Goal: Task Accomplishment & Management: Manage account settings

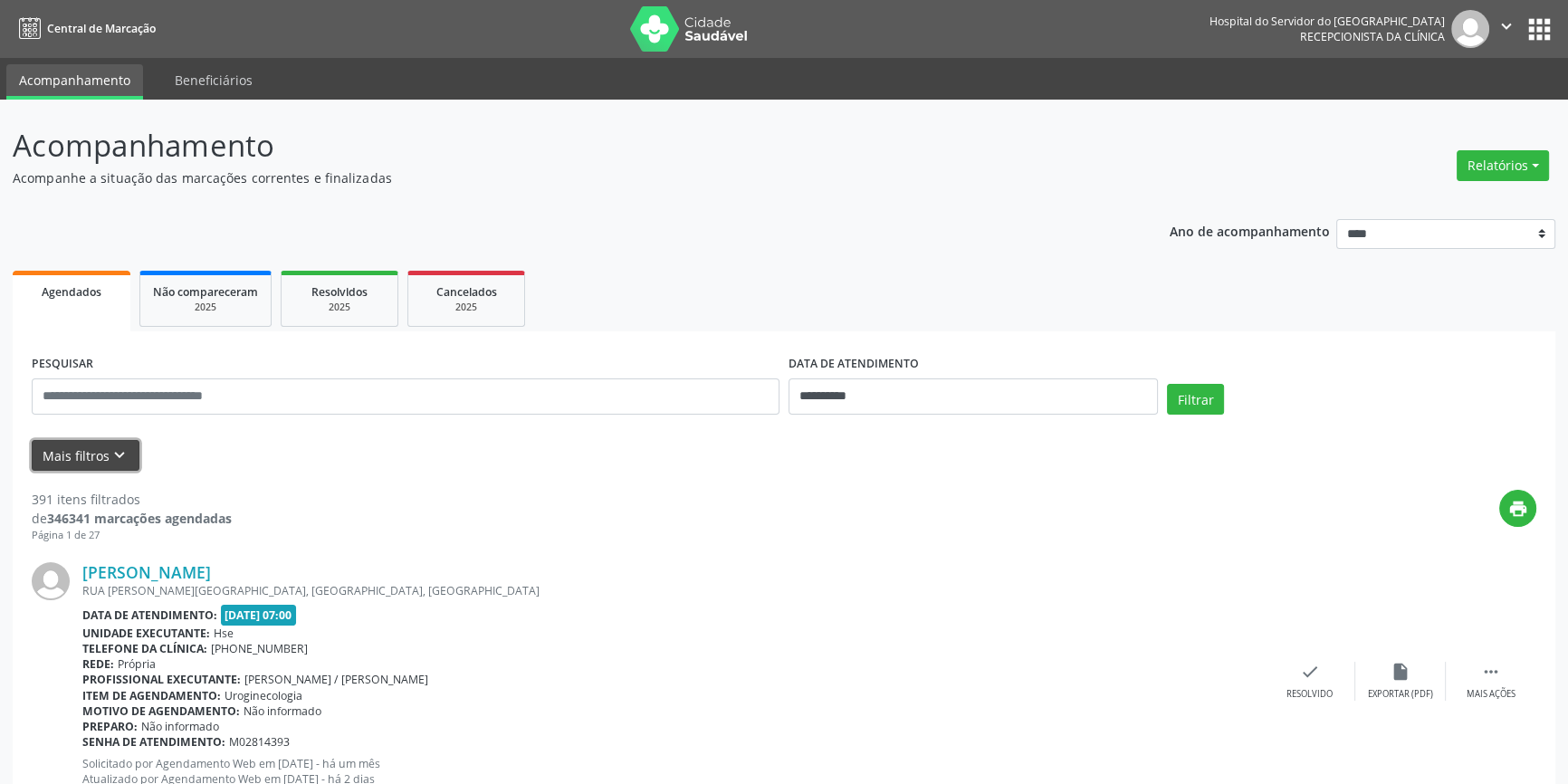
click at [118, 449] on icon "keyboard_arrow_down" at bounding box center [119, 456] width 20 height 20
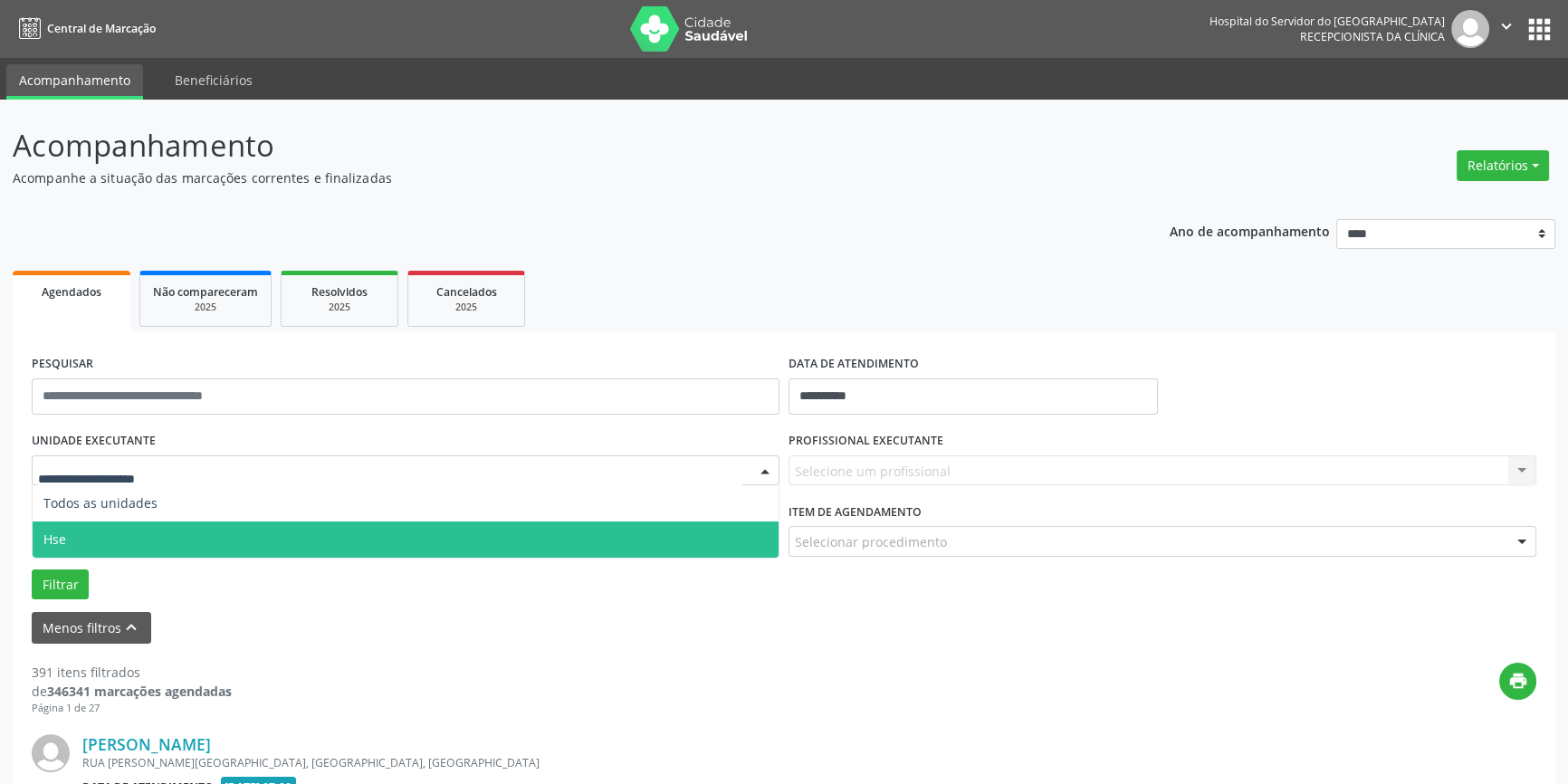
click at [65, 536] on span "Hse" at bounding box center [54, 539] width 23 height 17
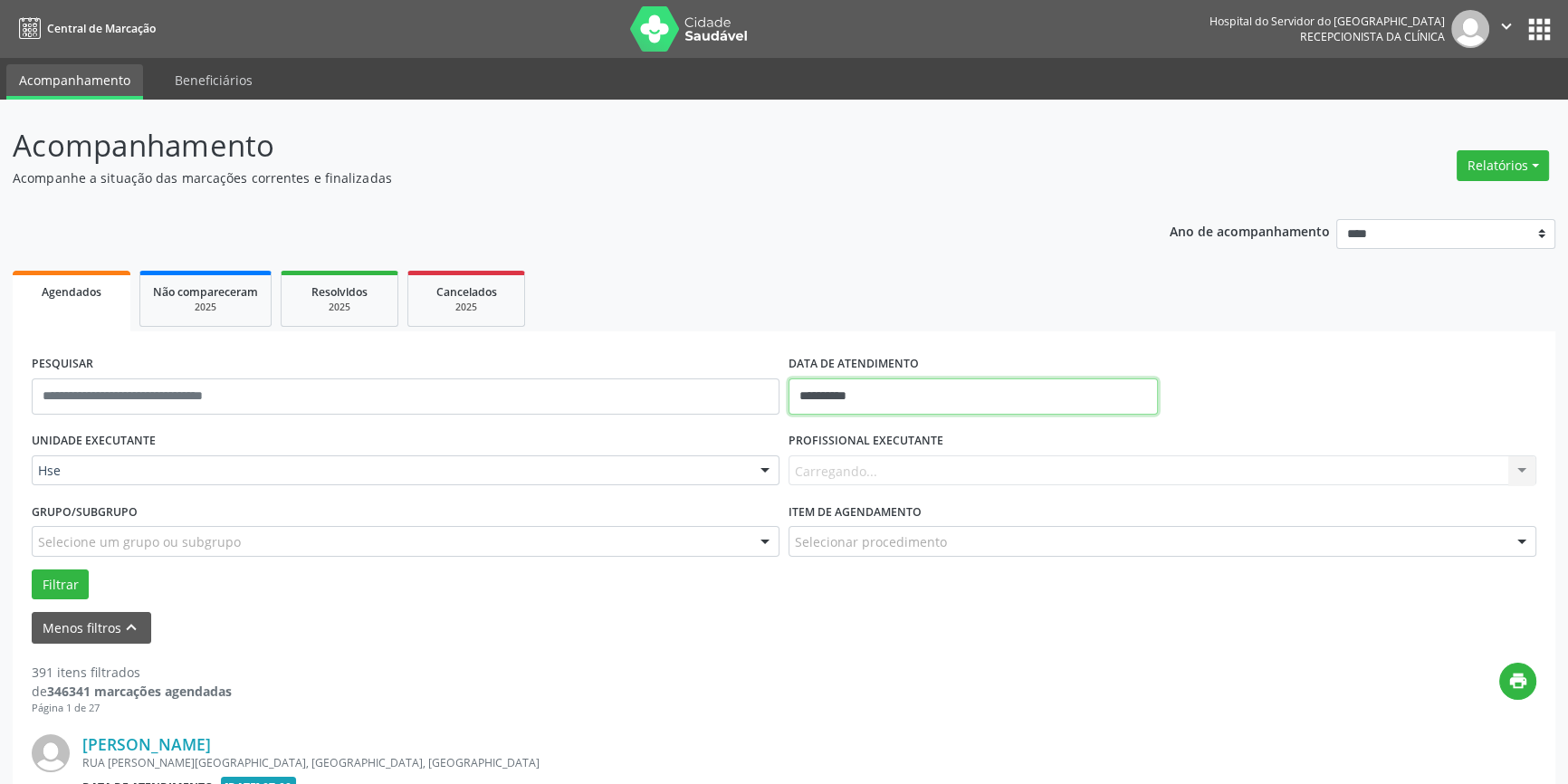
click at [938, 384] on input "**********" at bounding box center [973, 396] width 369 height 36
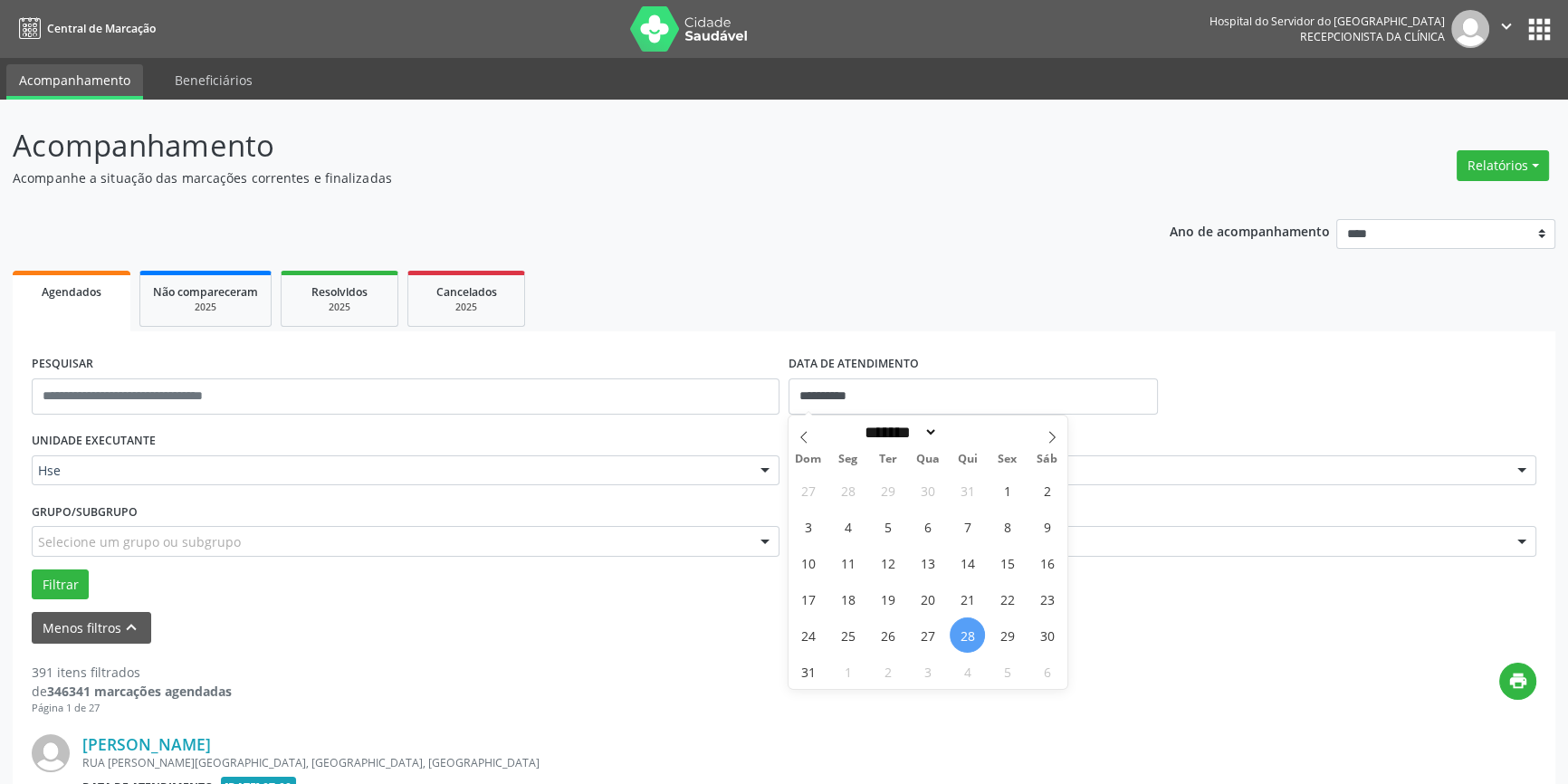
click at [968, 634] on span "28" at bounding box center [967, 635] width 35 height 35
type input "**********"
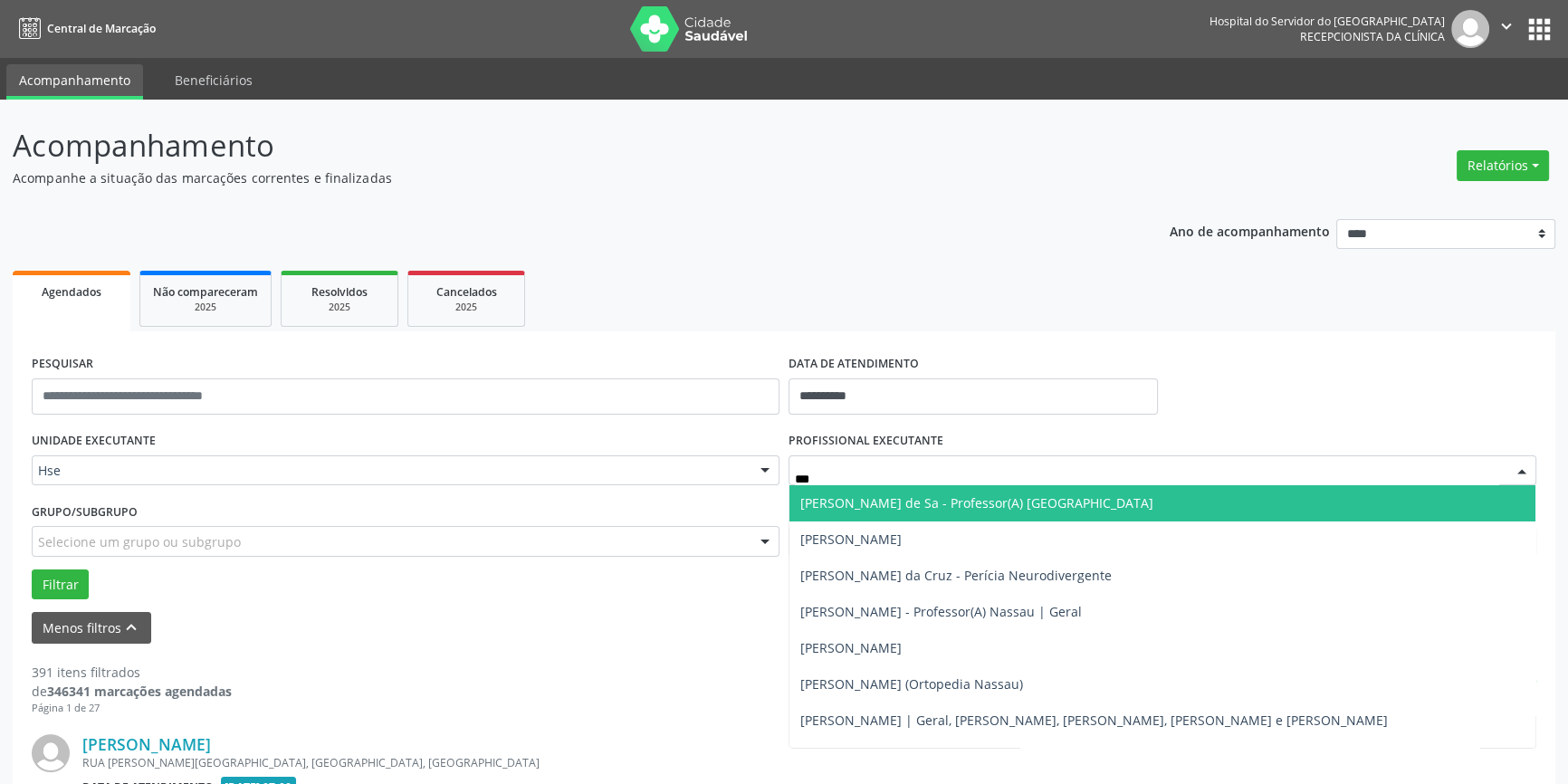
type input "****"
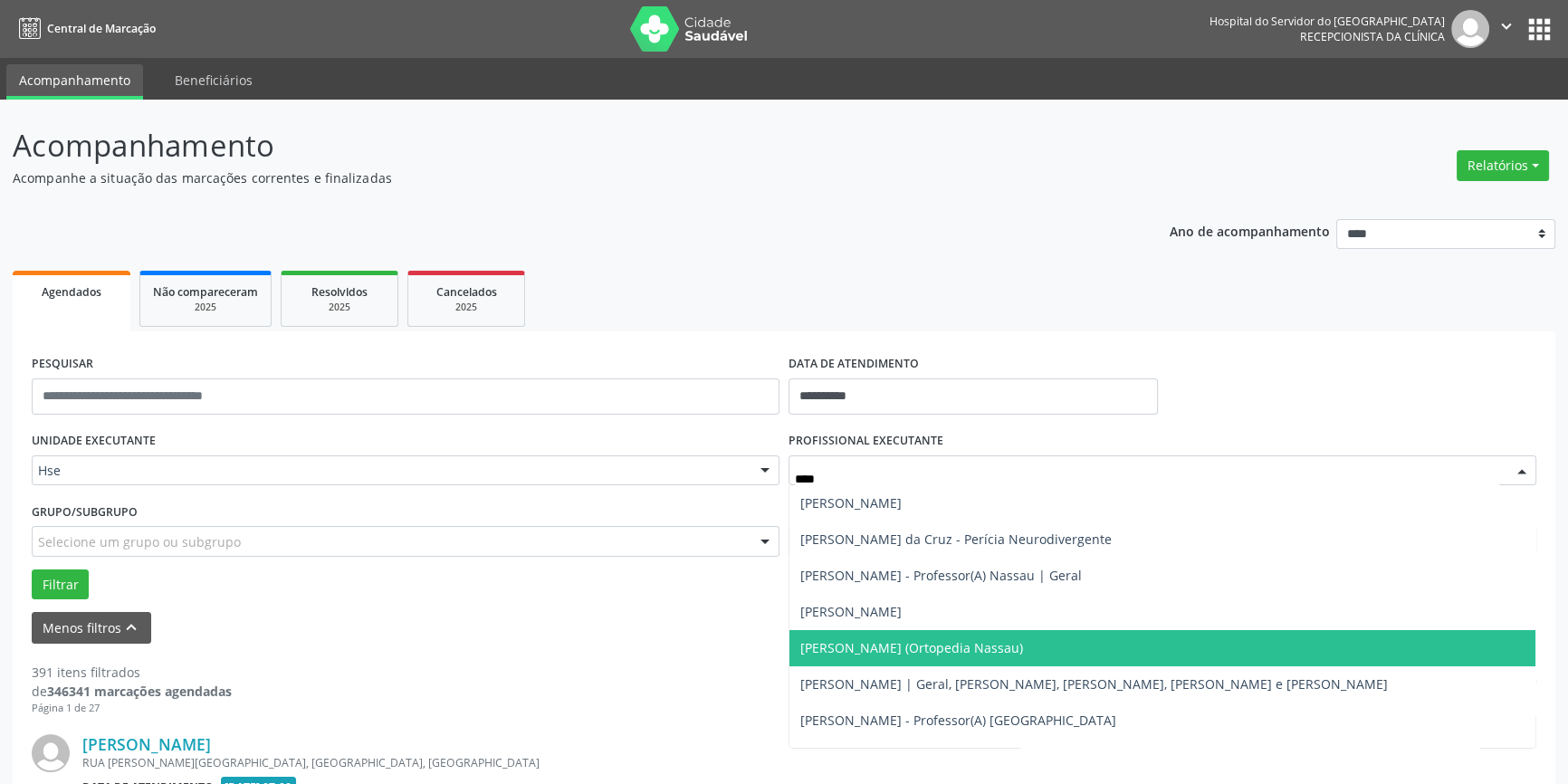
click at [884, 649] on span "[PERSON_NAME] (Ortopedia Nassau)" at bounding box center [911, 648] width 222 height 17
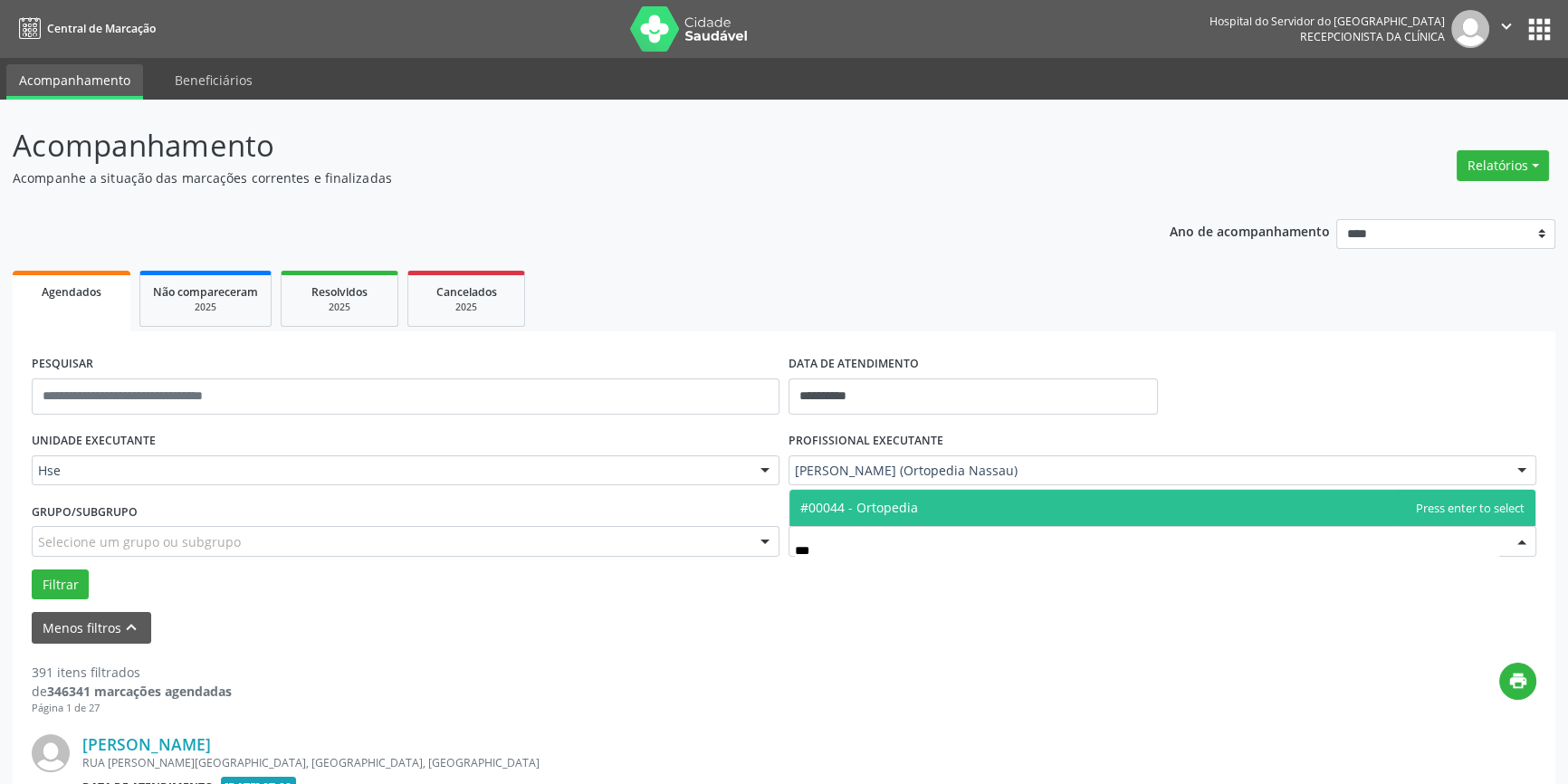
type input "****"
click at [1027, 498] on span "#00044 - Ortopedia" at bounding box center [1162, 507] width 746 height 36
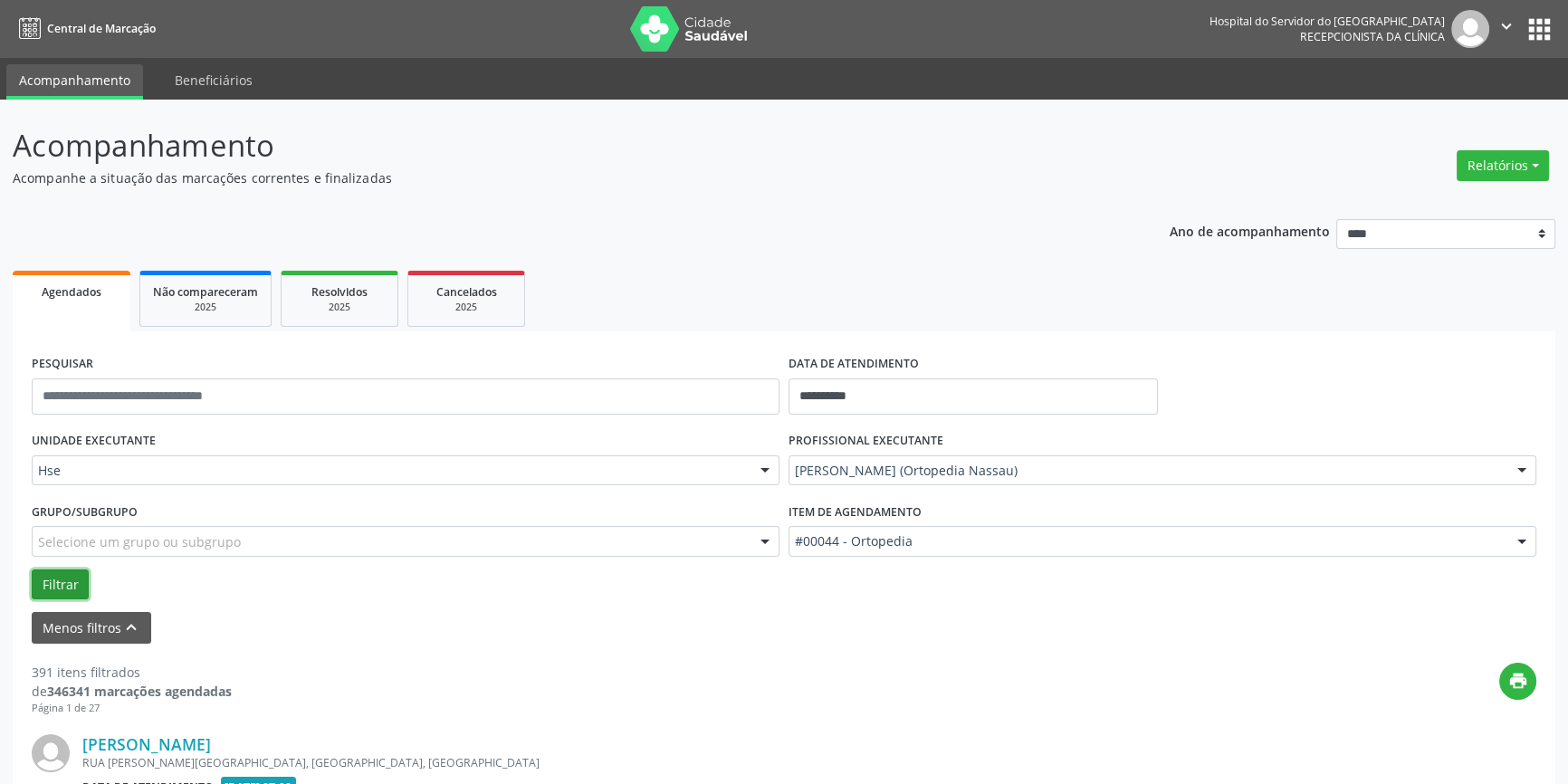
click at [62, 588] on button "Filtrar" at bounding box center [60, 585] width 57 height 31
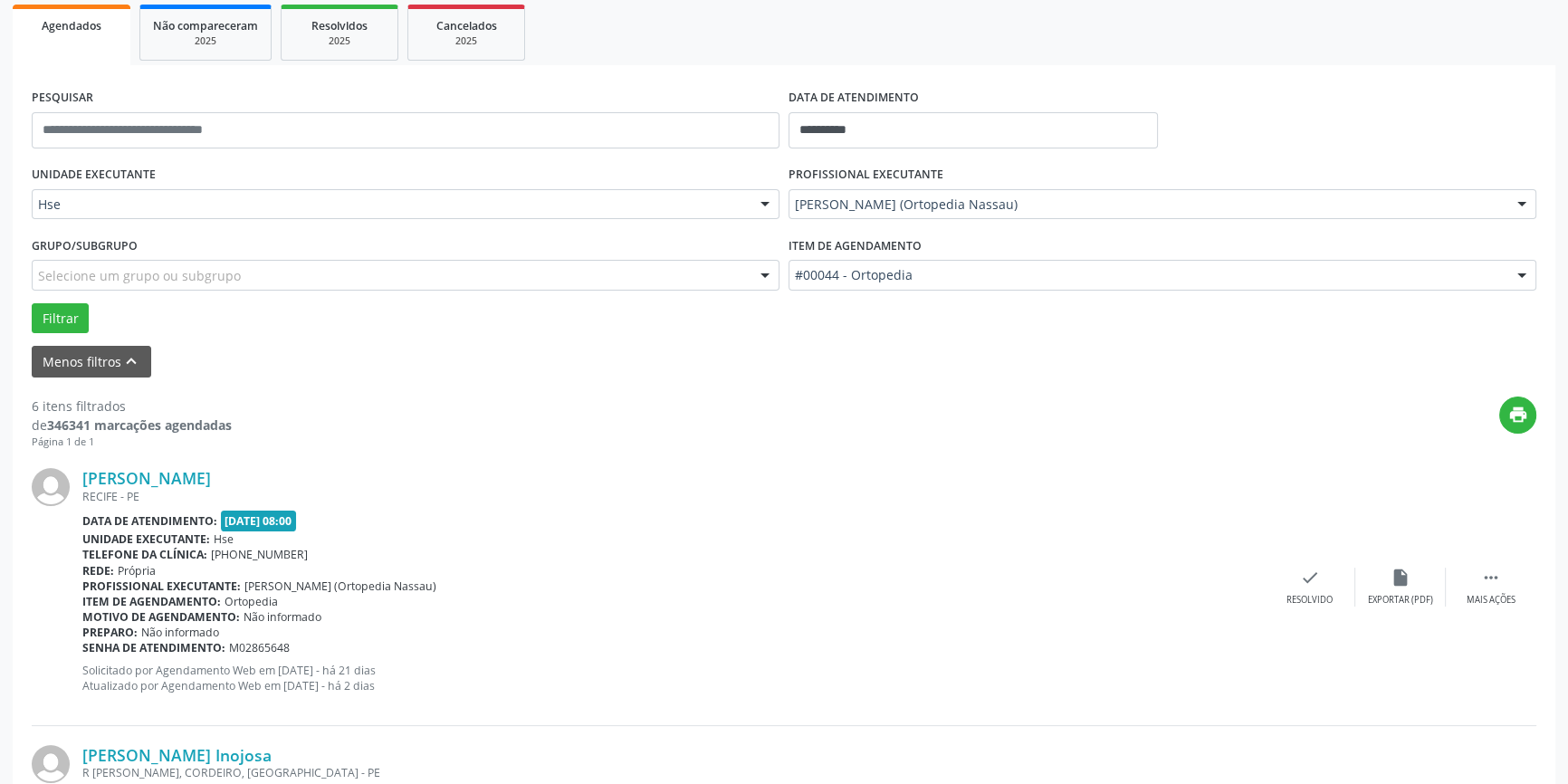
scroll to position [329, 0]
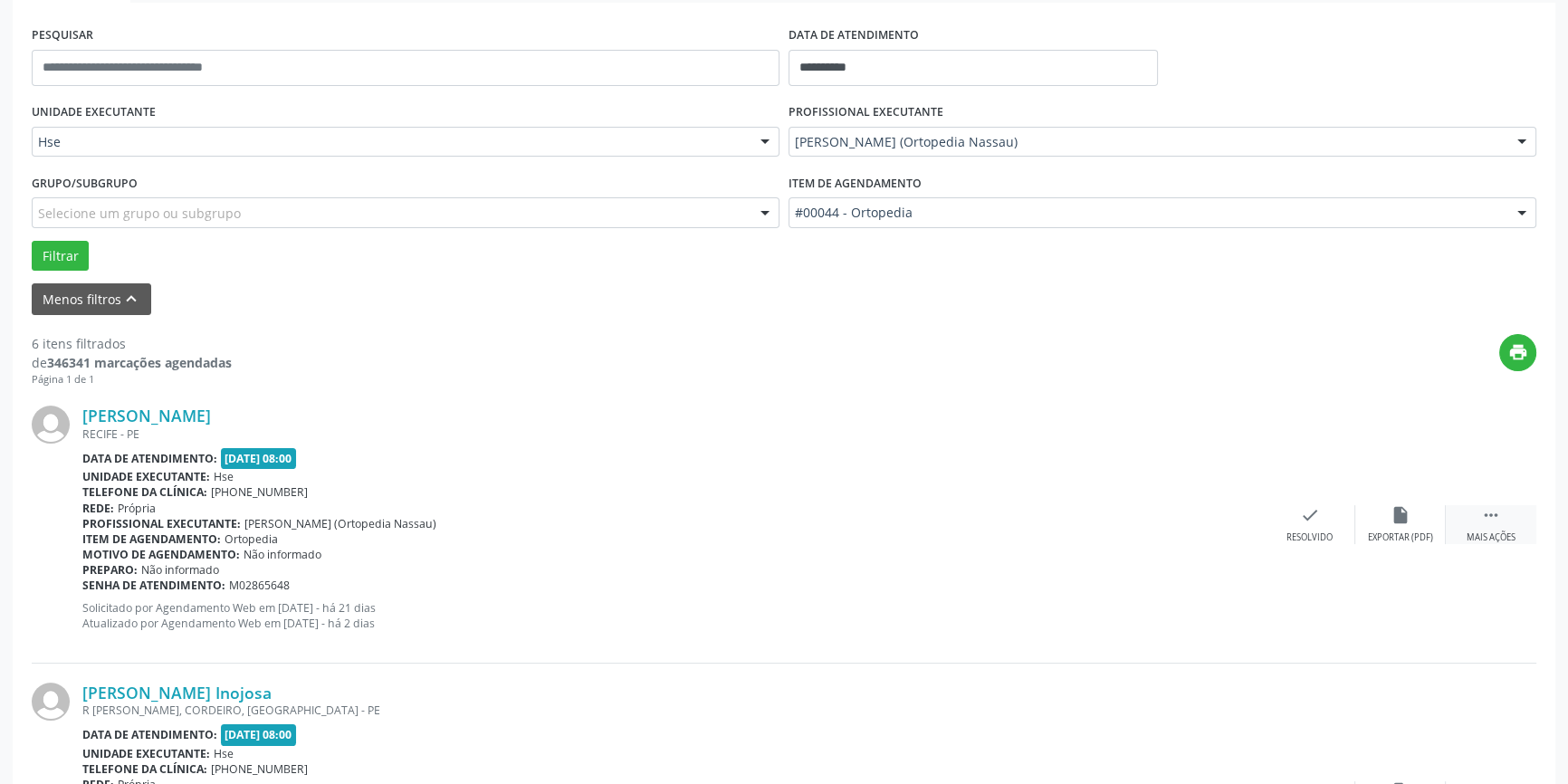
click at [1502, 522] on div " Mais ações" at bounding box center [1491, 525] width 91 height 39
click at [1394, 521] on icon "alarm_off" at bounding box center [1401, 516] width 20 height 20
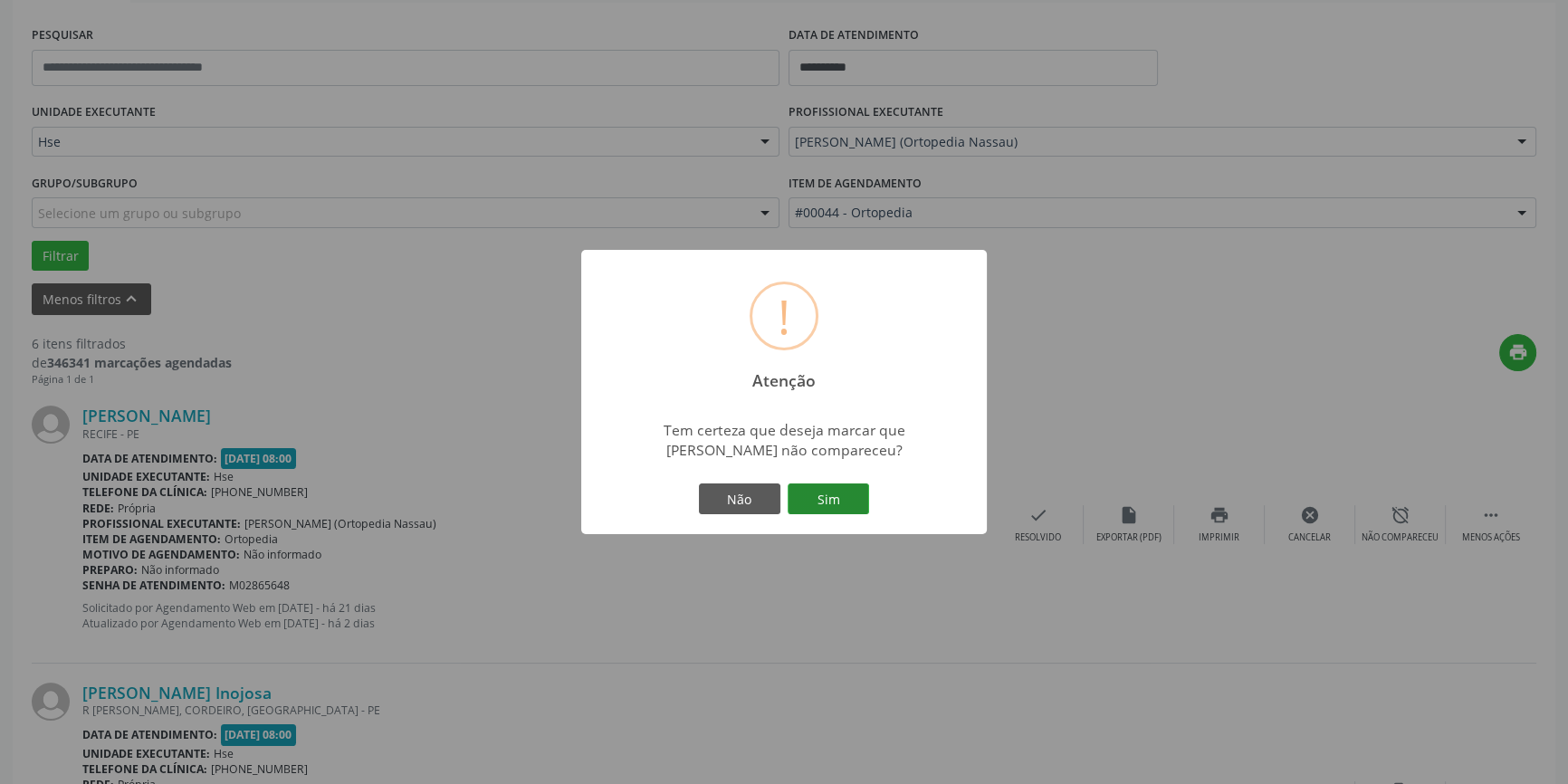
click at [839, 505] on button "Sim" at bounding box center [828, 499] width 82 height 31
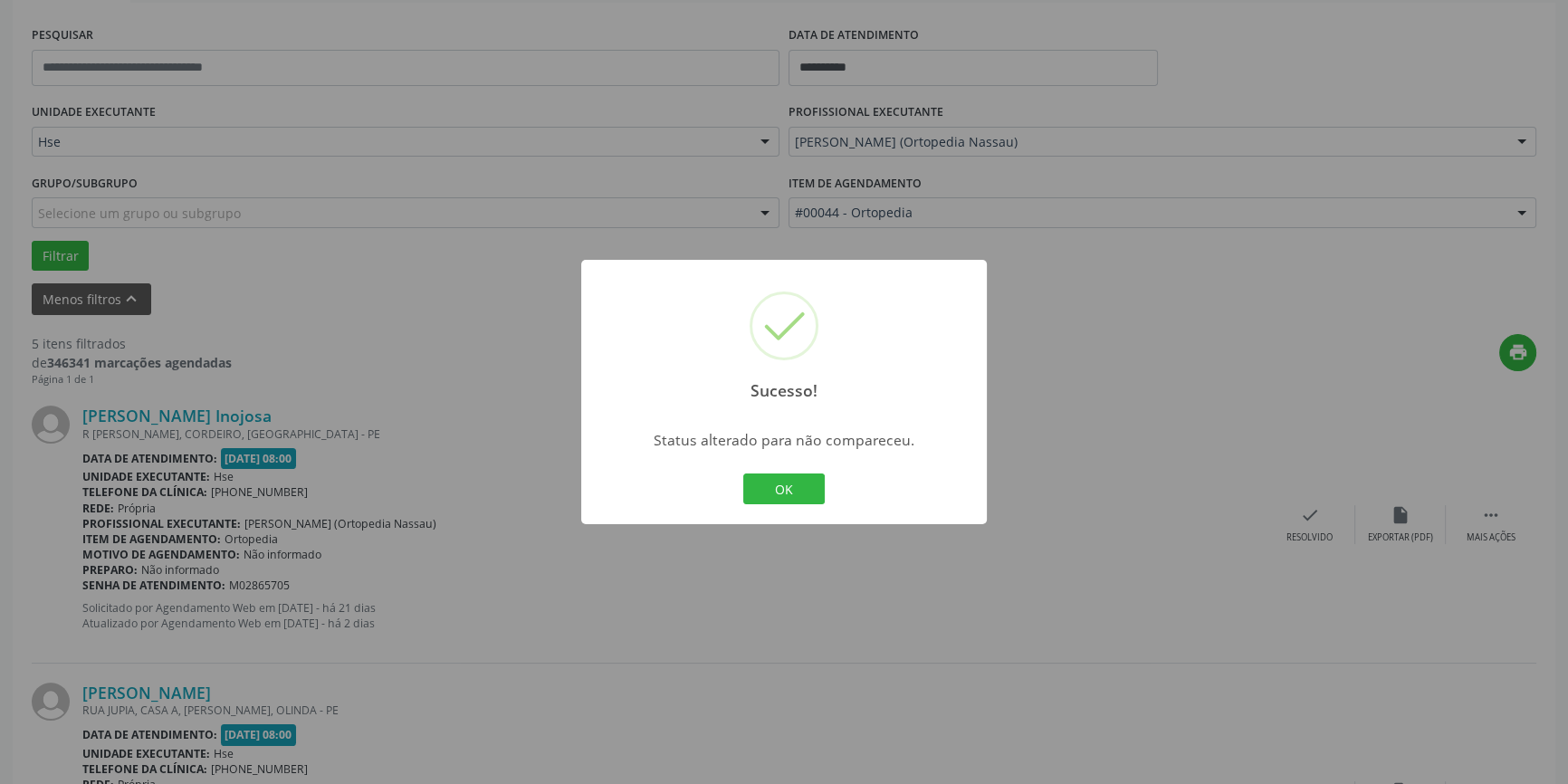
click at [774, 506] on div "OK Cancel" at bounding box center [784, 488] width 90 height 38
click at [771, 506] on div "OK Cancel" at bounding box center [784, 488] width 90 height 38
click at [771, 489] on button "OK" at bounding box center [784, 489] width 82 height 31
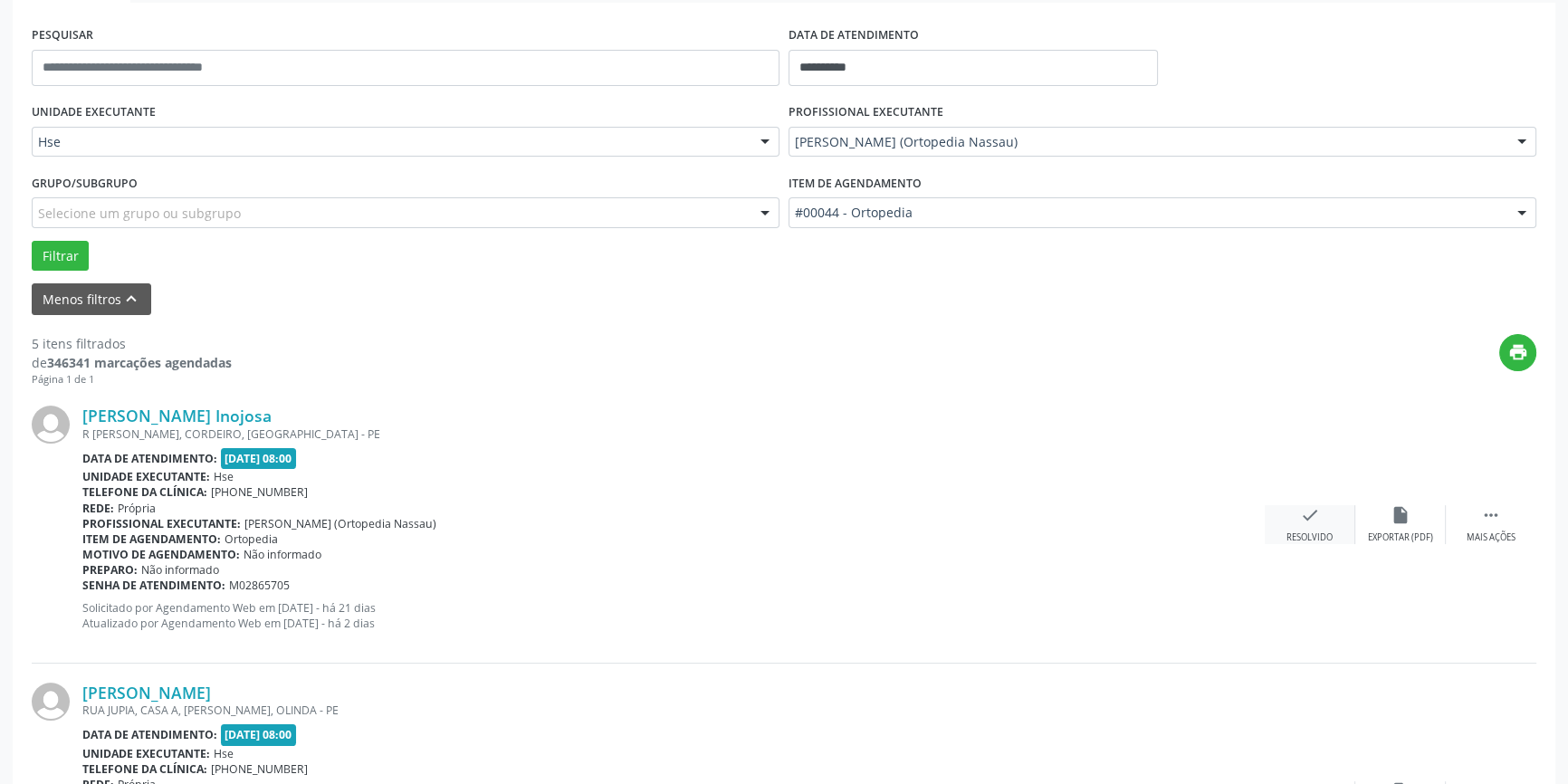
click at [1314, 517] on icon "check" at bounding box center [1310, 516] width 20 height 20
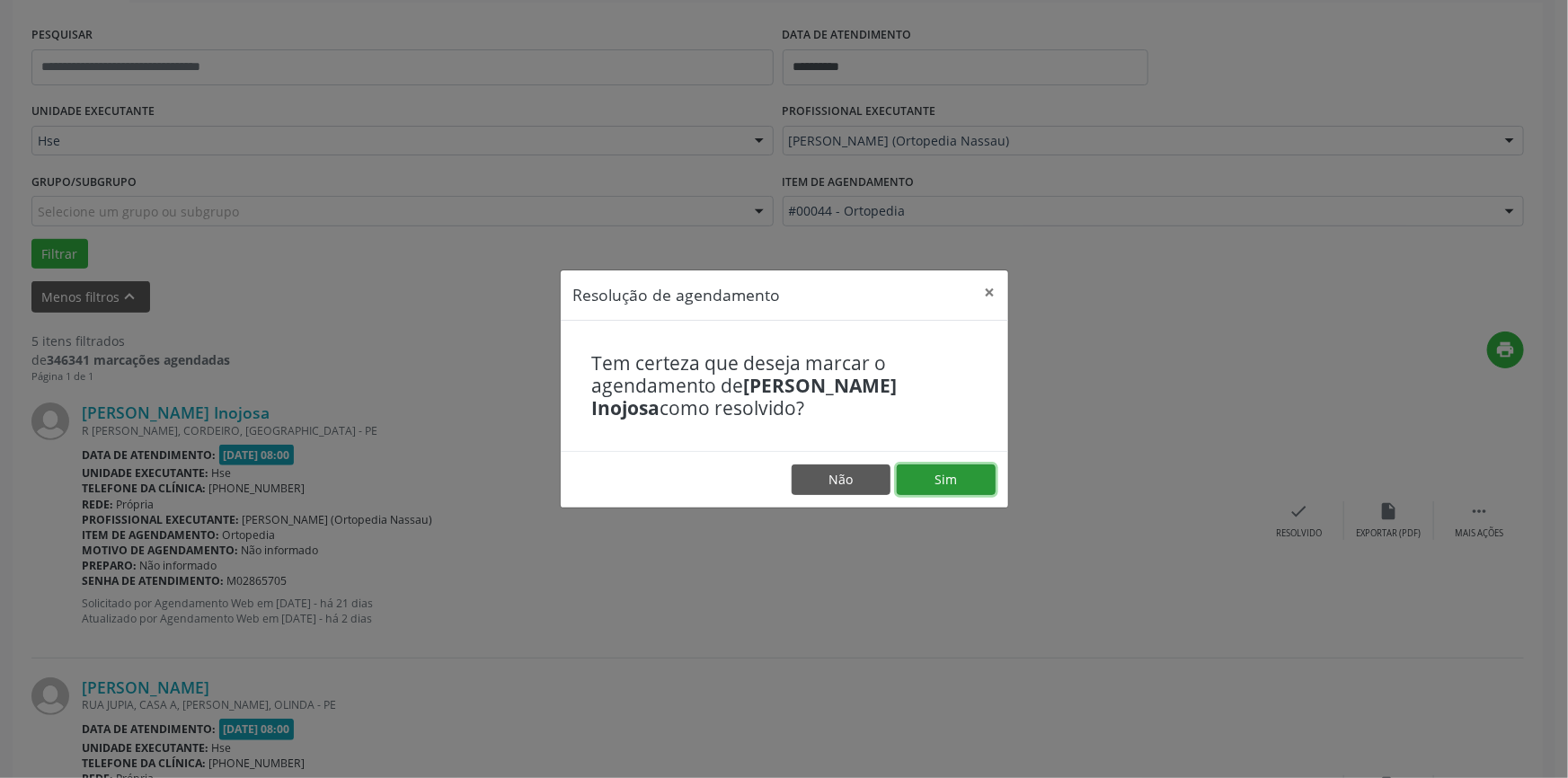
click at [934, 481] on button "Sim" at bounding box center [945, 480] width 98 height 31
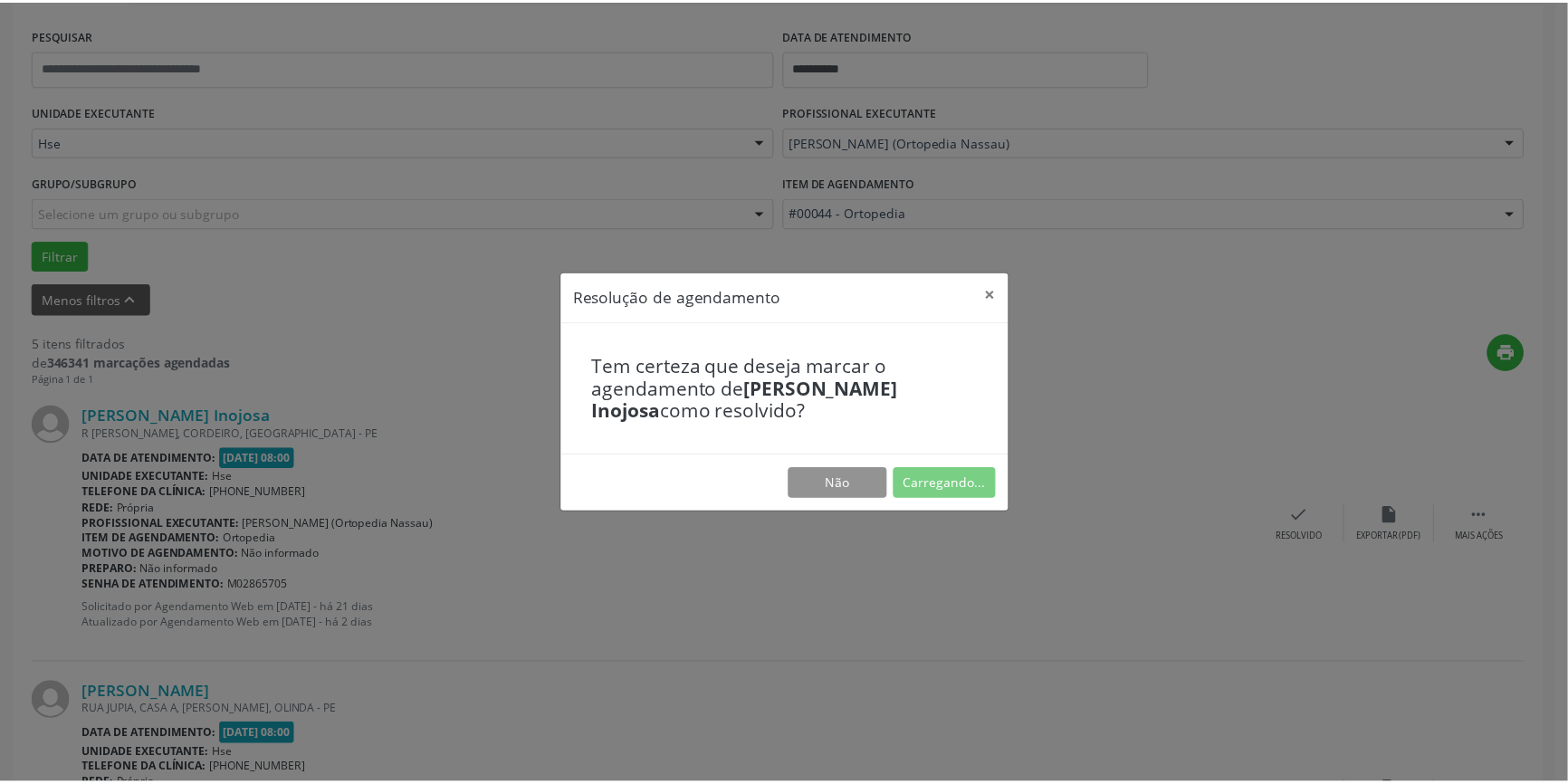
scroll to position [0, 0]
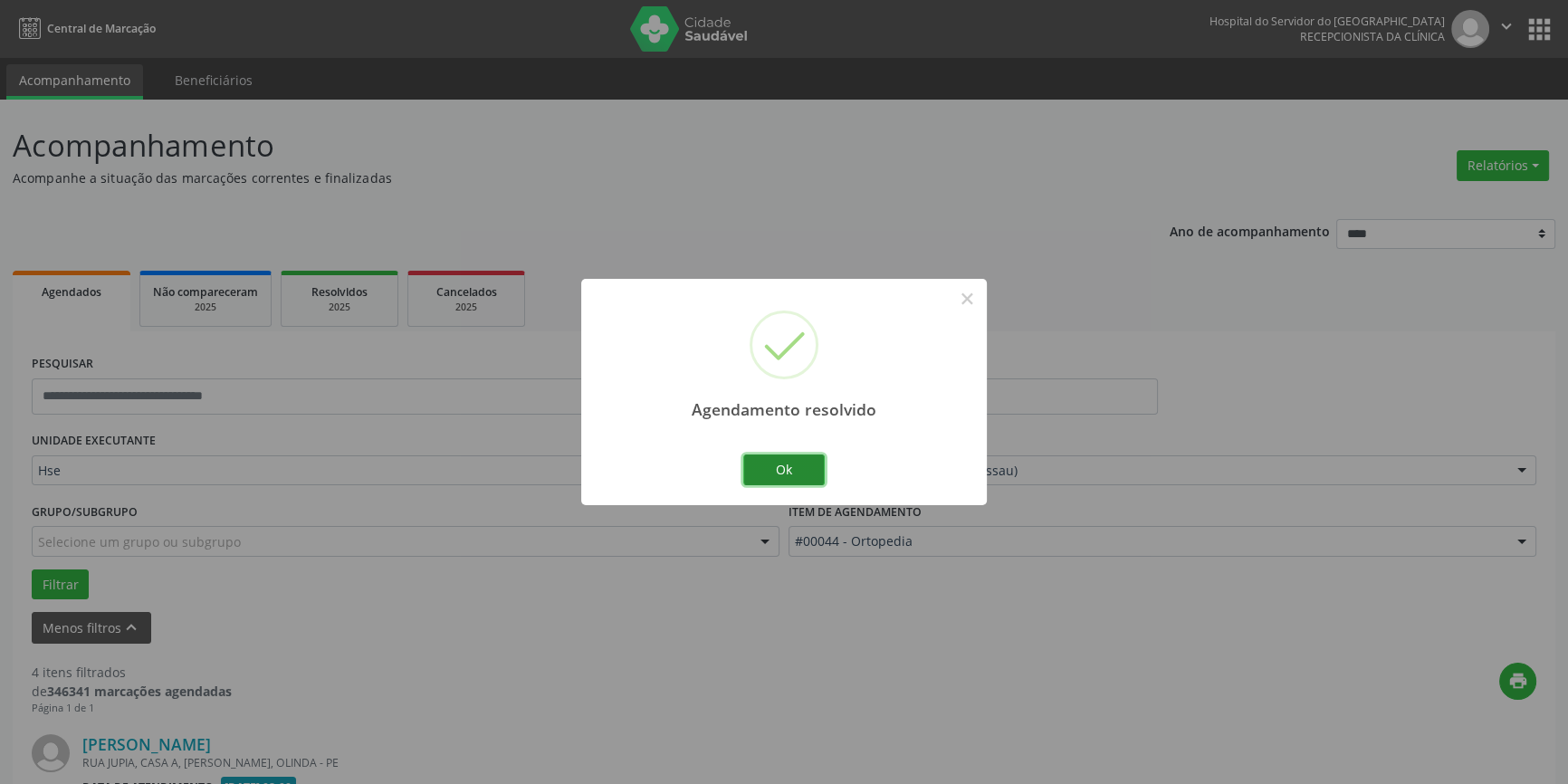
click at [789, 465] on button "Ok" at bounding box center [784, 471] width 82 height 31
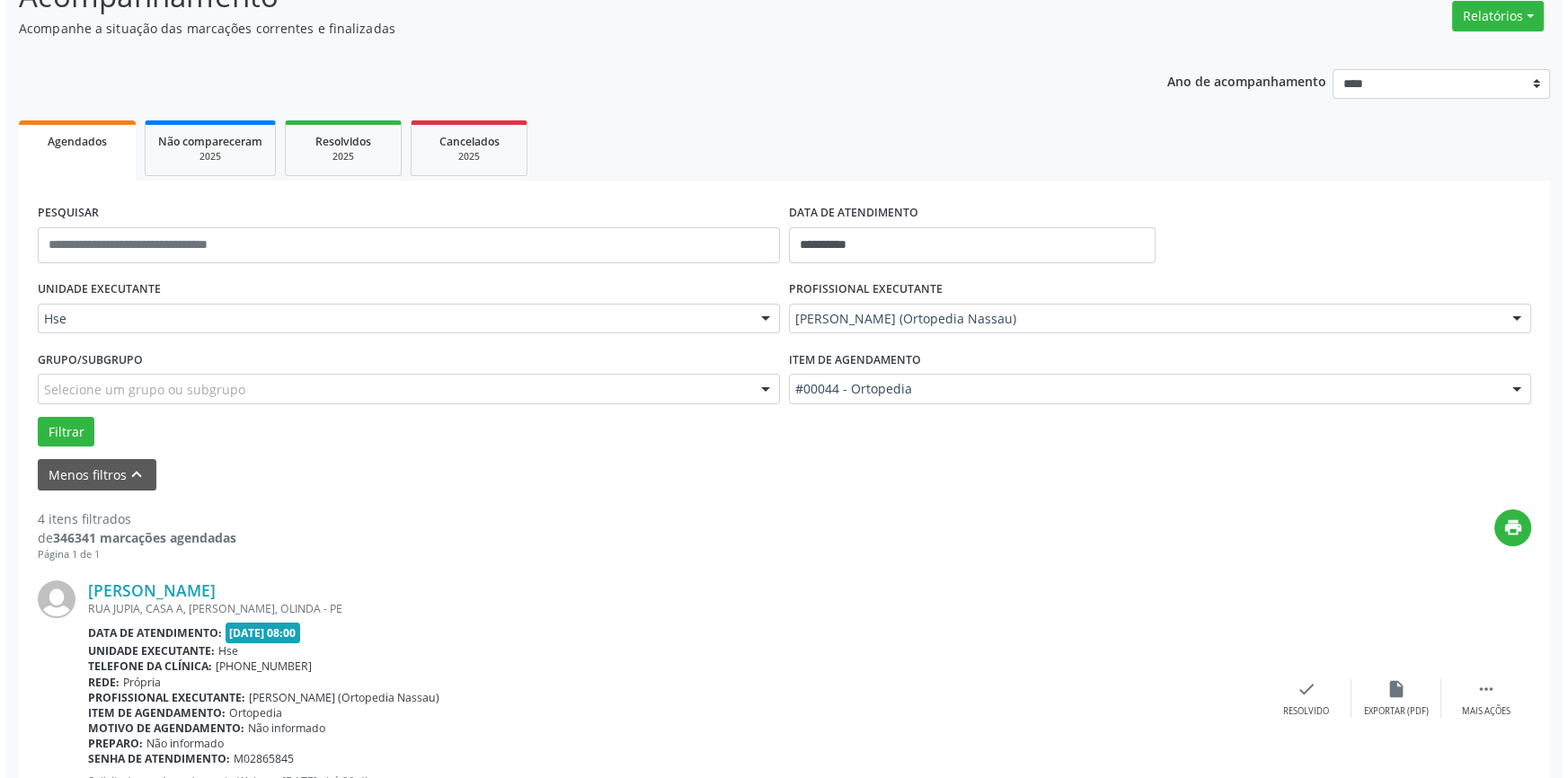
scroll to position [408, 0]
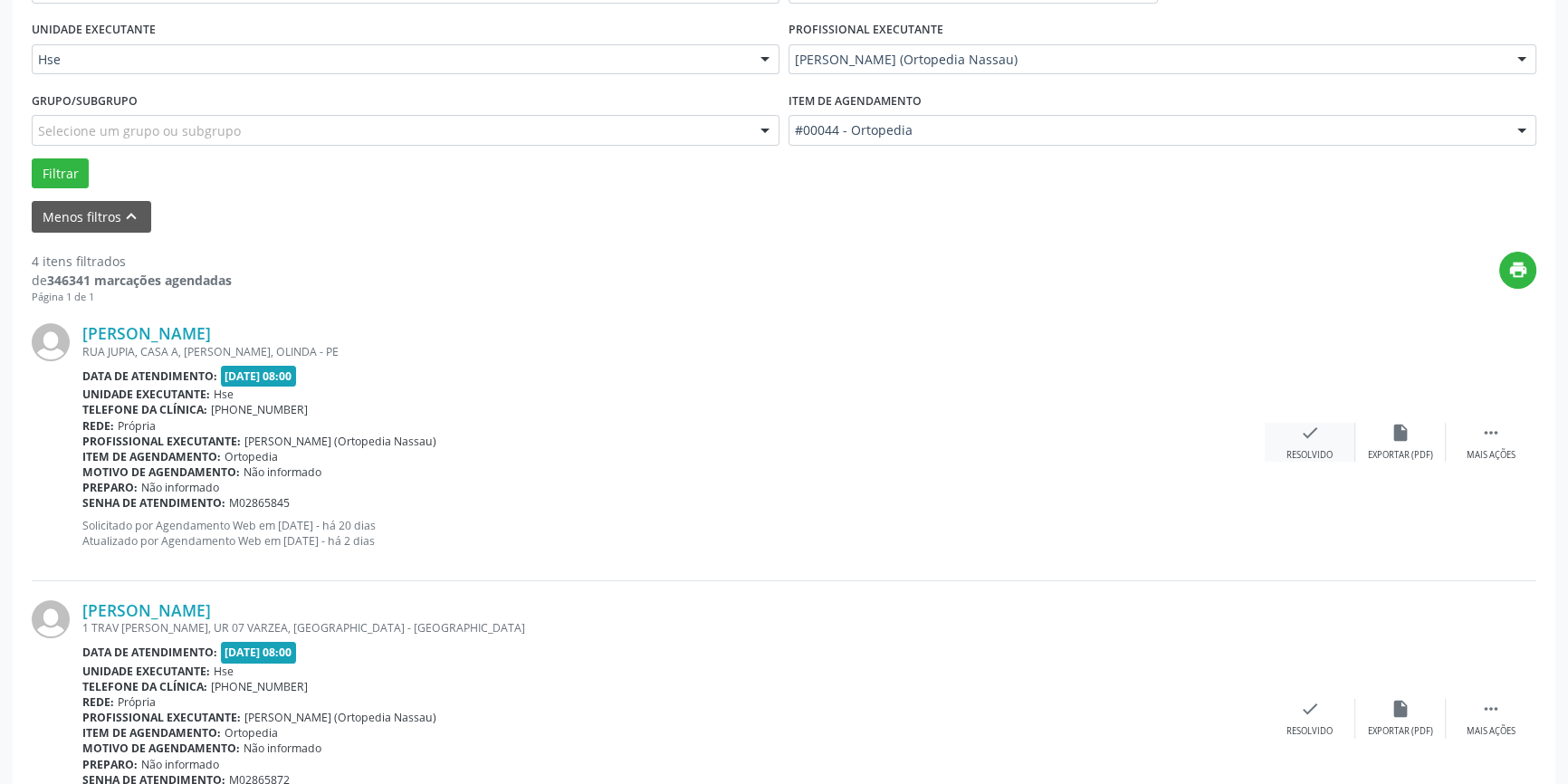
click at [1318, 442] on div "check Resolvido" at bounding box center [1310, 442] width 91 height 39
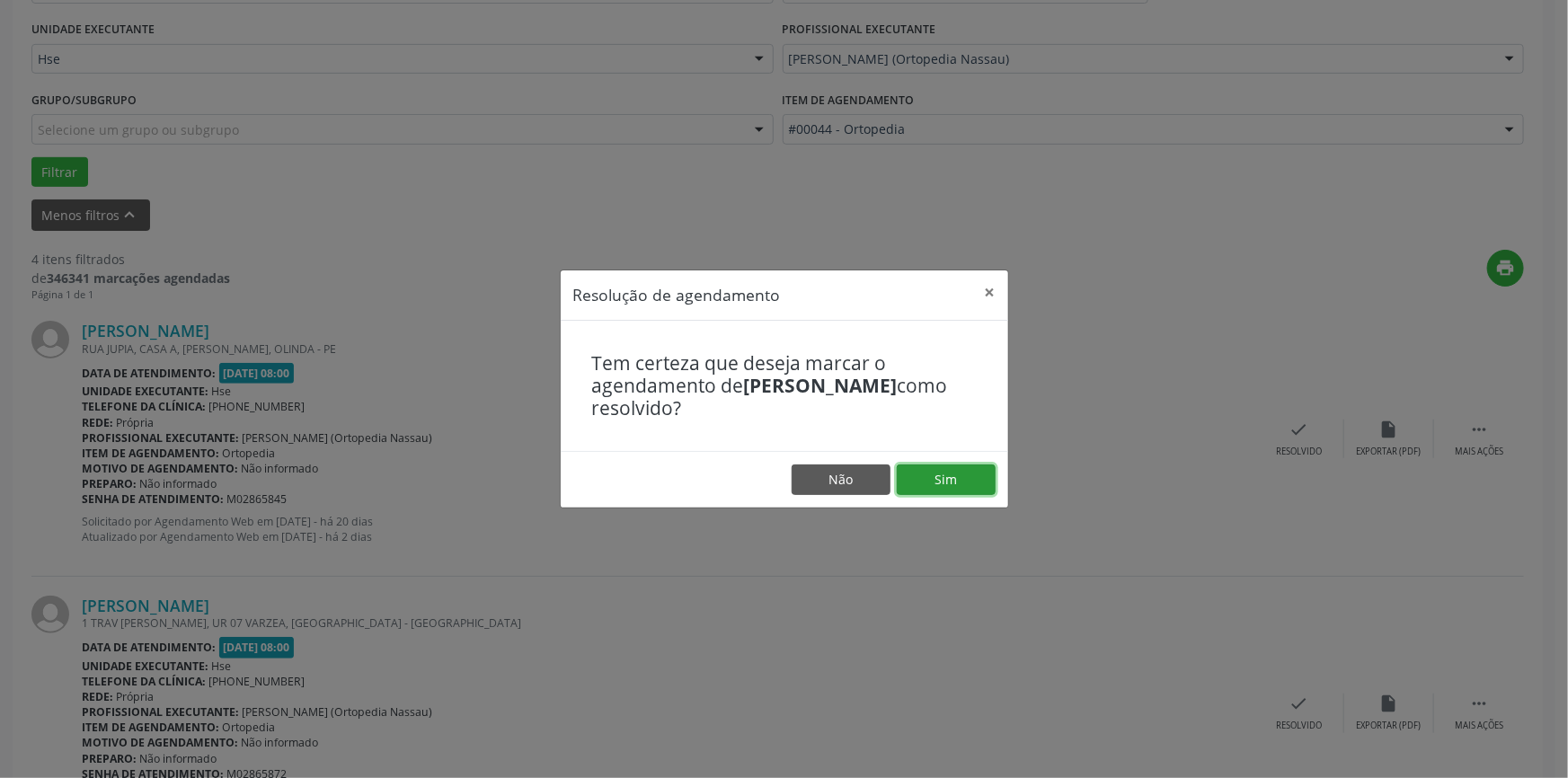
click at [979, 466] on button "Sim" at bounding box center [945, 480] width 98 height 31
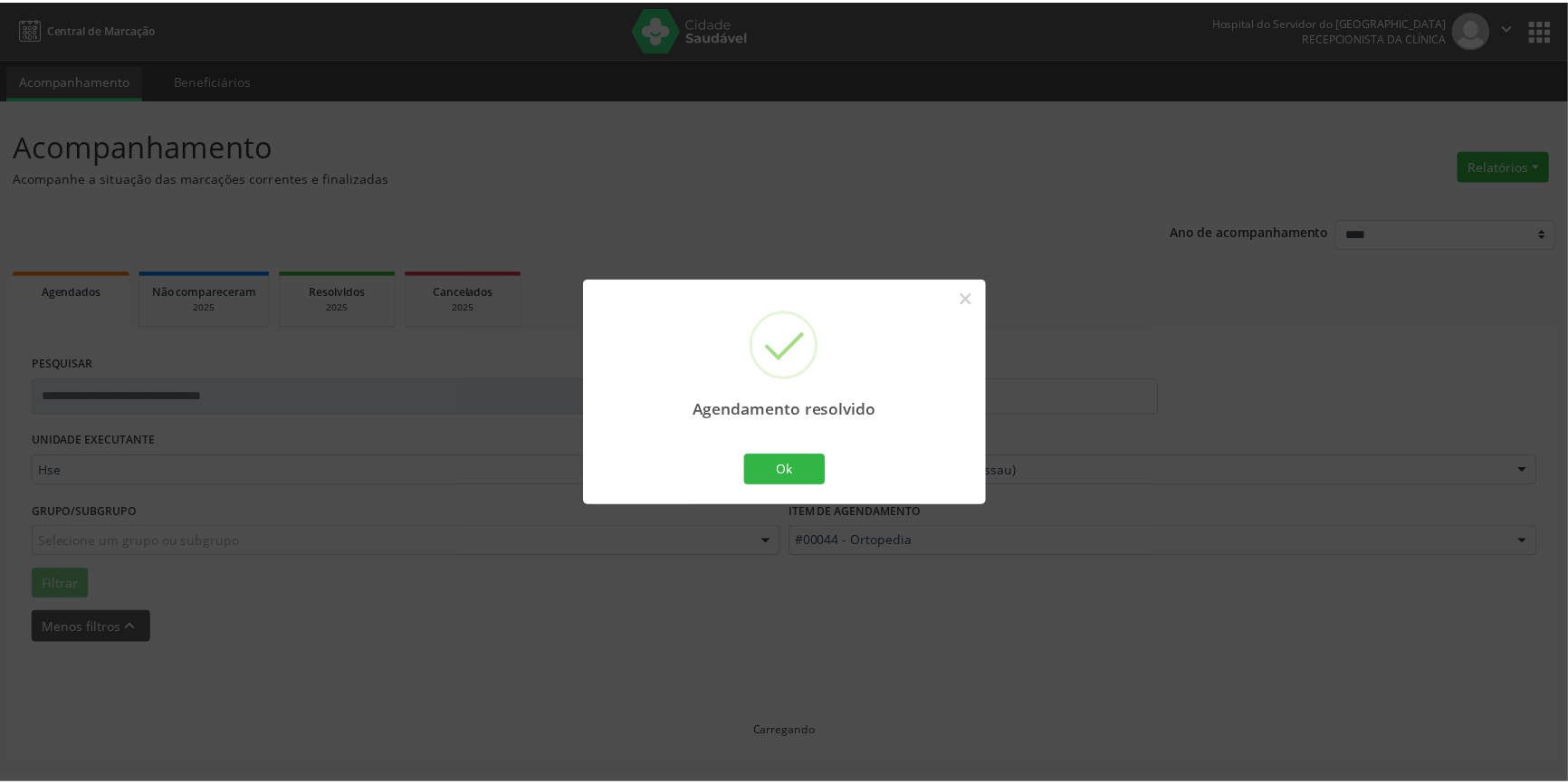
scroll to position [0, 0]
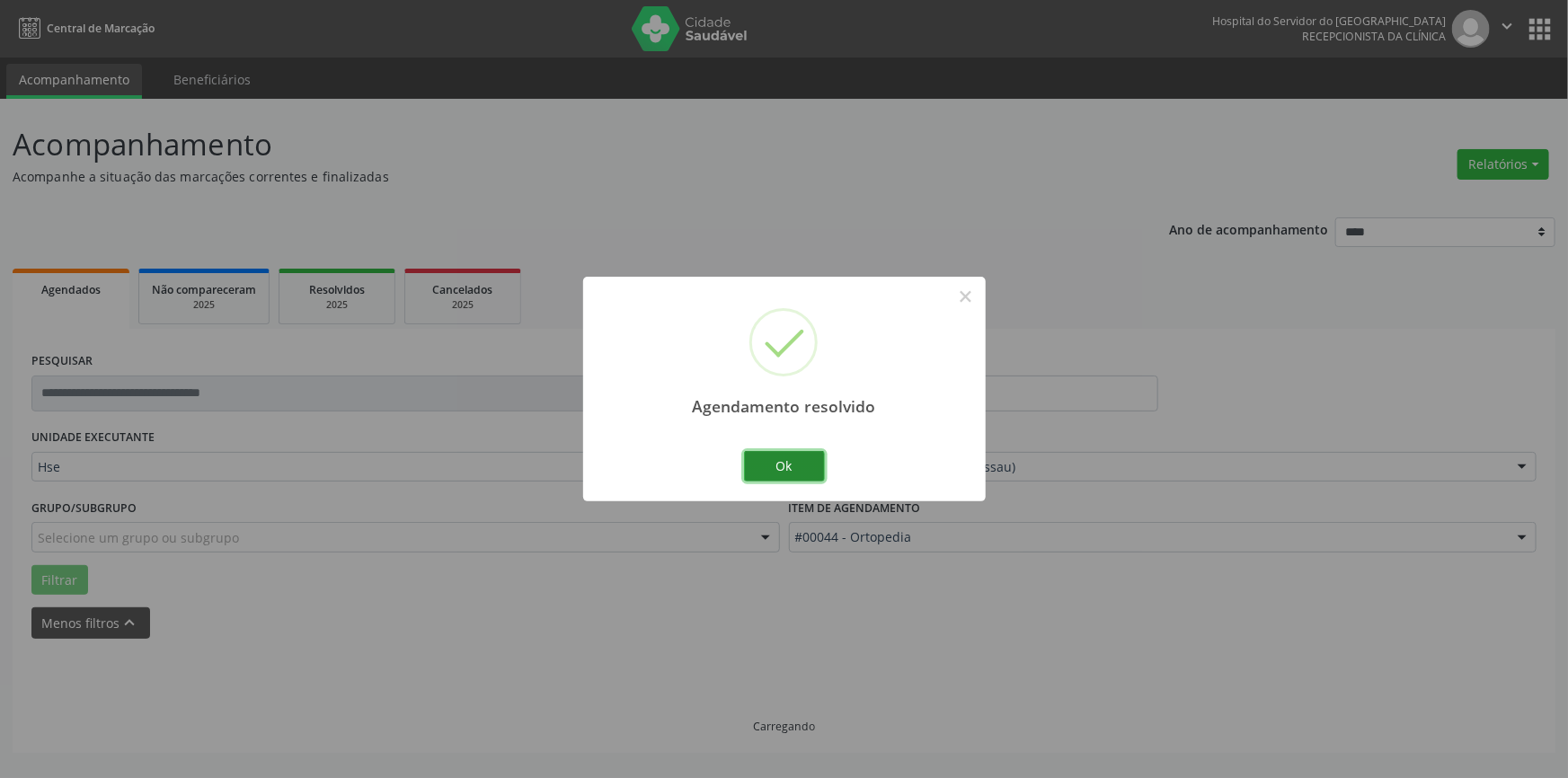
click at [809, 466] on button "Ok" at bounding box center [784, 467] width 81 height 31
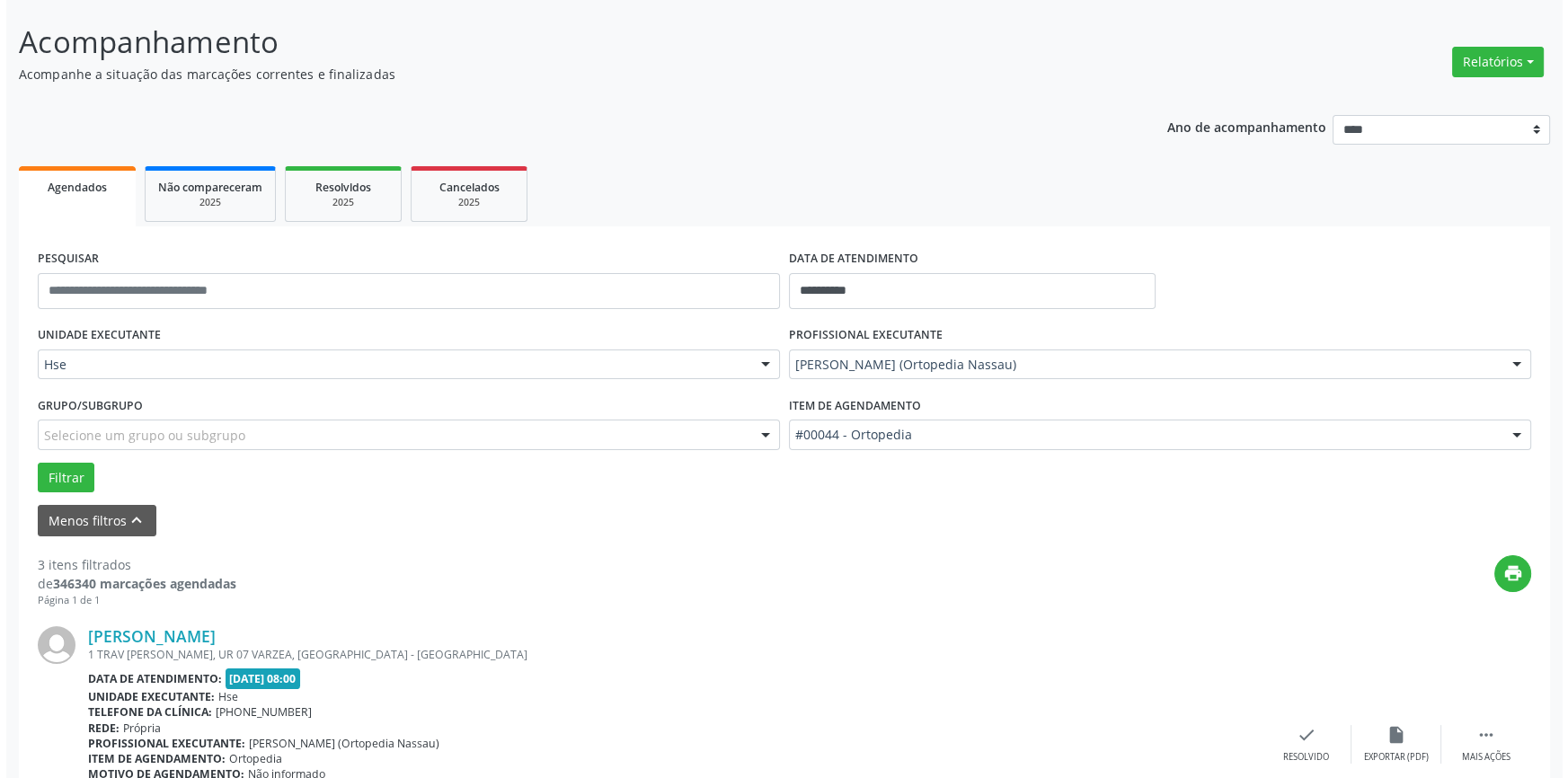
scroll to position [327, 0]
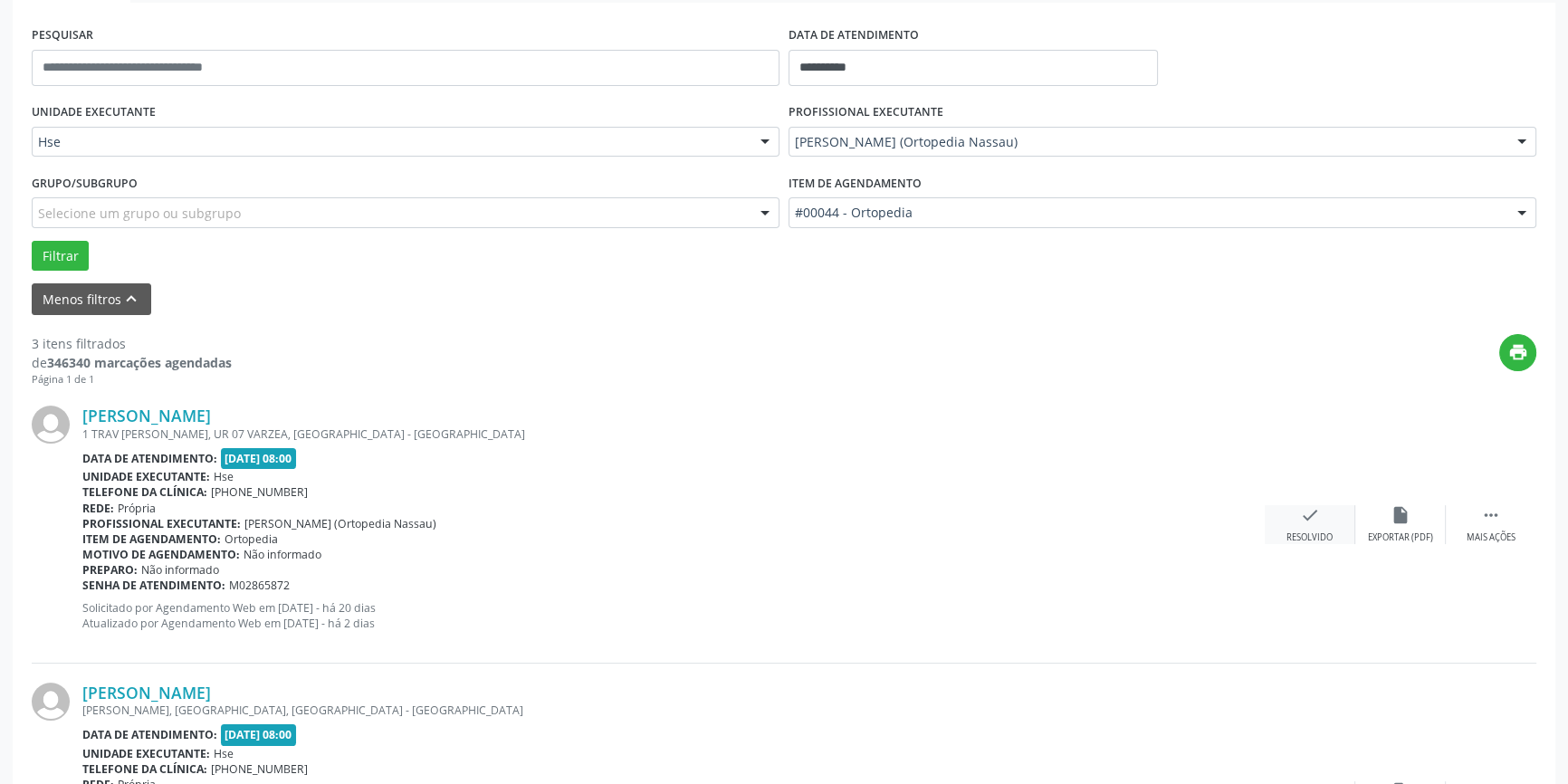
click at [1312, 517] on icon "check" at bounding box center [1310, 516] width 20 height 20
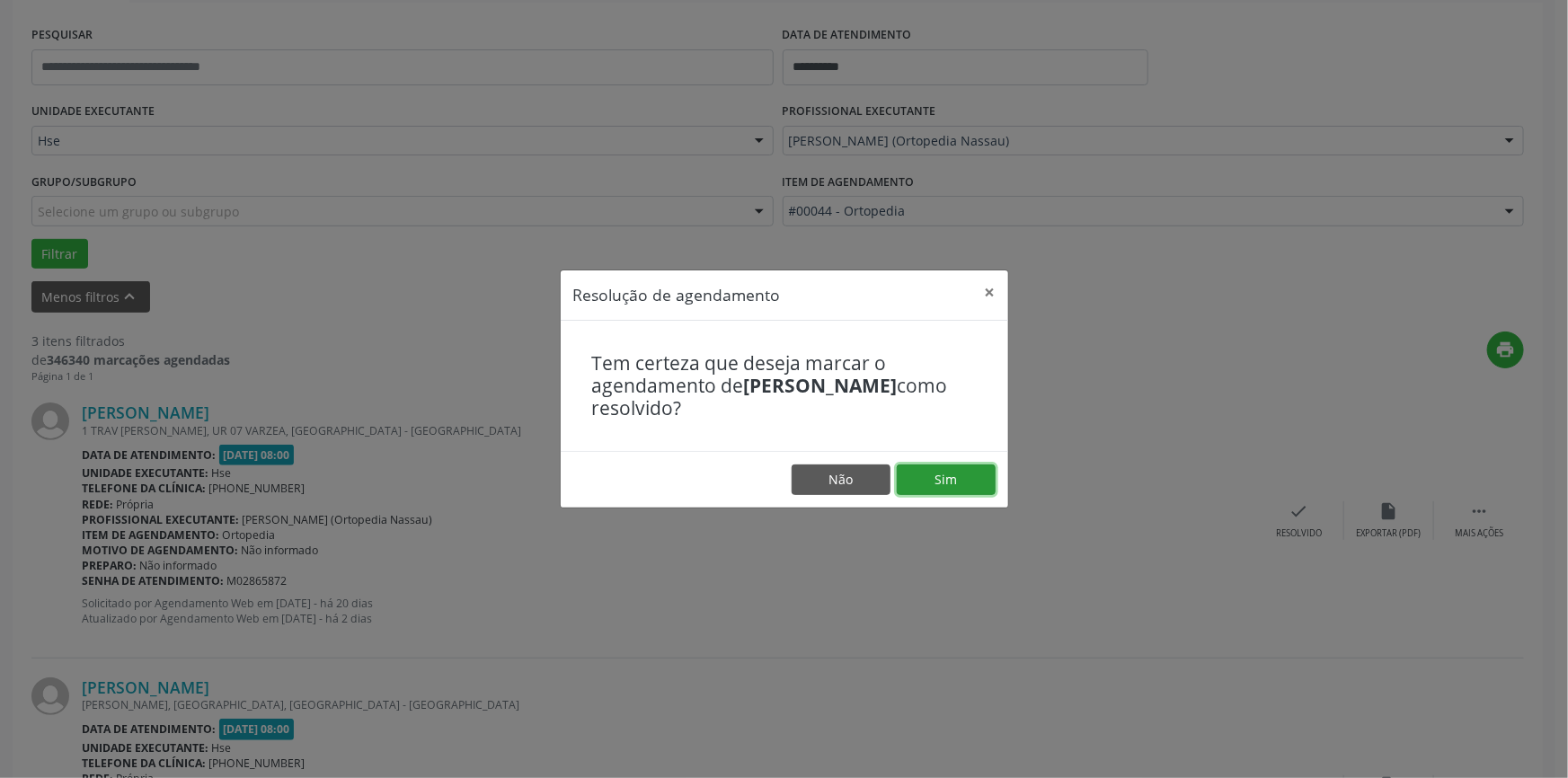
click at [959, 472] on button "Sim" at bounding box center [945, 480] width 98 height 31
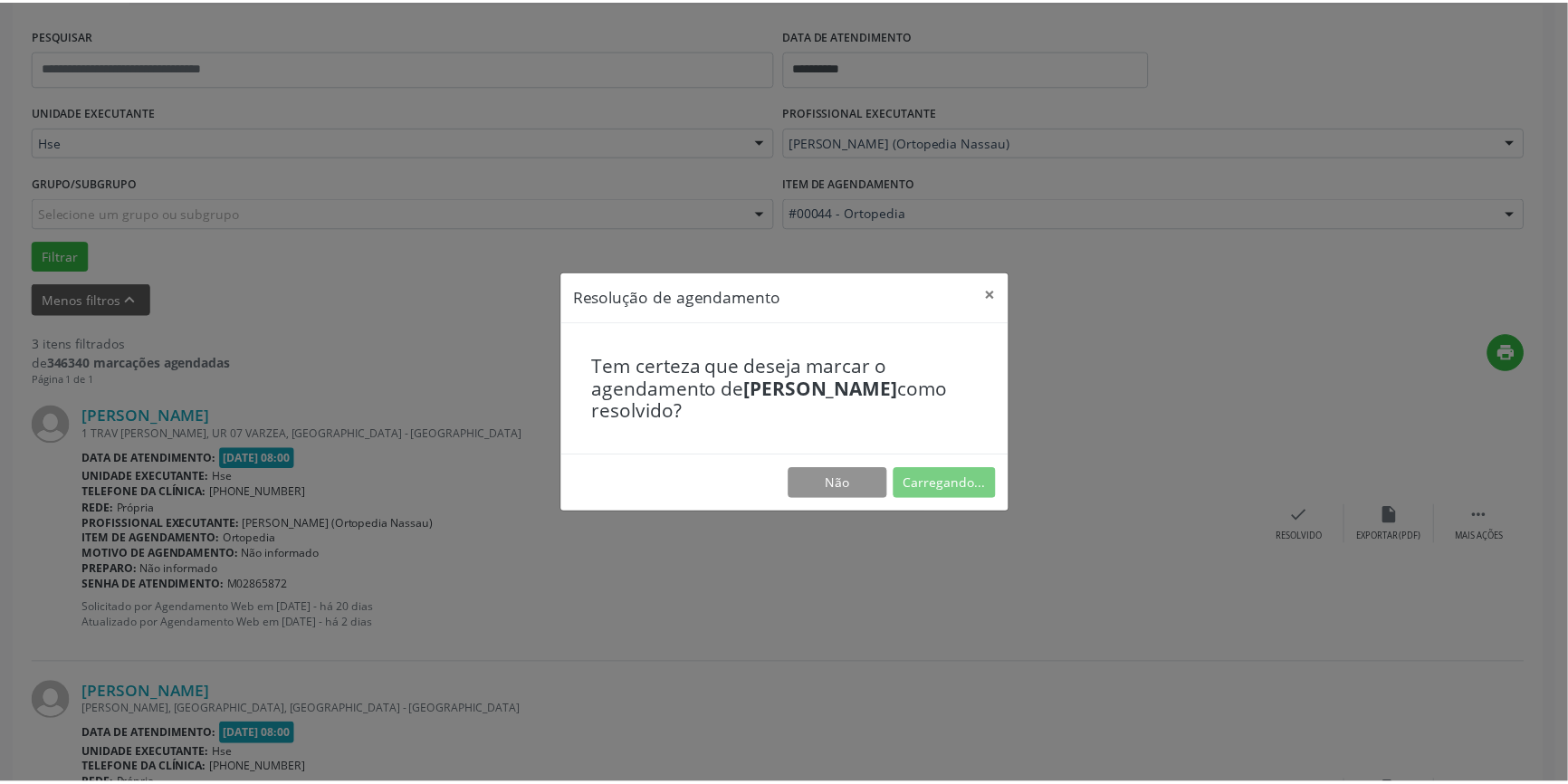
scroll to position [0, 0]
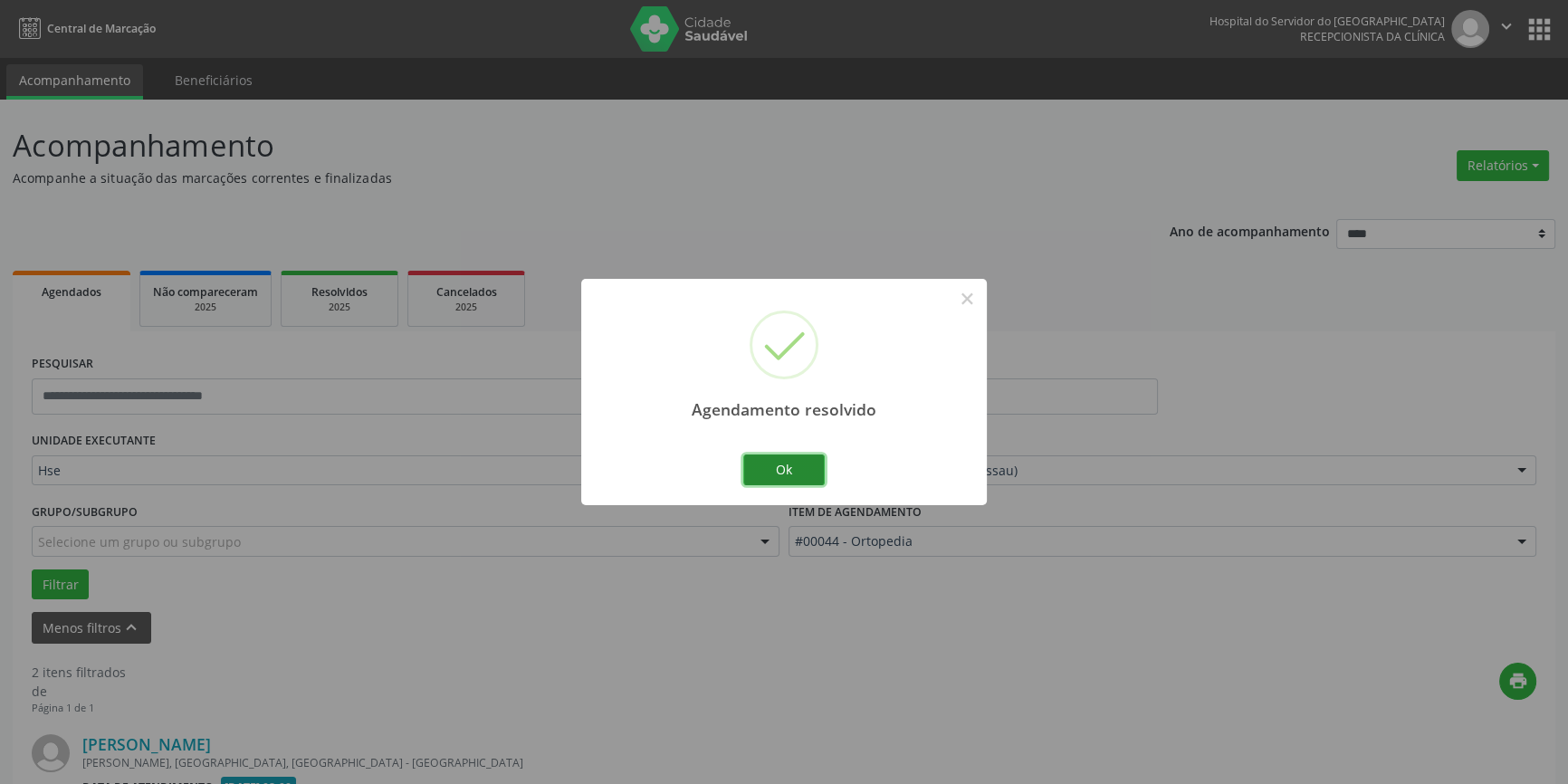
click at [814, 472] on button "Ok" at bounding box center [784, 471] width 82 height 31
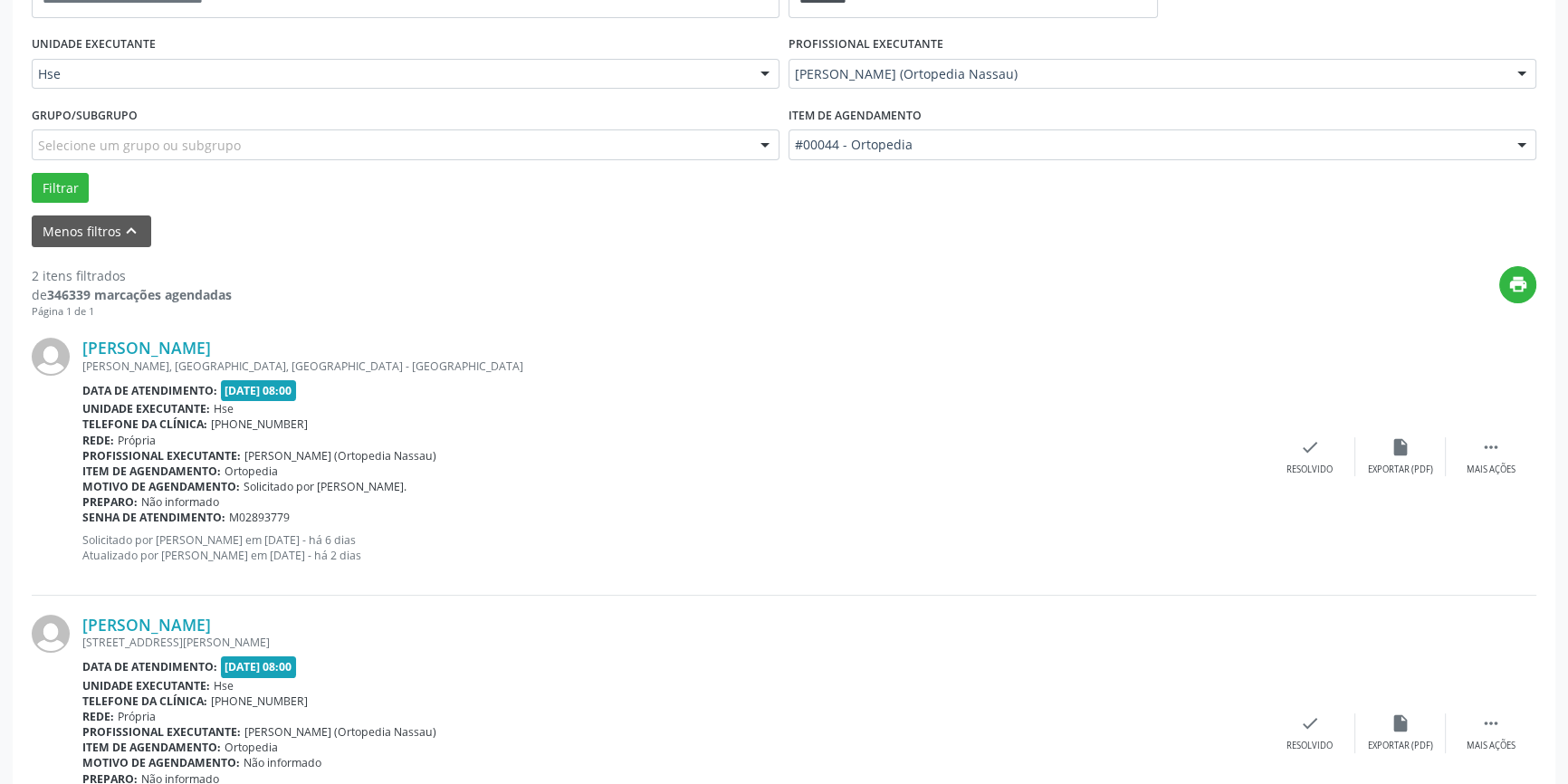
scroll to position [411, 0]
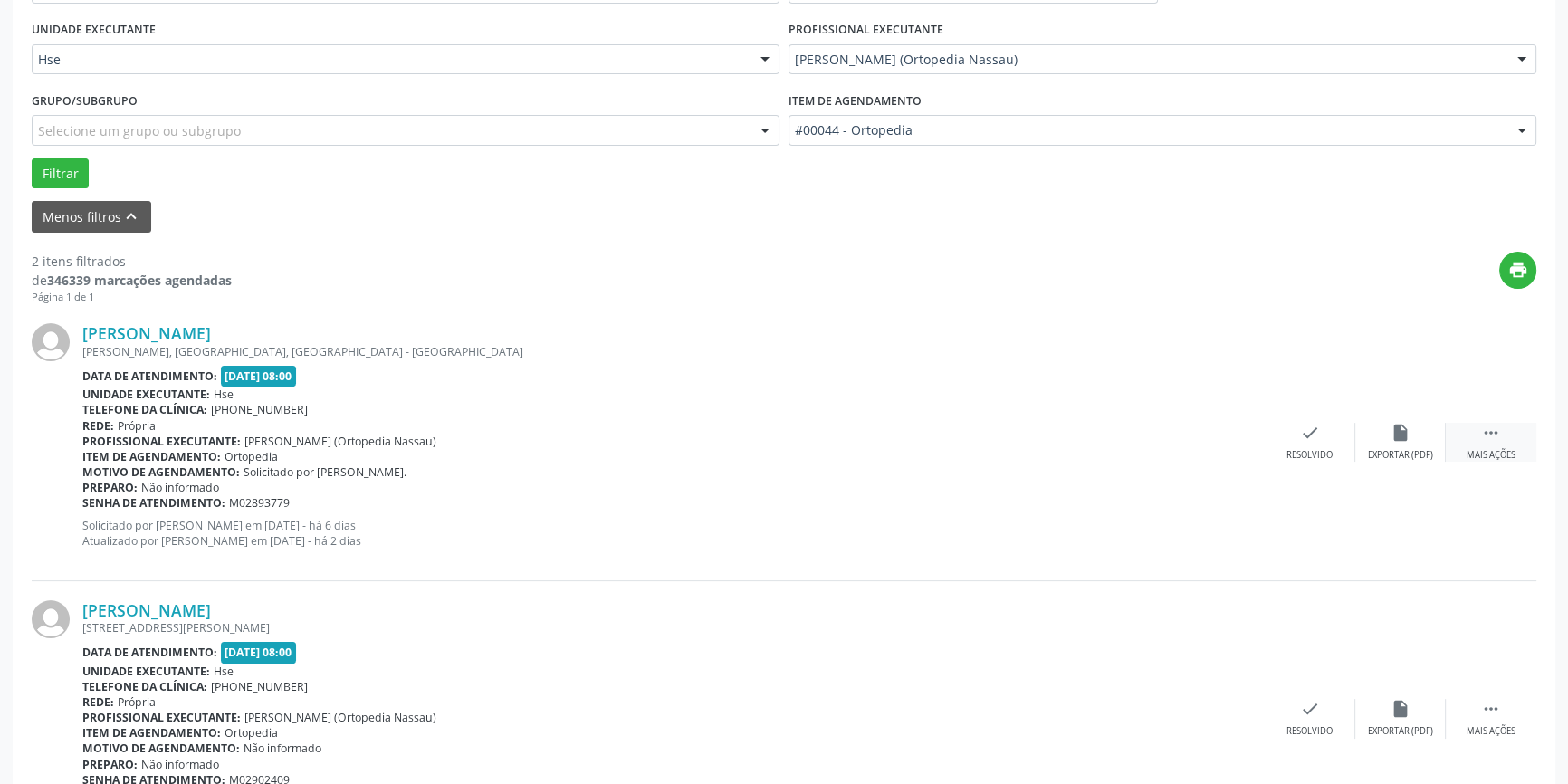
click at [1486, 437] on icon "" at bounding box center [1491, 433] width 20 height 20
click at [1385, 432] on div "alarm_off Não compareceu" at bounding box center [1400, 442] width 91 height 39
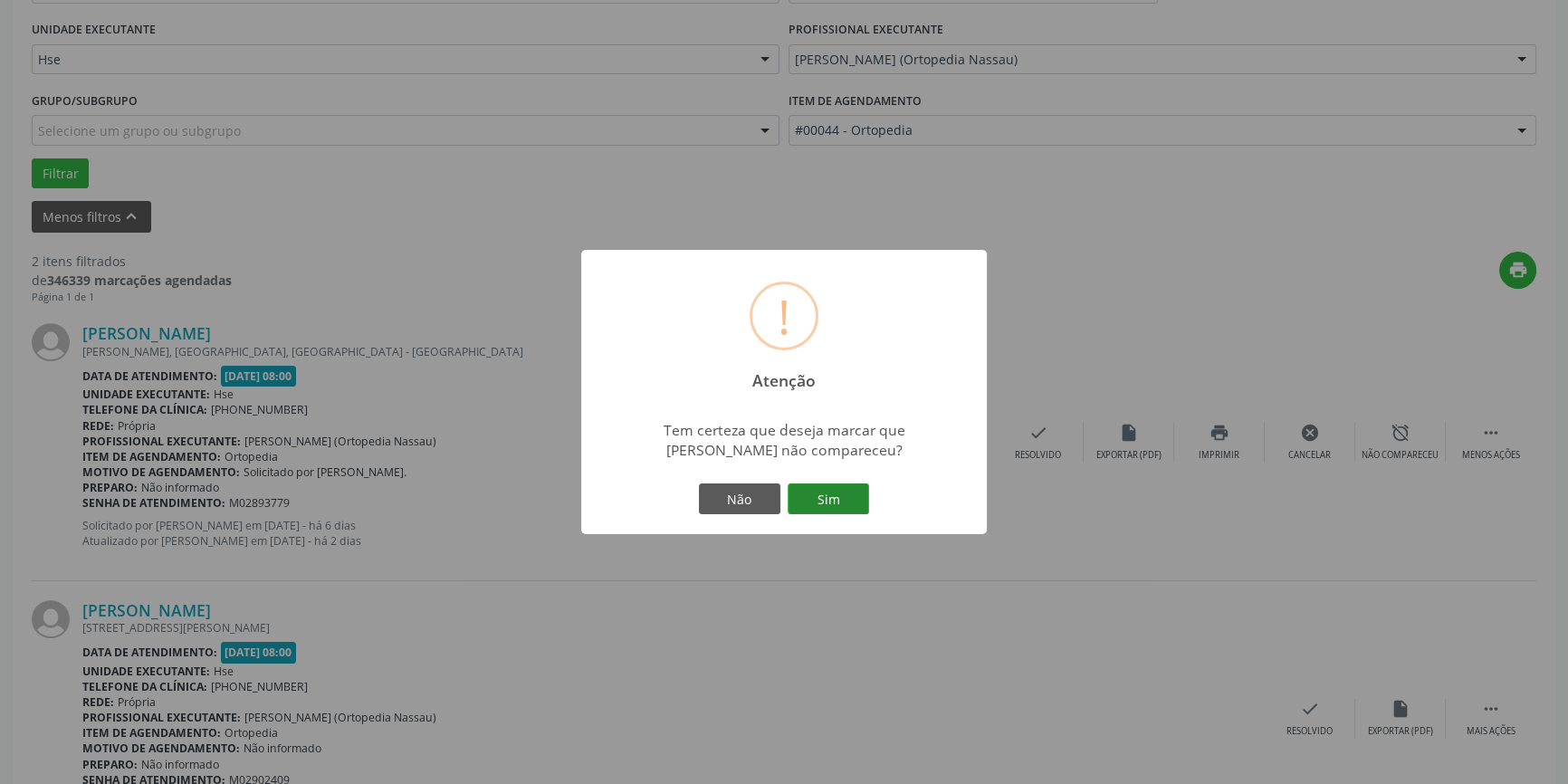
click at [840, 499] on button "Sim" at bounding box center [828, 499] width 82 height 31
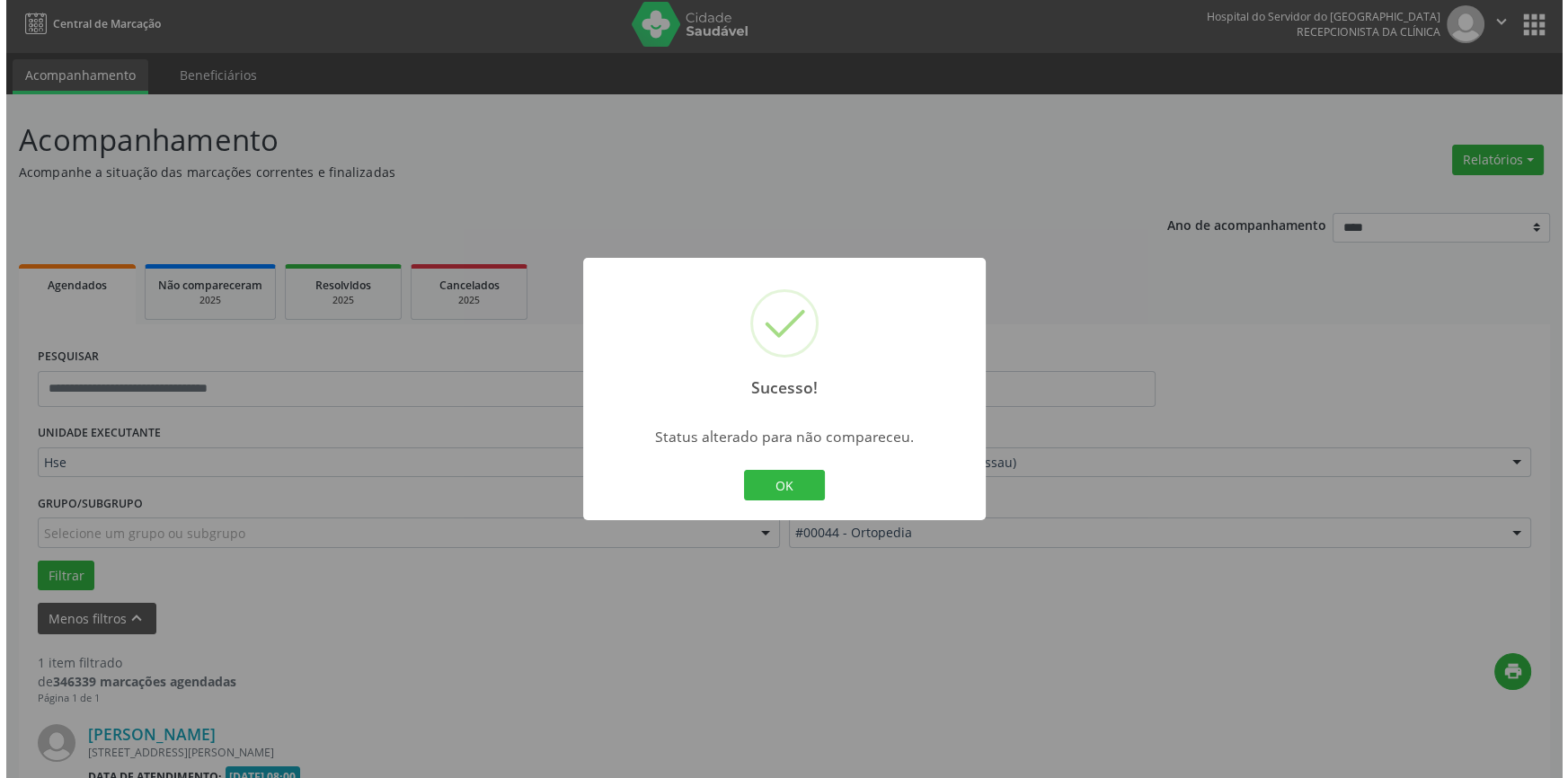
scroll to position [235, 0]
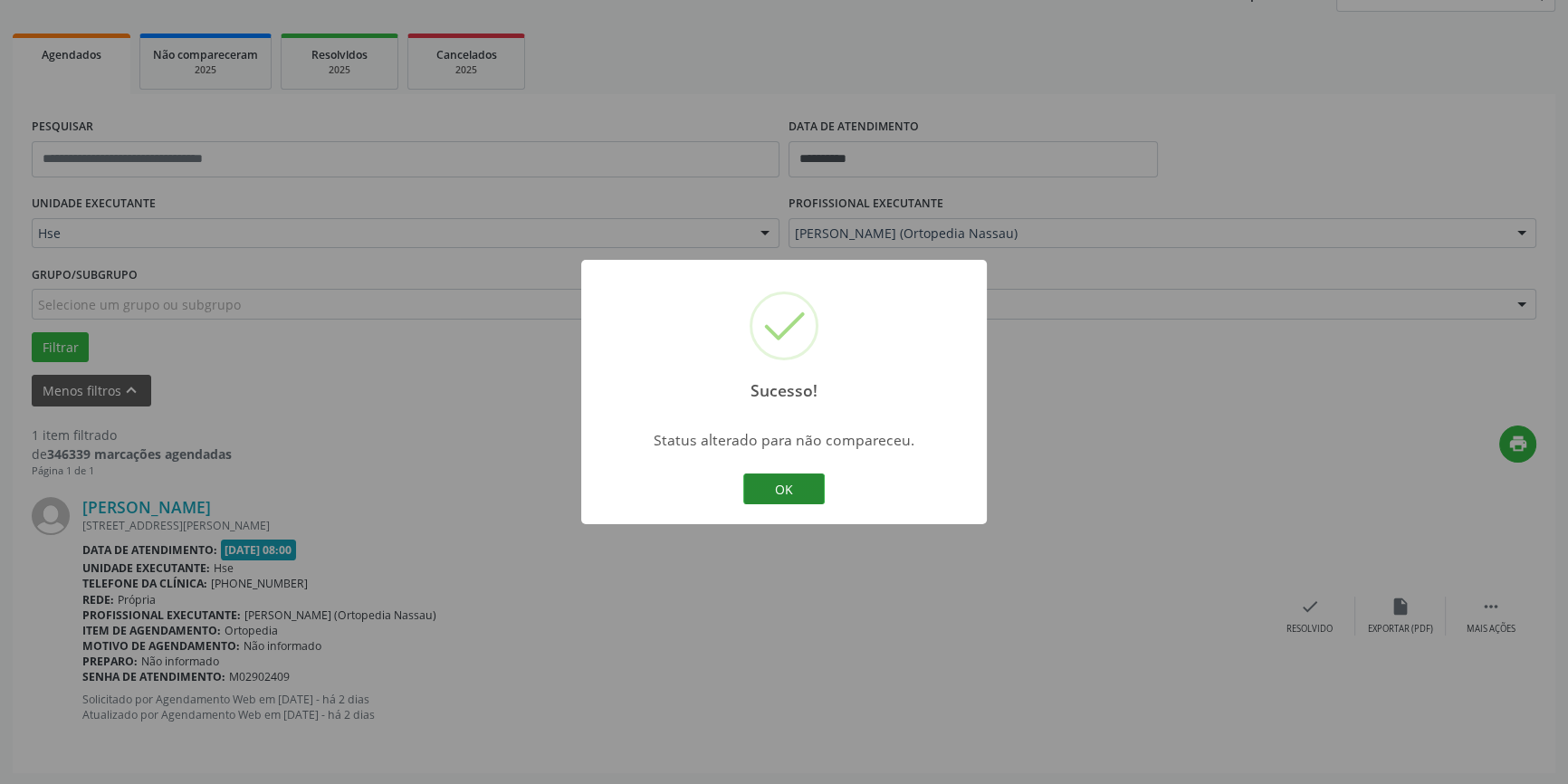
click at [771, 480] on button "OK" at bounding box center [784, 489] width 82 height 31
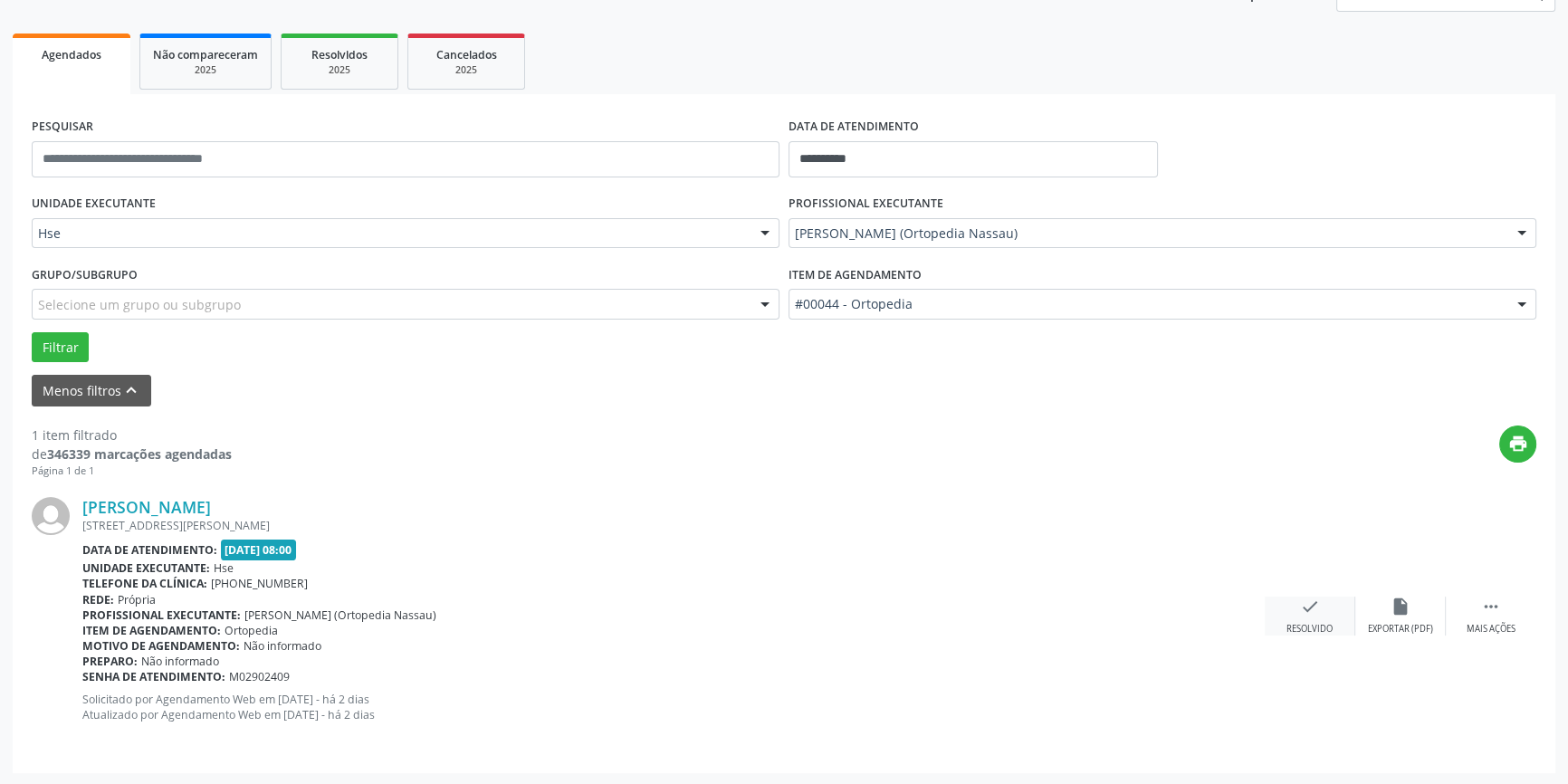
click at [1318, 631] on div "Resolvido" at bounding box center [1309, 630] width 46 height 13
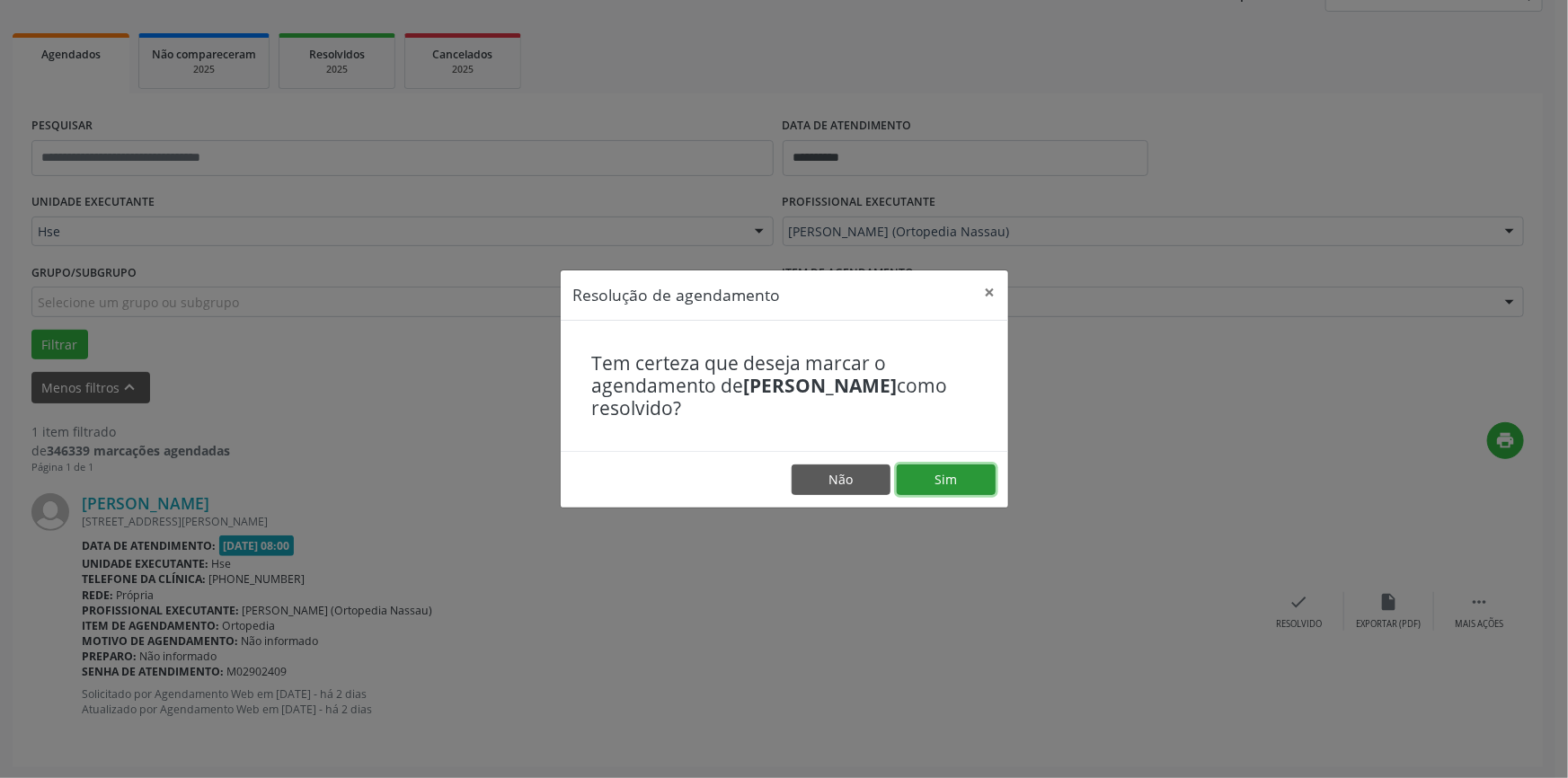
click at [977, 474] on button "Sim" at bounding box center [945, 480] width 98 height 31
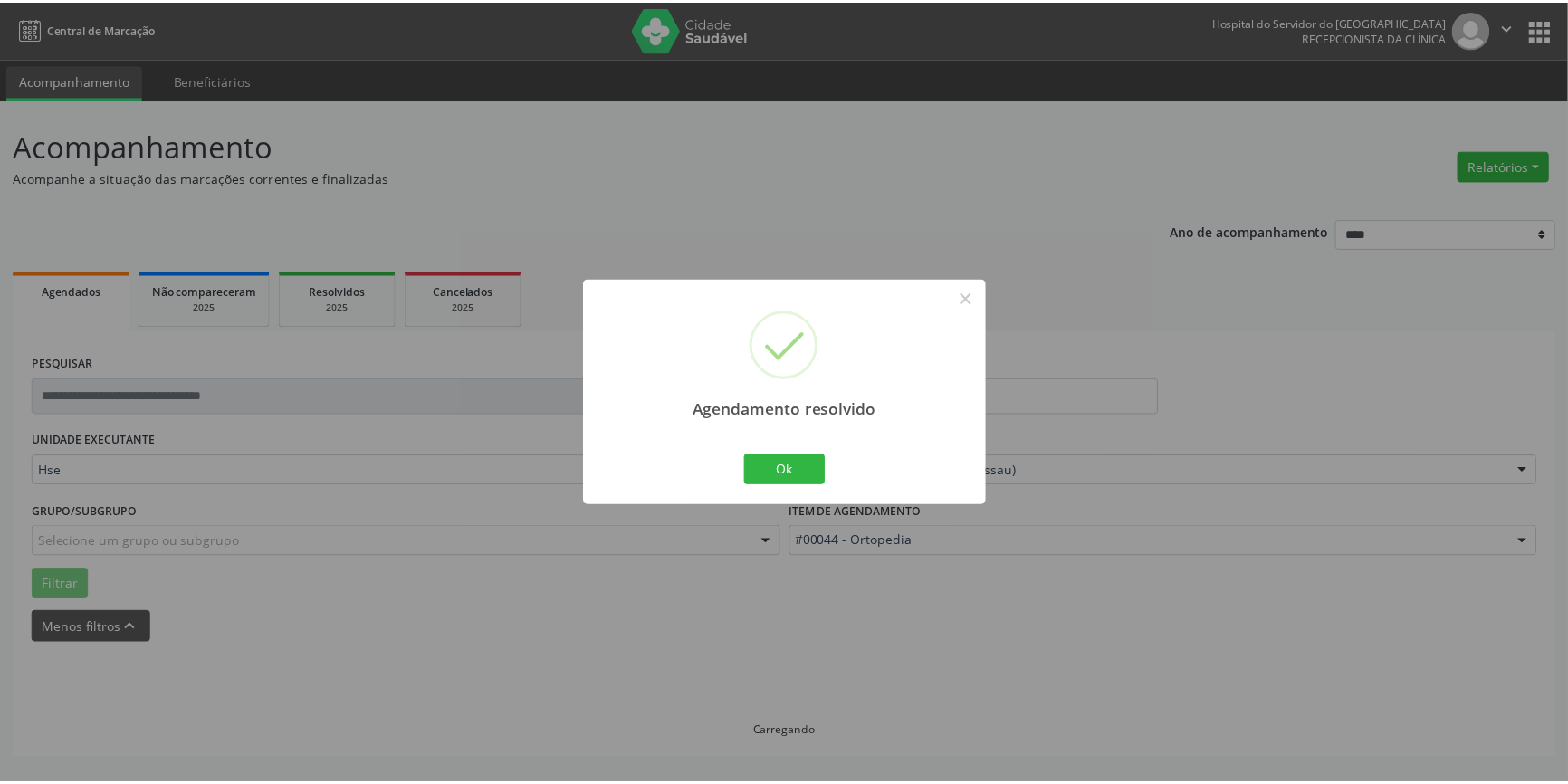
scroll to position [0, 0]
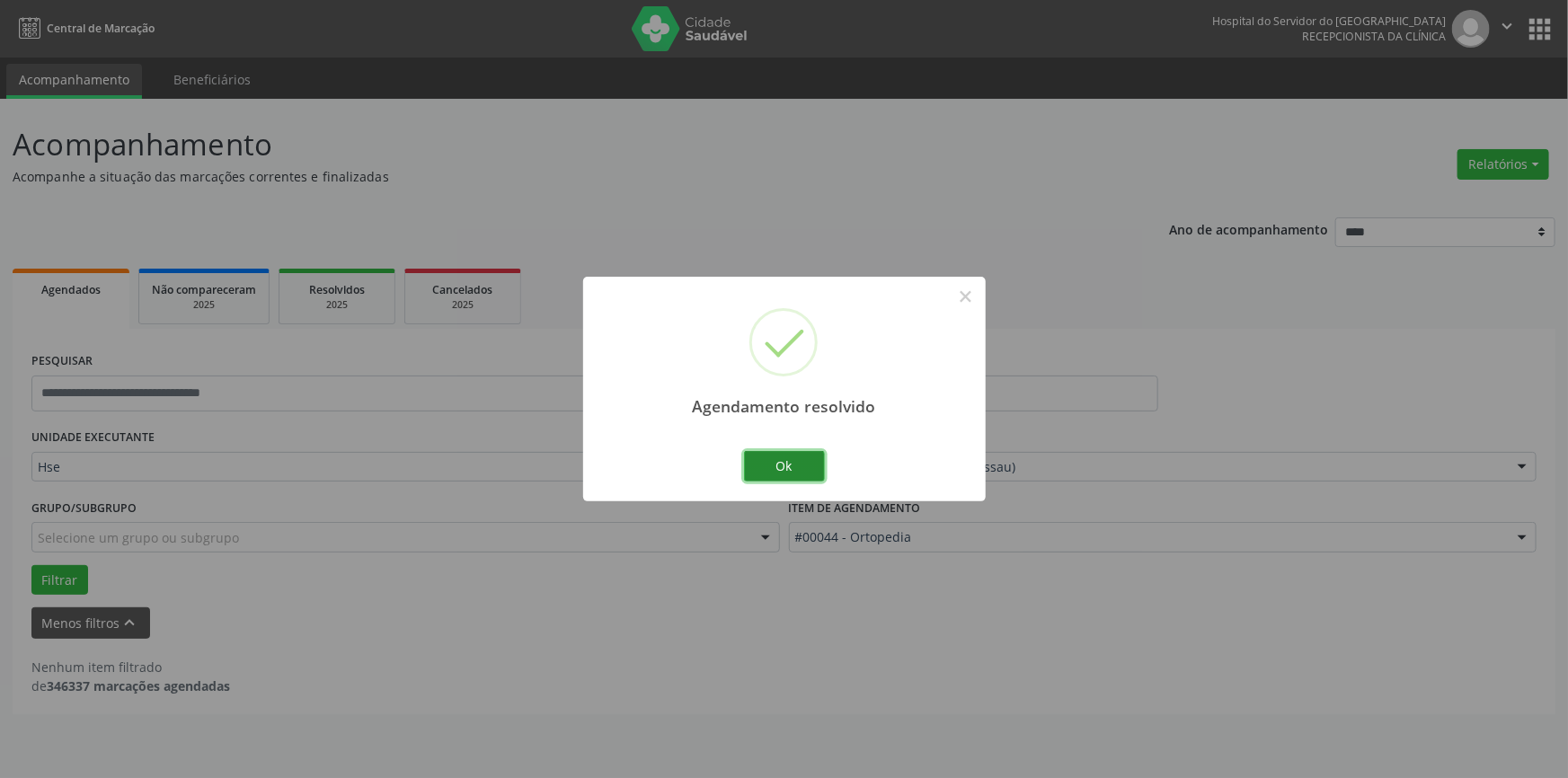
click at [788, 468] on button "Ok" at bounding box center [784, 467] width 81 height 31
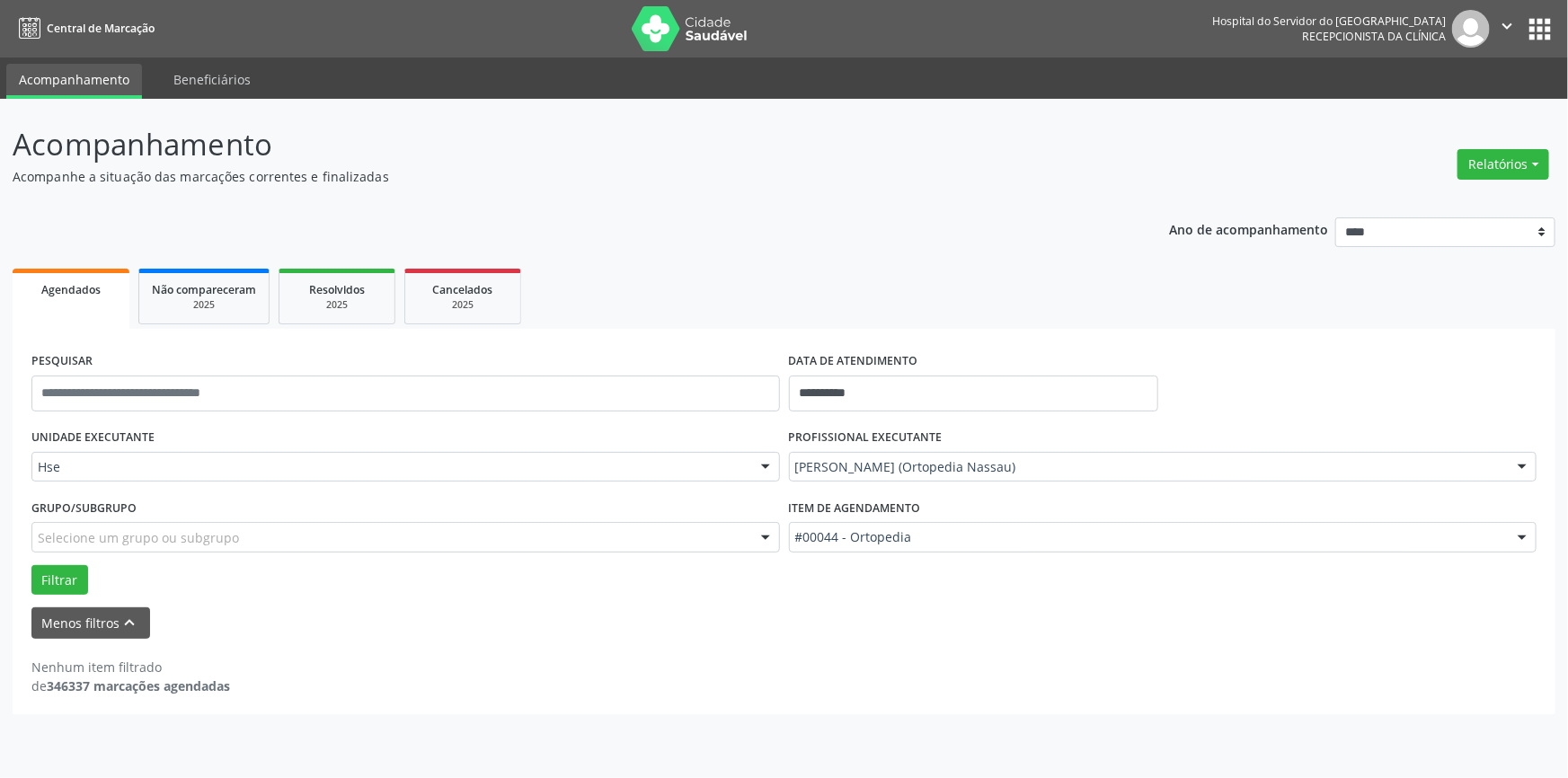
click at [135, 454] on div "Hse" at bounding box center [405, 468] width 748 height 31
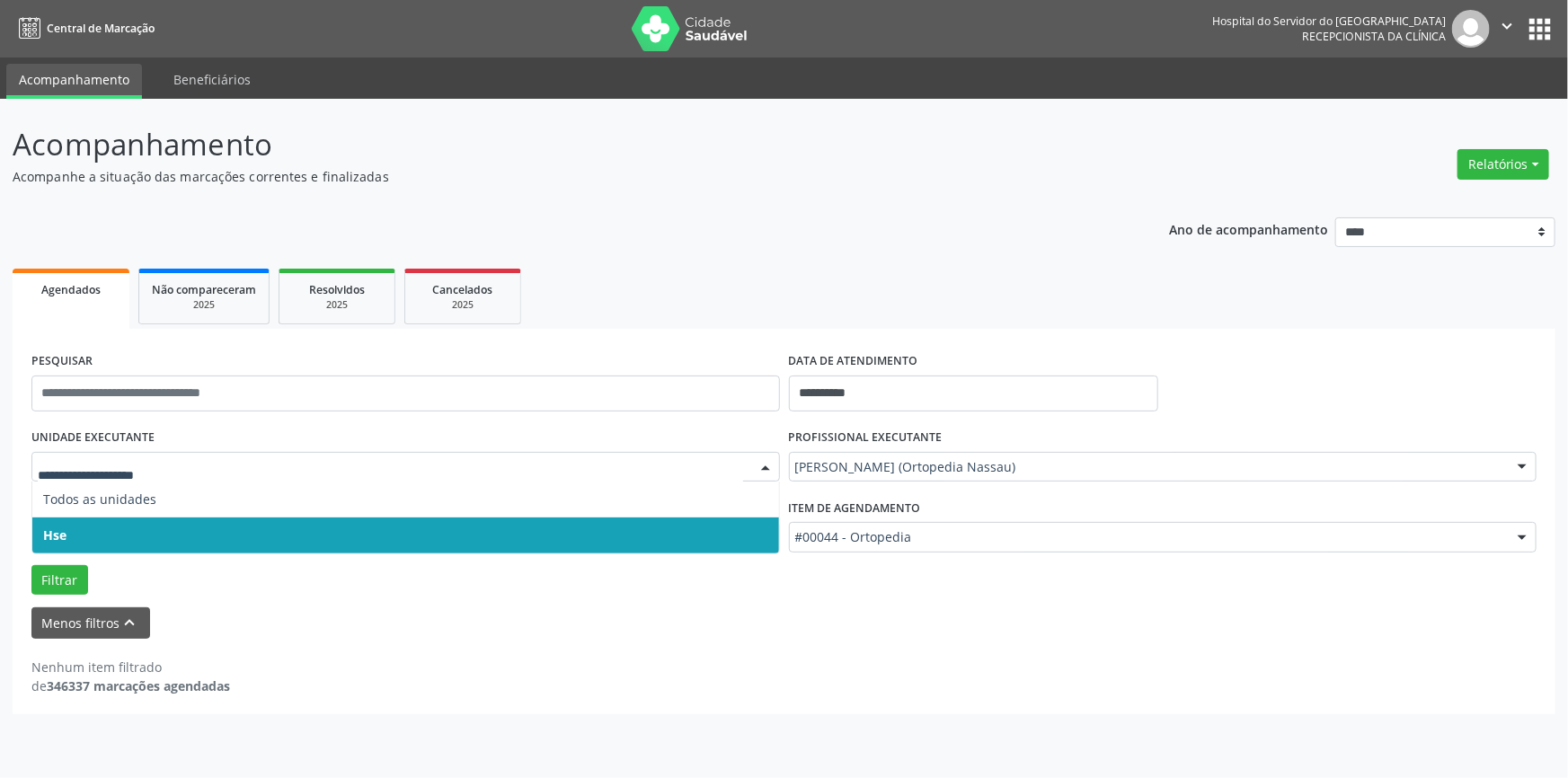
click at [100, 529] on span "Hse" at bounding box center [405, 535] width 747 height 36
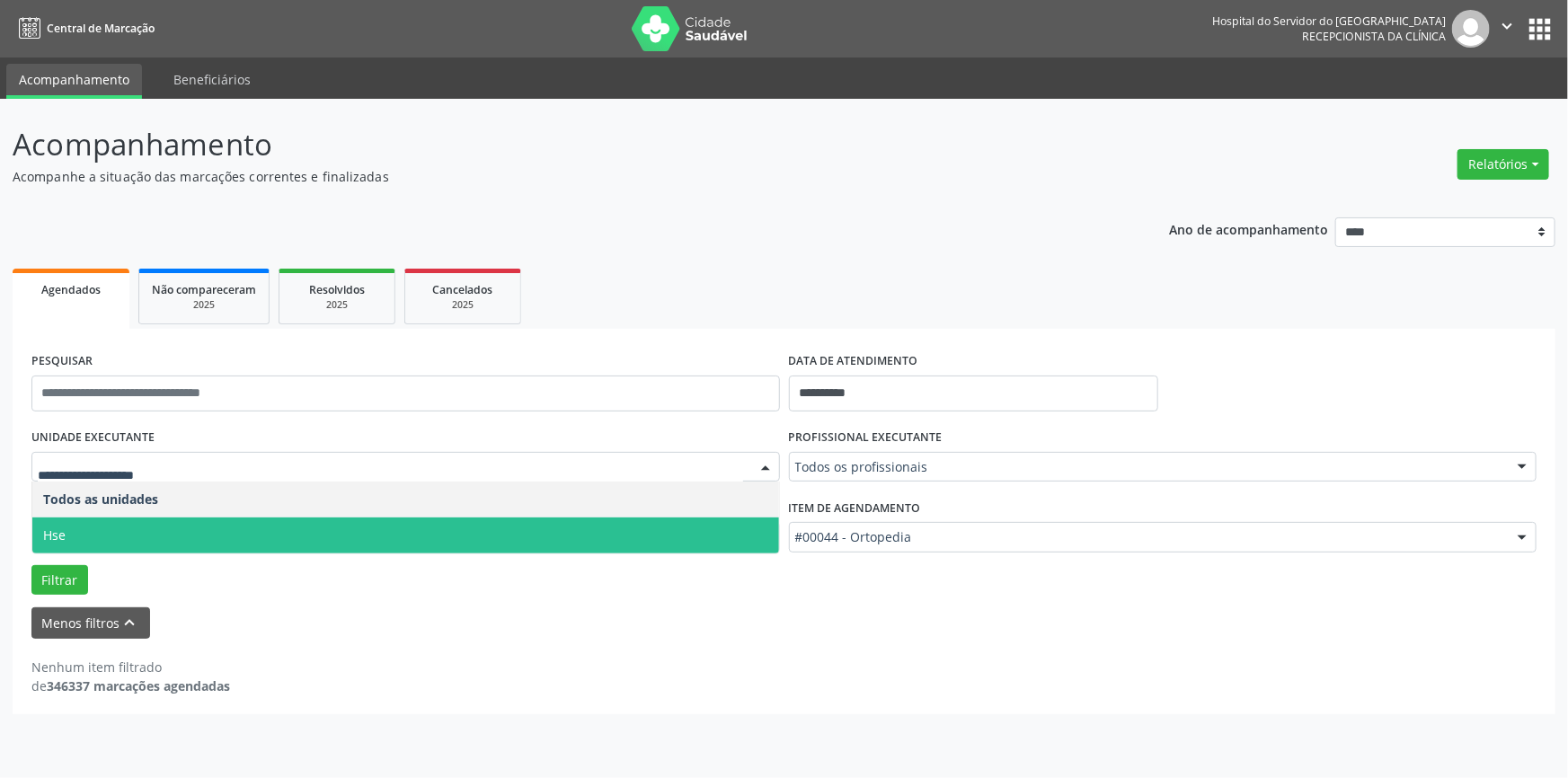
click at [117, 533] on span "Hse" at bounding box center [405, 535] width 747 height 36
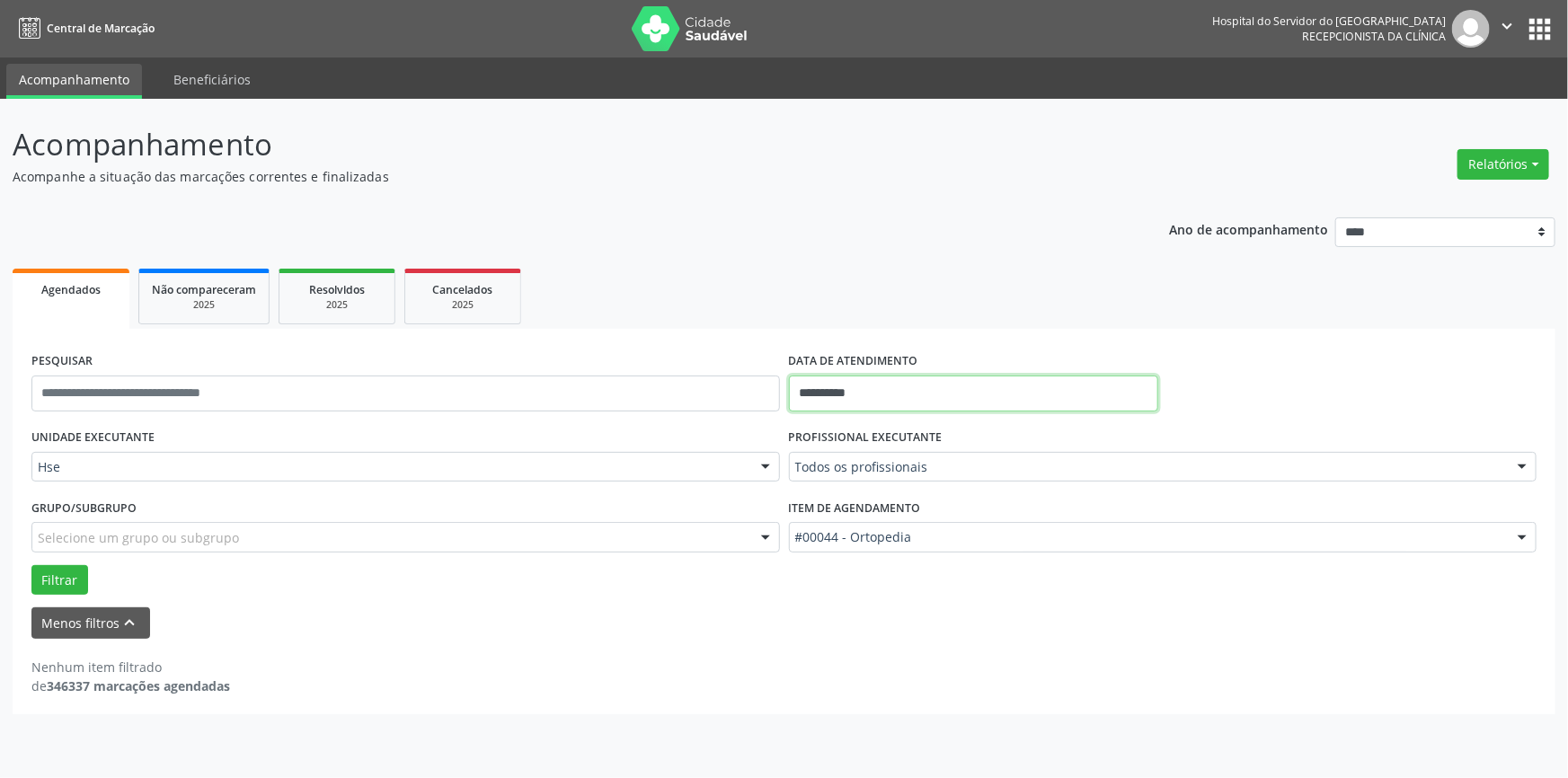
click at [994, 388] on input "**********" at bounding box center [973, 393] width 369 height 36
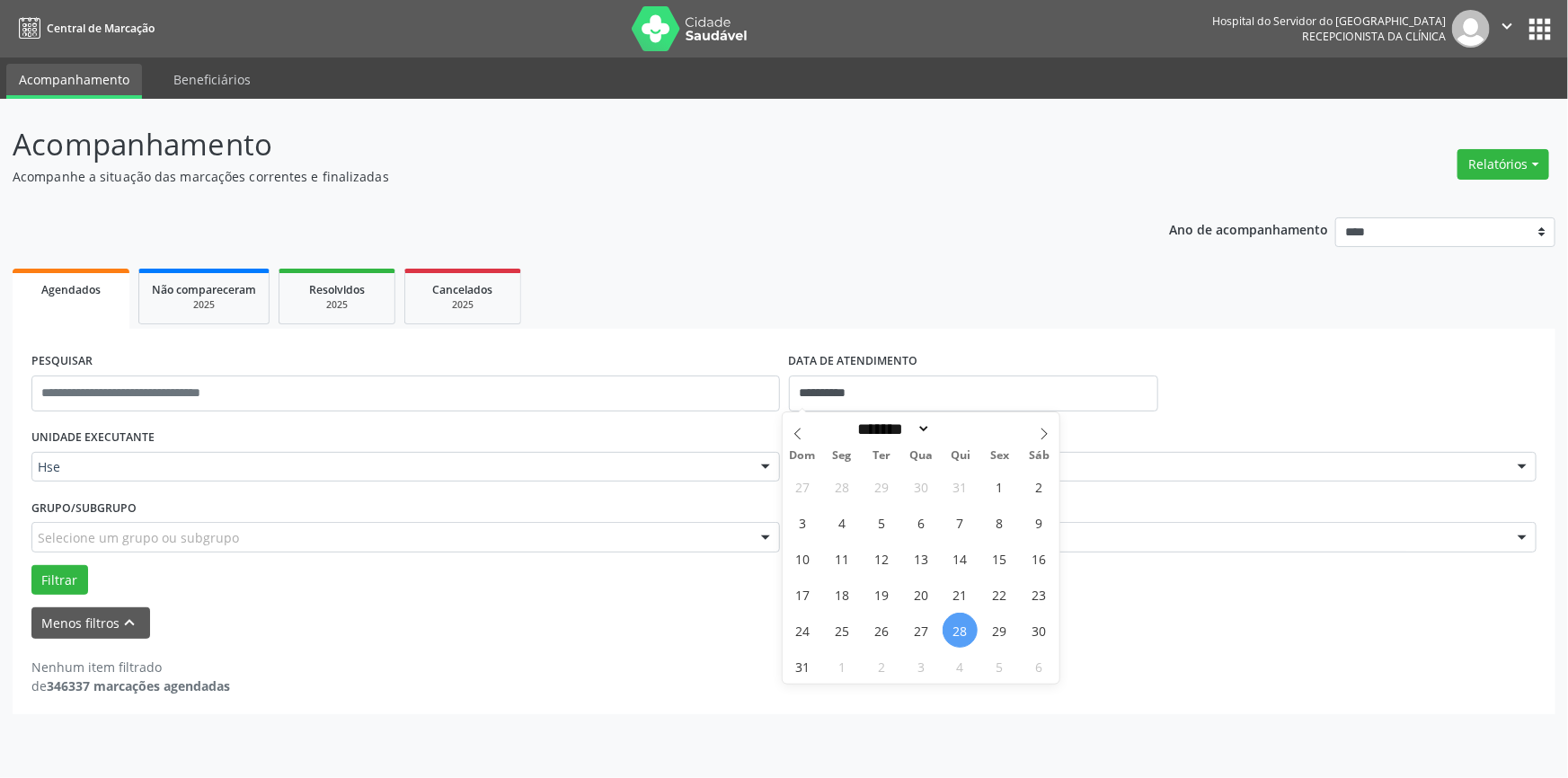
click at [959, 632] on span "28" at bounding box center [960, 630] width 35 height 35
type input "**********"
click at [959, 632] on span "28" at bounding box center [960, 630] width 35 height 35
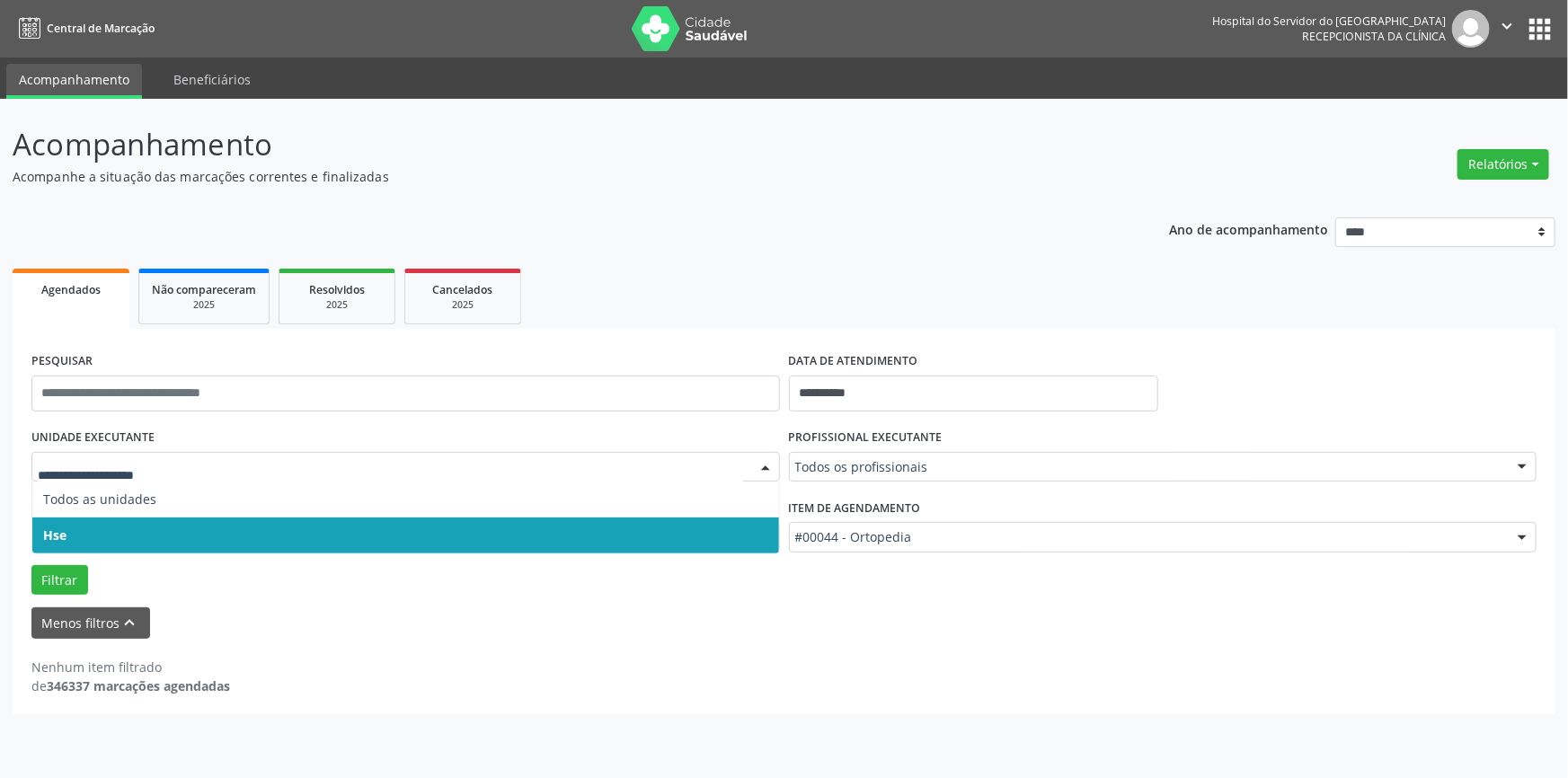
click at [57, 534] on span "Hse" at bounding box center [55, 534] width 24 height 17
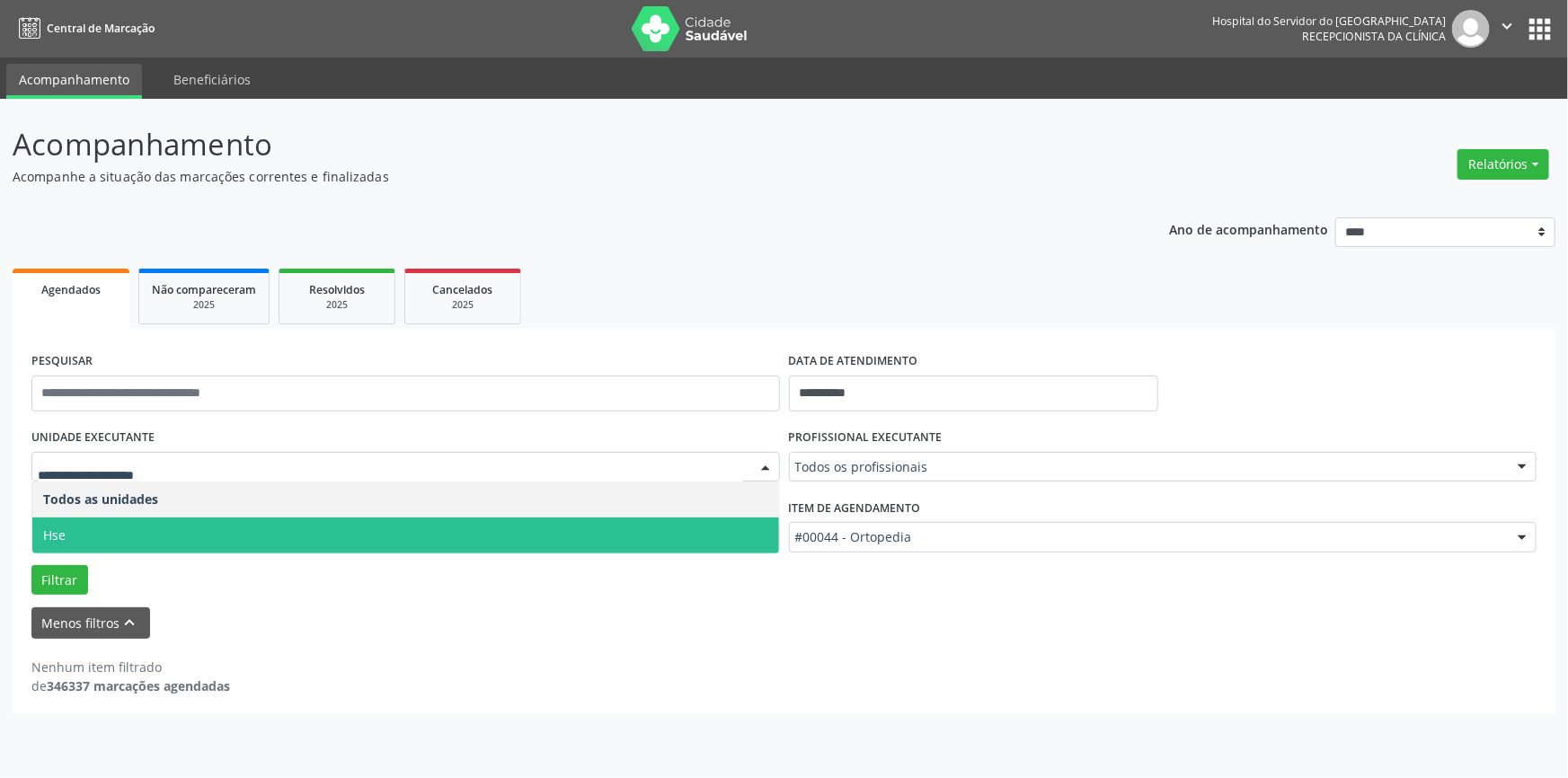
click at [62, 526] on span "Hse" at bounding box center [54, 534] width 23 height 17
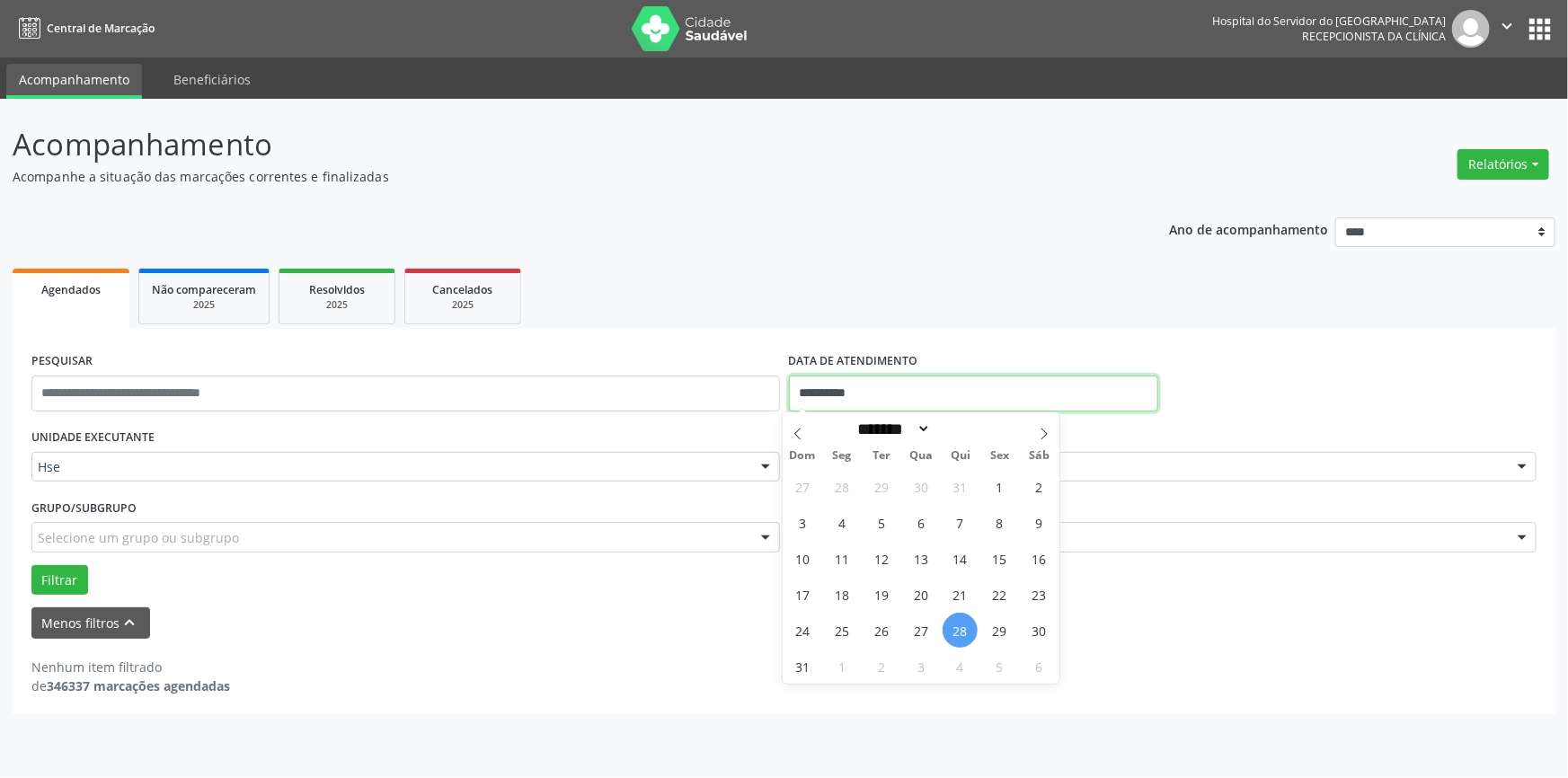
click at [937, 386] on input "**********" at bounding box center [973, 393] width 369 height 36
click at [955, 628] on span "28" at bounding box center [960, 630] width 35 height 35
type input "**********"
click at [957, 627] on span "28" at bounding box center [960, 630] width 35 height 35
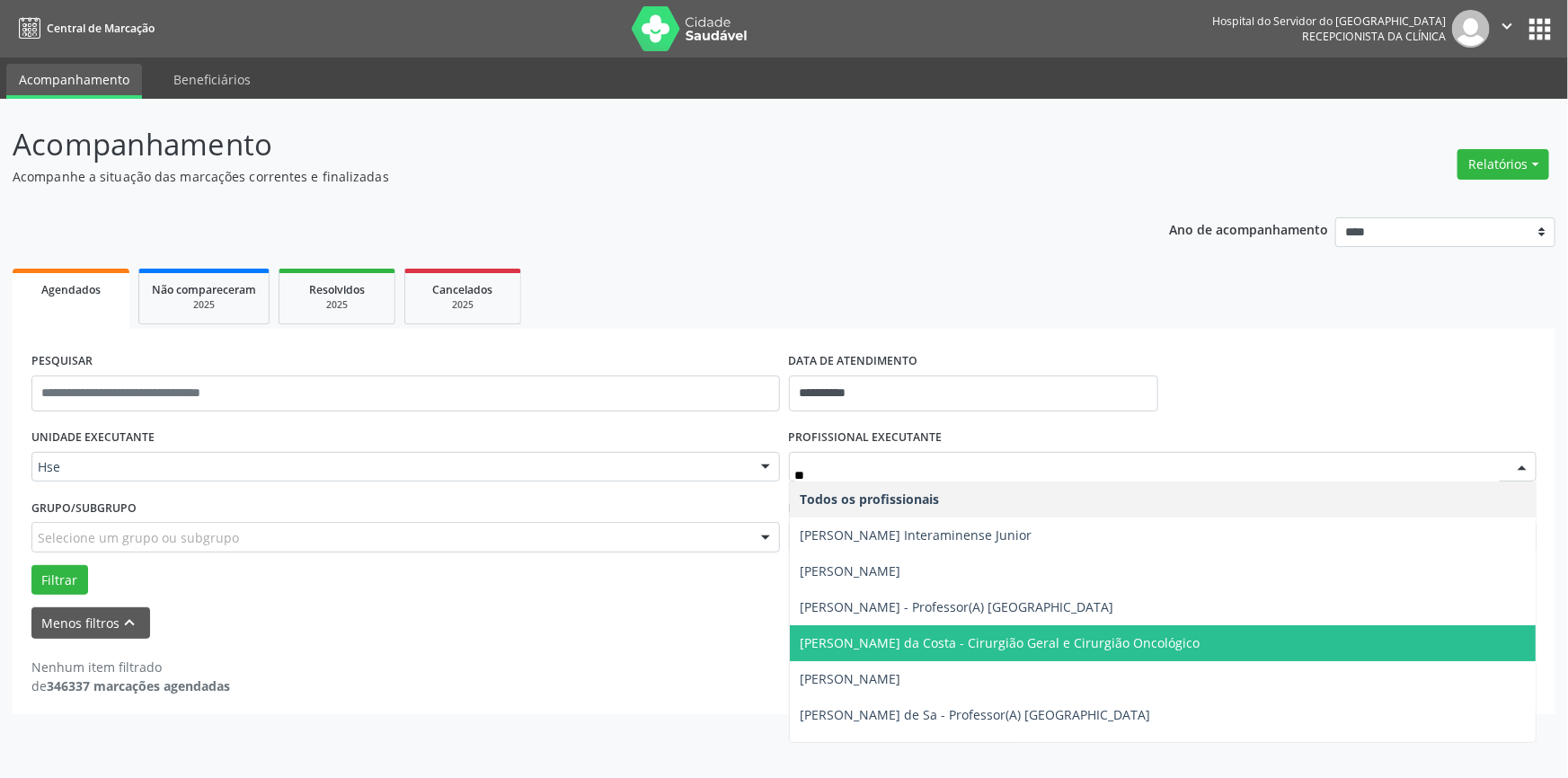
type input "***"
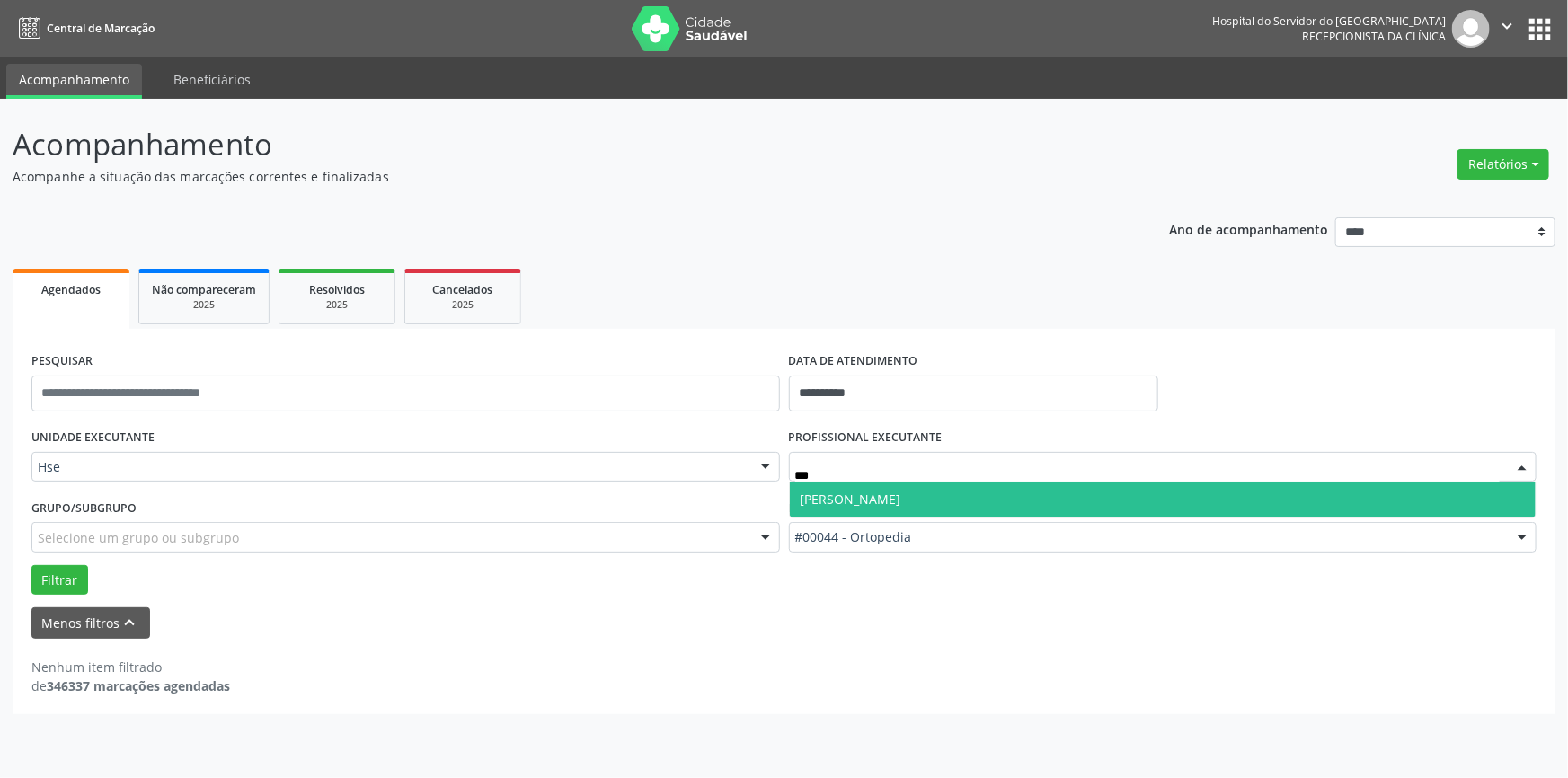
click at [999, 507] on span "[PERSON_NAME]" at bounding box center [1162, 499] width 747 height 36
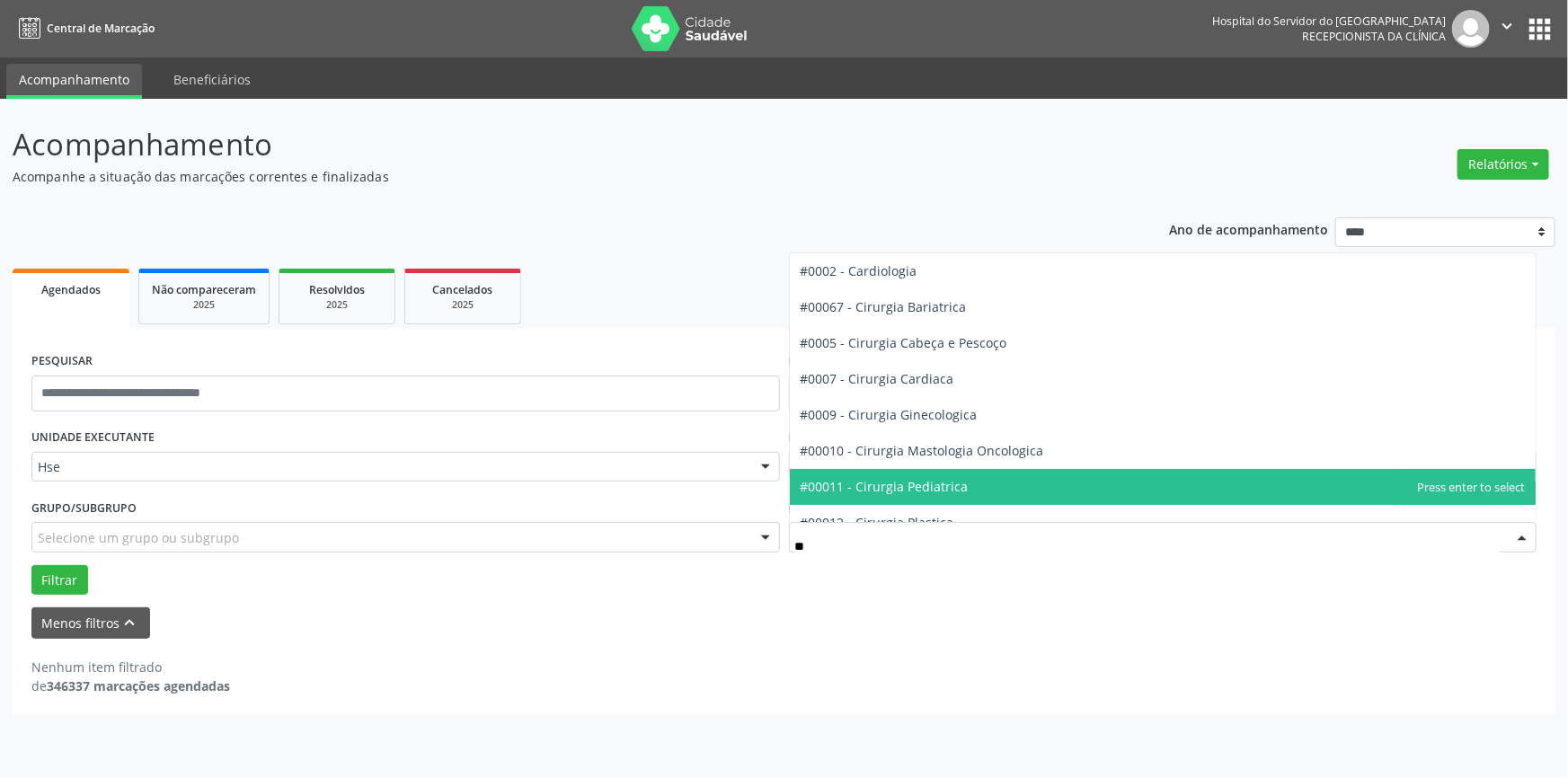
type input "***"
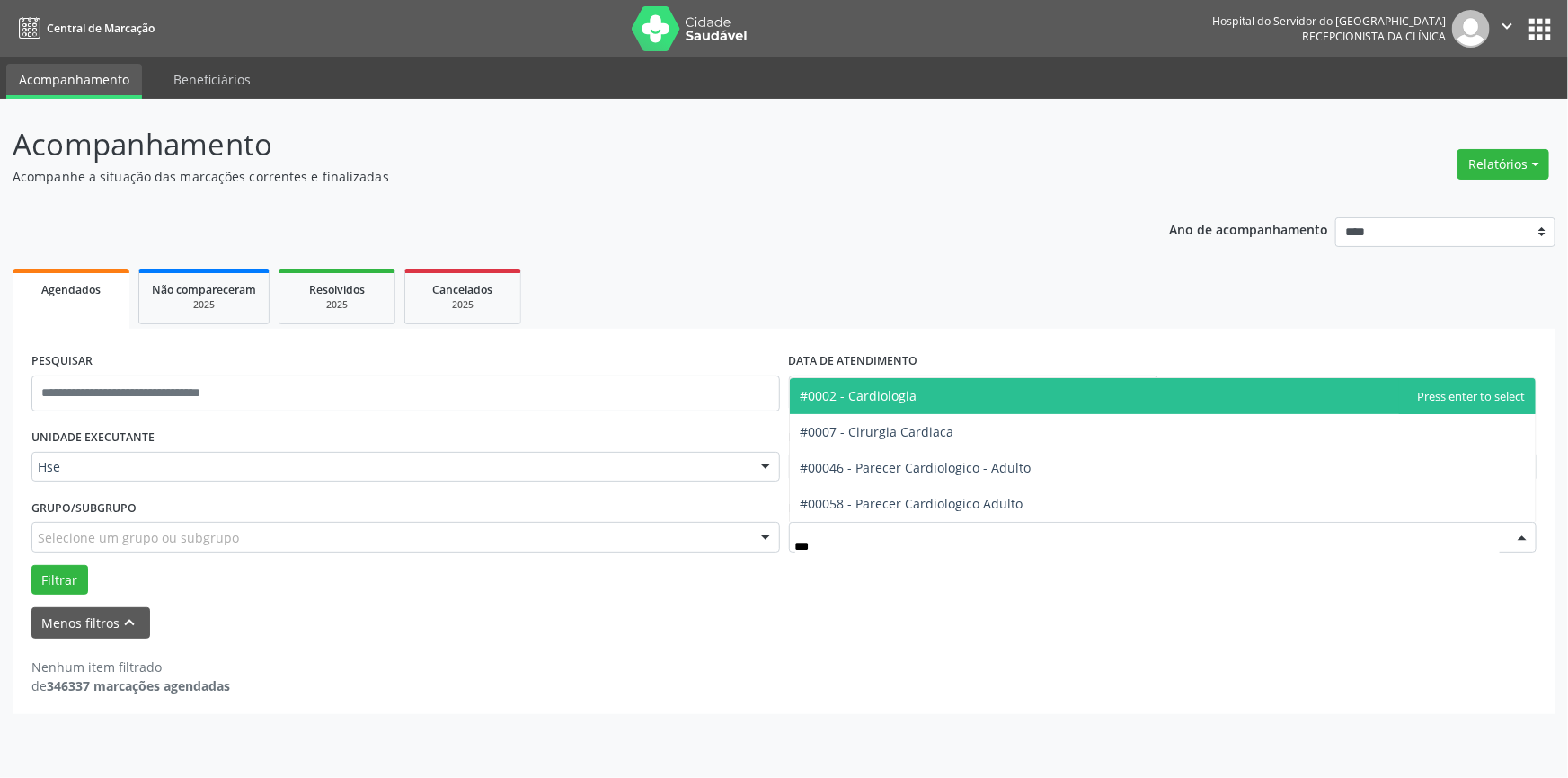
click at [958, 409] on span "#0002 - Cardiologia" at bounding box center [1162, 396] width 747 height 36
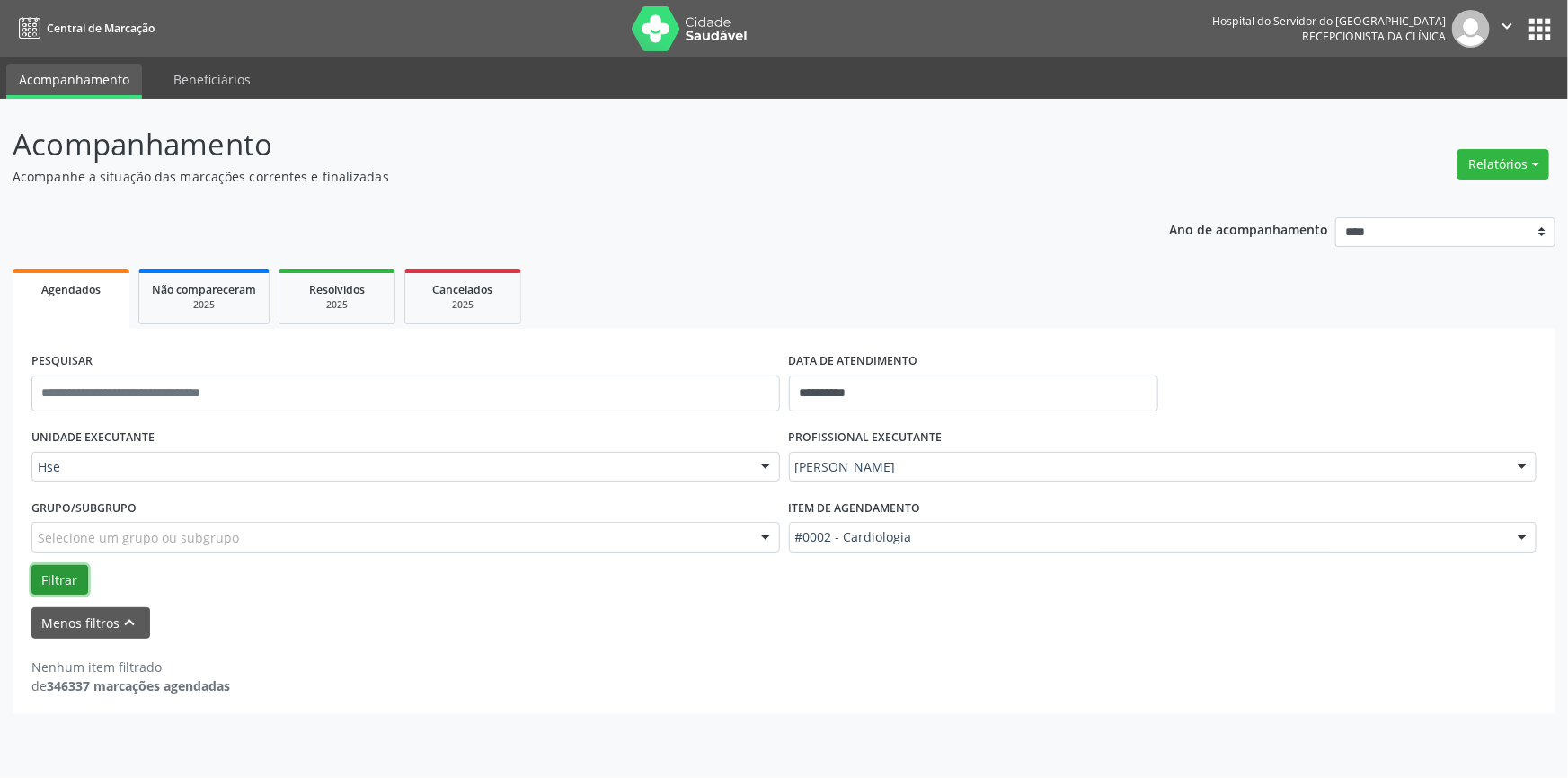
click at [47, 571] on button "Filtrar" at bounding box center [59, 581] width 57 height 31
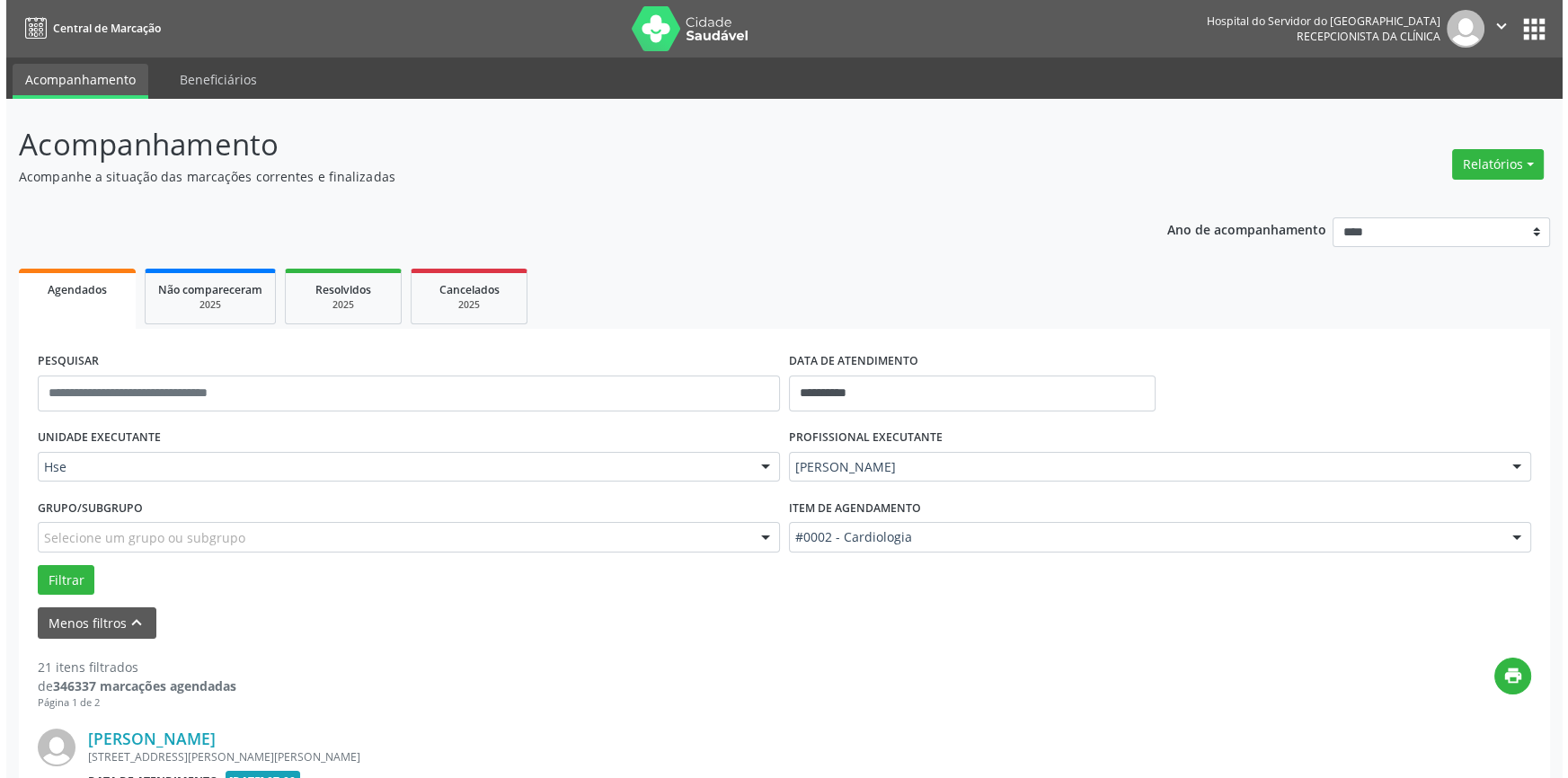
scroll to position [162, 0]
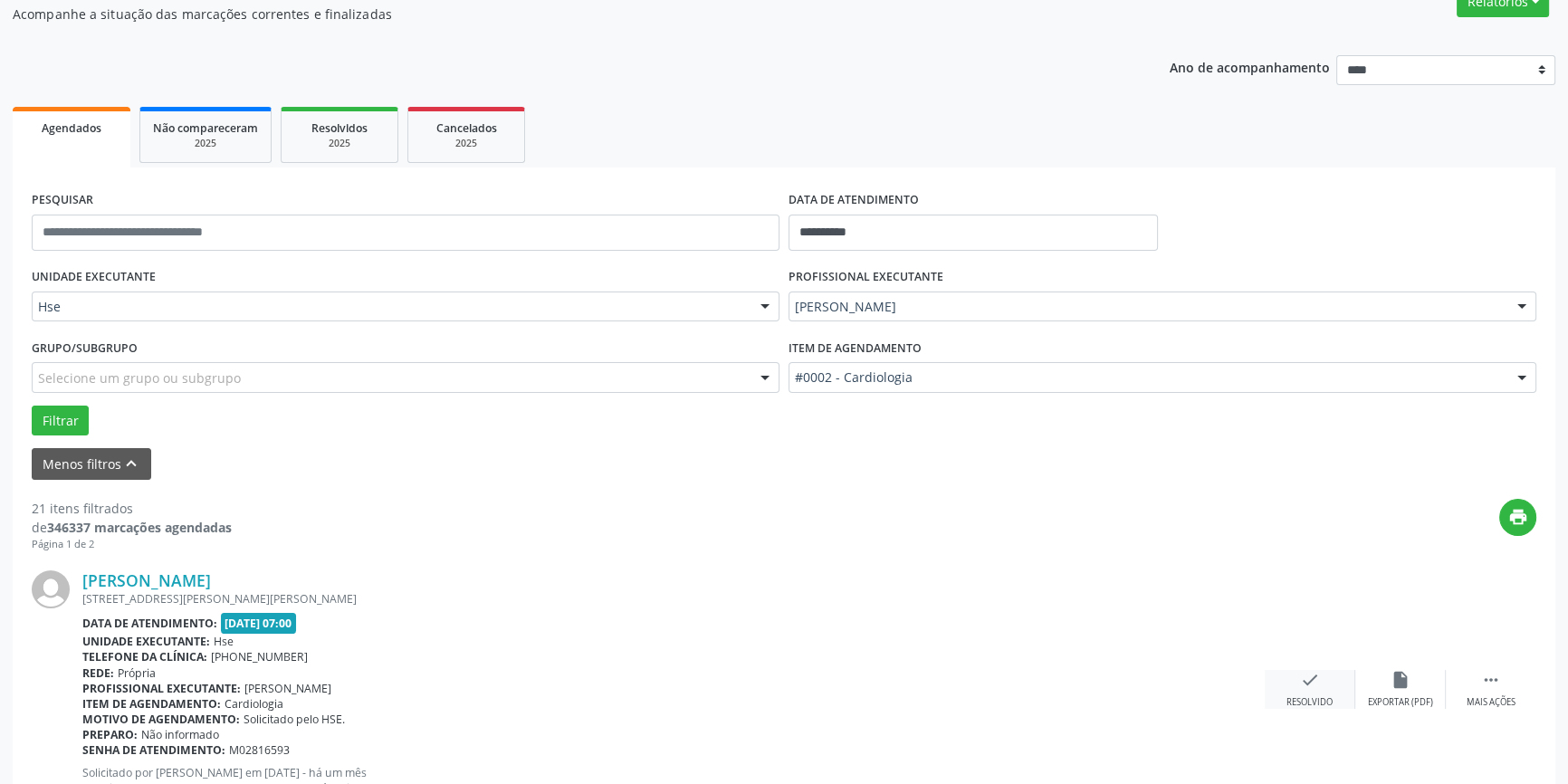
click at [1308, 687] on icon "check" at bounding box center [1310, 680] width 20 height 20
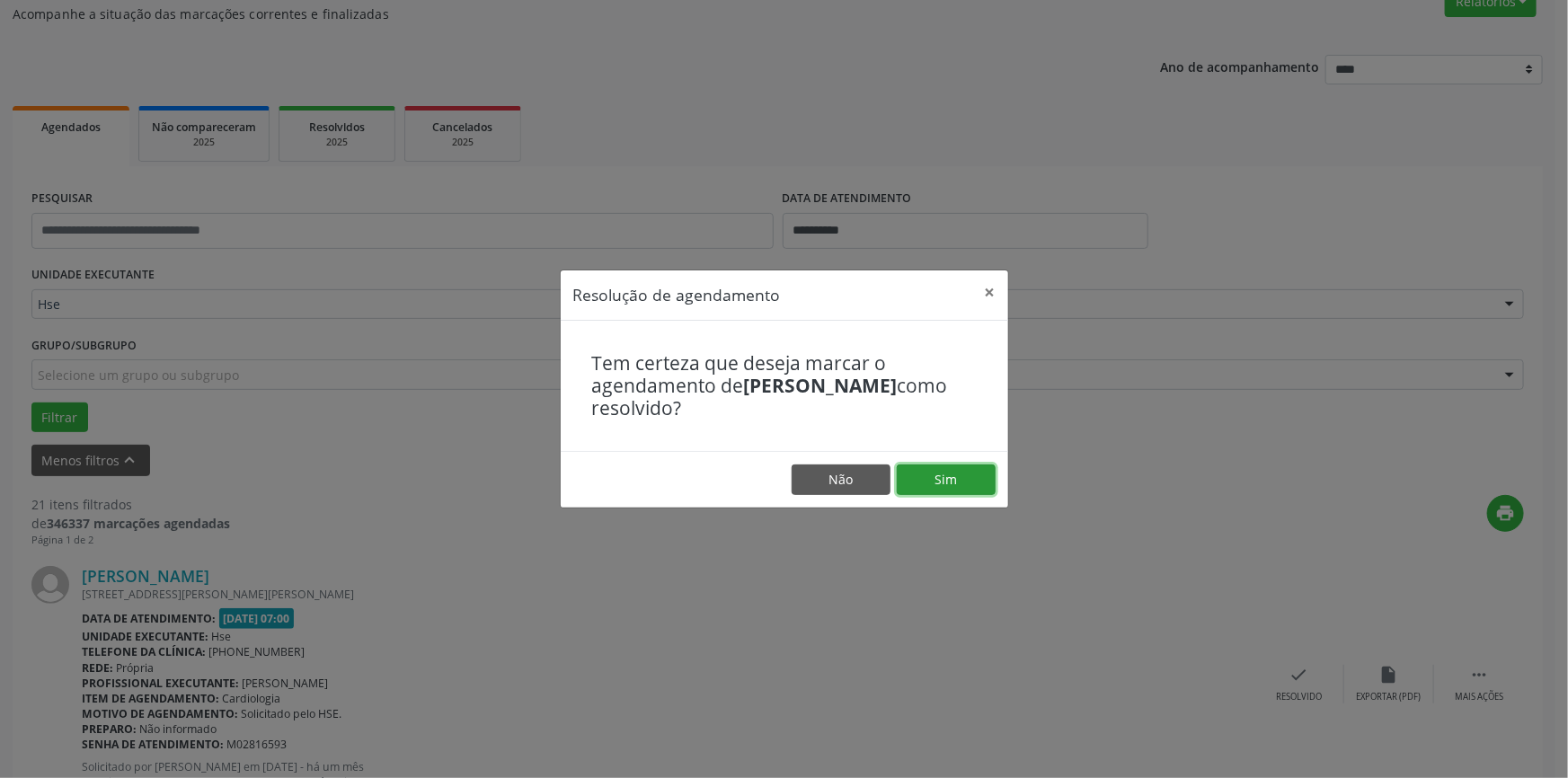
click at [965, 476] on button "Sim" at bounding box center [945, 480] width 98 height 31
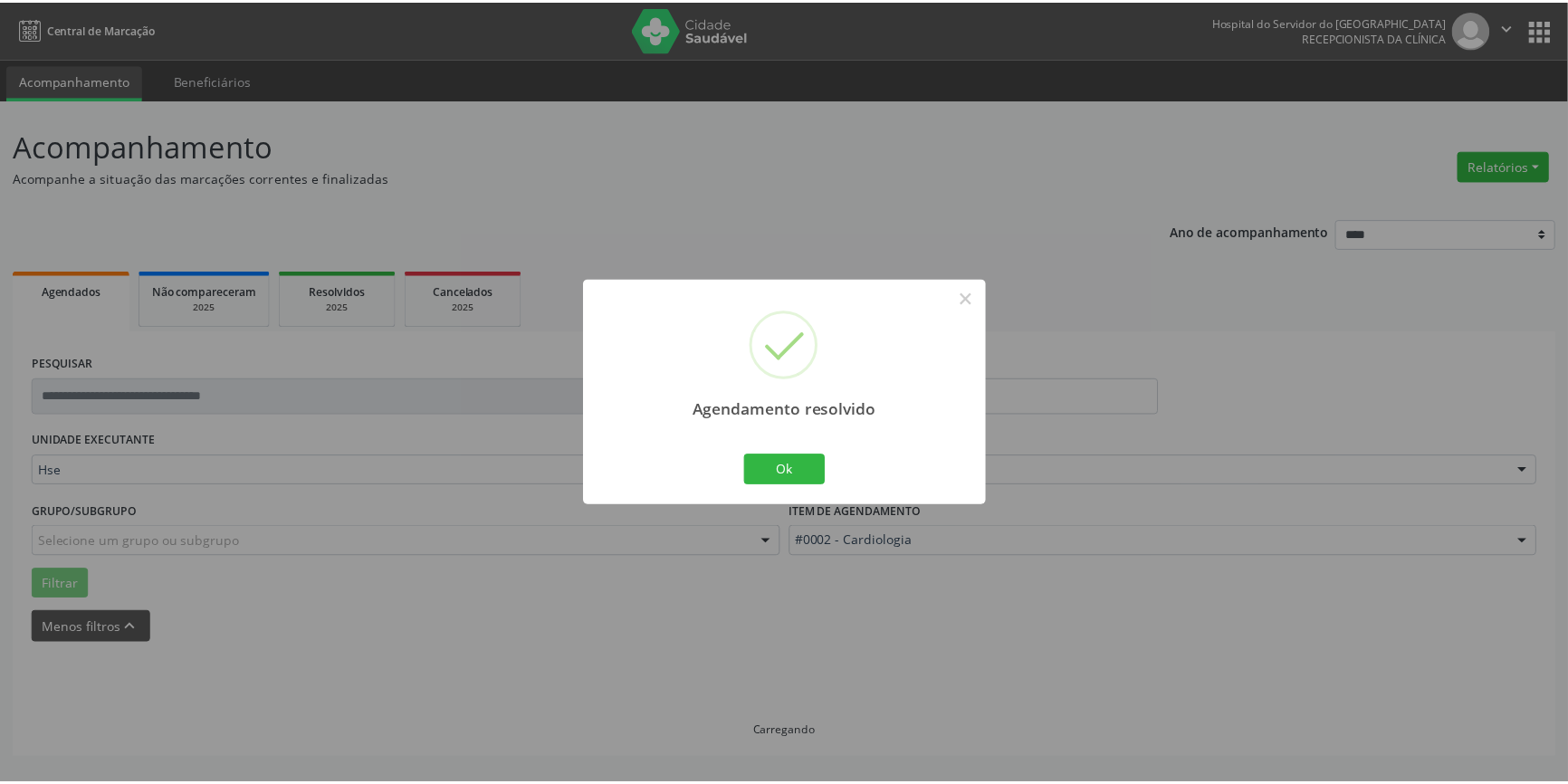
scroll to position [0, 0]
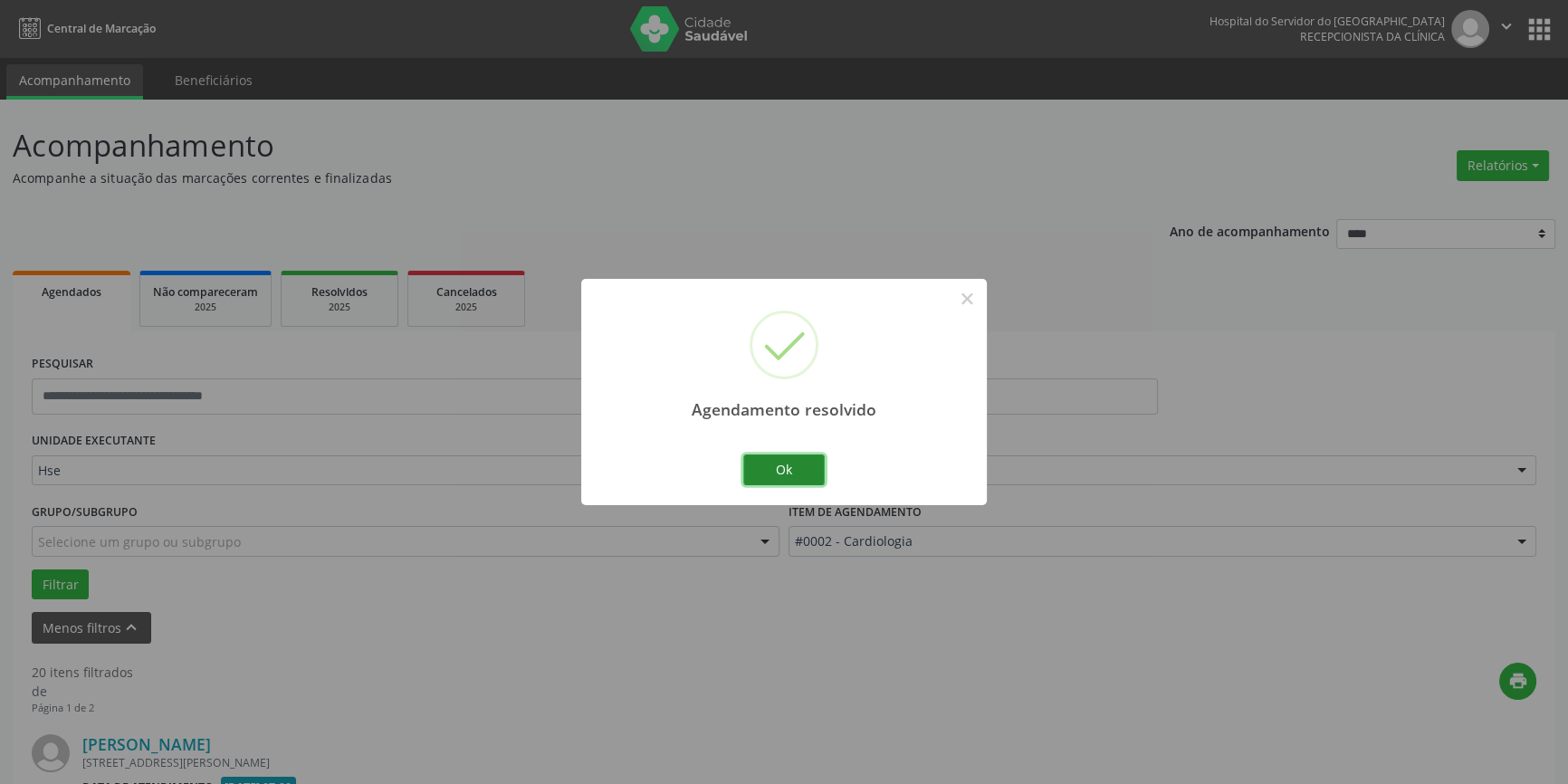
click at [801, 467] on button "Ok" at bounding box center [784, 471] width 82 height 31
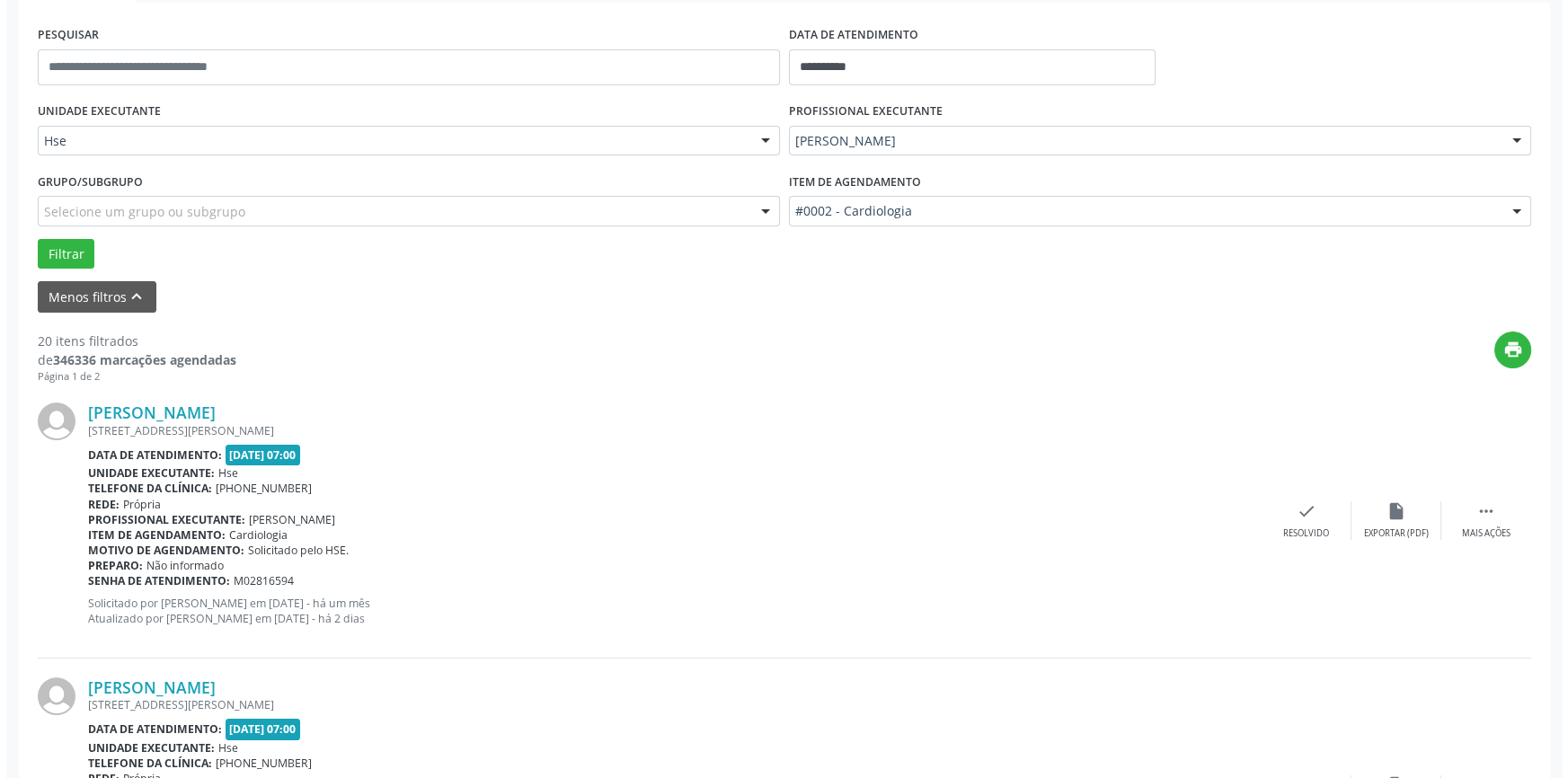
scroll to position [408, 0]
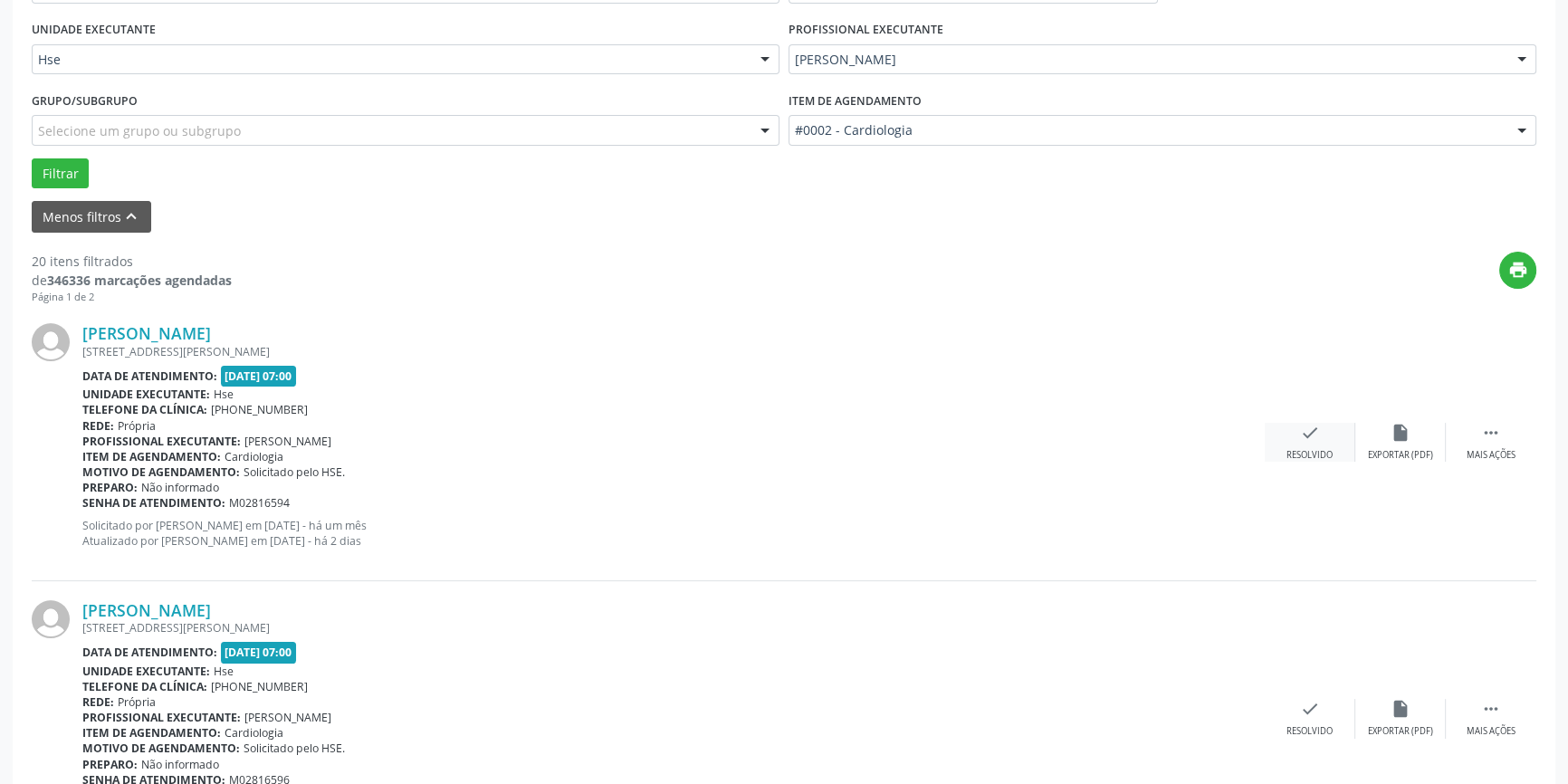
click at [1311, 444] on div "check Resolvido" at bounding box center [1310, 442] width 91 height 39
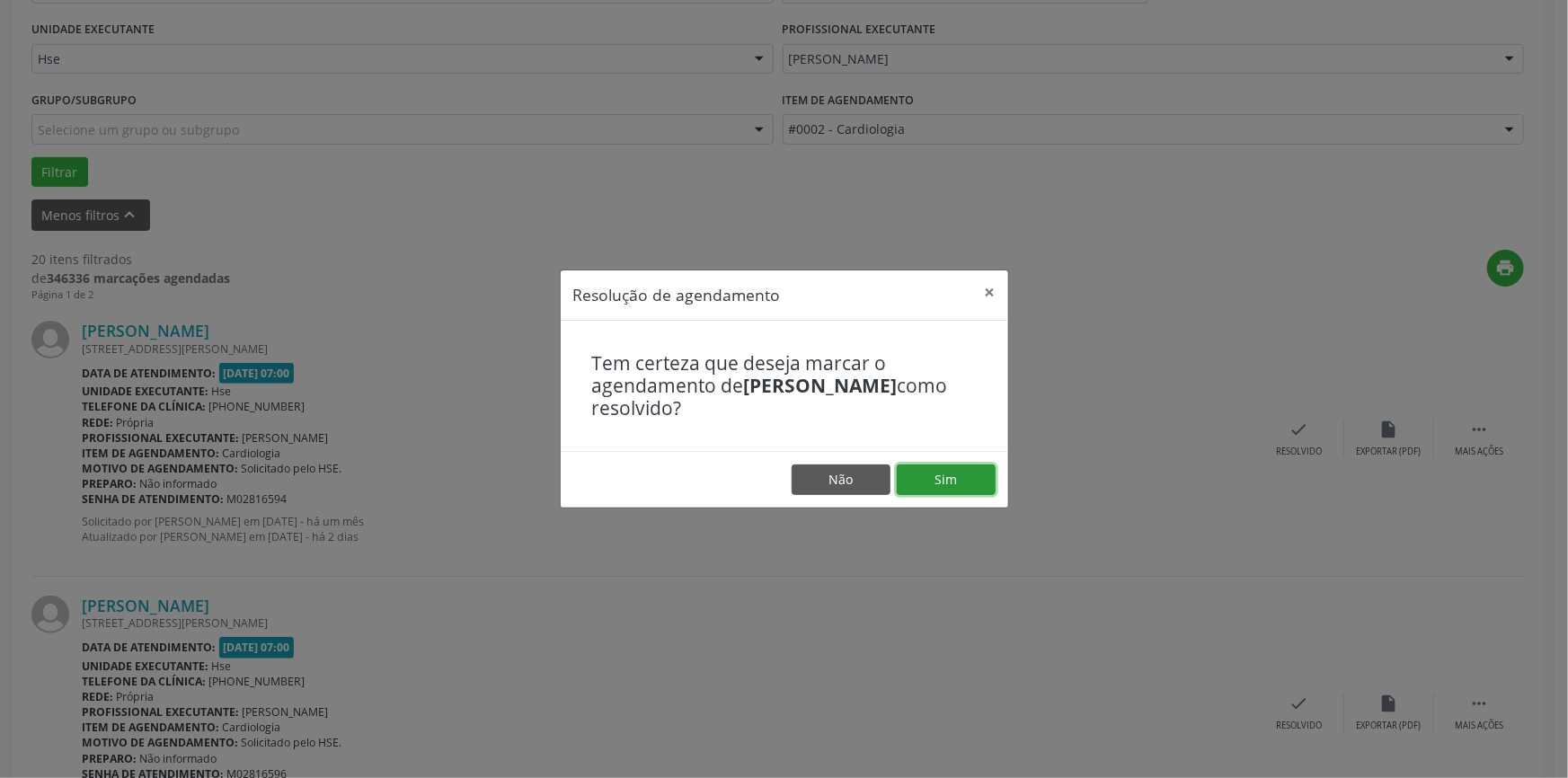
click at [958, 479] on button "Sim" at bounding box center [945, 480] width 98 height 31
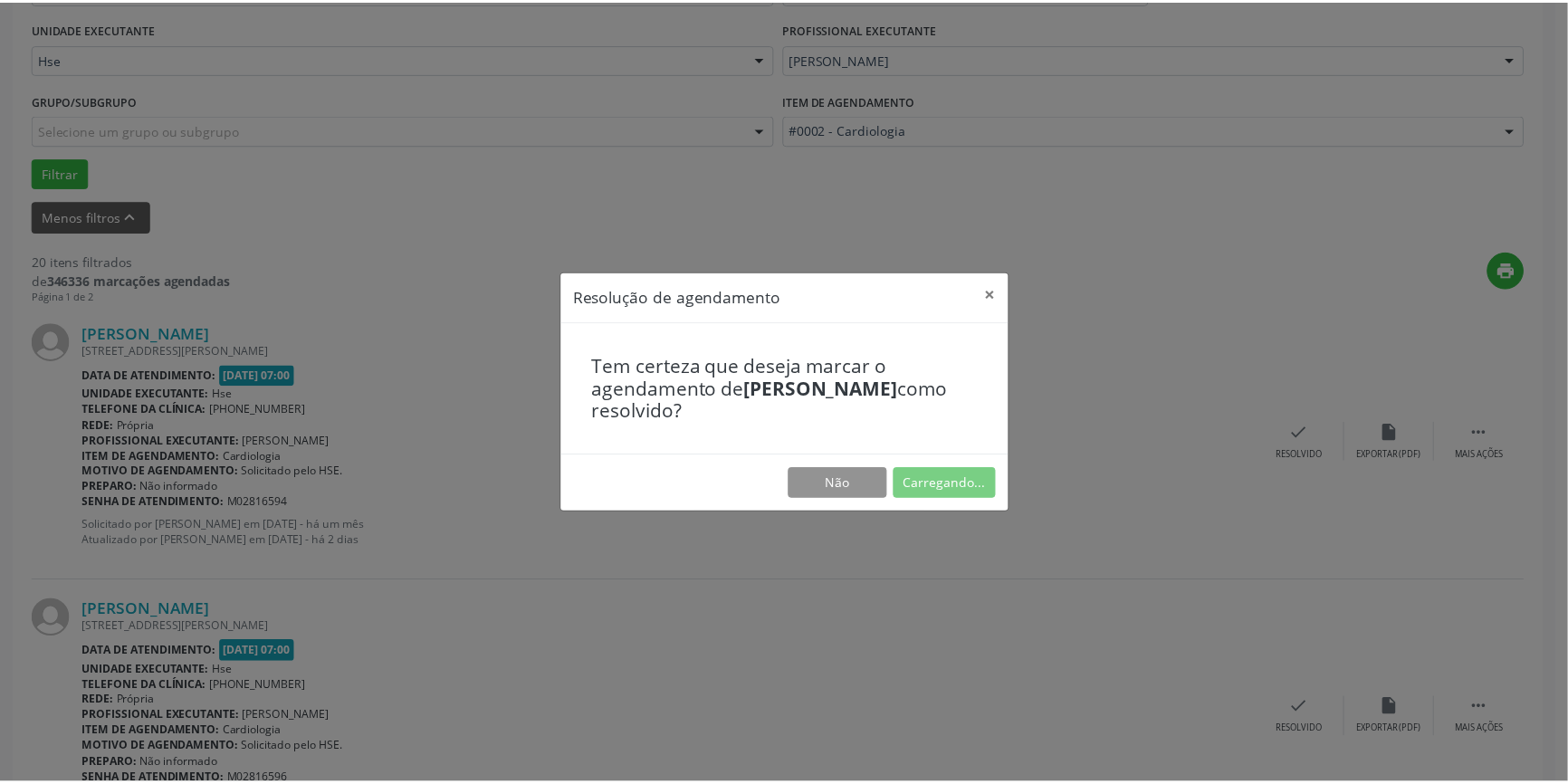
scroll to position [0, 0]
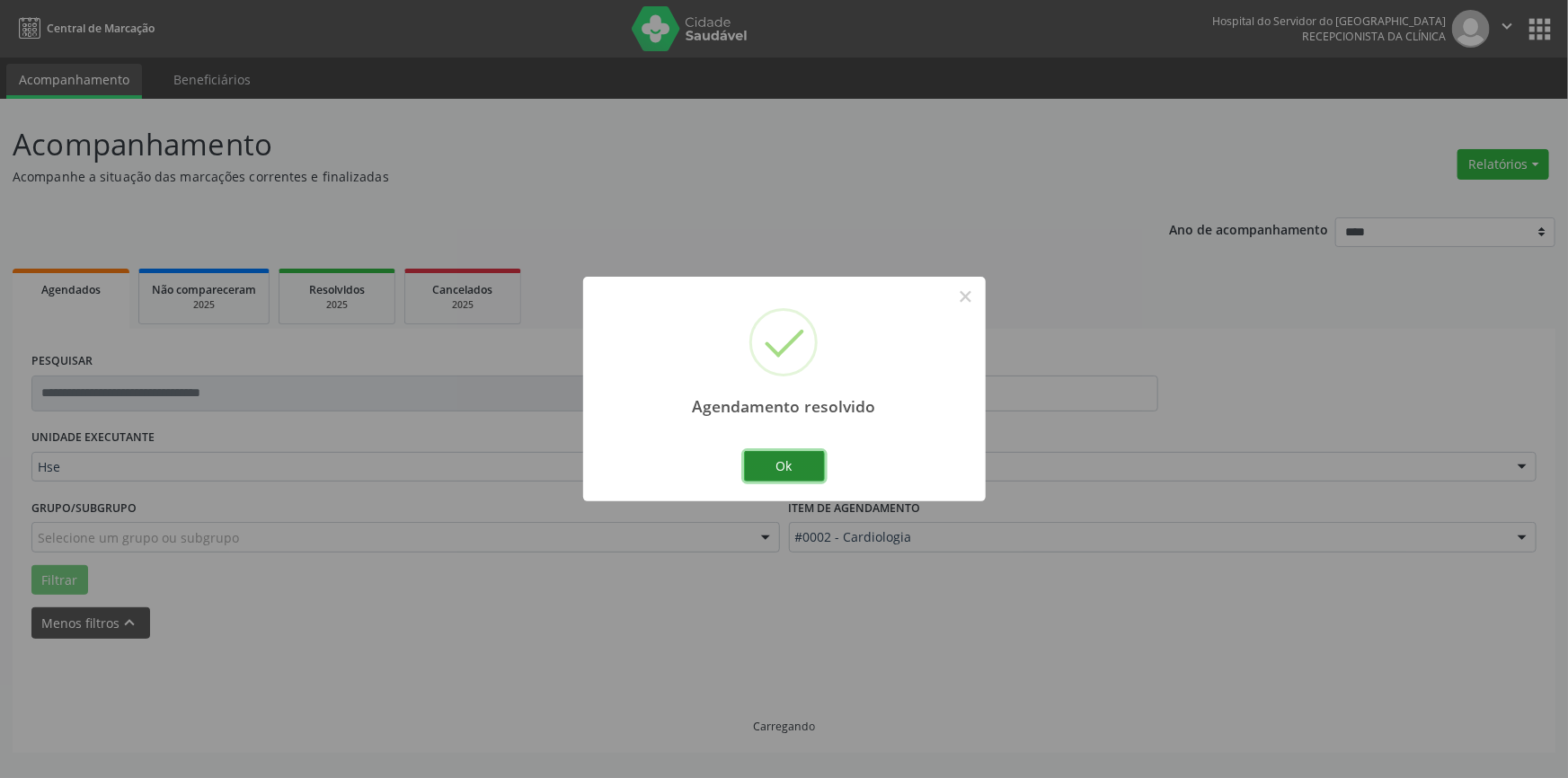
click at [795, 467] on button "Ok" at bounding box center [784, 467] width 81 height 31
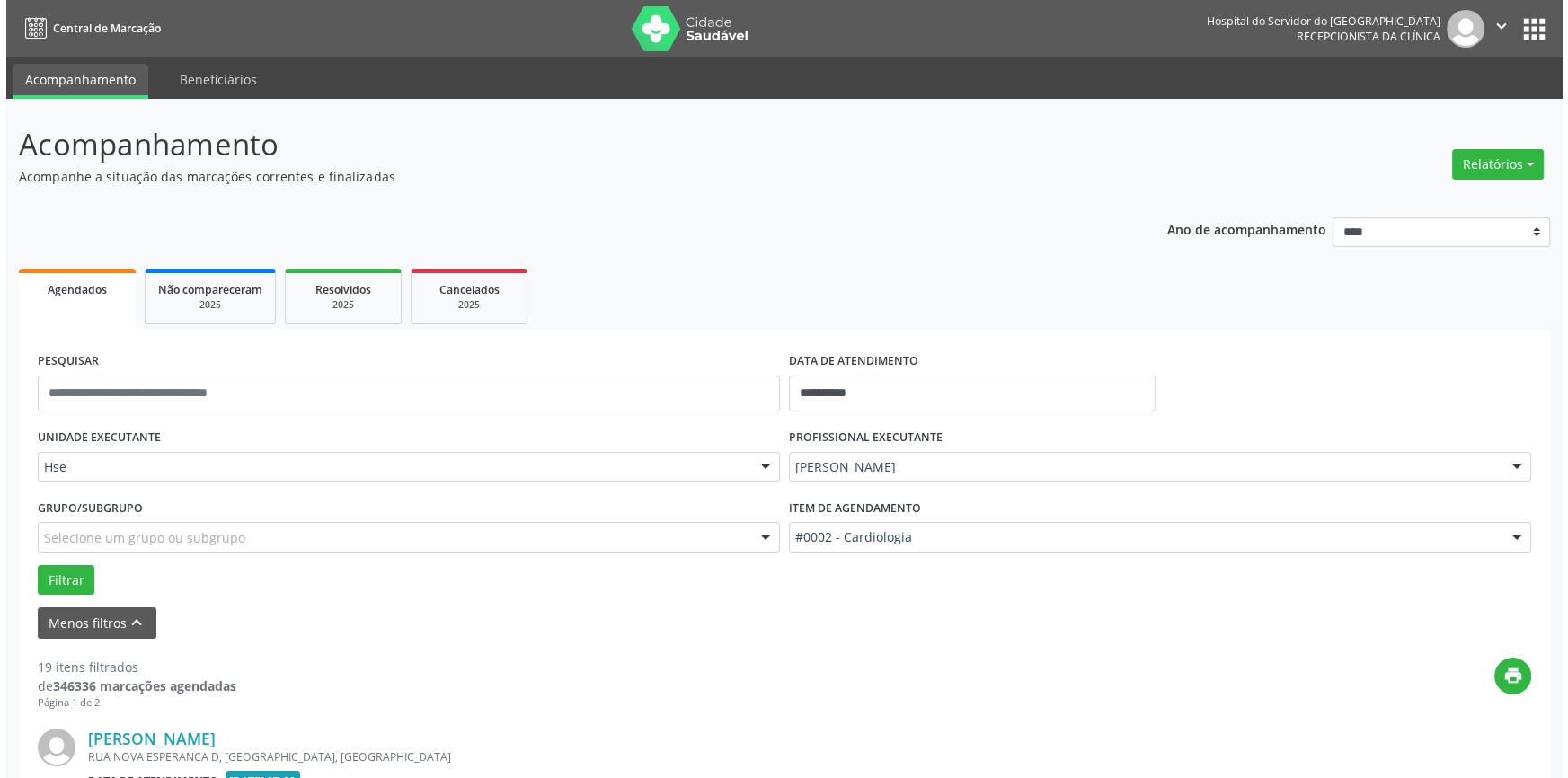
scroll to position [408, 0]
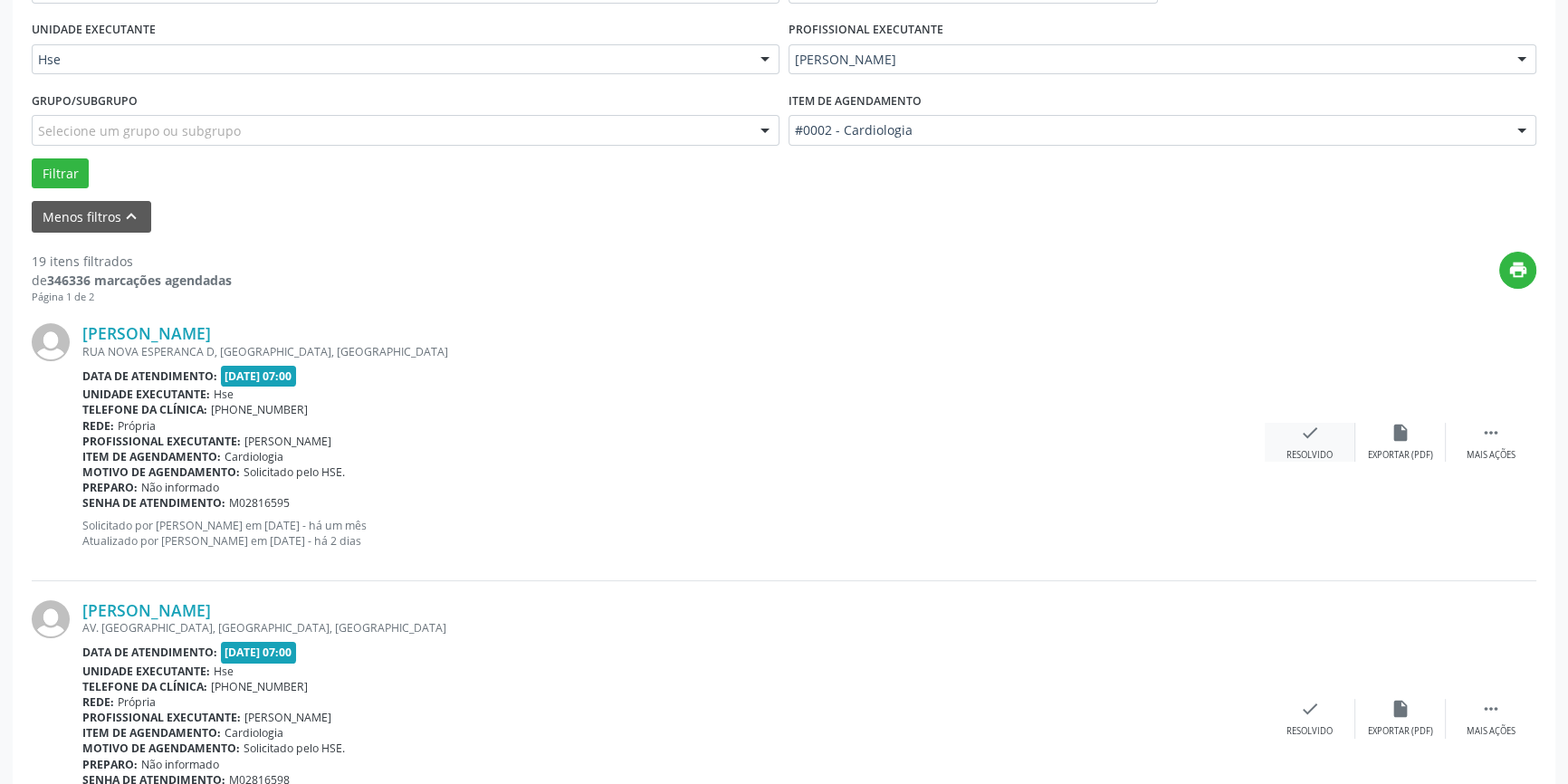
click at [1303, 436] on icon "check" at bounding box center [1310, 433] width 20 height 20
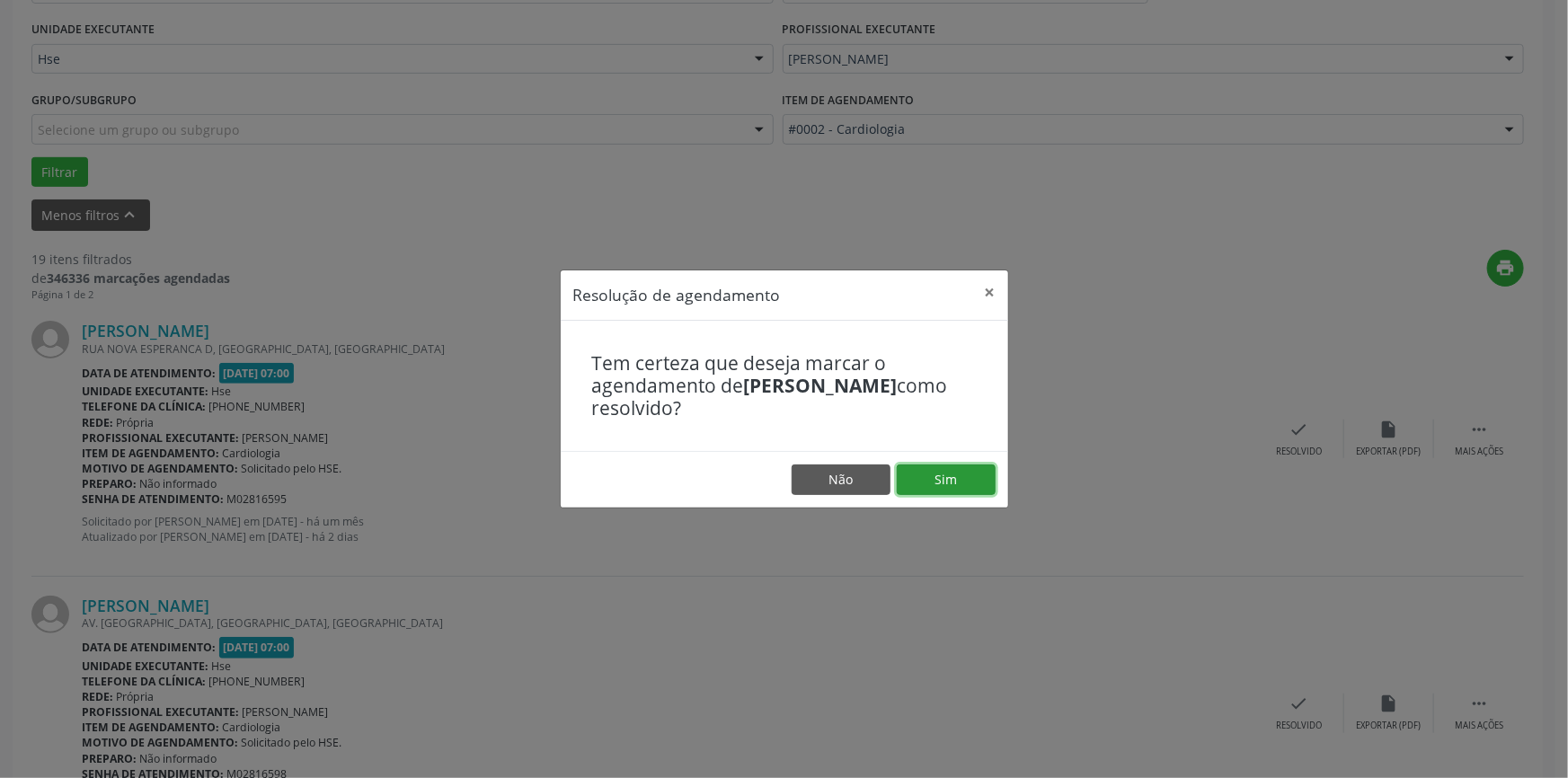
click at [944, 472] on button "Sim" at bounding box center [945, 480] width 98 height 31
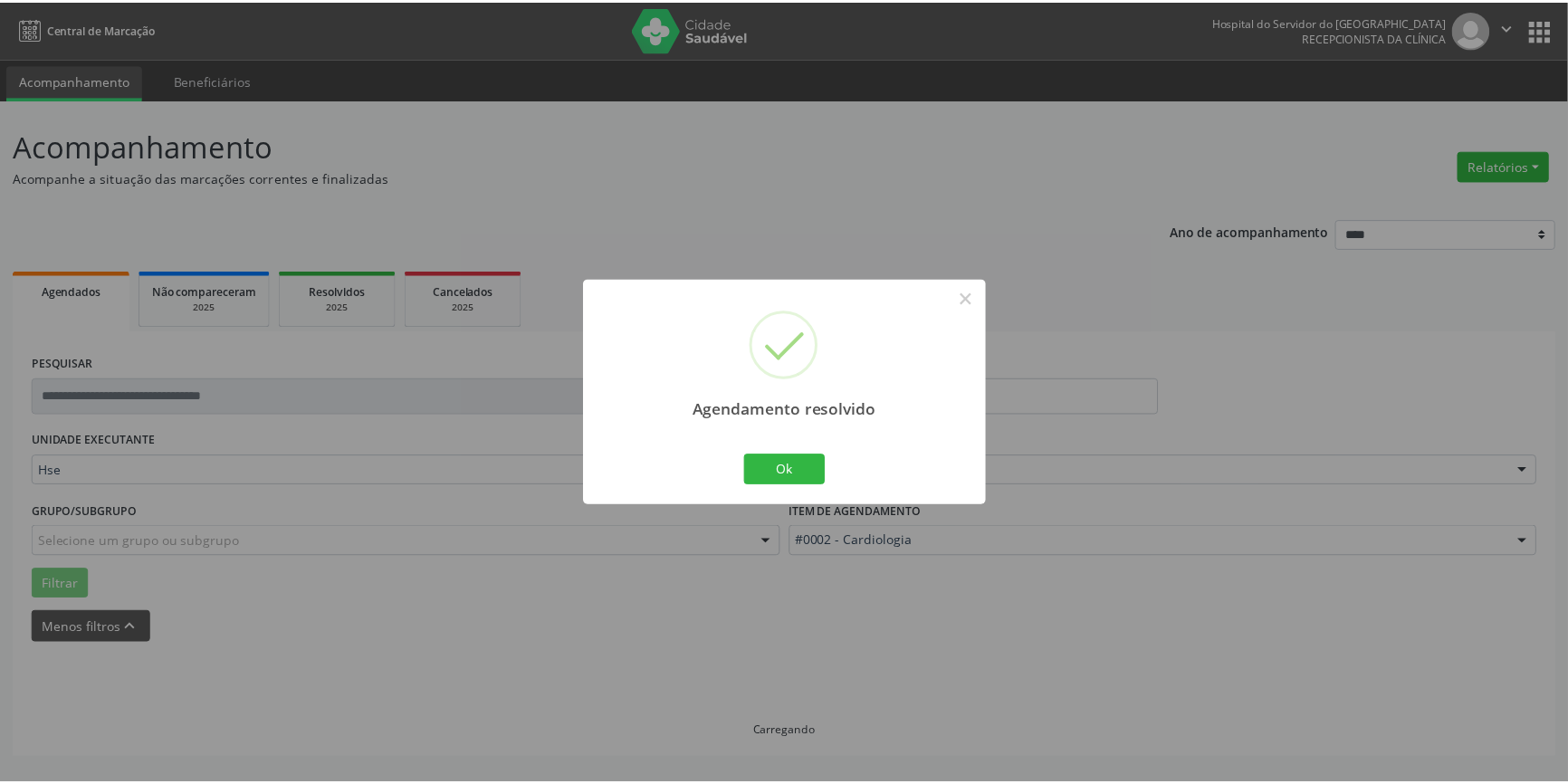
scroll to position [0, 0]
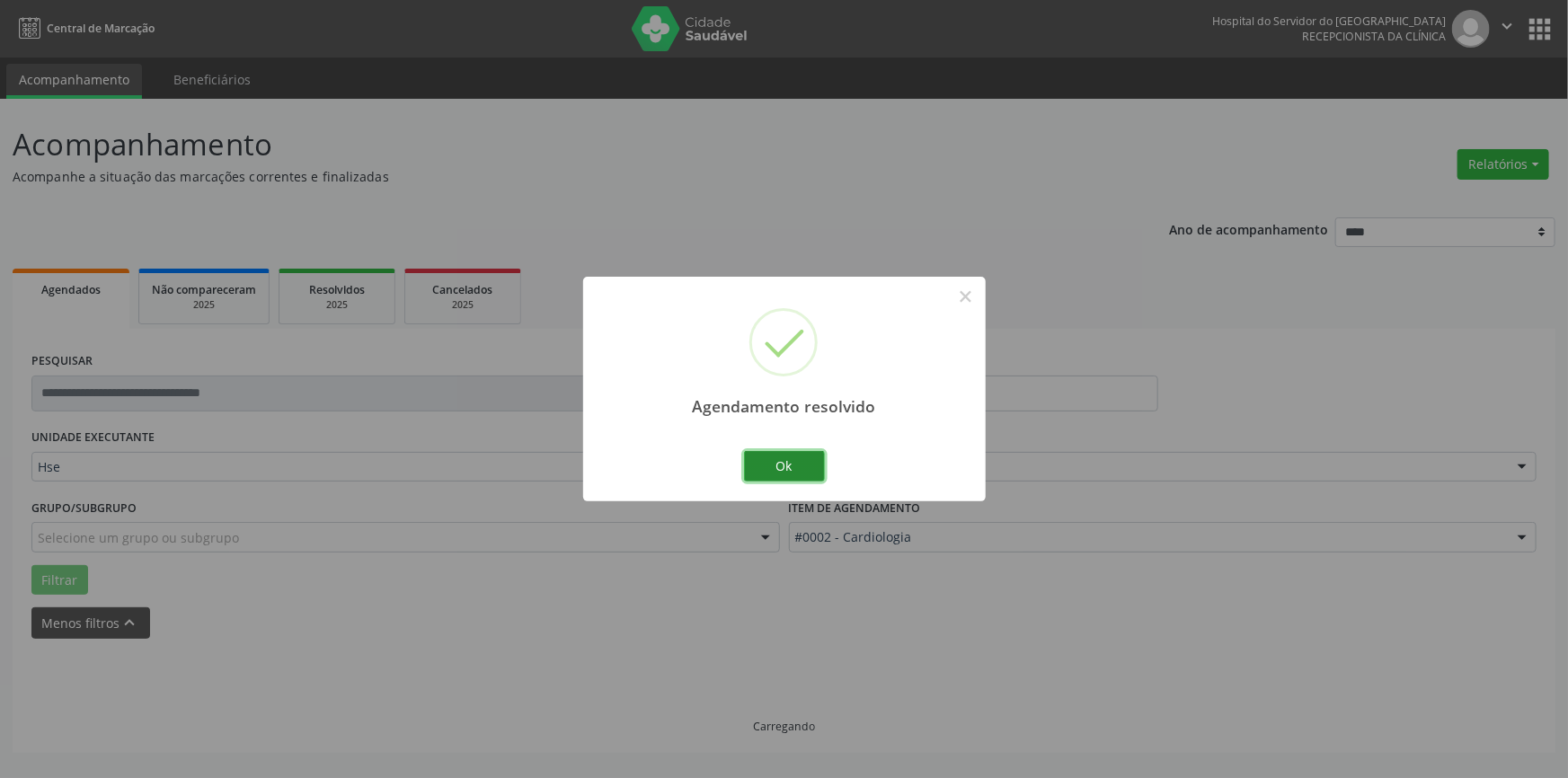
click at [776, 461] on button "Ok" at bounding box center [784, 467] width 81 height 31
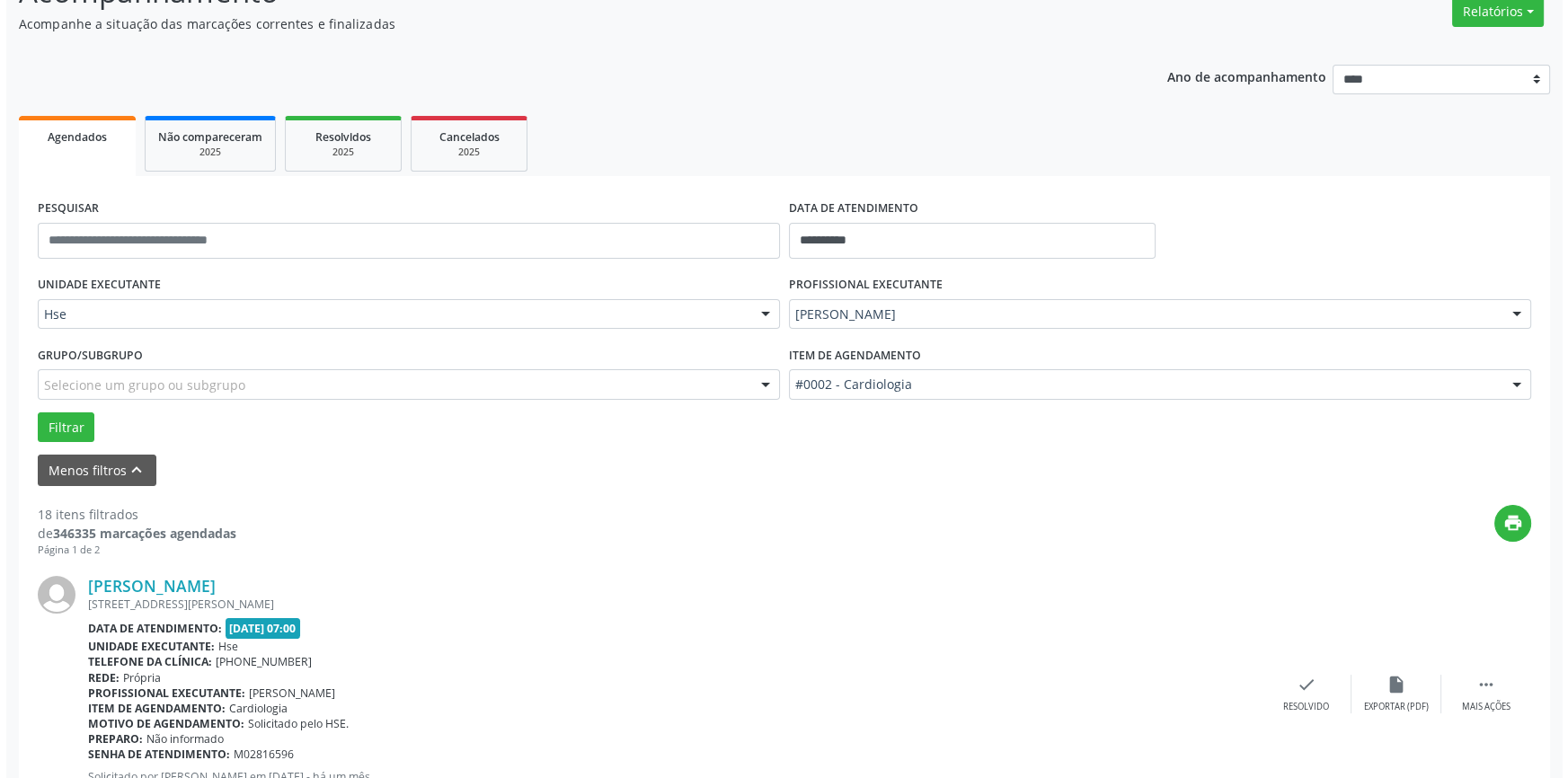
scroll to position [327, 0]
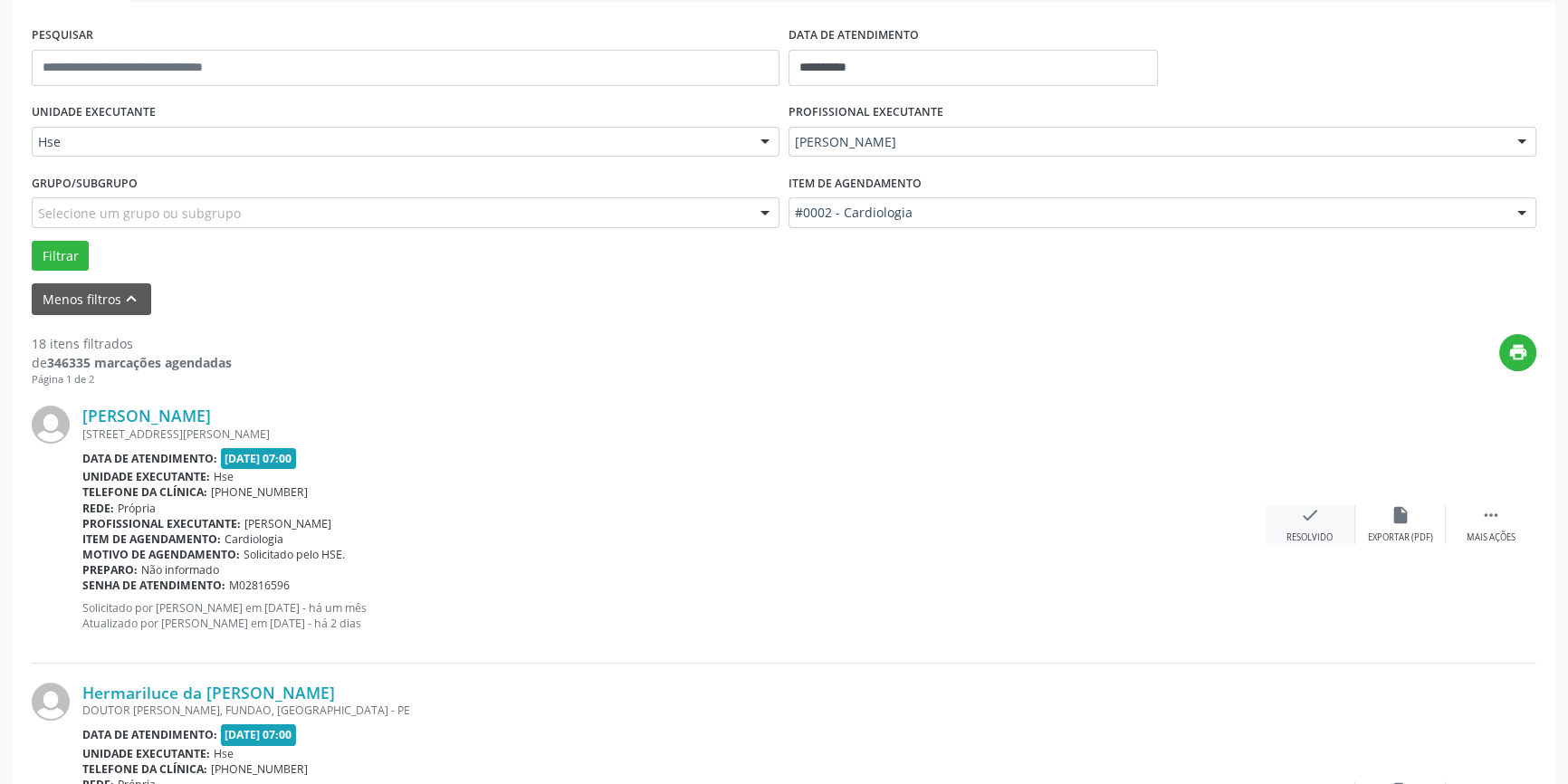
click at [1299, 525] on div "check Resolvido" at bounding box center [1310, 525] width 91 height 39
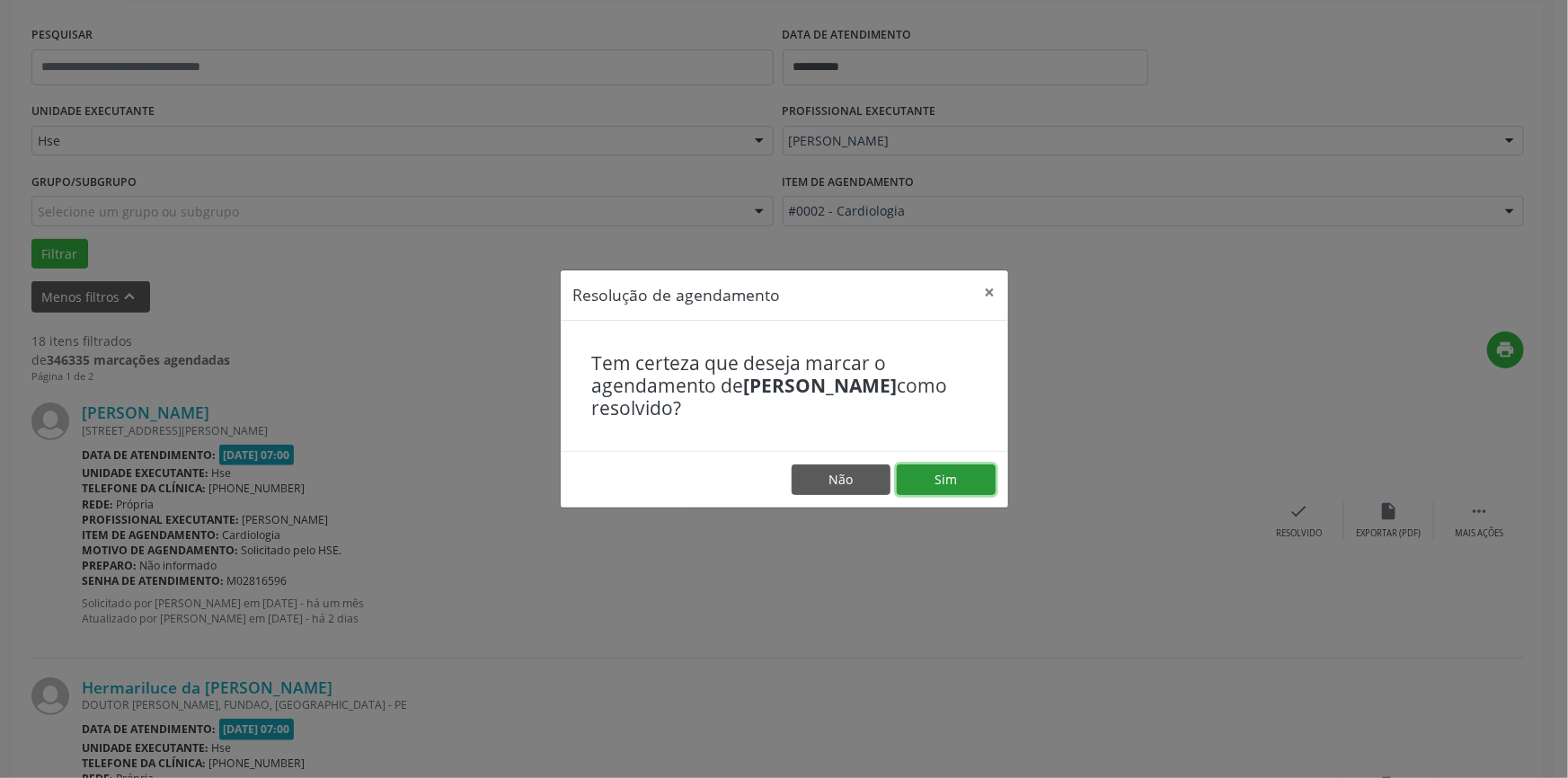
click at [966, 481] on button "Sim" at bounding box center [945, 480] width 98 height 31
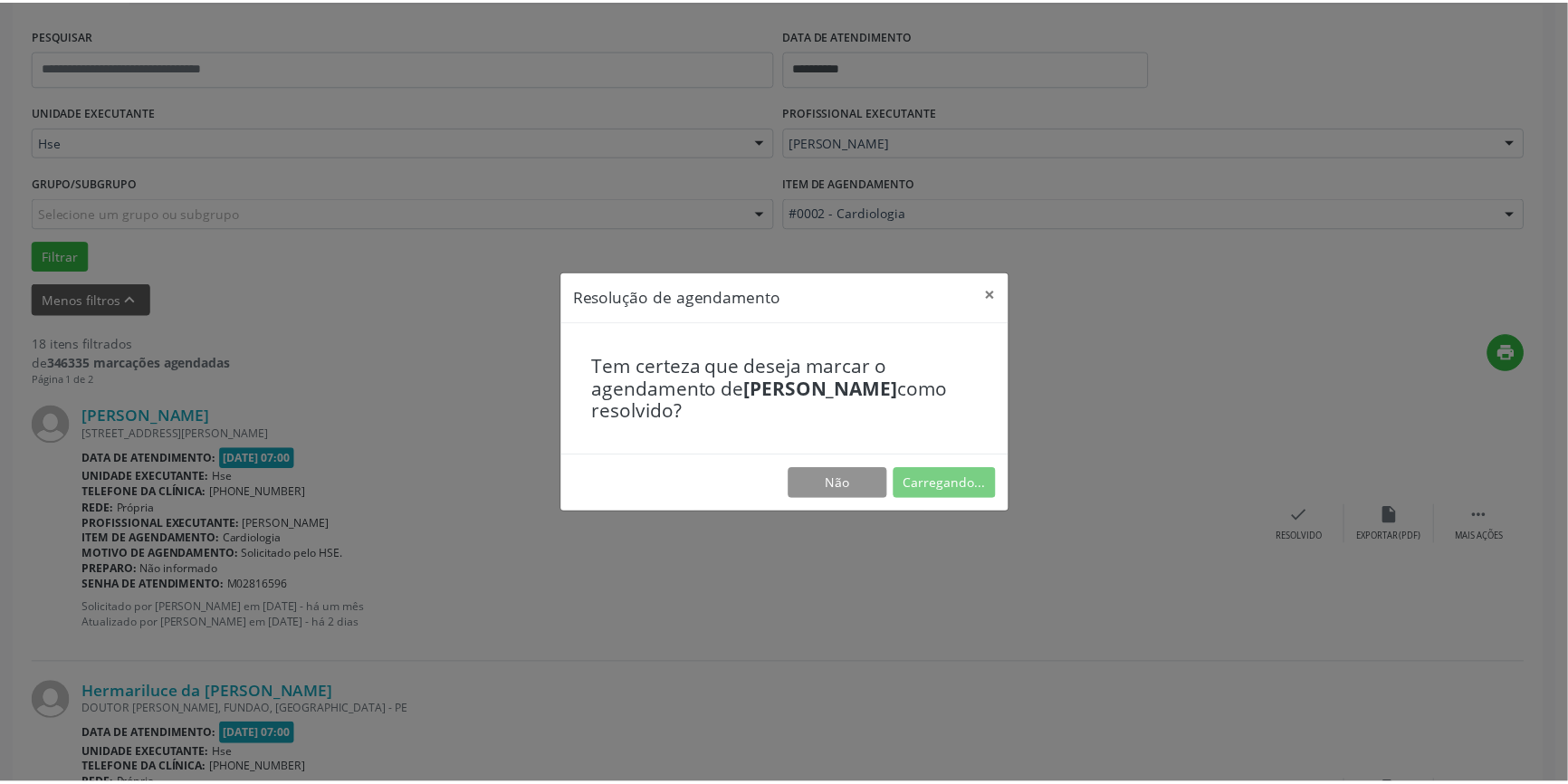
scroll to position [0, 0]
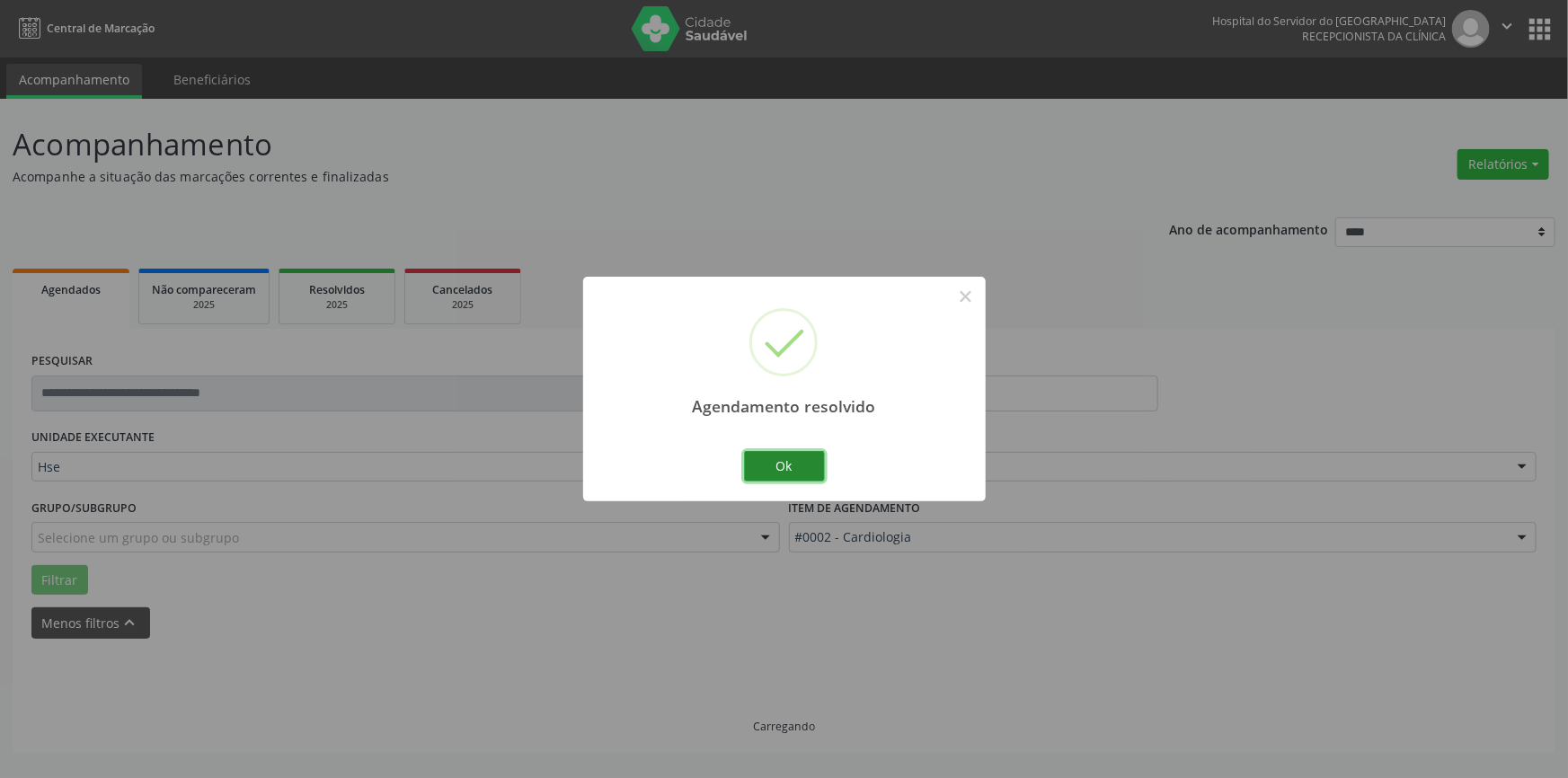
click at [789, 459] on button "Ok" at bounding box center [784, 467] width 81 height 31
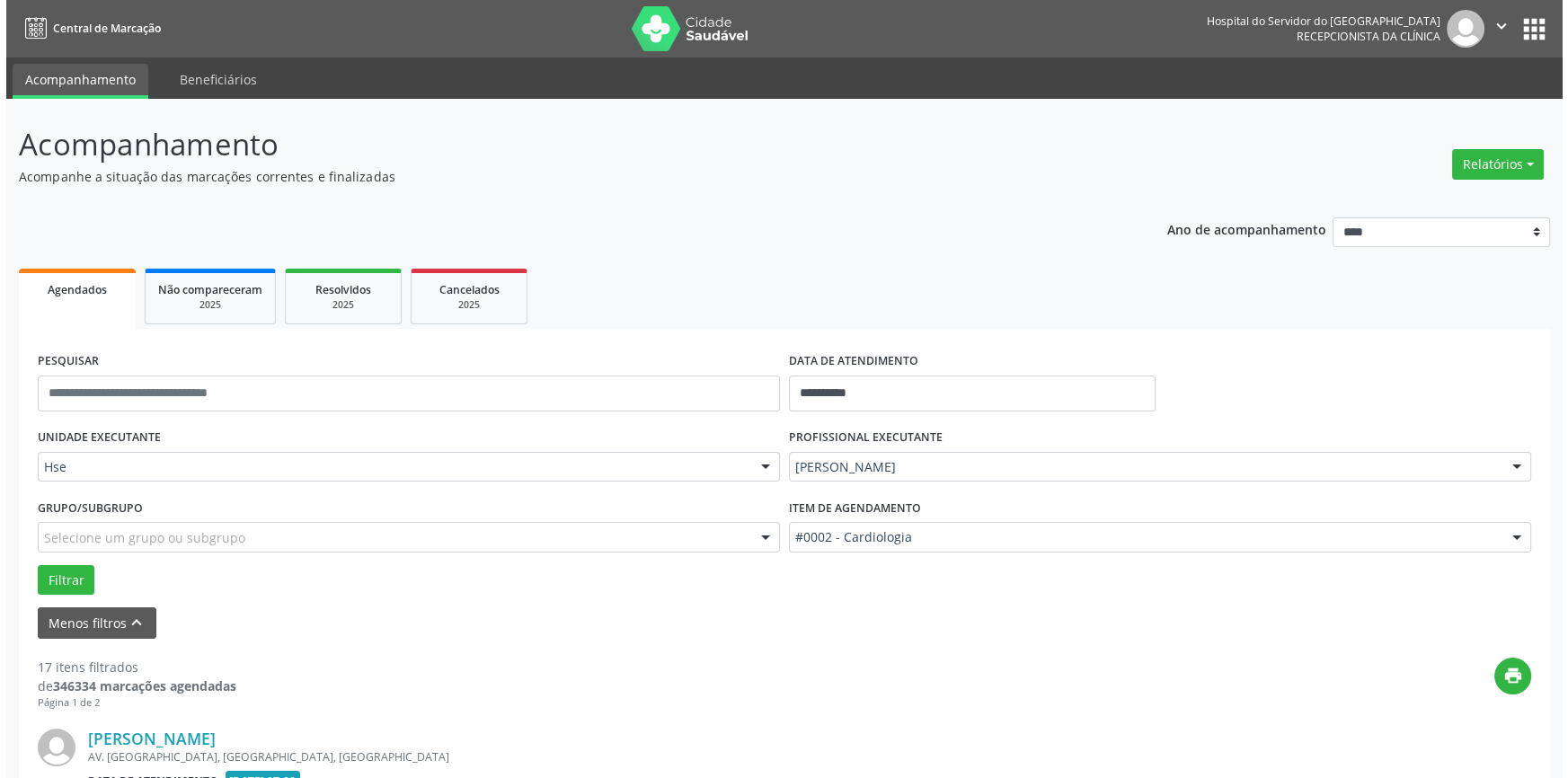
scroll to position [408, 0]
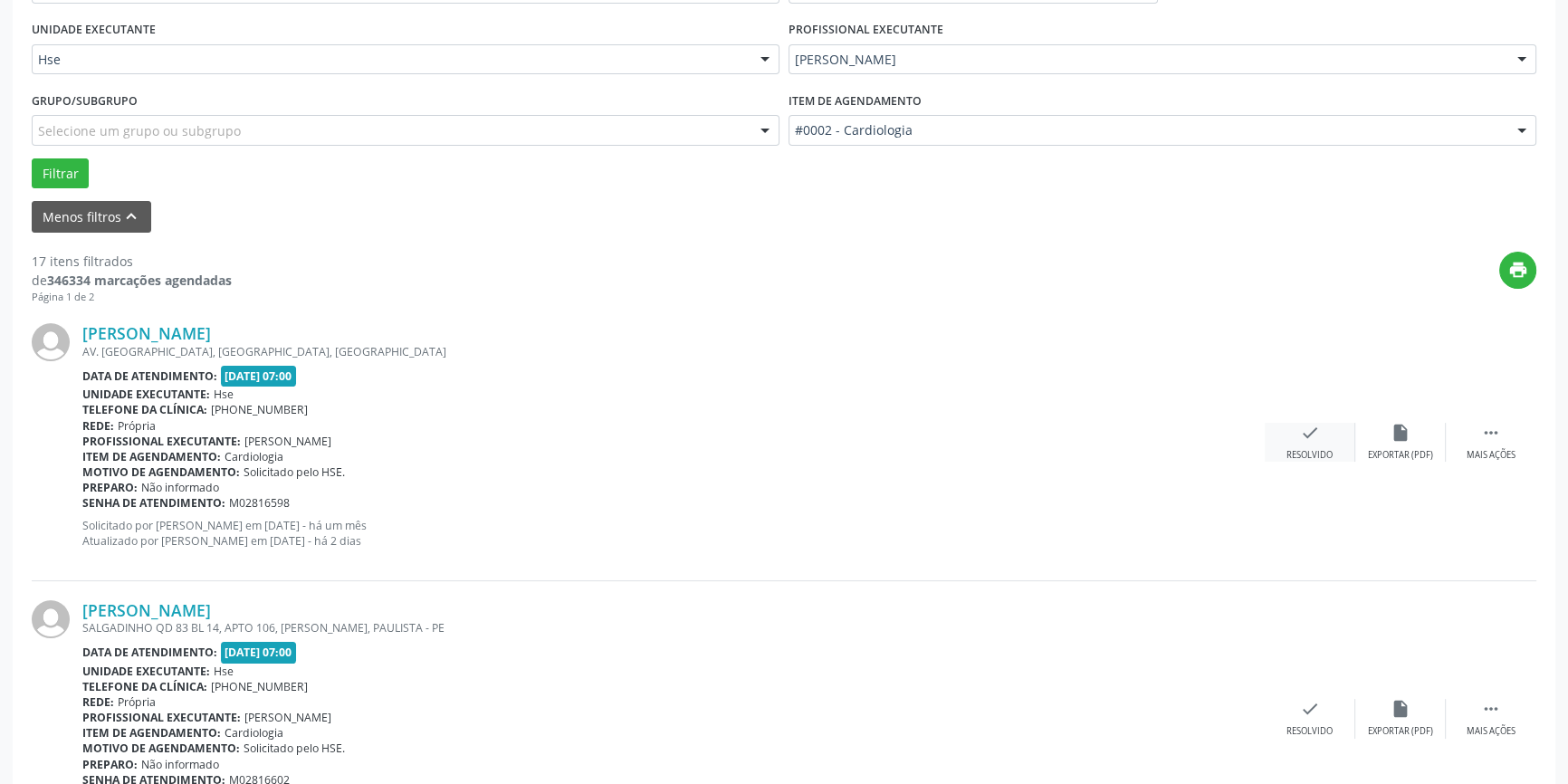
click at [1303, 437] on icon "check" at bounding box center [1310, 433] width 20 height 20
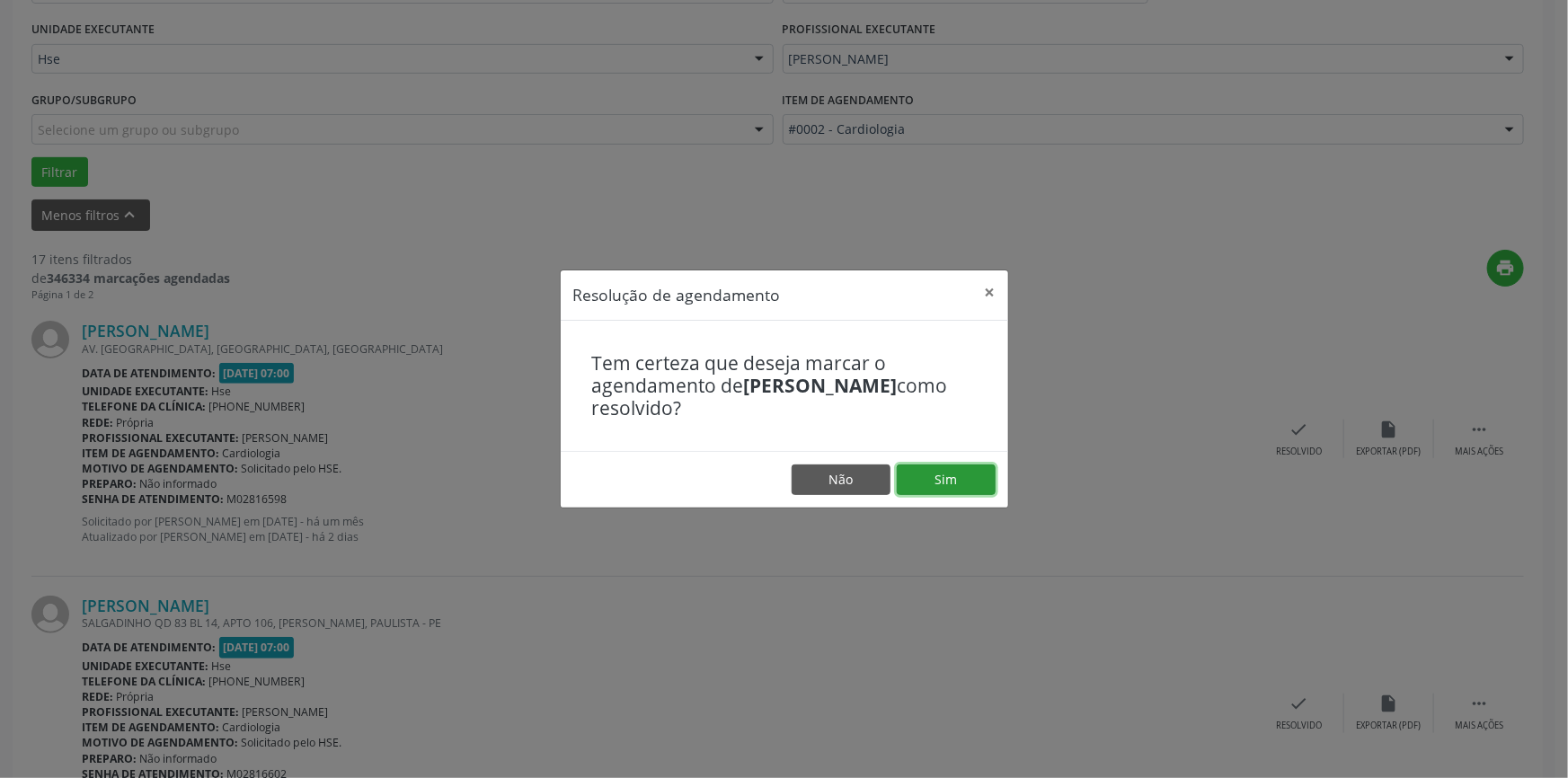
click at [965, 474] on button "Sim" at bounding box center [945, 480] width 98 height 31
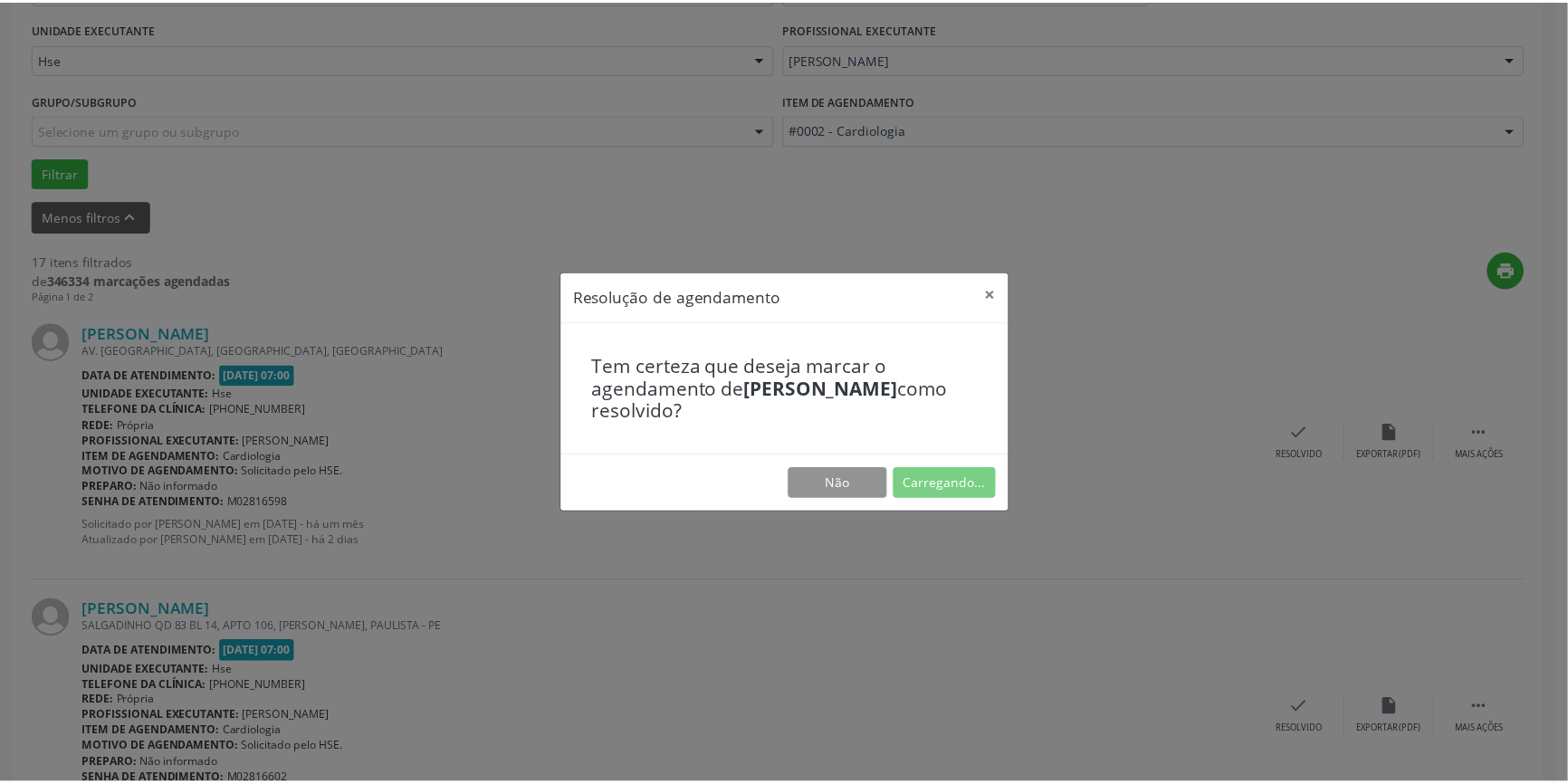
scroll to position [0, 0]
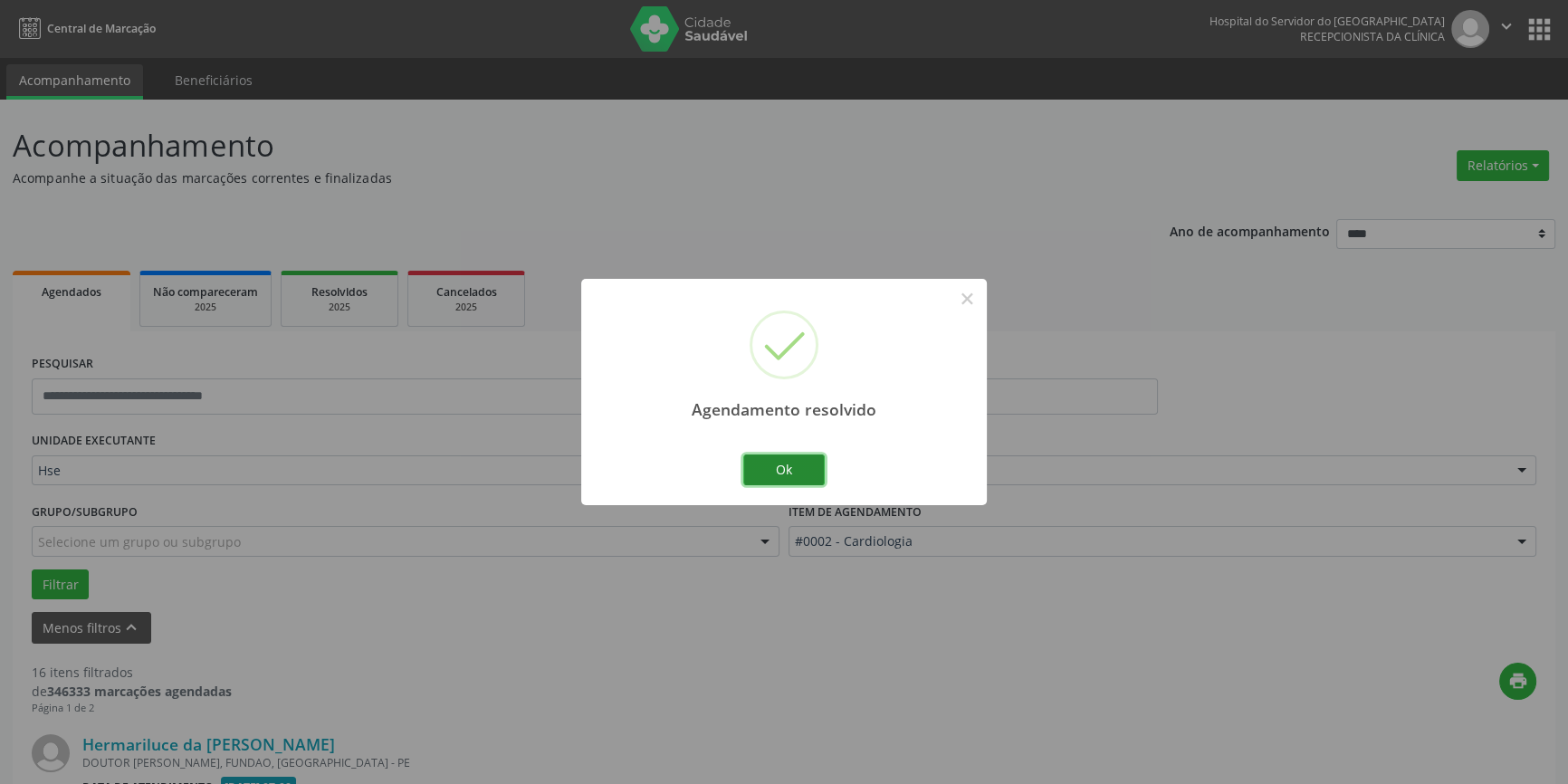
click at [801, 471] on button "Ok" at bounding box center [784, 471] width 82 height 31
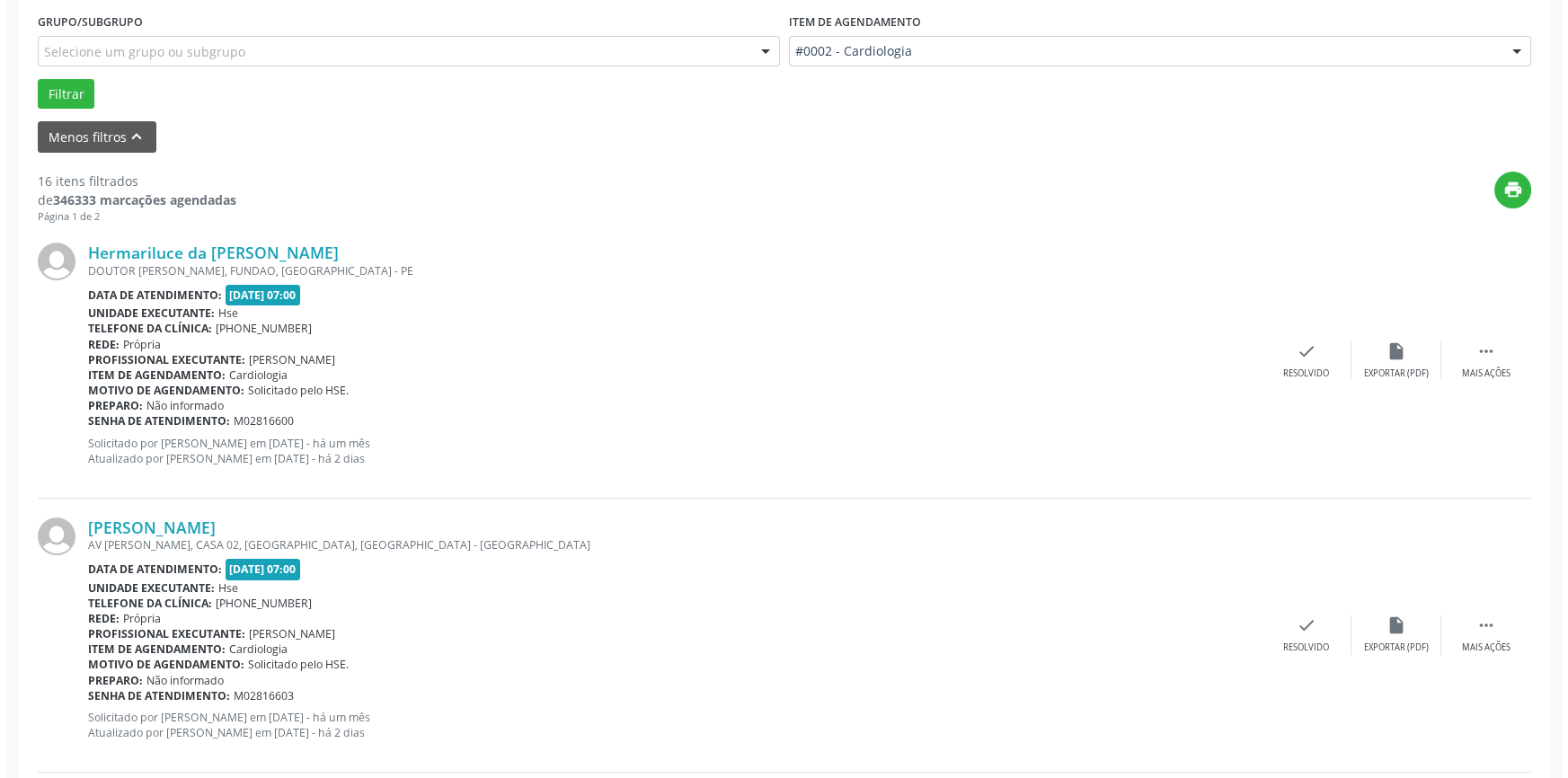
scroll to position [490, 0]
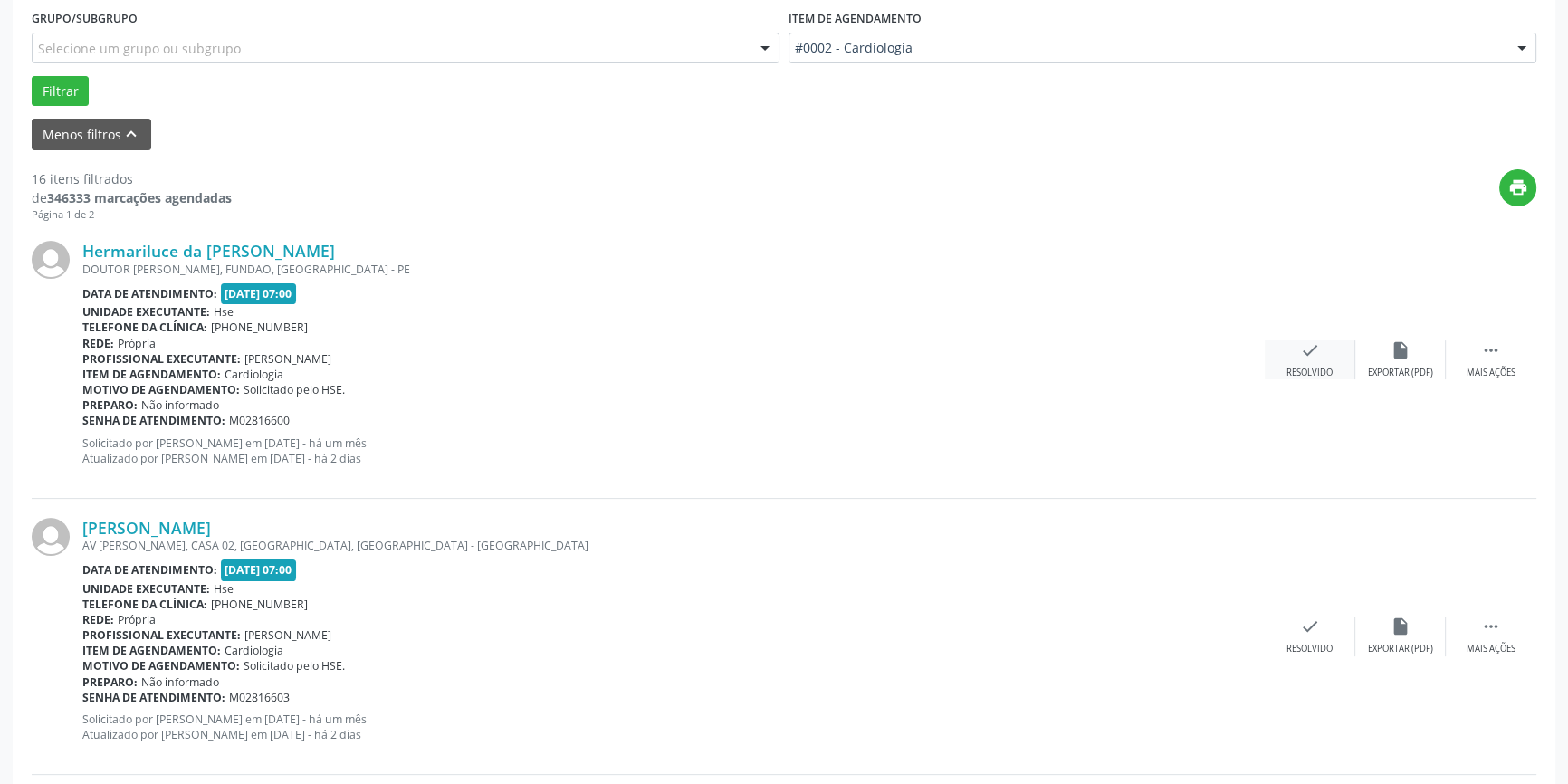
click at [1314, 367] on div "Resolvido" at bounding box center [1309, 373] width 46 height 13
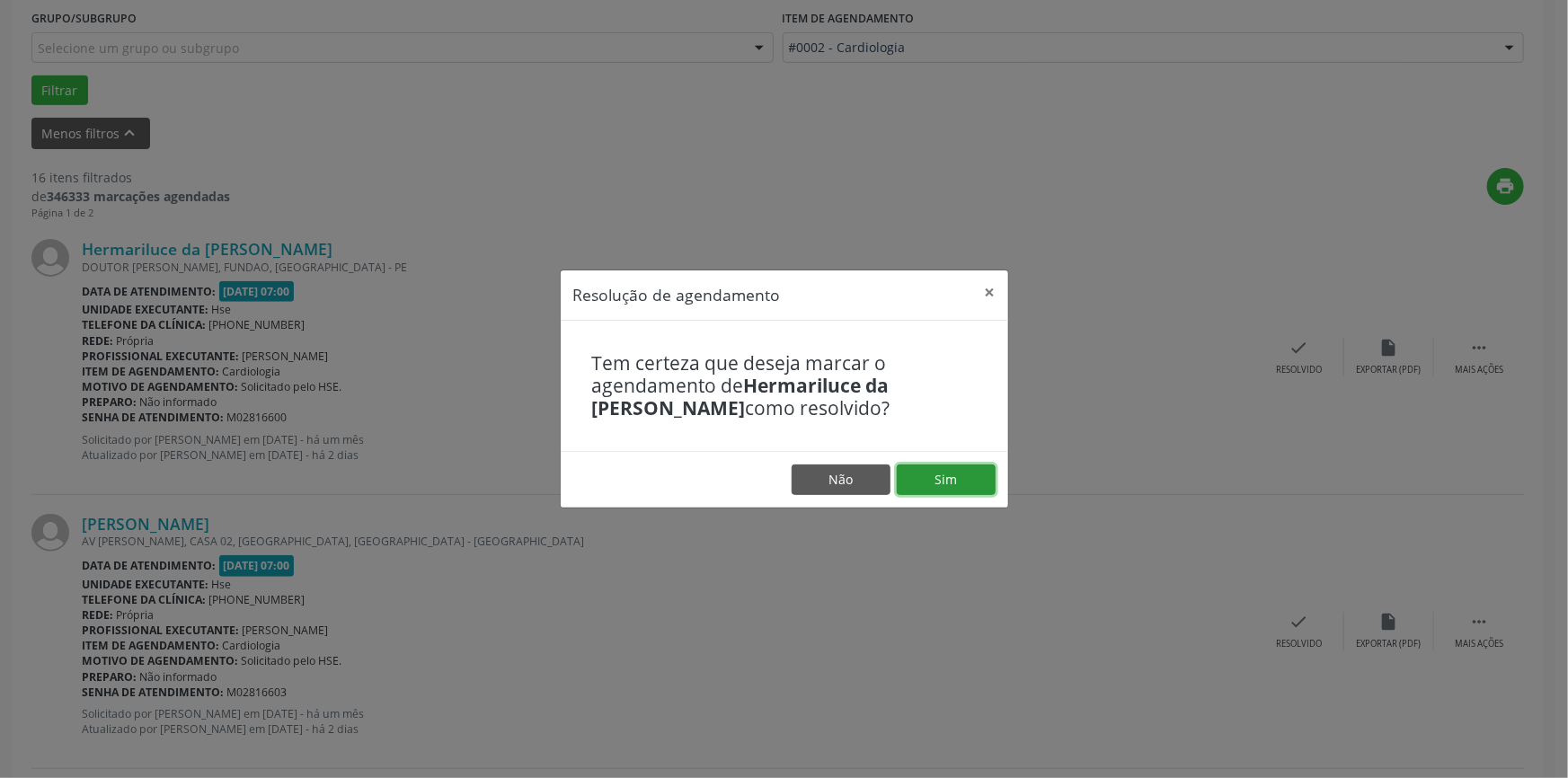
click at [946, 467] on button "Sim" at bounding box center [945, 480] width 98 height 31
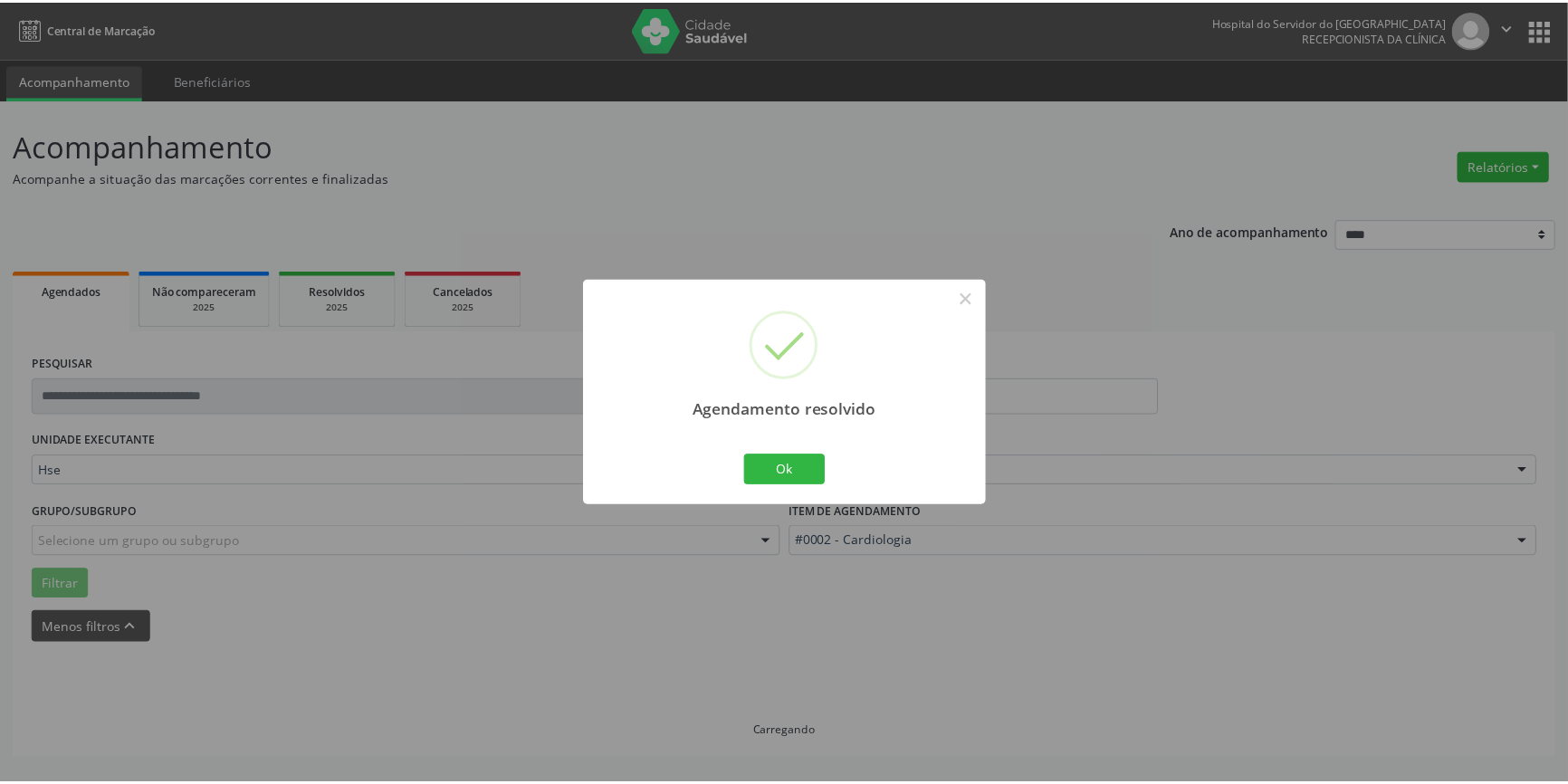
scroll to position [0, 0]
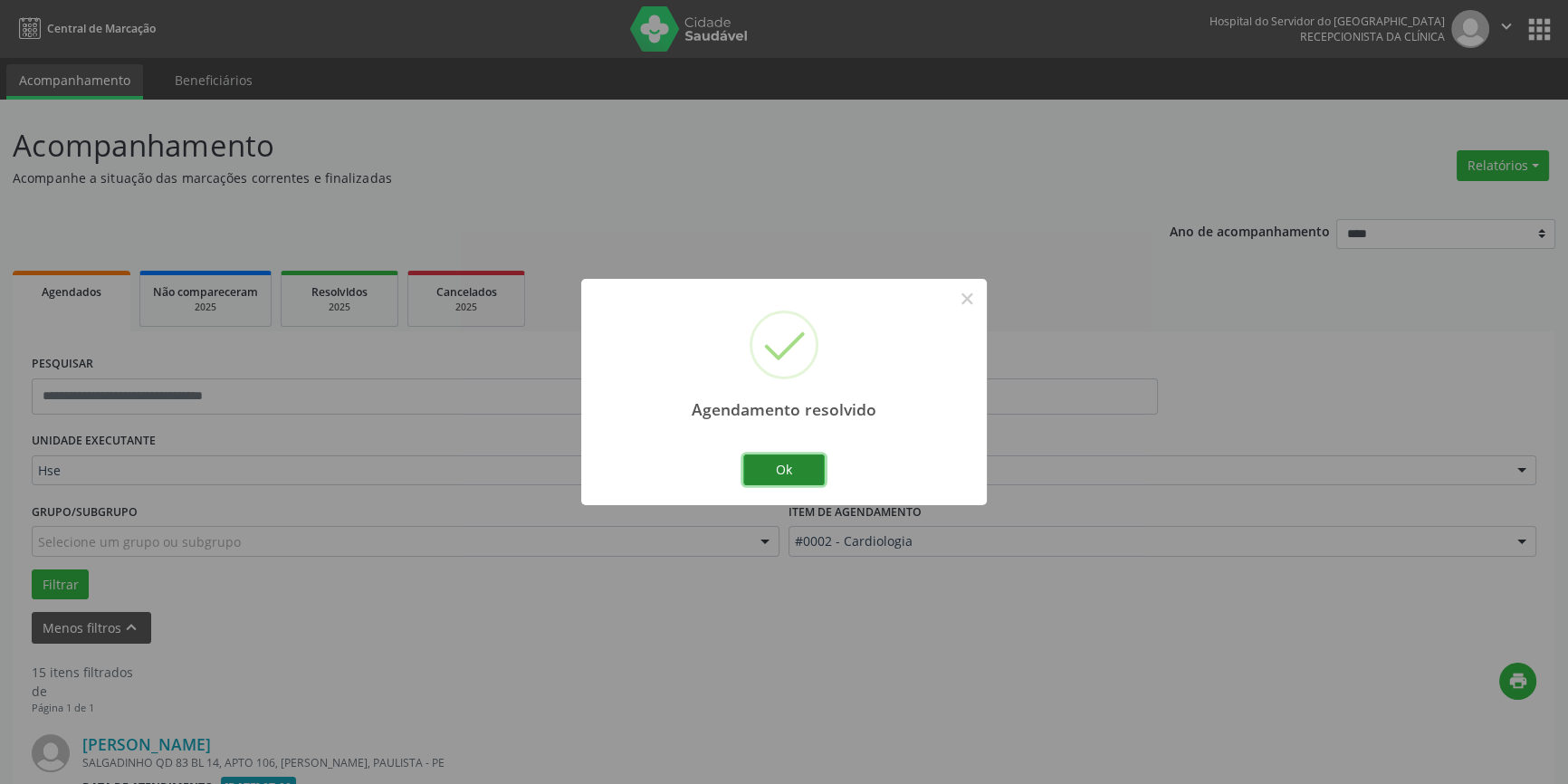
click at [765, 473] on button "Ok" at bounding box center [784, 471] width 82 height 31
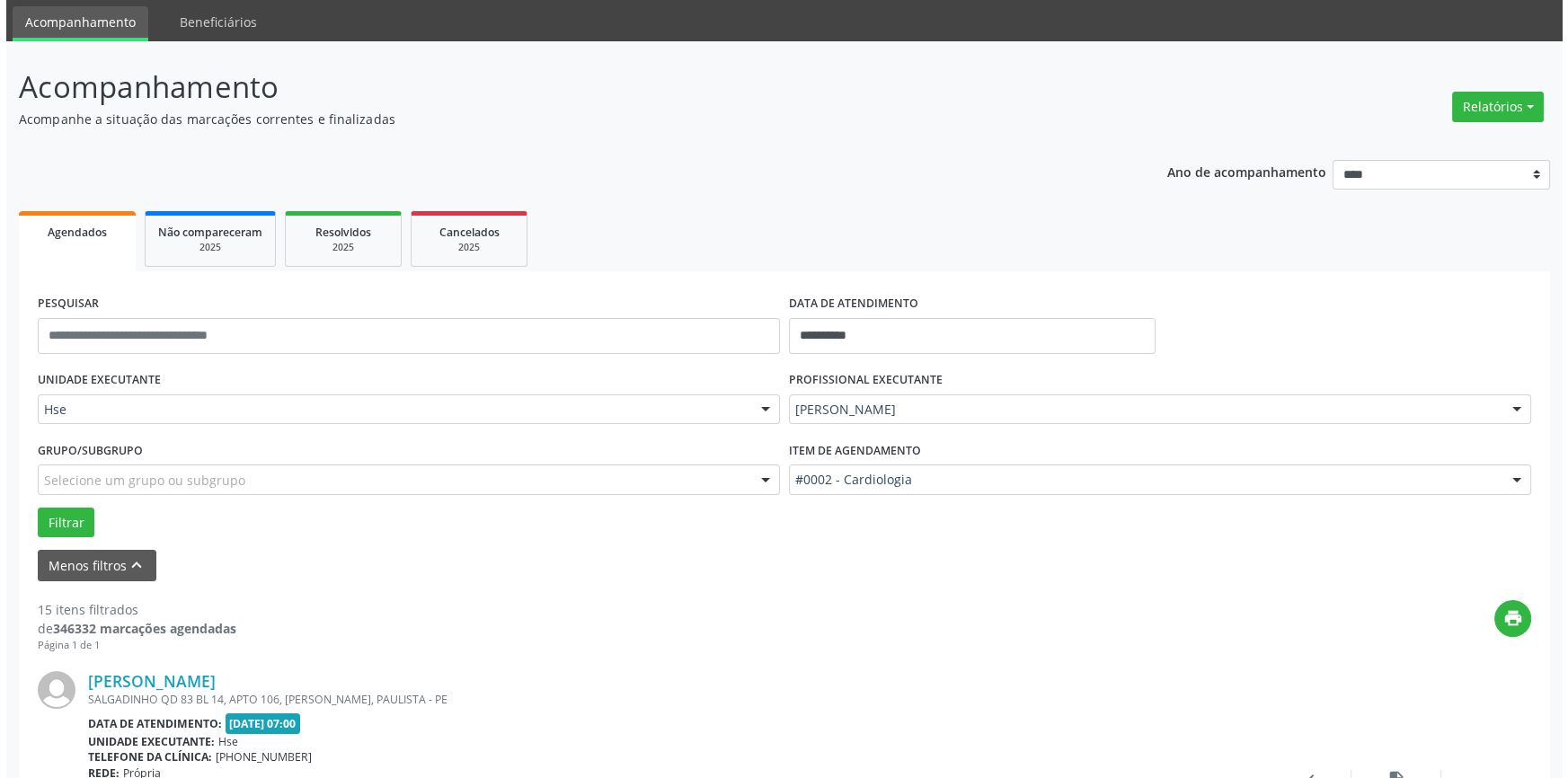
scroll to position [244, 0]
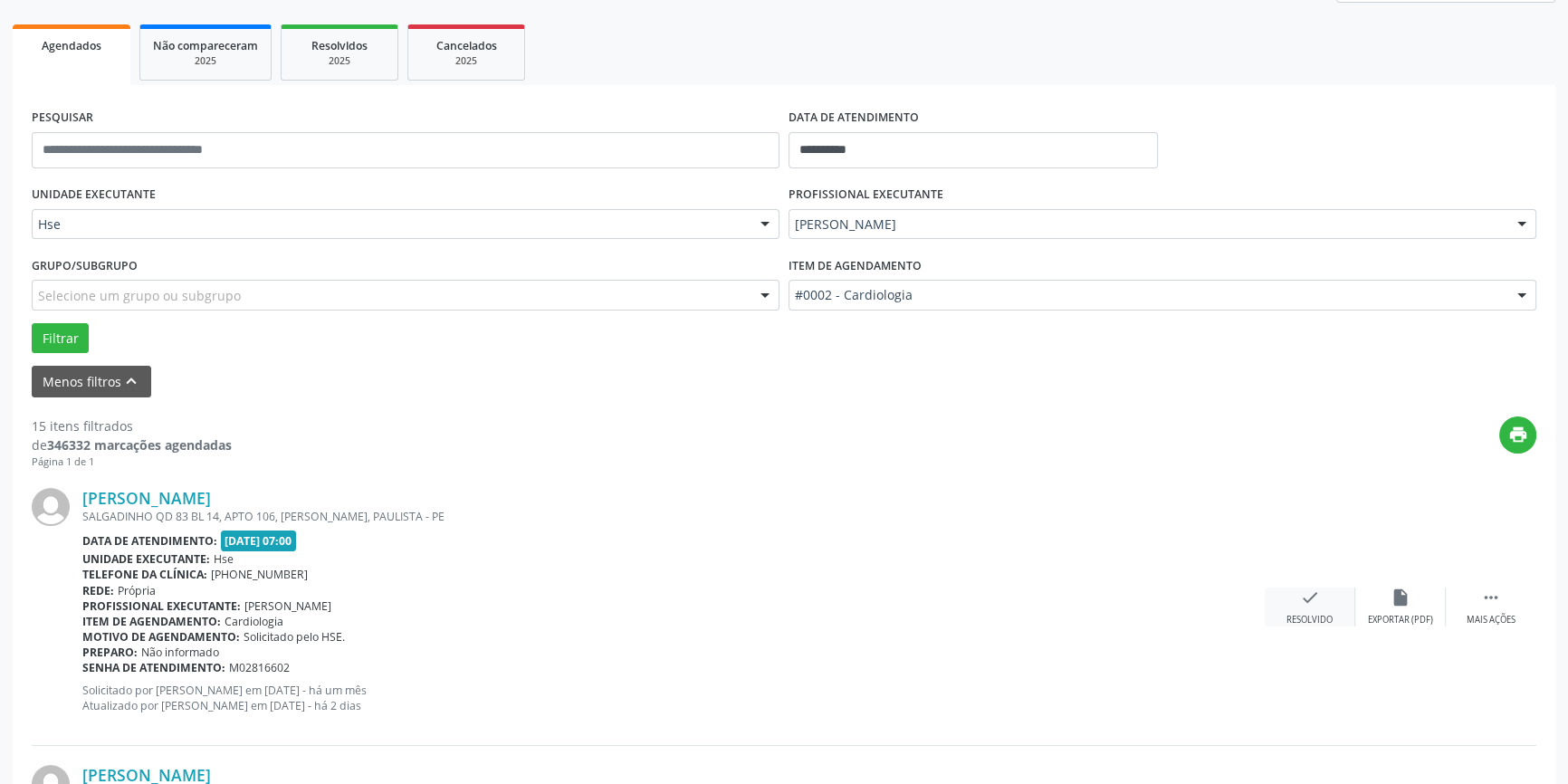
click at [1301, 600] on icon "check" at bounding box center [1310, 598] width 20 height 20
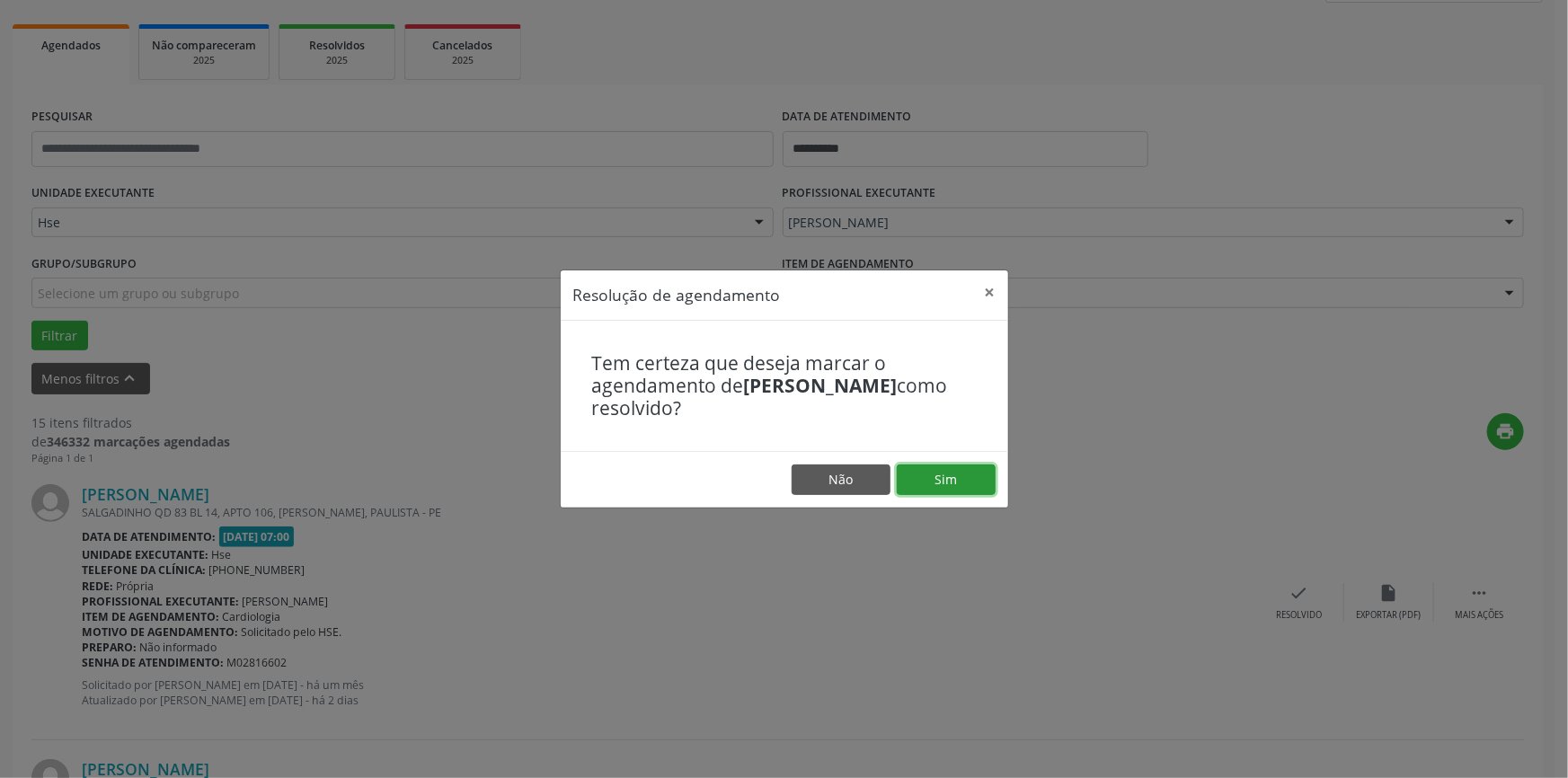
click at [959, 472] on button "Sim" at bounding box center [945, 480] width 98 height 31
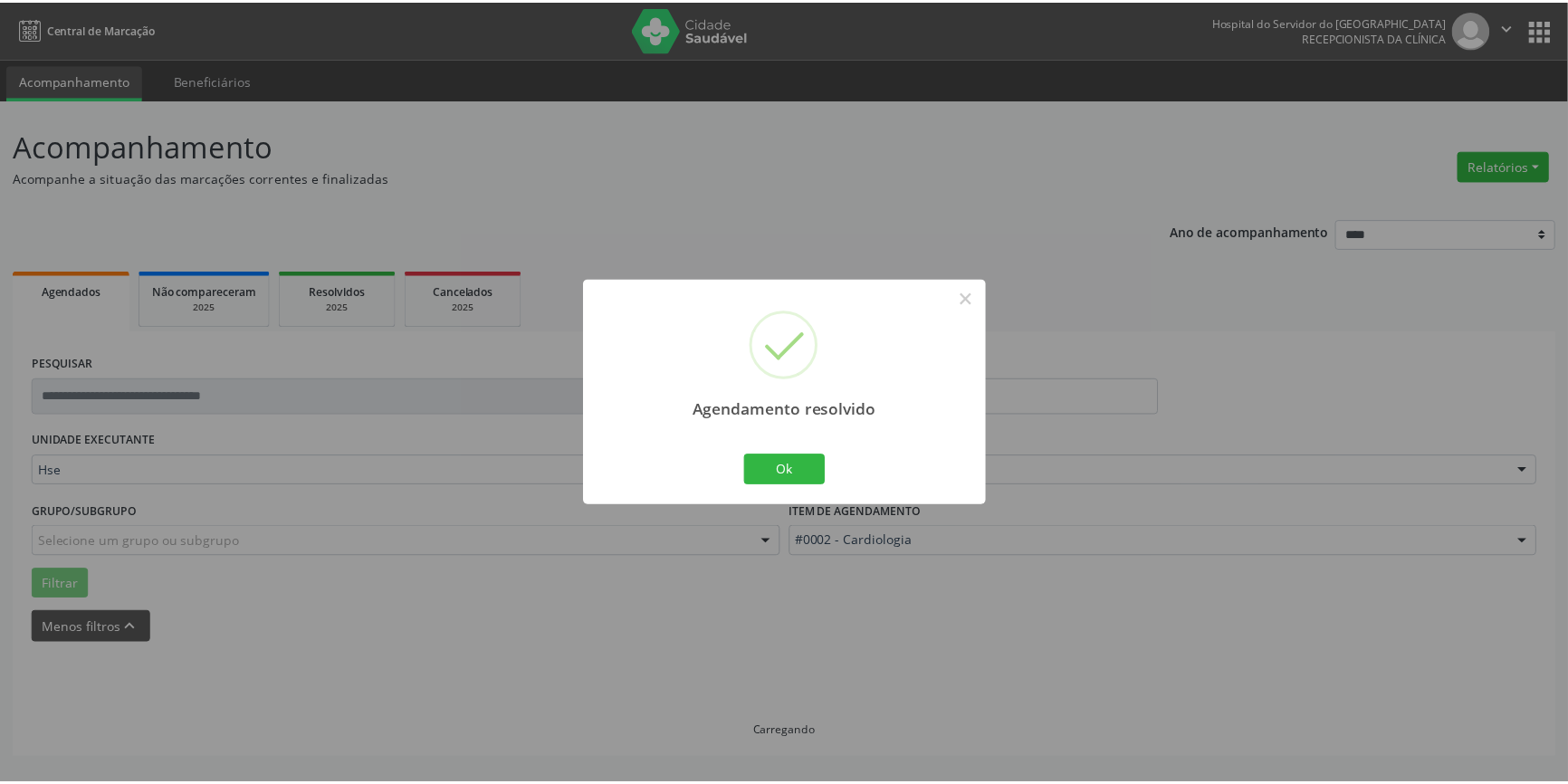
scroll to position [0, 0]
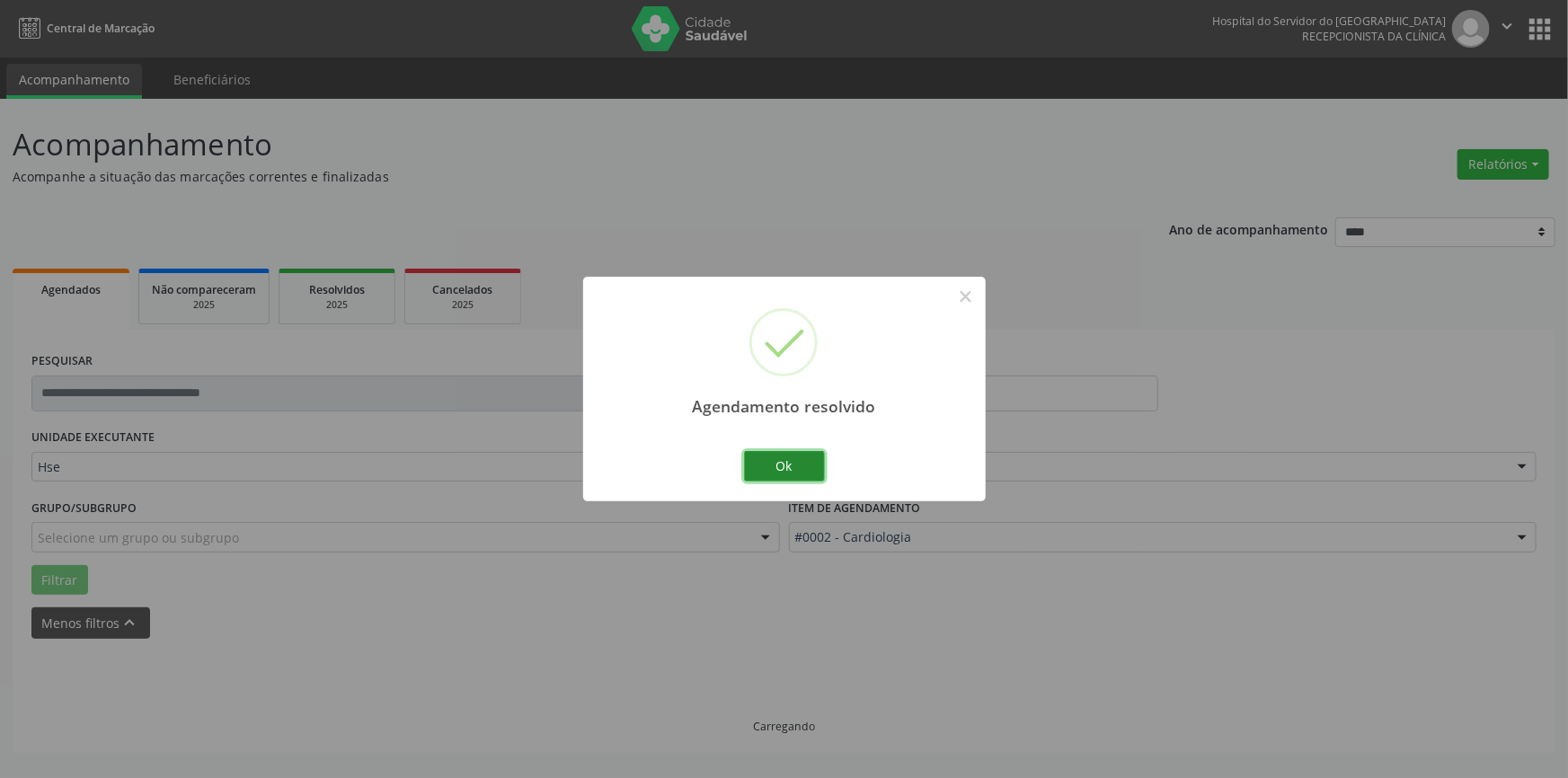
click at [784, 465] on button "Ok" at bounding box center [784, 467] width 81 height 31
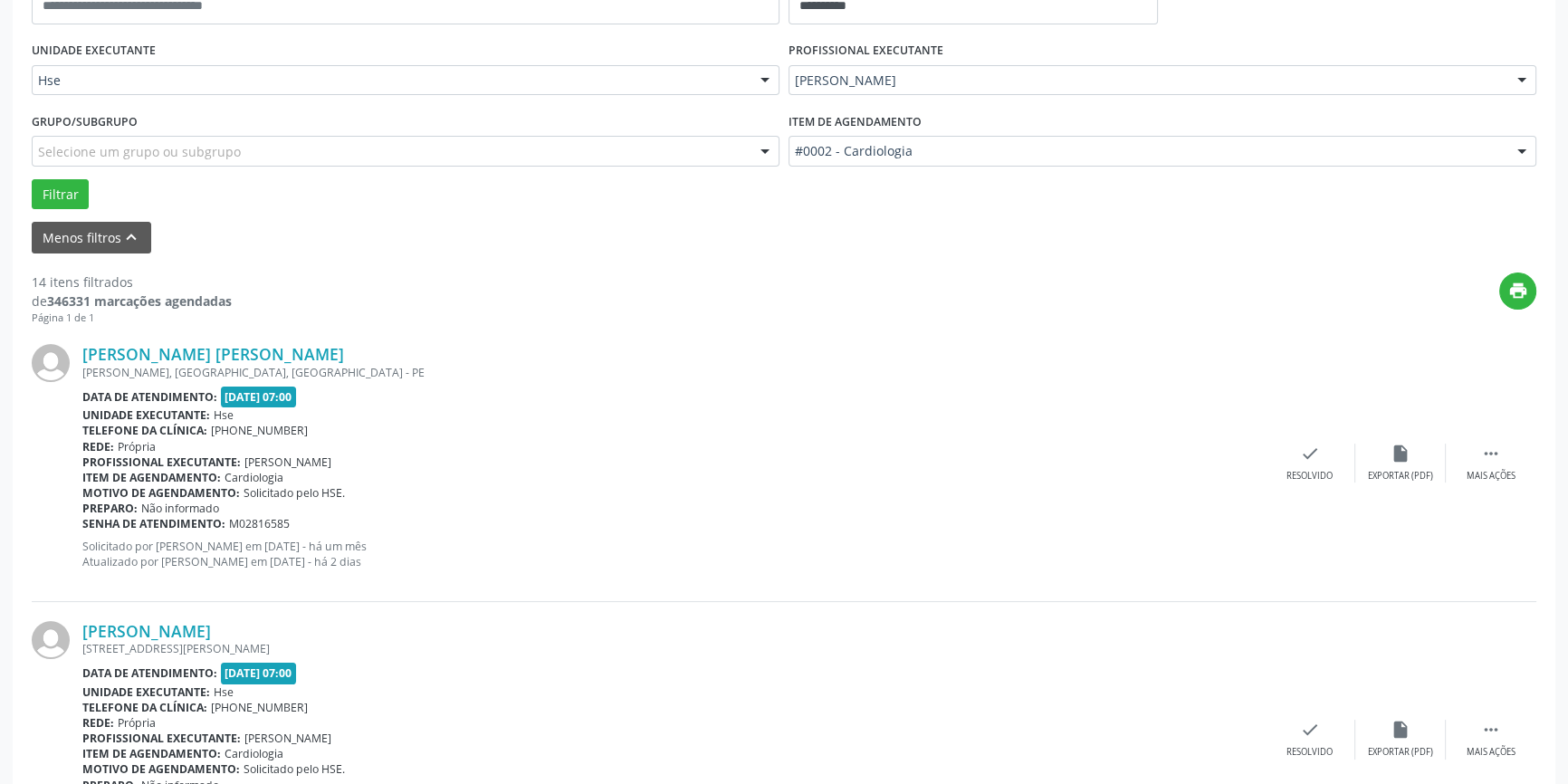
scroll to position [411, 0]
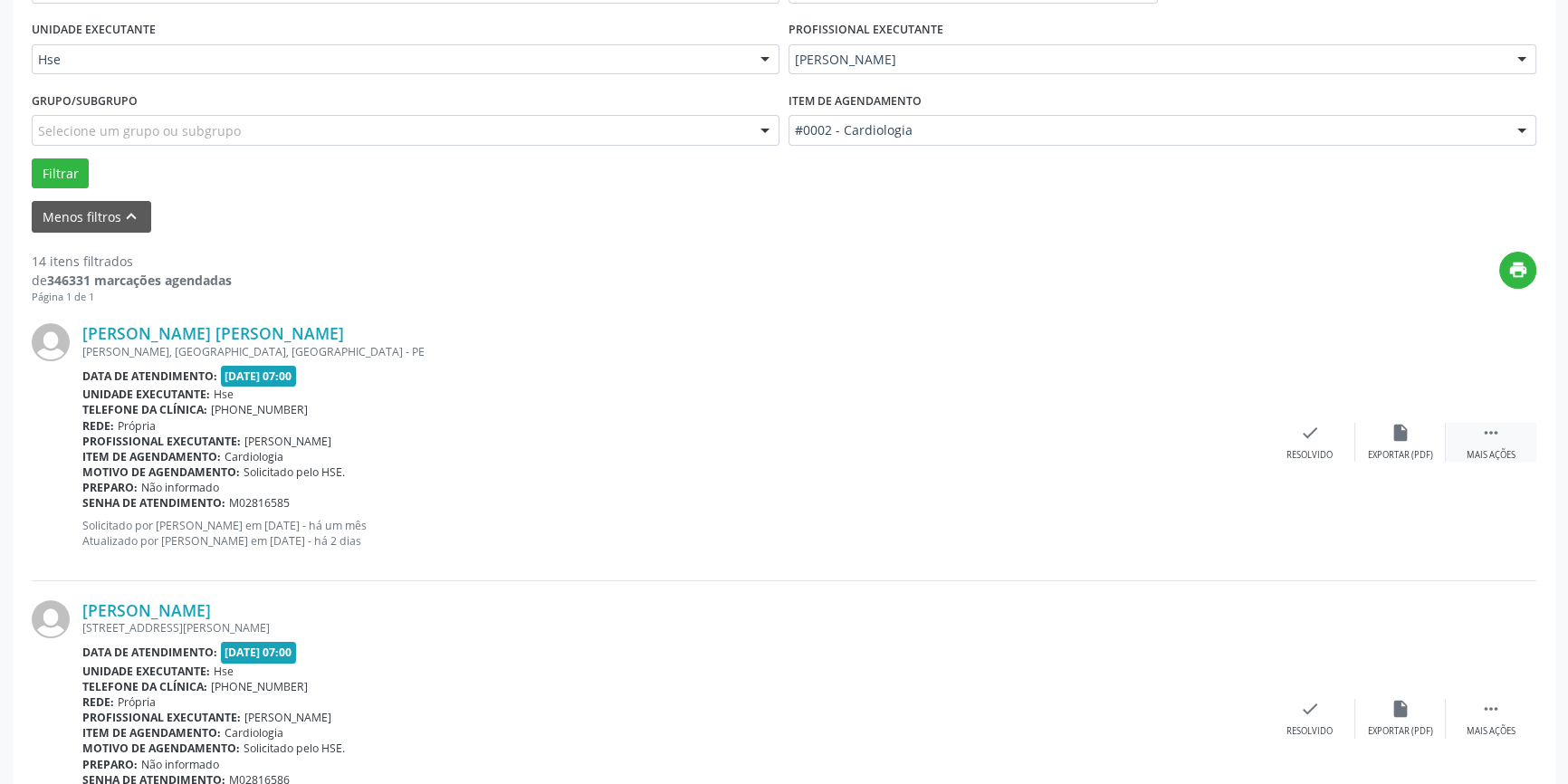
click at [1500, 440] on icon "" at bounding box center [1491, 433] width 20 height 20
click at [1406, 443] on div "alarm_off Não compareceu" at bounding box center [1400, 442] width 91 height 39
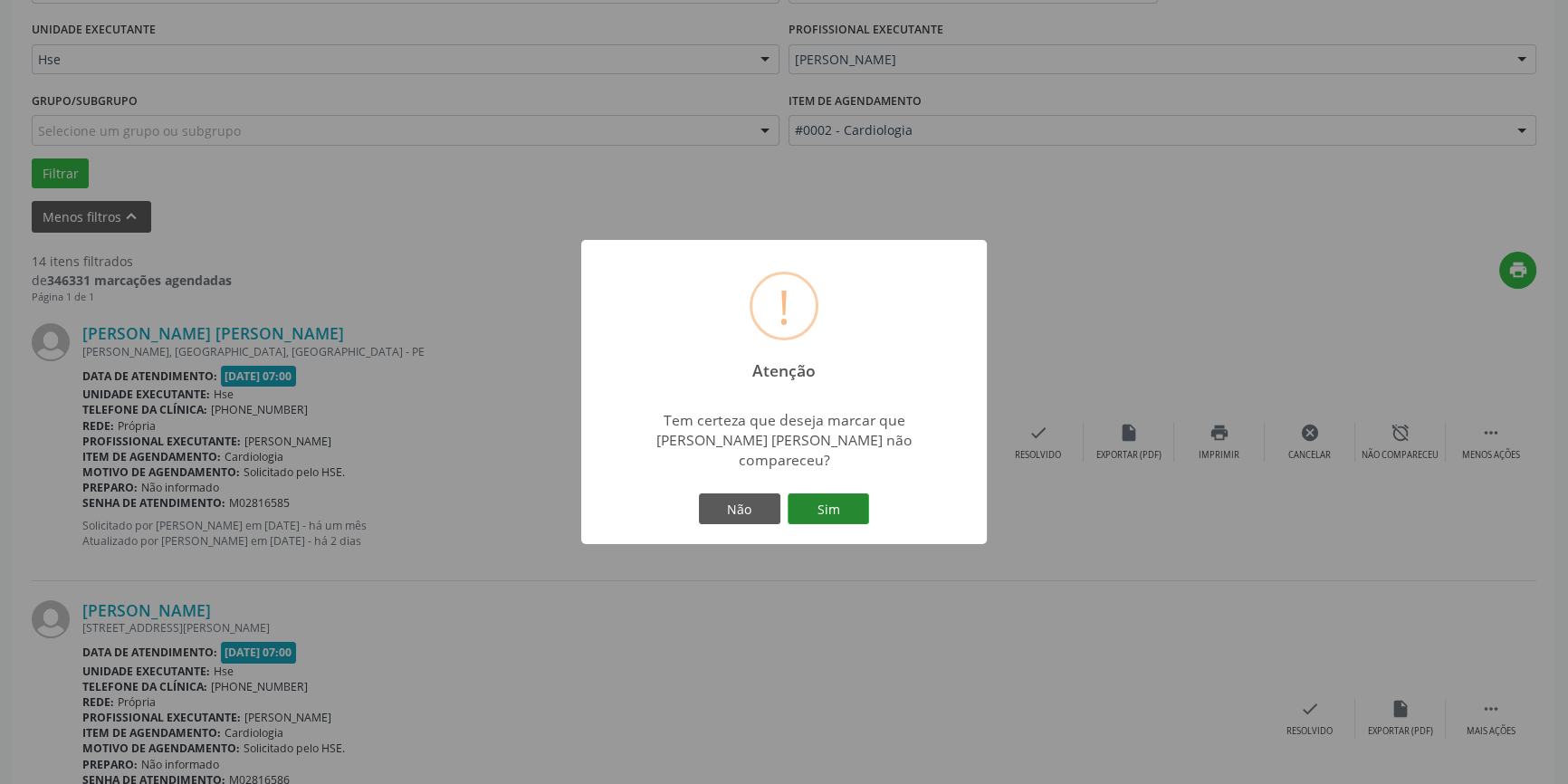
click at [846, 494] on button "Sim" at bounding box center [828, 509] width 82 height 31
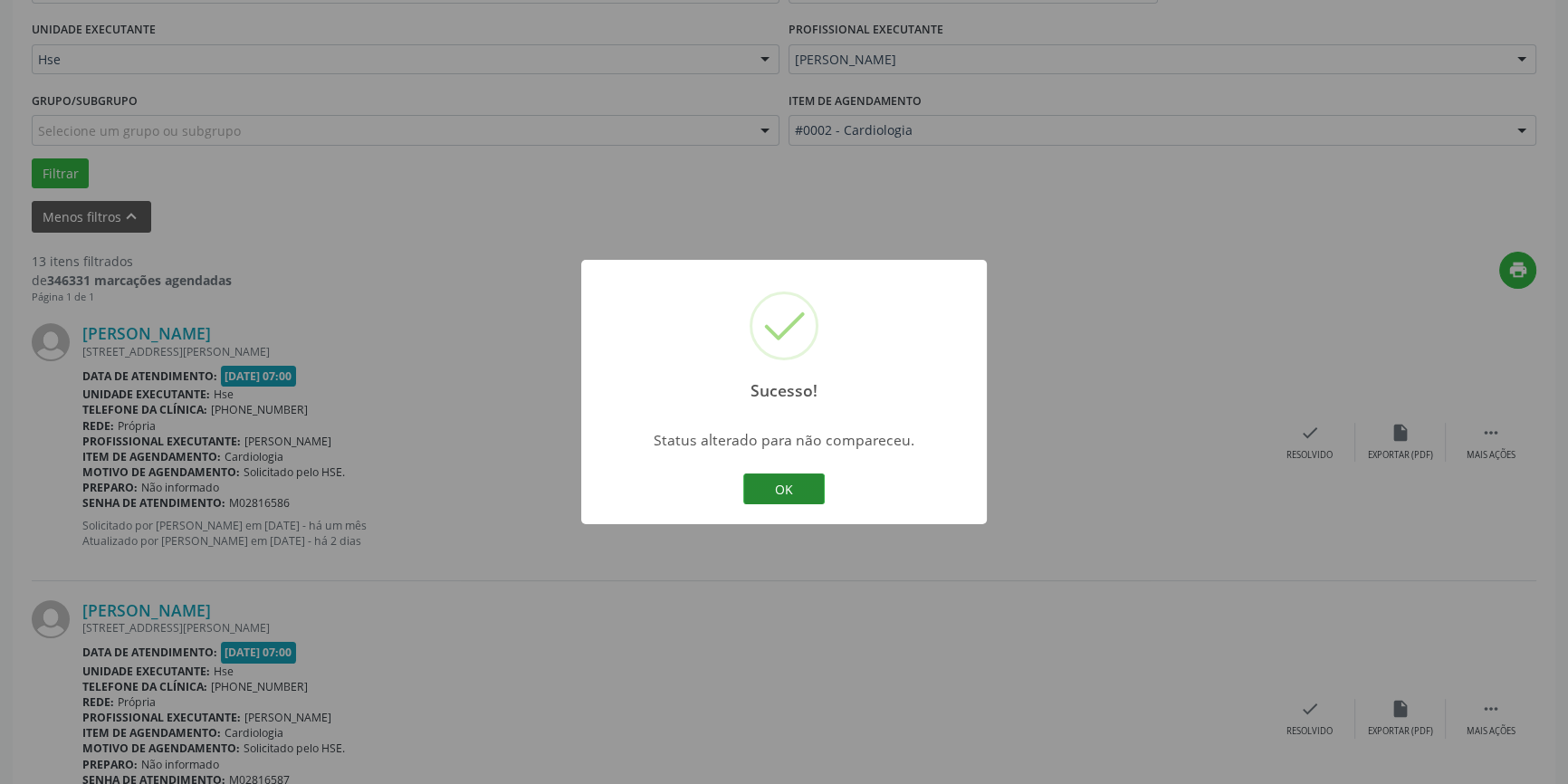
click at [769, 477] on button "OK" at bounding box center [784, 489] width 82 height 31
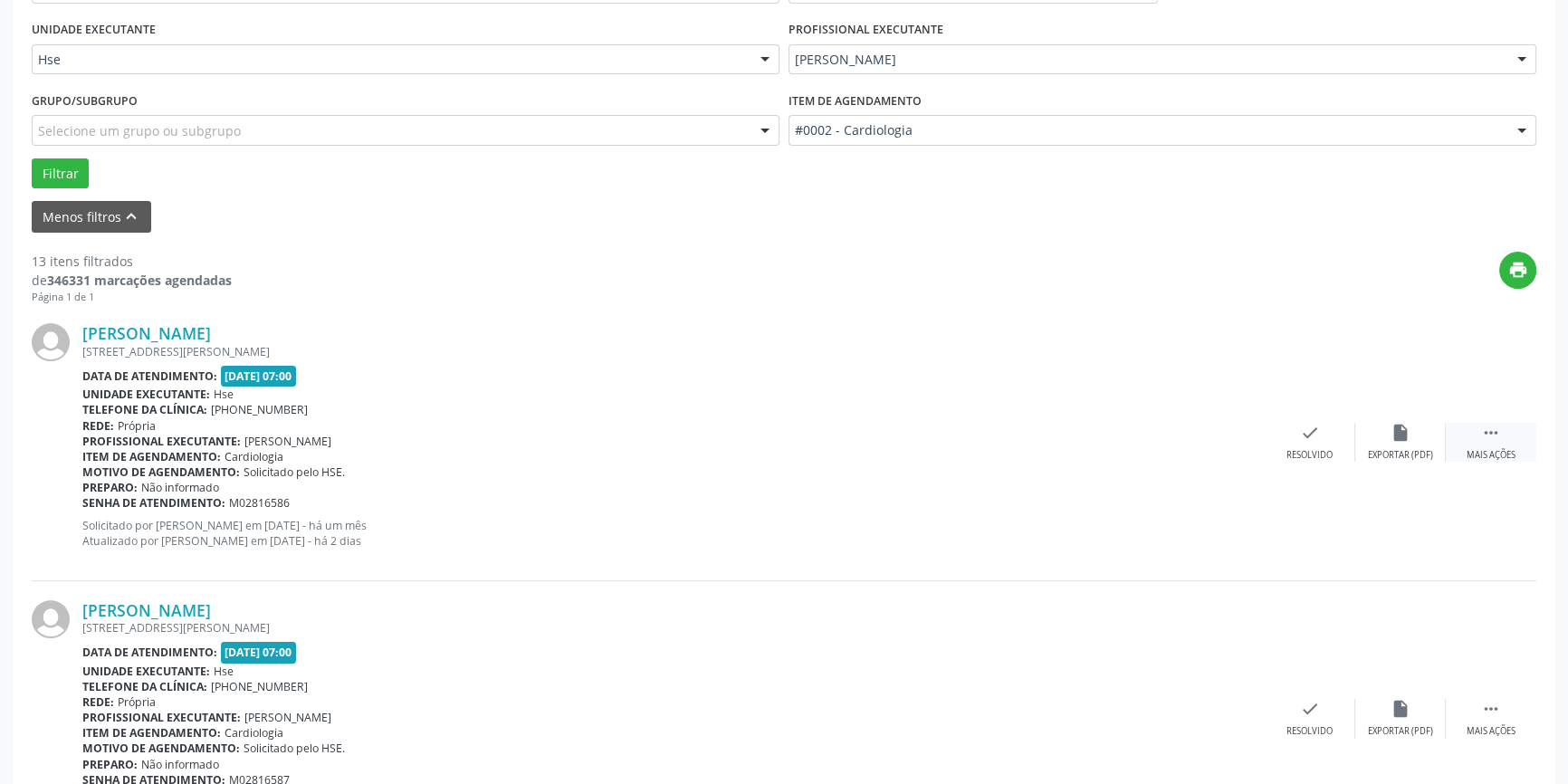
click at [1511, 449] on div "Mais ações" at bounding box center [1490, 456] width 49 height 13
click at [1421, 445] on div "alarm_off Não compareceu" at bounding box center [1400, 442] width 91 height 39
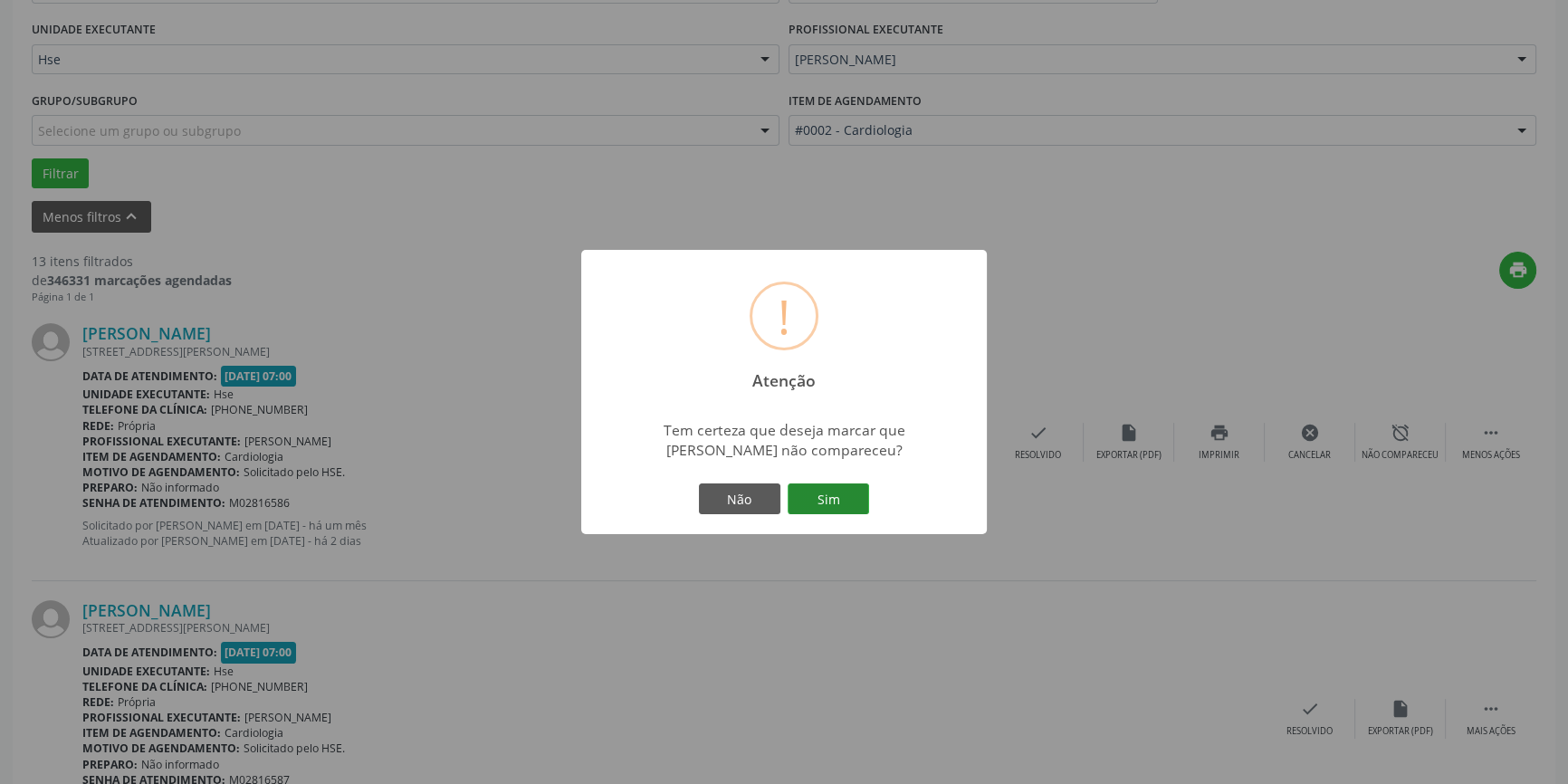
click at [824, 495] on button "Sim" at bounding box center [828, 499] width 82 height 31
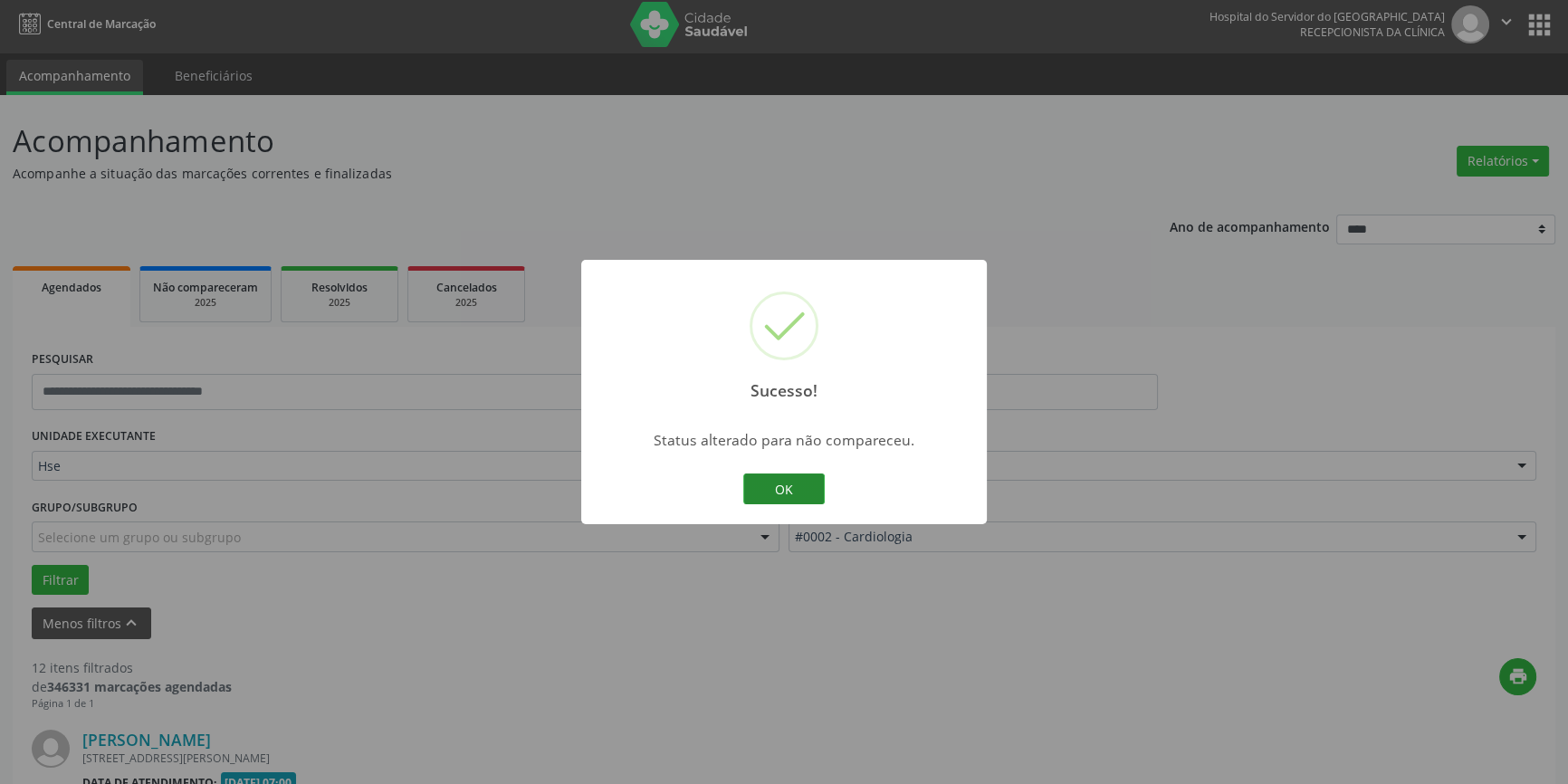
click at [786, 487] on button "OK" at bounding box center [784, 489] width 82 height 31
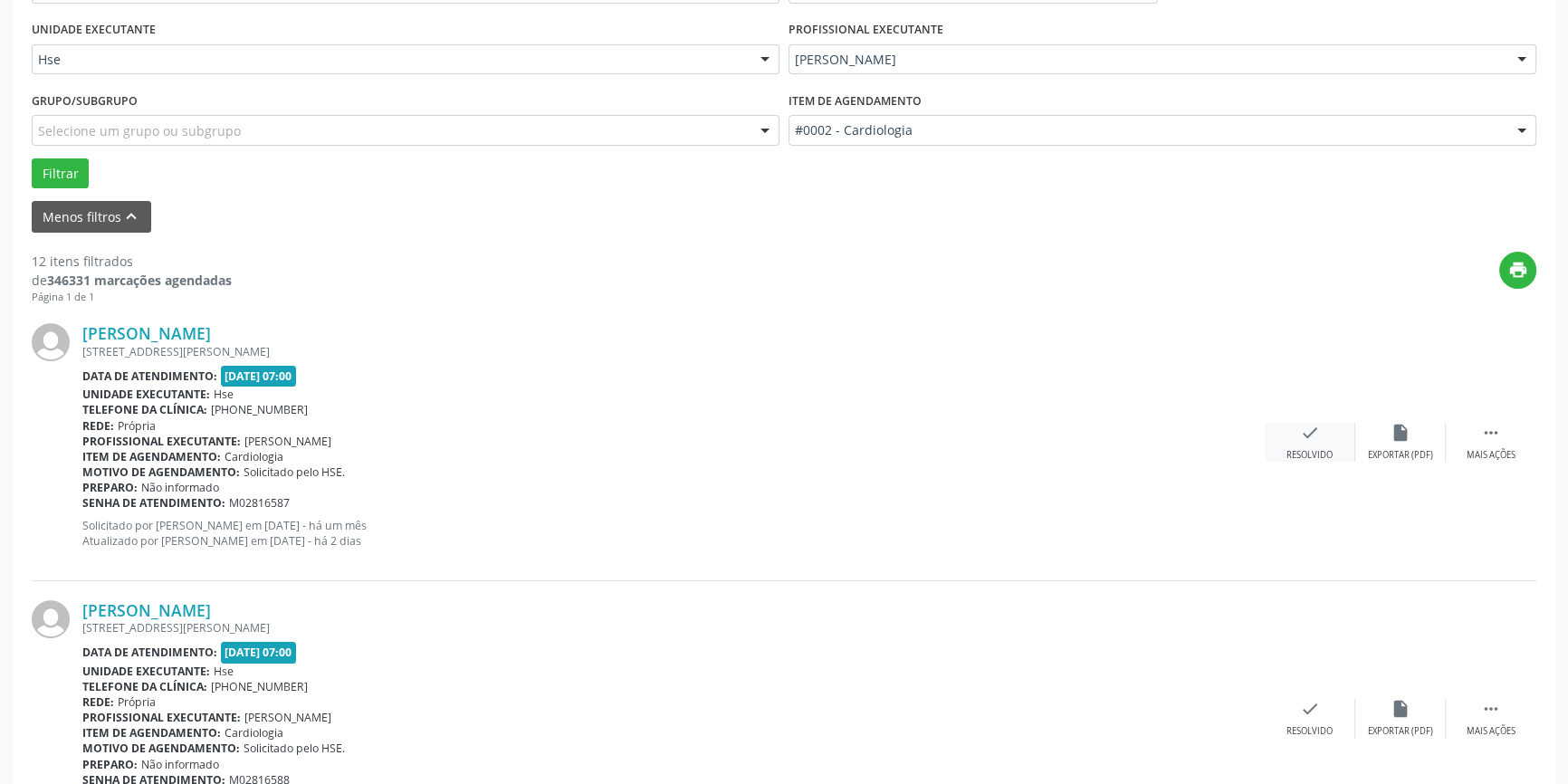
click at [1304, 443] on div "check Resolvido" at bounding box center [1310, 442] width 91 height 39
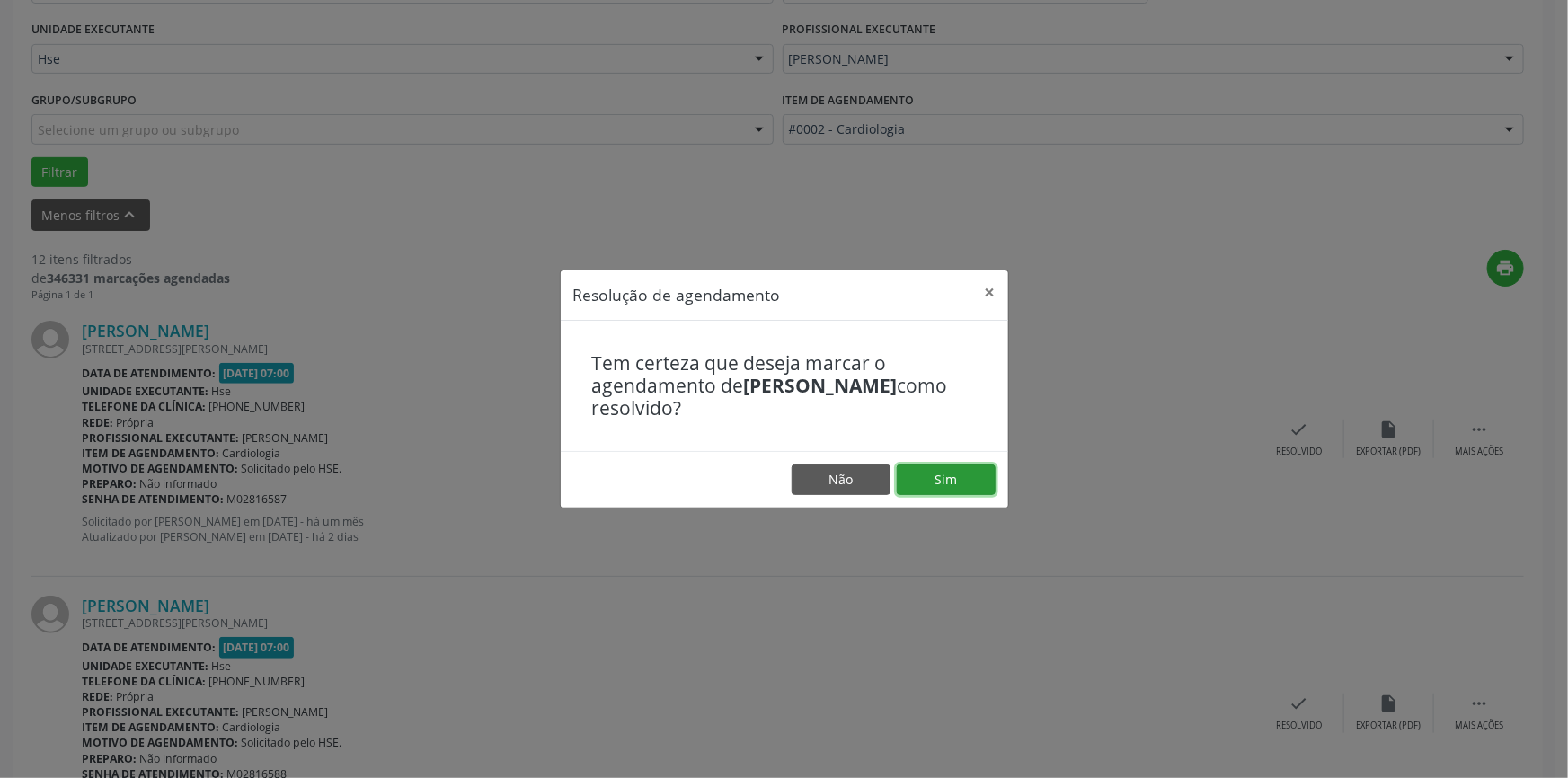
click at [936, 473] on button "Sim" at bounding box center [945, 480] width 98 height 31
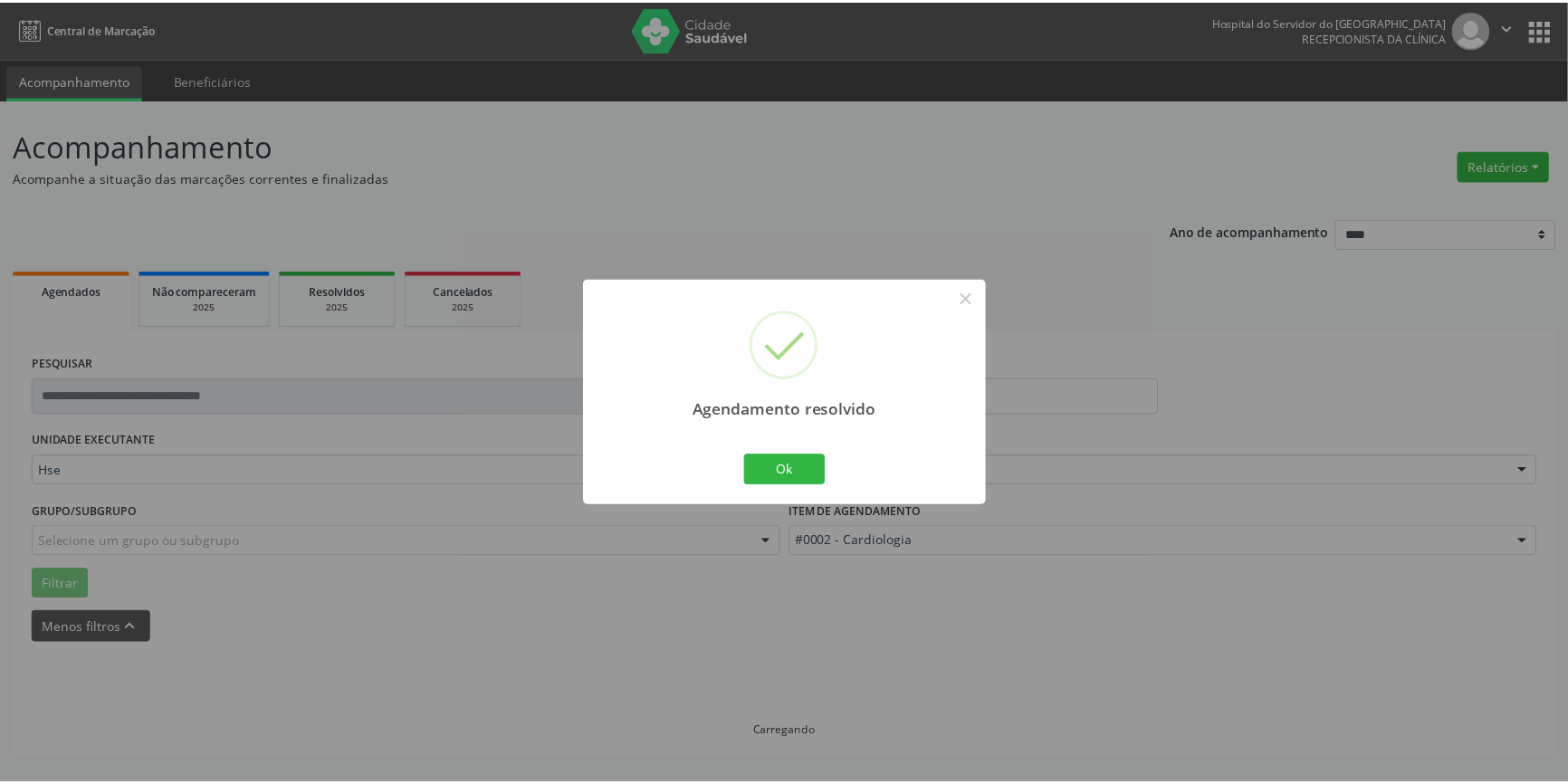
scroll to position [0, 0]
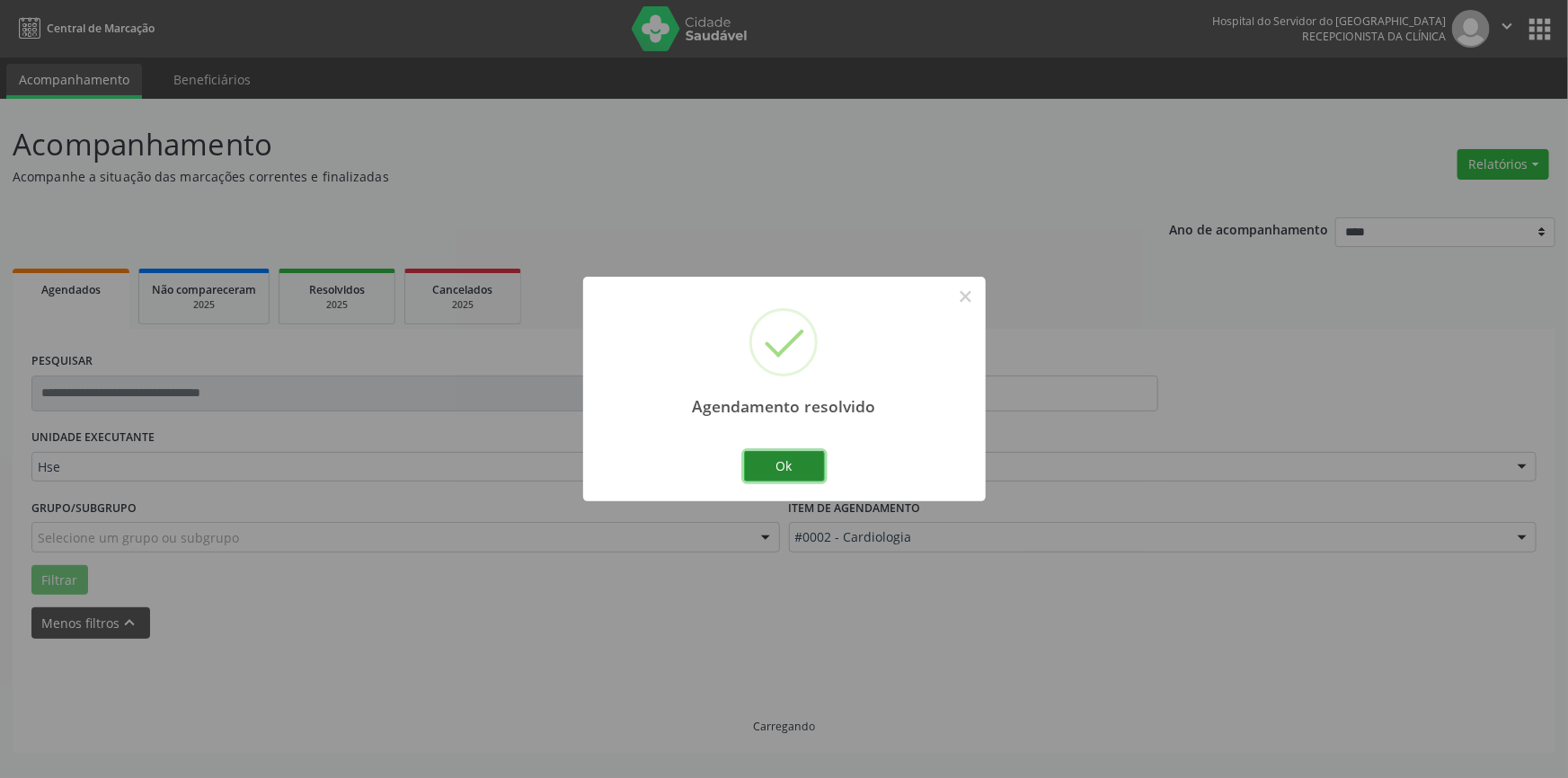
click at [779, 466] on button "Ok" at bounding box center [784, 467] width 81 height 31
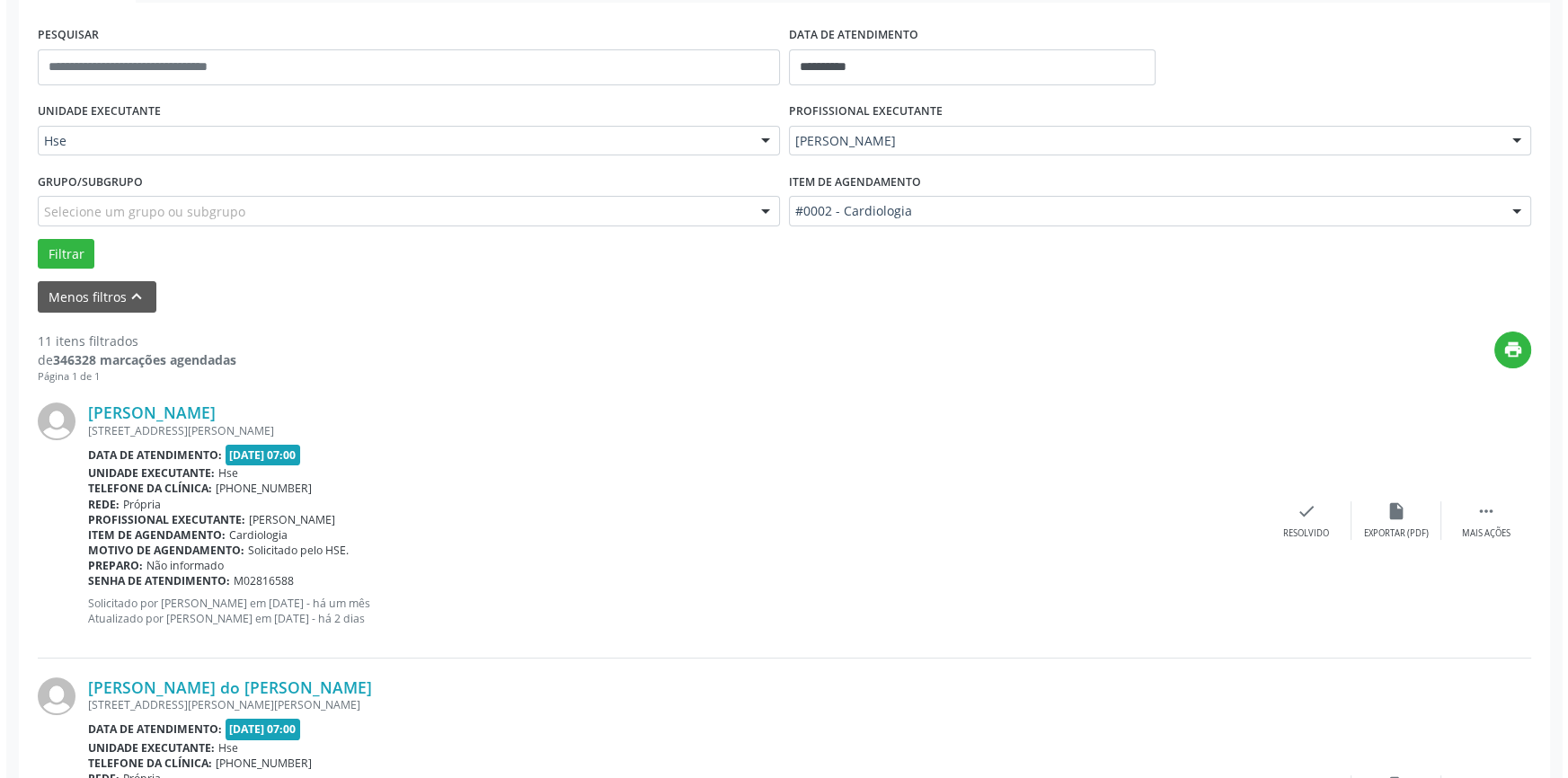
scroll to position [408, 0]
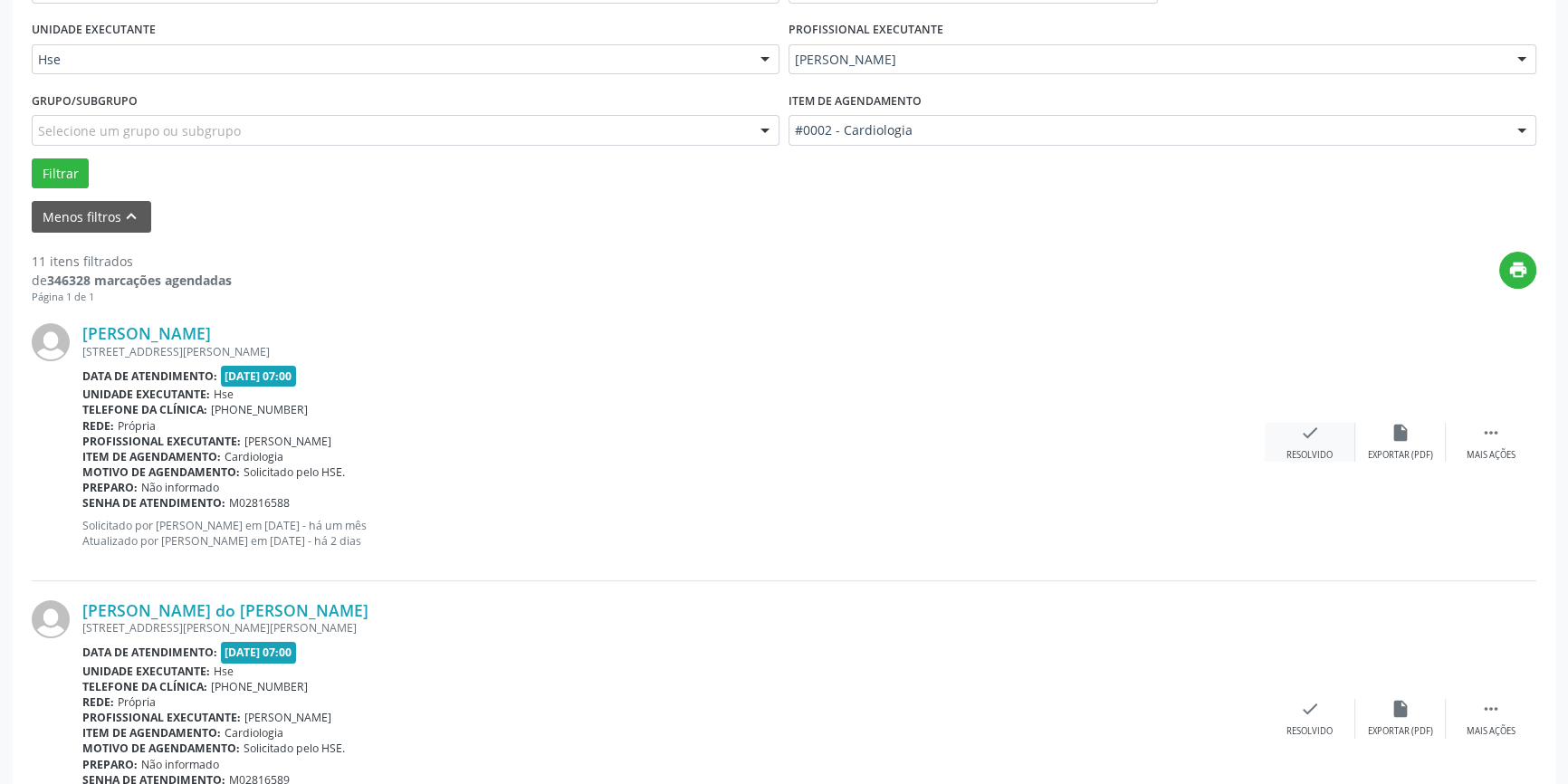
click at [1303, 439] on icon "check" at bounding box center [1310, 433] width 20 height 20
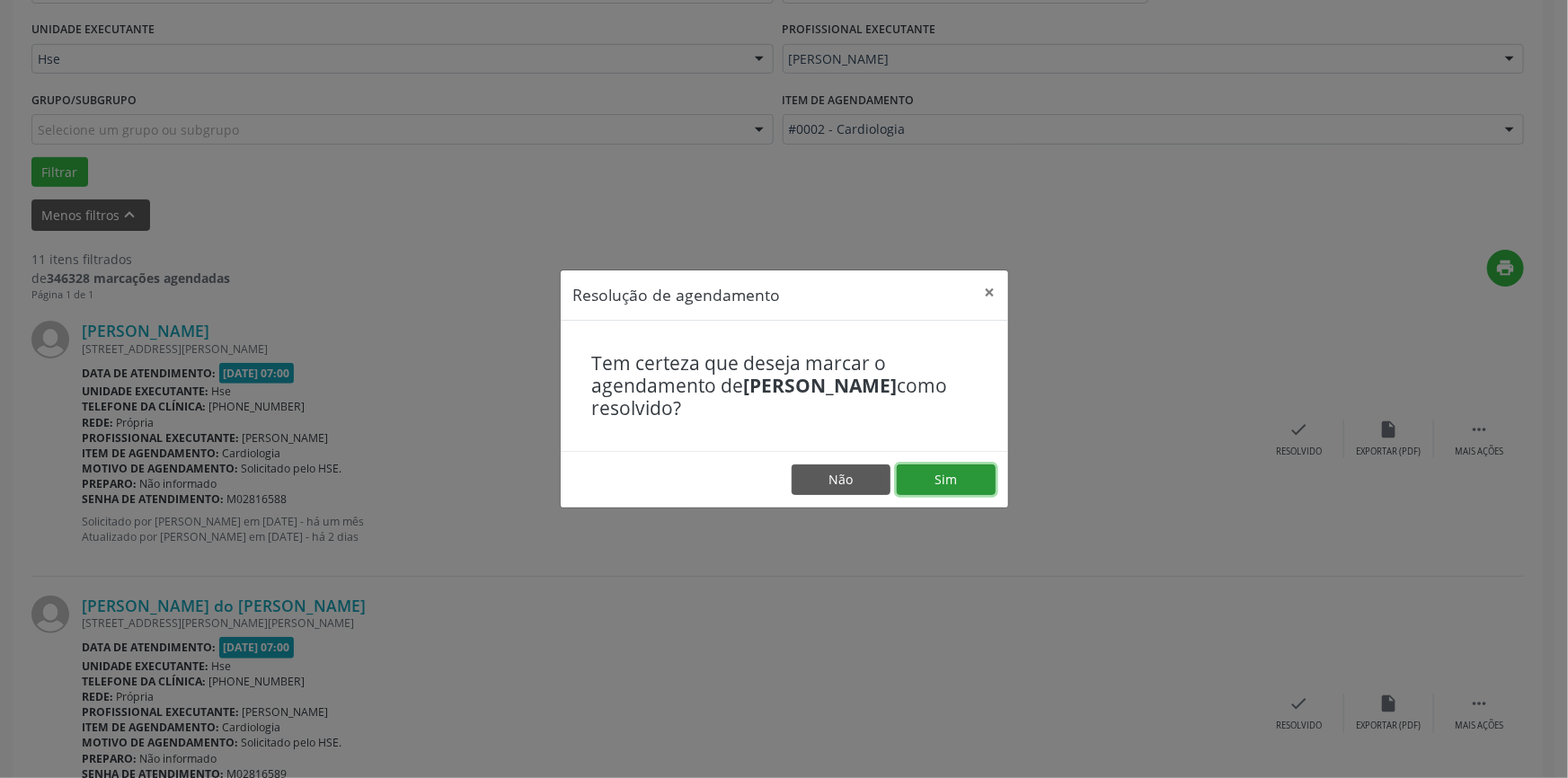
click at [954, 467] on button "Sim" at bounding box center [945, 480] width 98 height 31
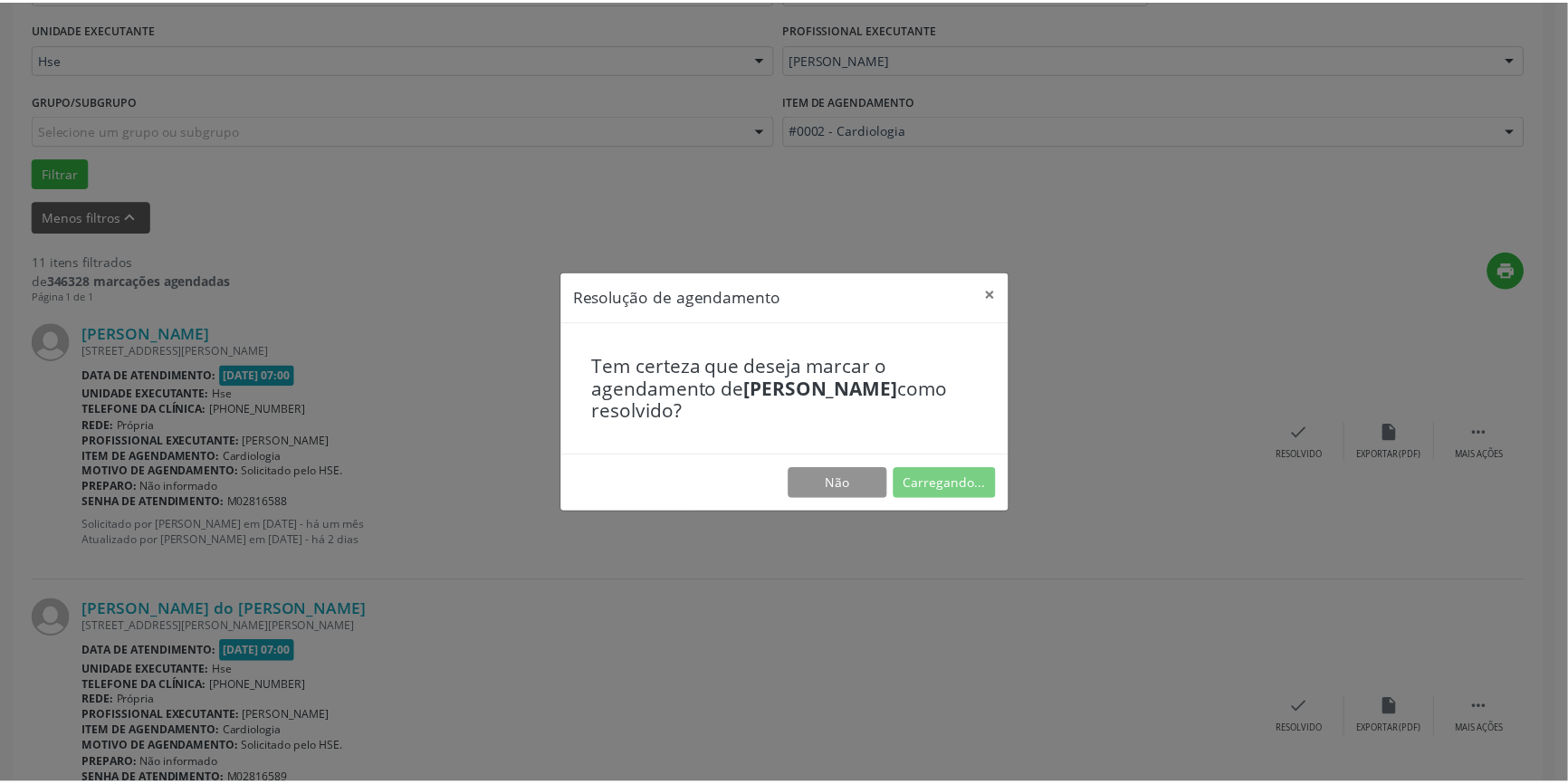
scroll to position [0, 0]
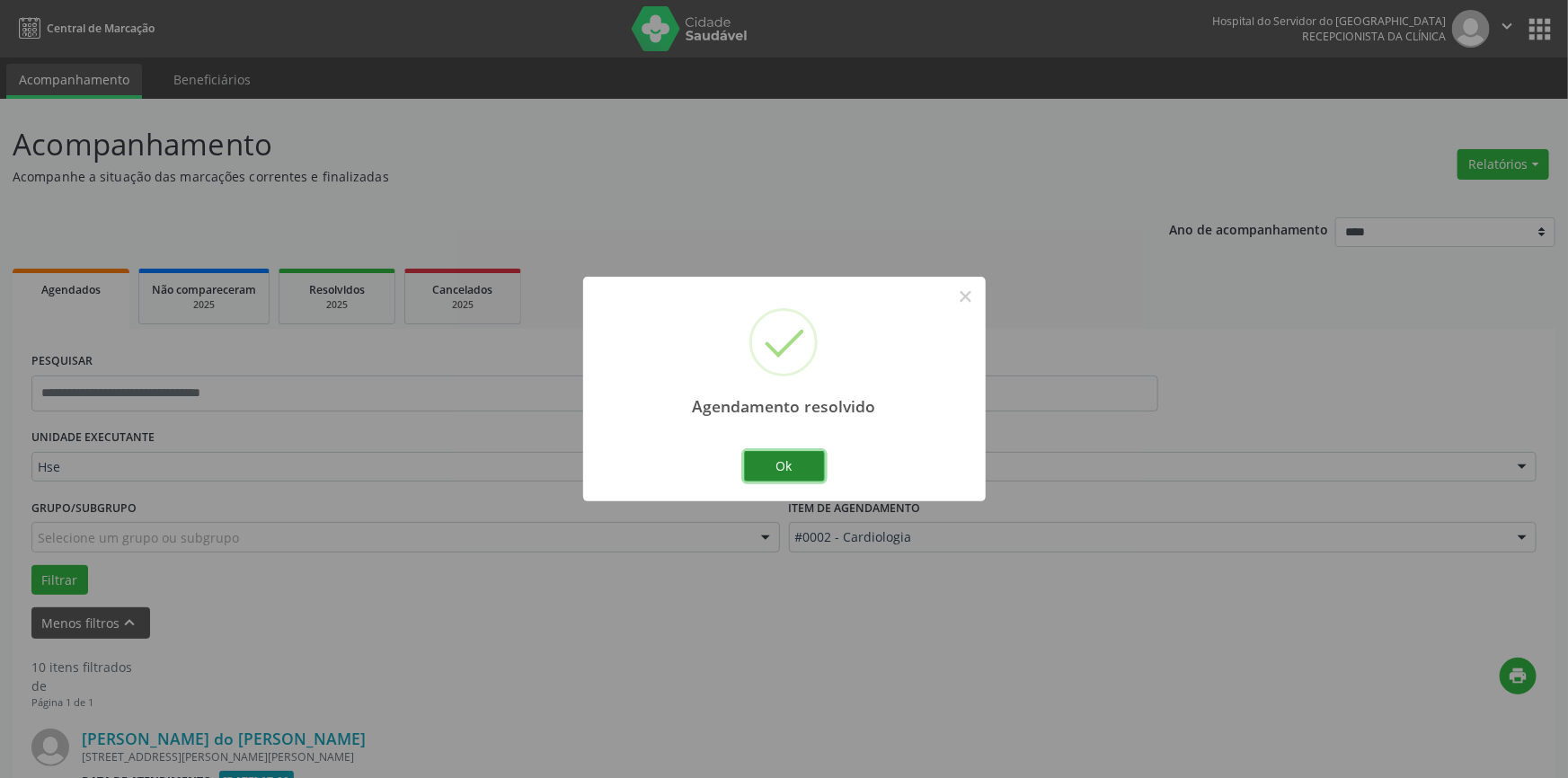
click at [797, 465] on button "Ok" at bounding box center [784, 467] width 81 height 31
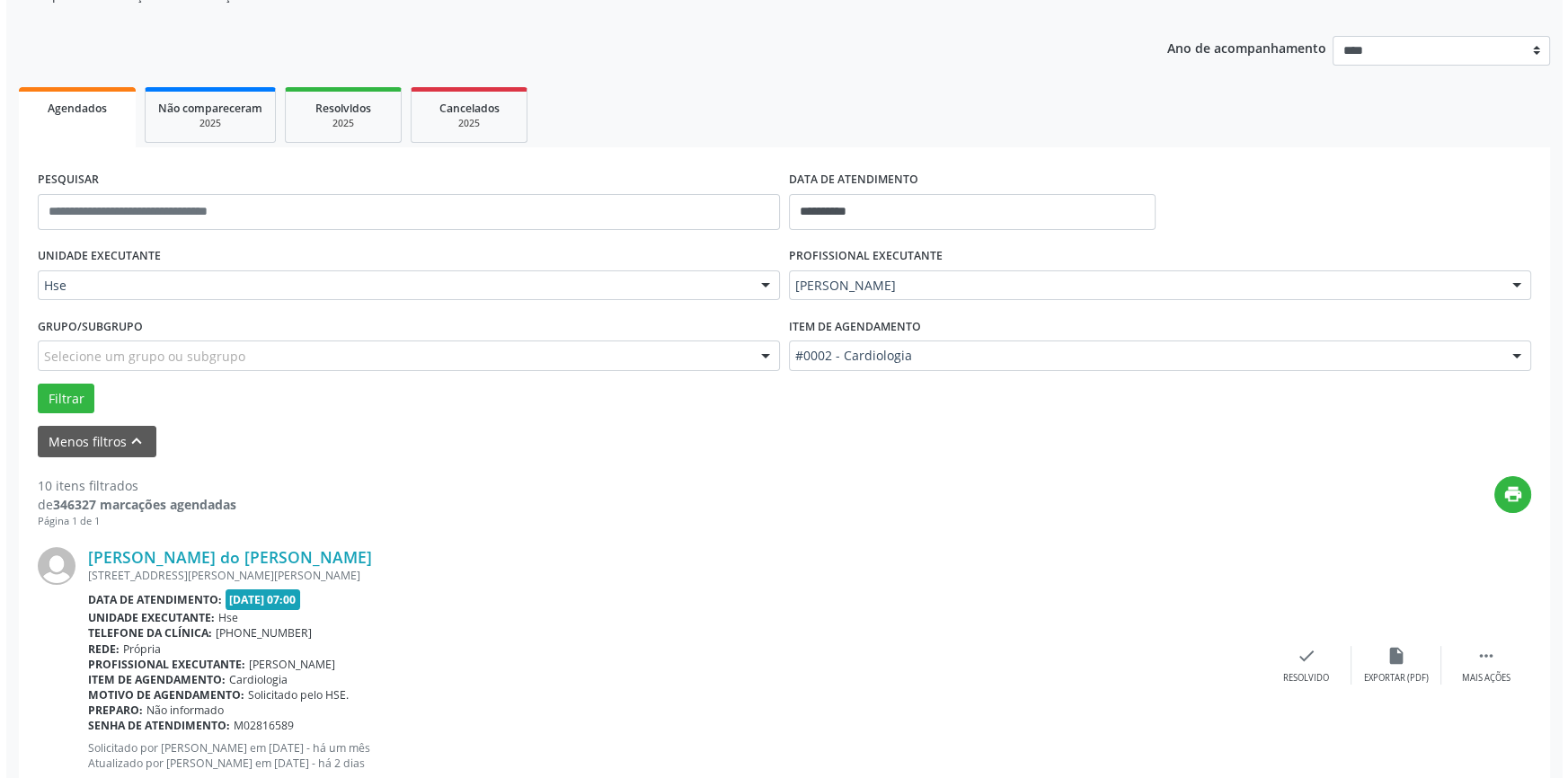
scroll to position [408, 0]
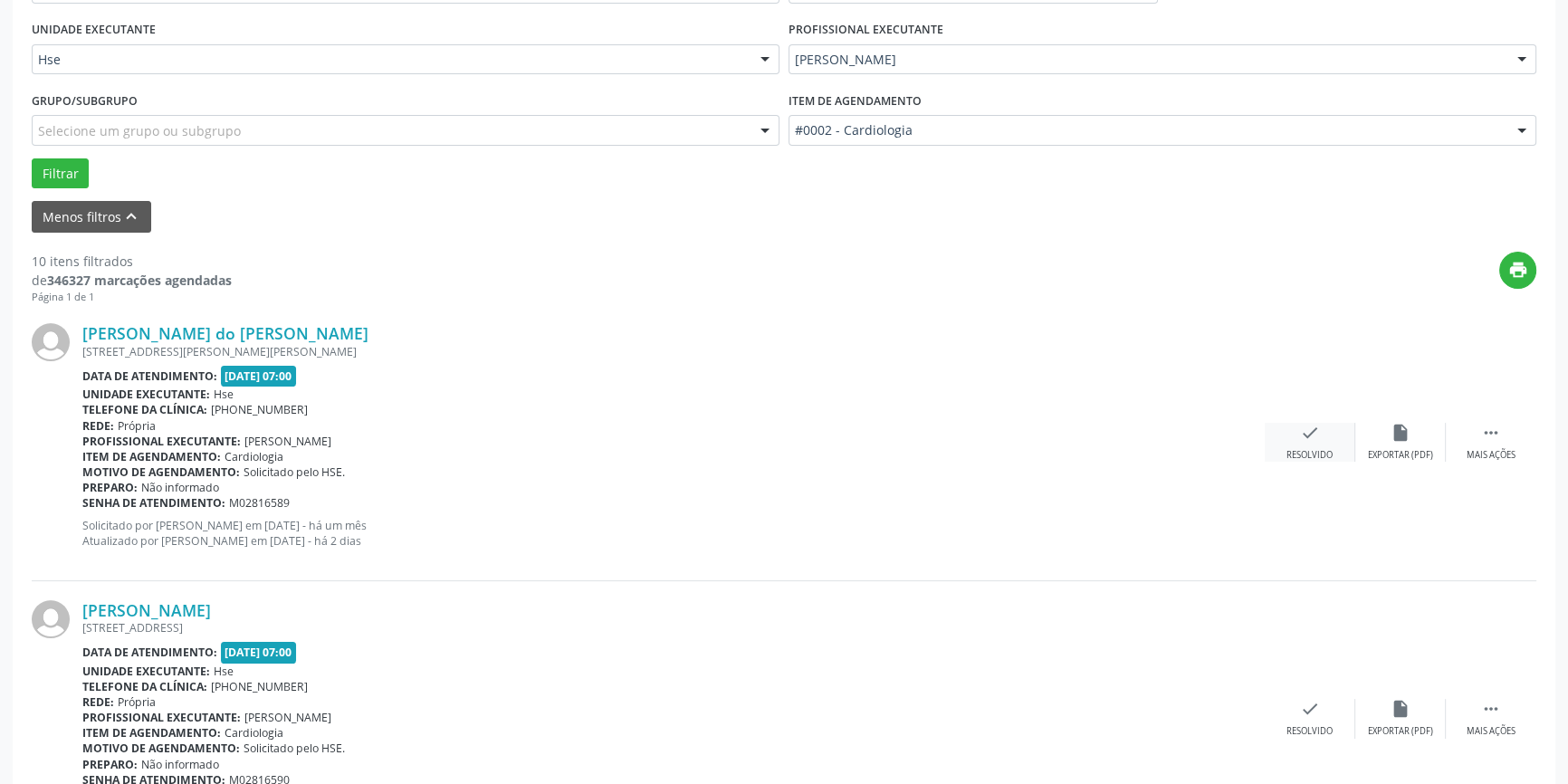
click at [1303, 449] on div "Resolvido" at bounding box center [1309, 456] width 46 height 13
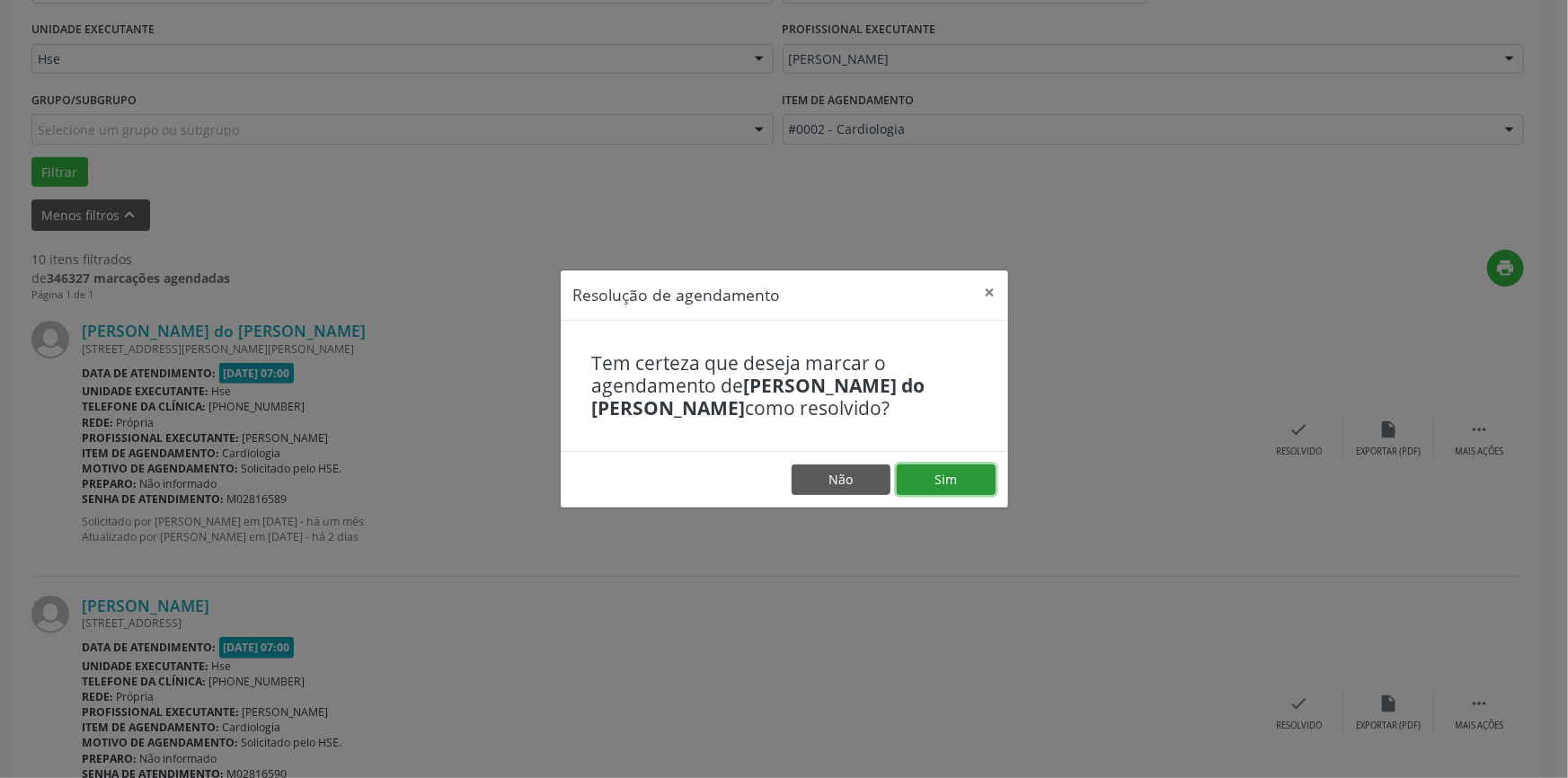
click at [985, 483] on button "Sim" at bounding box center [945, 480] width 98 height 31
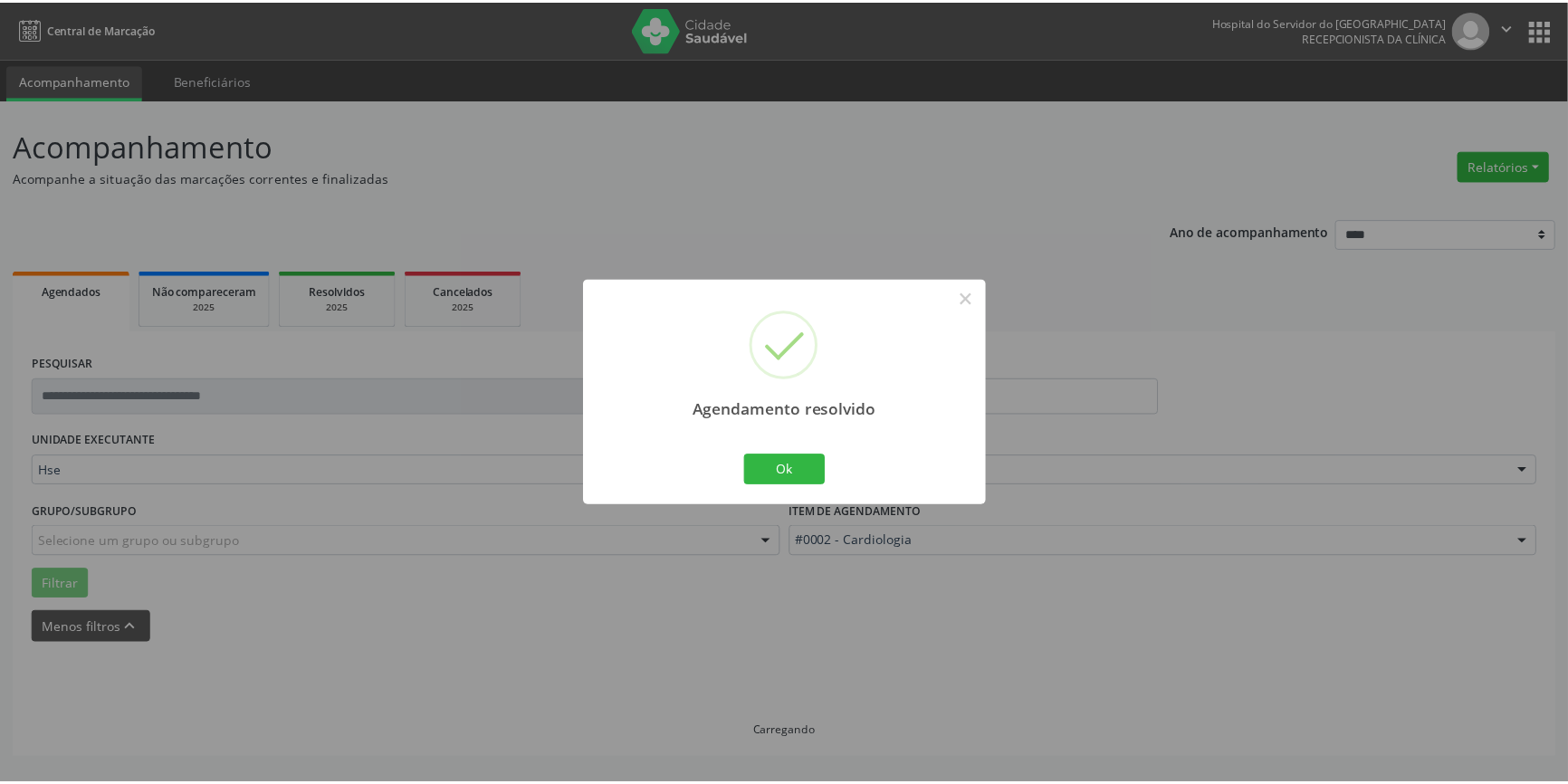
scroll to position [0, 0]
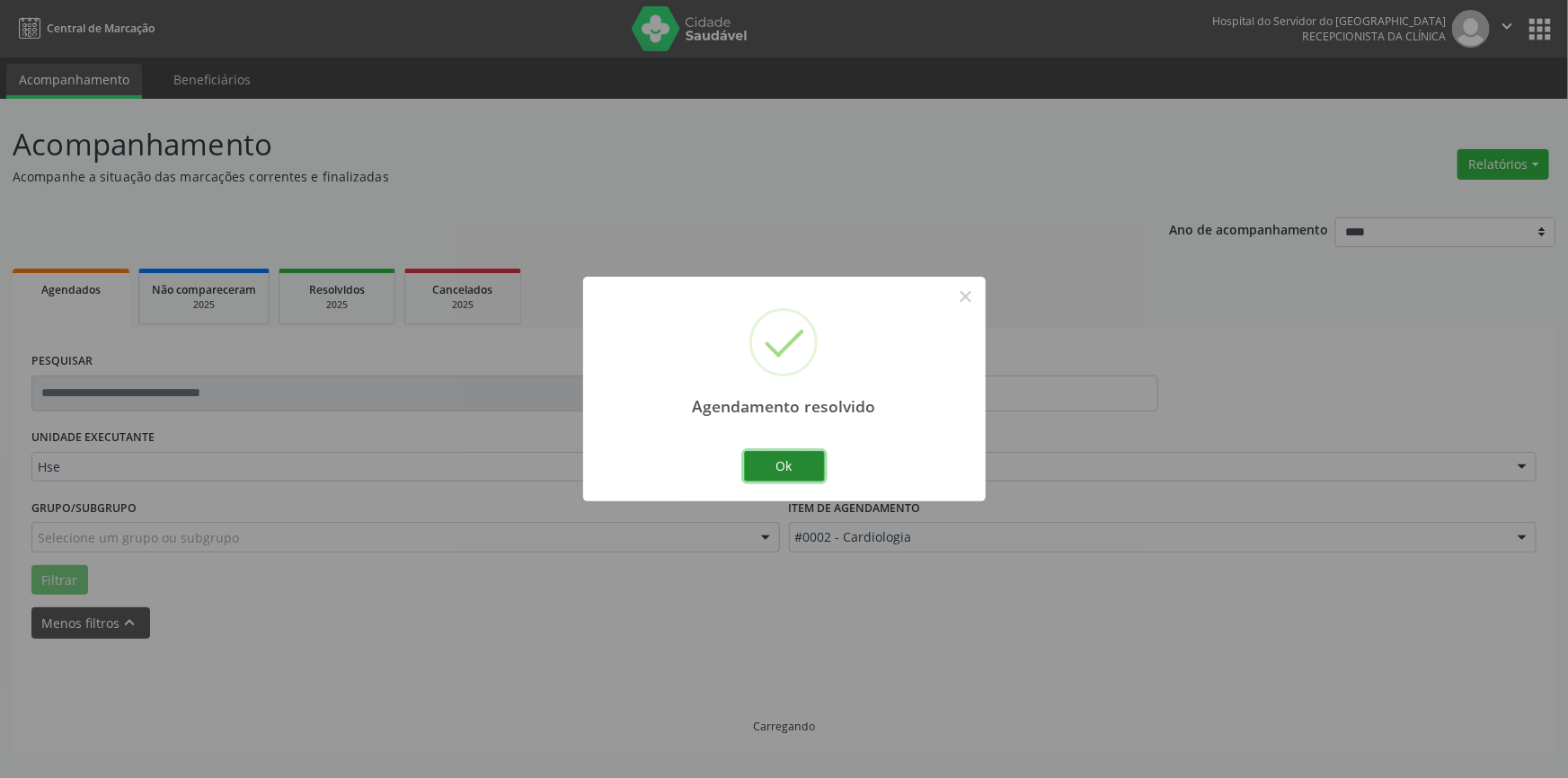
click at [796, 462] on button "Ok" at bounding box center [784, 467] width 81 height 31
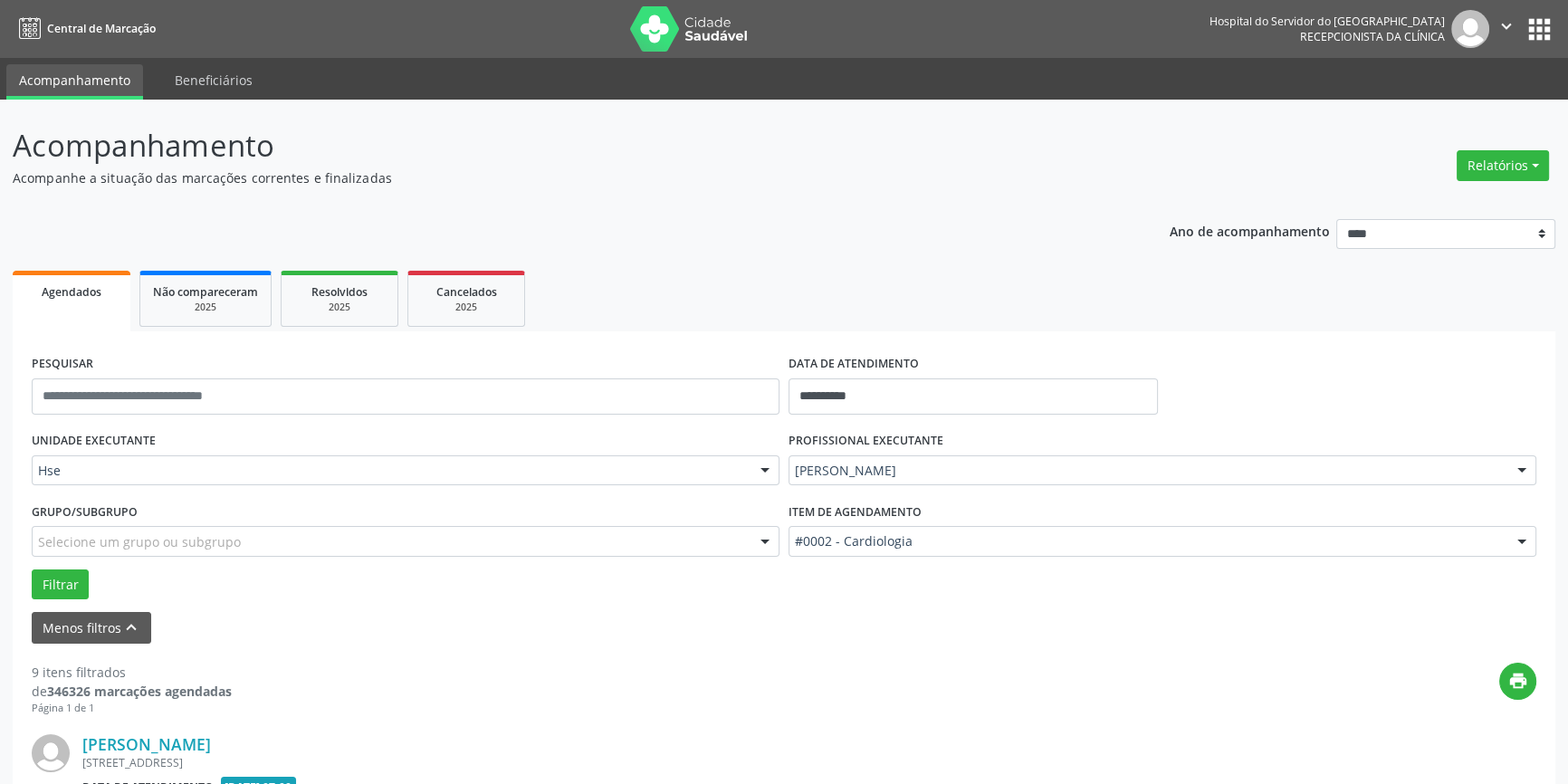
scroll to position [329, 0]
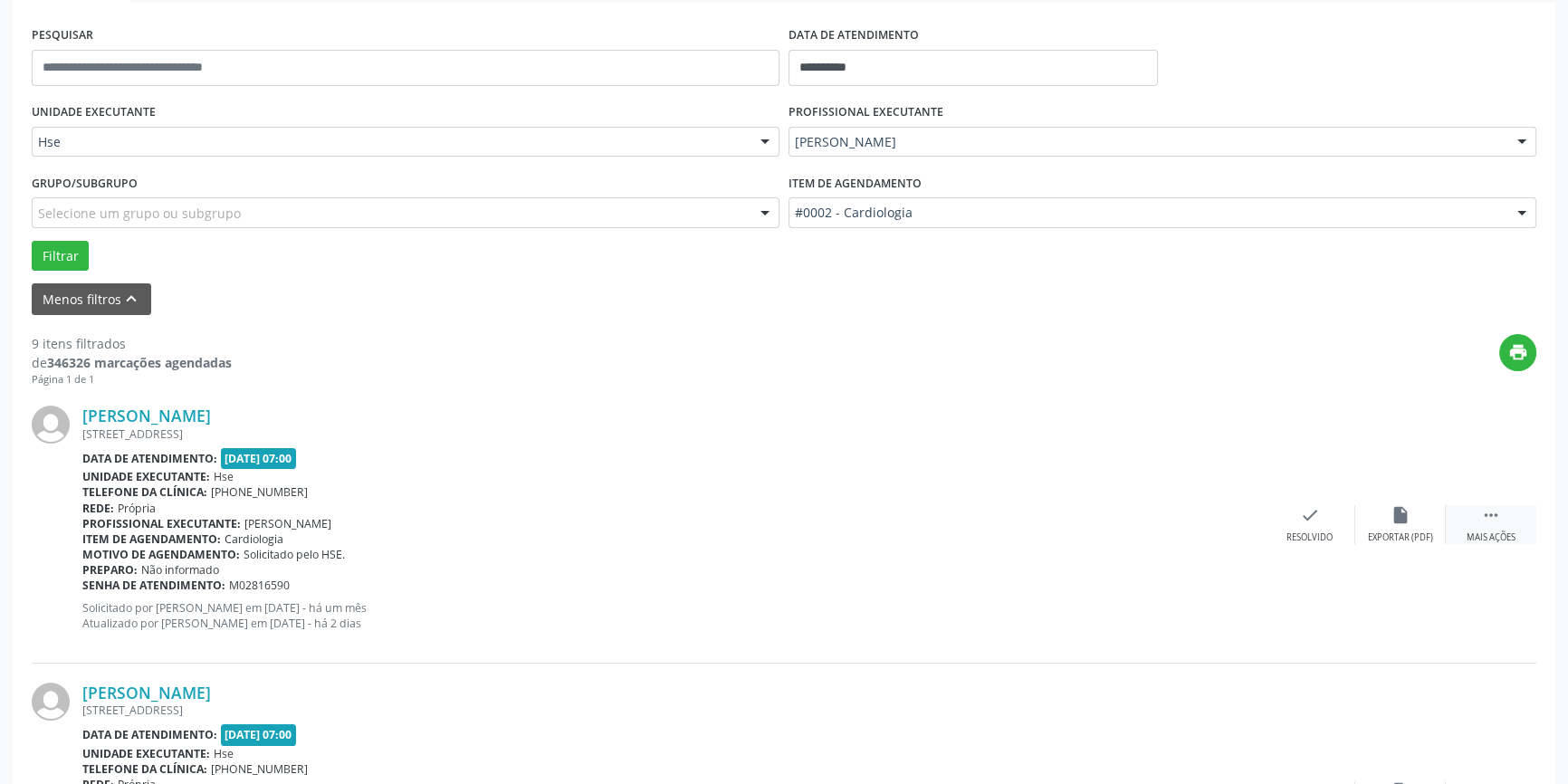
click at [1502, 516] on div " Mais ações" at bounding box center [1491, 525] width 91 height 39
click at [1393, 520] on icon "alarm_off" at bounding box center [1401, 516] width 20 height 20
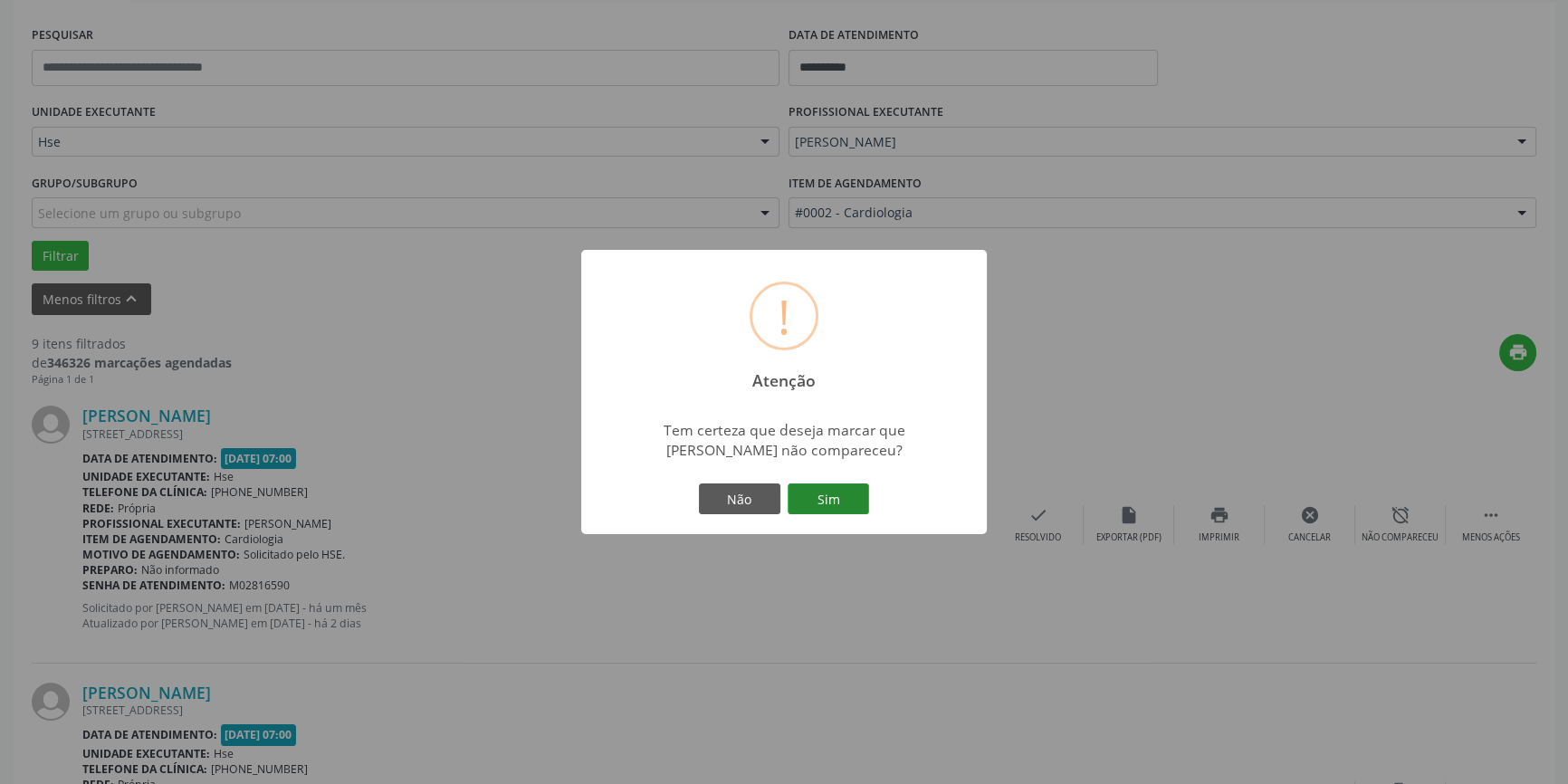
click at [840, 492] on button "Sim" at bounding box center [828, 499] width 82 height 31
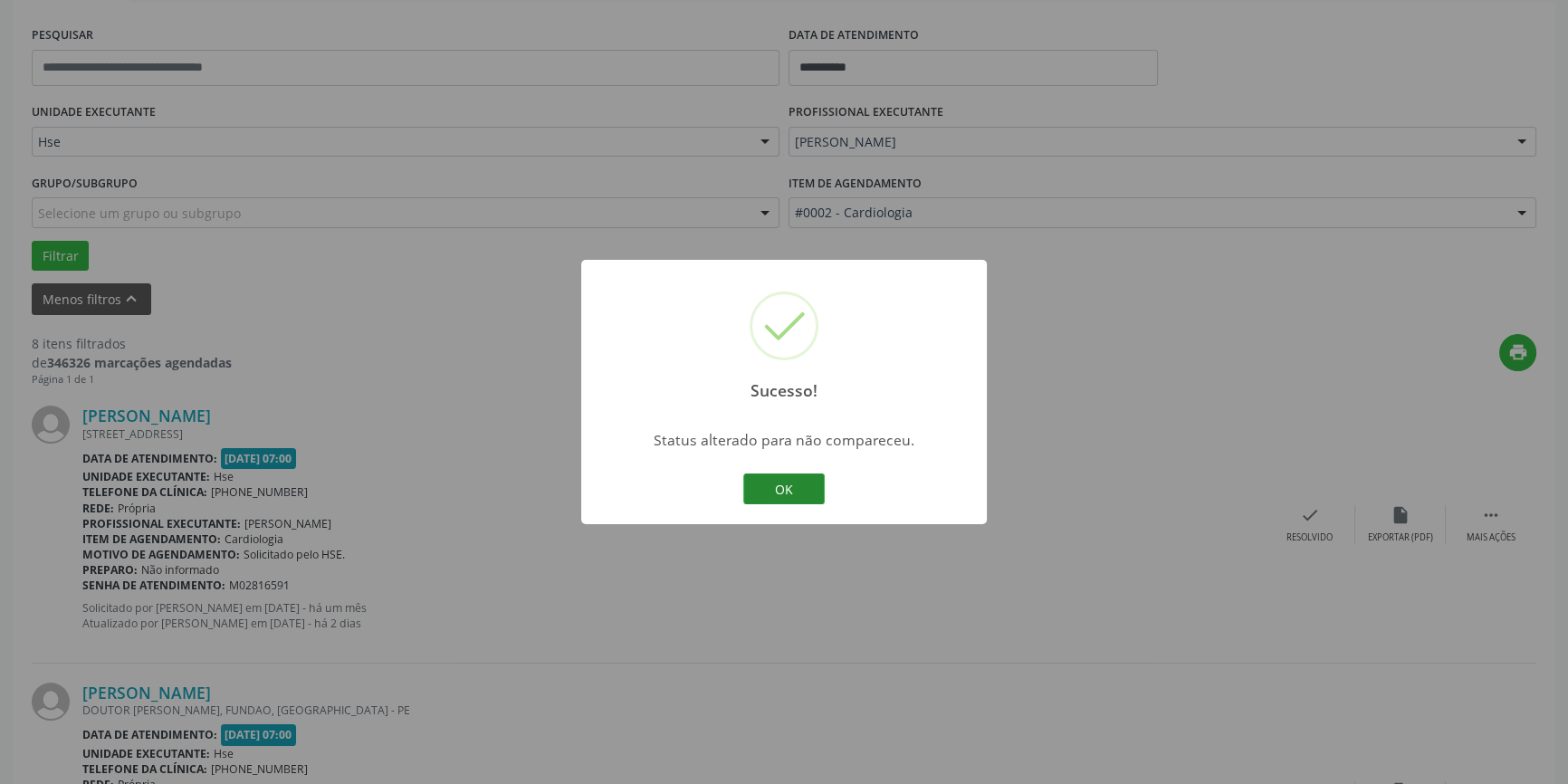
click at [799, 480] on button "OK" at bounding box center [784, 489] width 82 height 31
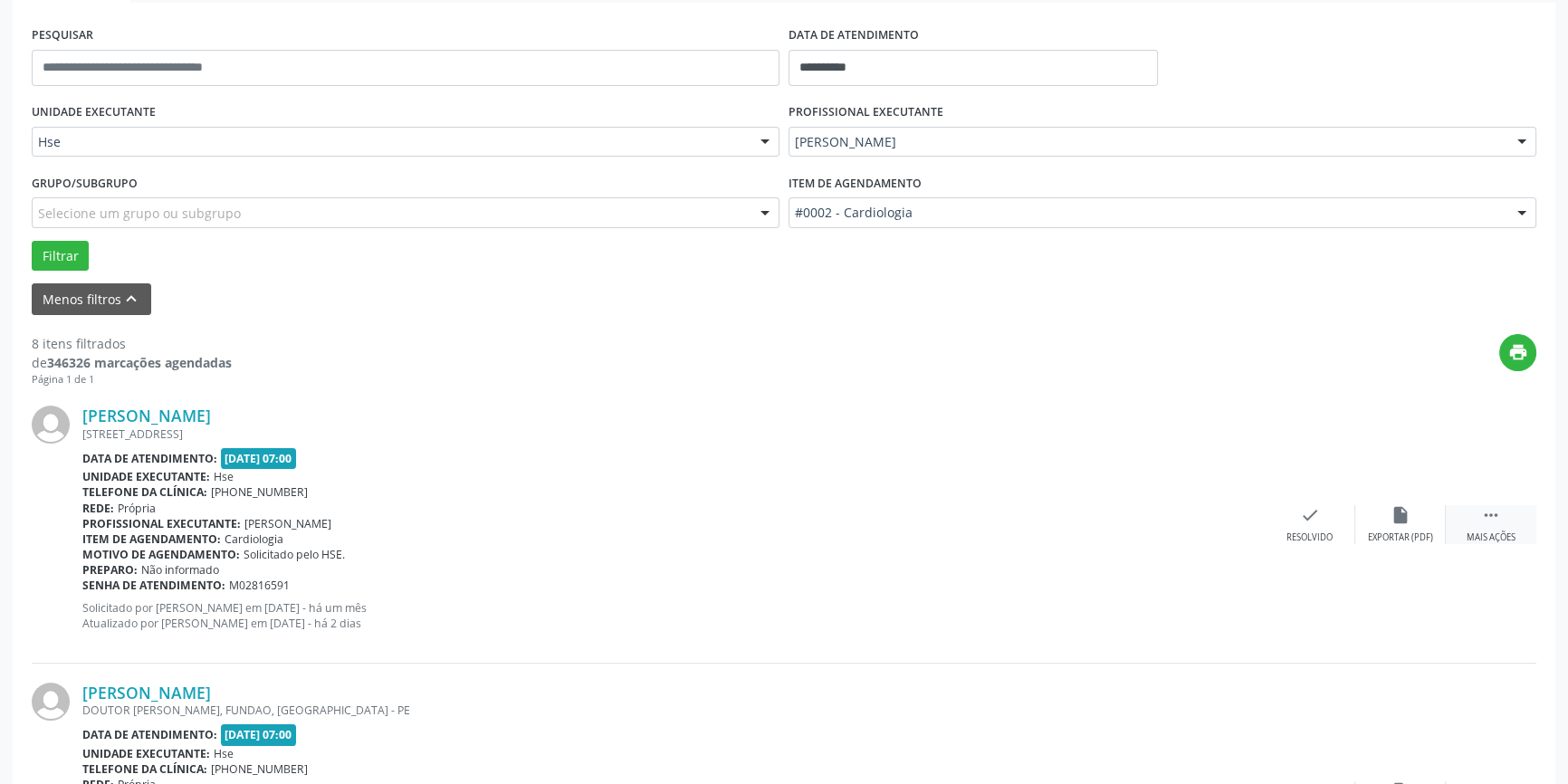
click at [1497, 528] on div " Mais ações" at bounding box center [1491, 525] width 91 height 39
click at [1392, 521] on icon "alarm_off" at bounding box center [1401, 516] width 20 height 20
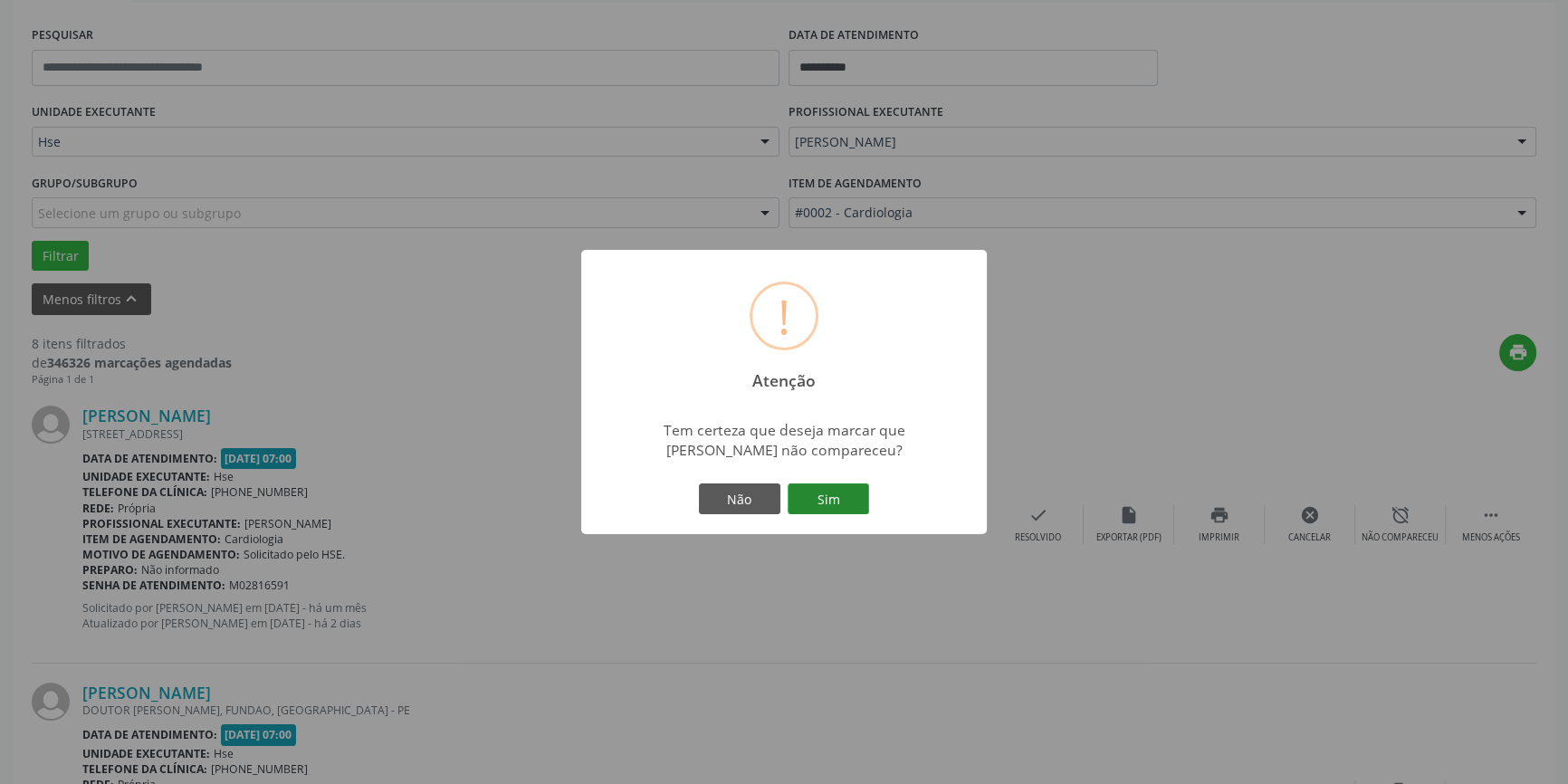
click at [858, 498] on button "Sim" at bounding box center [828, 499] width 82 height 31
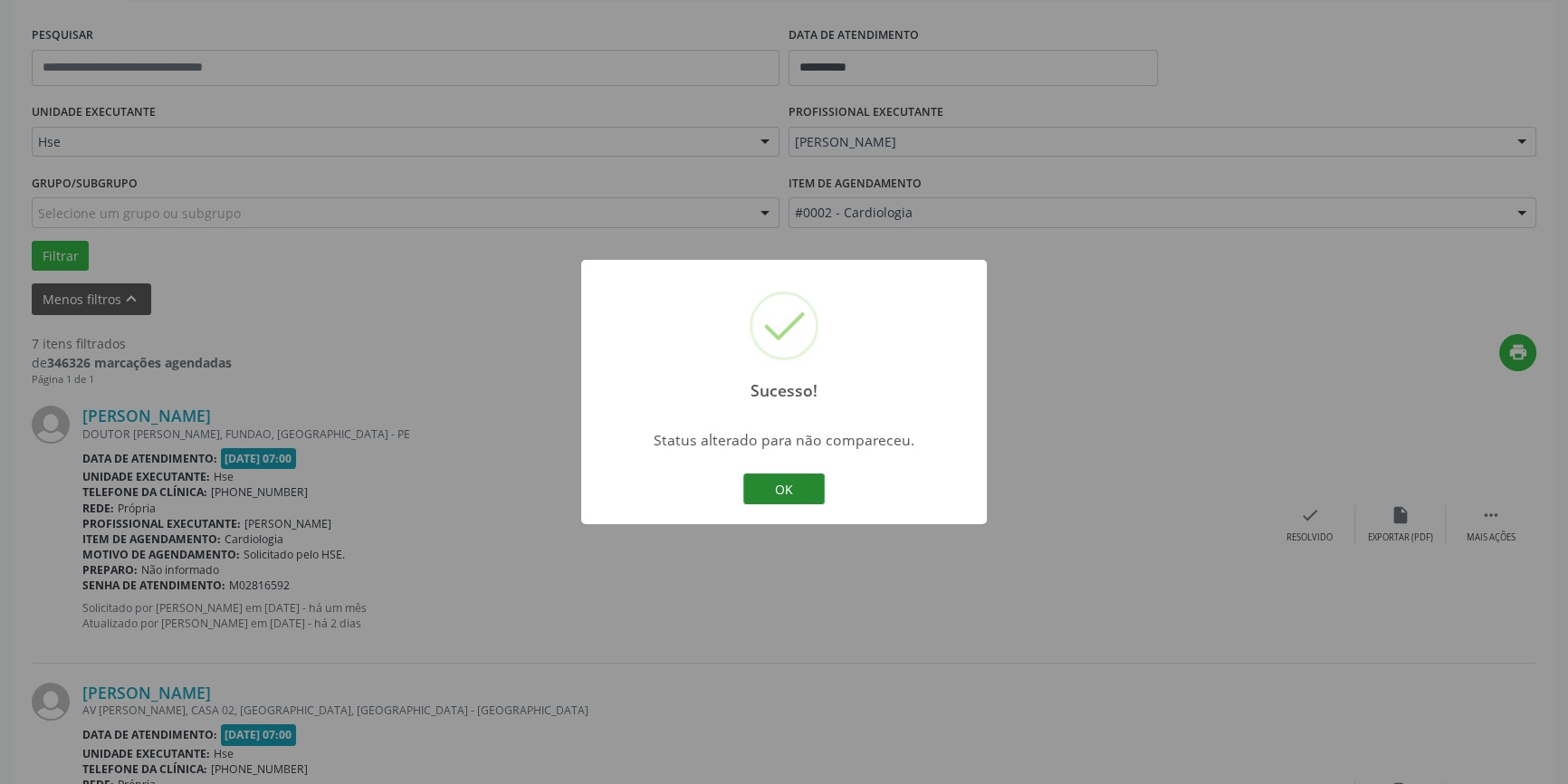
click at [807, 489] on button "OK" at bounding box center [784, 489] width 82 height 31
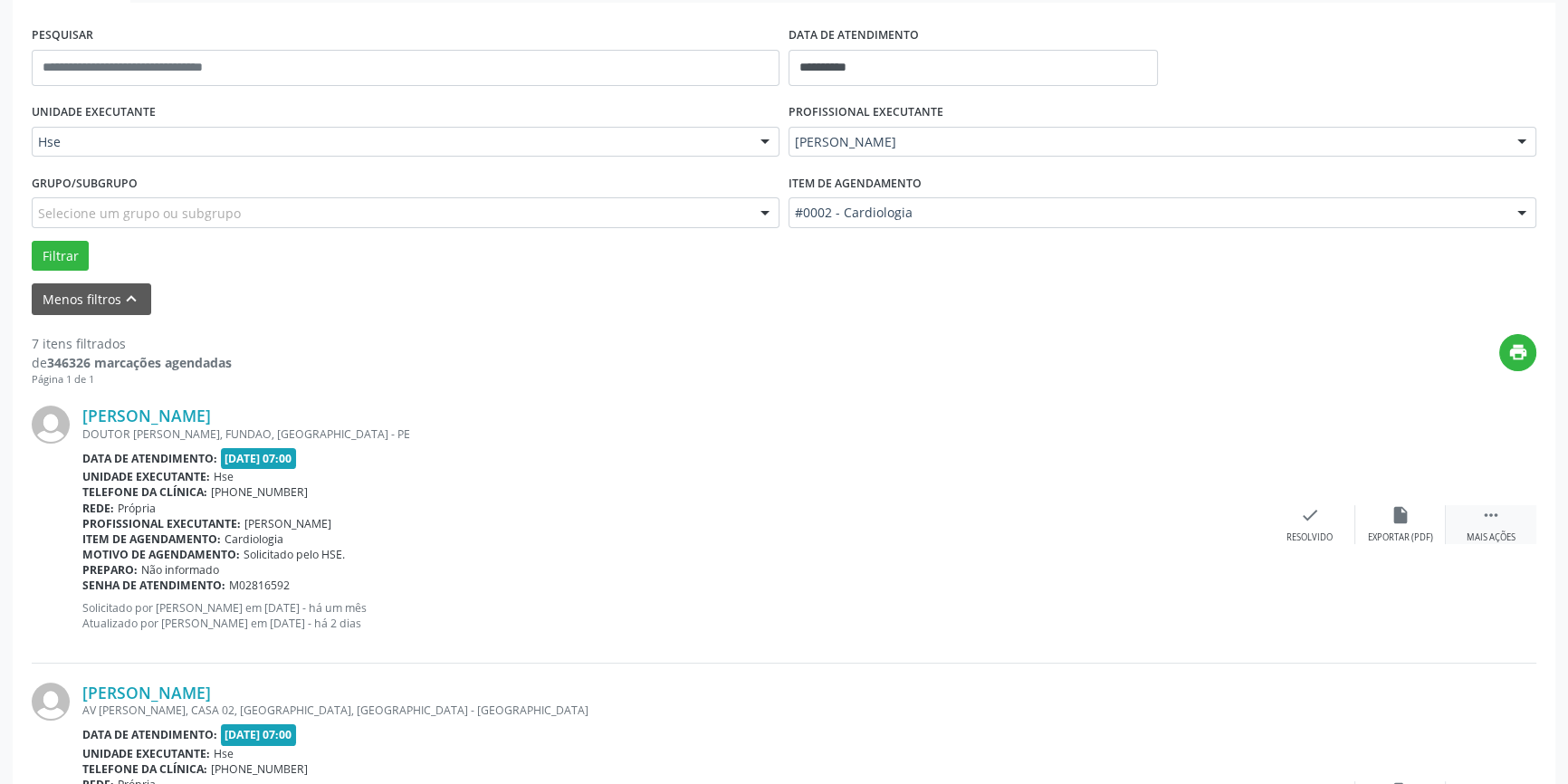
click at [1500, 533] on div "Mais ações" at bounding box center [1490, 538] width 49 height 13
click at [1369, 533] on div "Não compareceu" at bounding box center [1400, 538] width 77 height 13
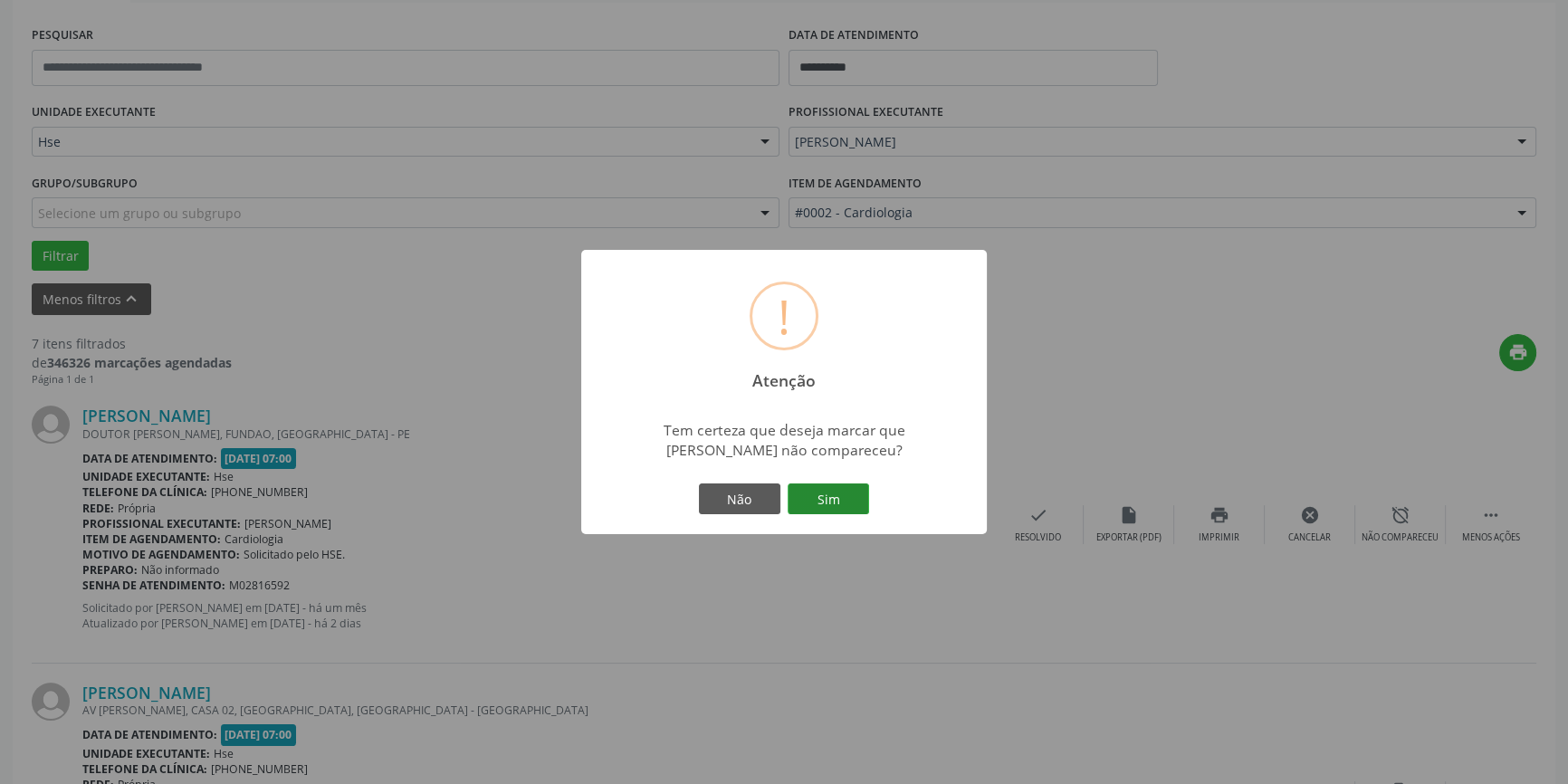
click at [817, 498] on button "Sim" at bounding box center [828, 499] width 82 height 31
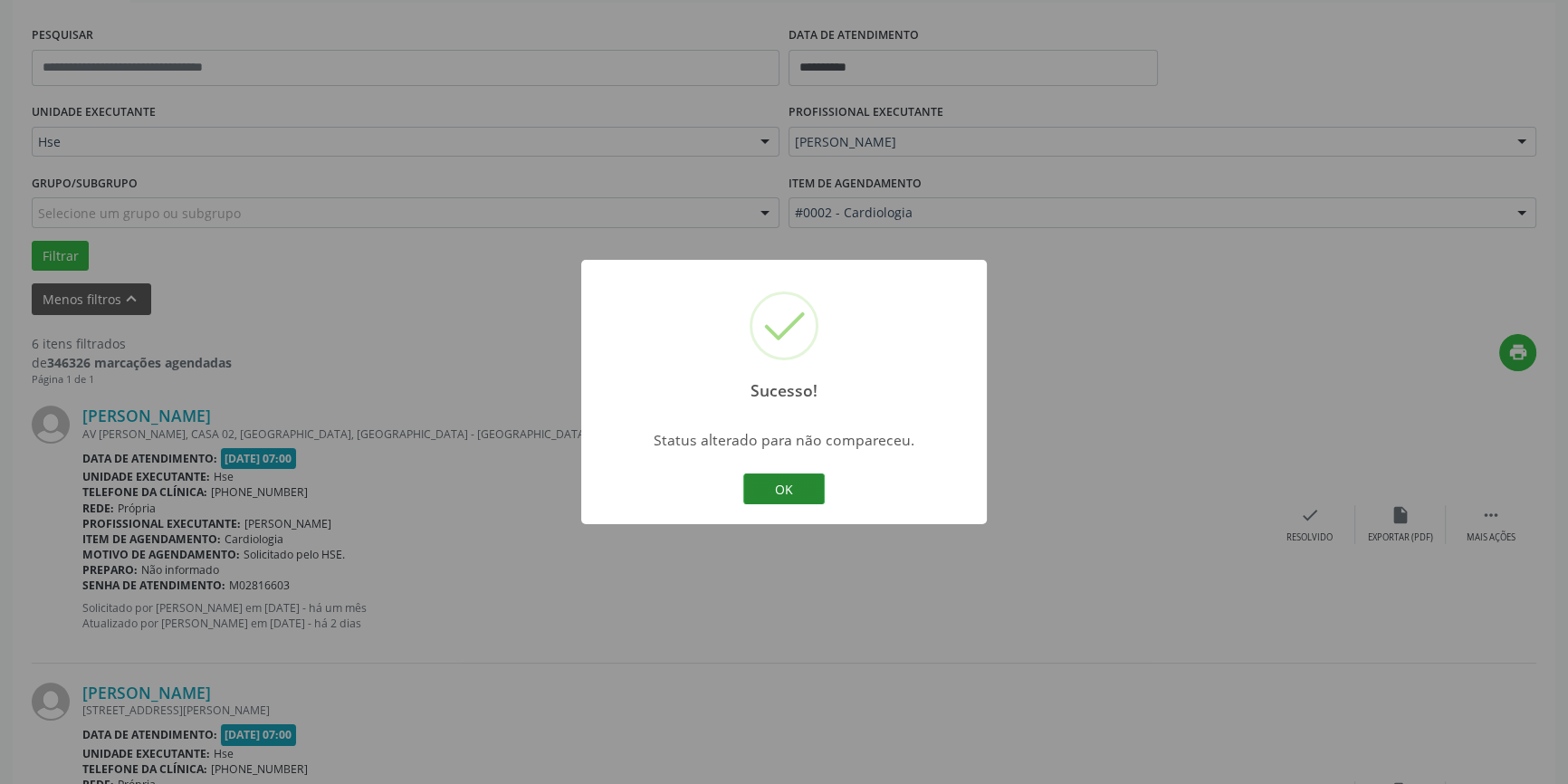
click at [786, 492] on button "OK" at bounding box center [784, 489] width 82 height 31
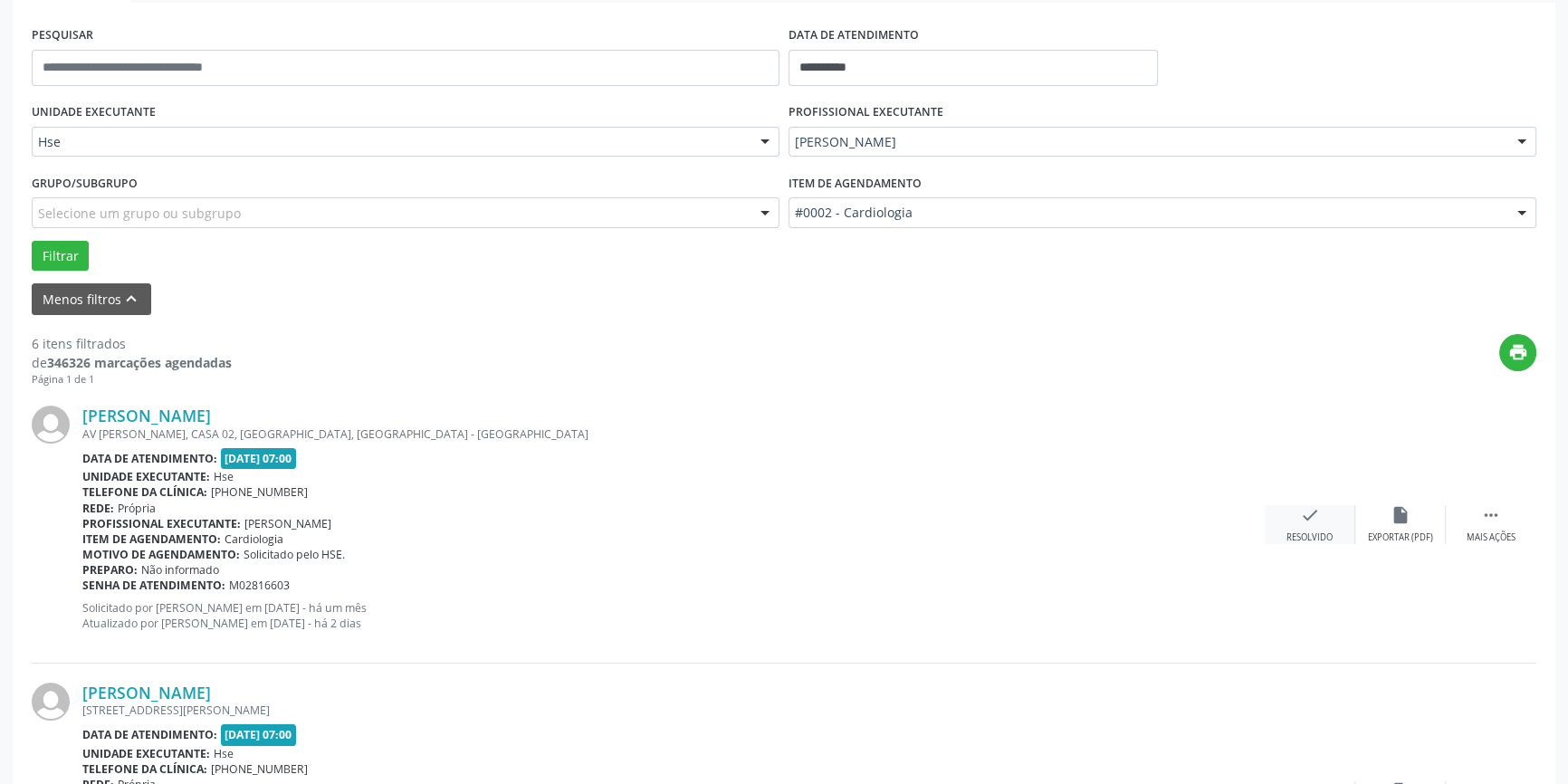
click at [1321, 517] on div "check Resolvido" at bounding box center [1310, 525] width 91 height 39
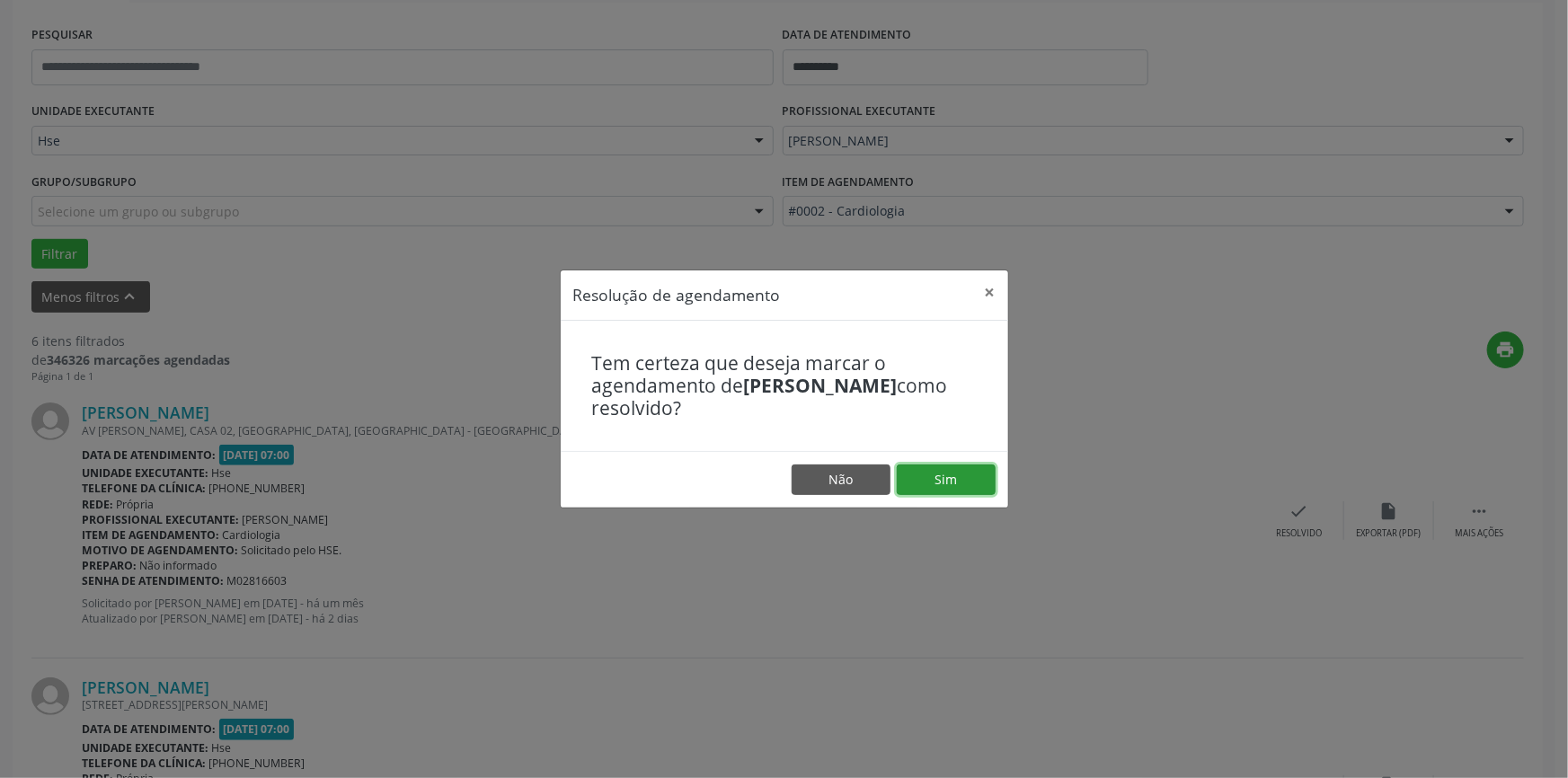
click at [944, 483] on button "Sim" at bounding box center [945, 480] width 98 height 31
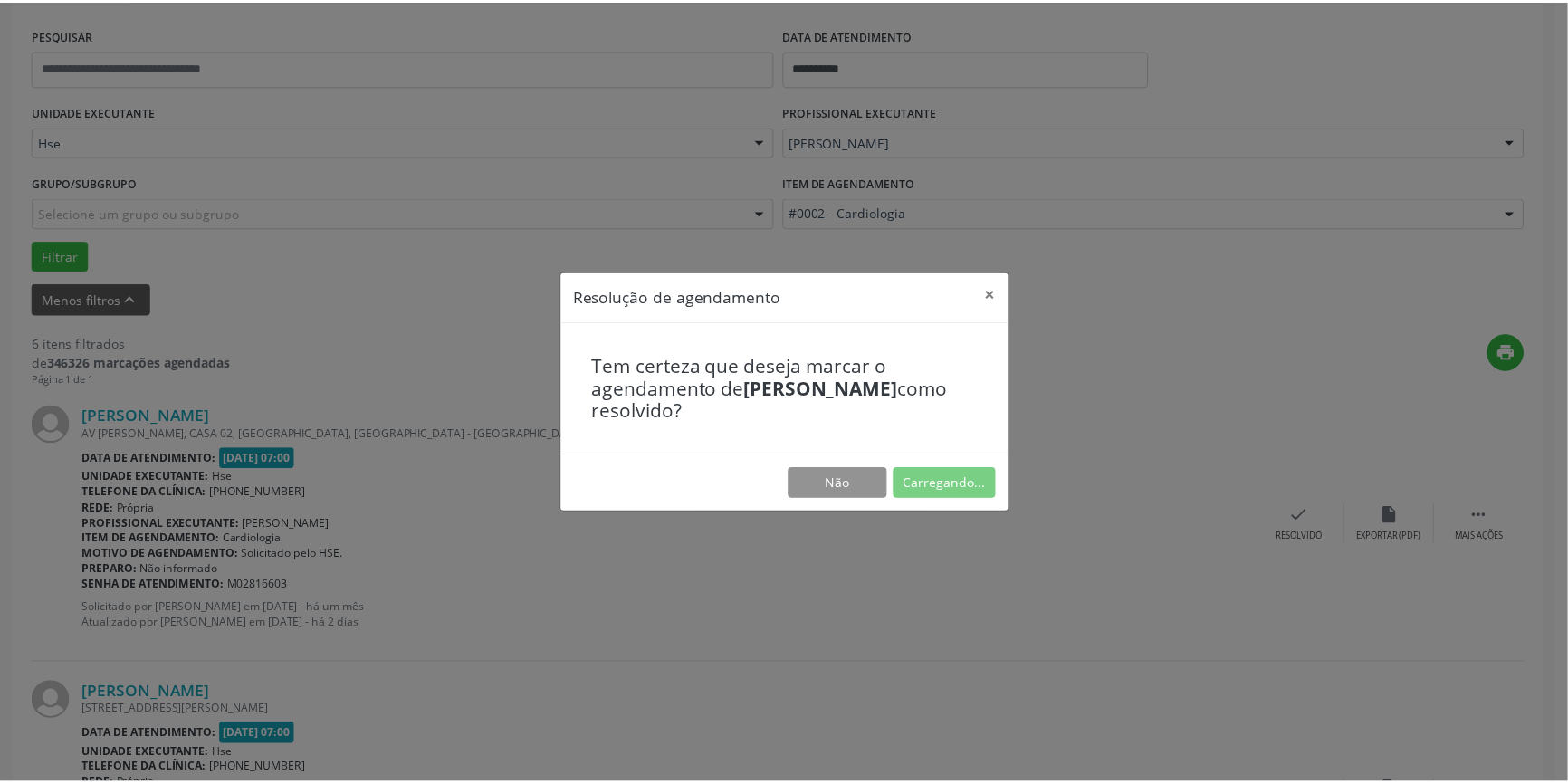
scroll to position [0, 0]
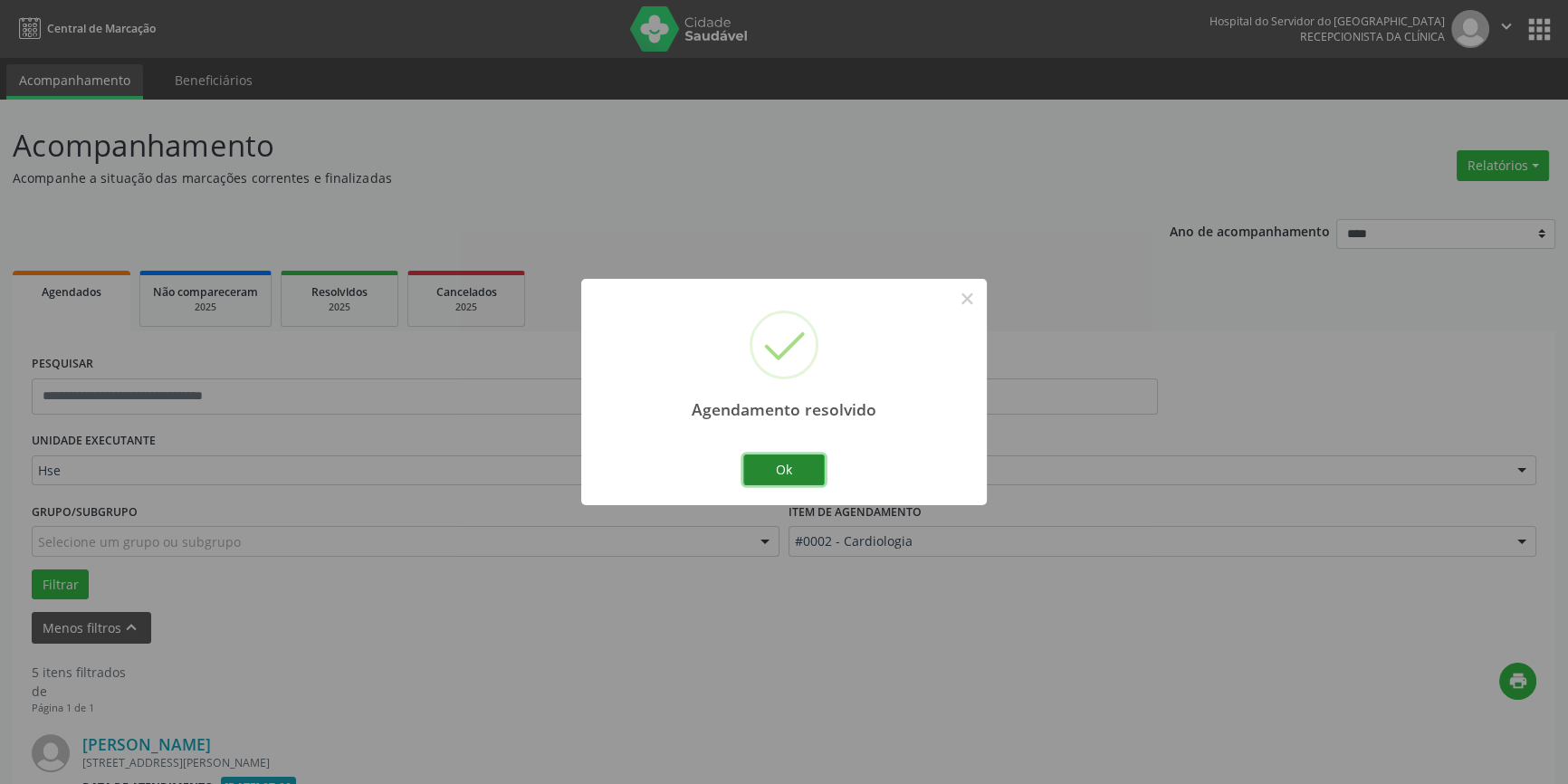
click at [811, 473] on button "Ok" at bounding box center [784, 471] width 82 height 31
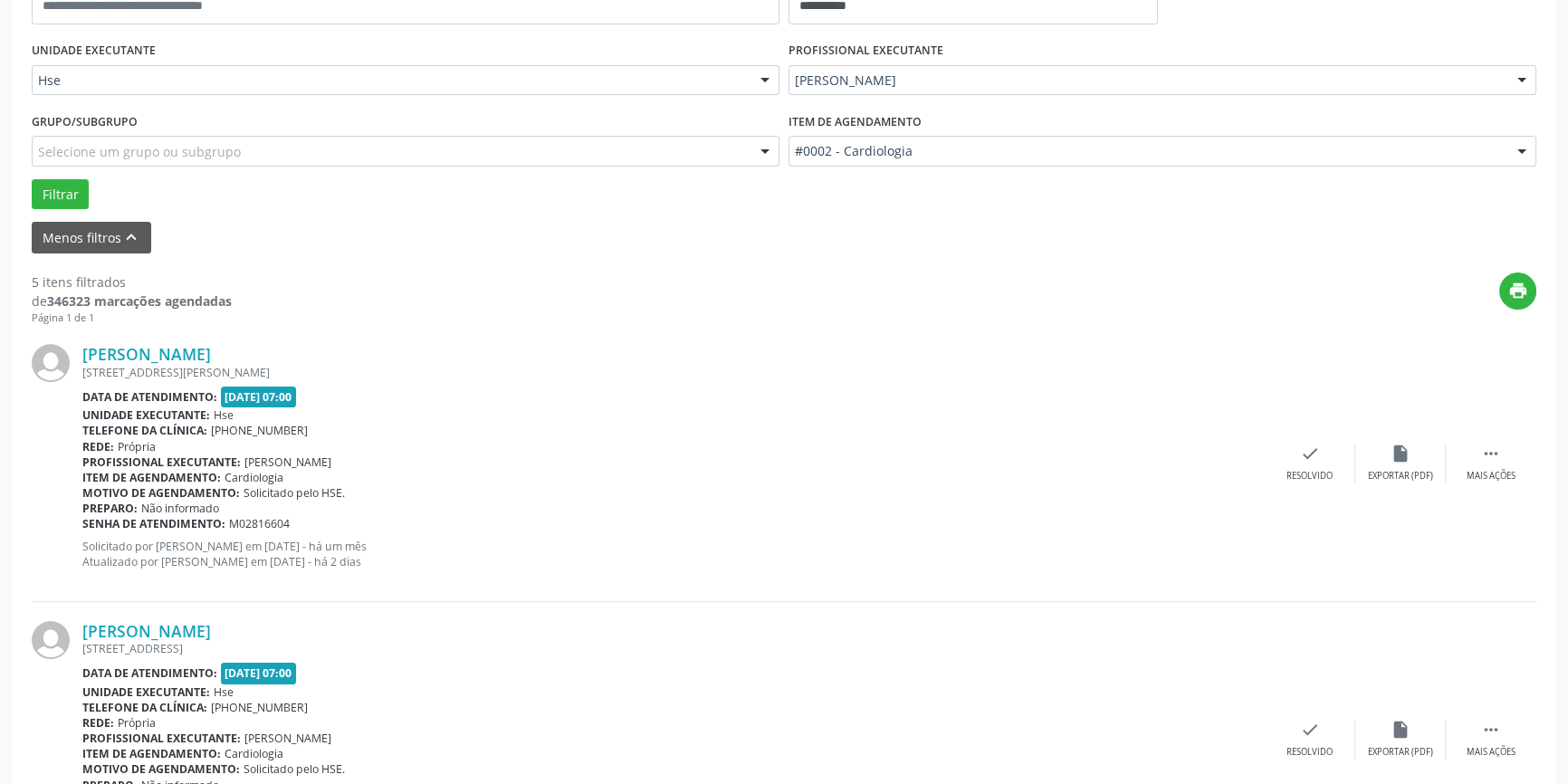
scroll to position [411, 0]
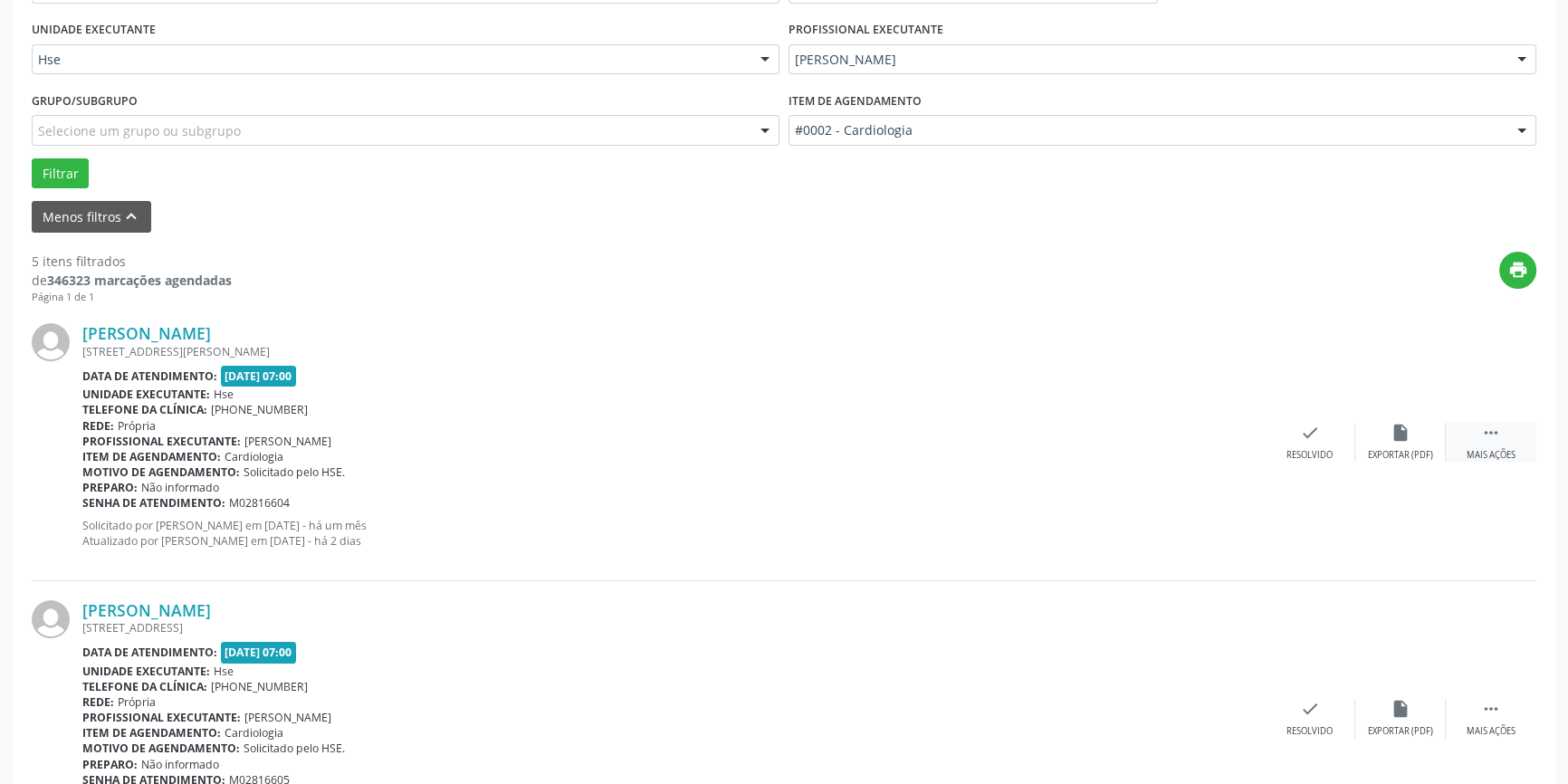
click at [1477, 434] on div " Mais ações" at bounding box center [1491, 442] width 91 height 39
click at [1372, 442] on div "alarm_off Não compareceu" at bounding box center [1400, 442] width 91 height 39
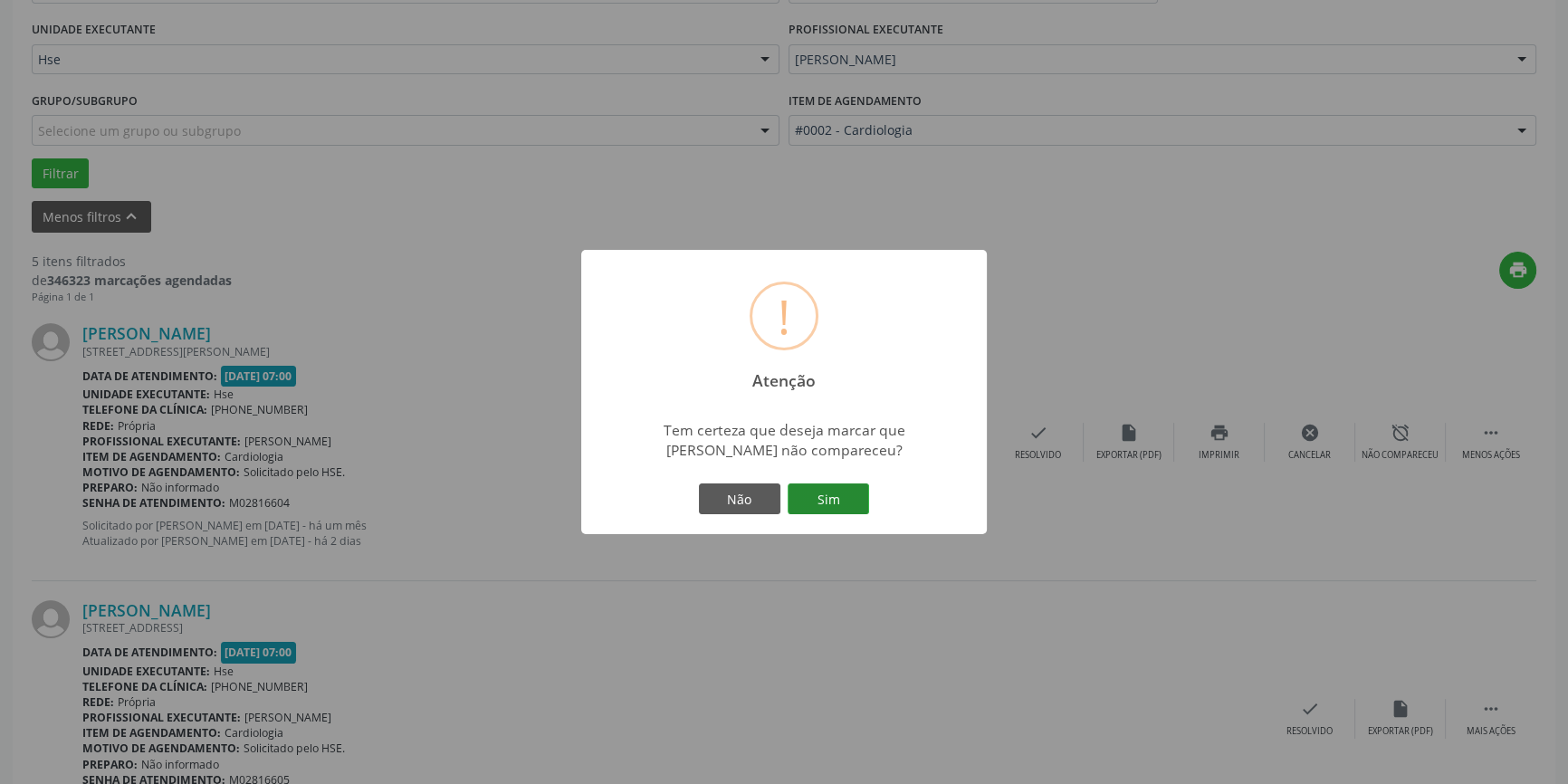
click at [823, 491] on button "Sim" at bounding box center [828, 499] width 82 height 31
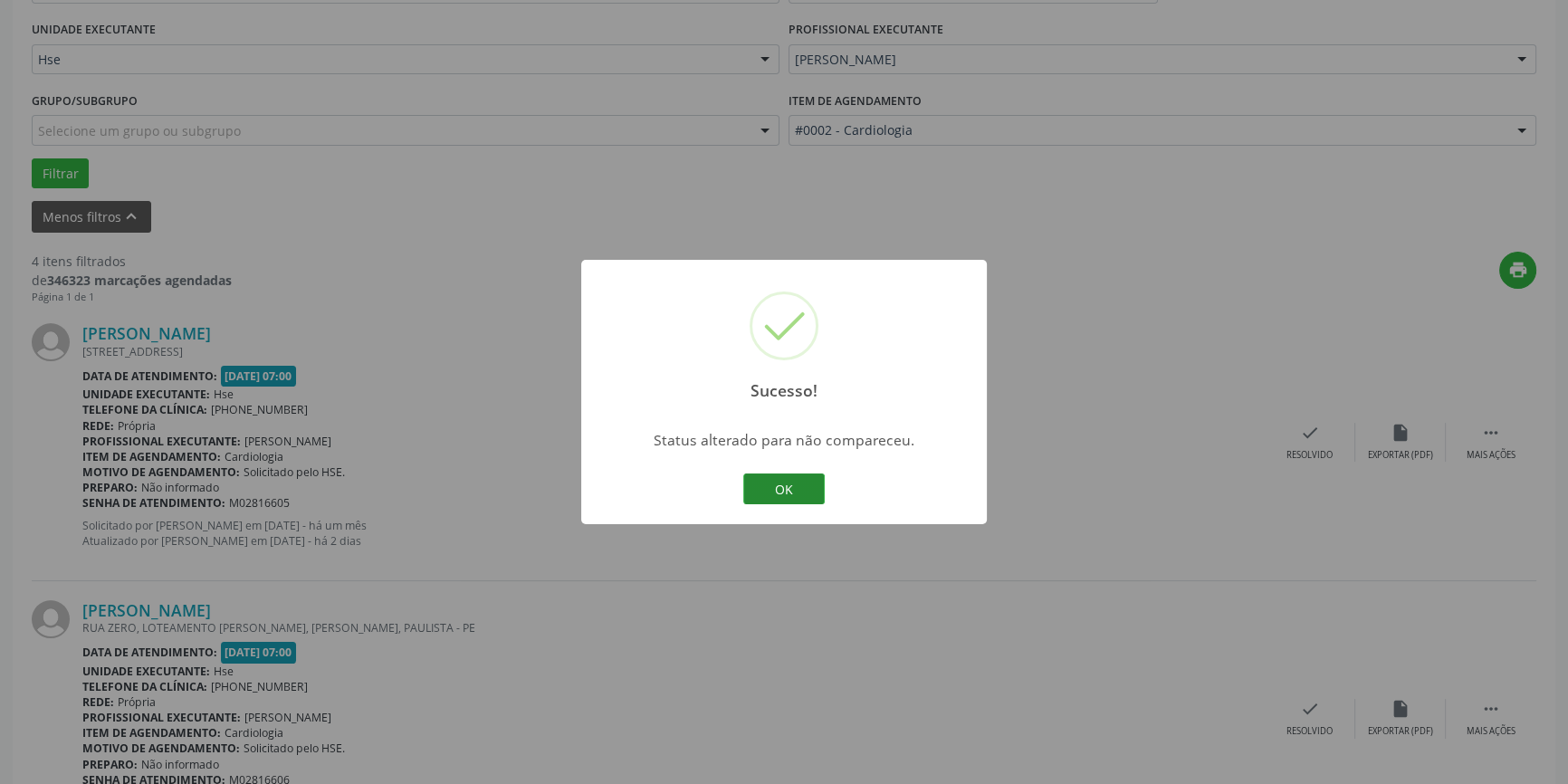
click at [765, 479] on button "OK" at bounding box center [784, 489] width 82 height 31
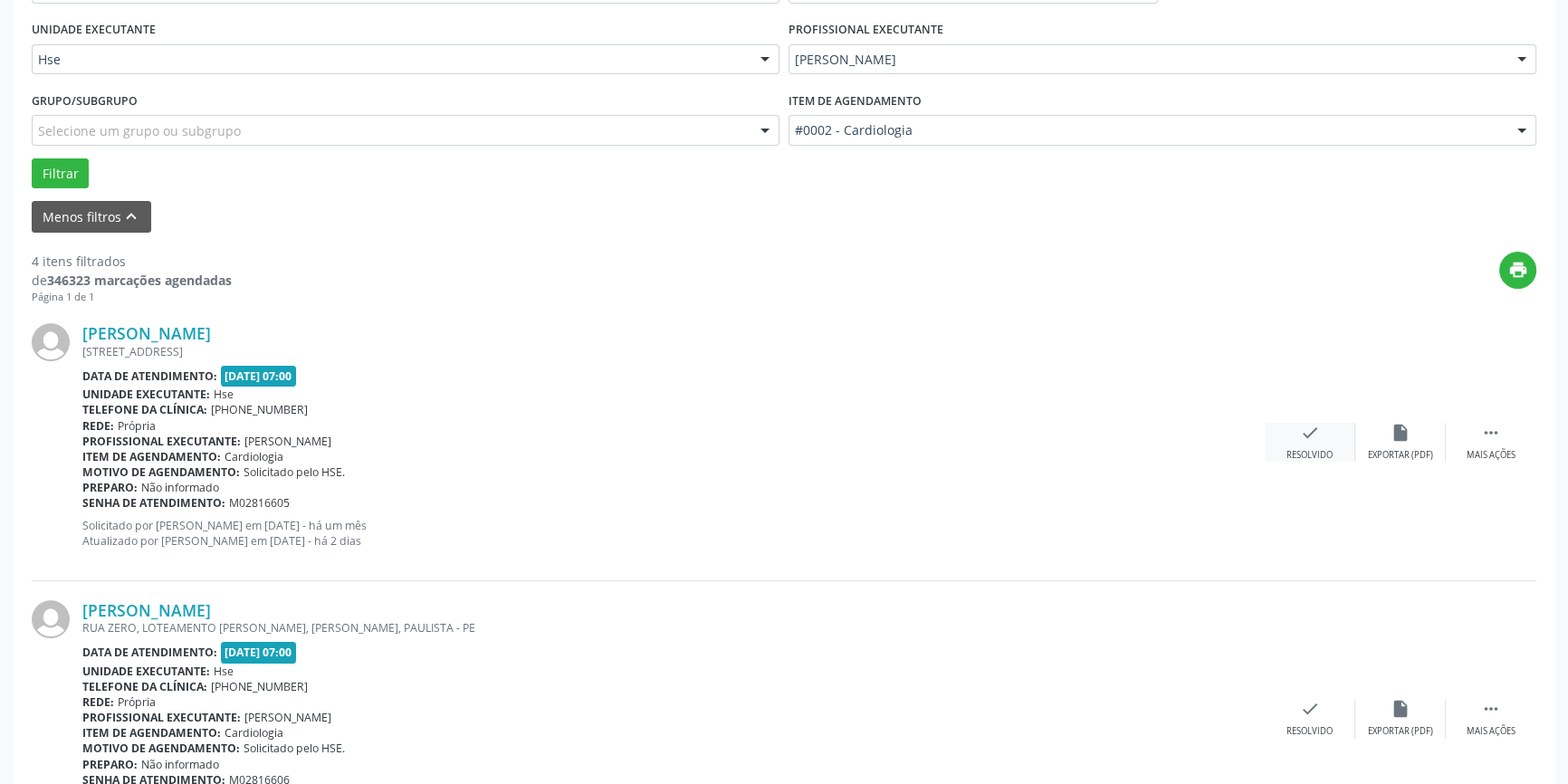
click at [1313, 440] on icon "check" at bounding box center [1310, 433] width 20 height 20
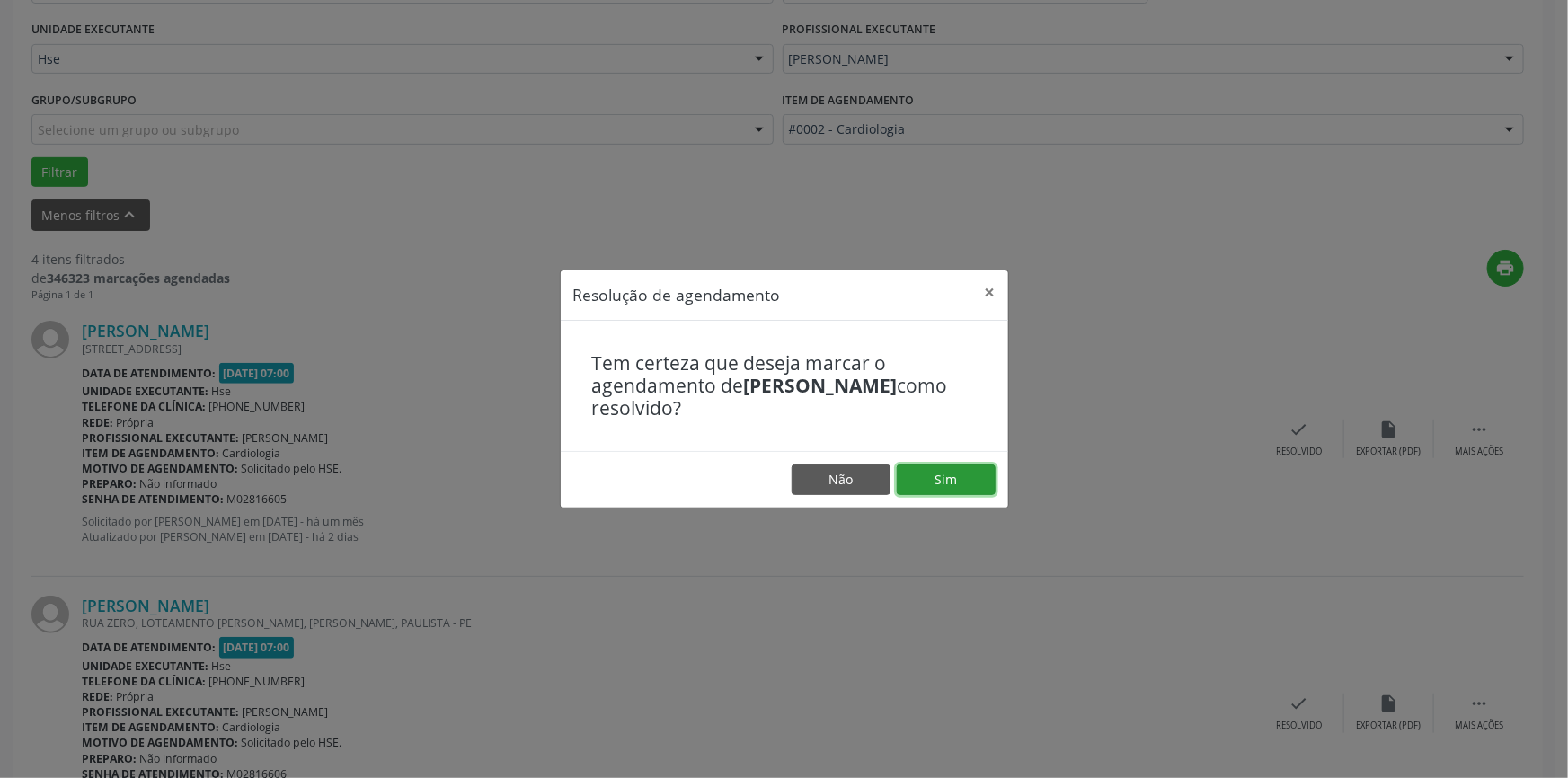
click at [943, 471] on button "Sim" at bounding box center [945, 480] width 98 height 31
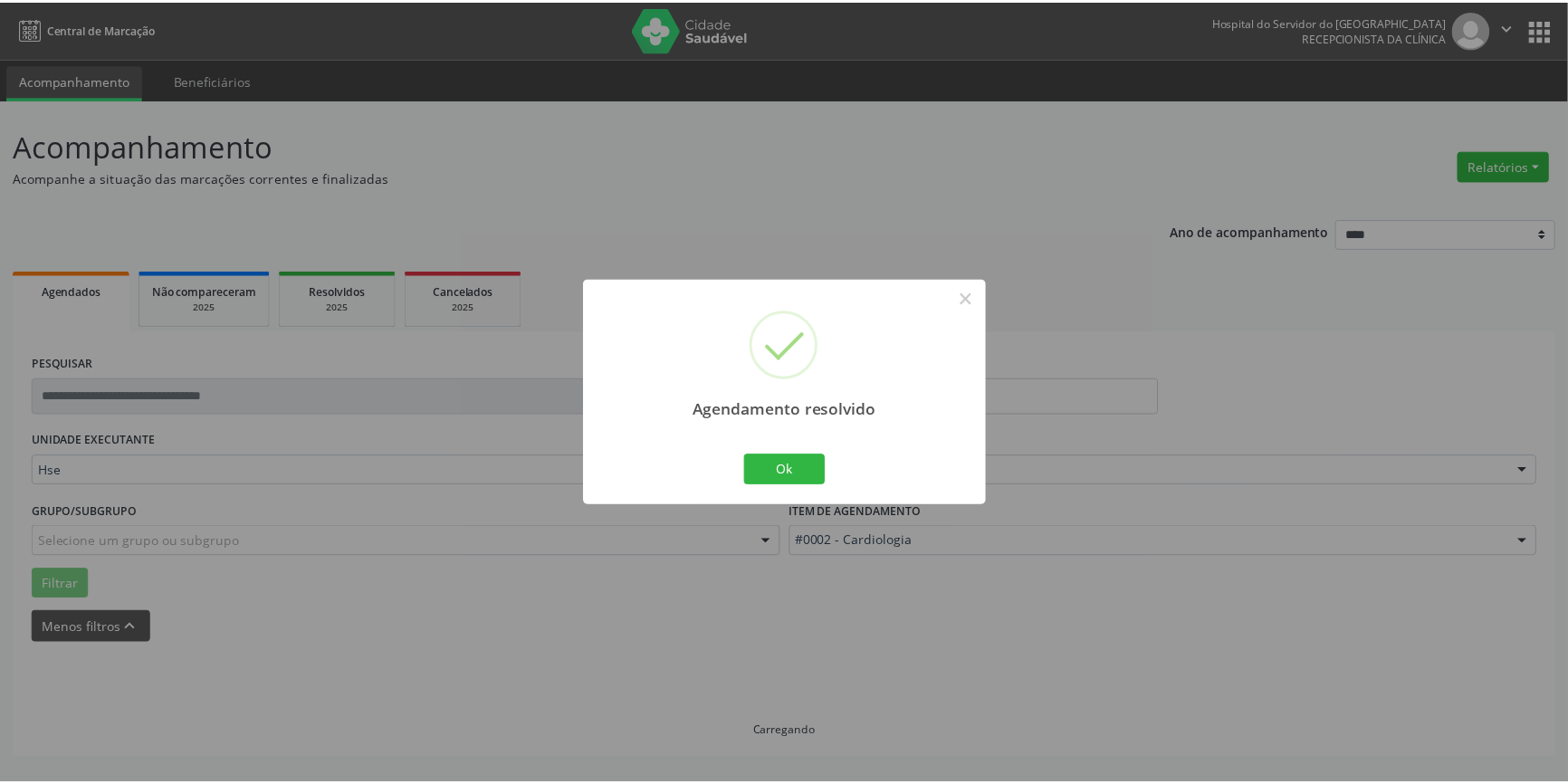
scroll to position [0, 0]
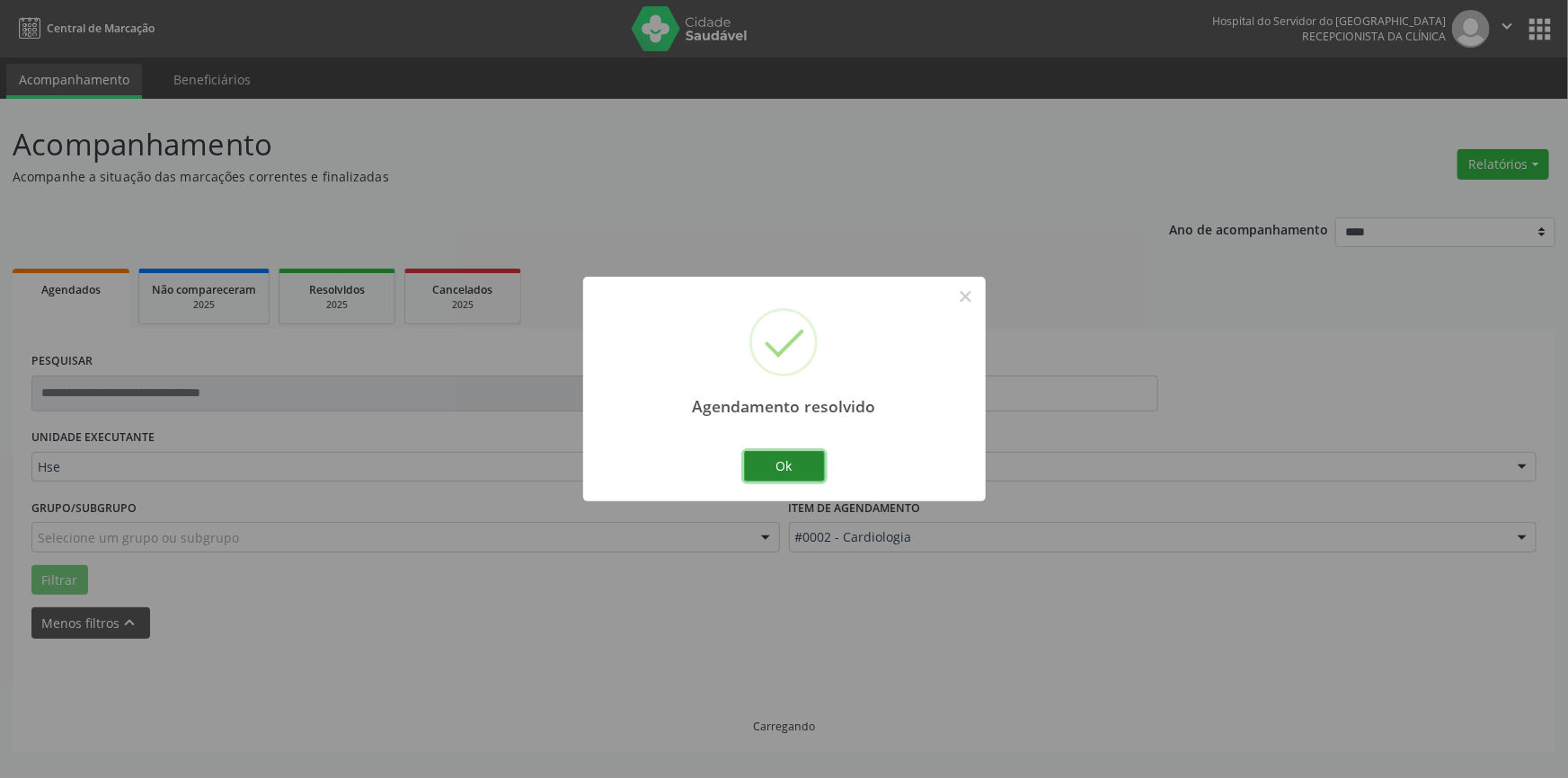
click at [776, 461] on button "Ok" at bounding box center [784, 467] width 81 height 31
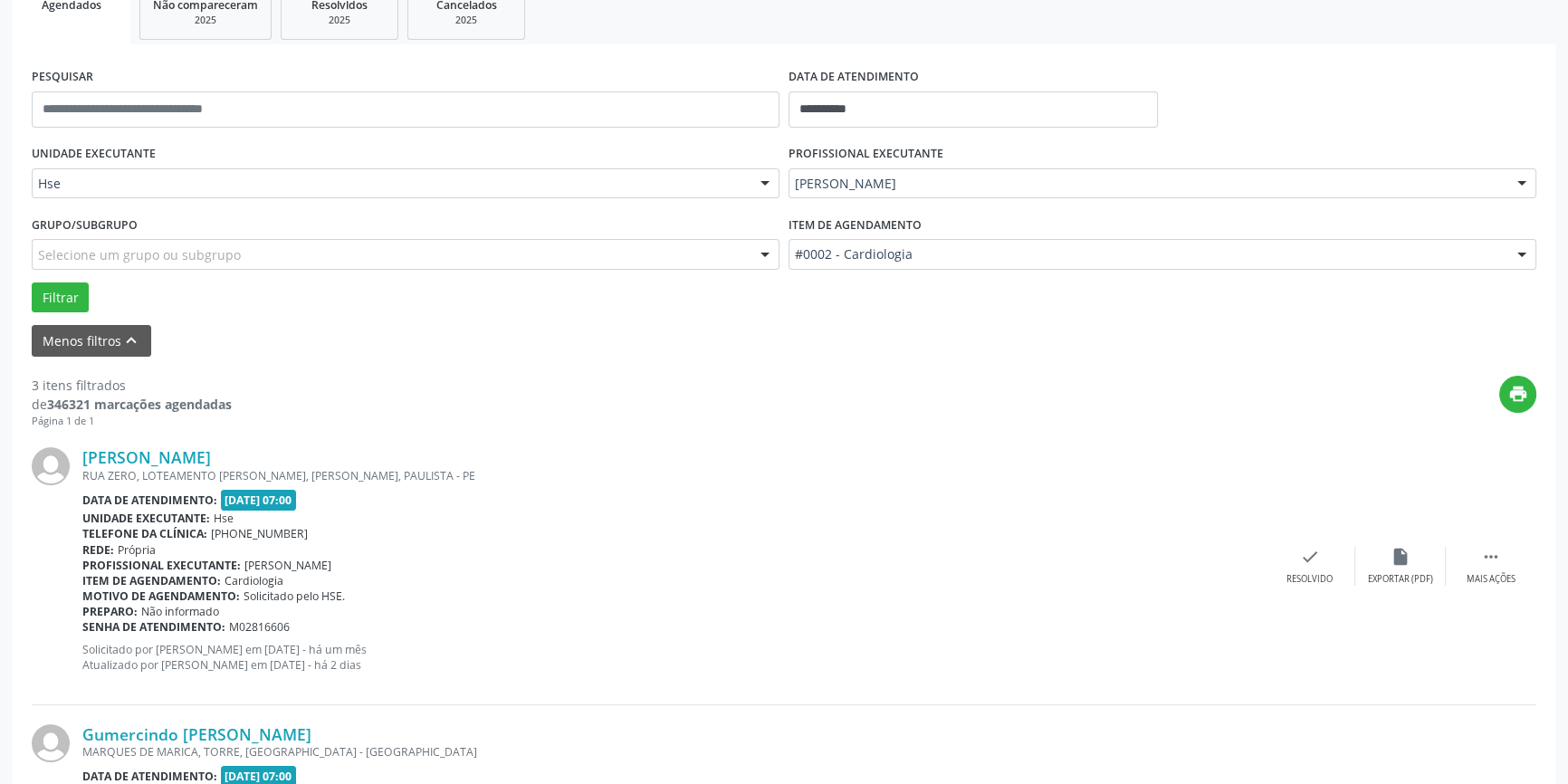
scroll to position [411, 0]
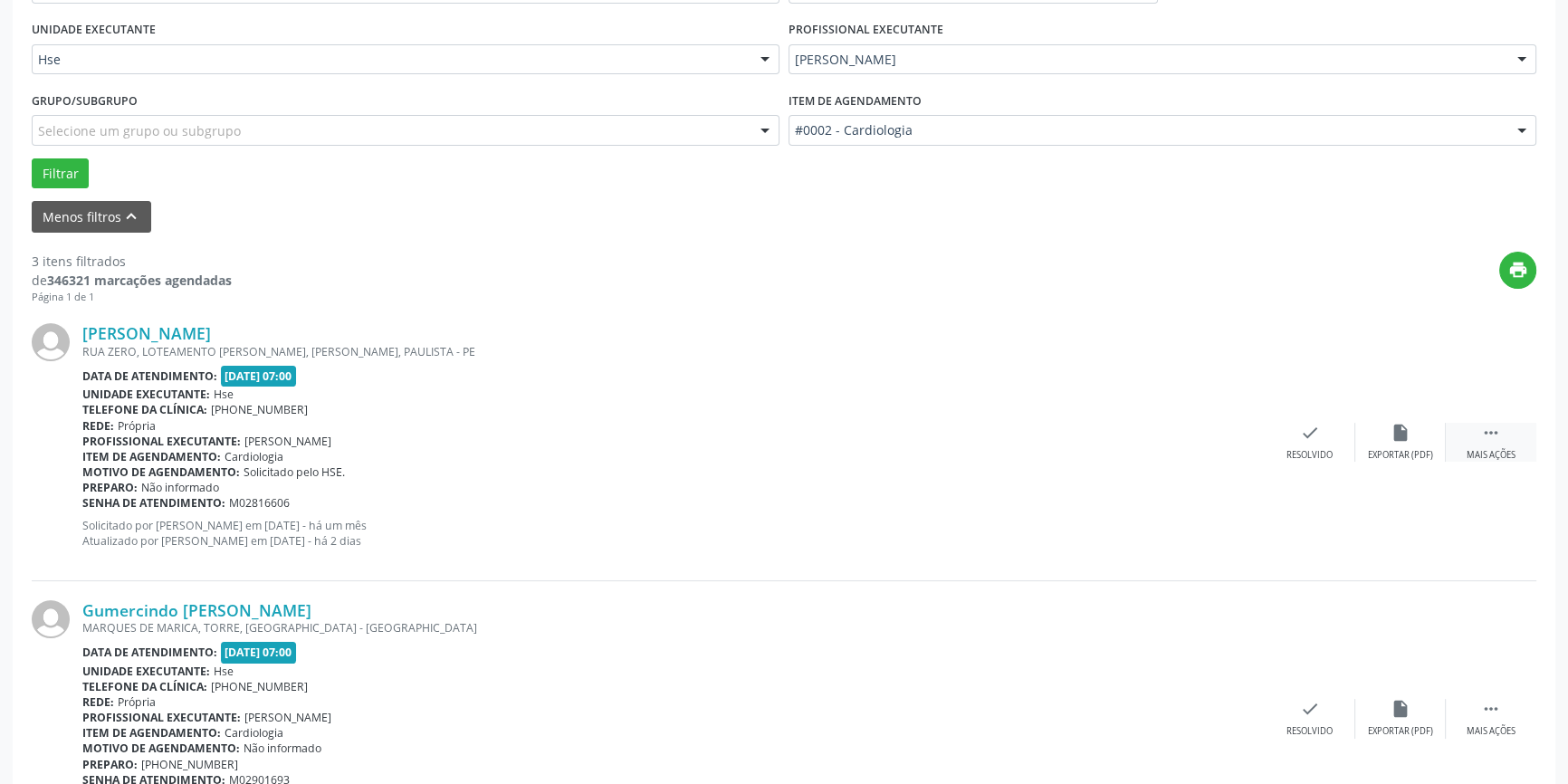
click at [1499, 437] on icon "" at bounding box center [1491, 433] width 20 height 20
click at [1386, 443] on div "alarm_off Não compareceu" at bounding box center [1400, 442] width 91 height 39
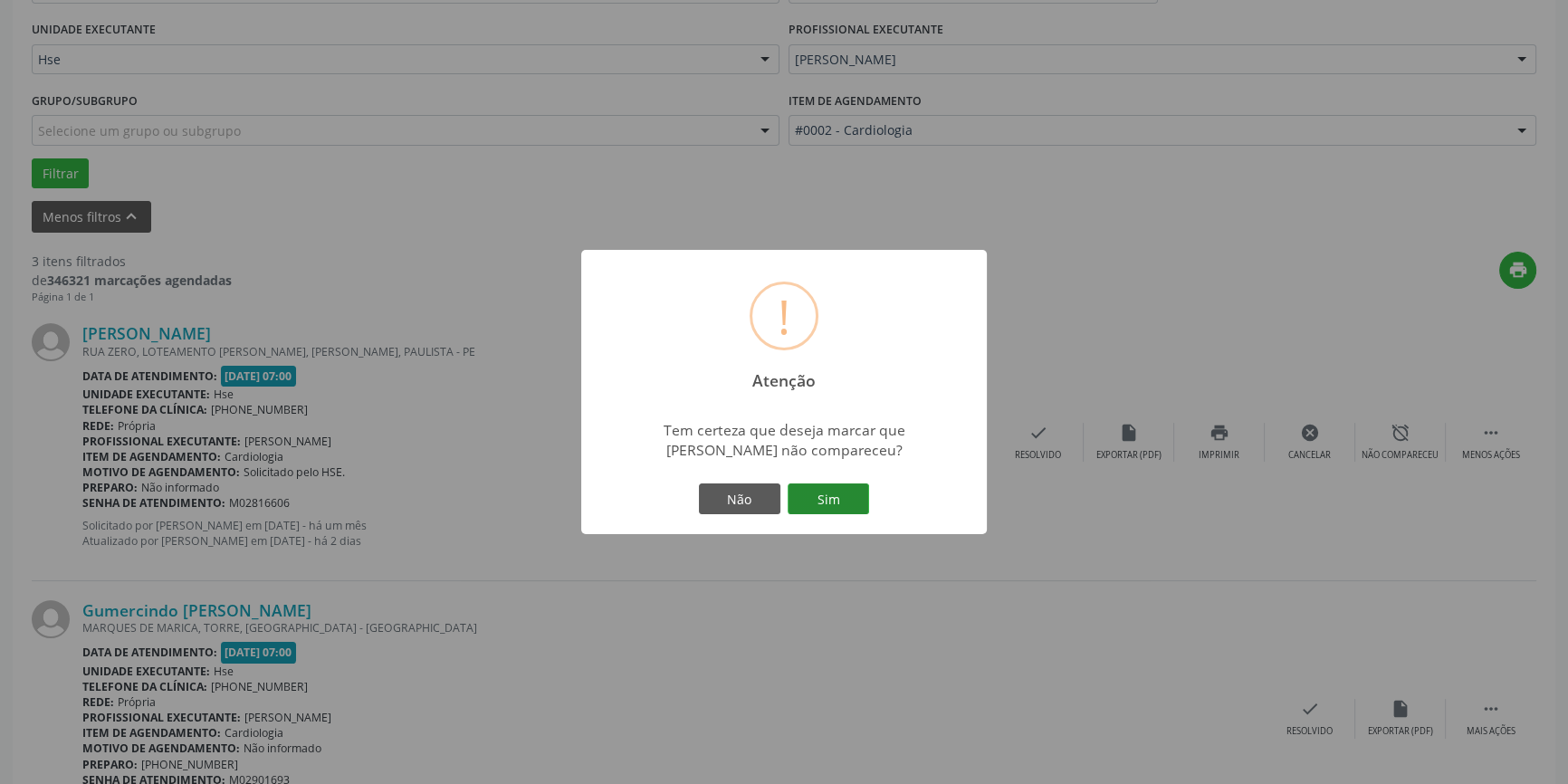
click at [850, 500] on button "Sim" at bounding box center [828, 499] width 82 height 31
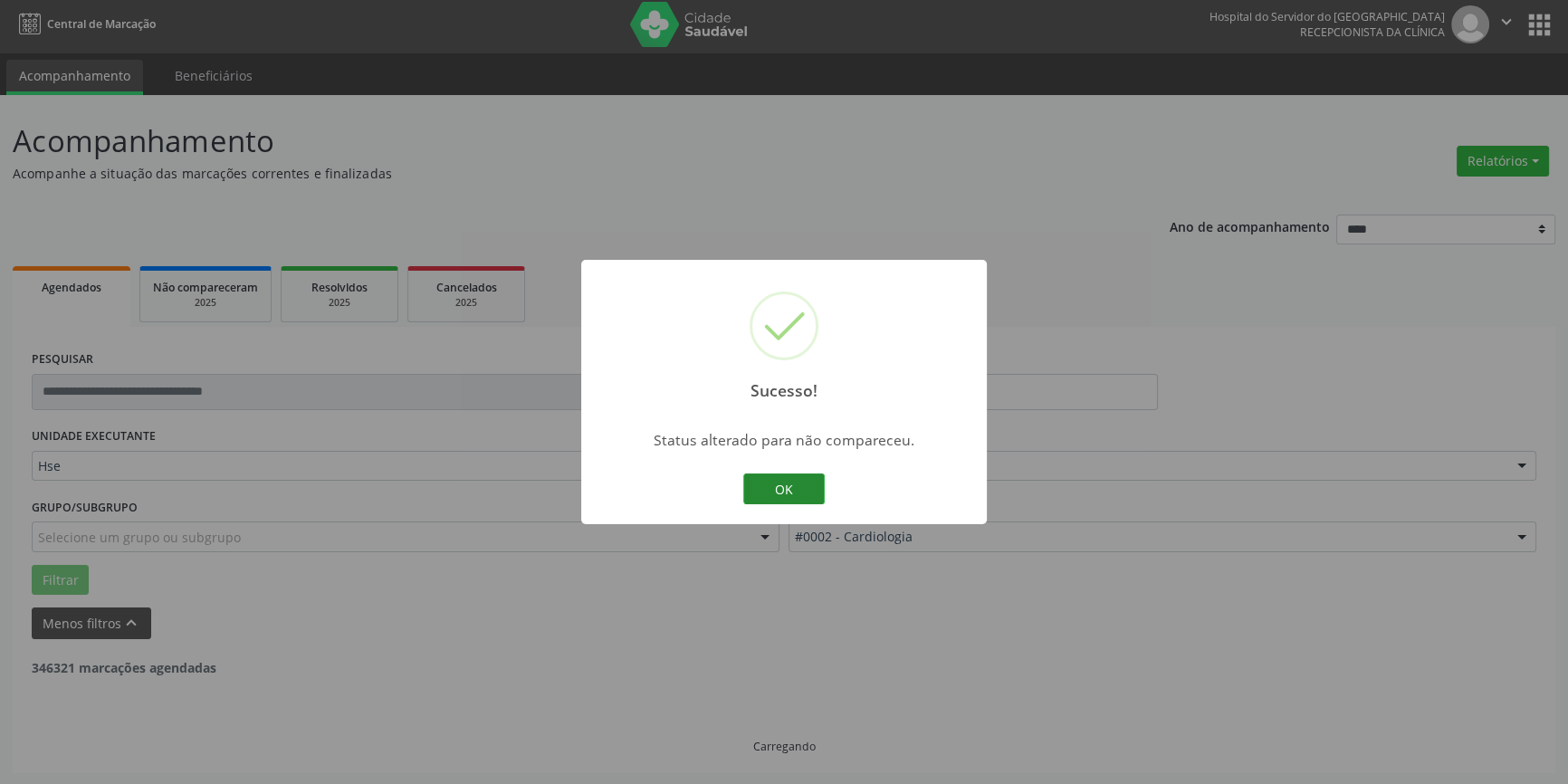
click at [795, 476] on button "OK" at bounding box center [784, 489] width 82 height 31
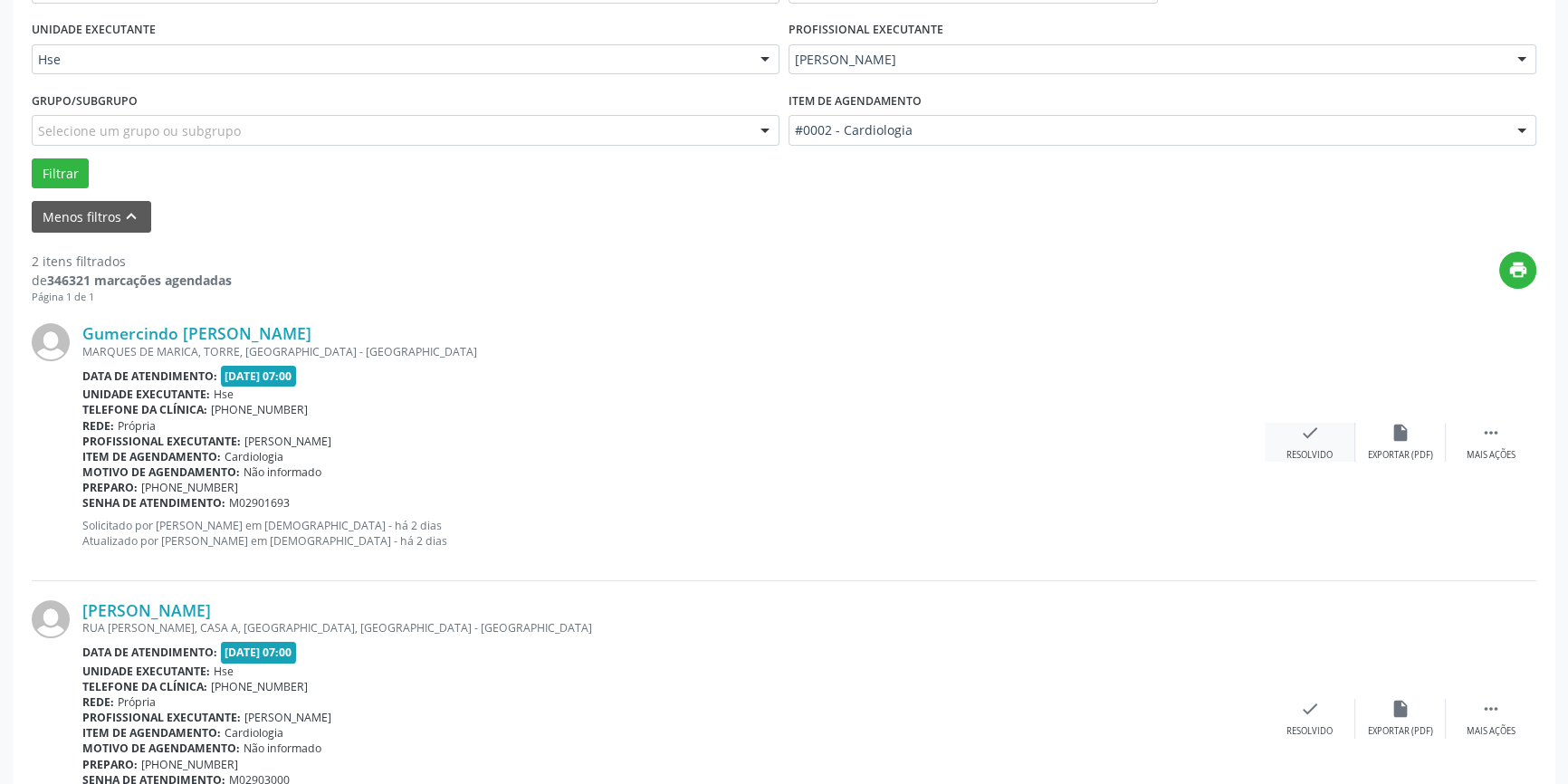
click at [1304, 446] on div "check Resolvido" at bounding box center [1310, 442] width 91 height 39
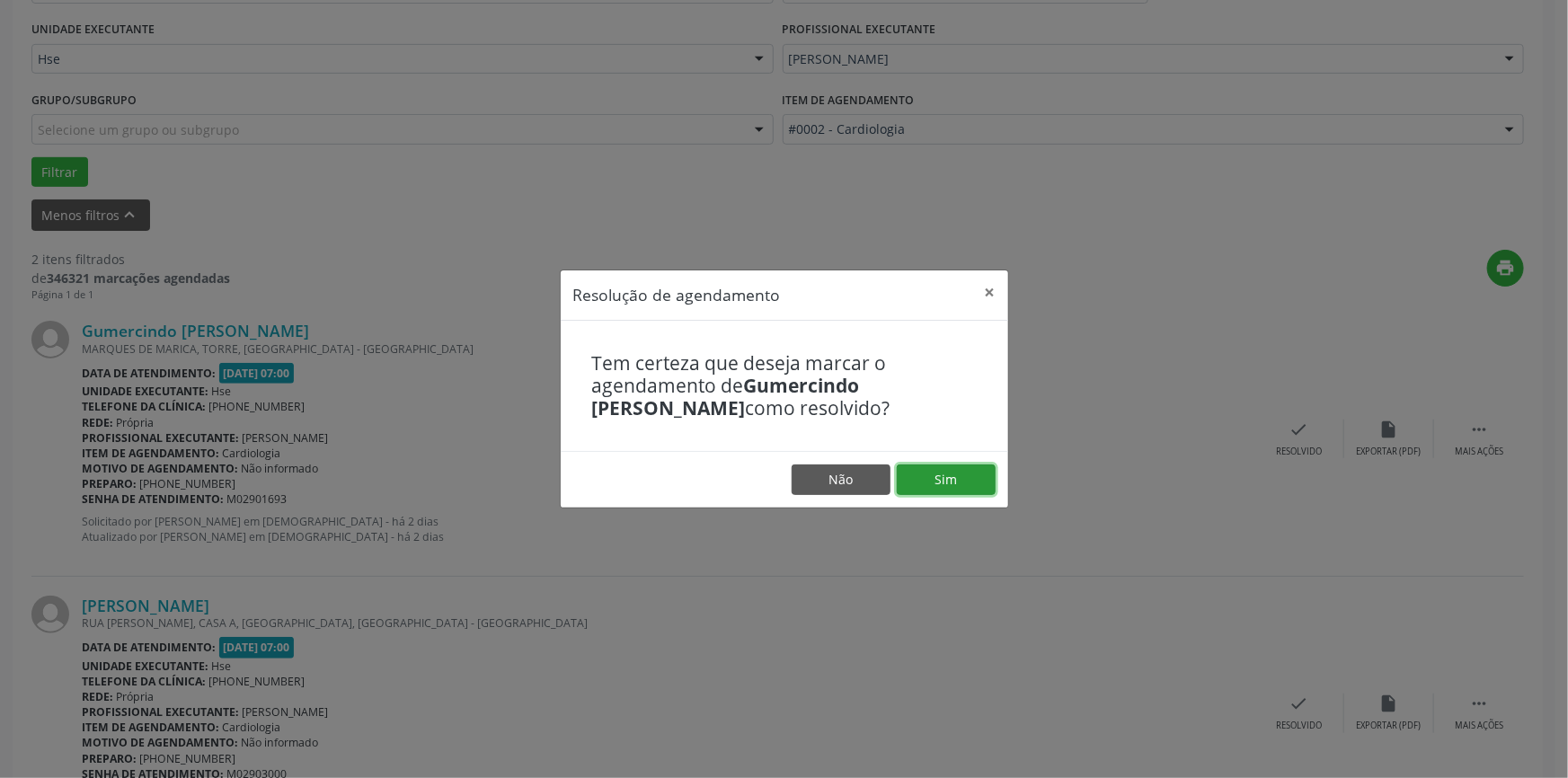
click at [970, 469] on button "Sim" at bounding box center [945, 480] width 98 height 31
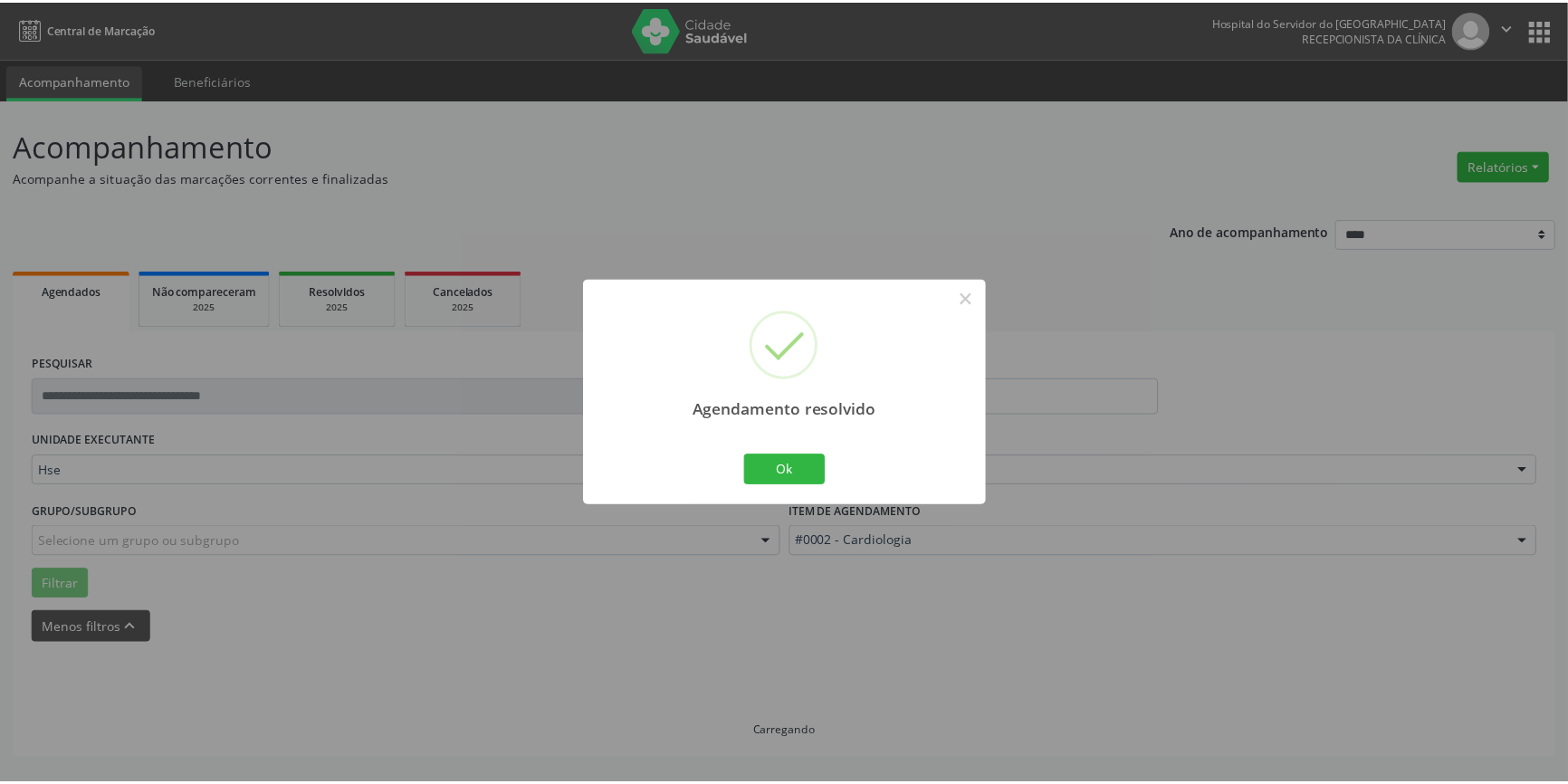
scroll to position [0, 0]
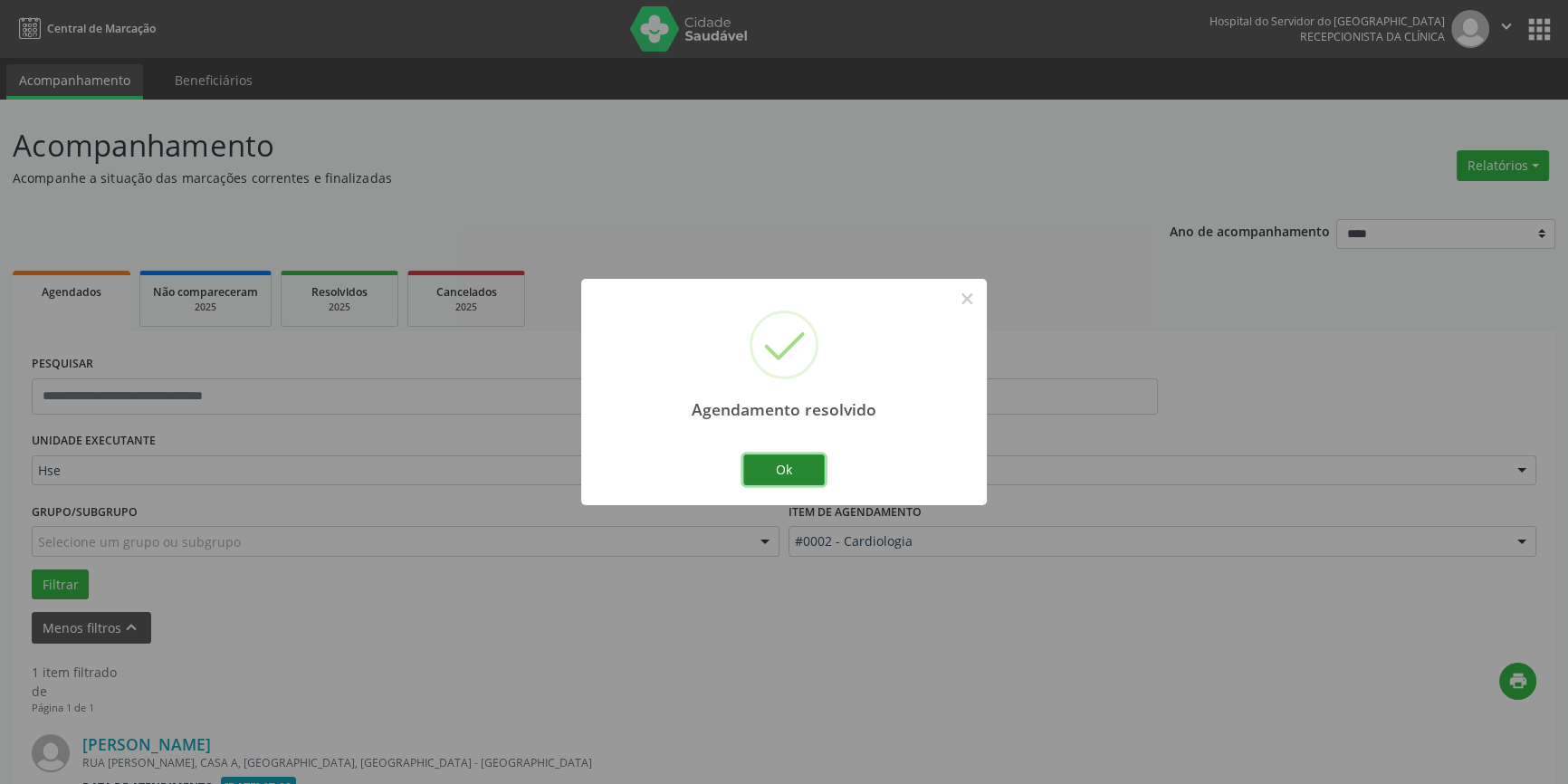
click at [811, 471] on button "Ok" at bounding box center [784, 471] width 82 height 31
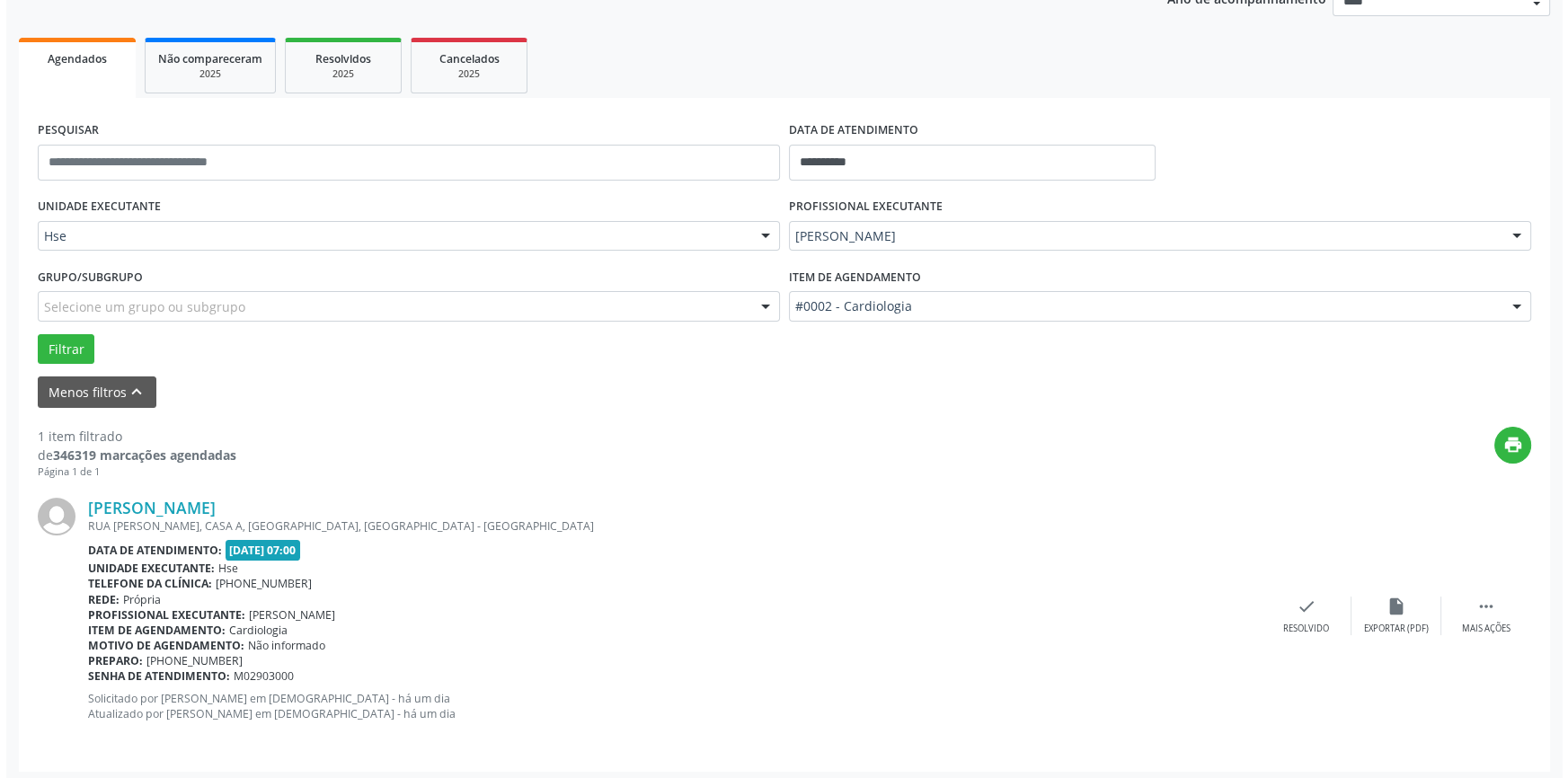
scroll to position [235, 0]
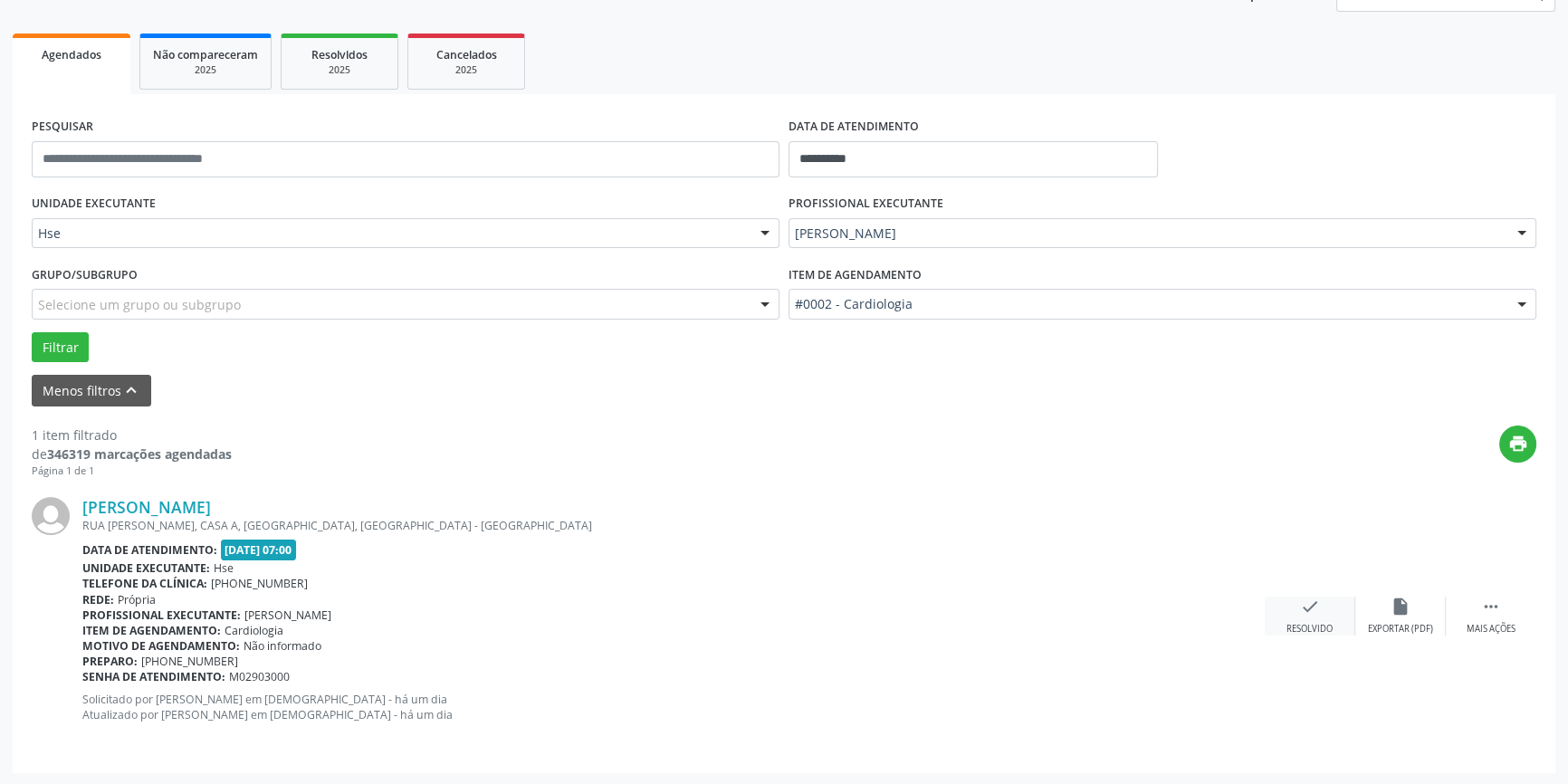
click at [1314, 609] on icon "check" at bounding box center [1310, 607] width 20 height 20
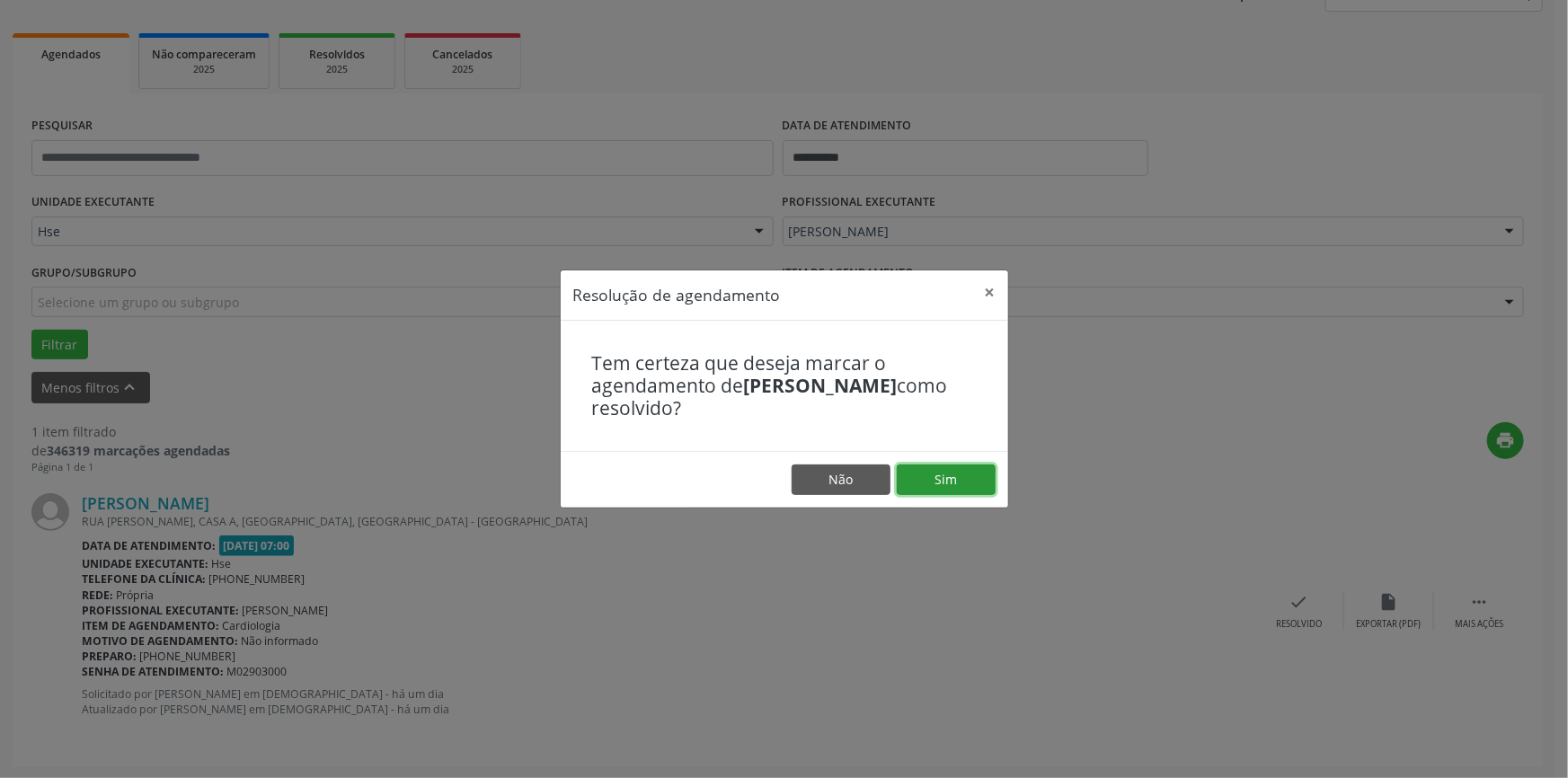
click at [971, 471] on button "Sim" at bounding box center [945, 480] width 98 height 31
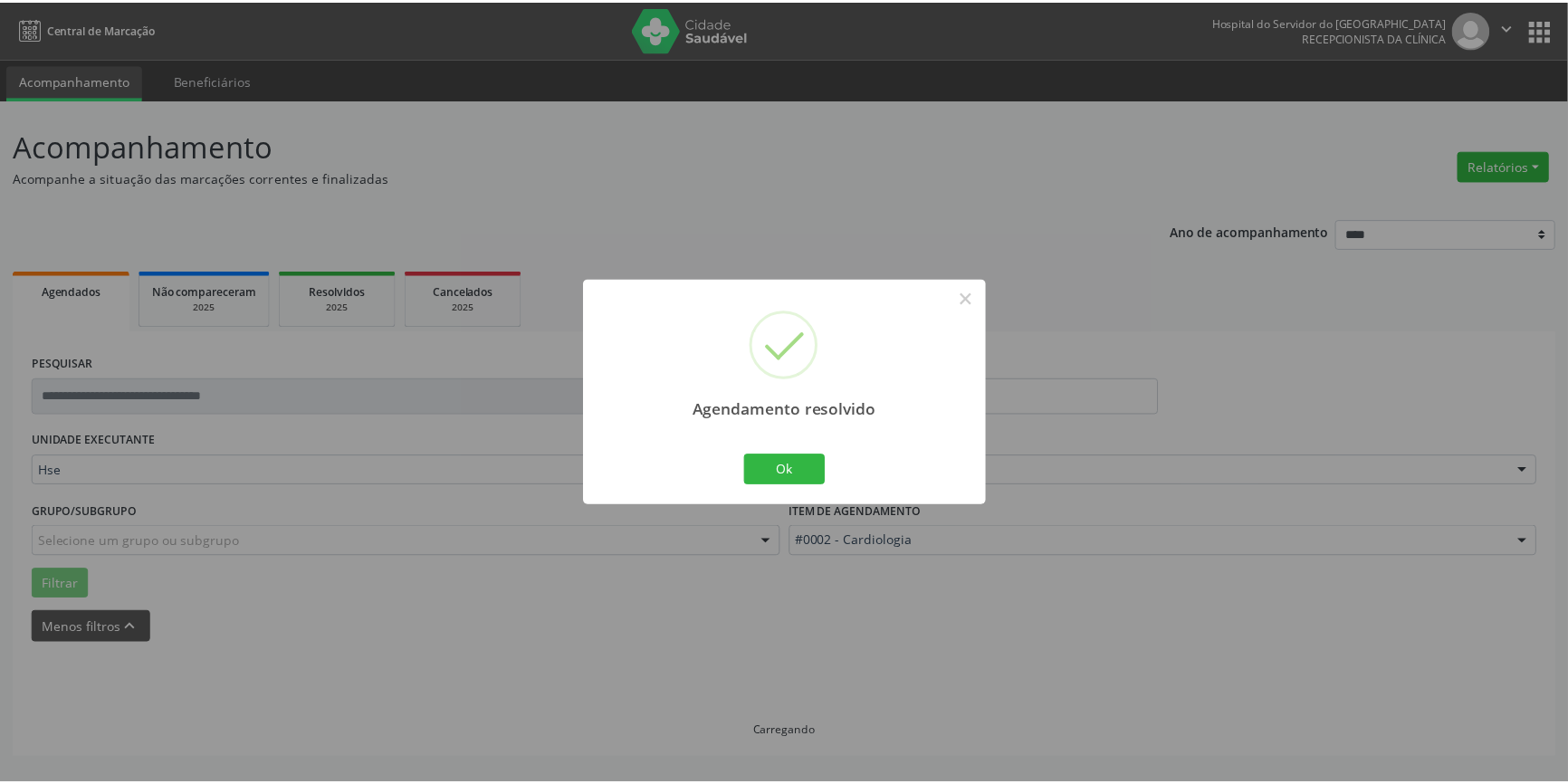
scroll to position [0, 0]
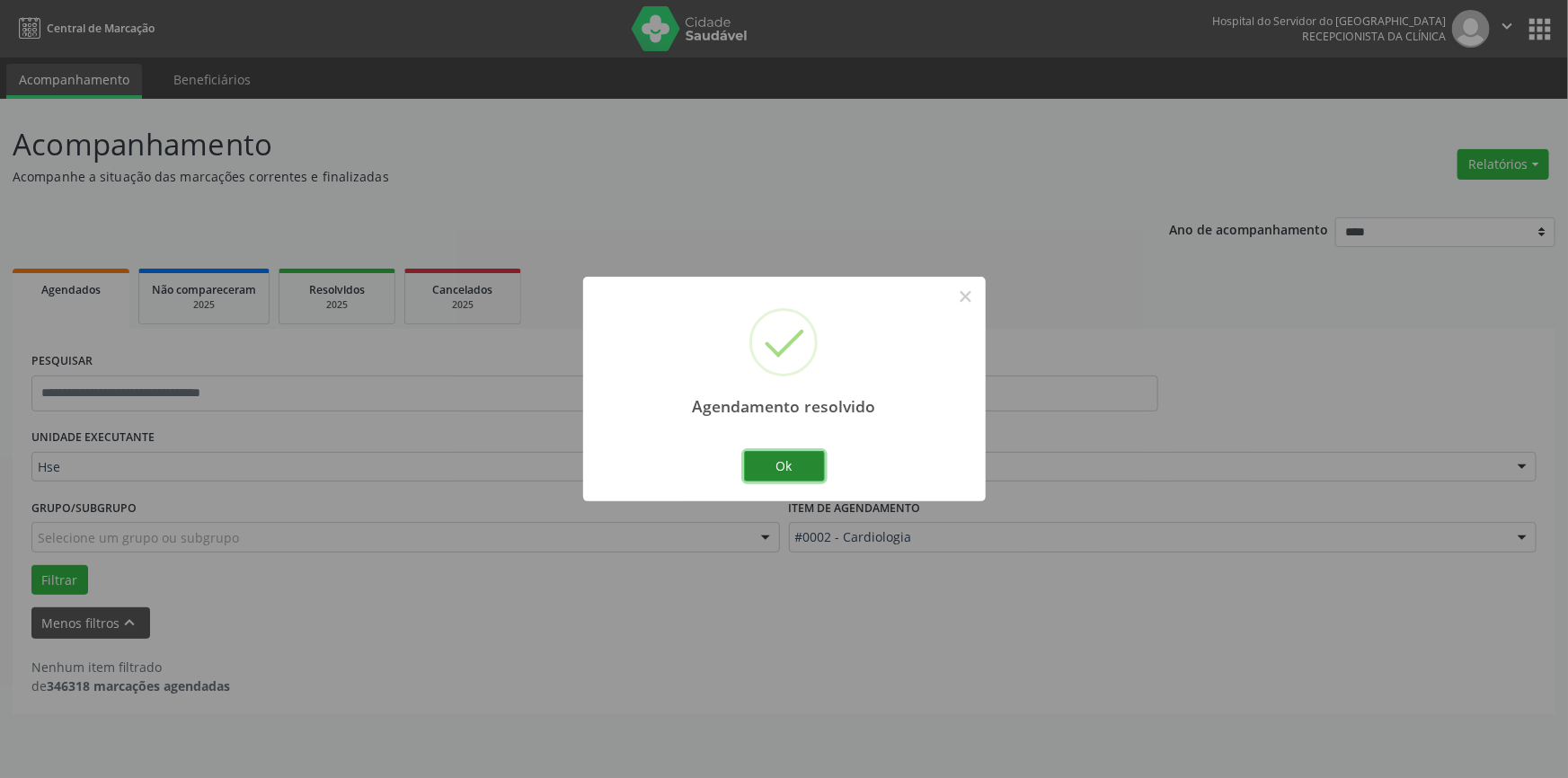
click at [792, 465] on button "Ok" at bounding box center [784, 467] width 81 height 31
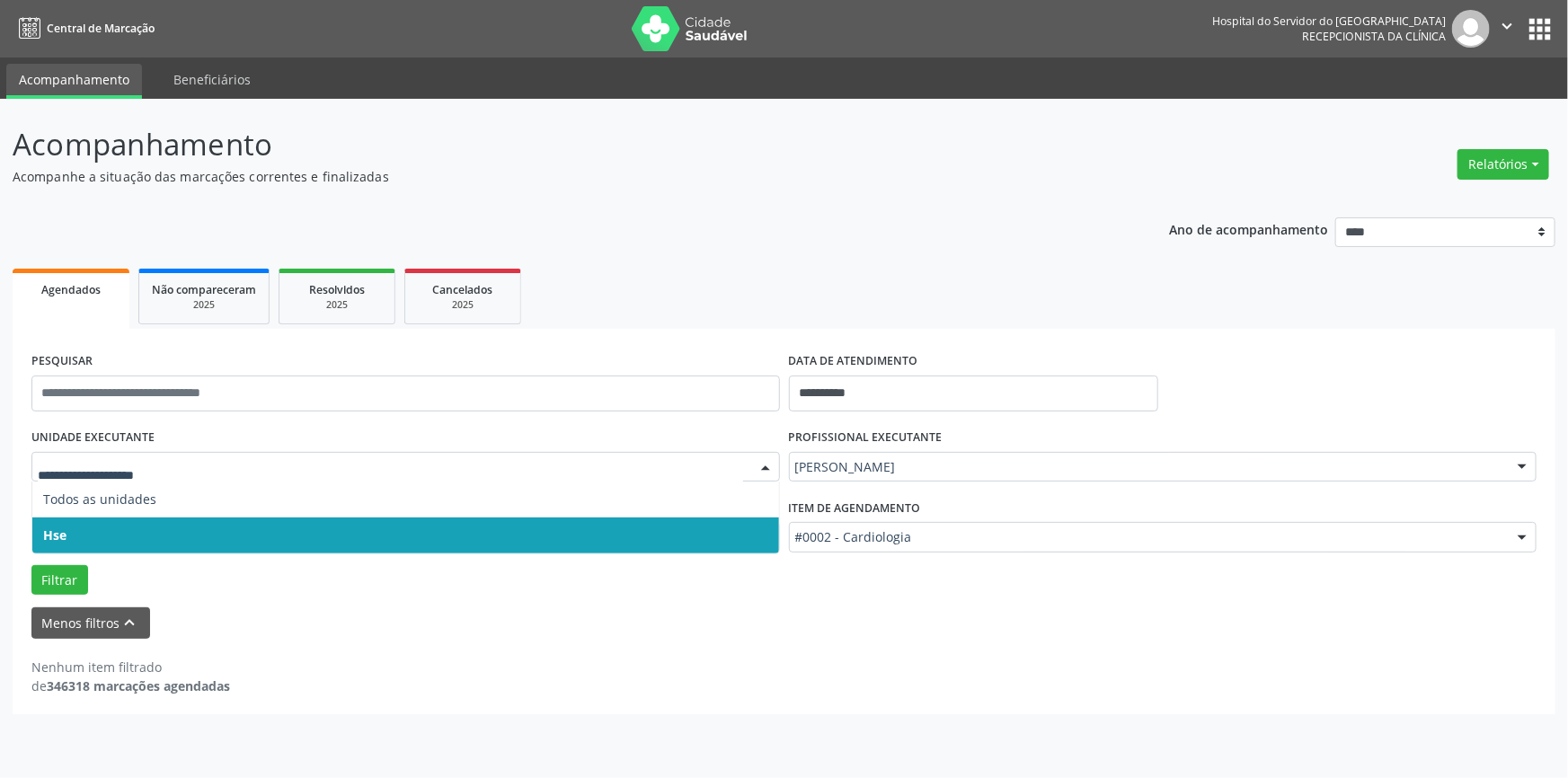
click at [133, 530] on span "Hse" at bounding box center [405, 535] width 747 height 36
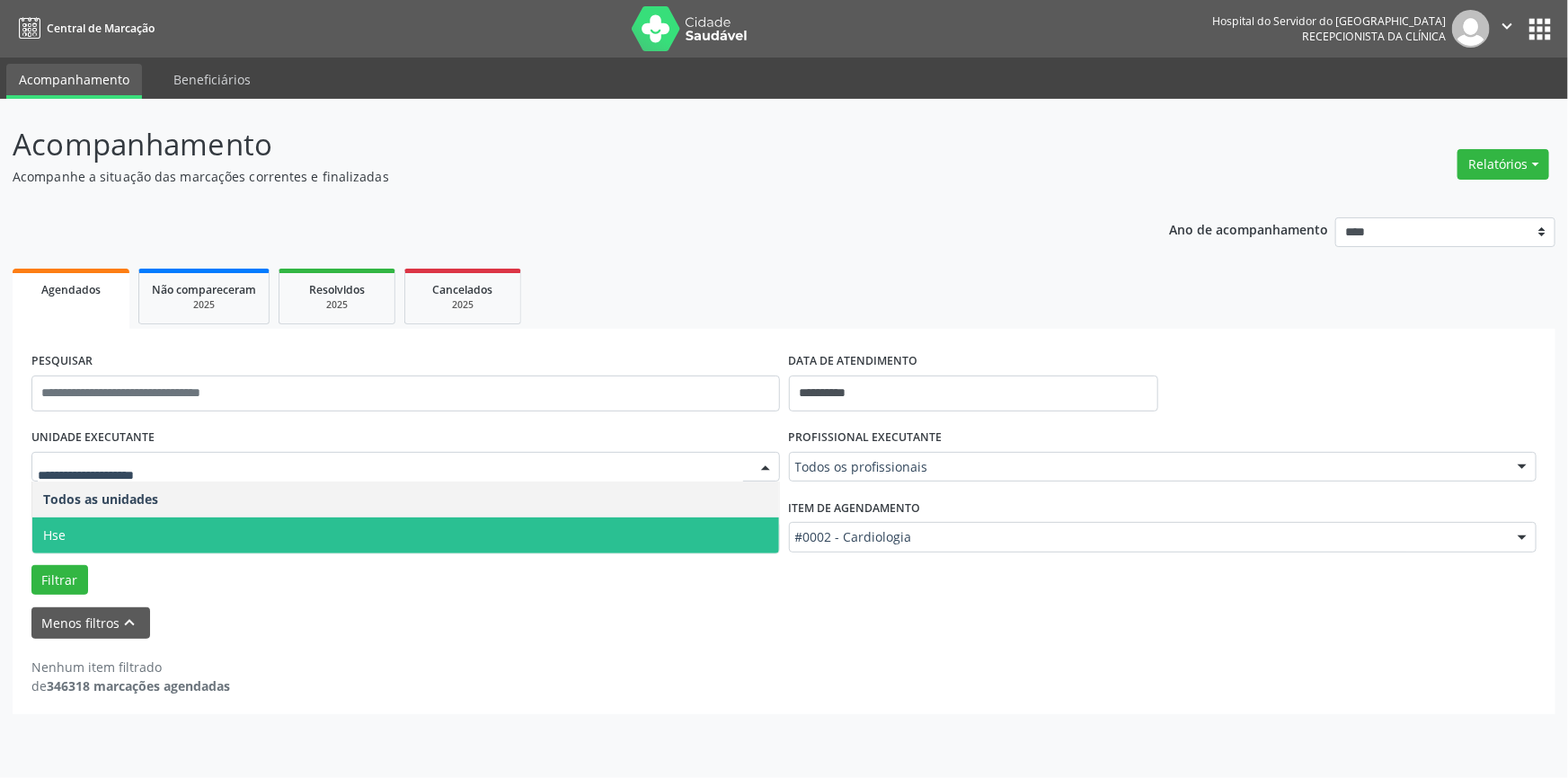
click at [141, 527] on span "Hse" at bounding box center [405, 535] width 747 height 36
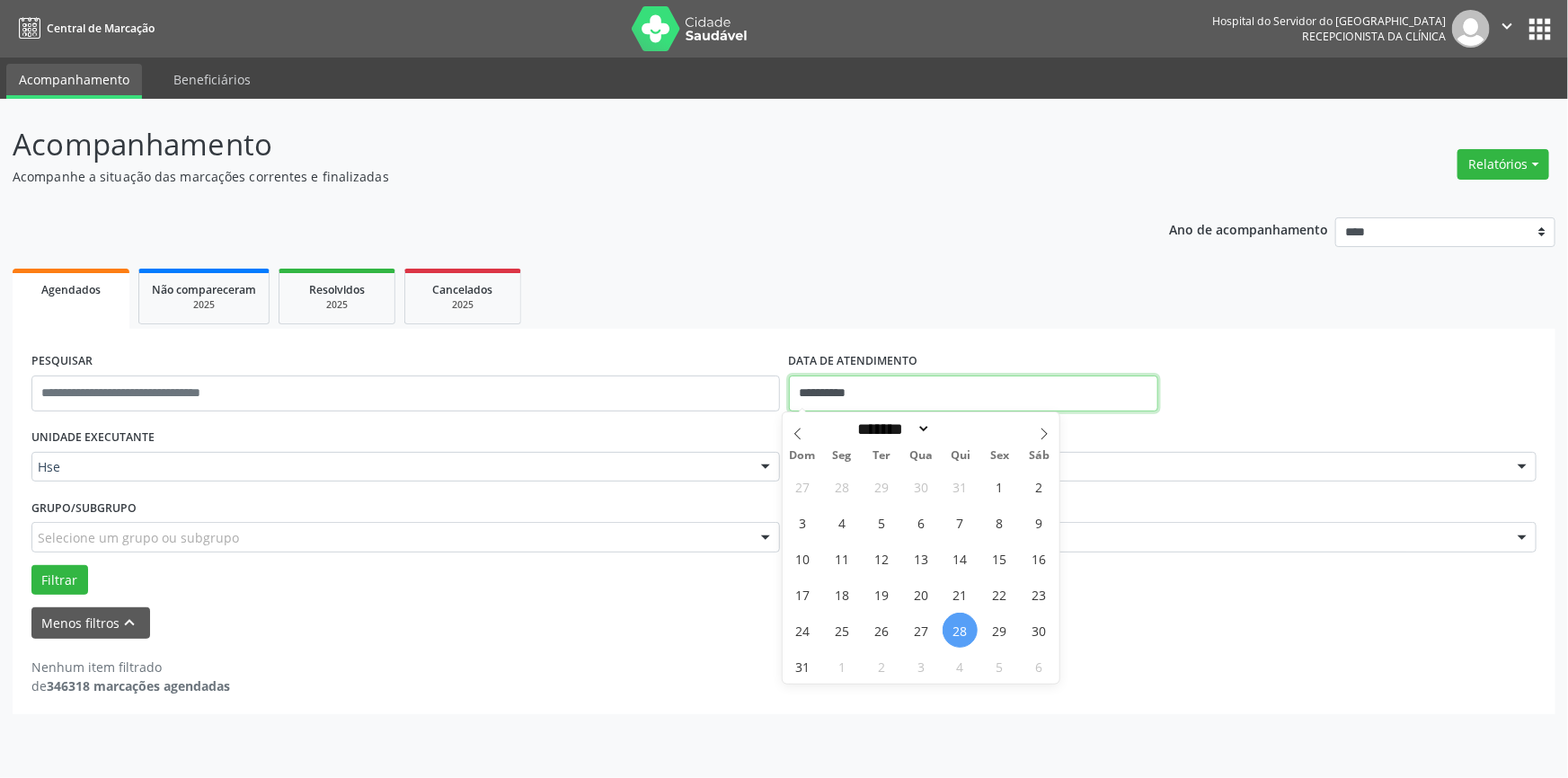
click at [890, 387] on input "**********" at bounding box center [973, 393] width 369 height 36
click at [952, 628] on span "28" at bounding box center [960, 630] width 35 height 35
type input "**********"
click at [952, 628] on span "28" at bounding box center [960, 630] width 35 height 35
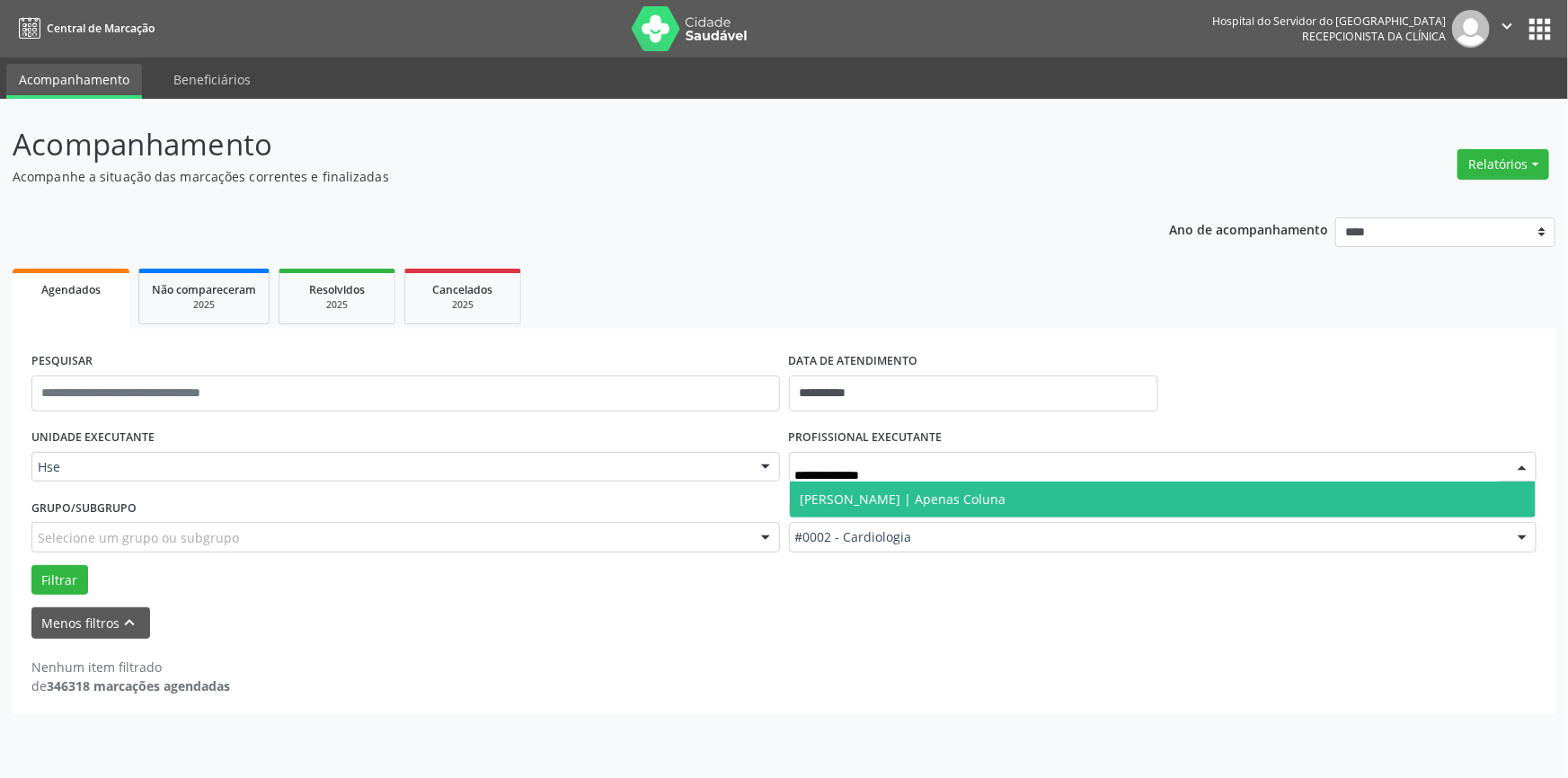
type input "**********"
click at [1003, 508] on span "[PERSON_NAME] | Apenas Coluna" at bounding box center [1162, 499] width 747 height 36
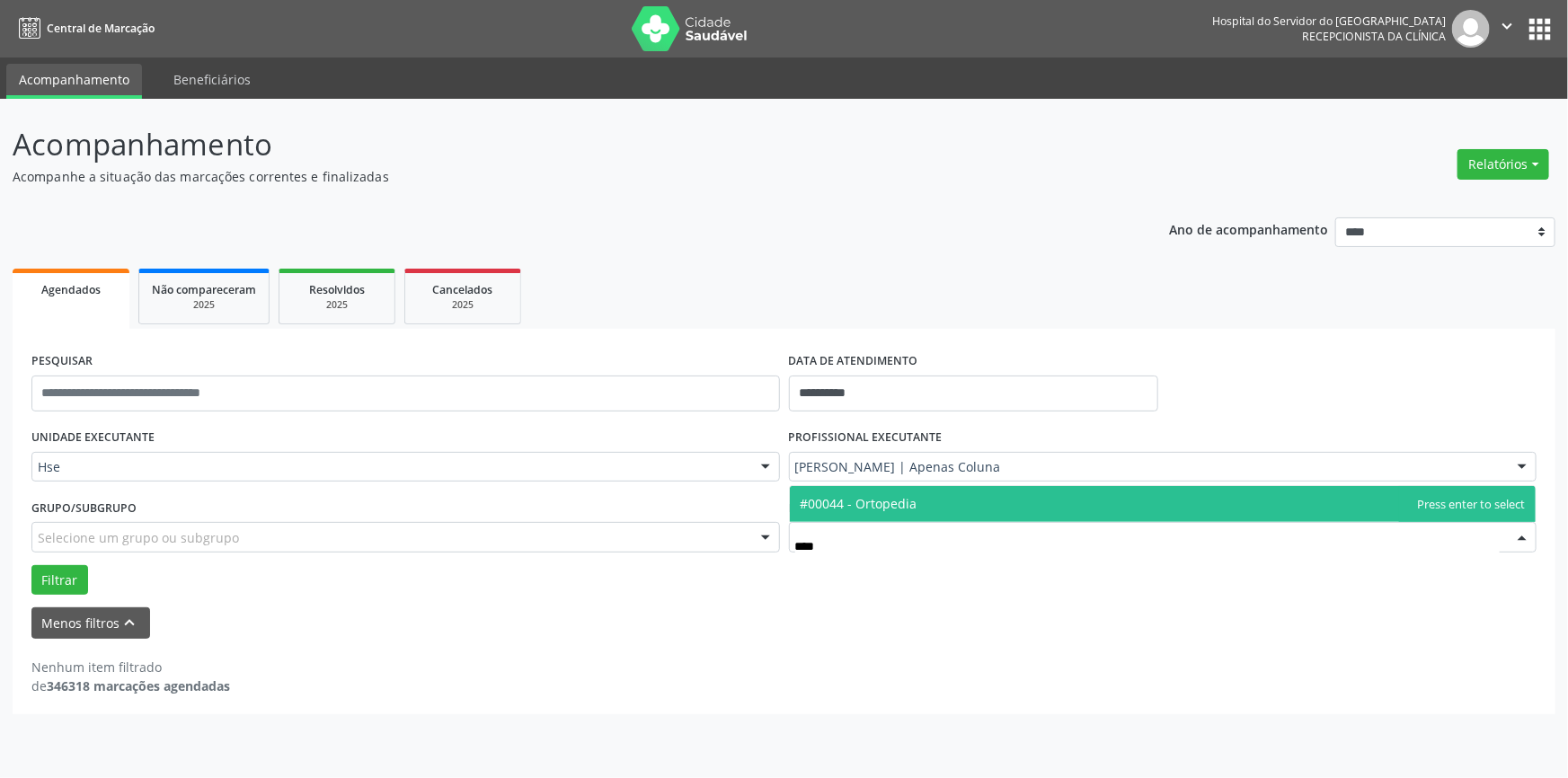
type input "*****"
click at [988, 513] on span "#00044 - Ortopedia" at bounding box center [1162, 503] width 747 height 36
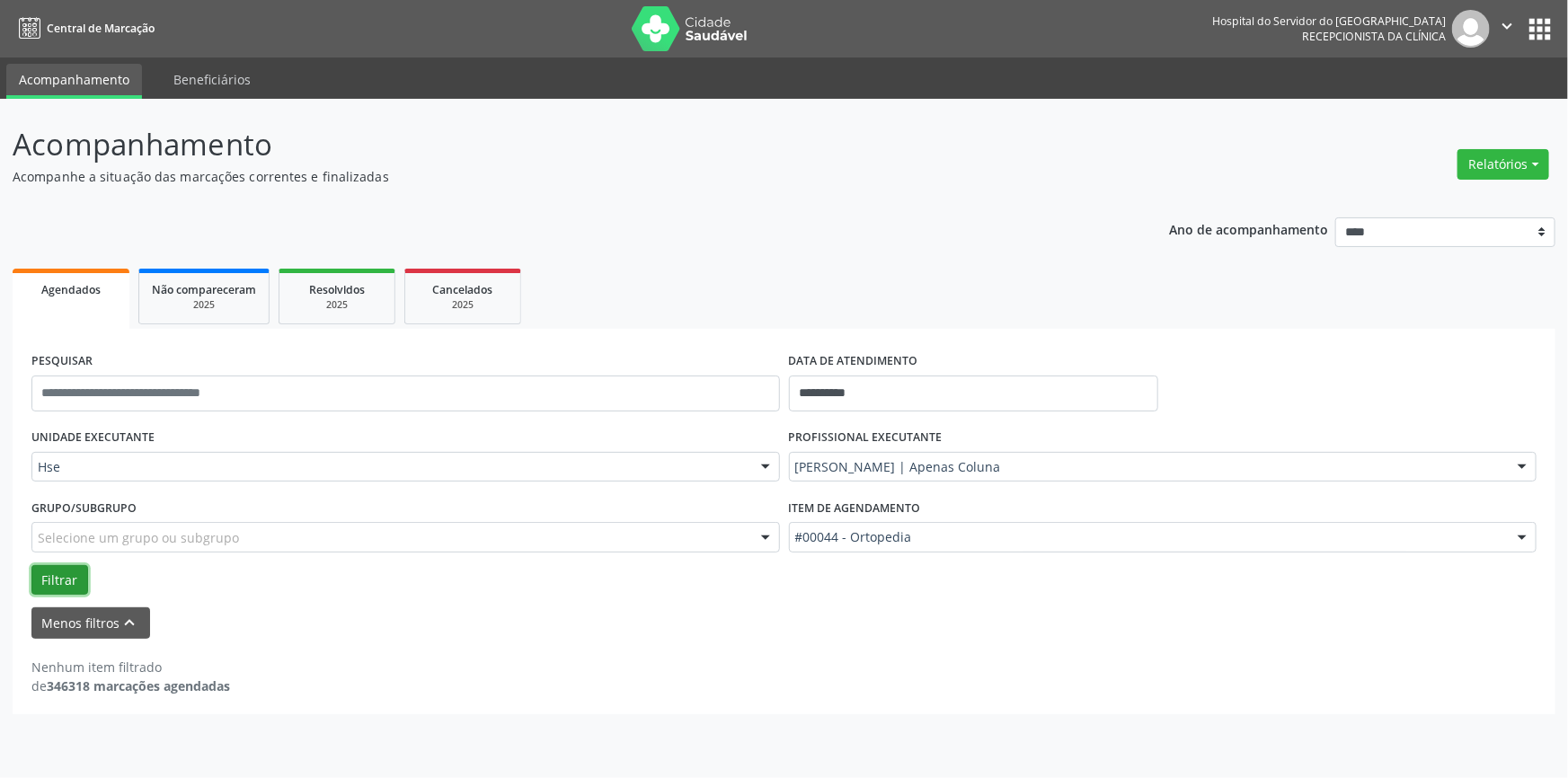
click at [62, 580] on button "Filtrar" at bounding box center [59, 581] width 57 height 31
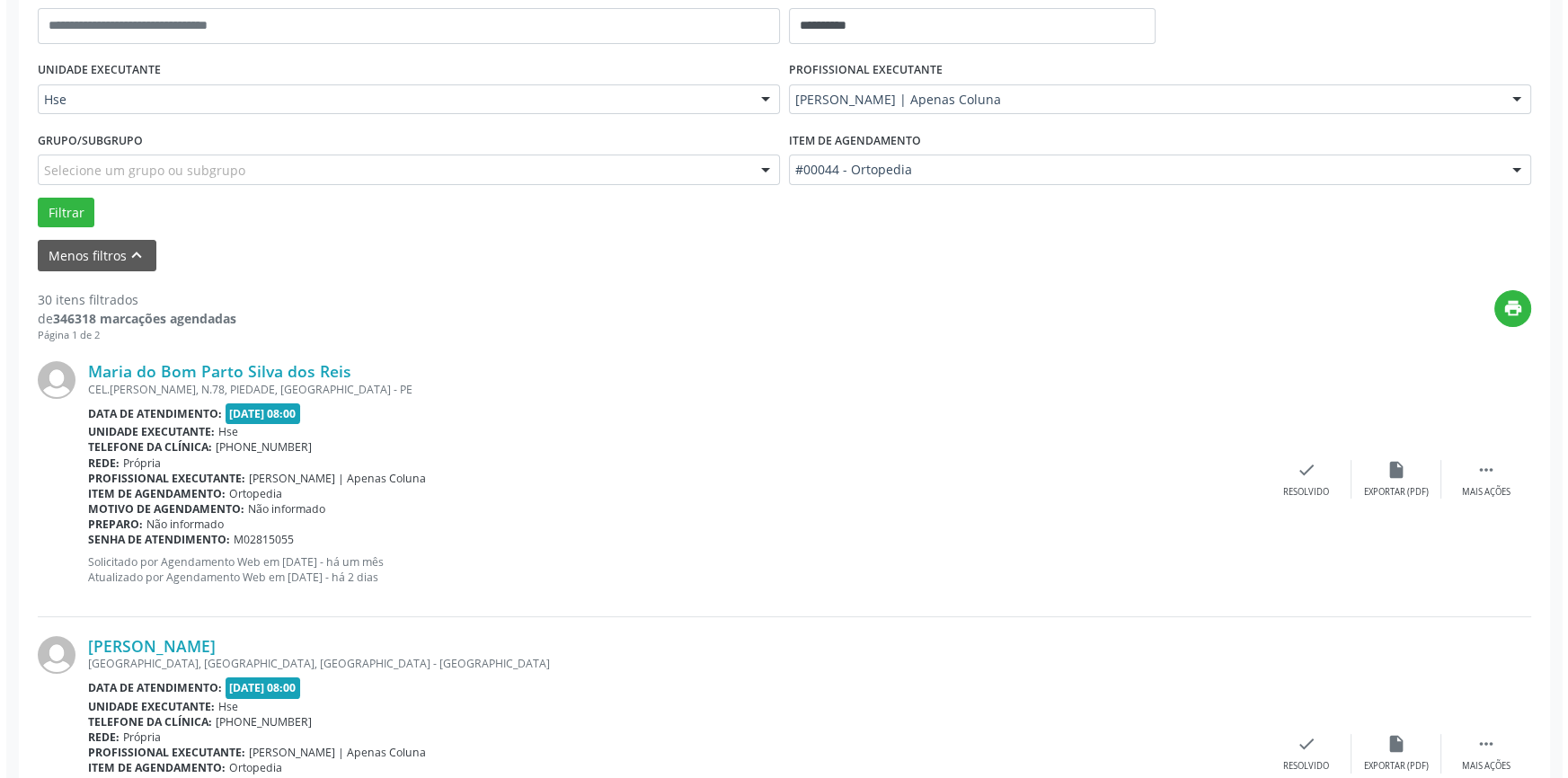
scroll to position [490, 0]
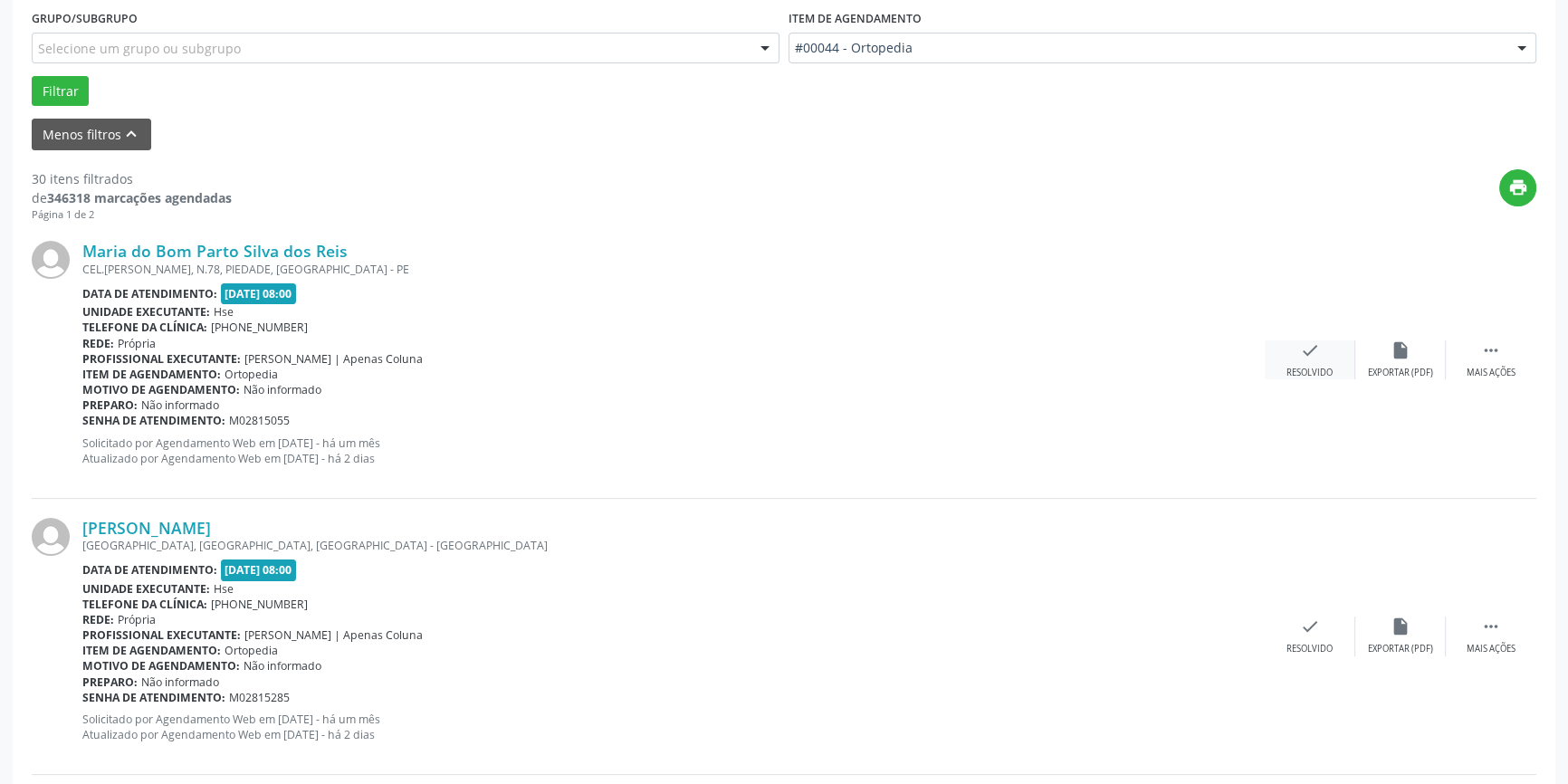
click at [1307, 352] on icon "check" at bounding box center [1310, 351] width 20 height 20
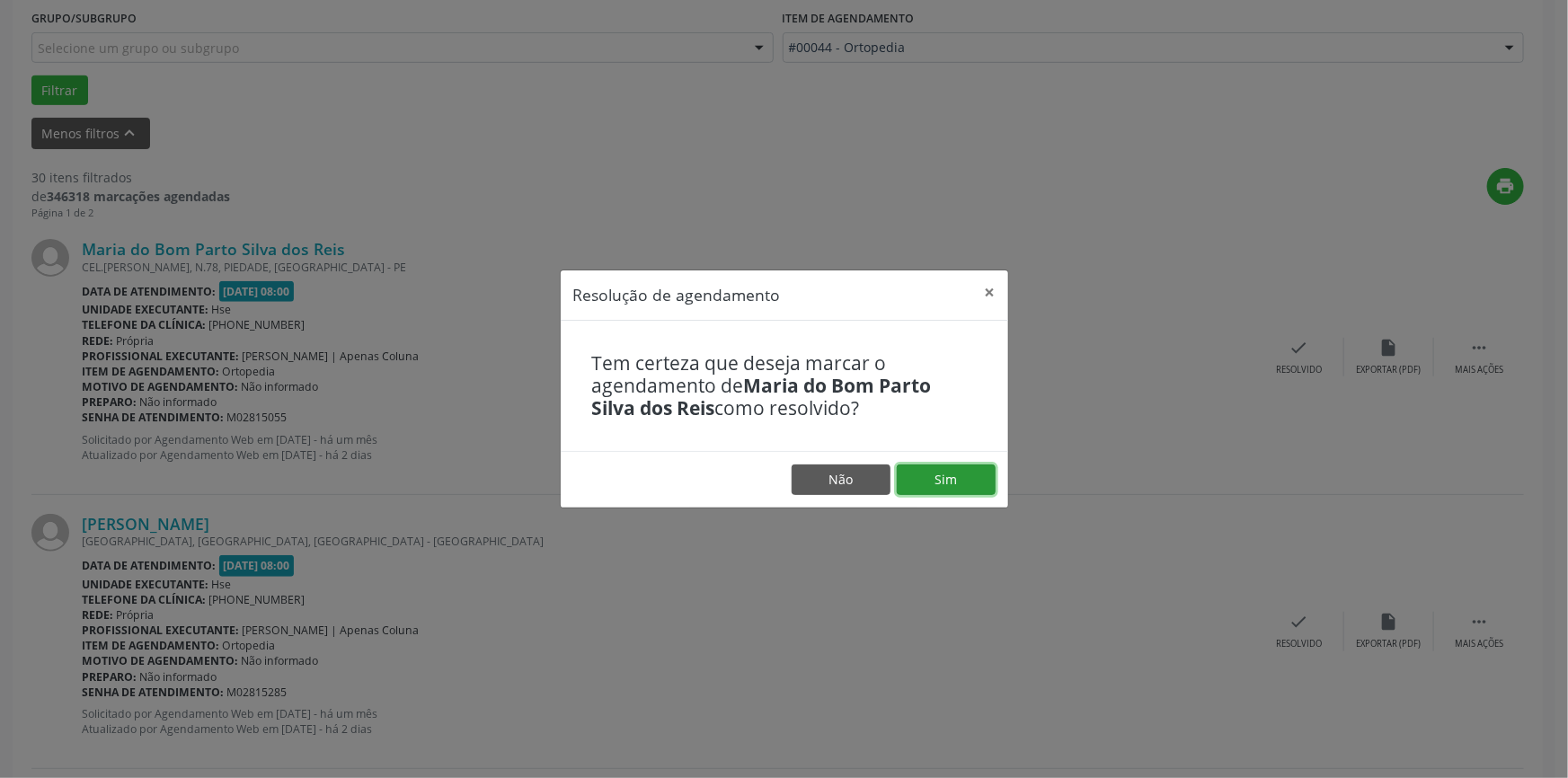
click at [957, 466] on button "Sim" at bounding box center [945, 480] width 98 height 31
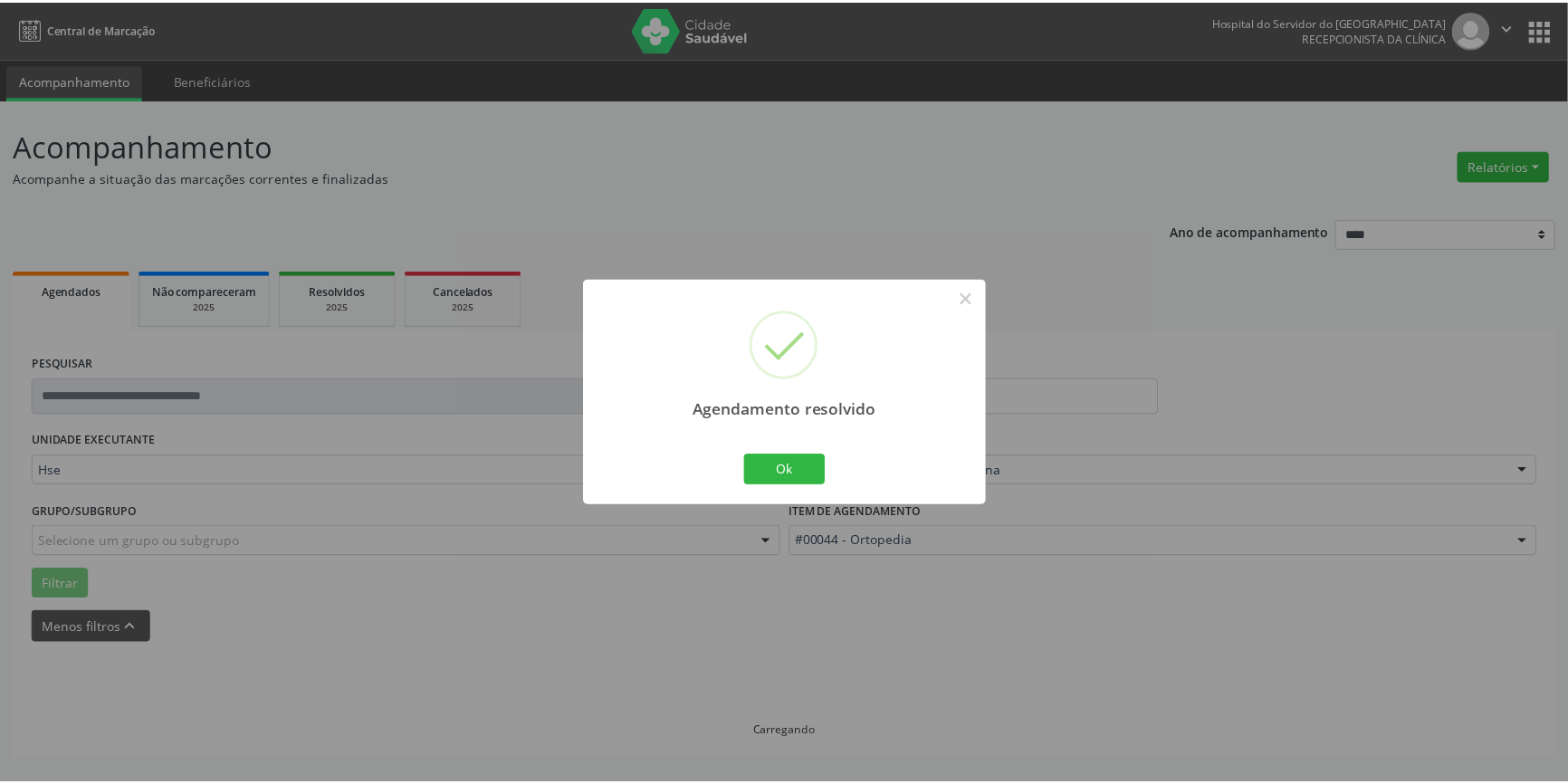
scroll to position [0, 0]
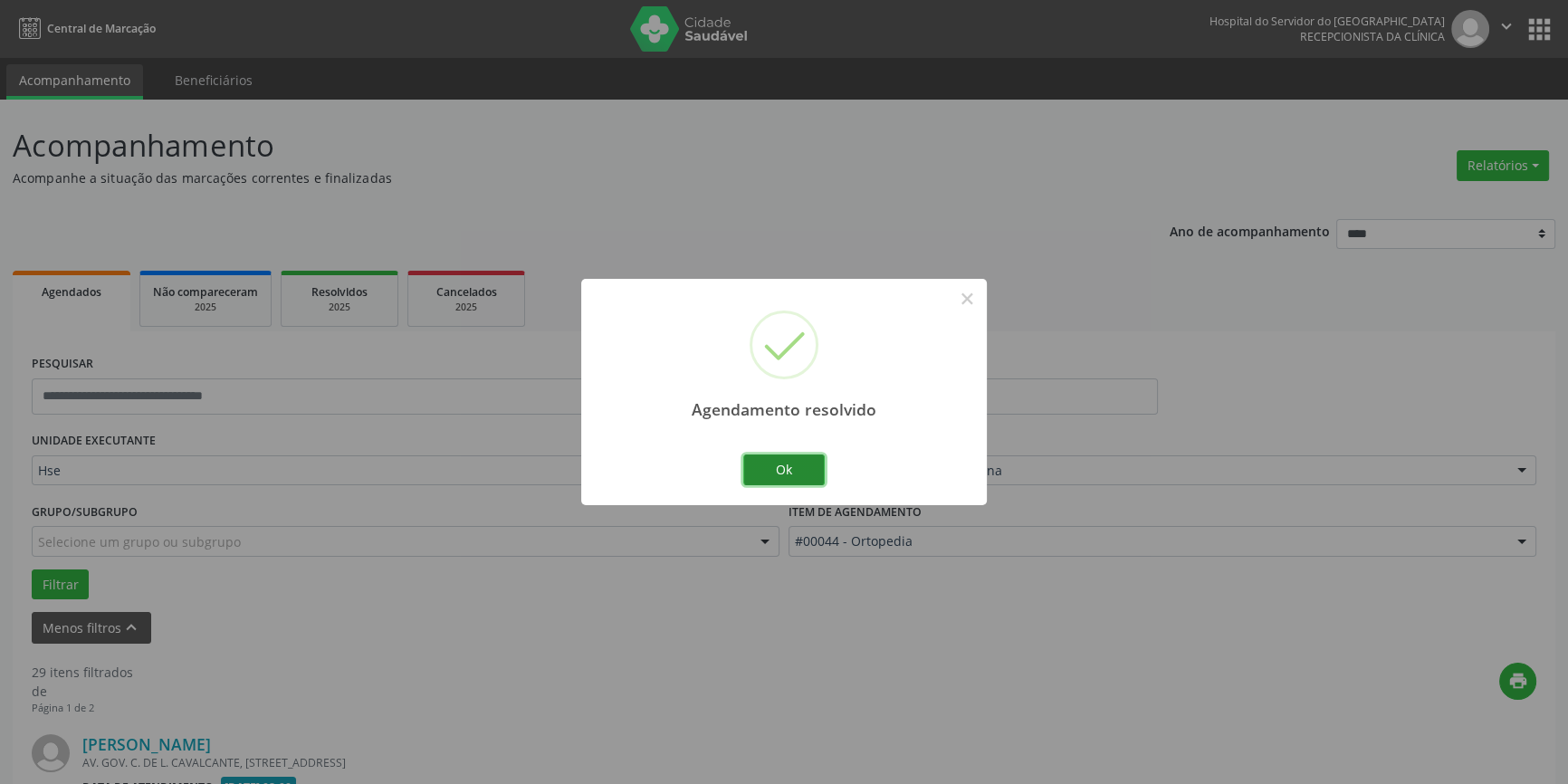
click at [774, 480] on button "Ok" at bounding box center [784, 471] width 82 height 31
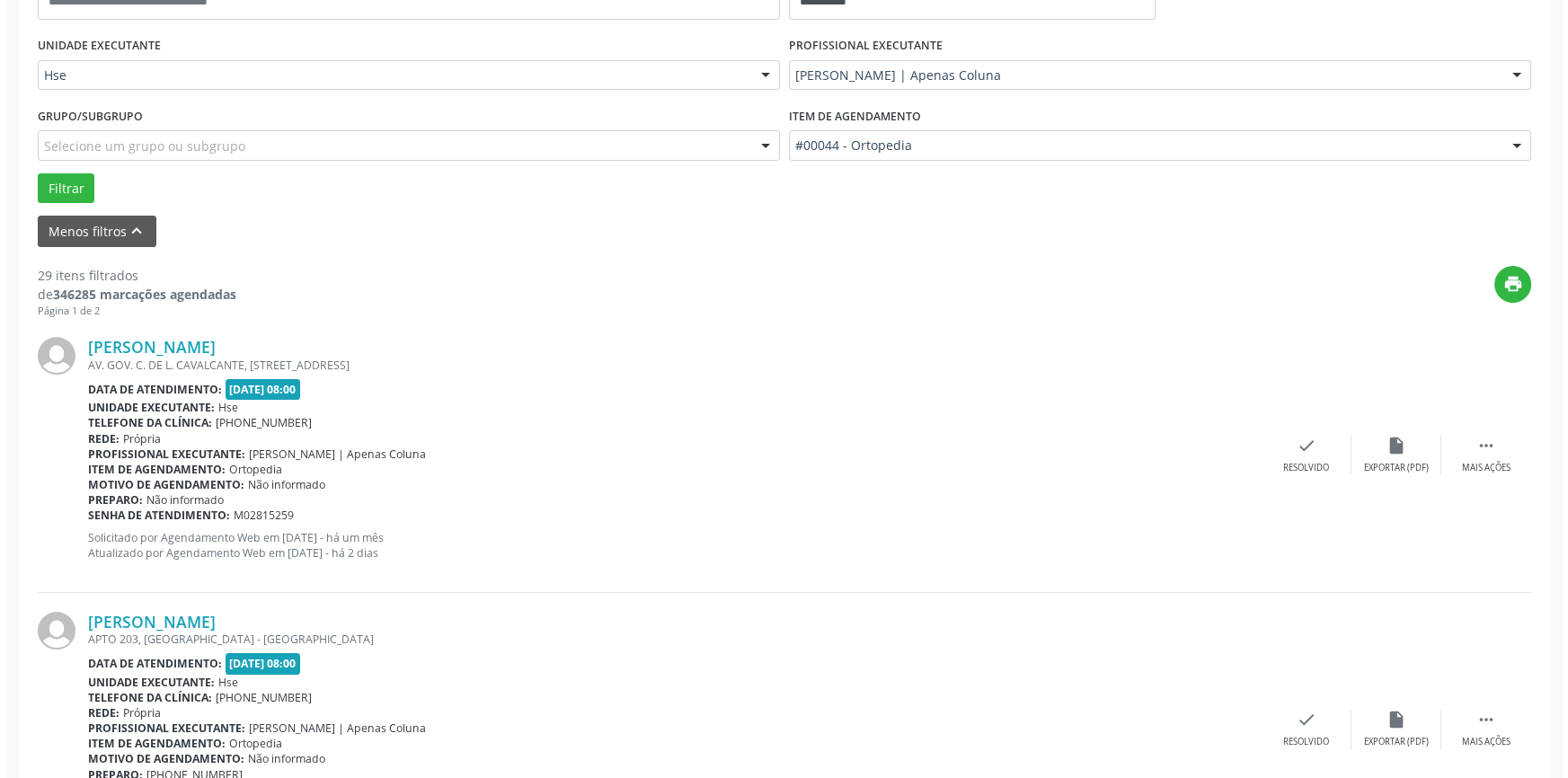
scroll to position [408, 0]
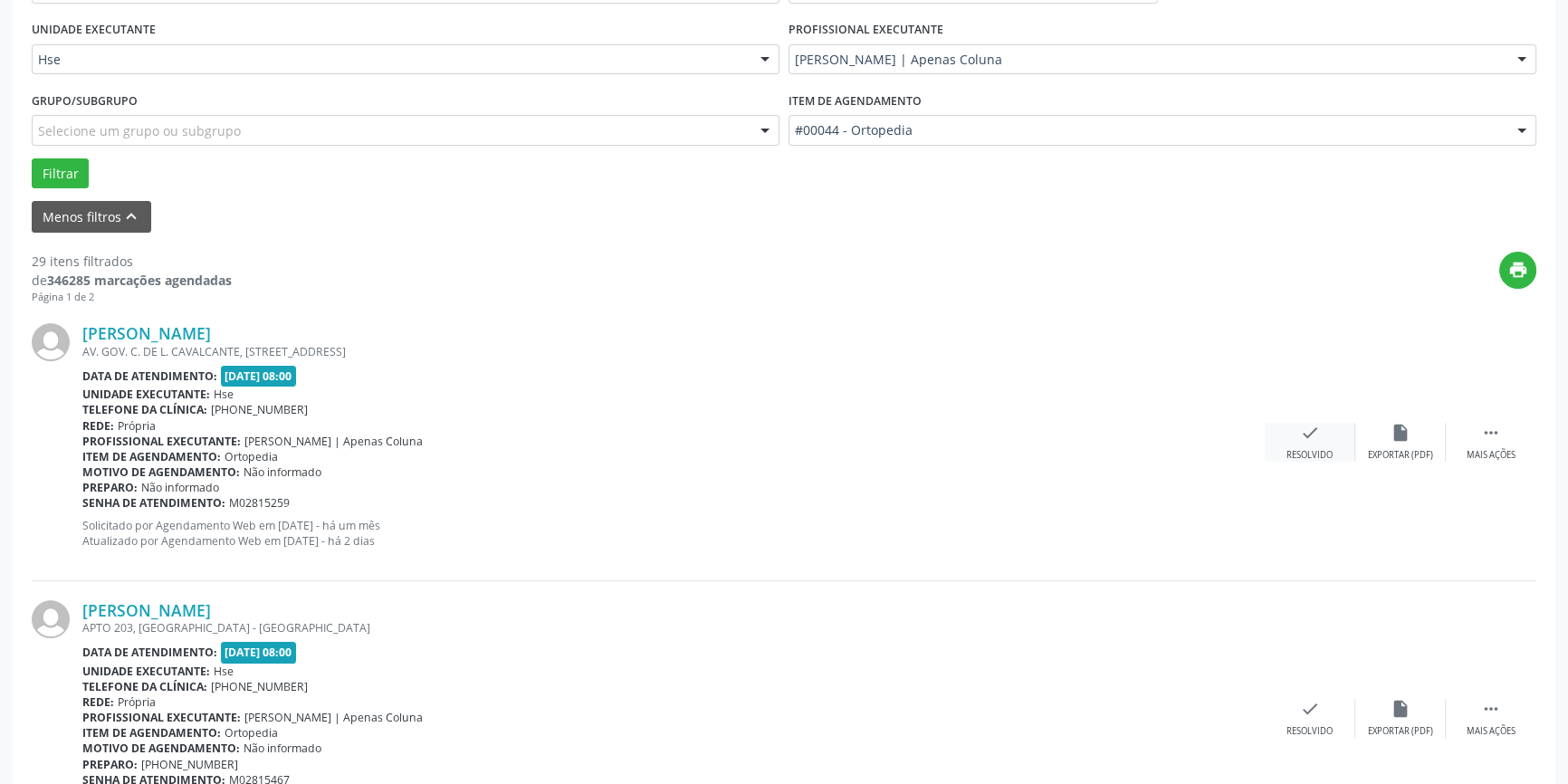
click at [1312, 435] on icon "check" at bounding box center [1310, 433] width 20 height 20
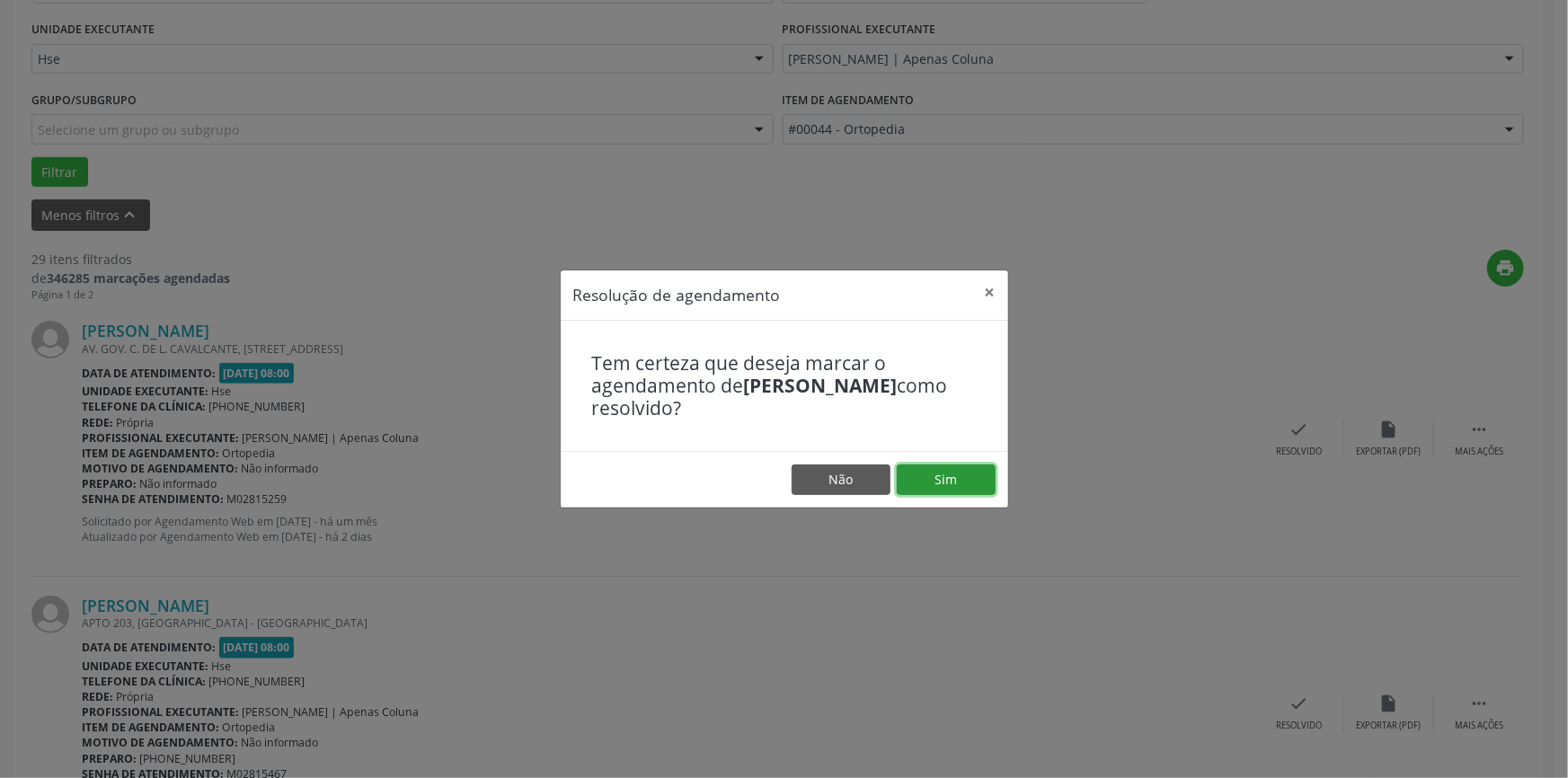
click at [950, 475] on button "Sim" at bounding box center [945, 480] width 98 height 31
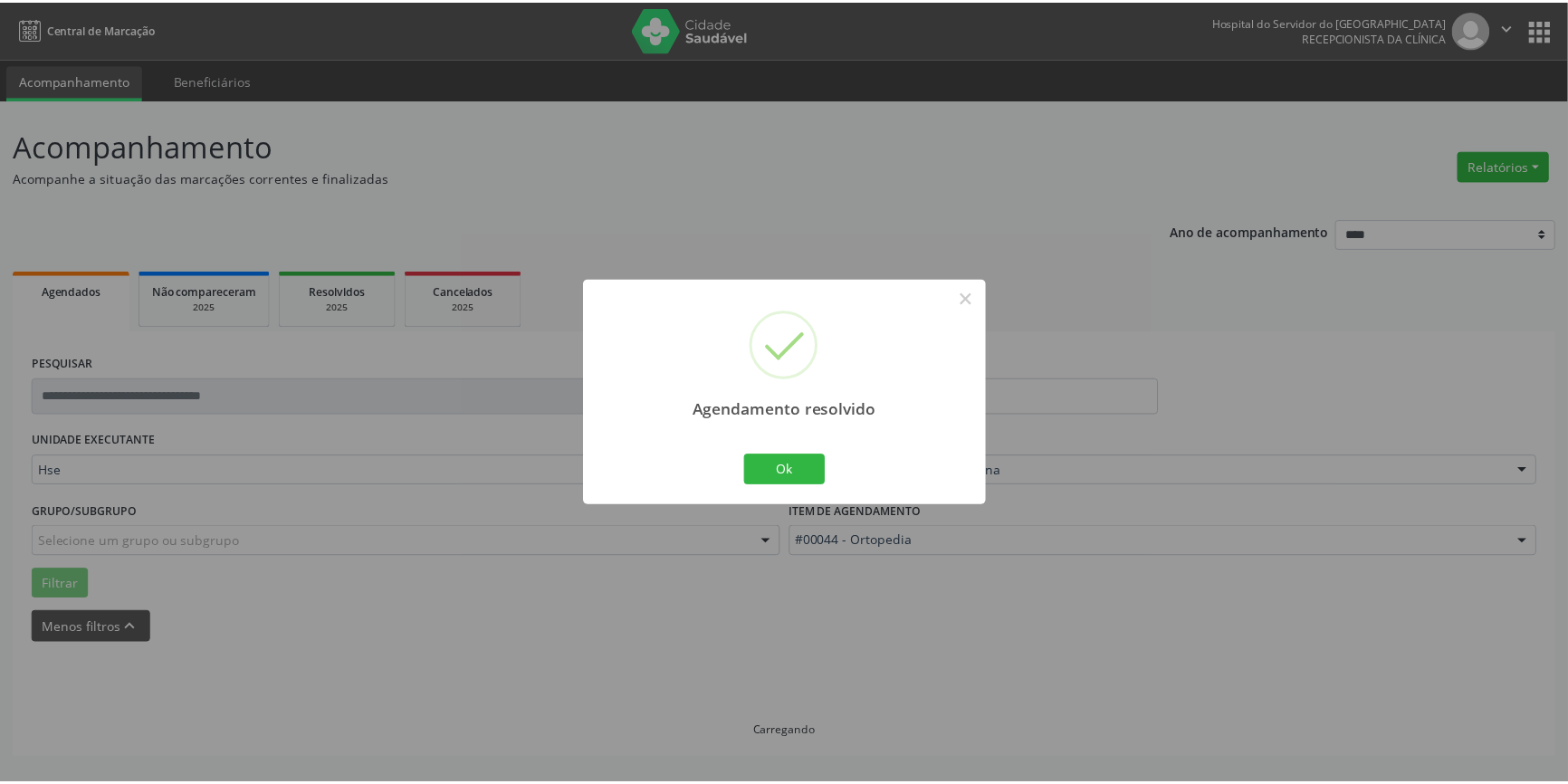
scroll to position [0, 0]
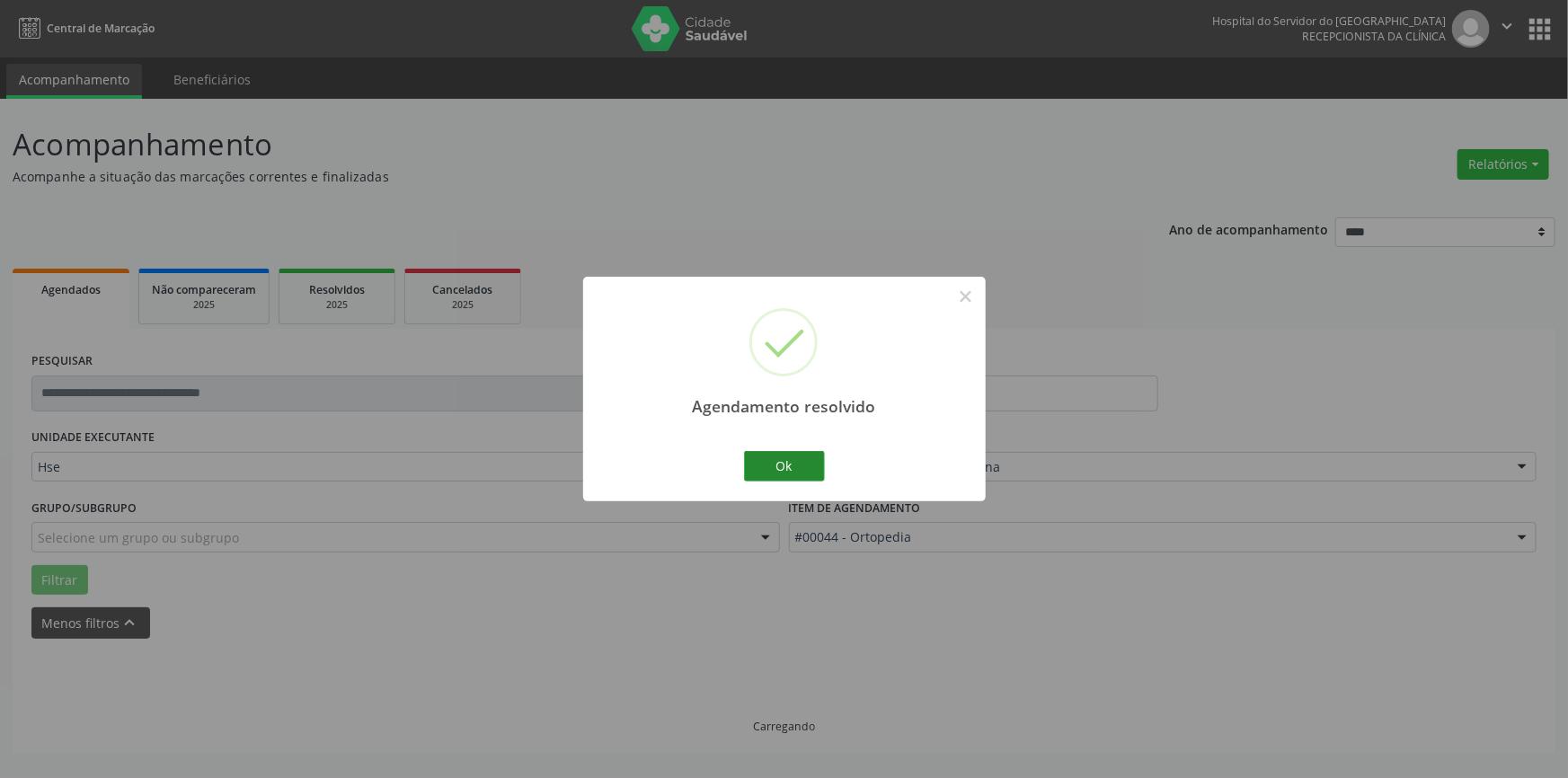
drag, startPoint x: 778, startPoint y: 449, endPoint x: 774, endPoint y: 465, distance: 16.5
click at [777, 449] on div "Ok Cancel" at bounding box center [784, 466] width 89 height 37
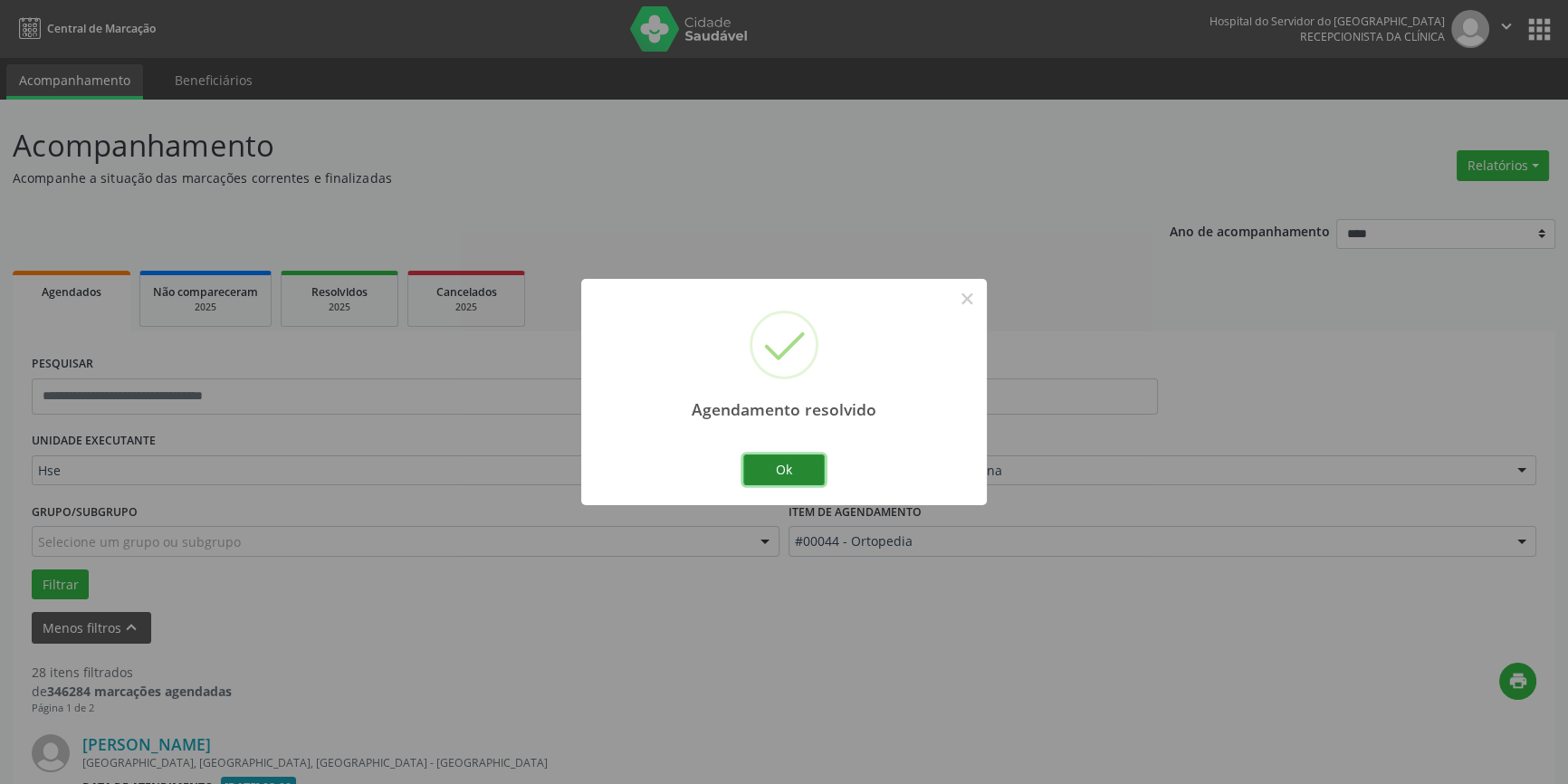
click at [780, 469] on button "Ok" at bounding box center [784, 471] width 82 height 31
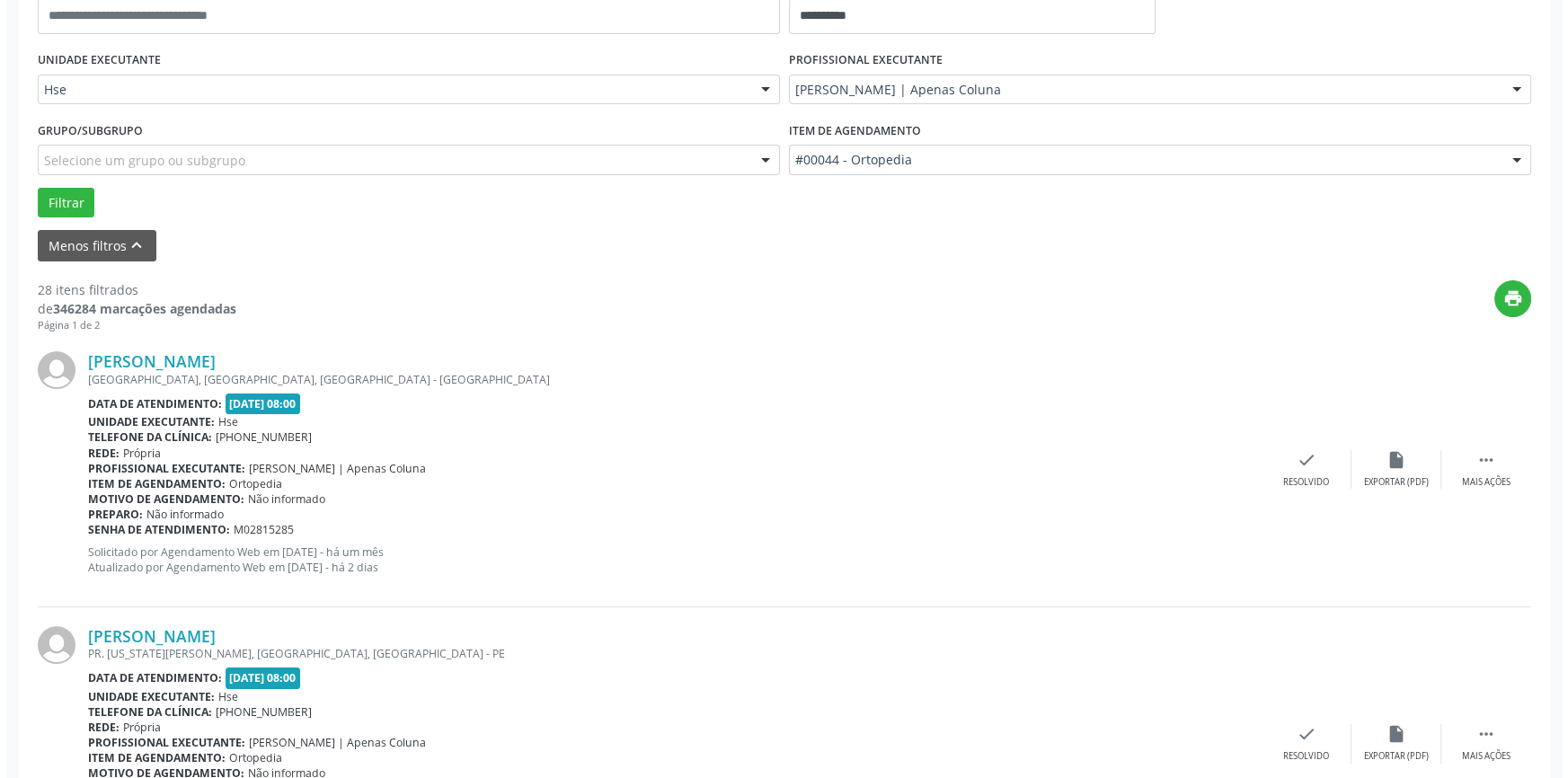
scroll to position [408, 0]
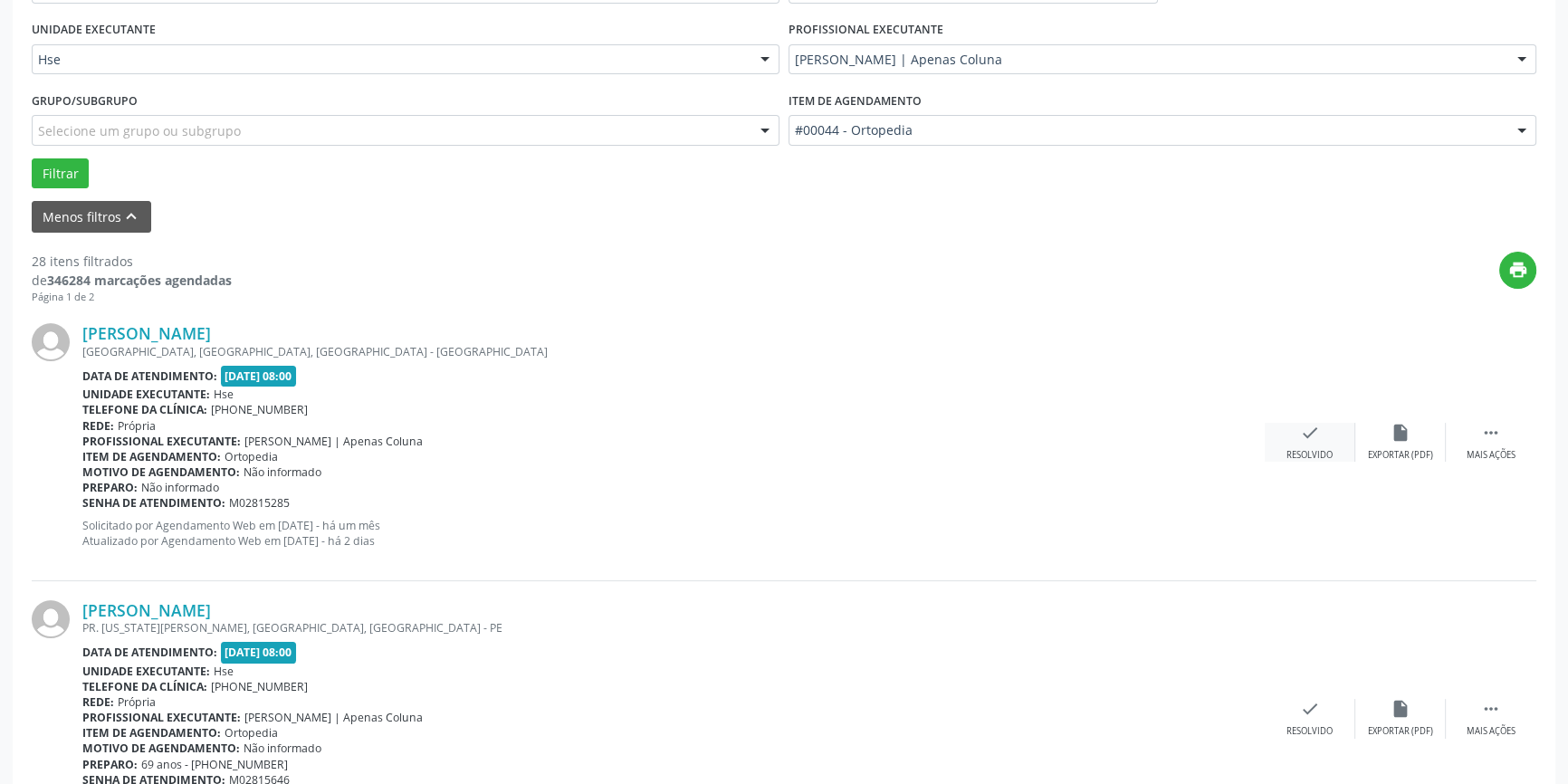
click at [1331, 436] on div "check Resolvido" at bounding box center [1310, 442] width 91 height 39
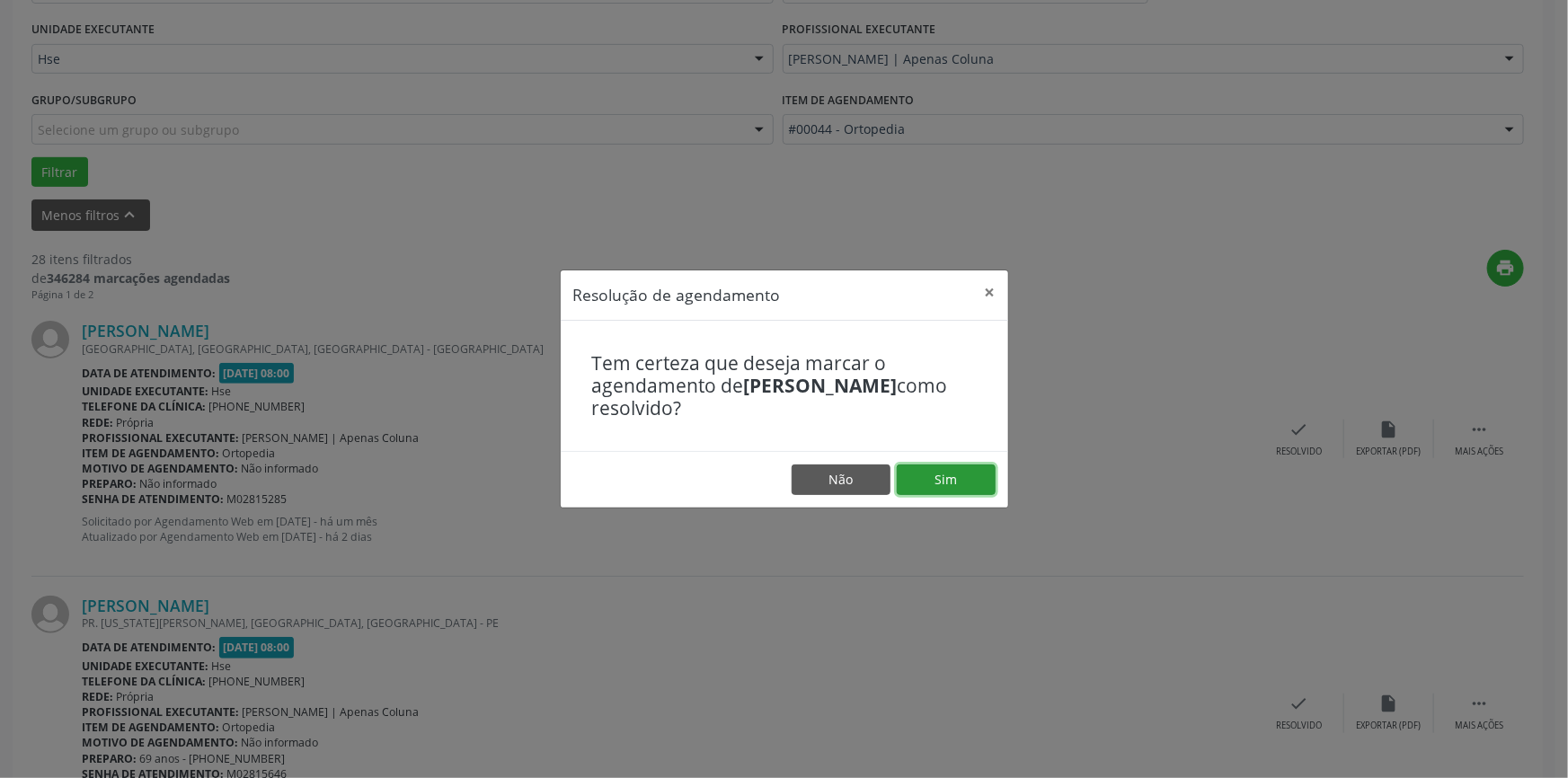
click at [954, 480] on button "Sim" at bounding box center [945, 480] width 98 height 31
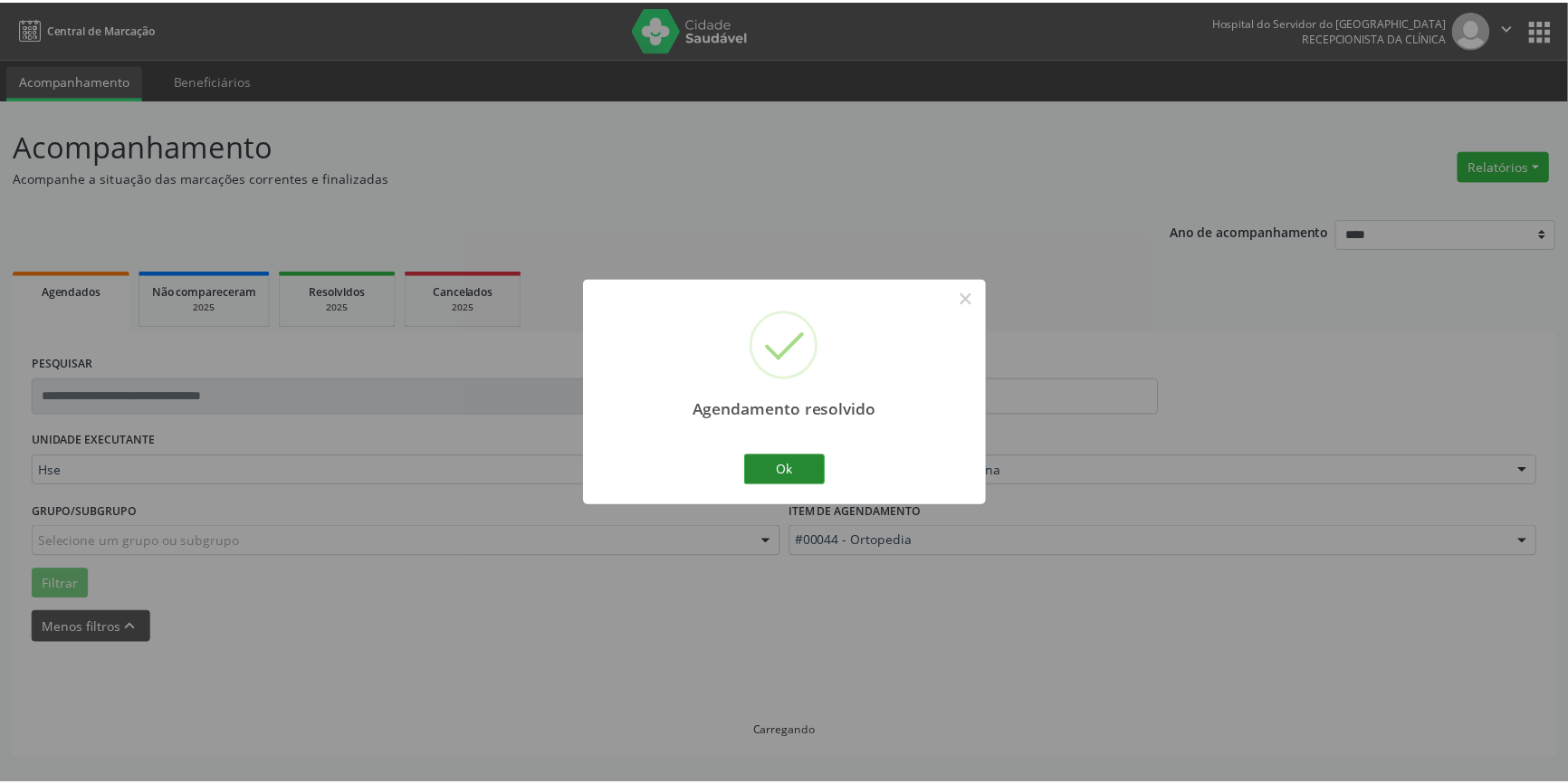
scroll to position [0, 0]
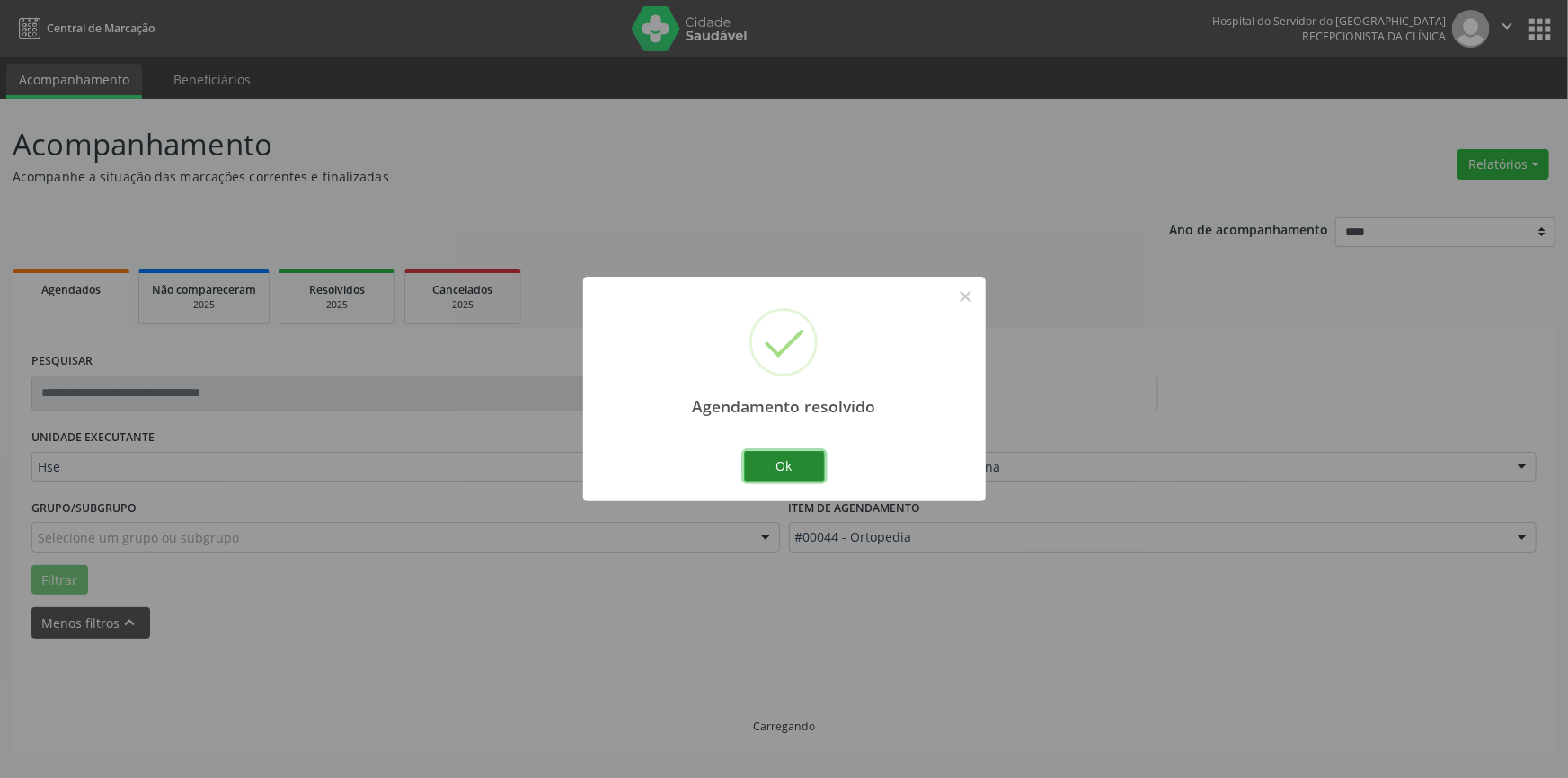
click at [795, 468] on button "Ok" at bounding box center [784, 467] width 81 height 31
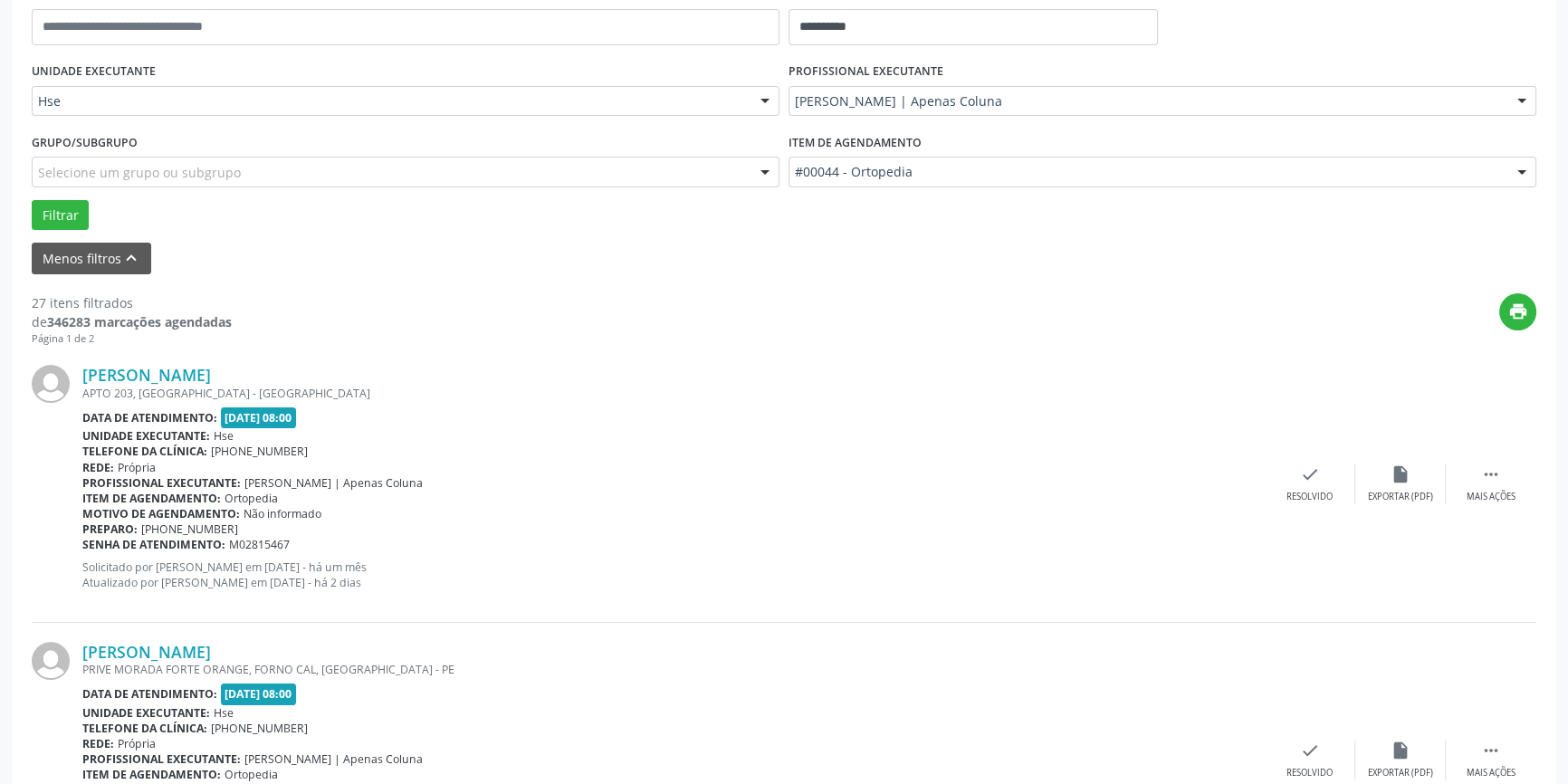
scroll to position [411, 0]
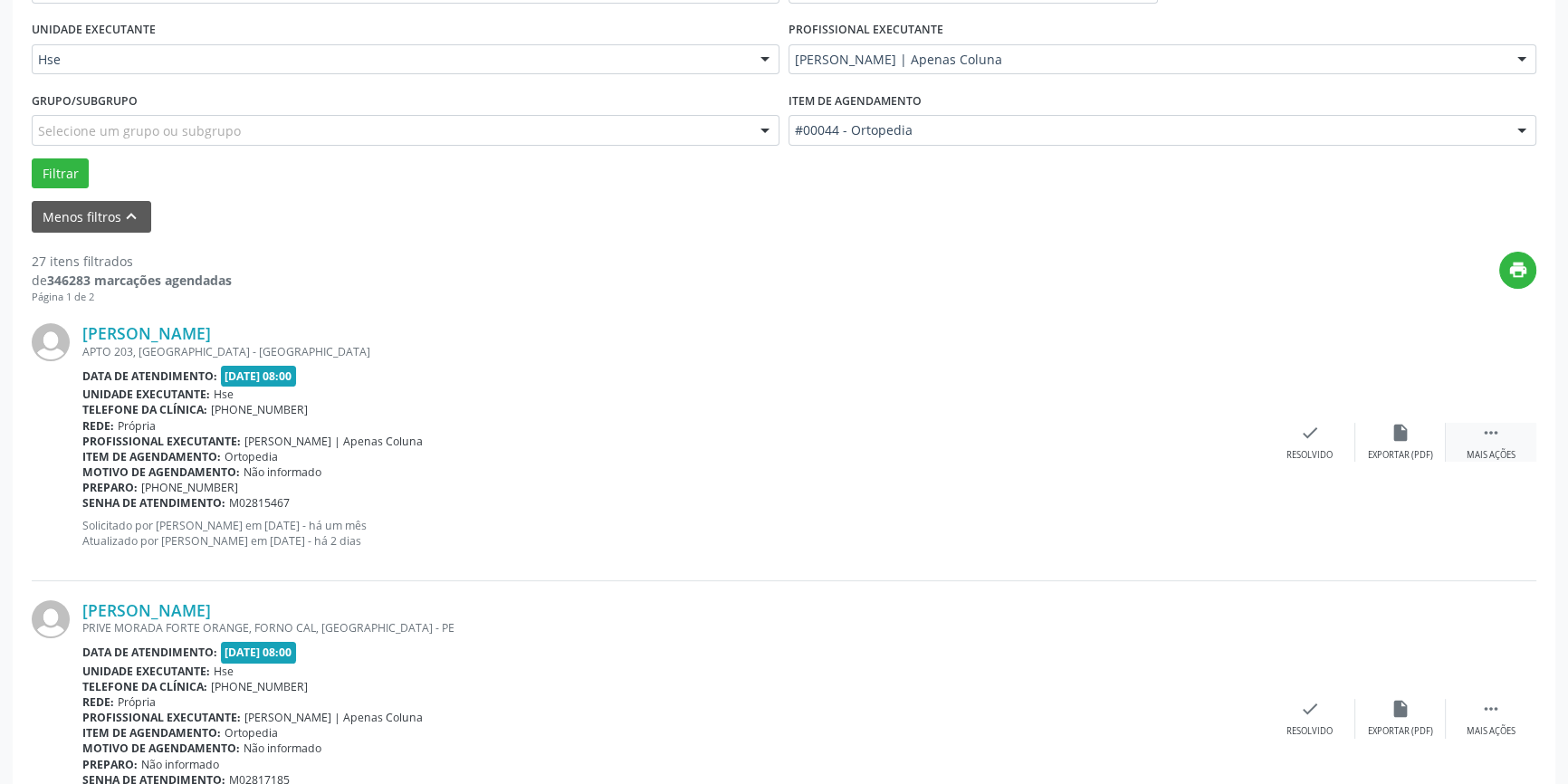
click at [1503, 439] on div " Mais ações" at bounding box center [1491, 442] width 91 height 39
click at [1406, 443] on div "alarm_off Não compareceu" at bounding box center [1400, 442] width 91 height 39
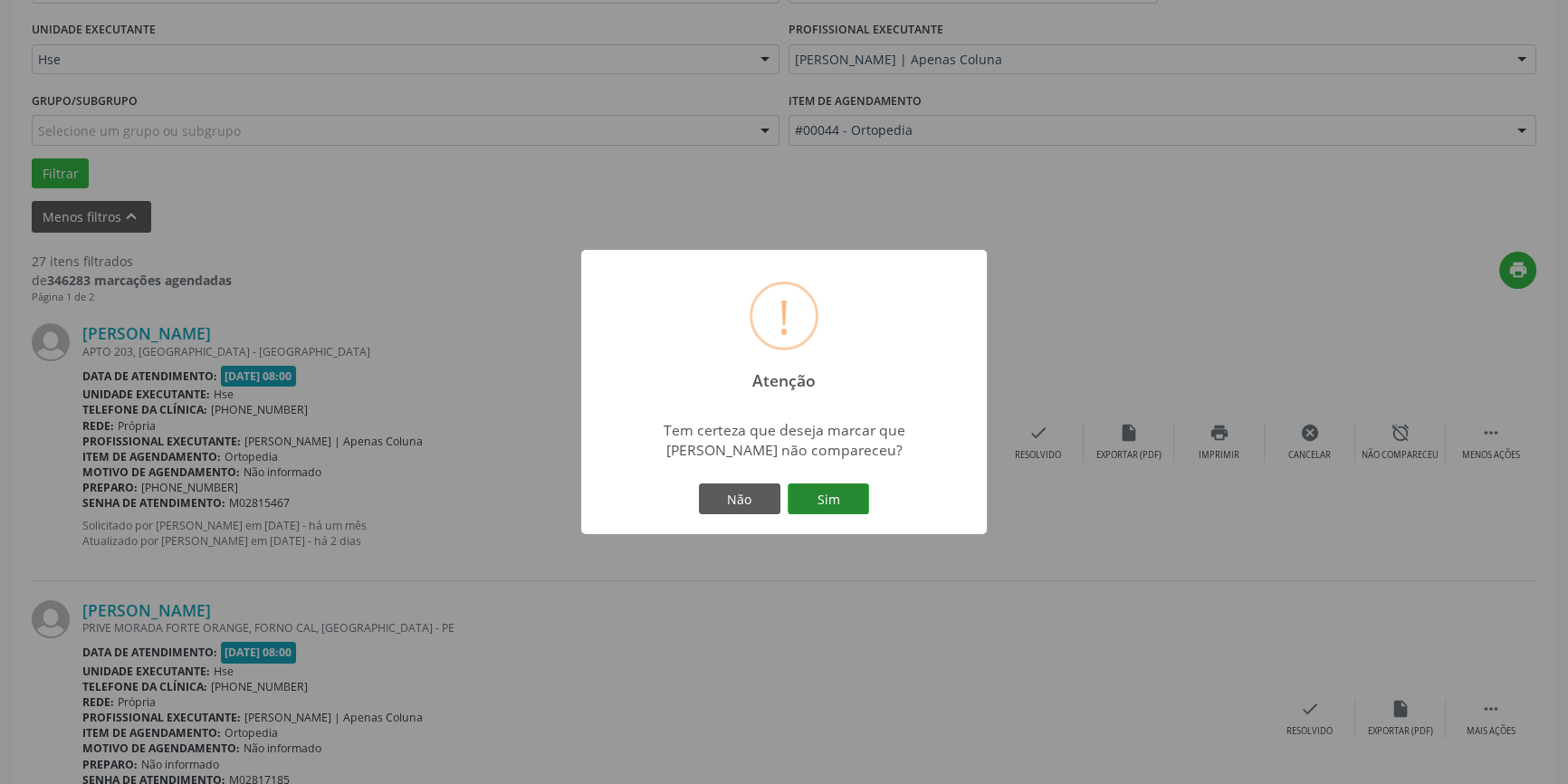
click at [850, 496] on button "Sim" at bounding box center [828, 499] width 82 height 31
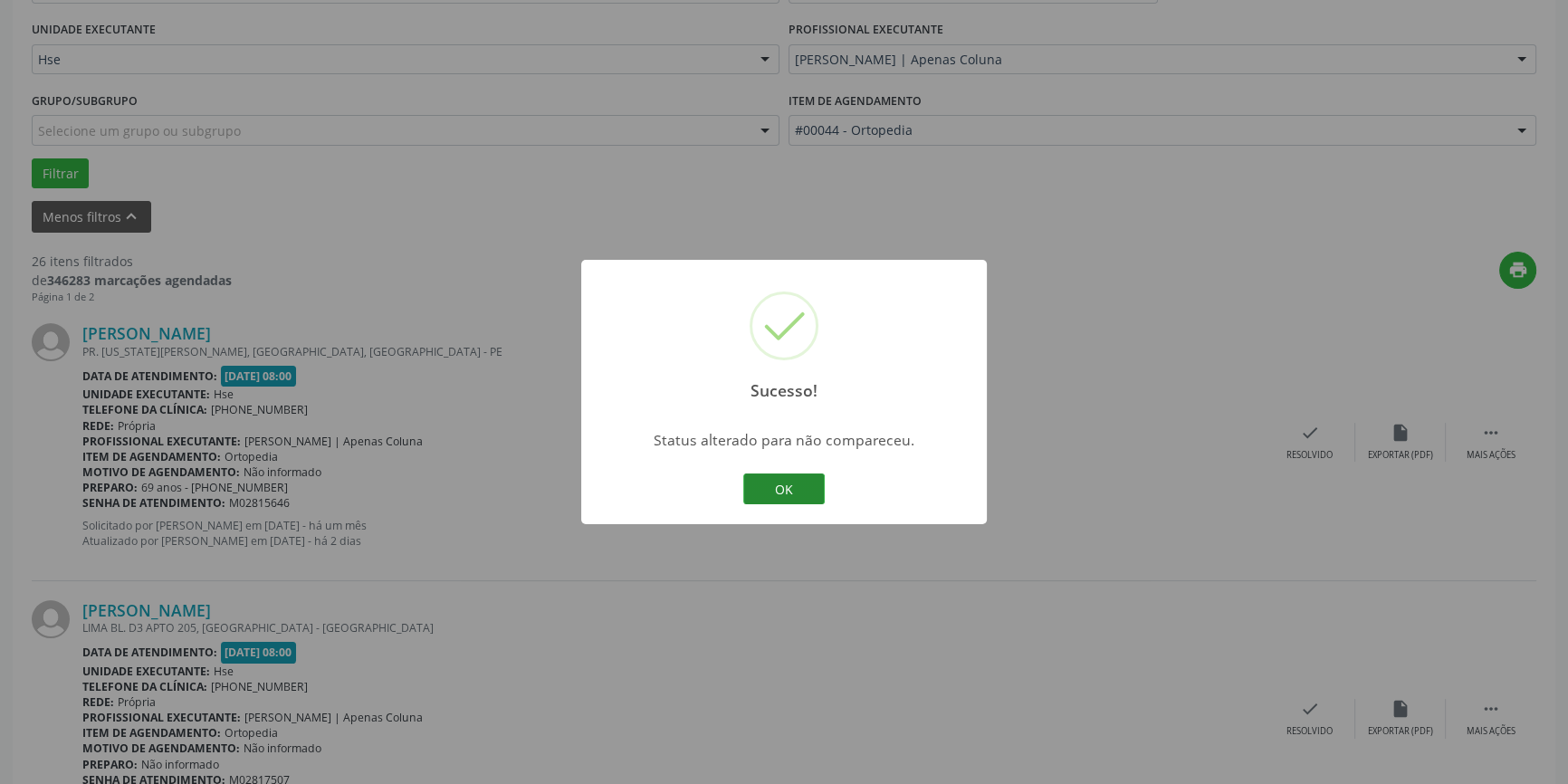
click at [807, 475] on button "OK" at bounding box center [784, 489] width 82 height 31
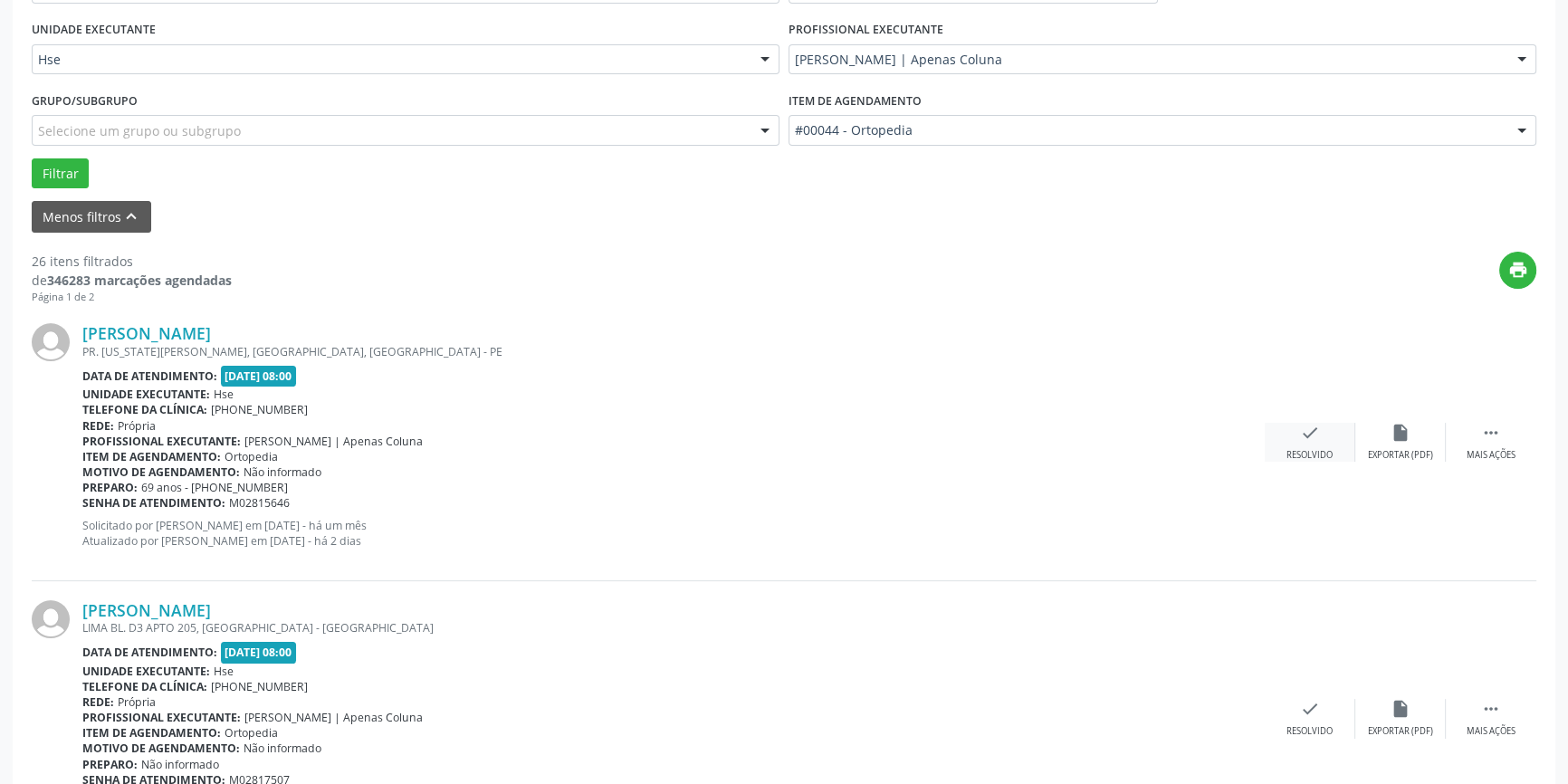
click at [1307, 444] on div "check Resolvido" at bounding box center [1310, 442] width 91 height 39
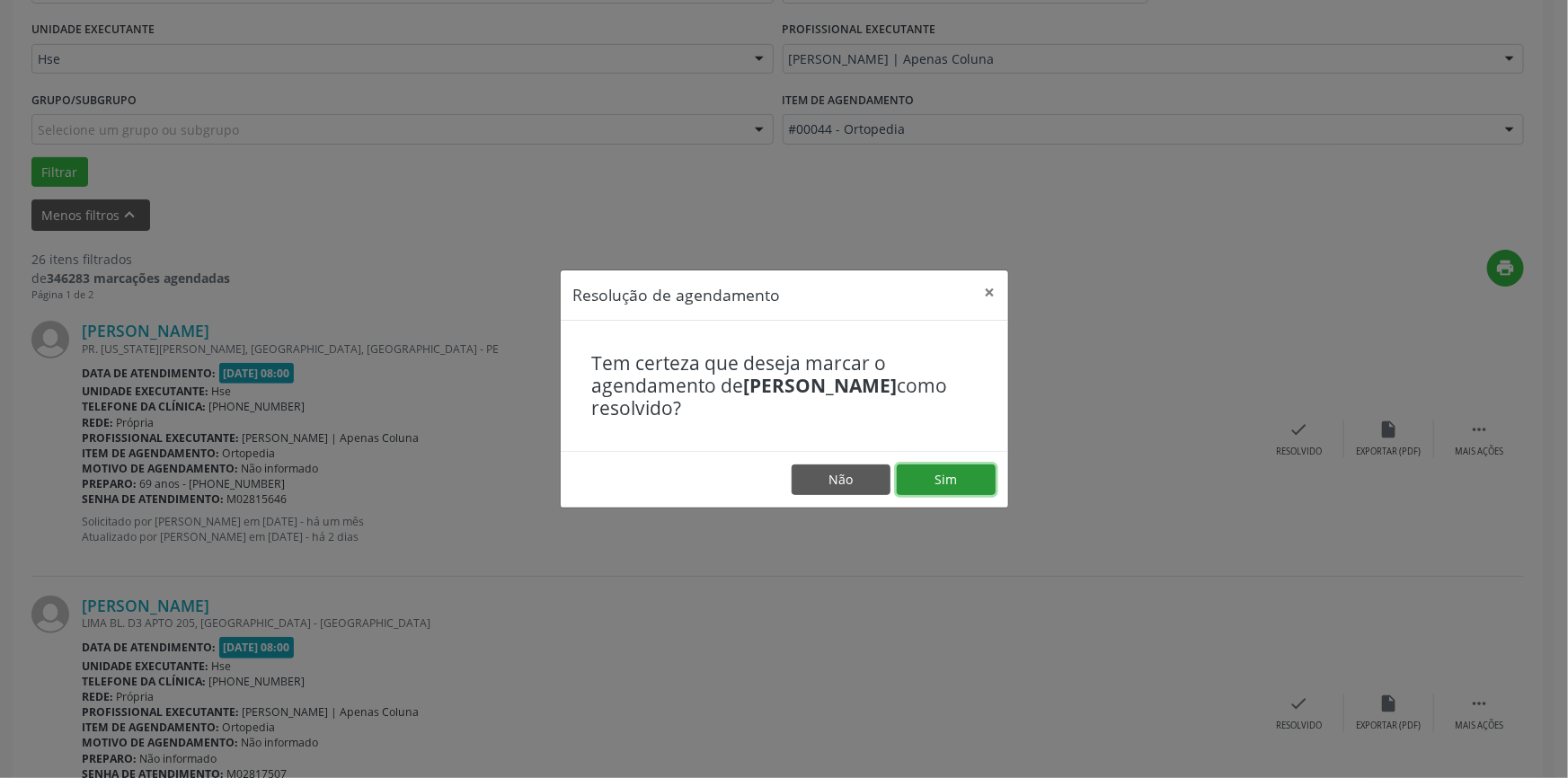
click at [968, 466] on button "Sim" at bounding box center [945, 480] width 98 height 31
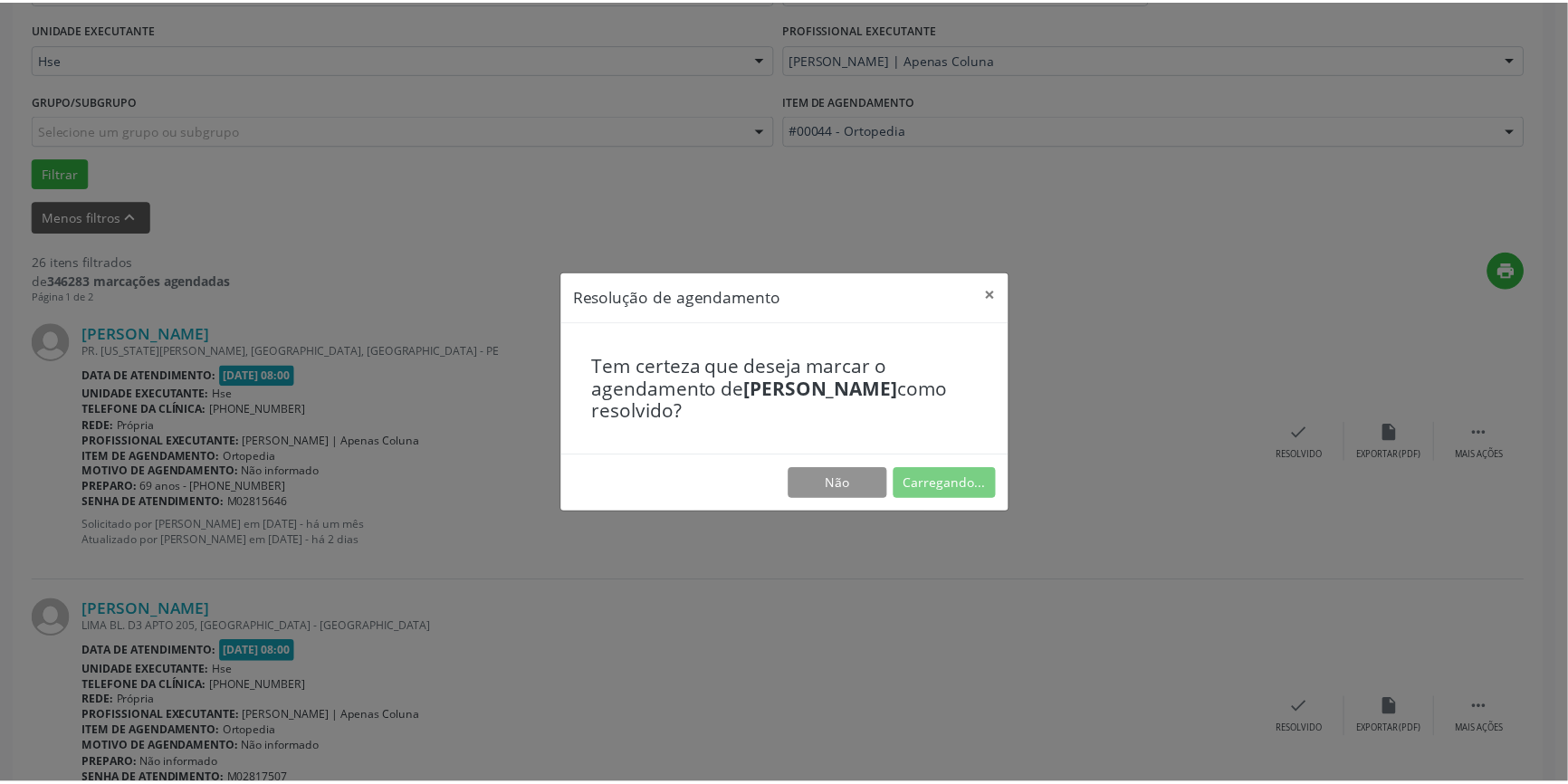
scroll to position [0, 0]
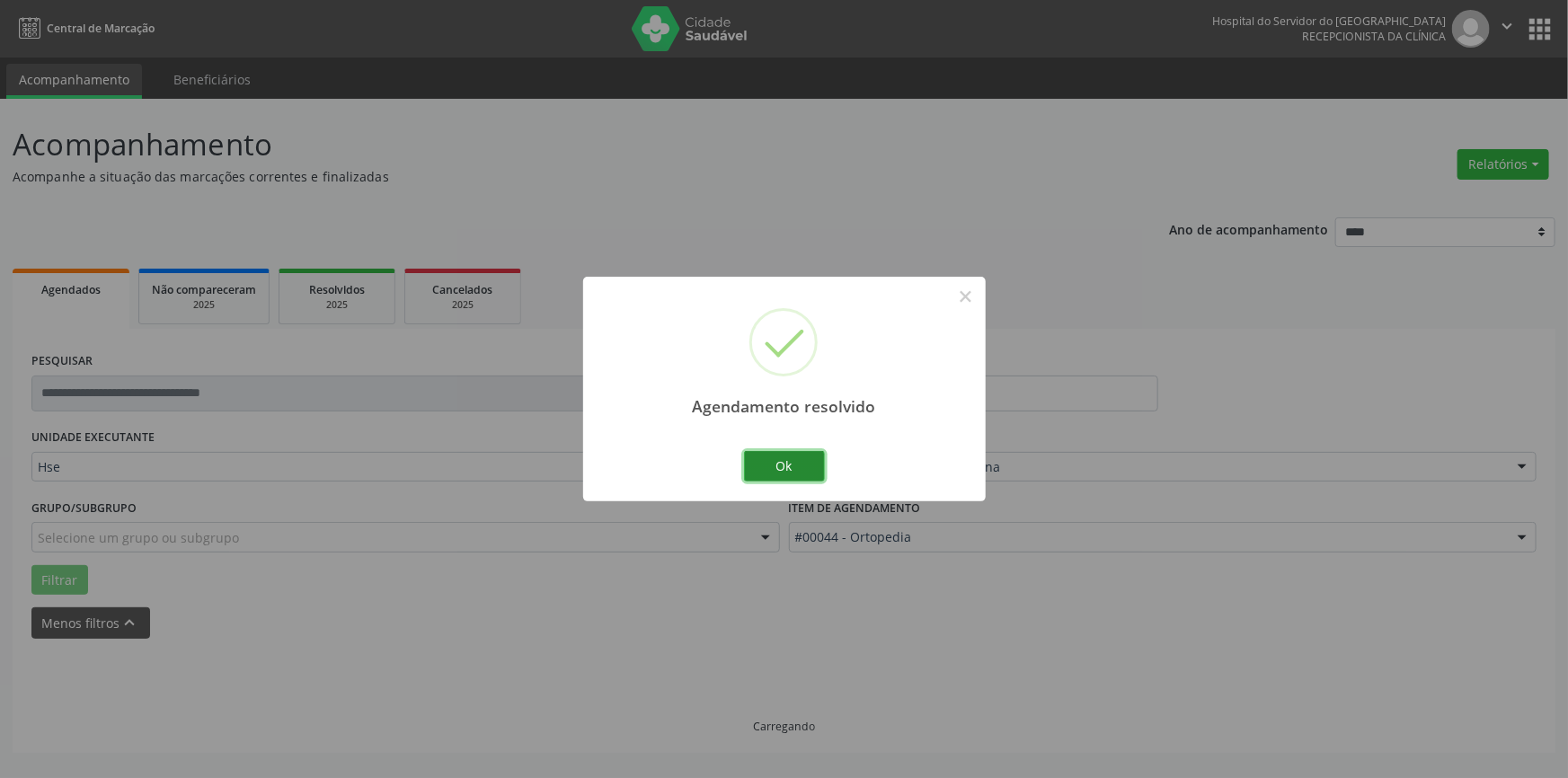
click at [785, 467] on button "Ok" at bounding box center [784, 467] width 81 height 31
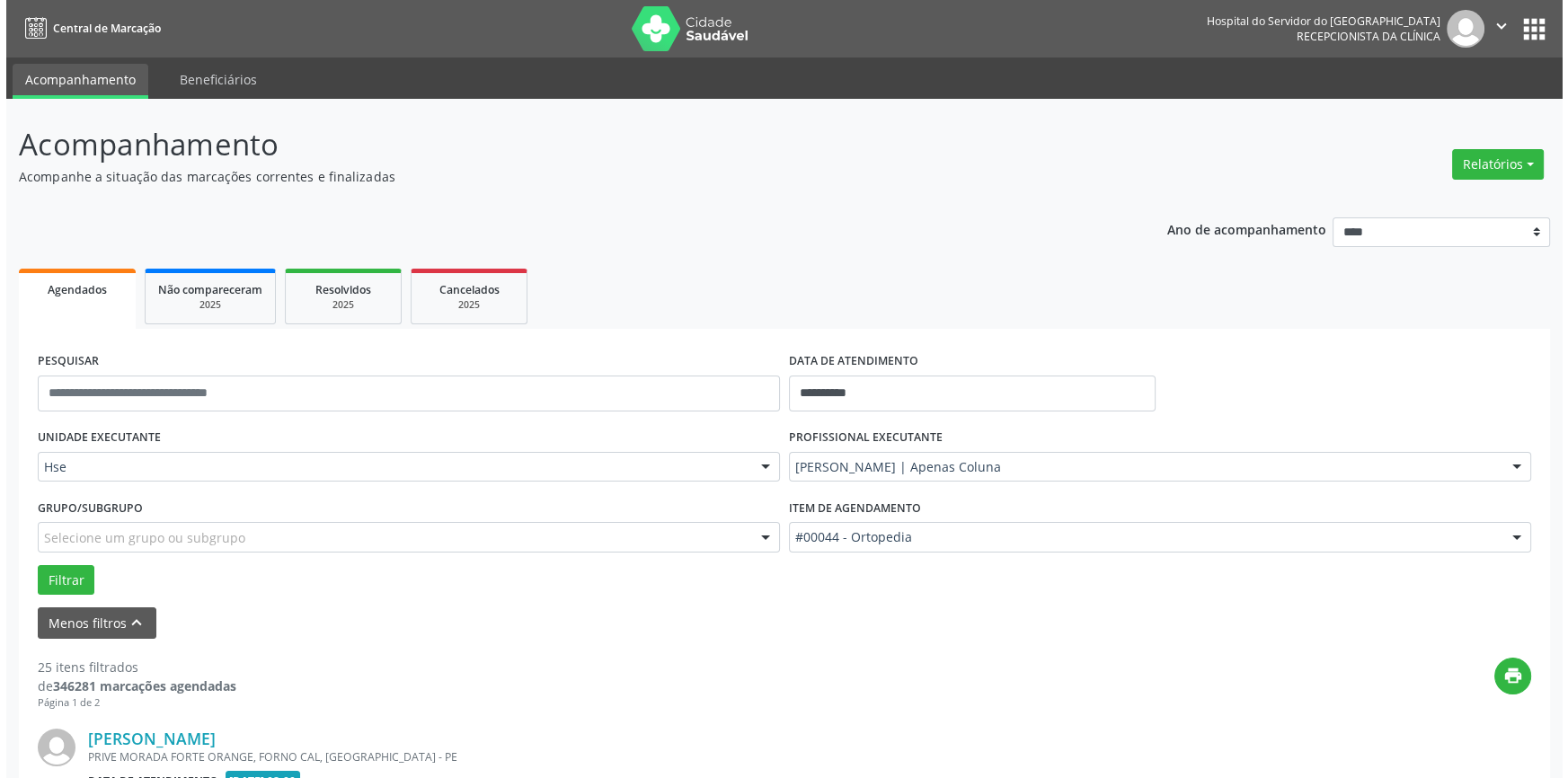
scroll to position [327, 0]
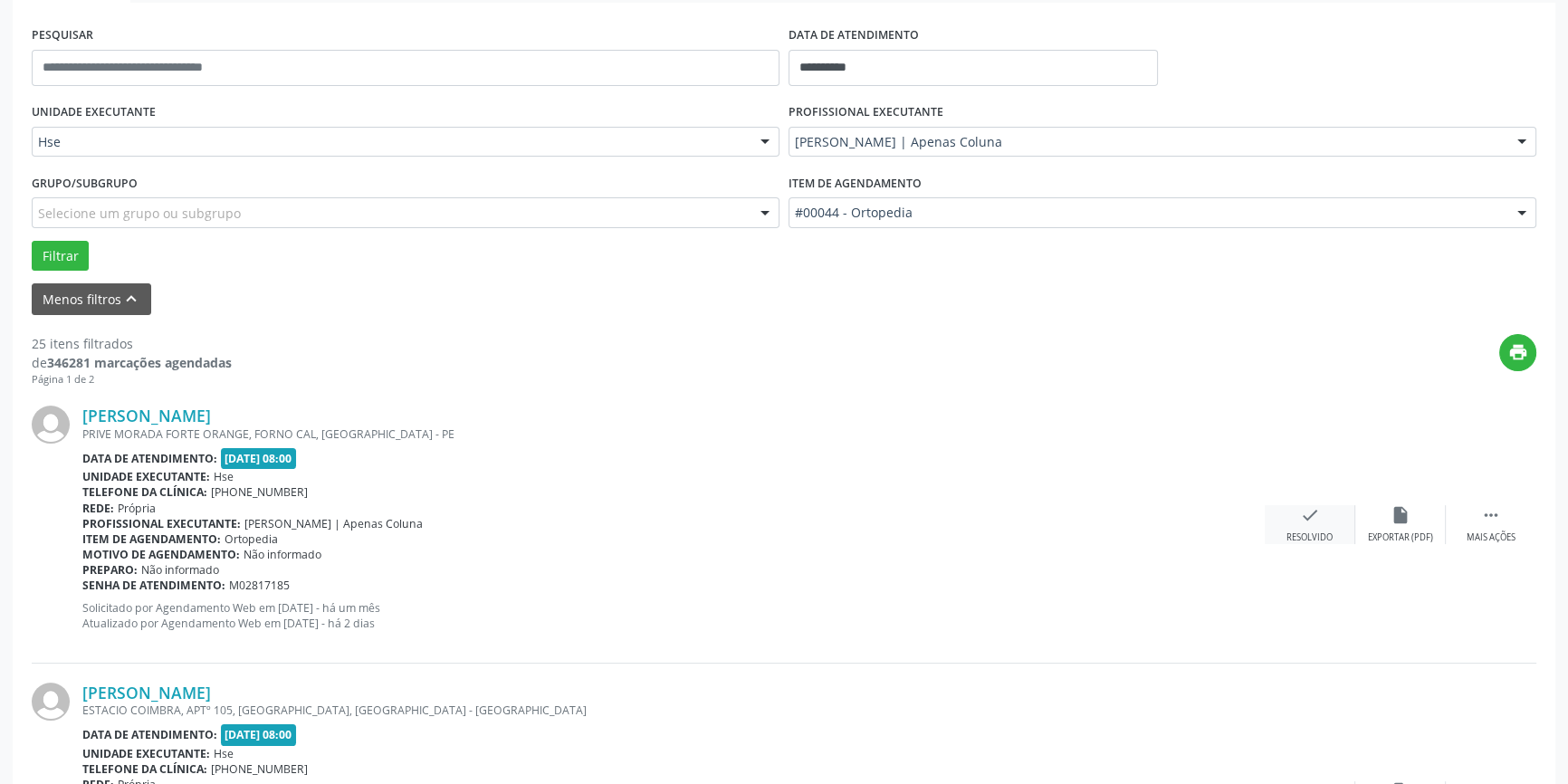
click at [1316, 515] on icon "check" at bounding box center [1310, 516] width 20 height 20
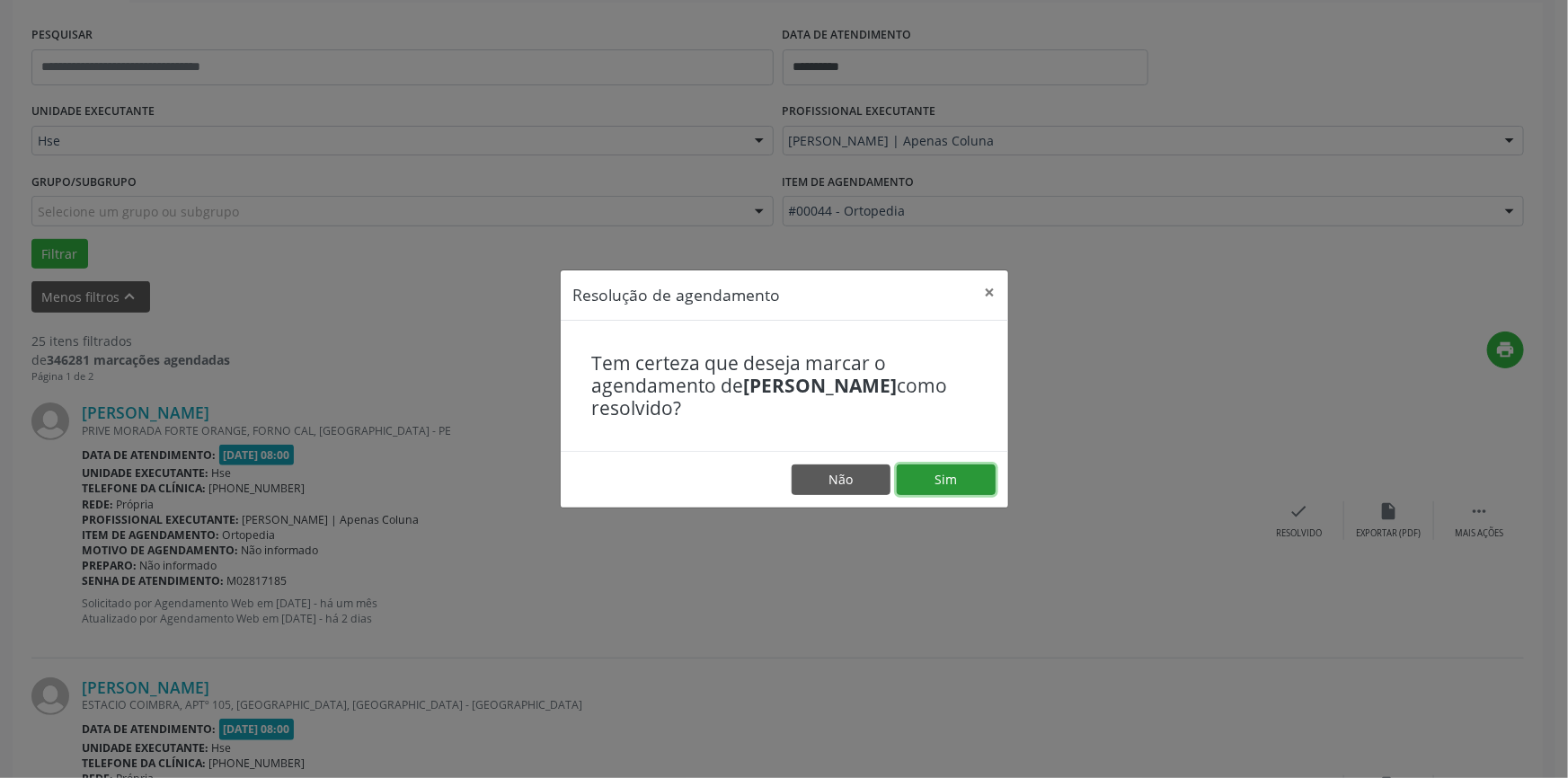
click at [948, 477] on button "Sim" at bounding box center [945, 480] width 98 height 31
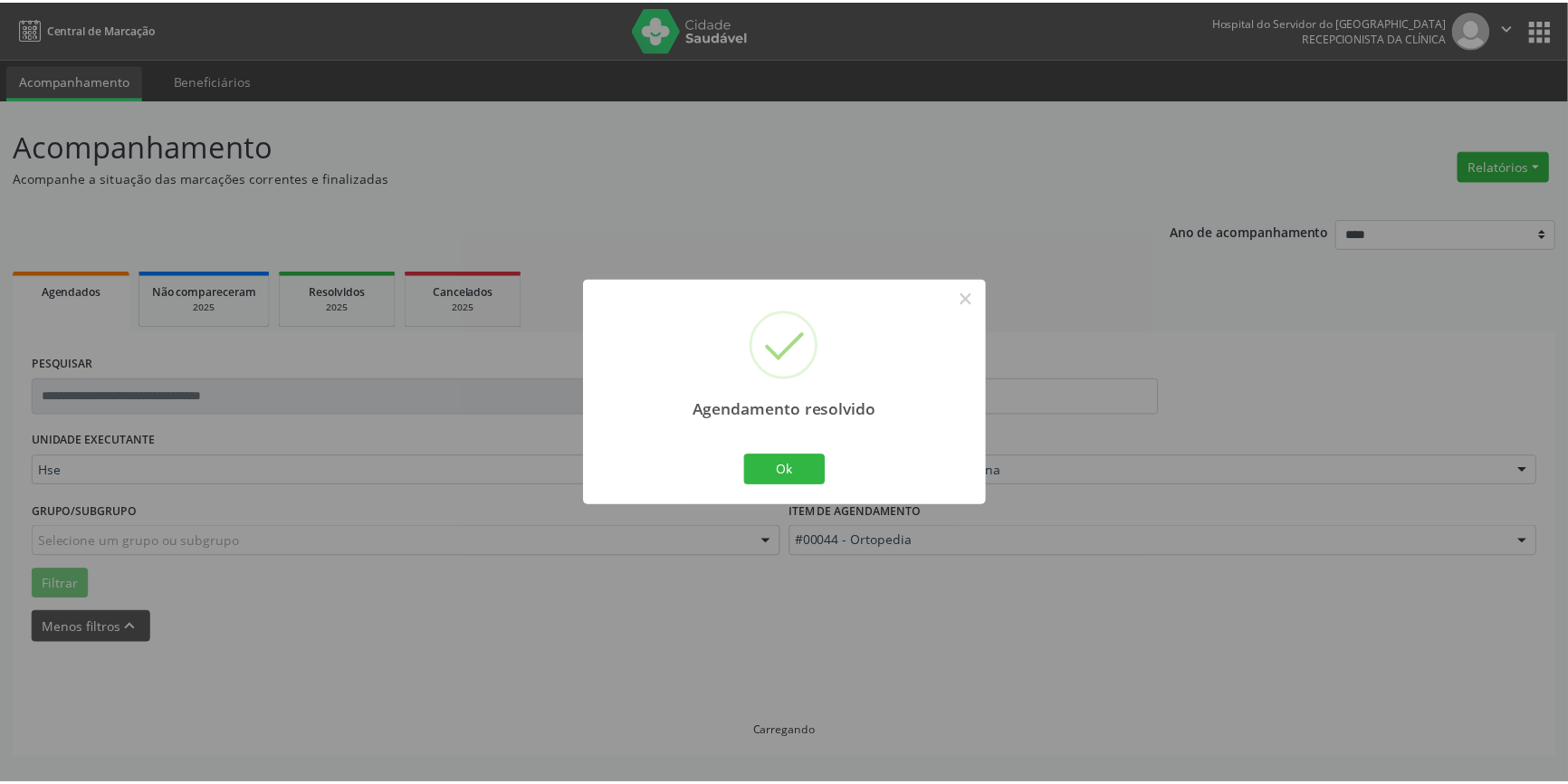
scroll to position [0, 0]
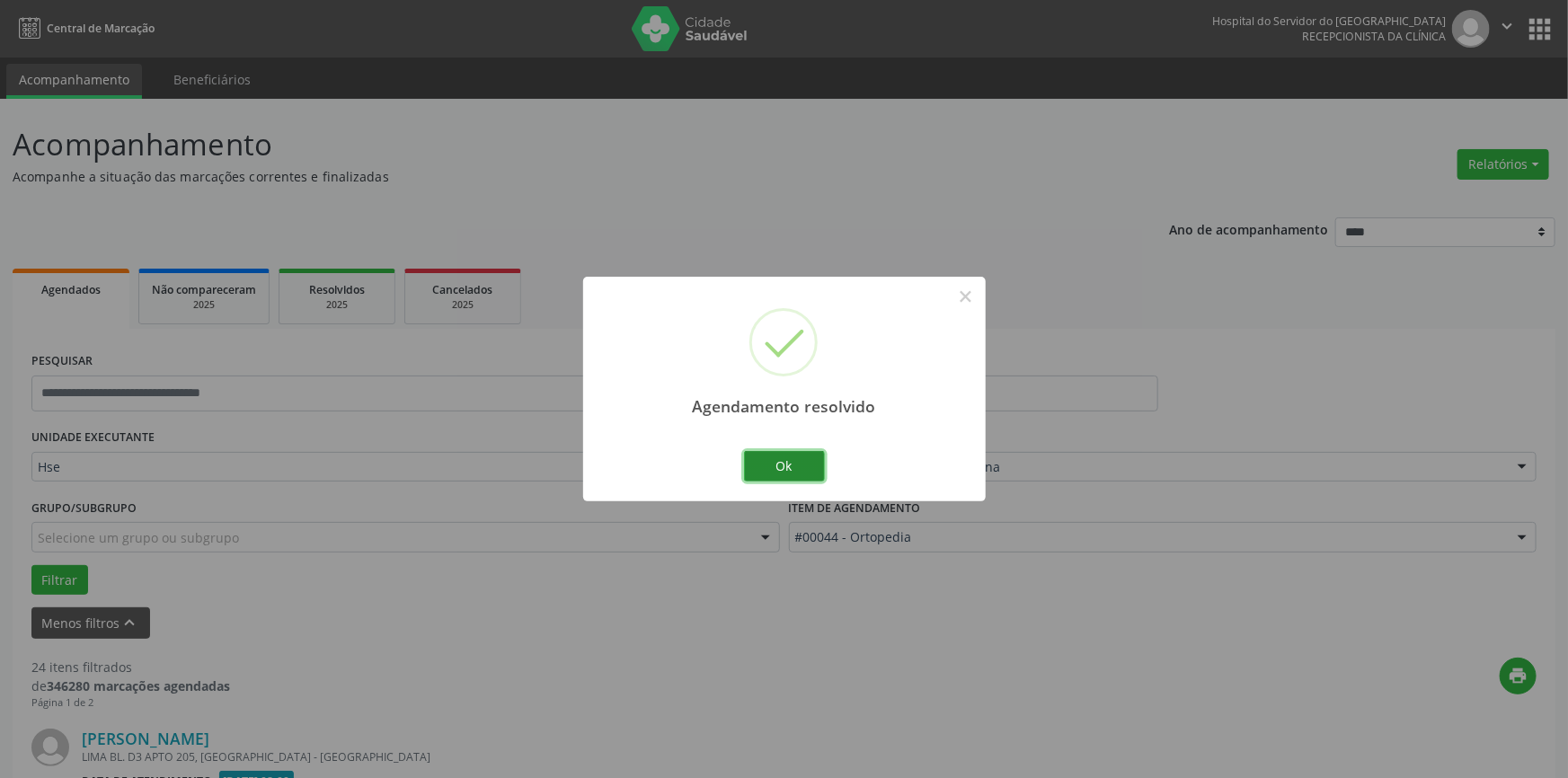
click at [782, 458] on button "Ok" at bounding box center [784, 467] width 81 height 31
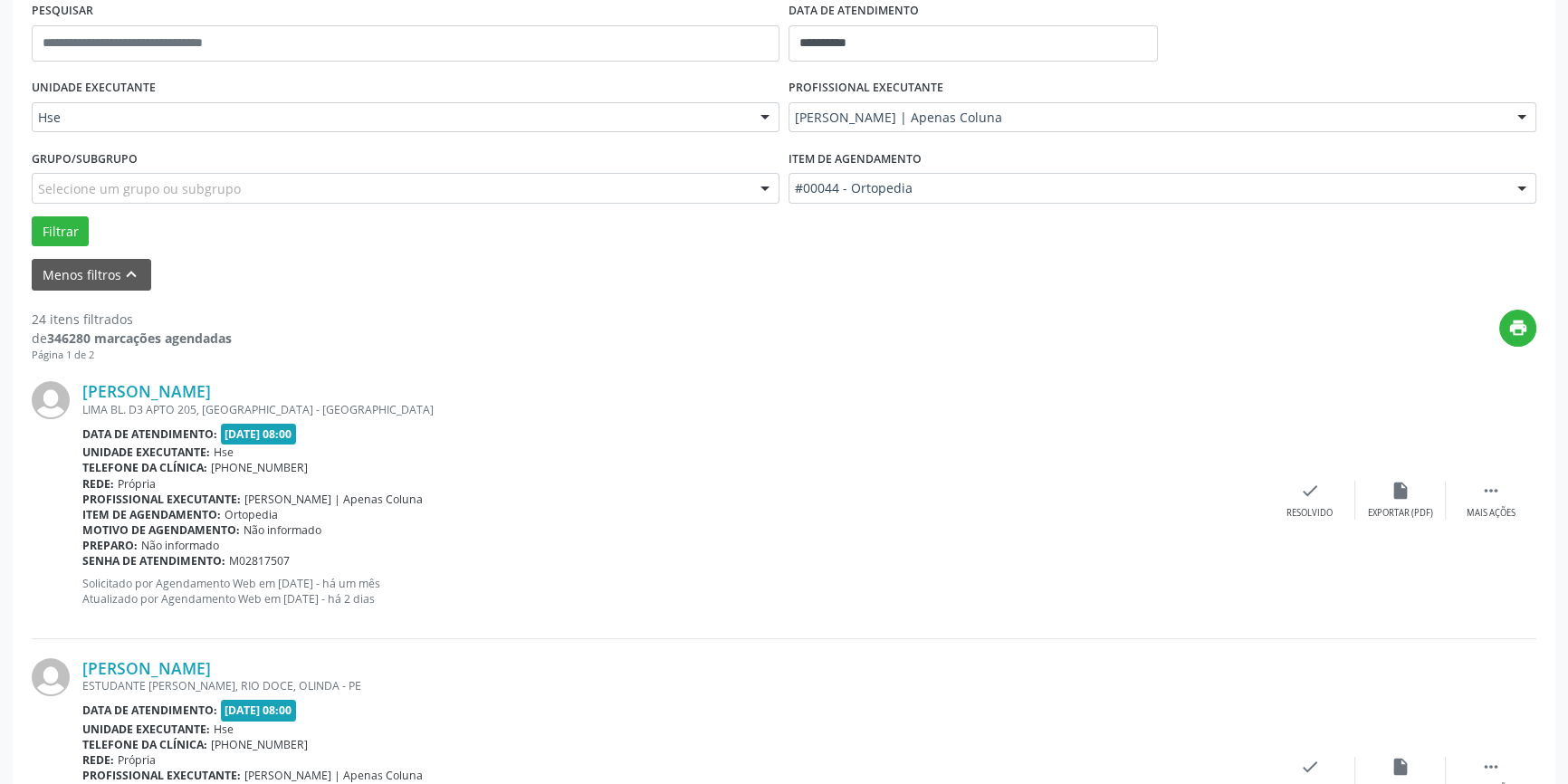
scroll to position [494, 0]
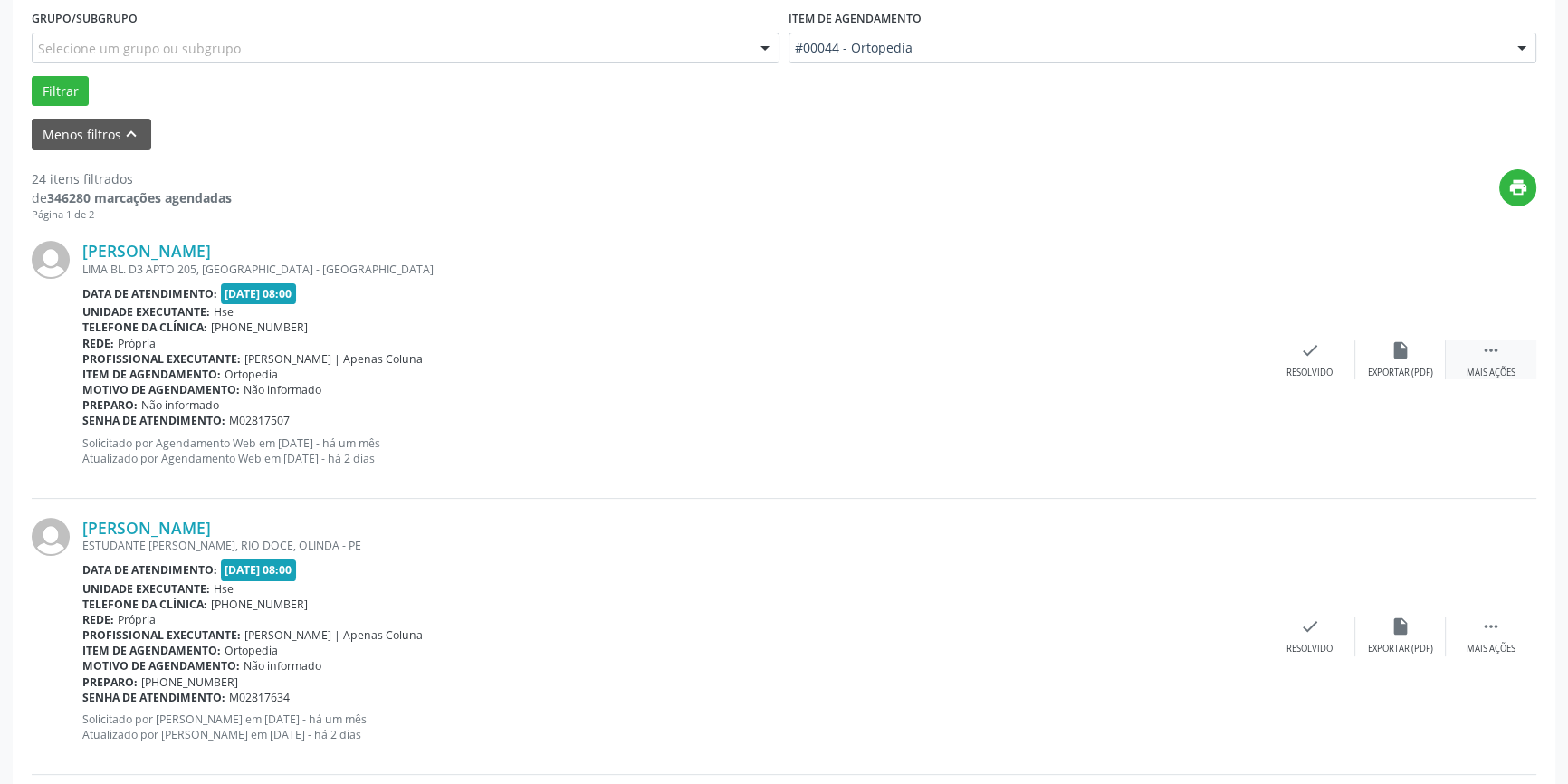
click at [1505, 361] on div " Mais ações" at bounding box center [1491, 360] width 91 height 39
click at [1406, 367] on div "Não compareceu" at bounding box center [1400, 373] width 77 height 13
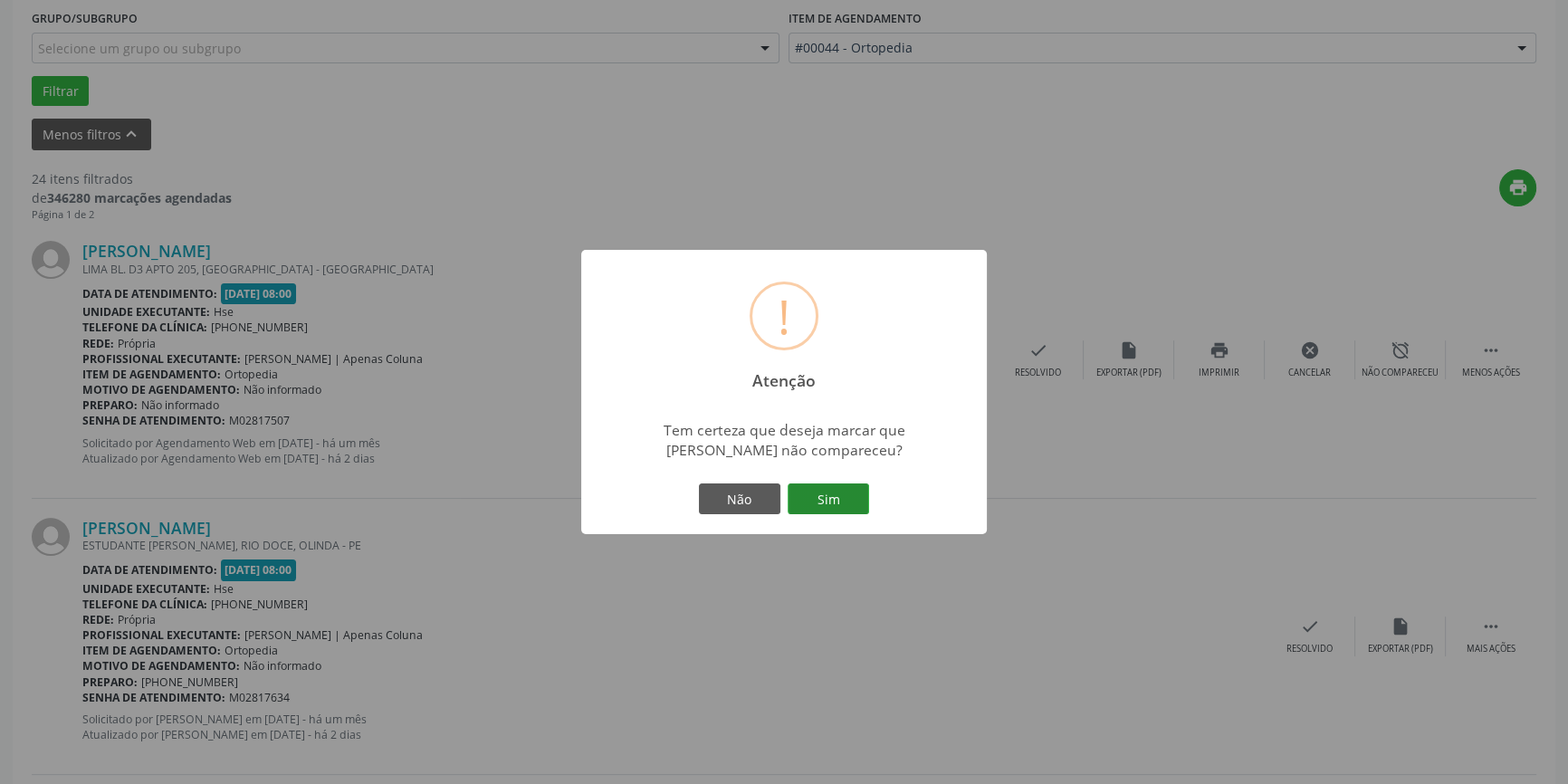
click at [832, 498] on button "Sim" at bounding box center [828, 499] width 82 height 31
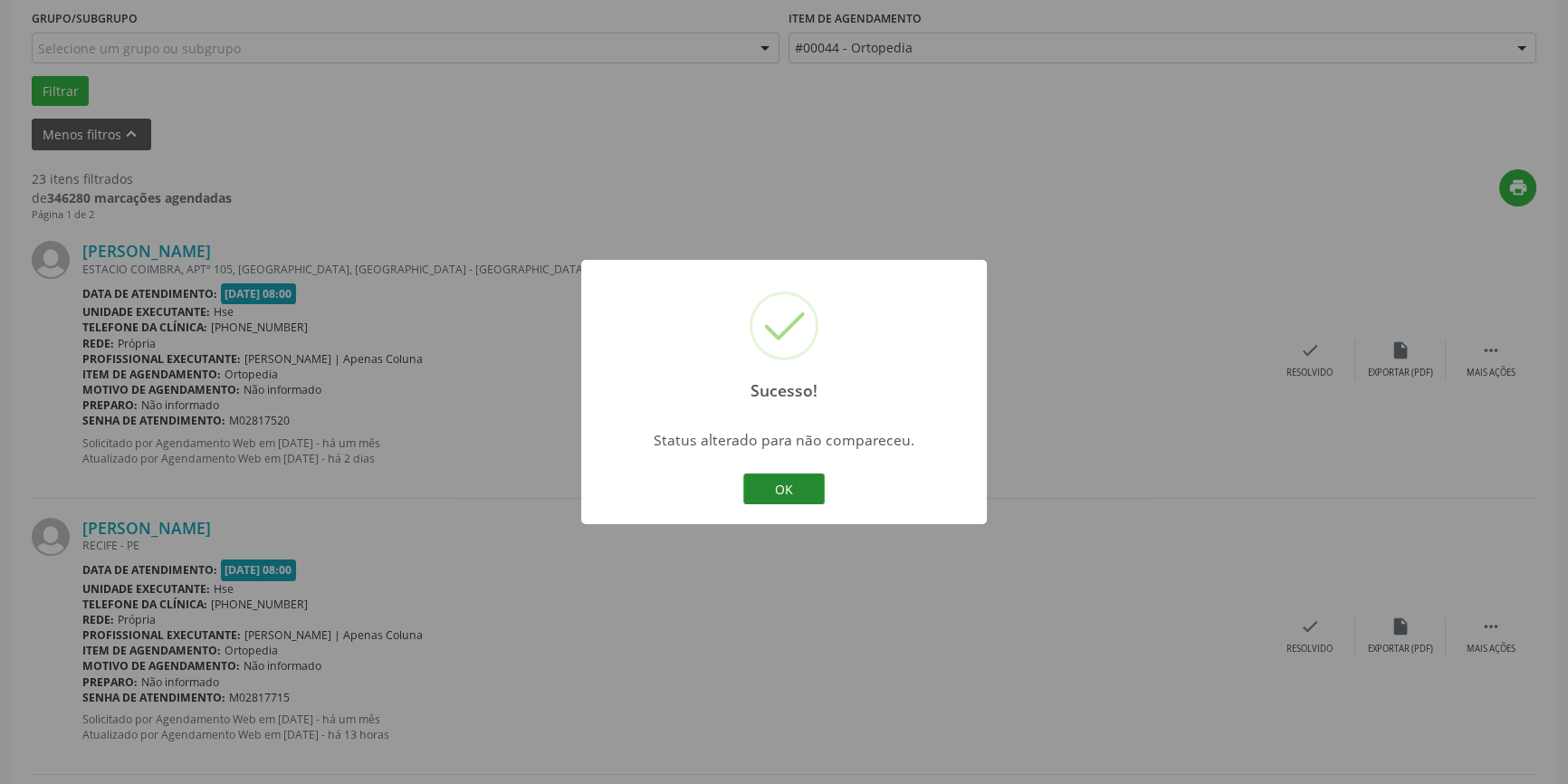
click at [774, 481] on button "OK" at bounding box center [784, 489] width 82 height 31
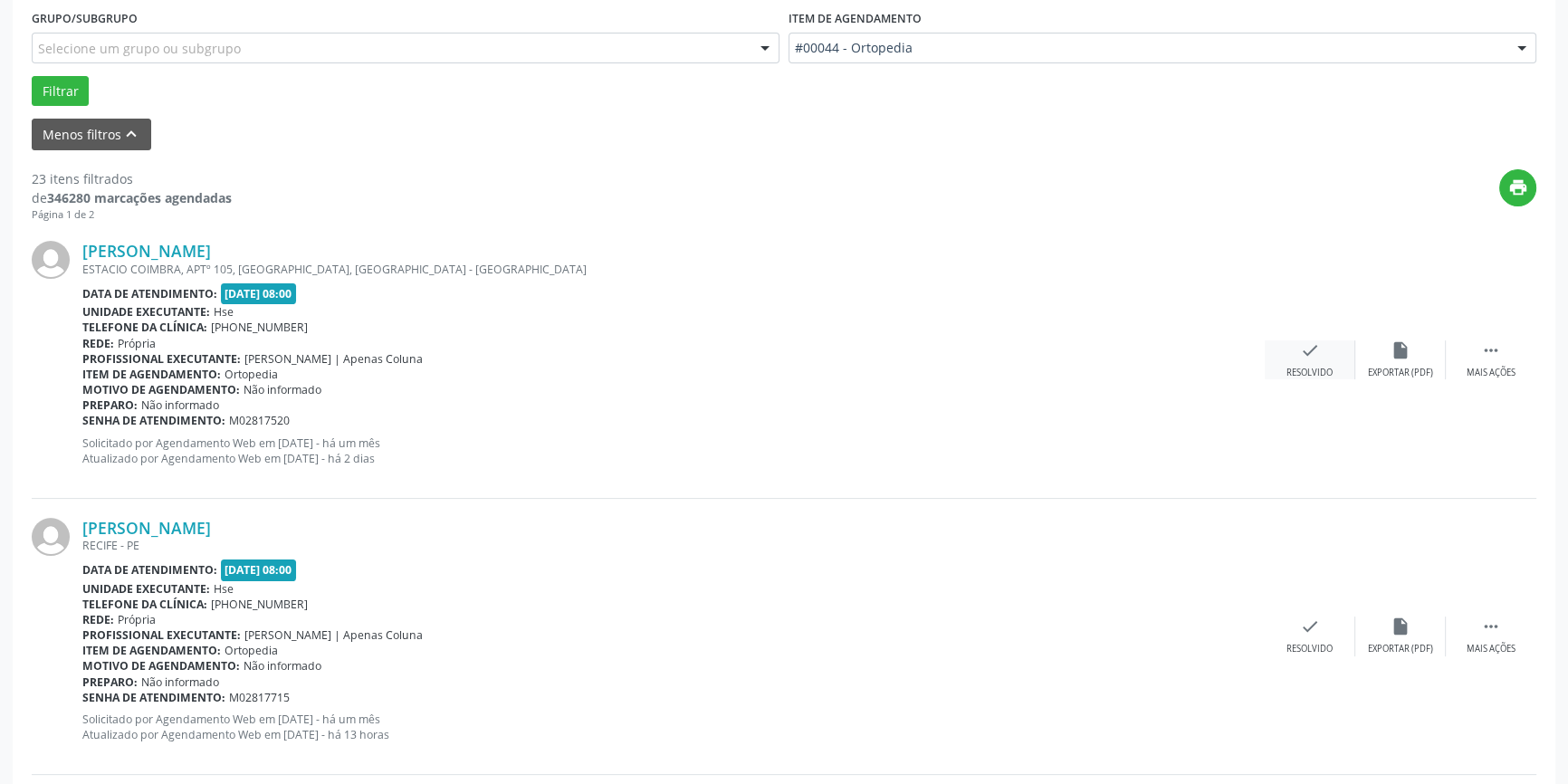
click at [1313, 362] on div "check Resolvido" at bounding box center [1310, 360] width 91 height 39
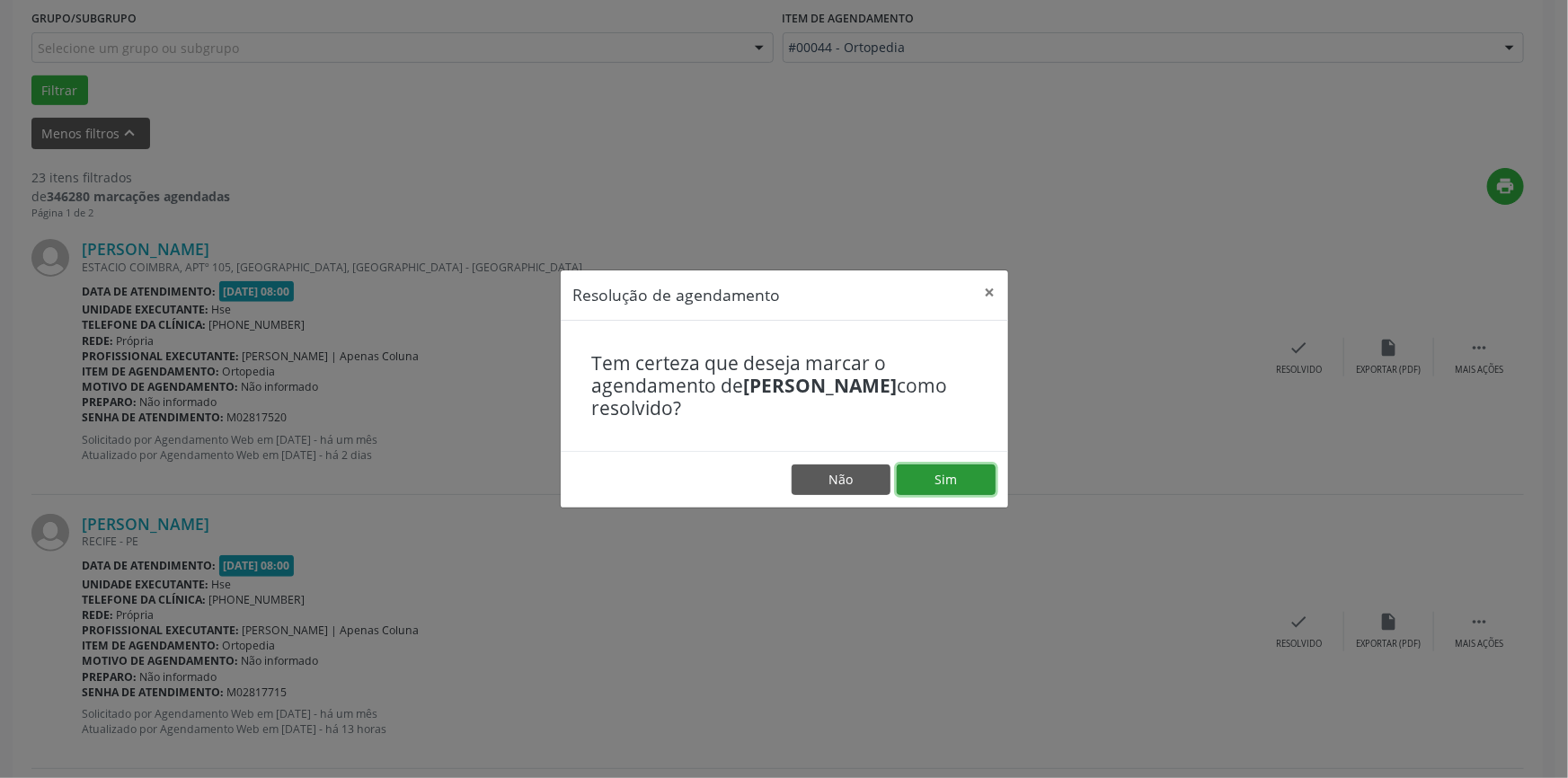
click at [925, 482] on button "Sim" at bounding box center [945, 480] width 98 height 31
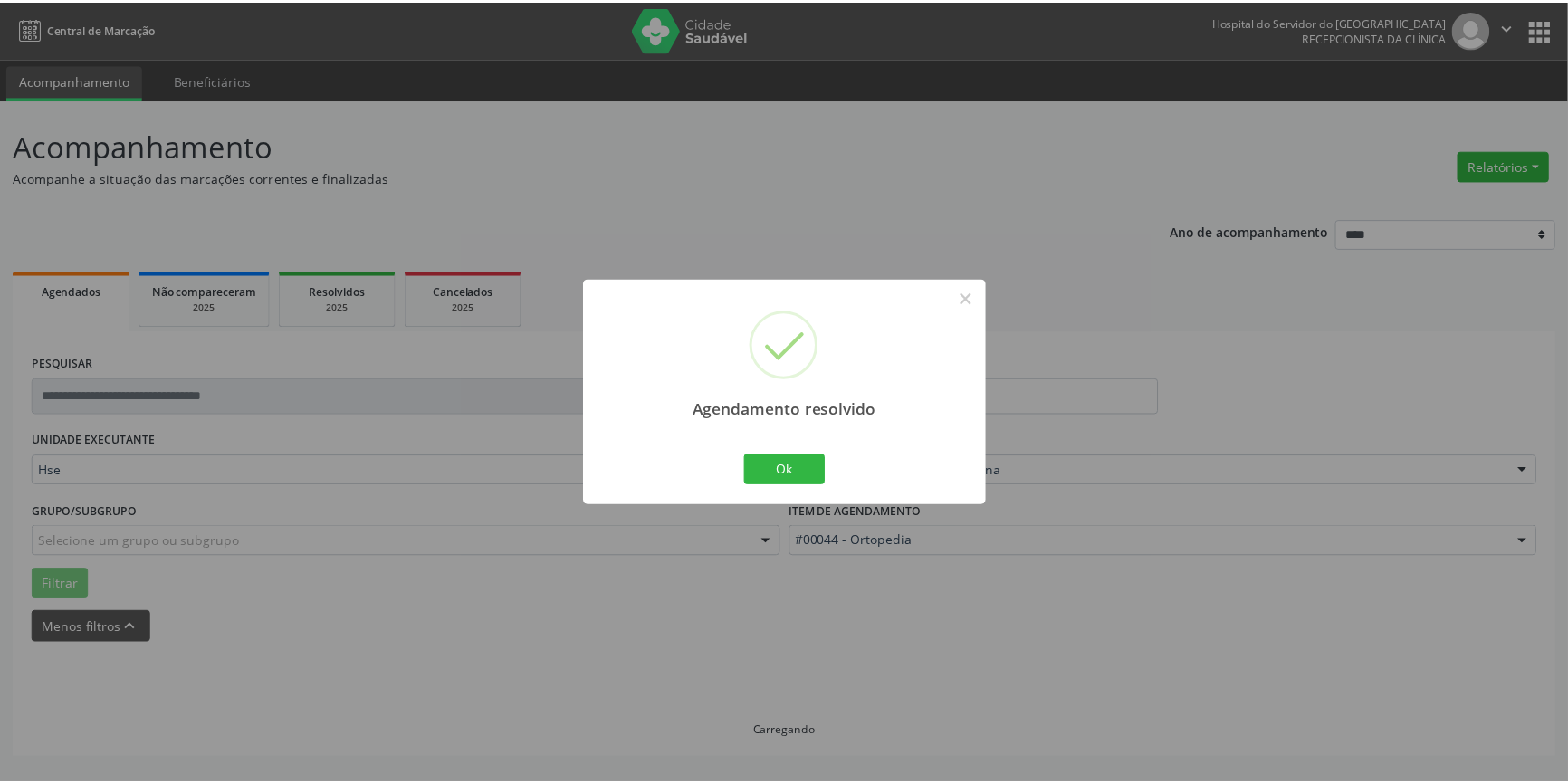
scroll to position [0, 0]
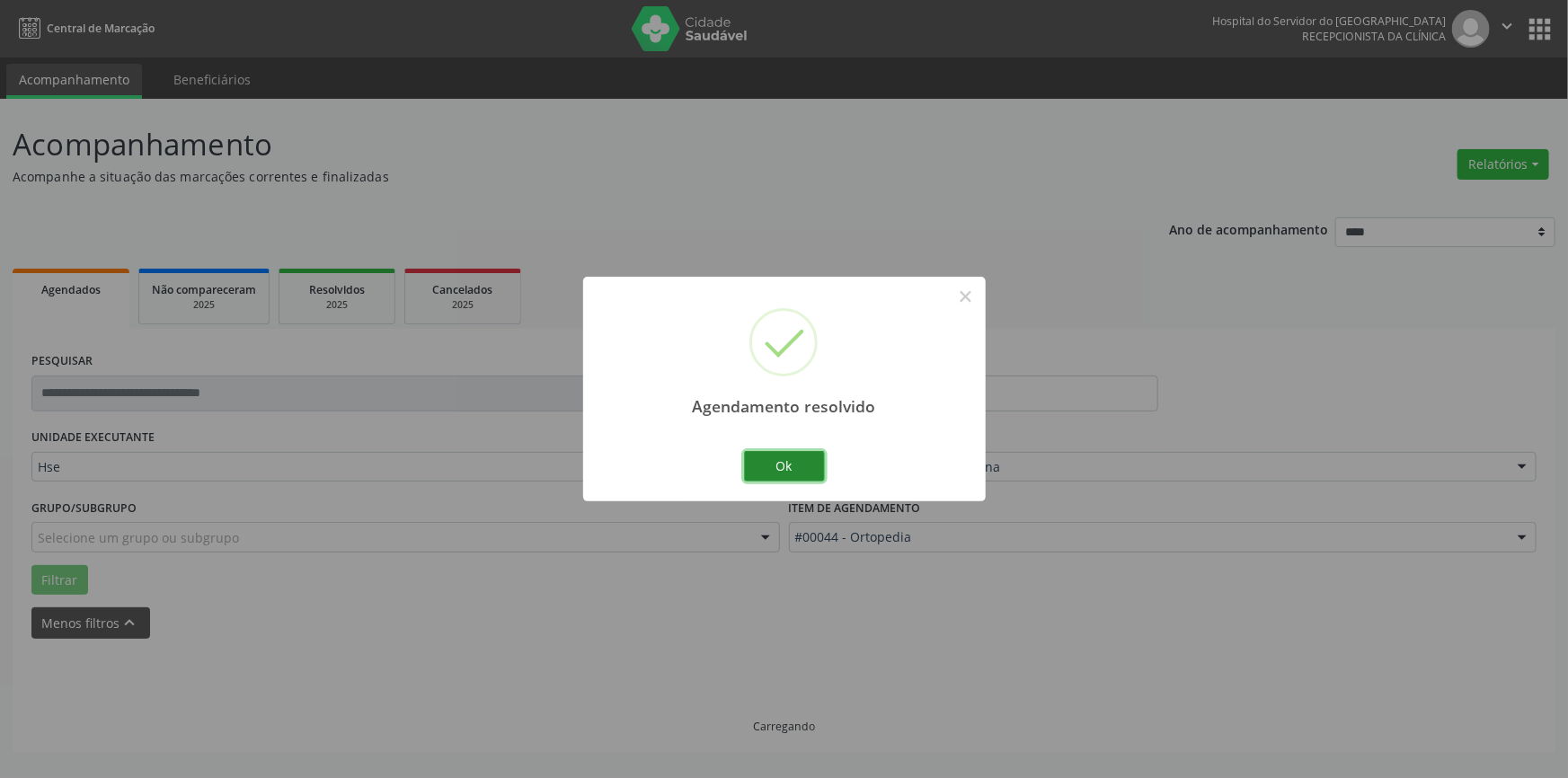
click at [771, 470] on button "Ok" at bounding box center [784, 467] width 81 height 31
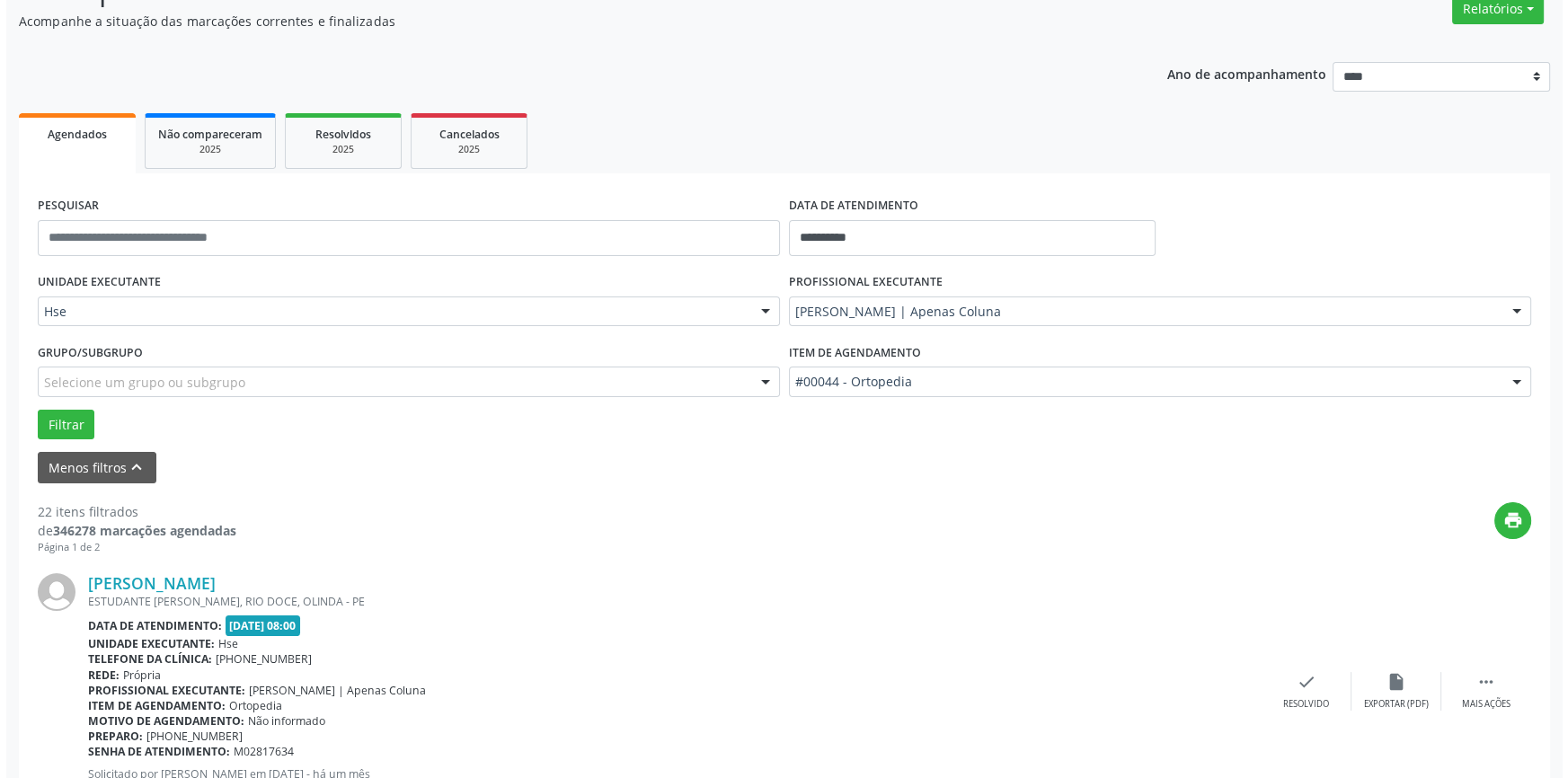
scroll to position [244, 0]
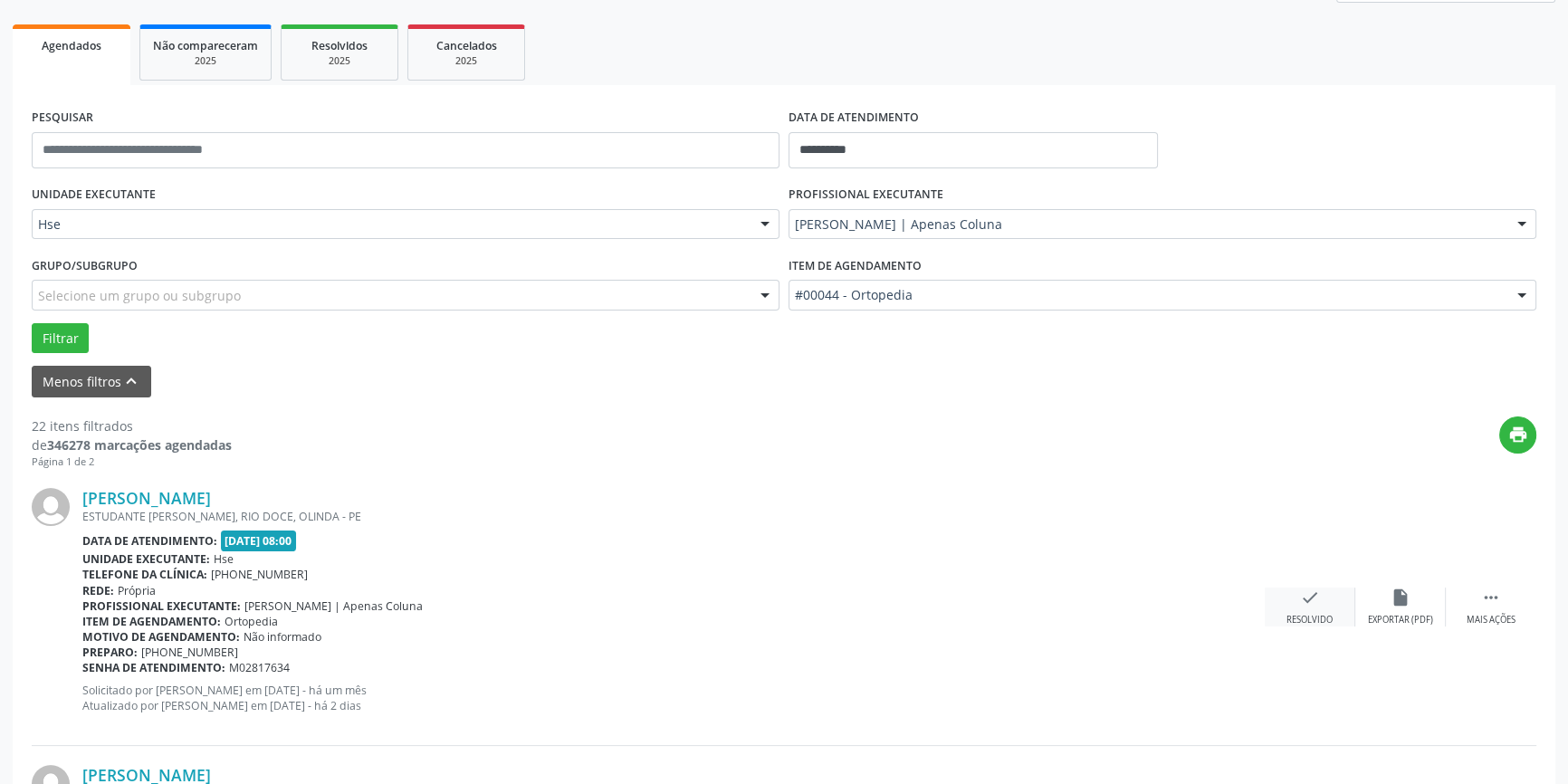
click at [1311, 608] on div "check Resolvido" at bounding box center [1310, 608] width 91 height 39
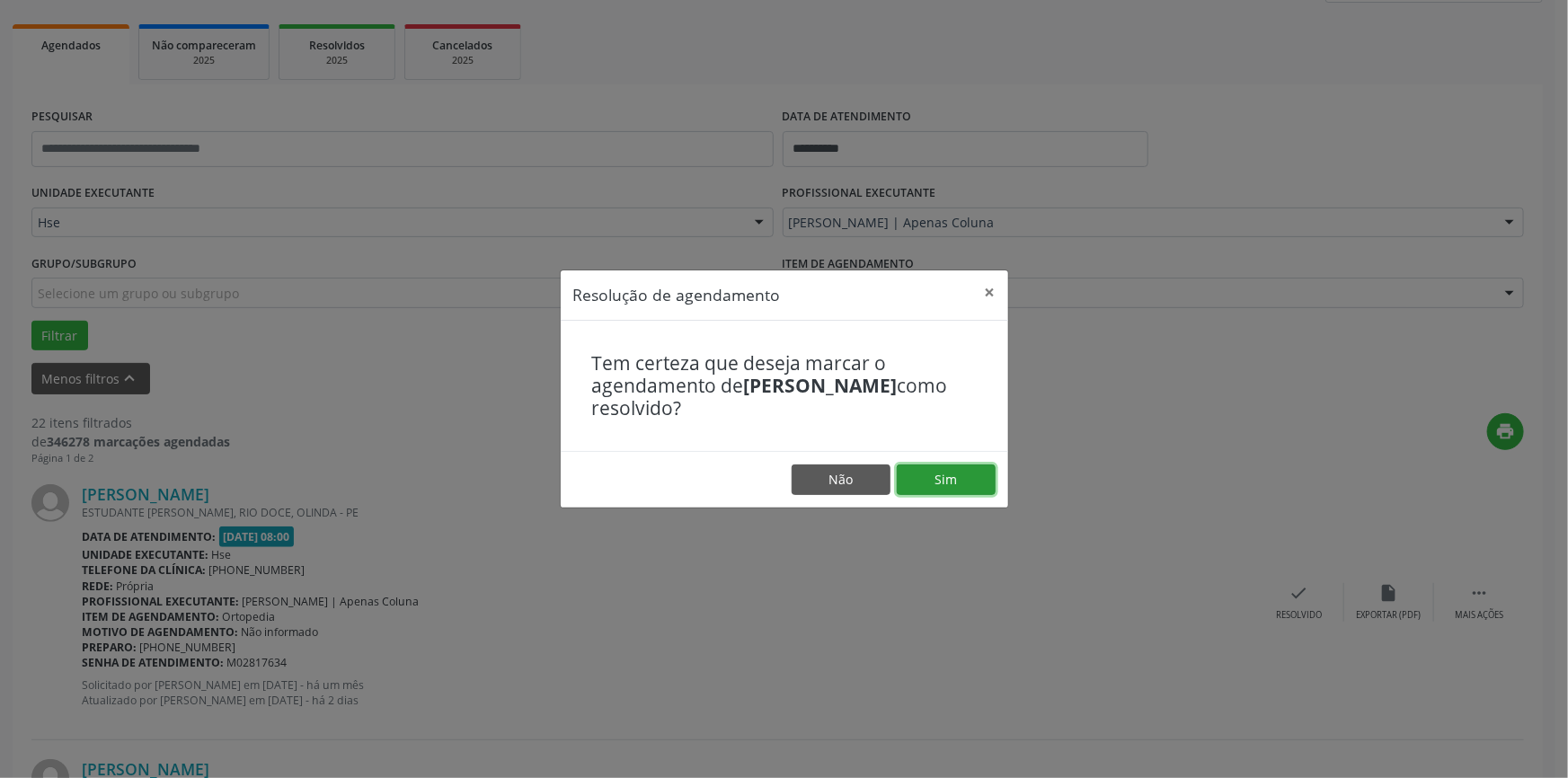
click at [944, 481] on button "Sim" at bounding box center [945, 480] width 98 height 31
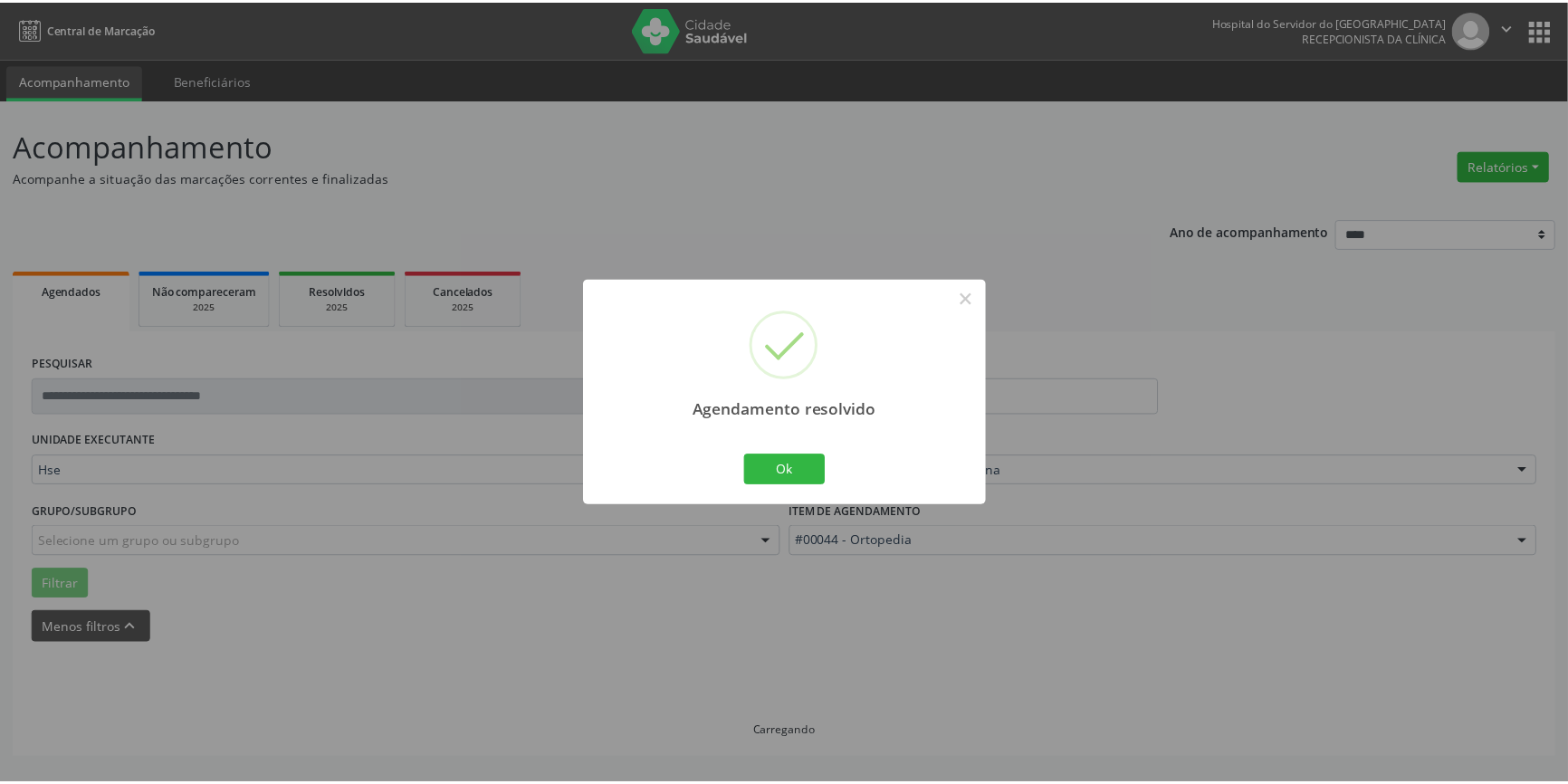
scroll to position [0, 0]
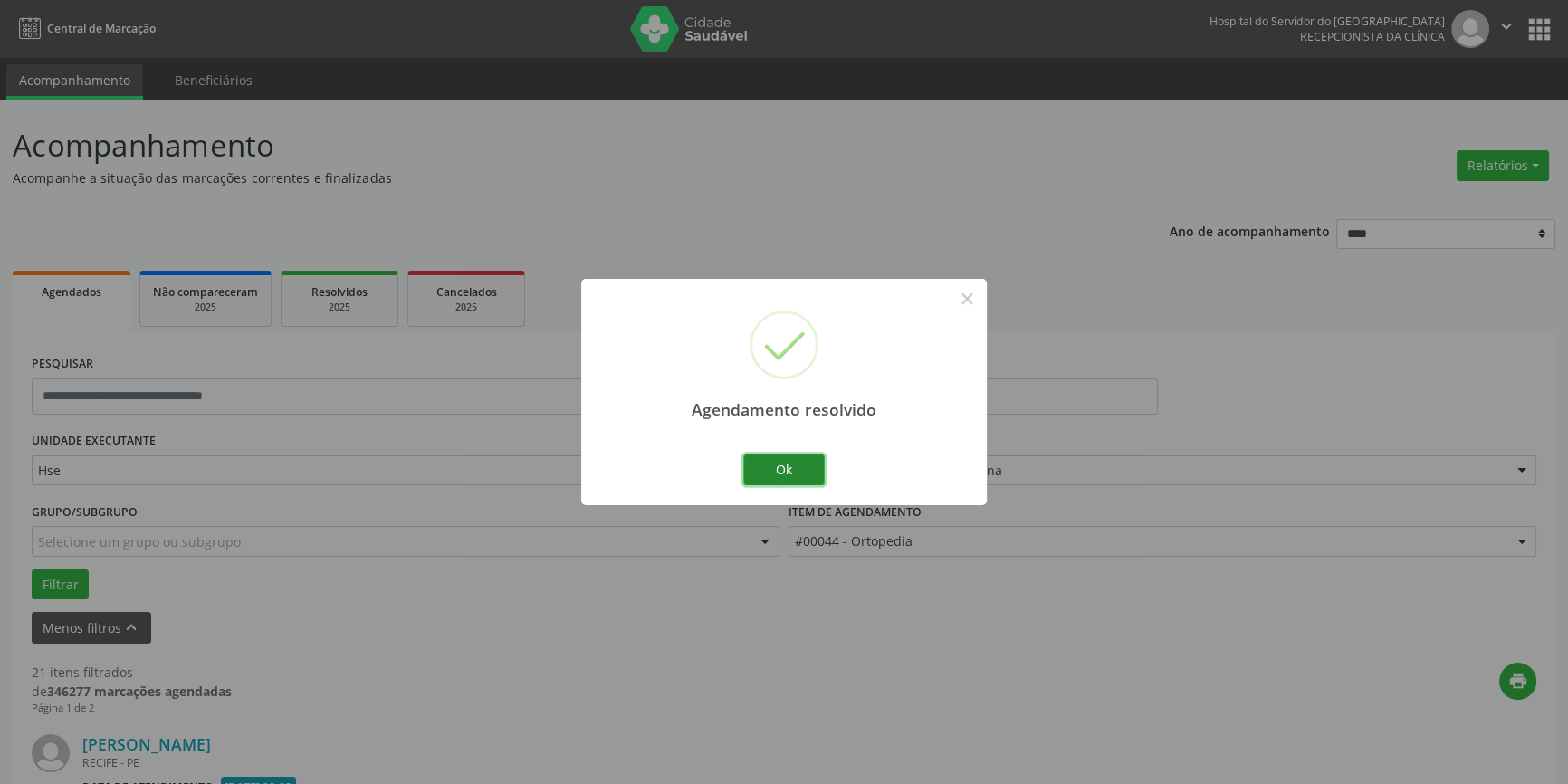
click at [779, 471] on button "Ok" at bounding box center [784, 471] width 82 height 31
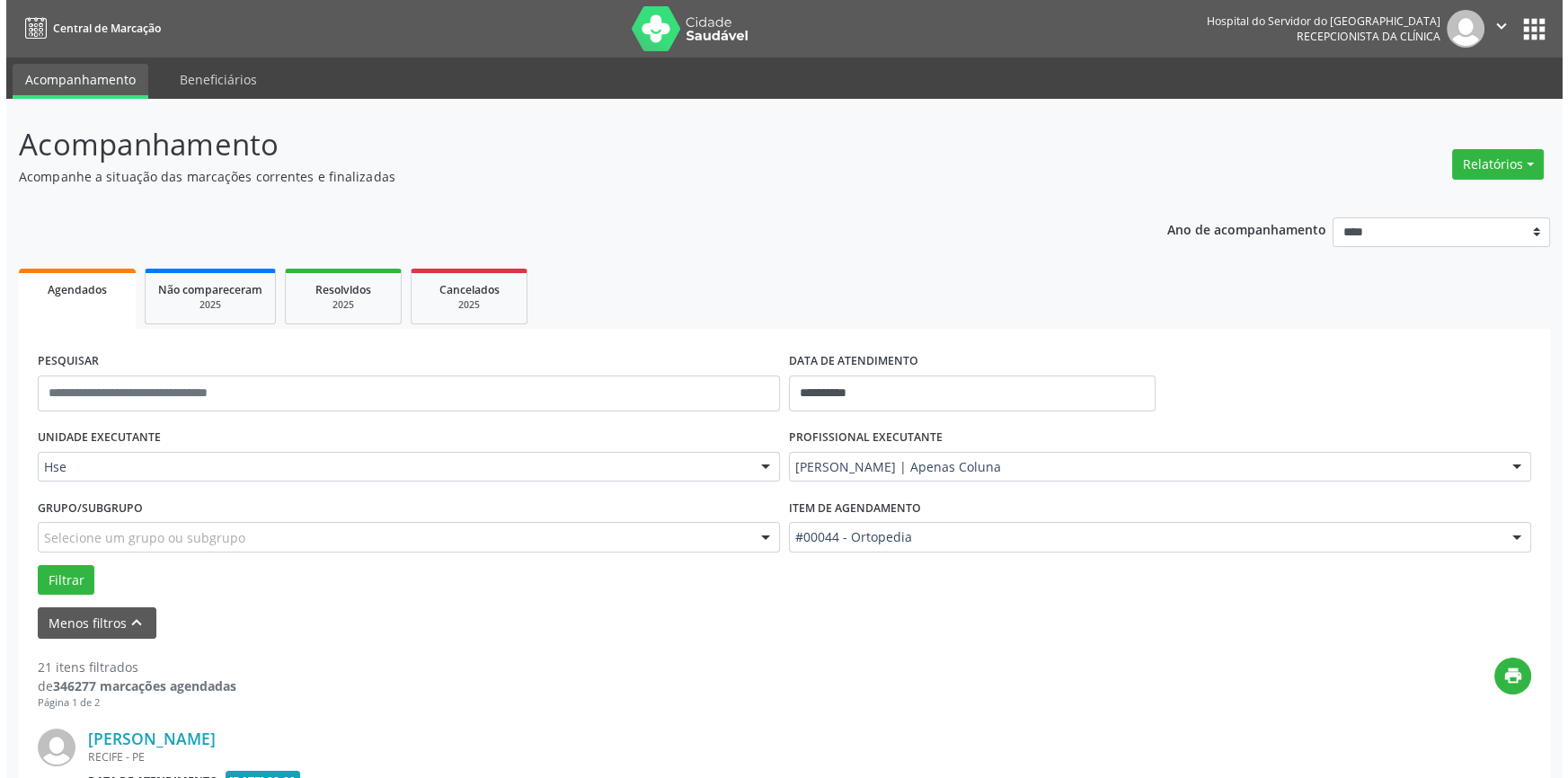
scroll to position [327, 0]
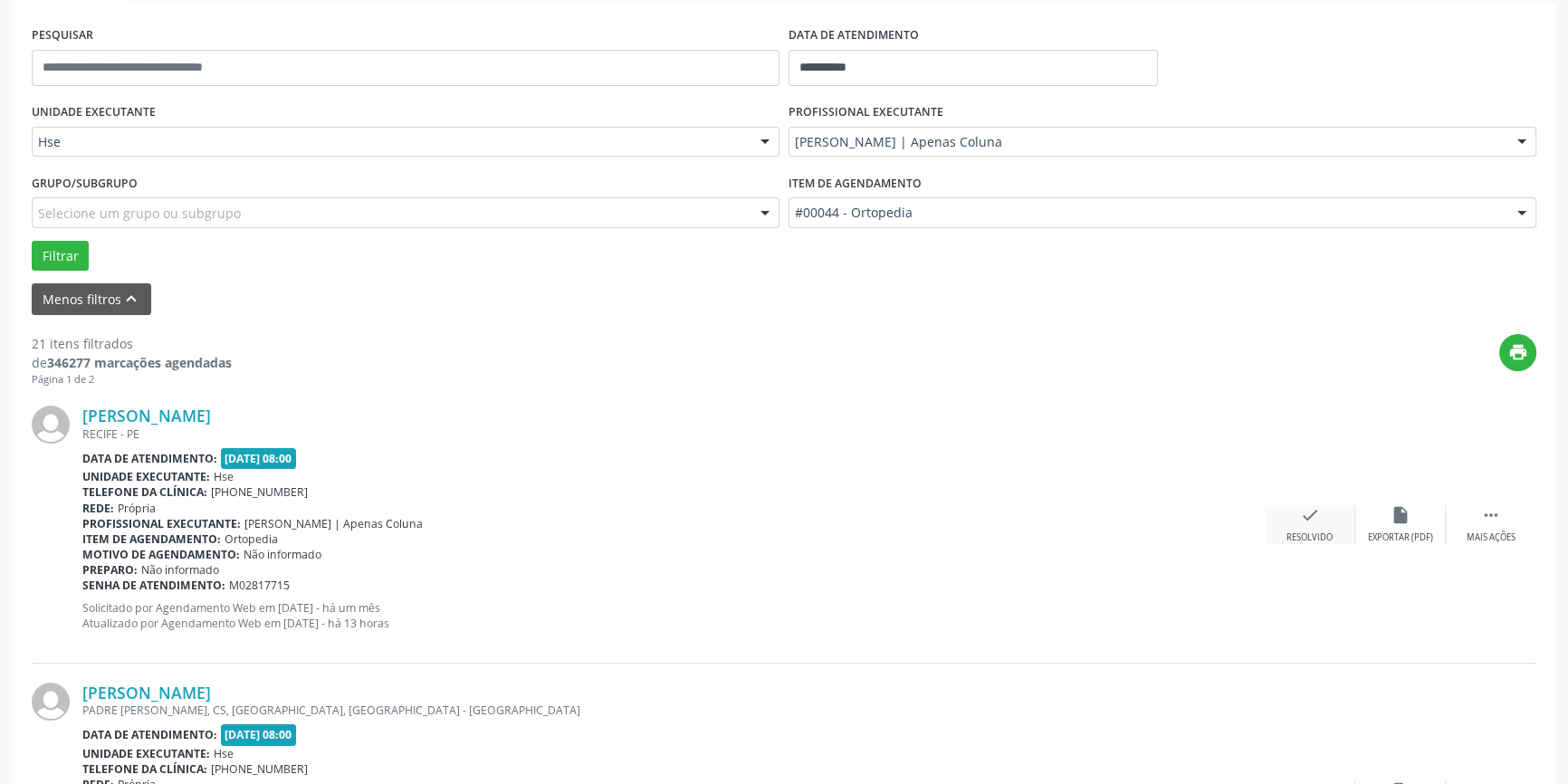
click at [1319, 522] on icon "check" at bounding box center [1310, 516] width 20 height 20
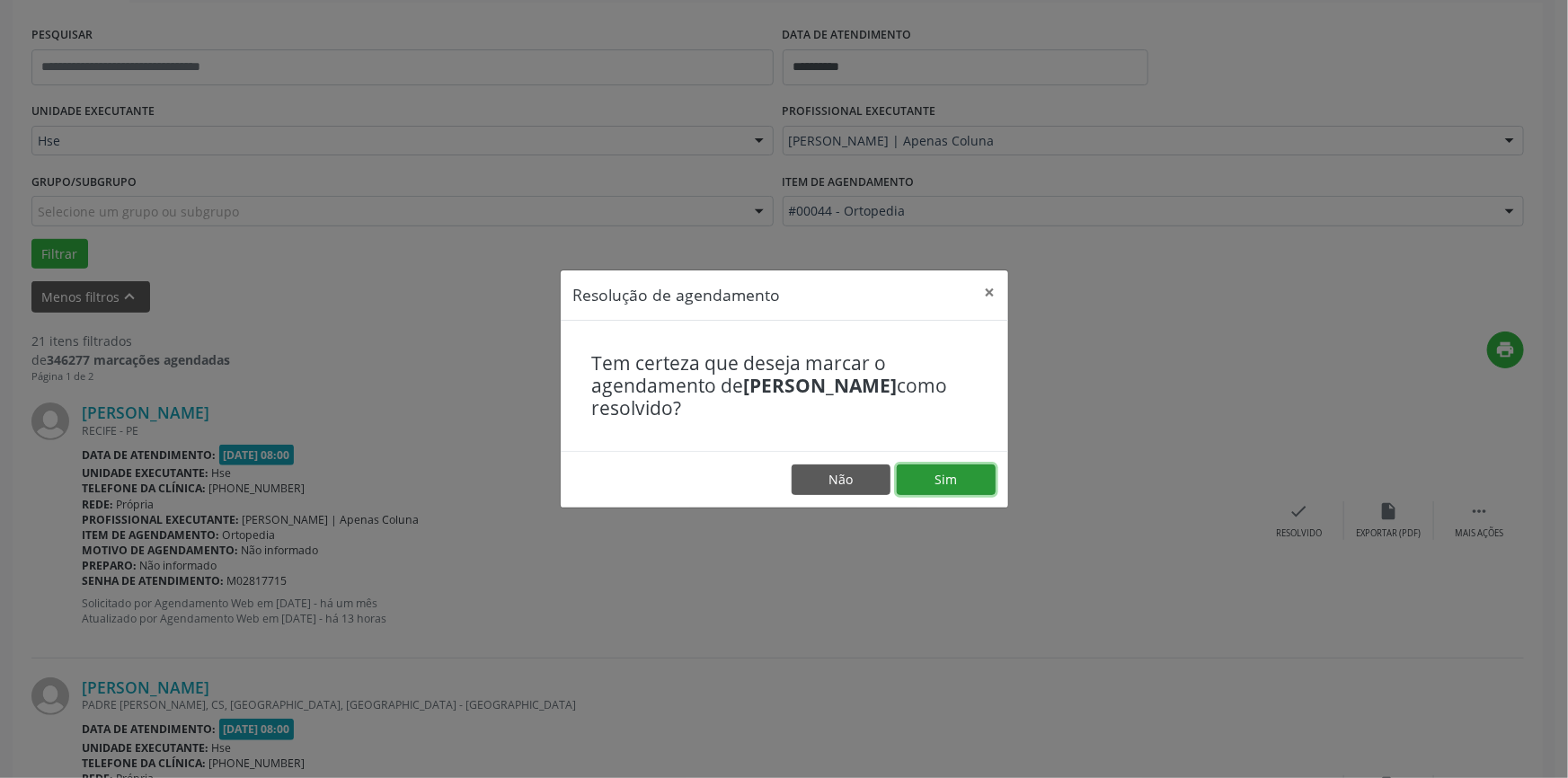
click at [944, 483] on button "Sim" at bounding box center [945, 480] width 98 height 31
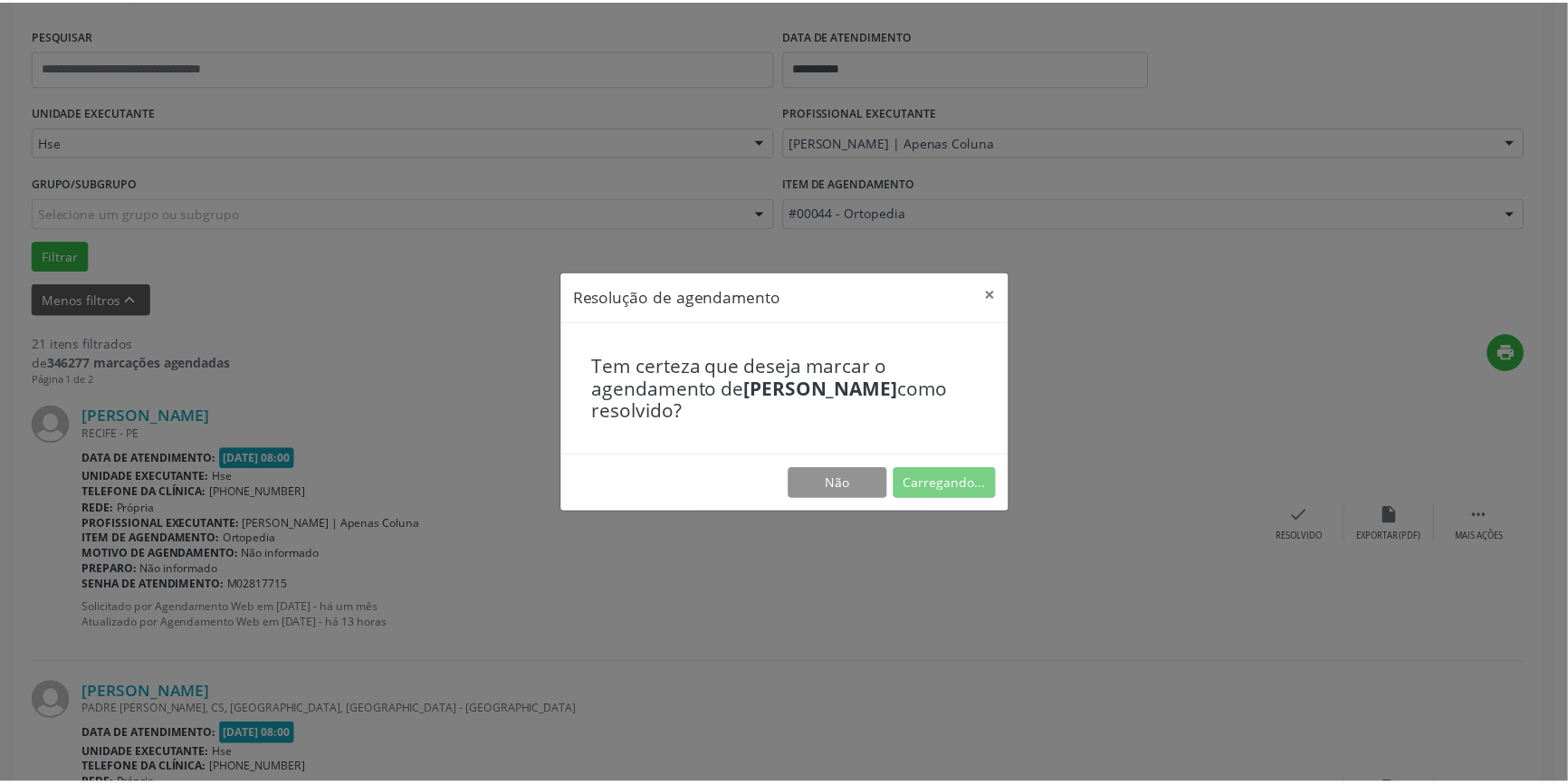
scroll to position [0, 0]
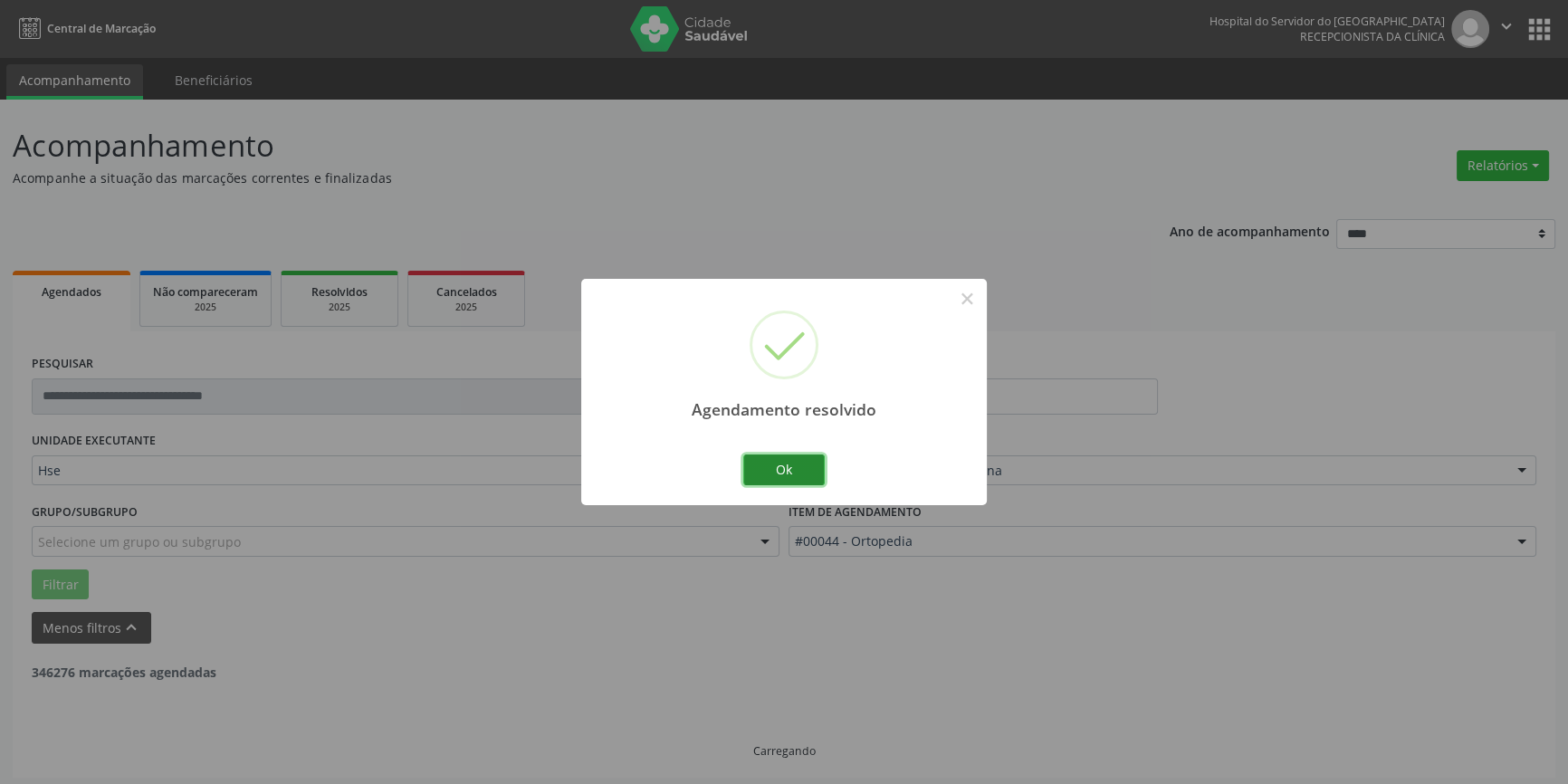
click at [807, 464] on button "Ok" at bounding box center [784, 471] width 82 height 31
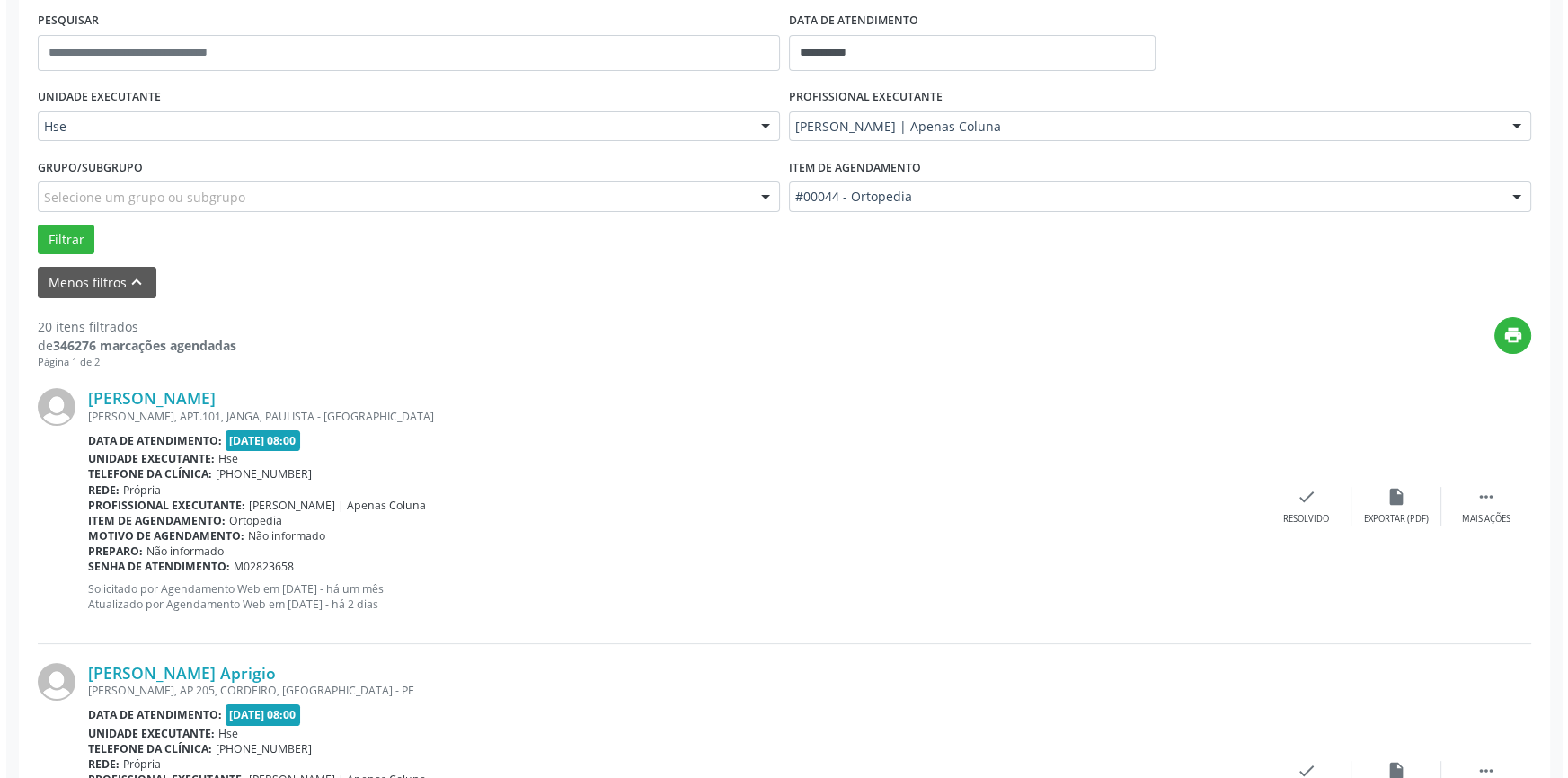
scroll to position [490, 0]
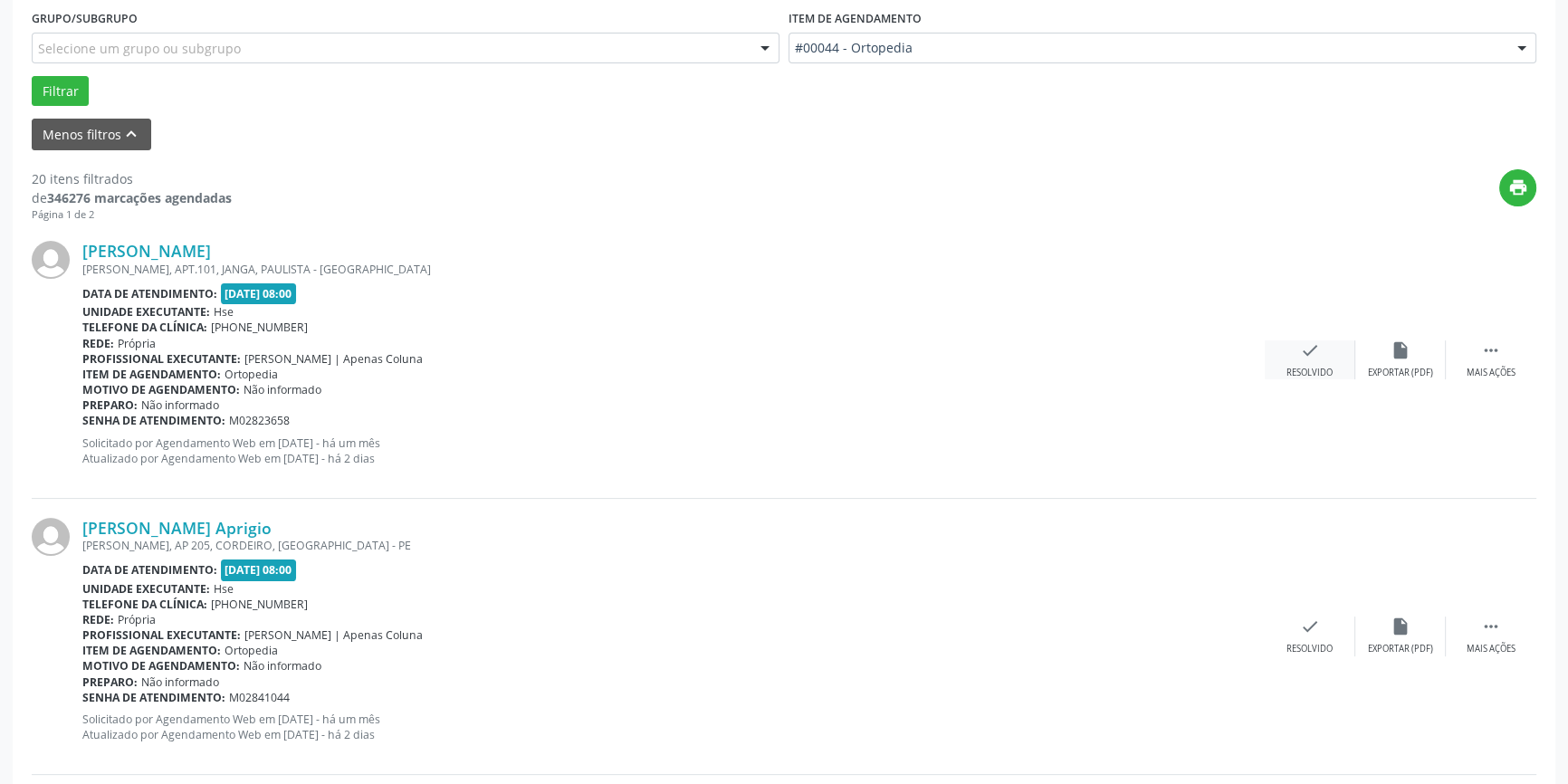
click at [1309, 362] on div "check Resolvido" at bounding box center [1310, 360] width 91 height 39
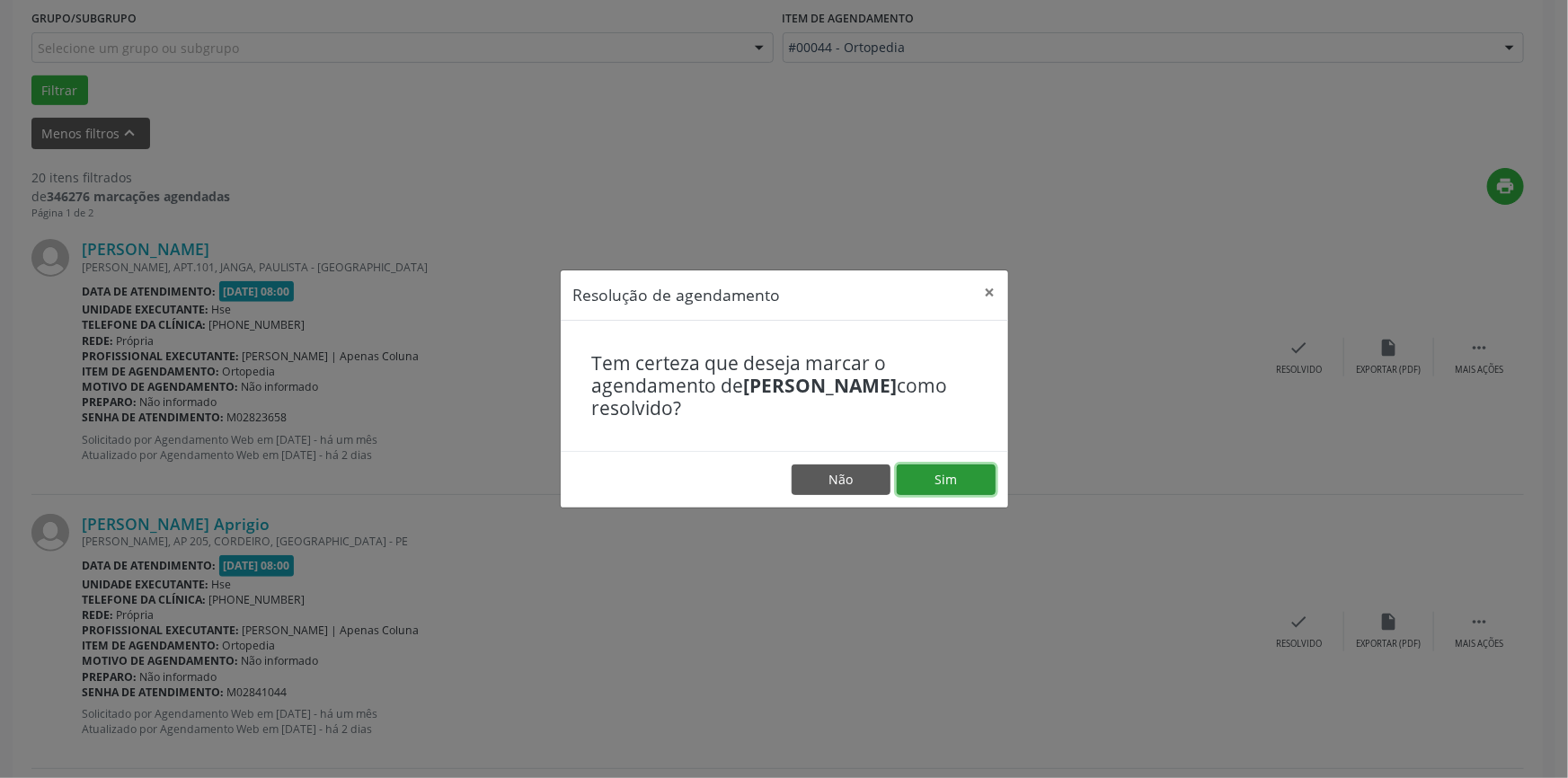
click at [955, 471] on button "Sim" at bounding box center [945, 480] width 98 height 31
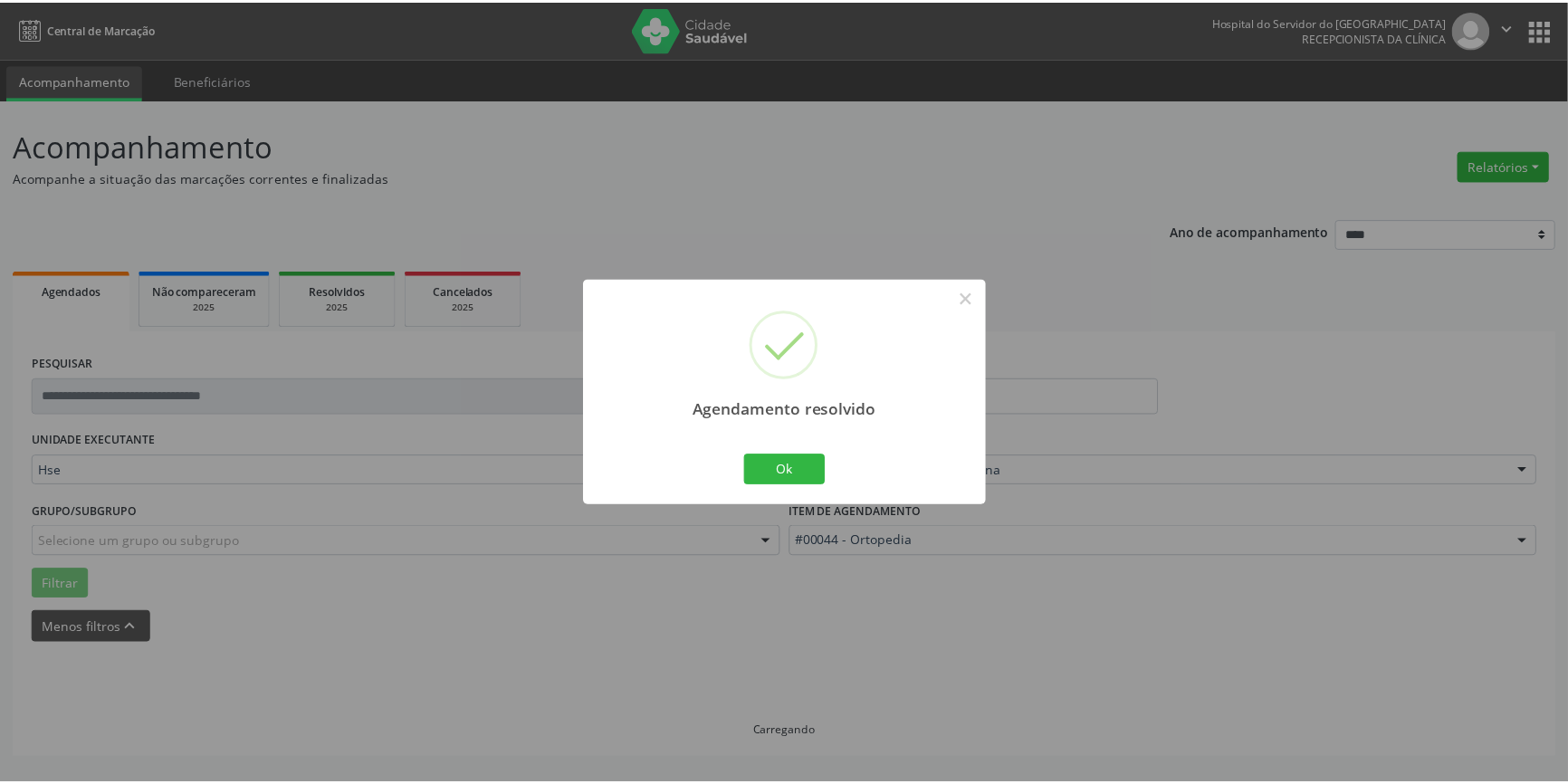
scroll to position [0, 0]
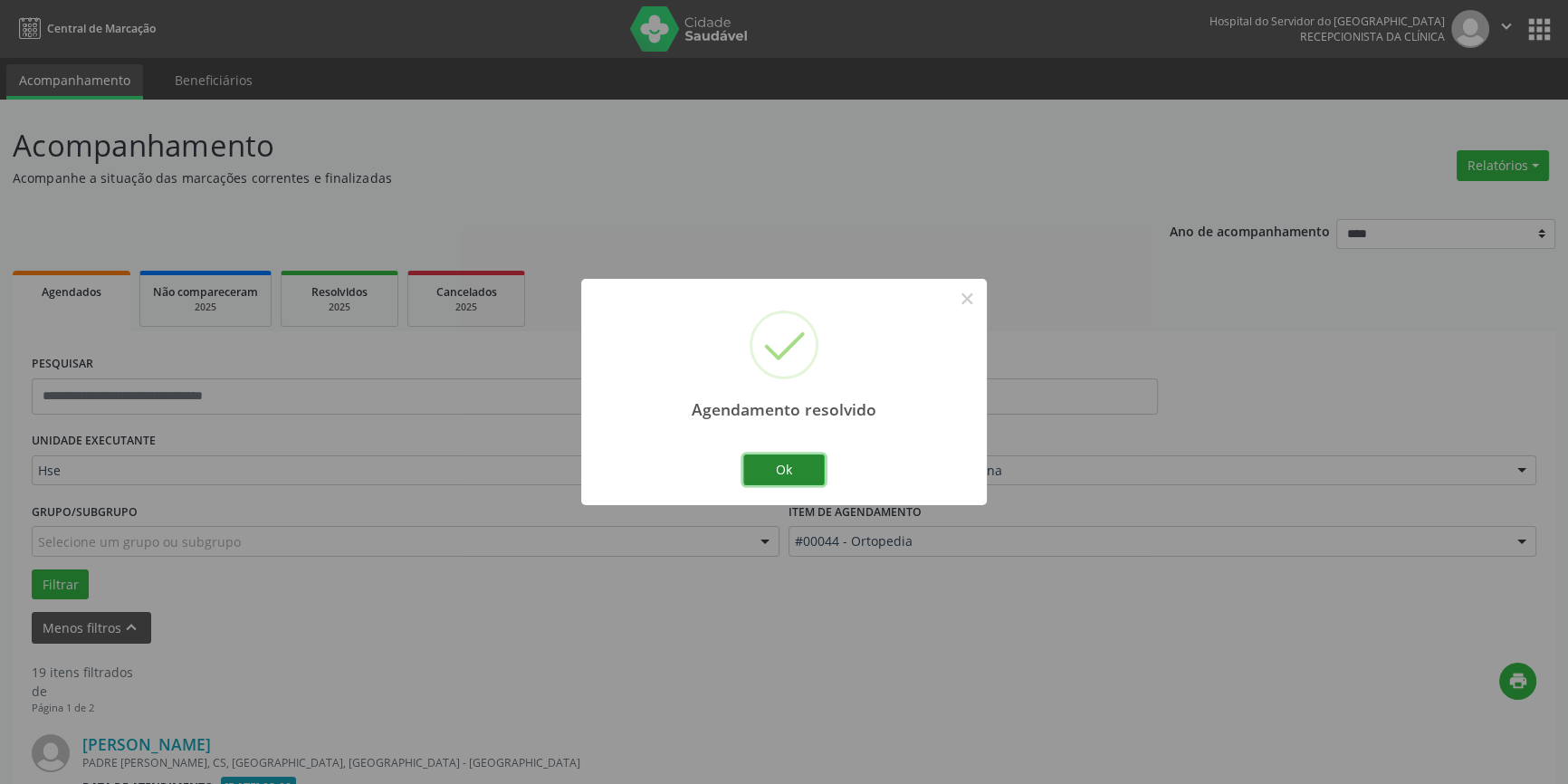
click at [795, 464] on button "Ok" at bounding box center [784, 471] width 82 height 31
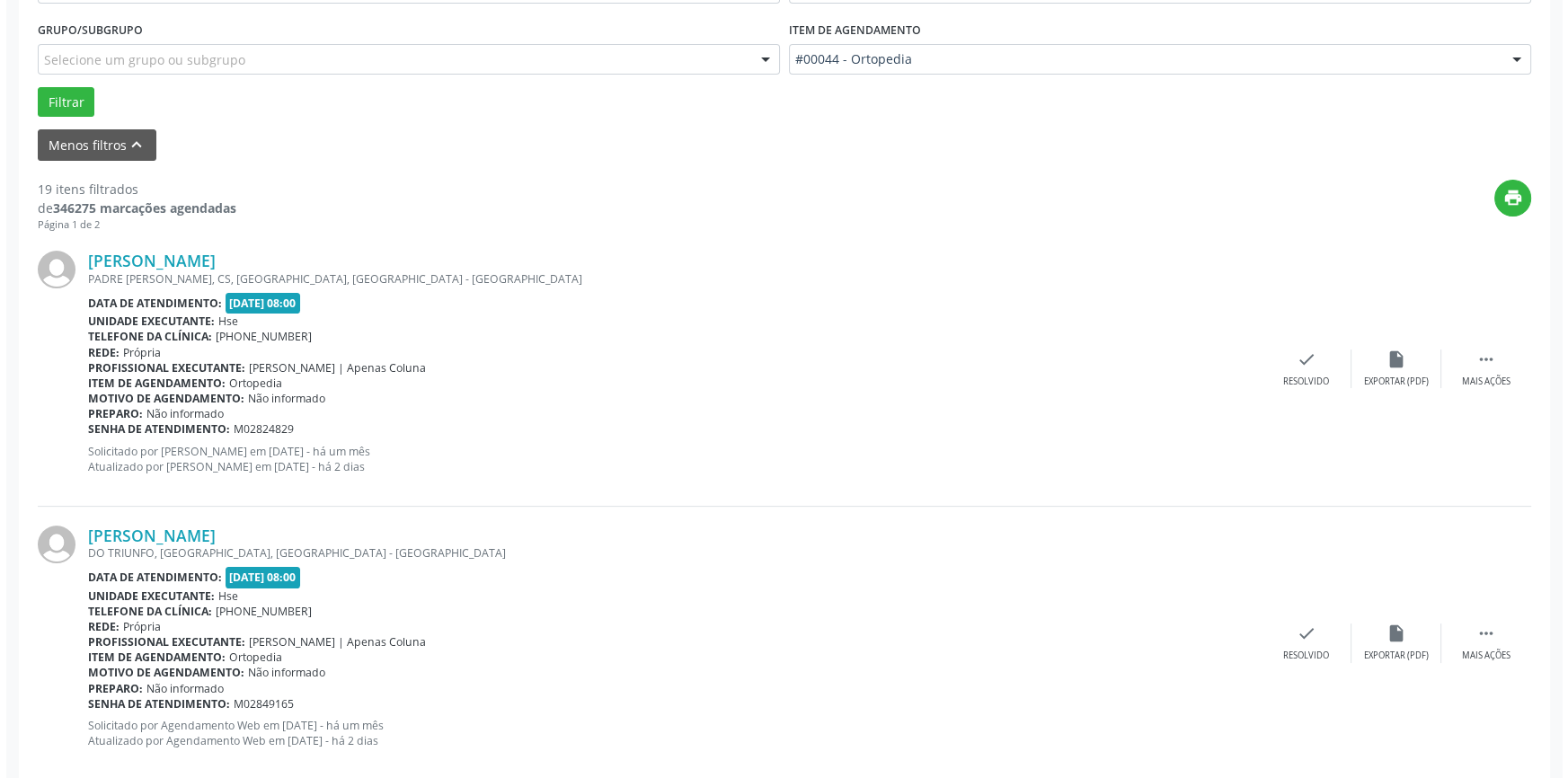
scroll to position [490, 0]
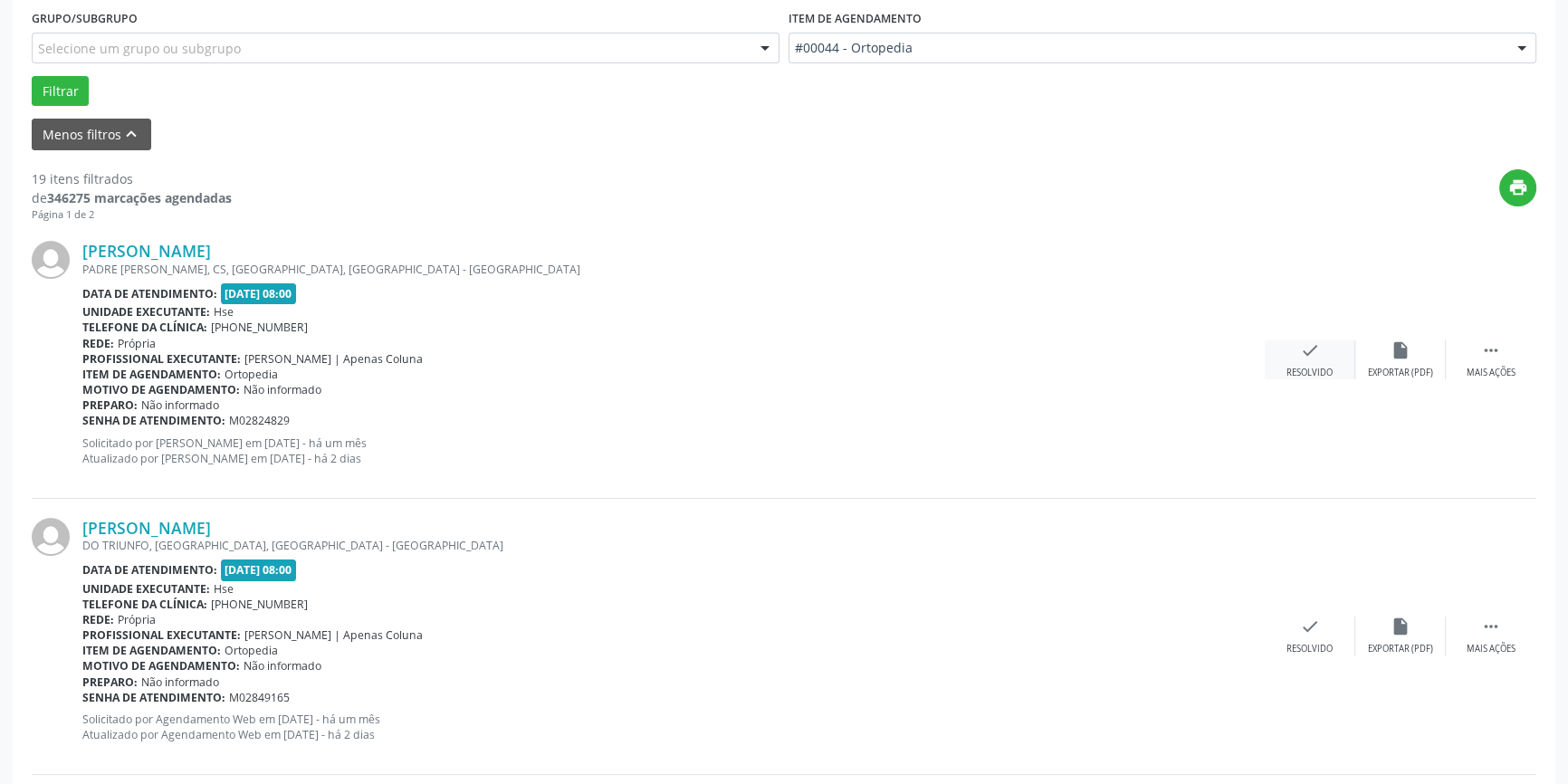
click at [1320, 359] on div "check Resolvido" at bounding box center [1310, 360] width 91 height 39
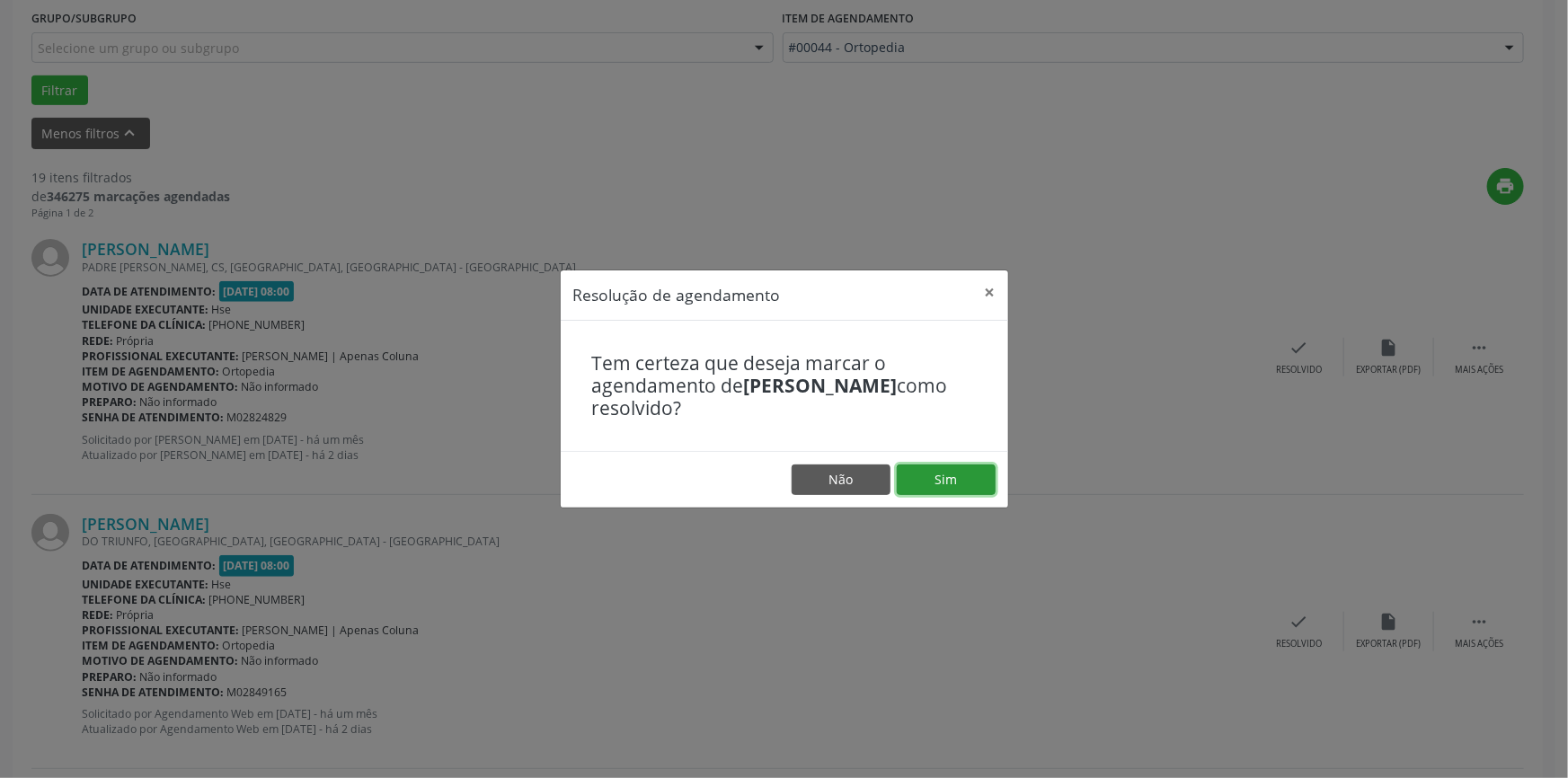
click at [961, 476] on button "Sim" at bounding box center [945, 480] width 98 height 31
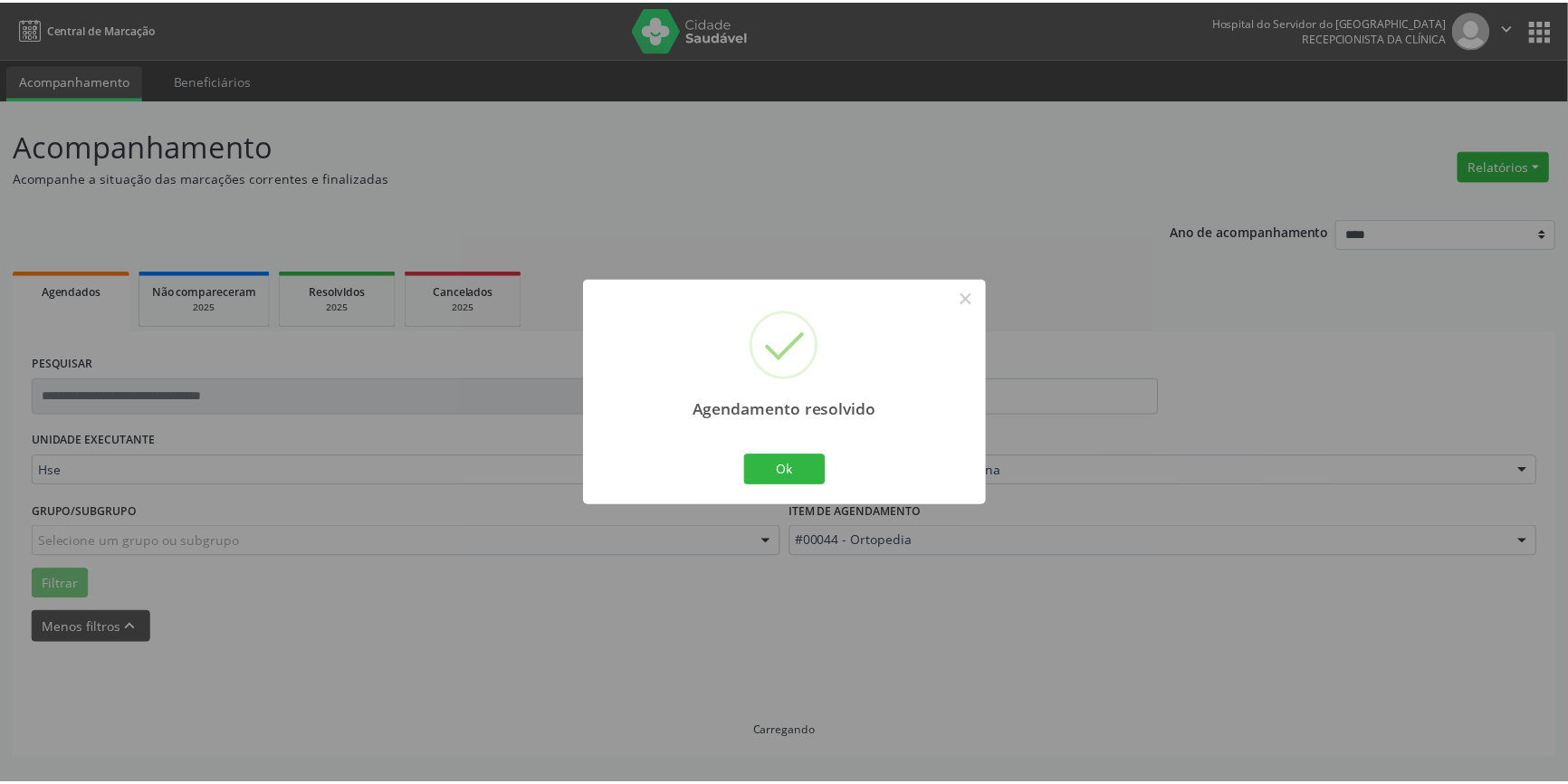
scroll to position [0, 0]
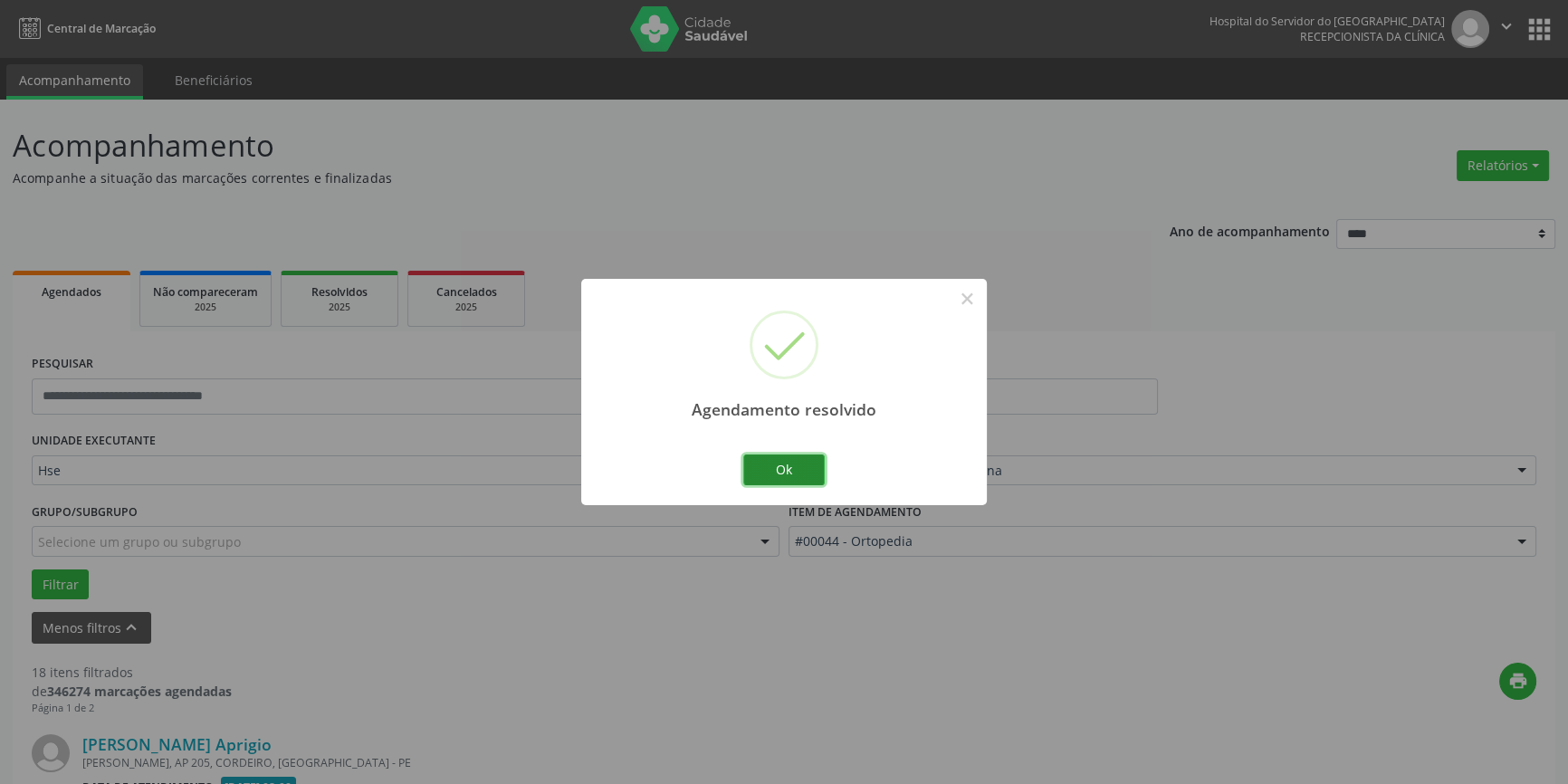
click at [790, 460] on button "Ok" at bounding box center [784, 471] width 82 height 31
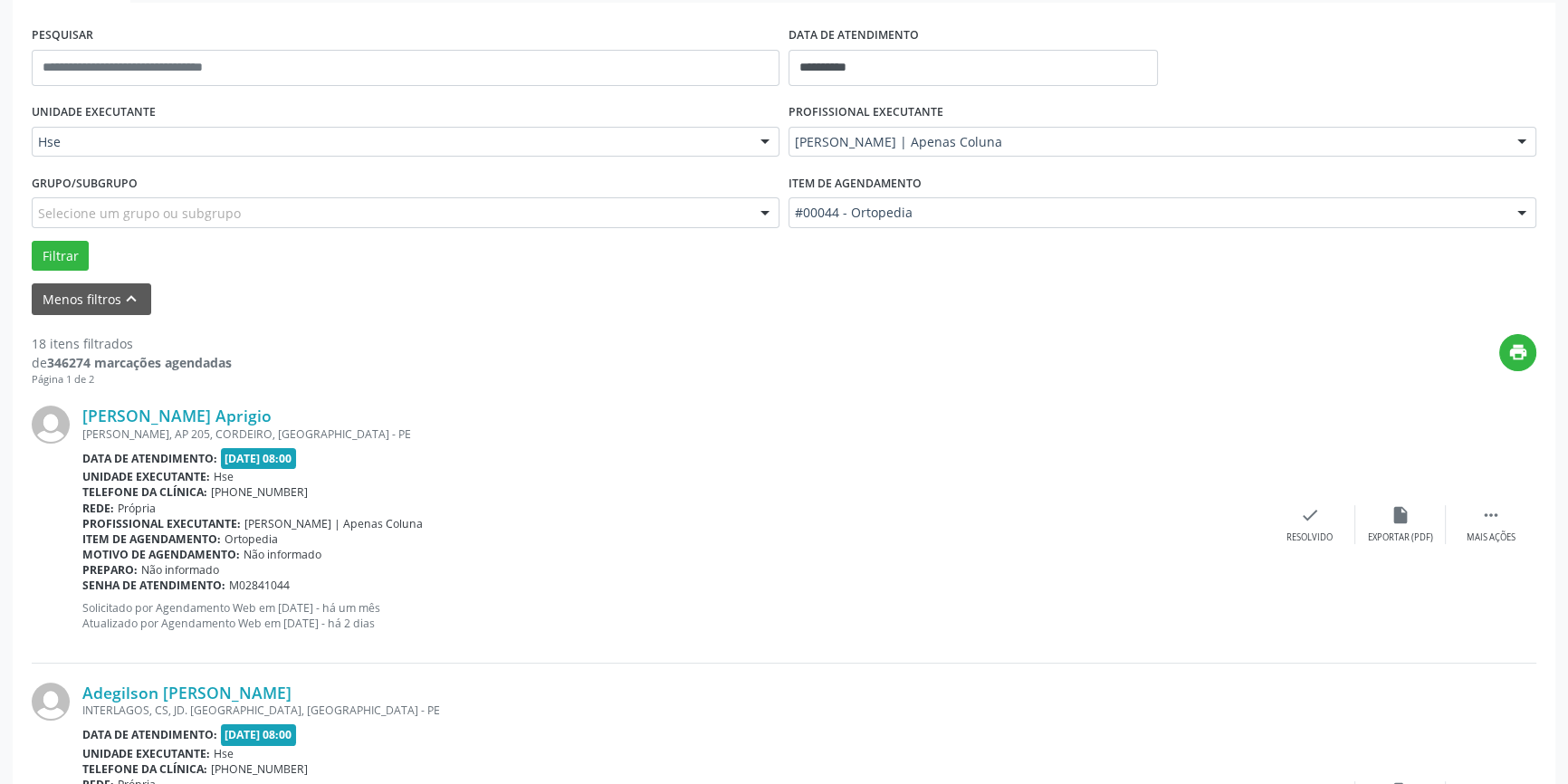
scroll to position [411, 0]
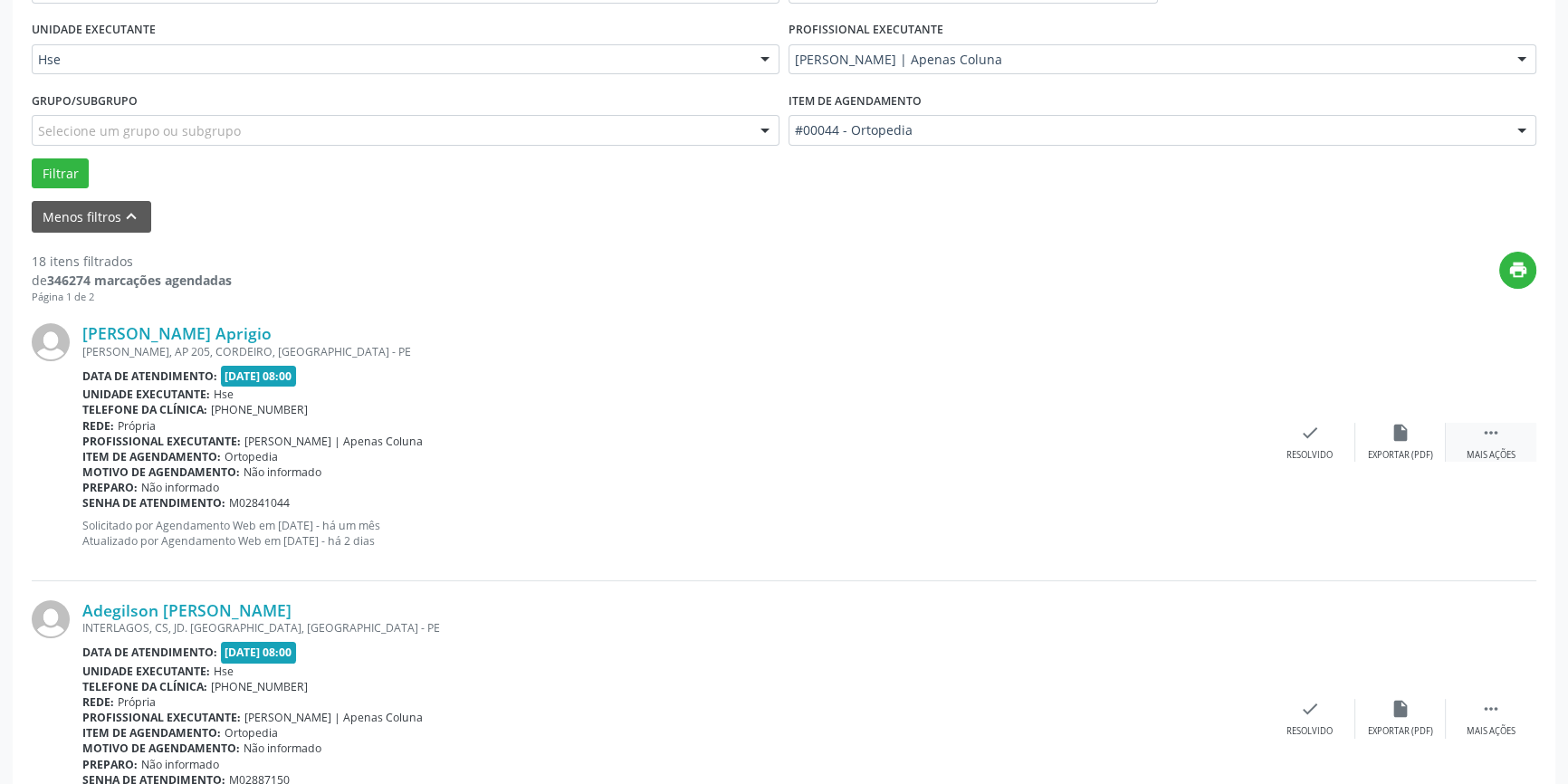
click at [1506, 443] on div " Mais ações" at bounding box center [1491, 442] width 91 height 39
click at [1414, 442] on div "alarm_off Não compareceu" at bounding box center [1400, 442] width 91 height 39
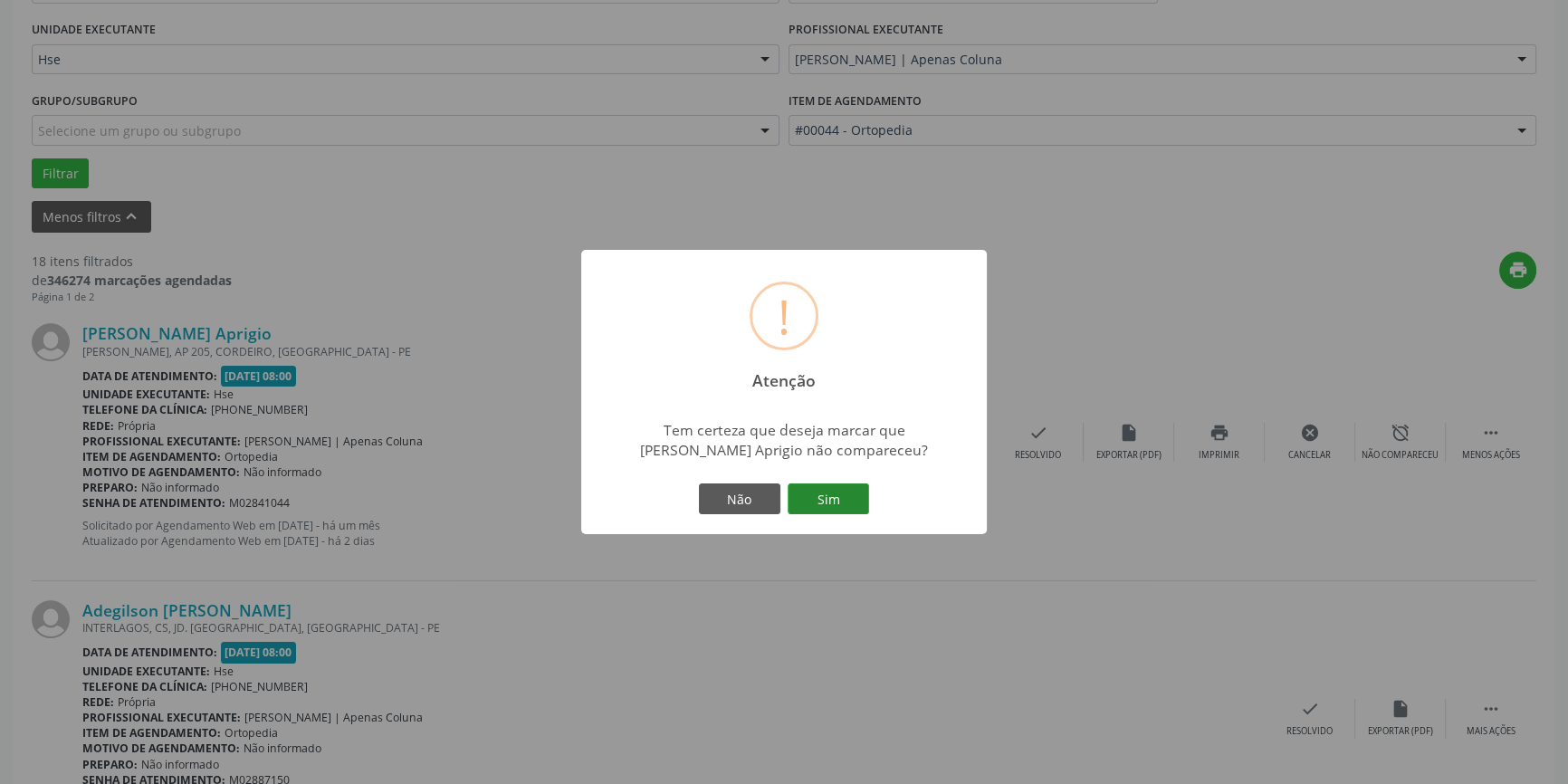
click at [838, 492] on button "Sim" at bounding box center [828, 499] width 82 height 31
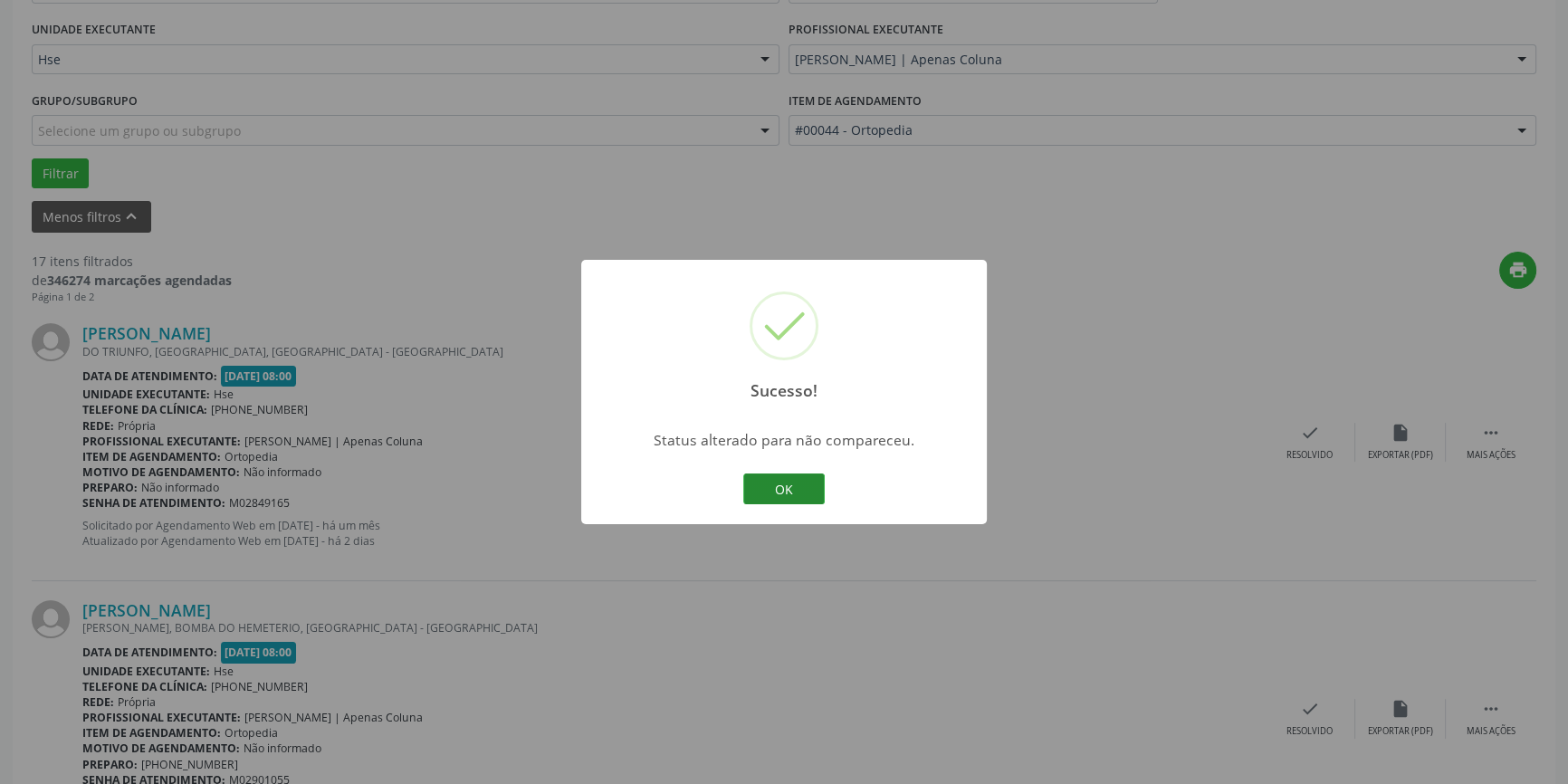
click at [799, 493] on button "OK" at bounding box center [784, 489] width 82 height 31
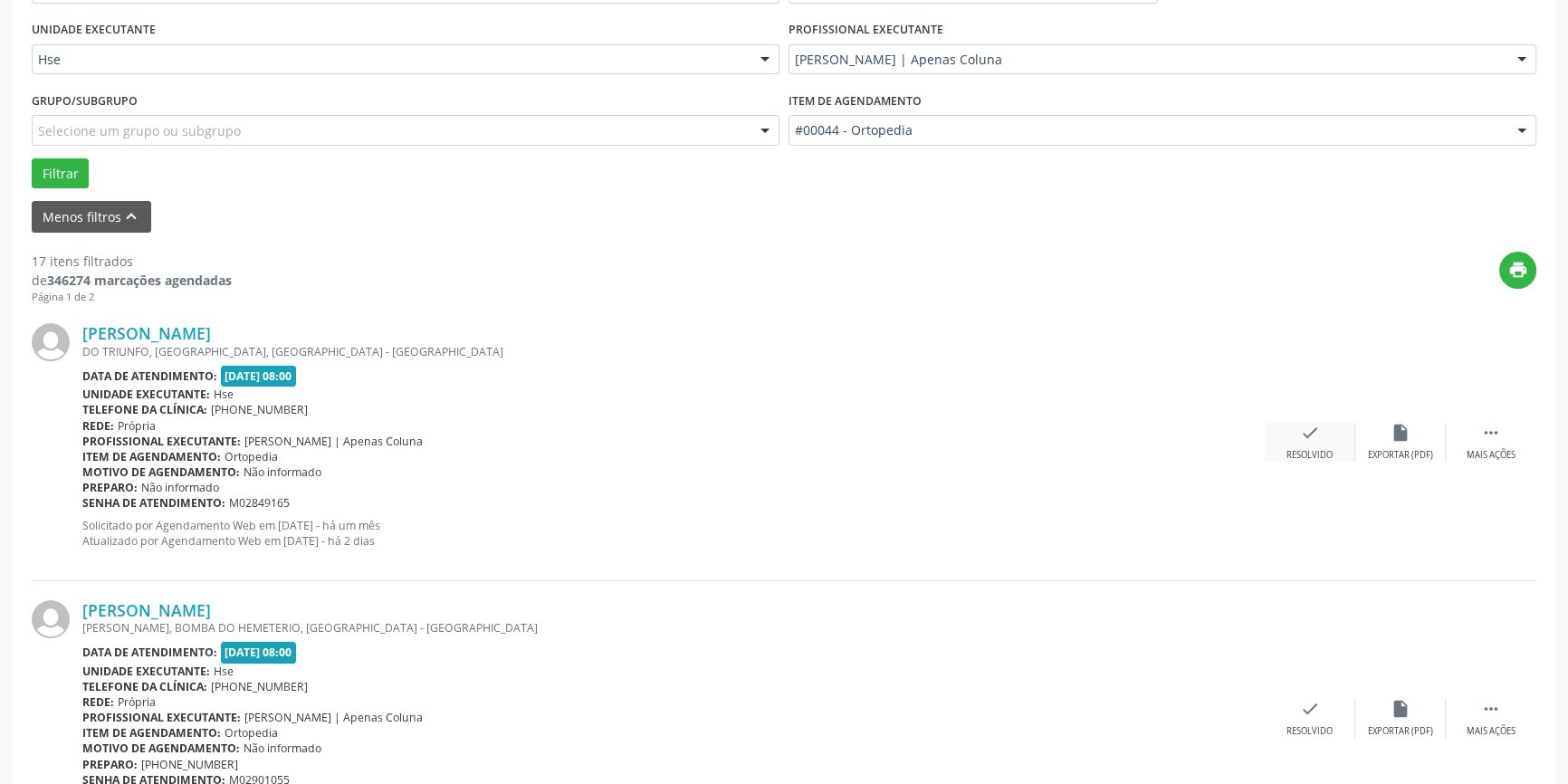
click at [1300, 437] on icon "check" at bounding box center [1310, 433] width 20 height 20
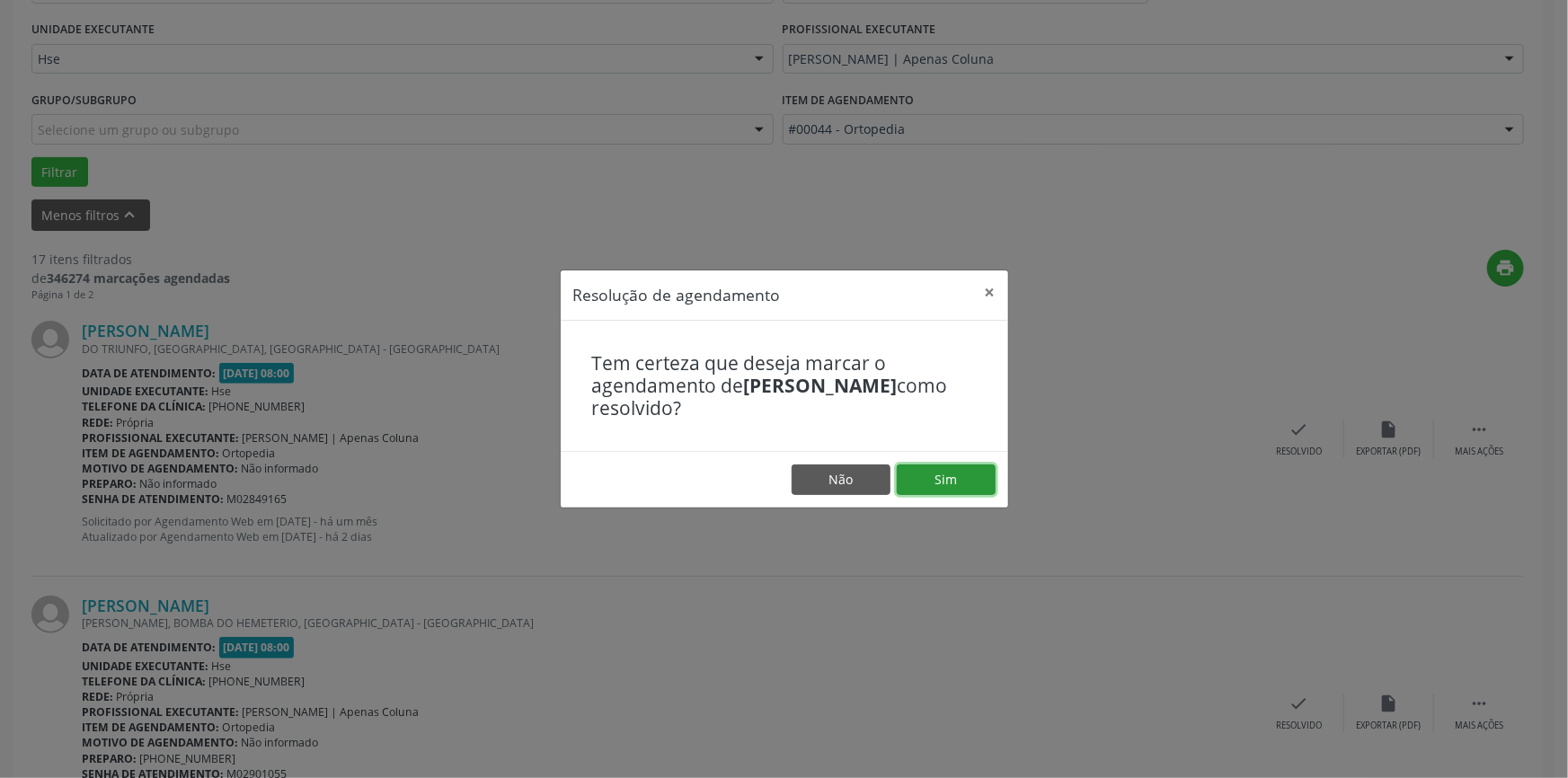
click at [966, 473] on button "Sim" at bounding box center [945, 480] width 98 height 31
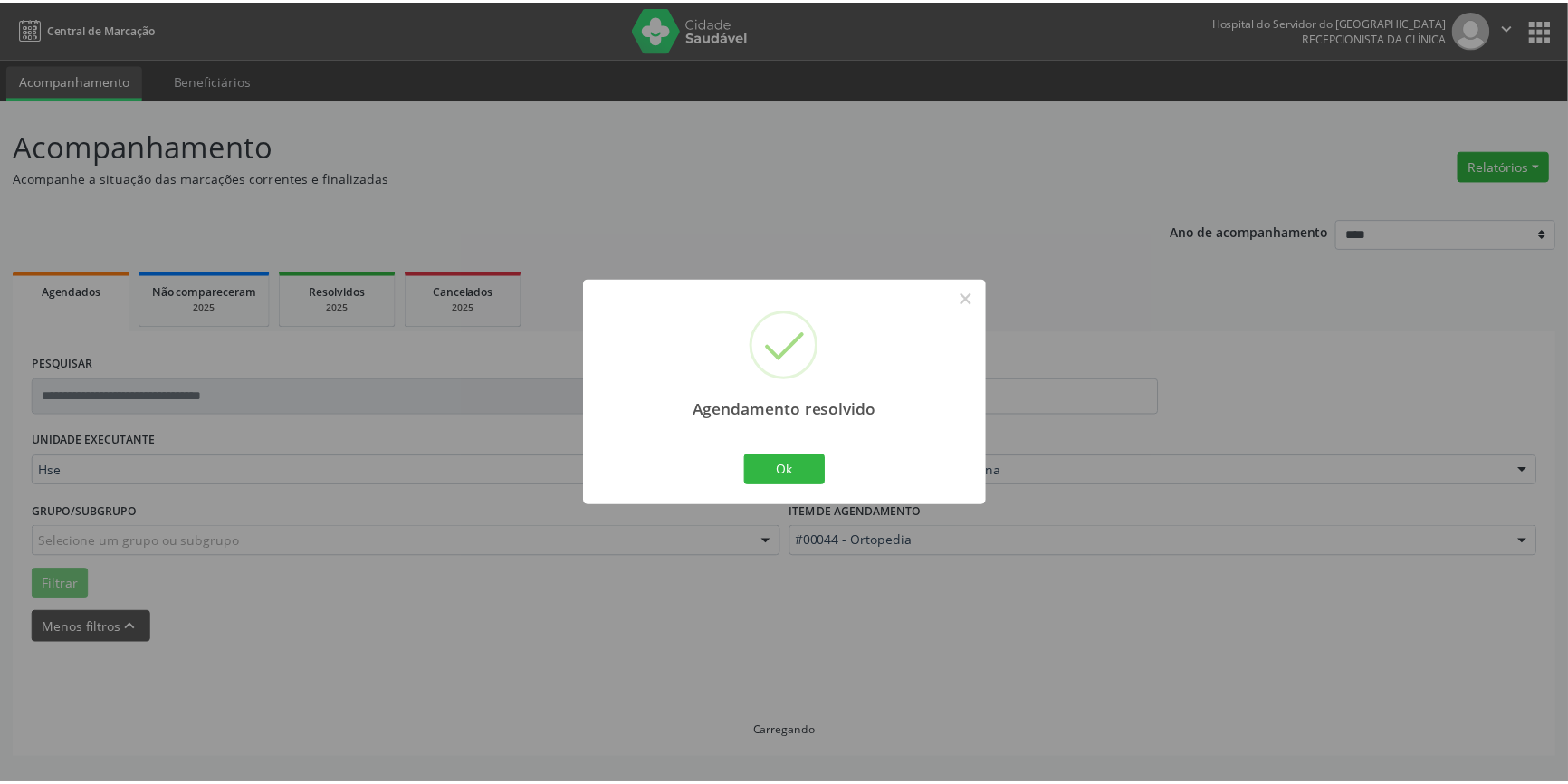
scroll to position [0, 0]
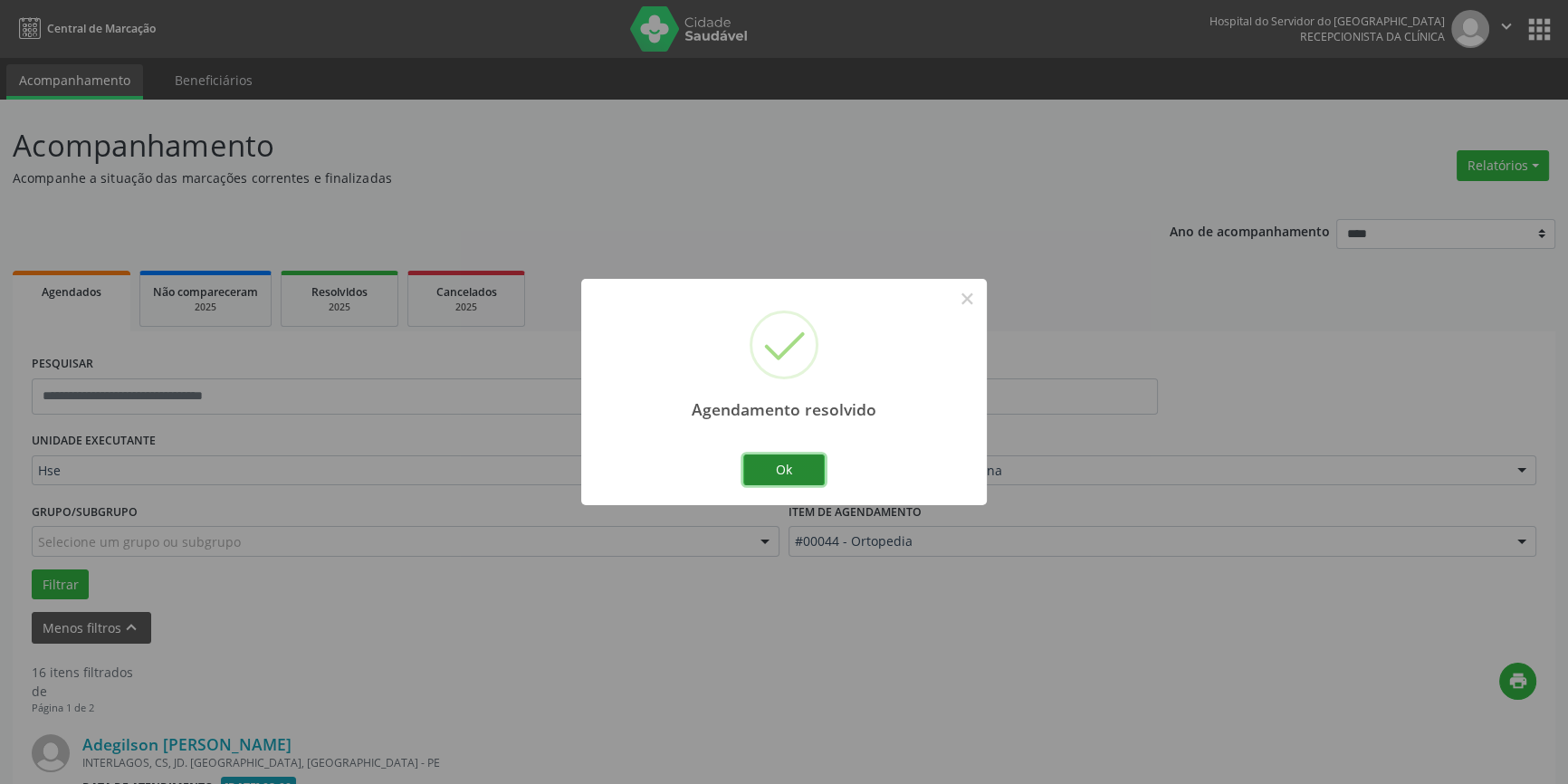
click at [816, 468] on button "Ok" at bounding box center [784, 471] width 82 height 31
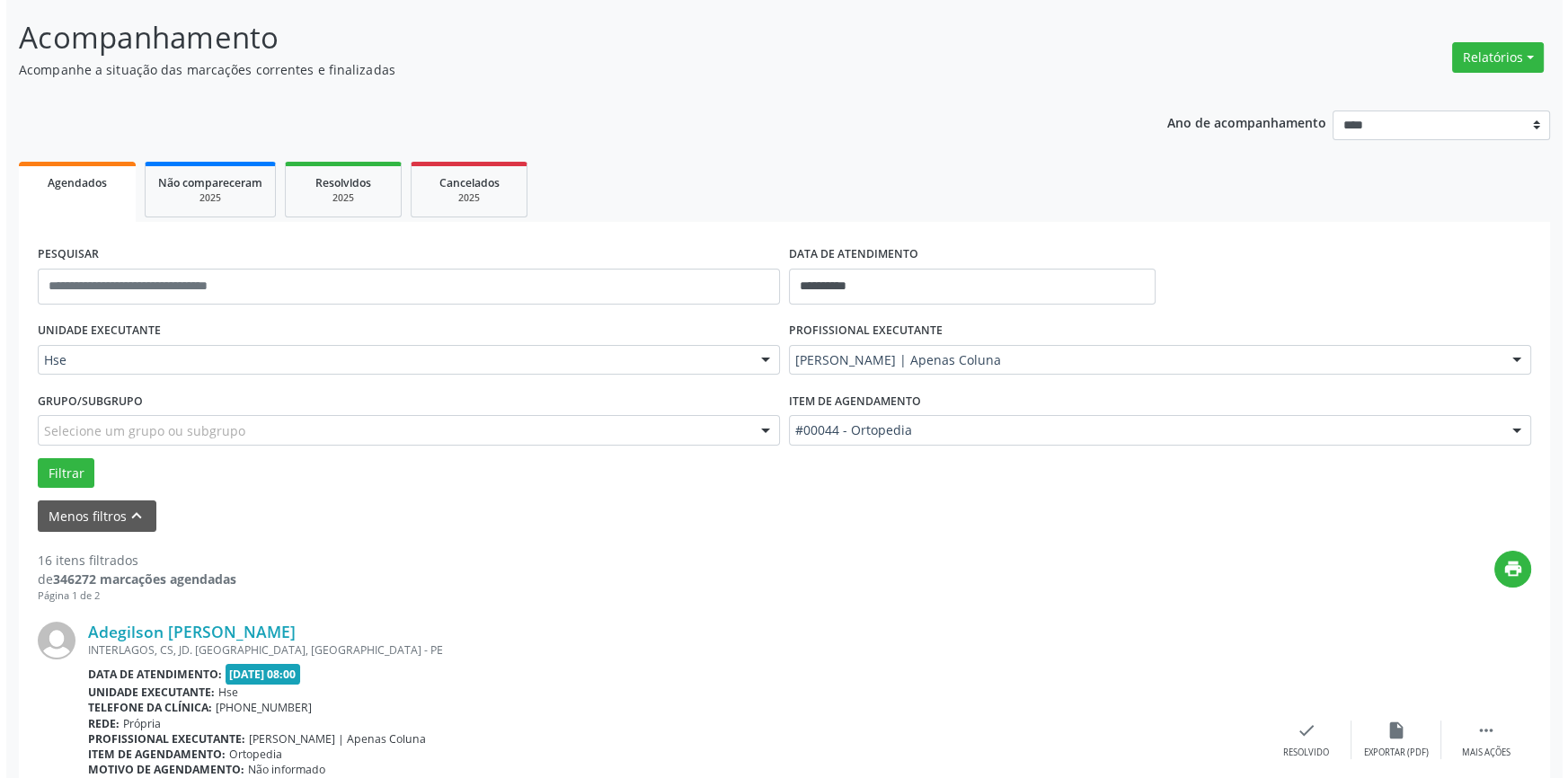
scroll to position [327, 0]
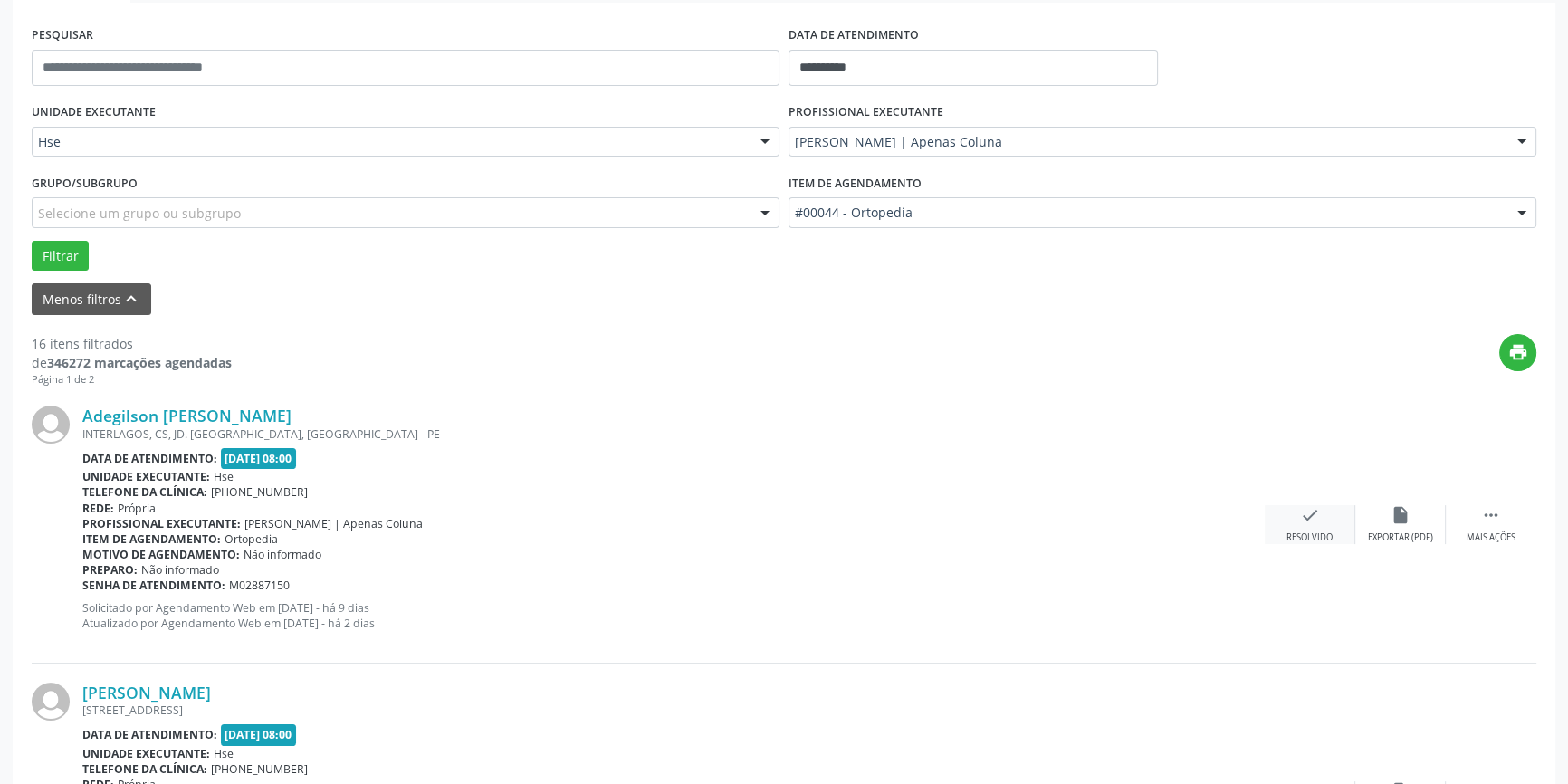
click at [1317, 528] on div "check Resolvido" at bounding box center [1310, 525] width 91 height 39
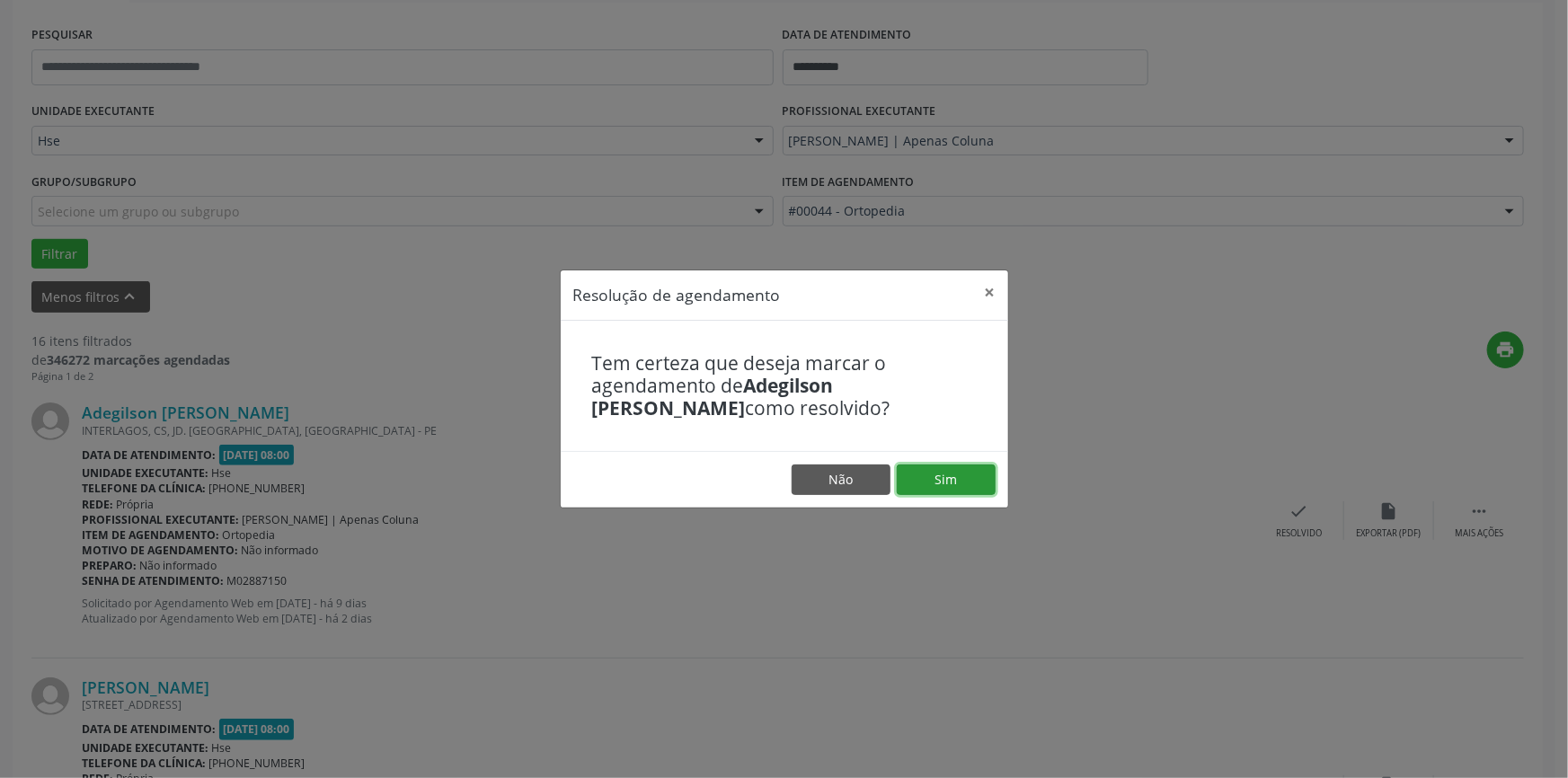
click at [946, 472] on button "Sim" at bounding box center [945, 480] width 98 height 31
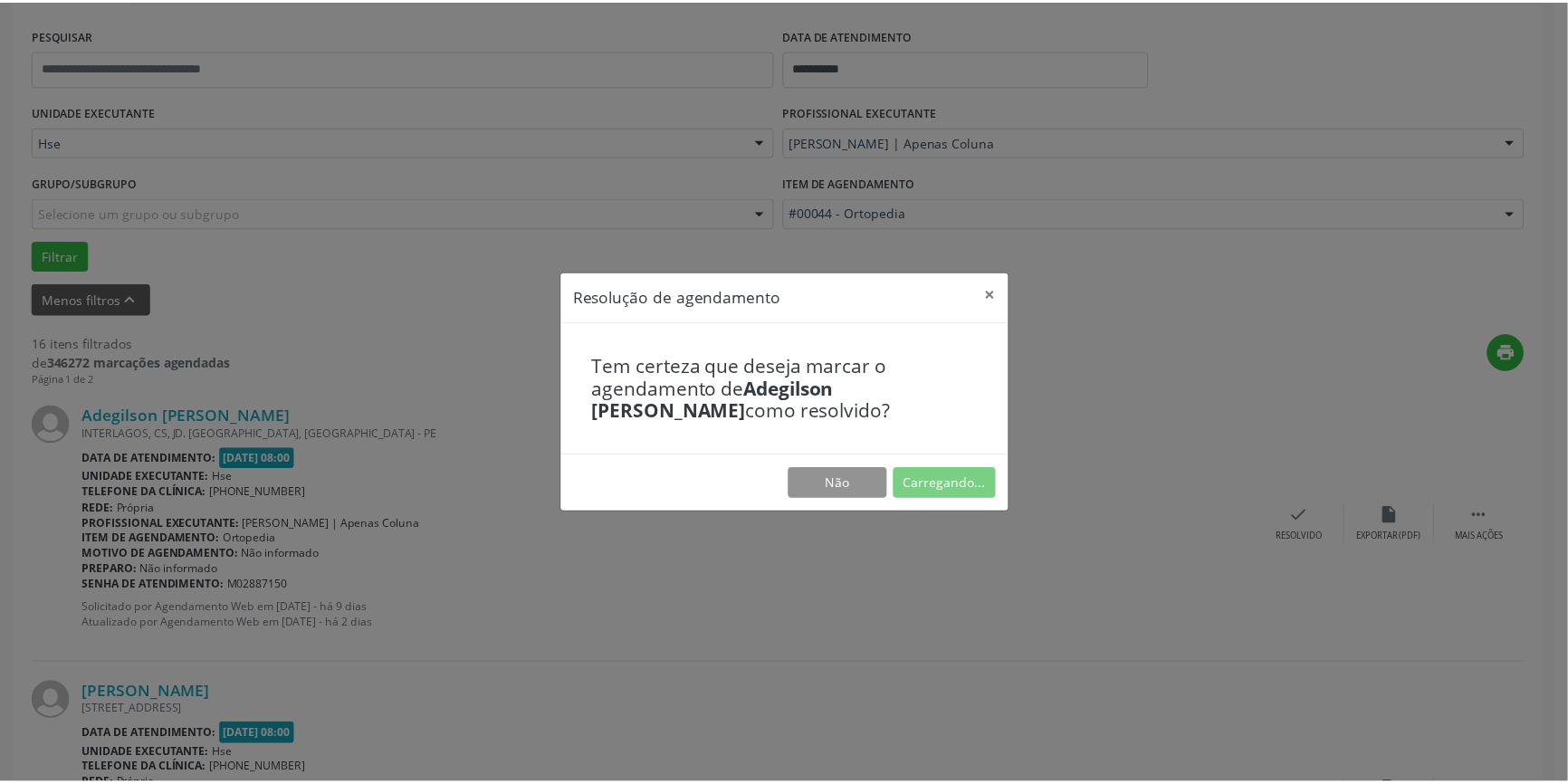
scroll to position [0, 0]
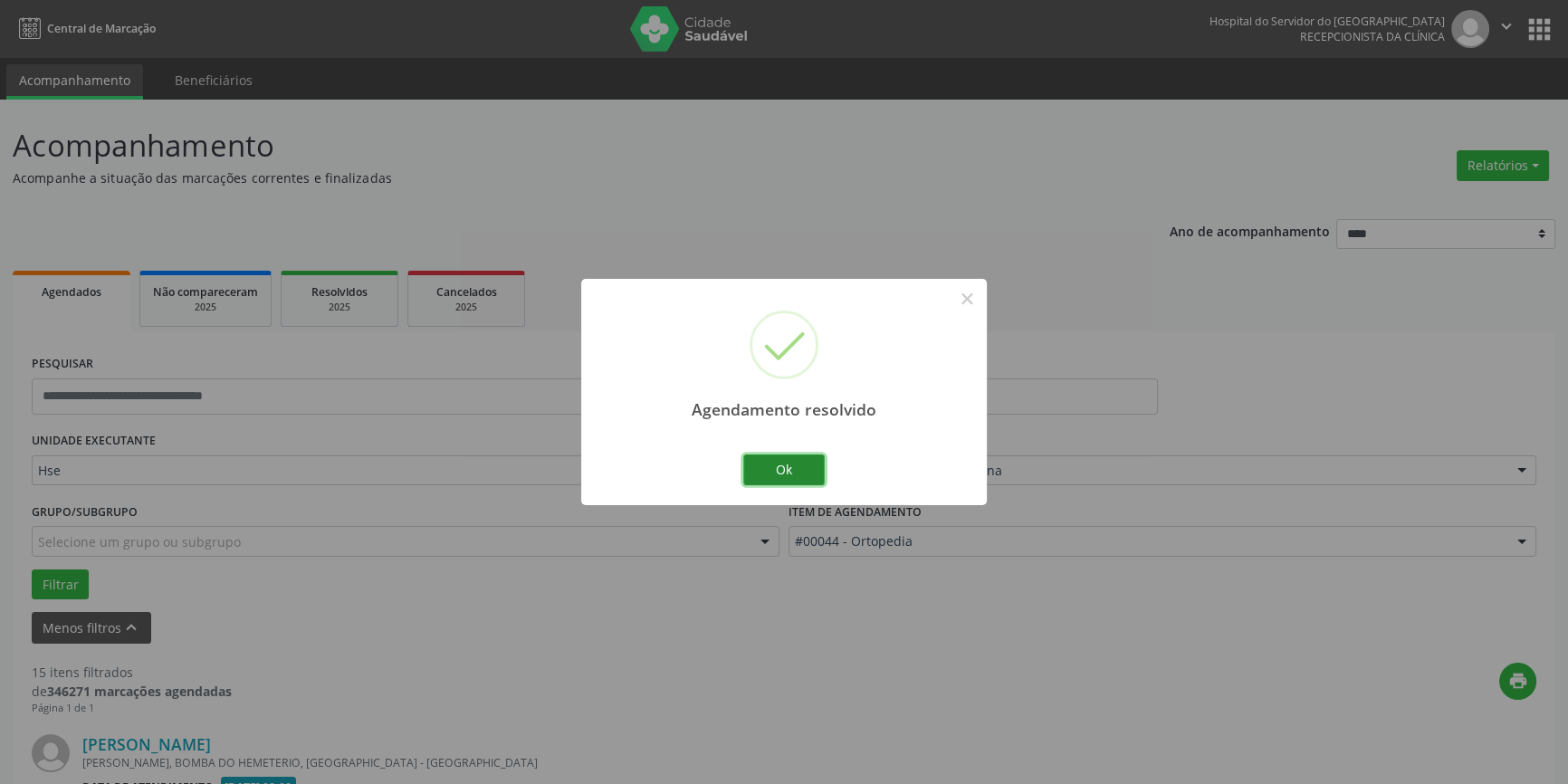
click at [804, 475] on button "Ok" at bounding box center [784, 471] width 82 height 31
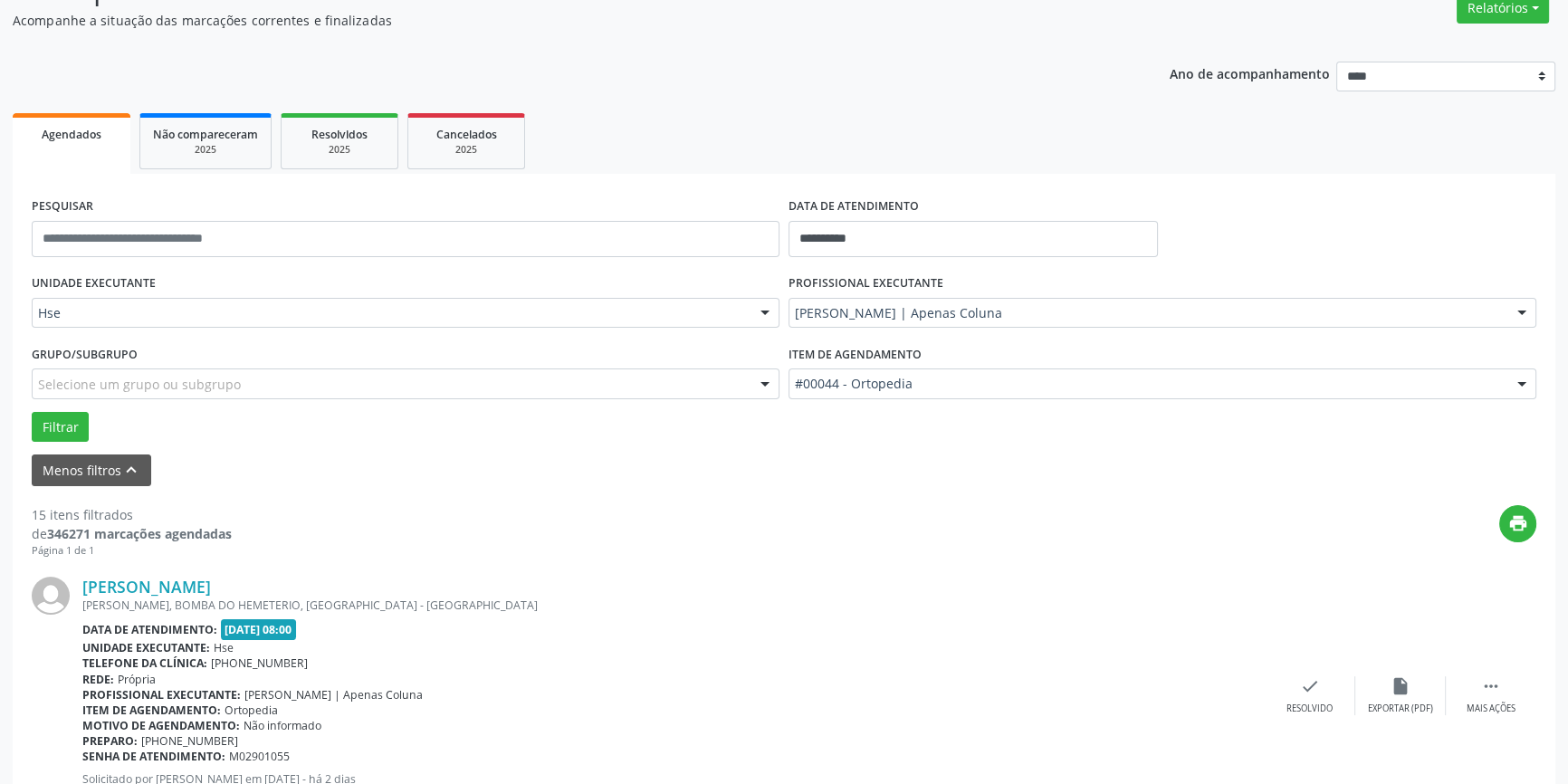
scroll to position [246, 0]
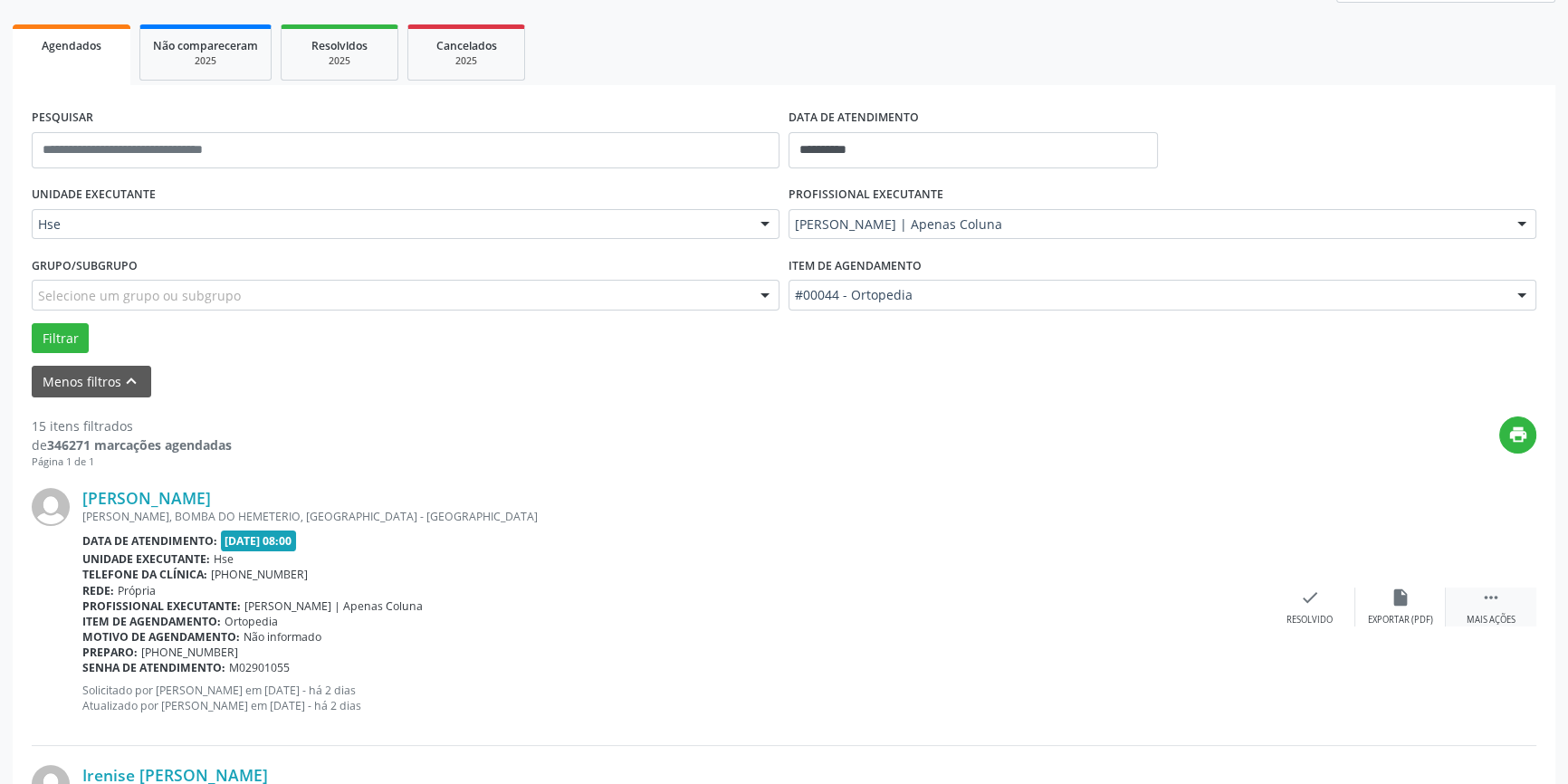
click at [1497, 603] on icon "" at bounding box center [1491, 598] width 20 height 20
click at [1381, 596] on div "alarm_off Não compareceu" at bounding box center [1400, 608] width 91 height 39
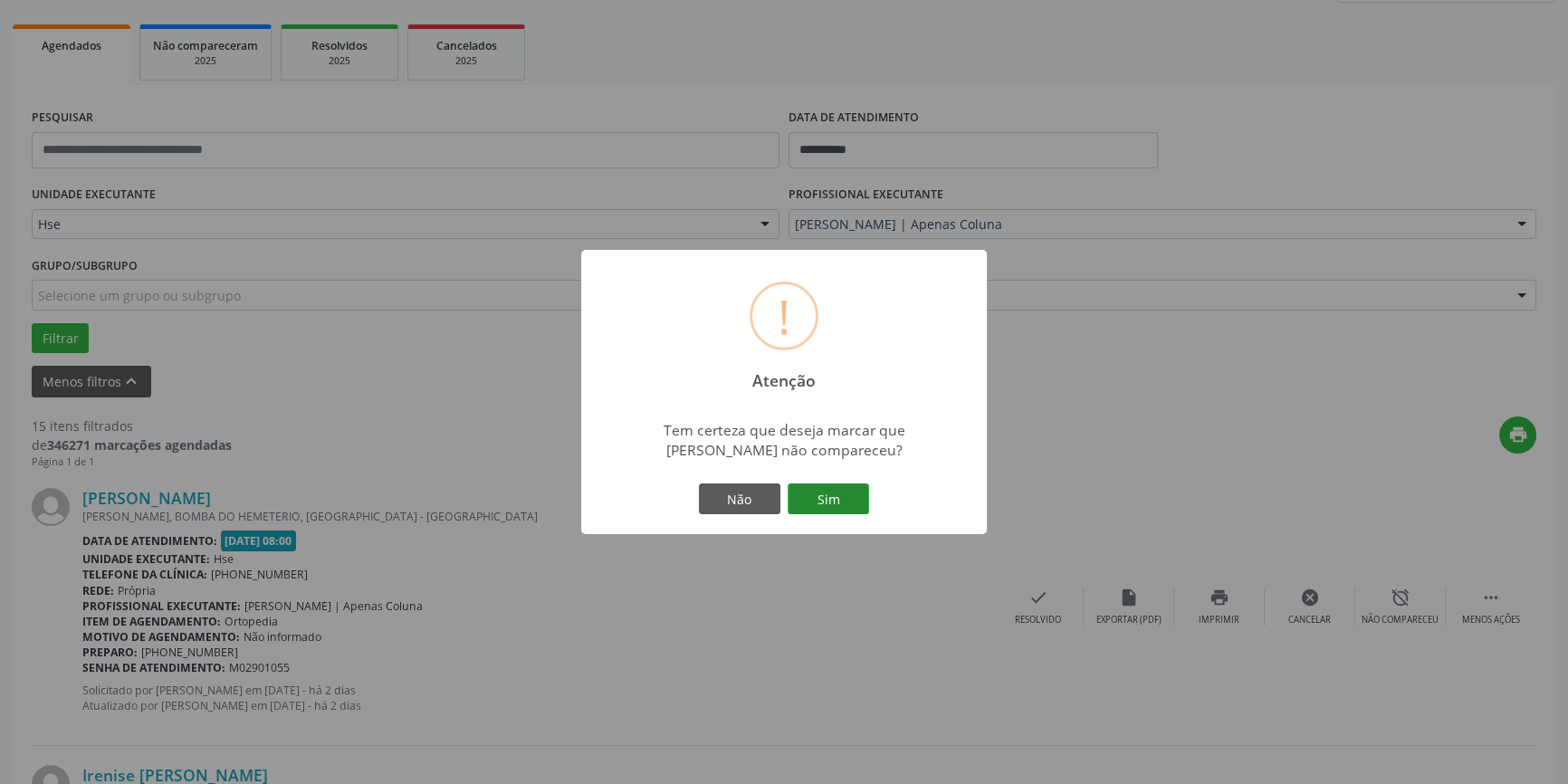
click at [852, 492] on button "Sim" at bounding box center [828, 499] width 82 height 31
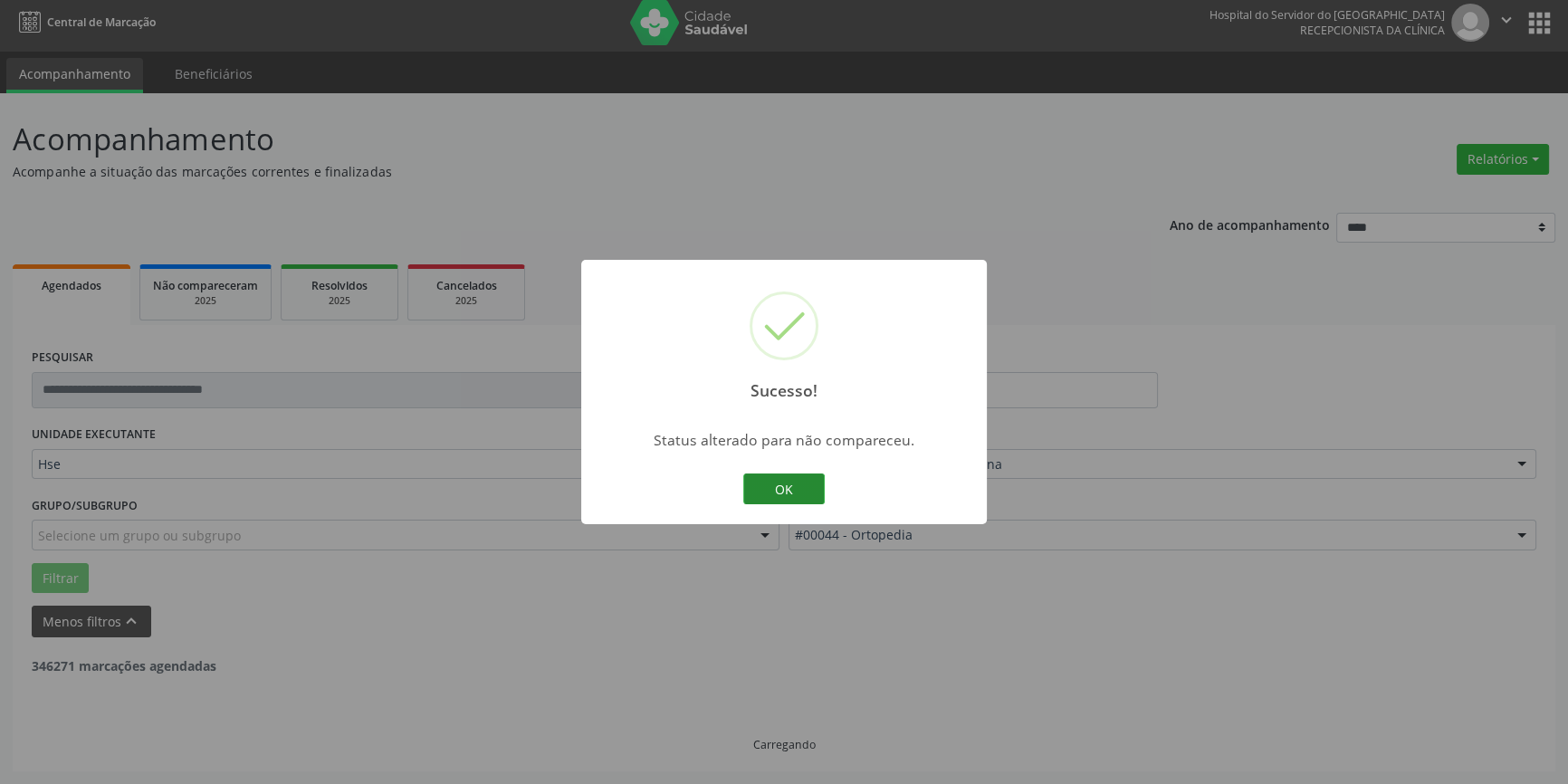
scroll to position [5, 0]
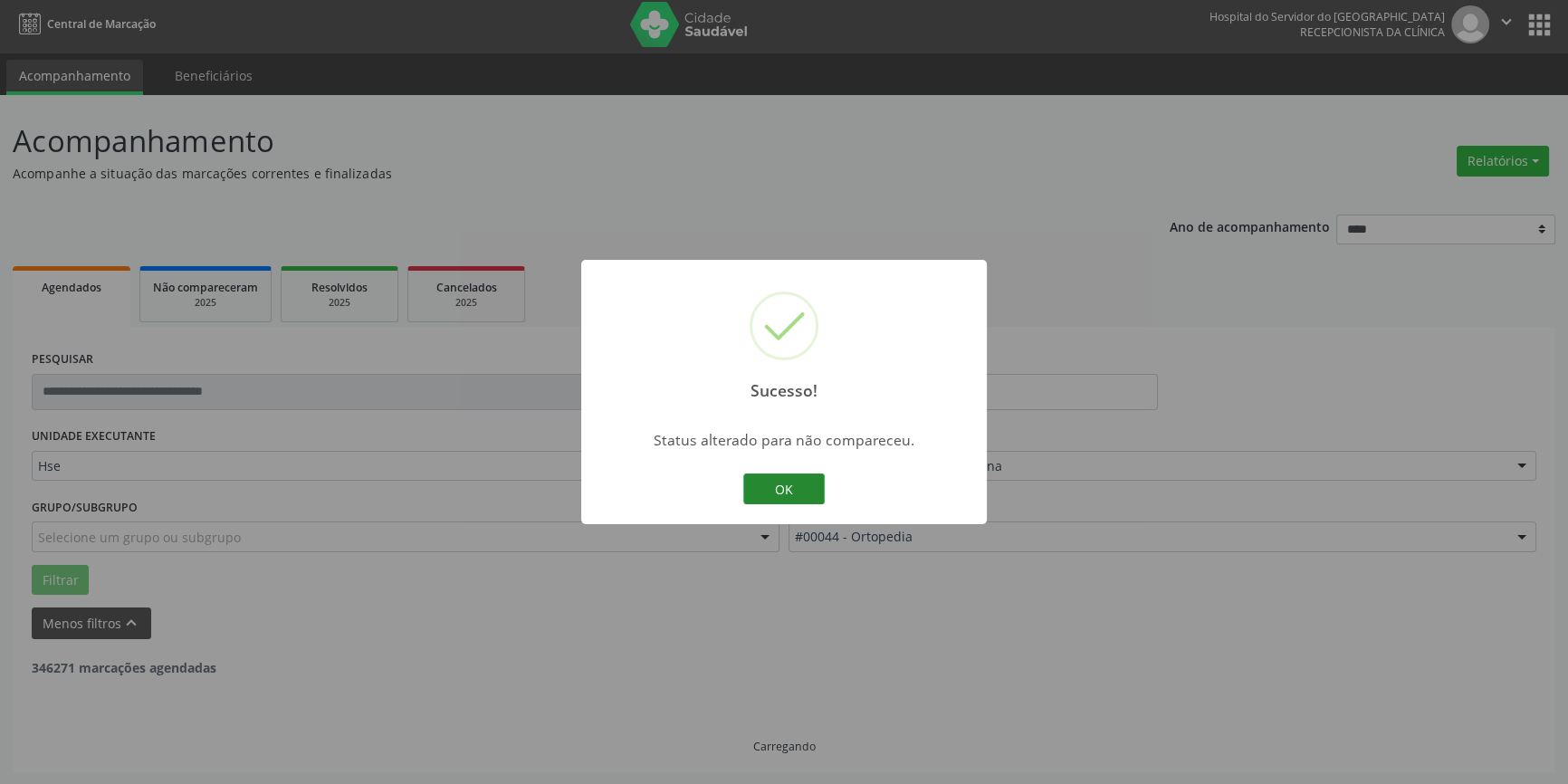
click at [772, 483] on button "OK" at bounding box center [784, 489] width 82 height 31
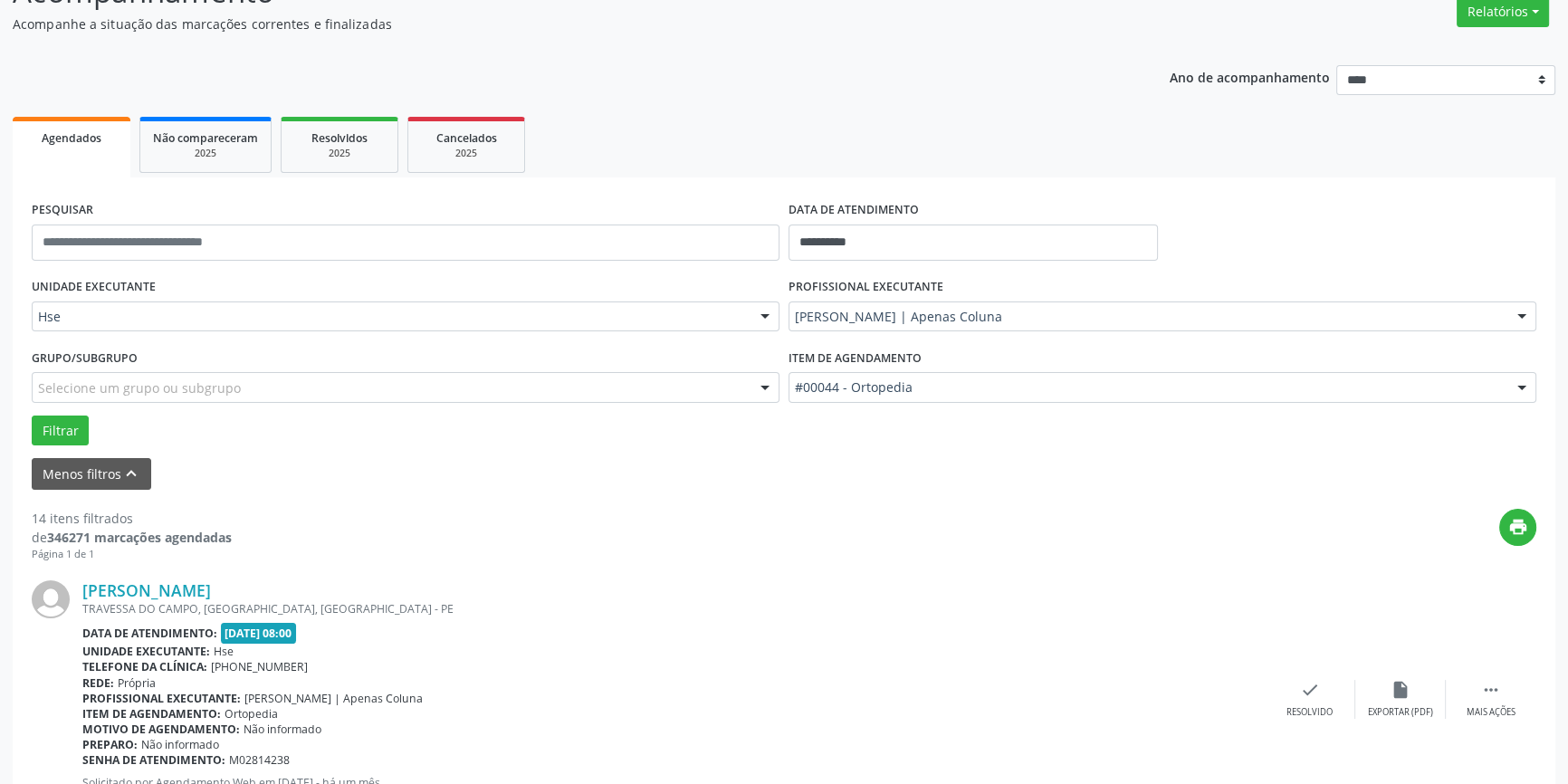
scroll to position [335, 0]
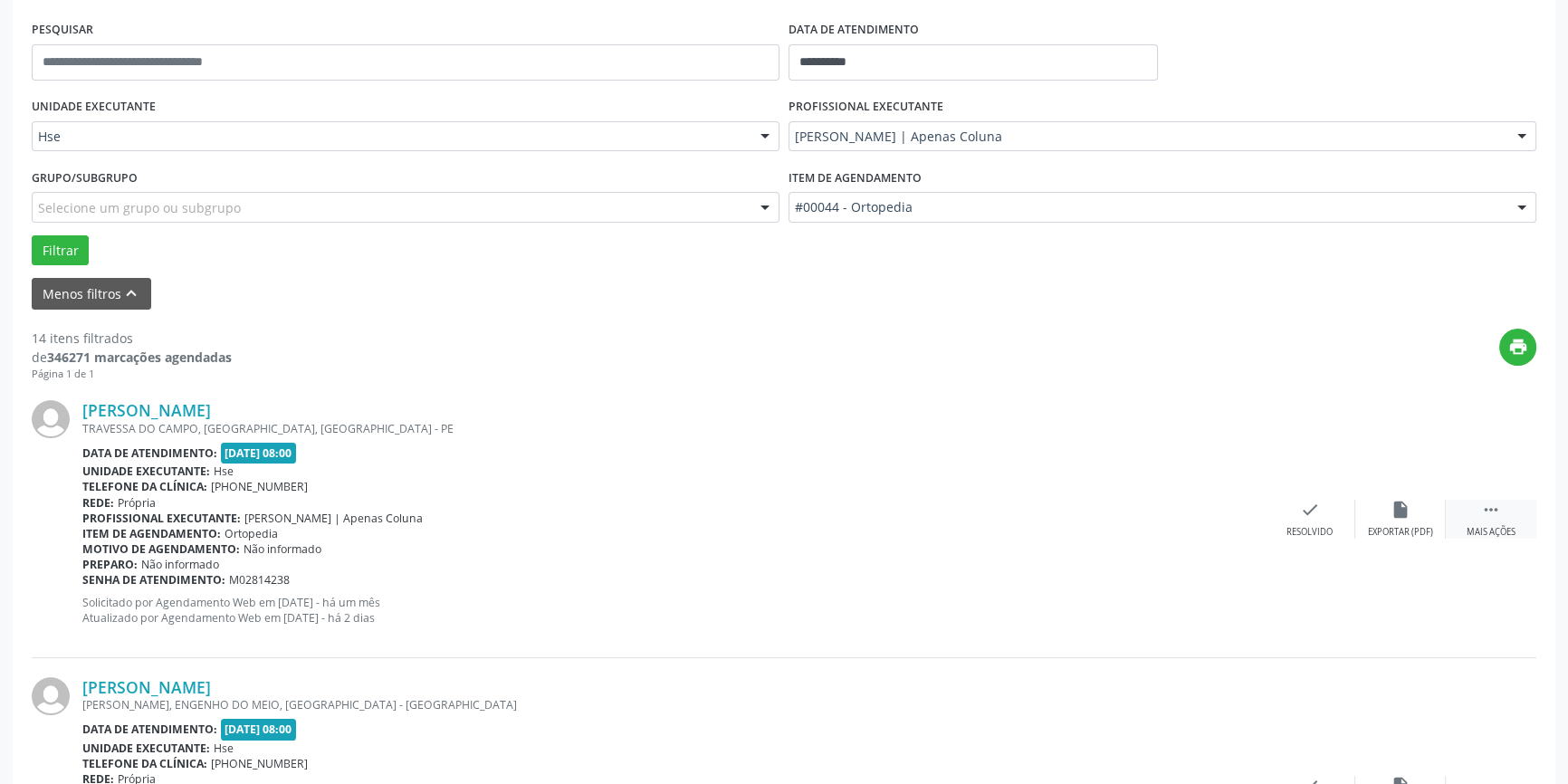
click at [1490, 527] on div "Mais ações" at bounding box center [1490, 533] width 49 height 13
click at [1371, 518] on div "alarm_off Não compareceu" at bounding box center [1400, 519] width 91 height 39
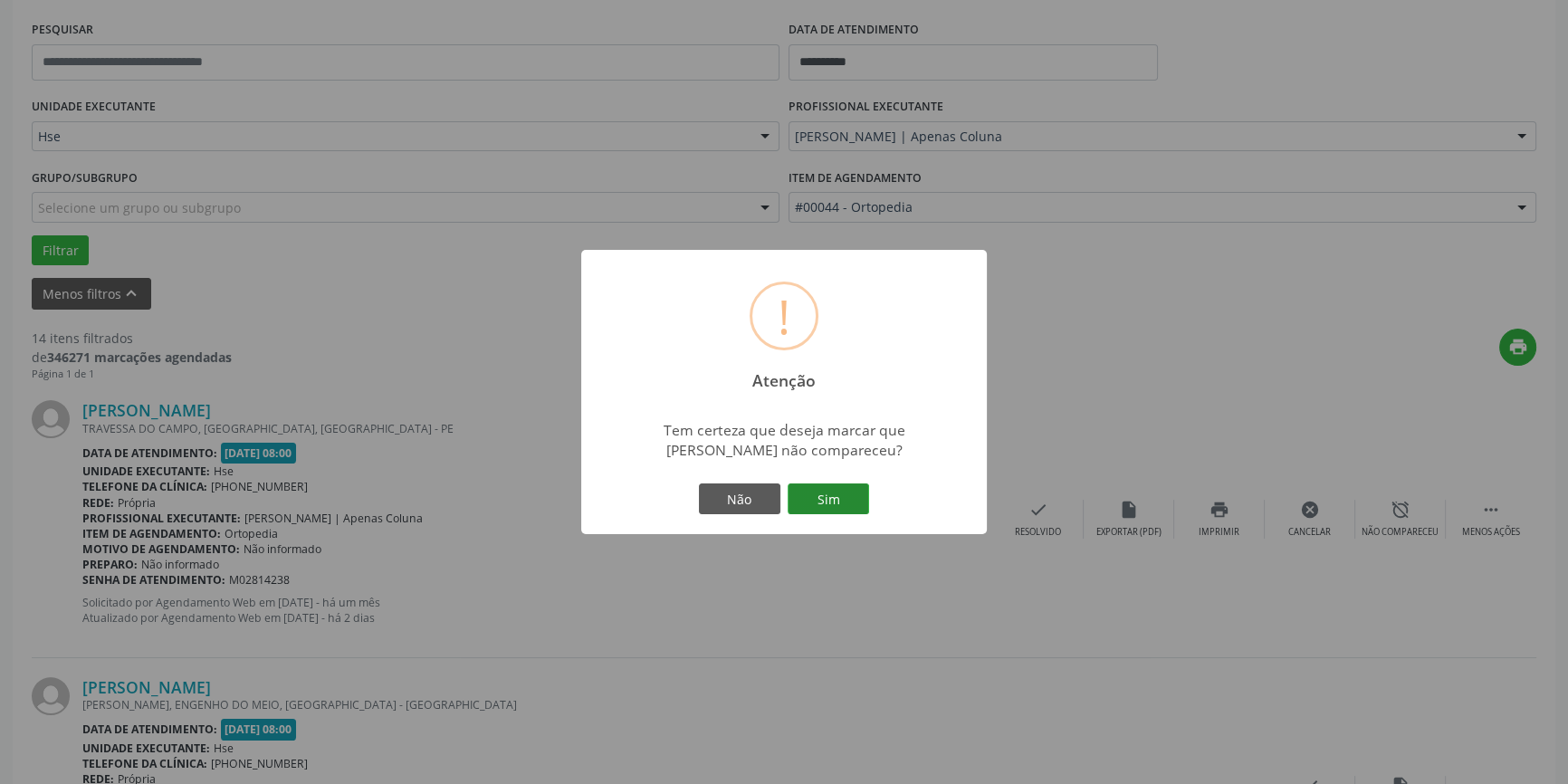
click at [808, 495] on button "Sim" at bounding box center [828, 499] width 82 height 31
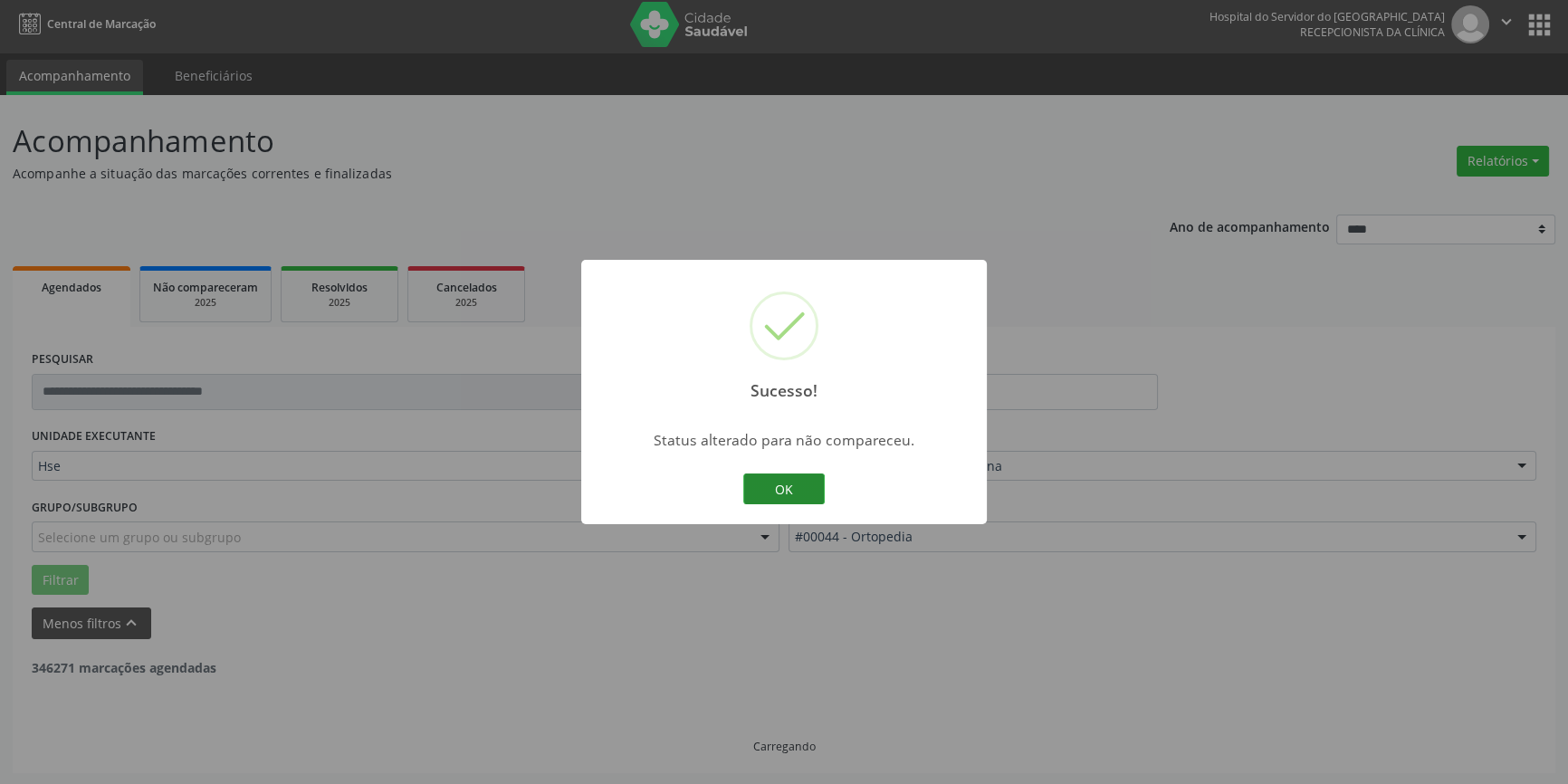
click at [781, 489] on button "OK" at bounding box center [784, 489] width 82 height 31
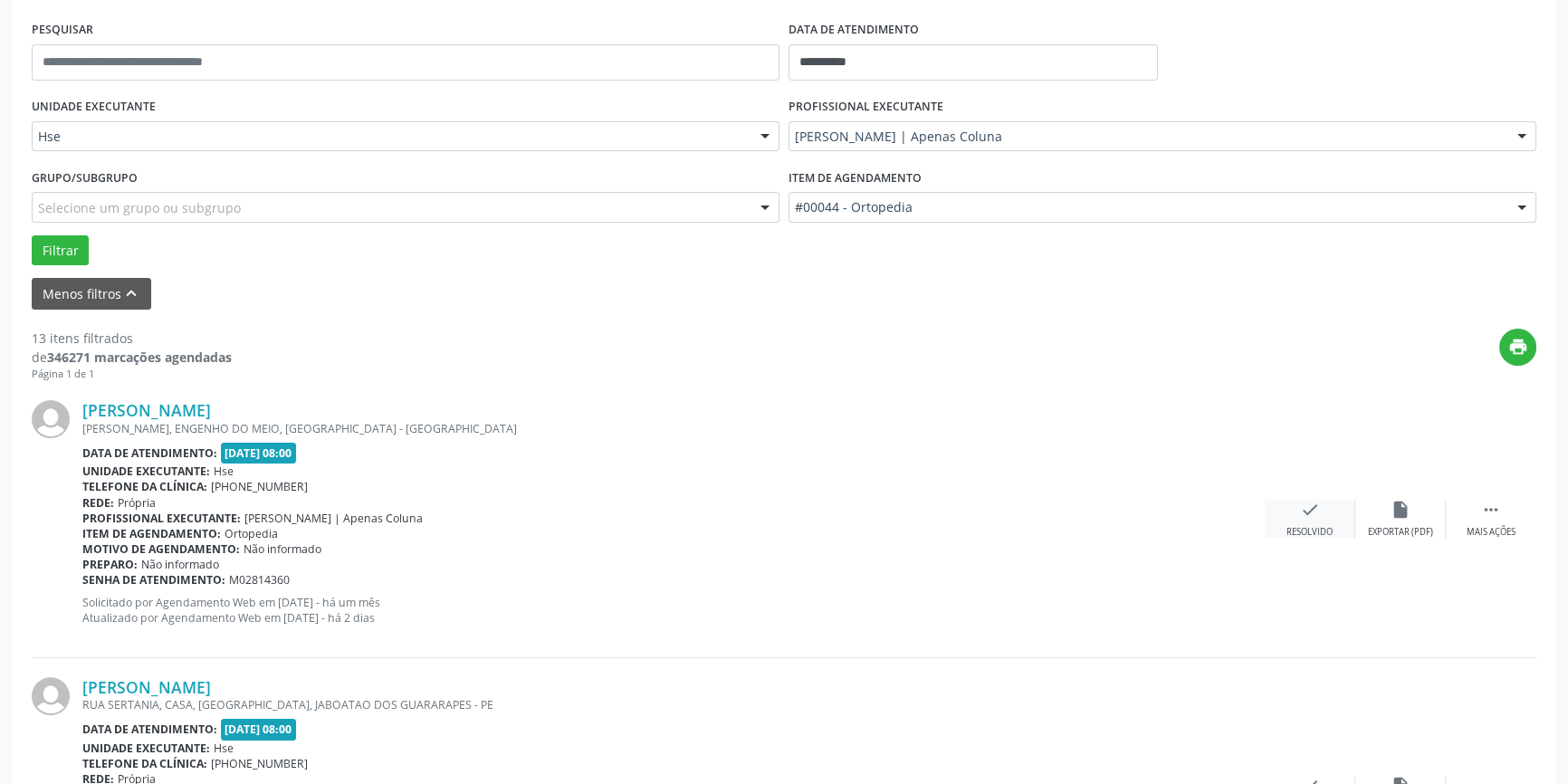
click at [1314, 517] on icon "check" at bounding box center [1310, 510] width 20 height 20
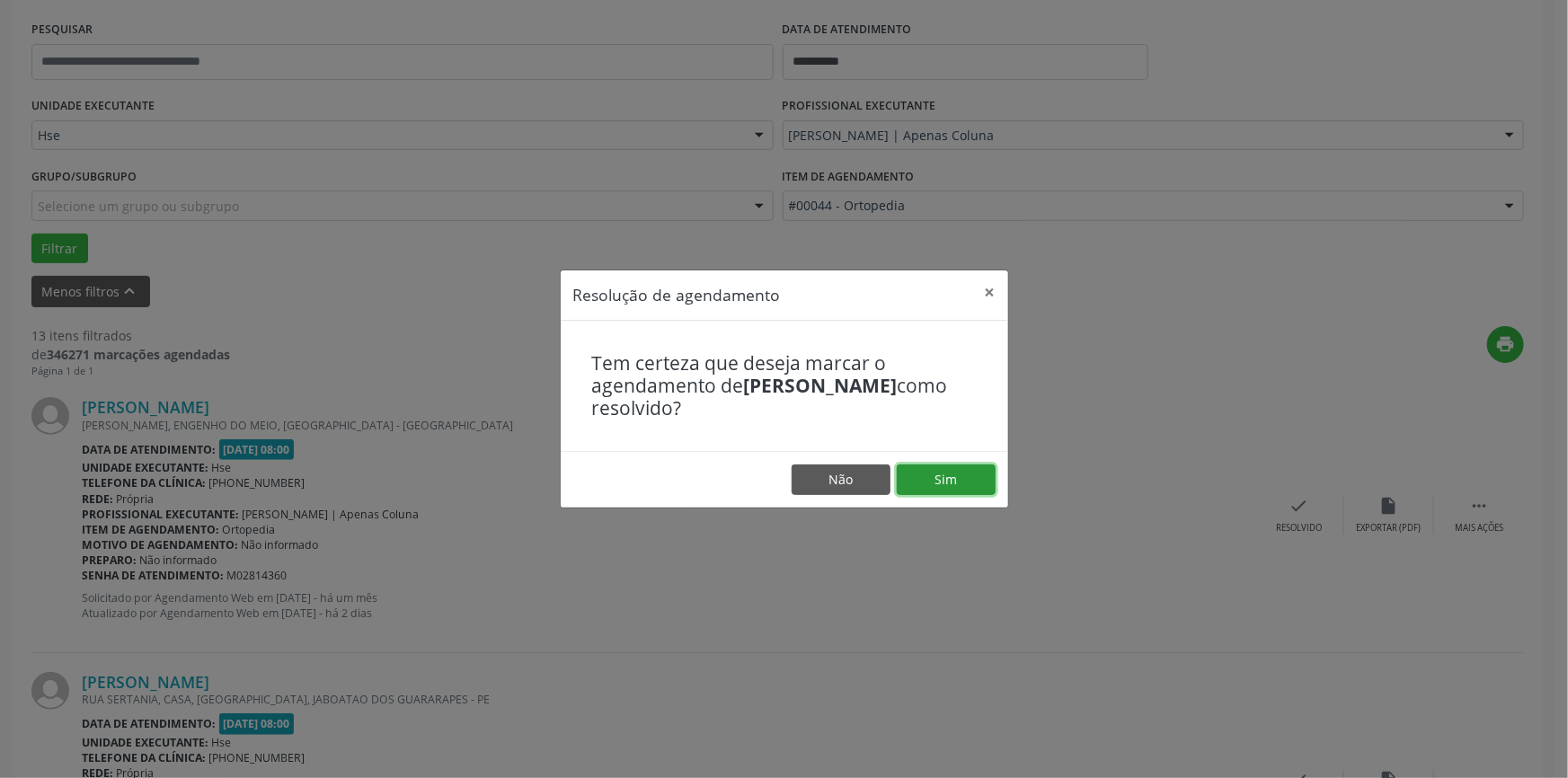
click at [960, 479] on button "Sim" at bounding box center [945, 480] width 98 height 31
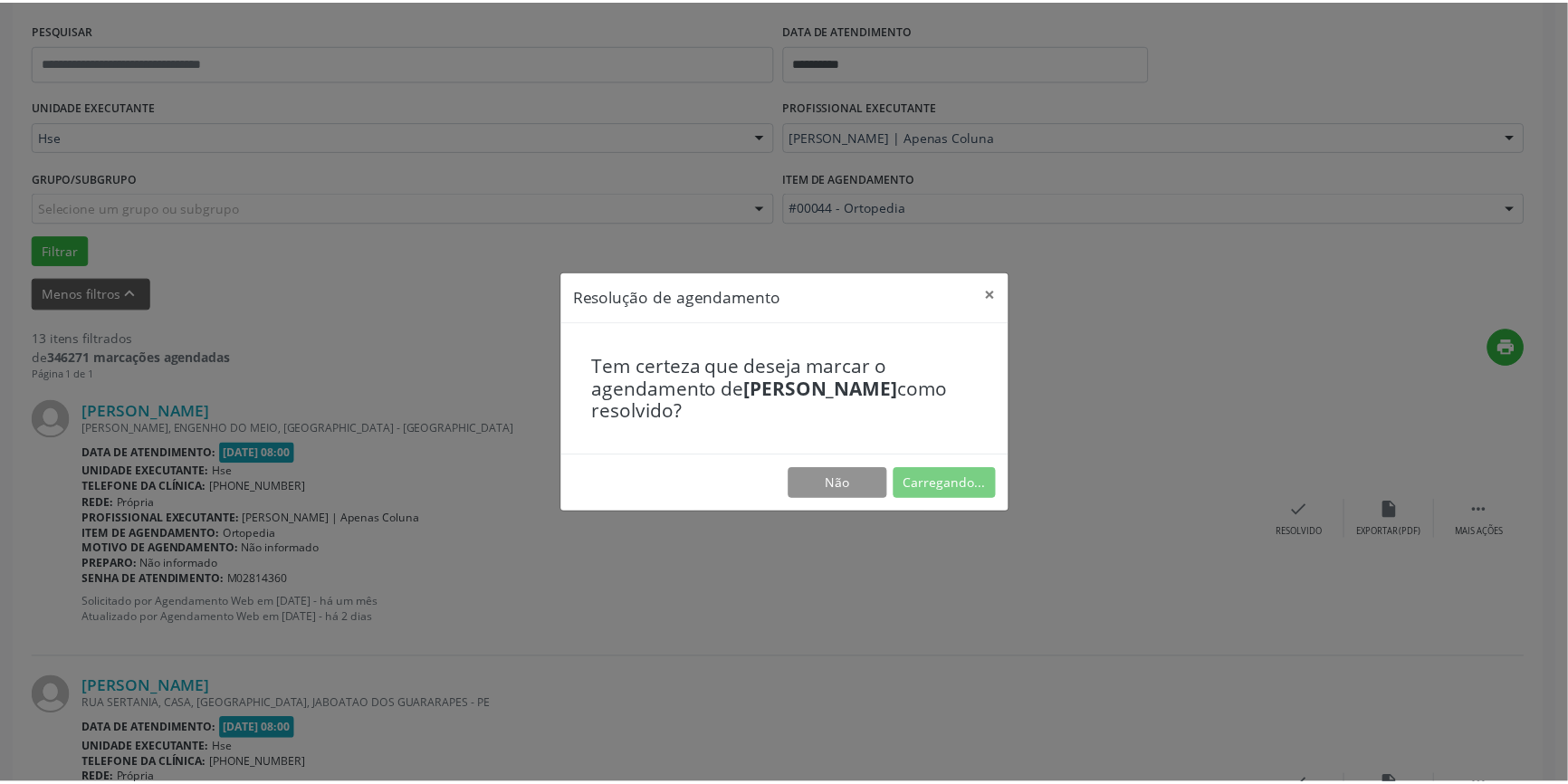
scroll to position [0, 0]
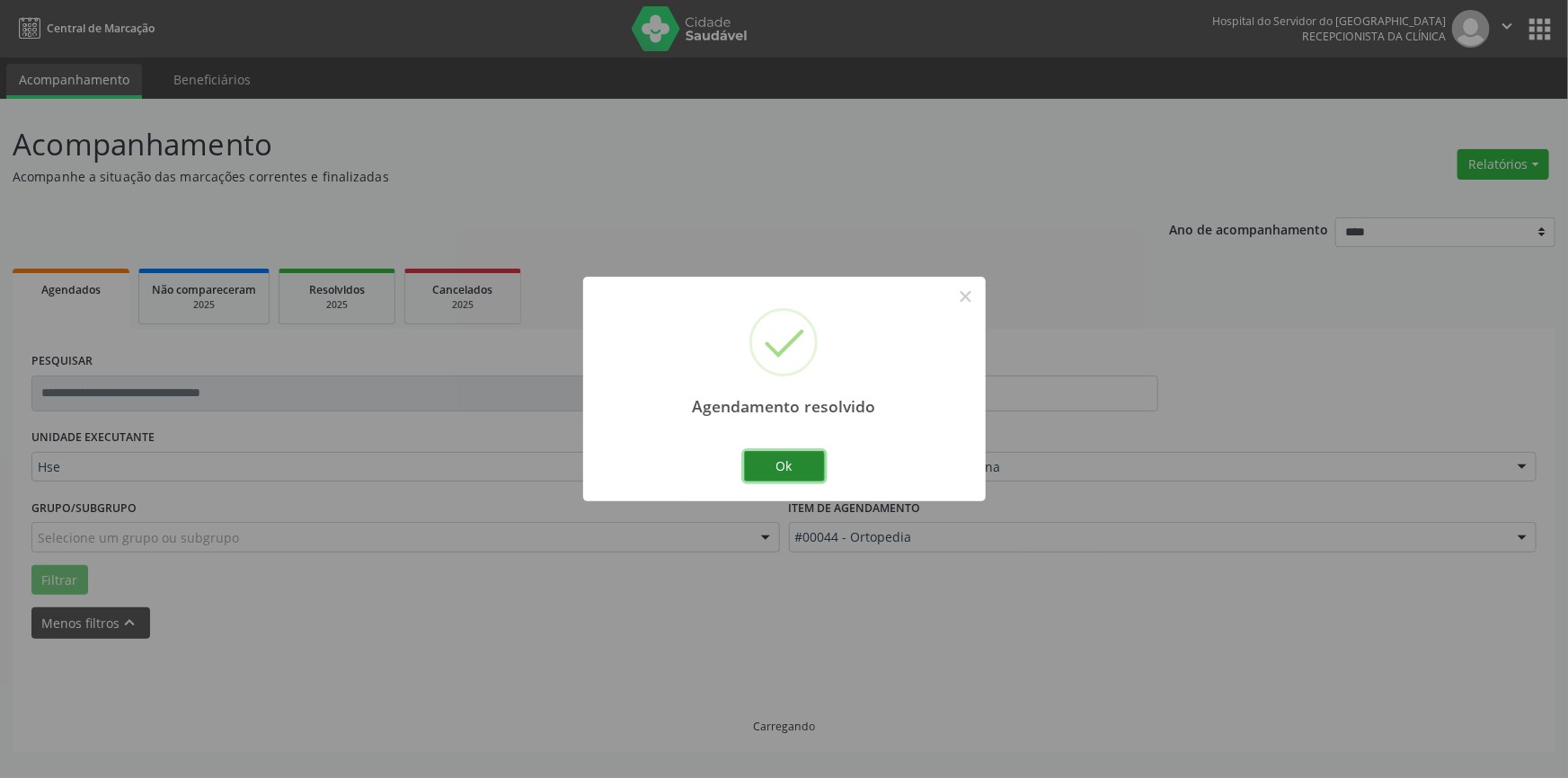
click at [793, 465] on button "Ok" at bounding box center [784, 467] width 81 height 31
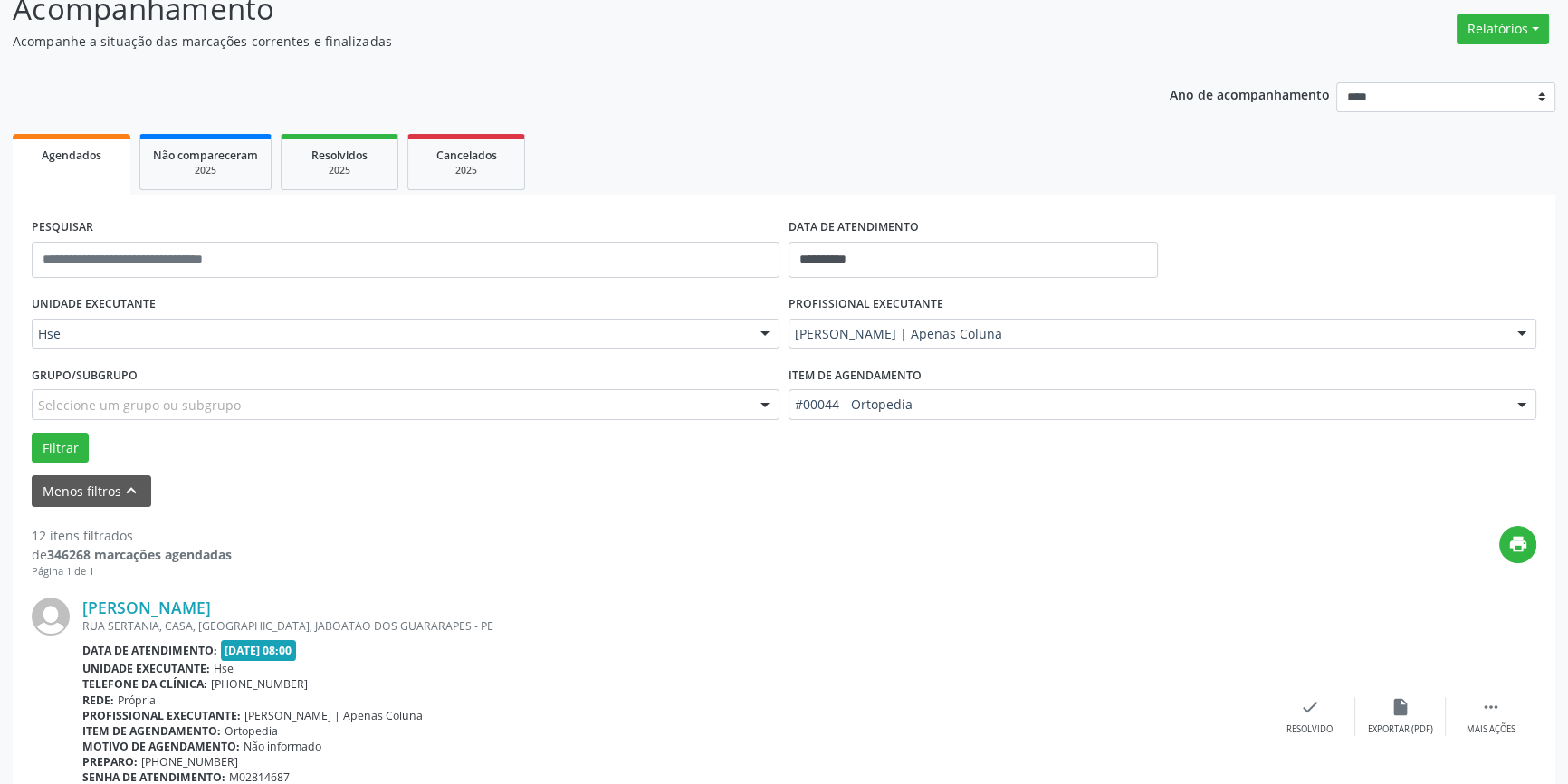
scroll to position [329, 0]
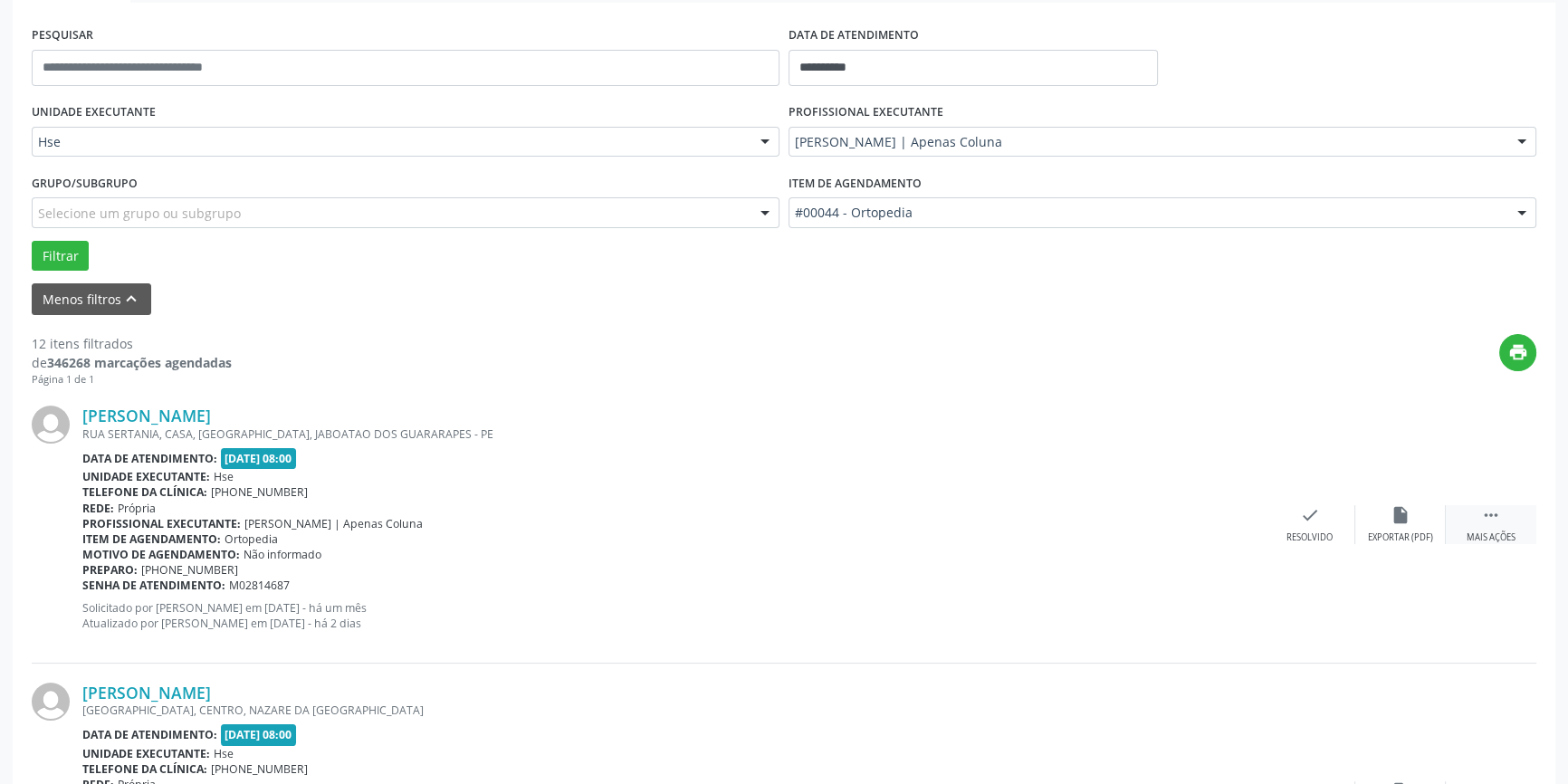
click at [1494, 524] on icon "" at bounding box center [1491, 516] width 20 height 20
click at [1418, 513] on div "alarm_off Não compareceu" at bounding box center [1400, 525] width 91 height 39
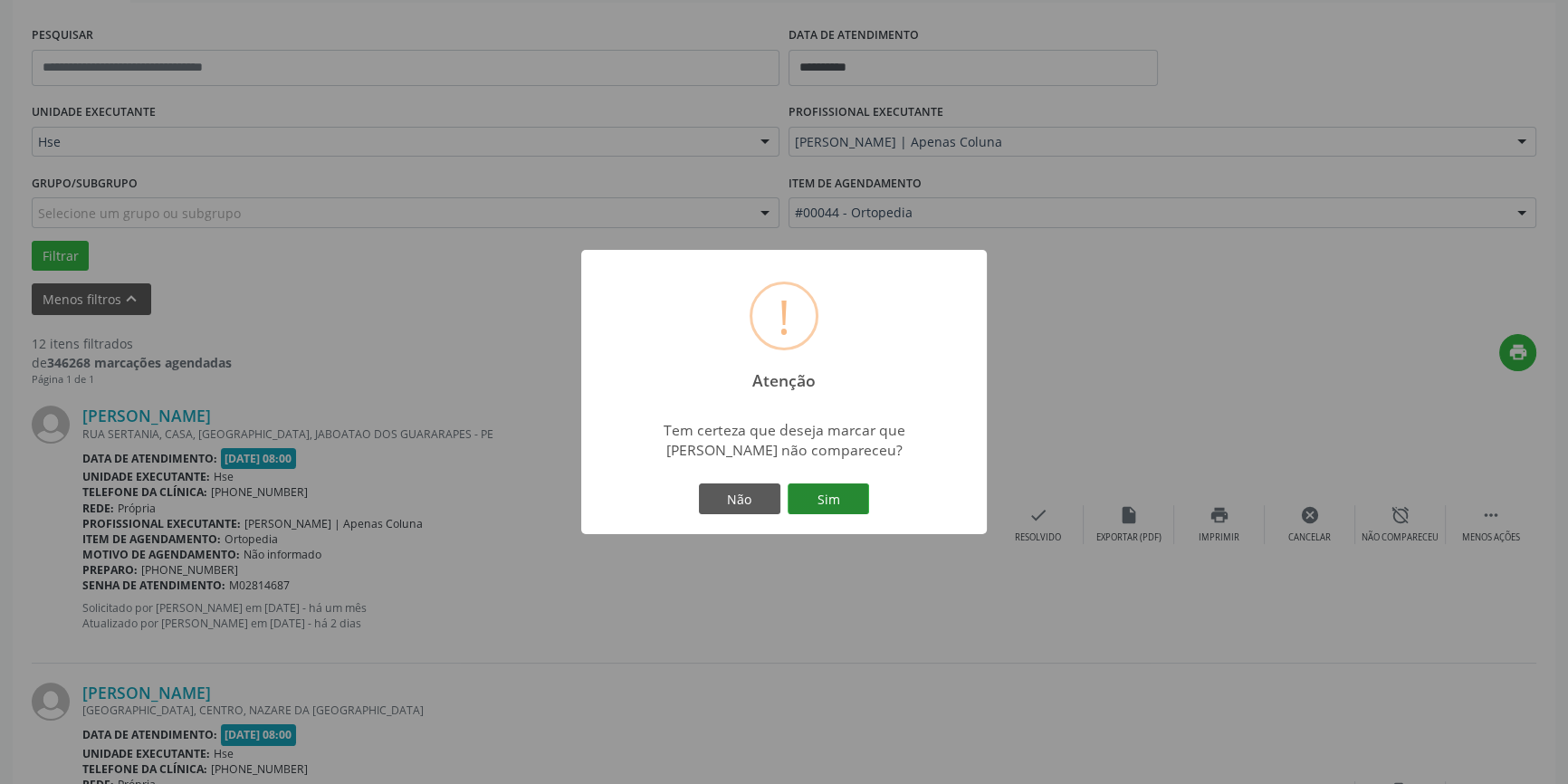
click at [839, 493] on button "Sim" at bounding box center [828, 499] width 82 height 31
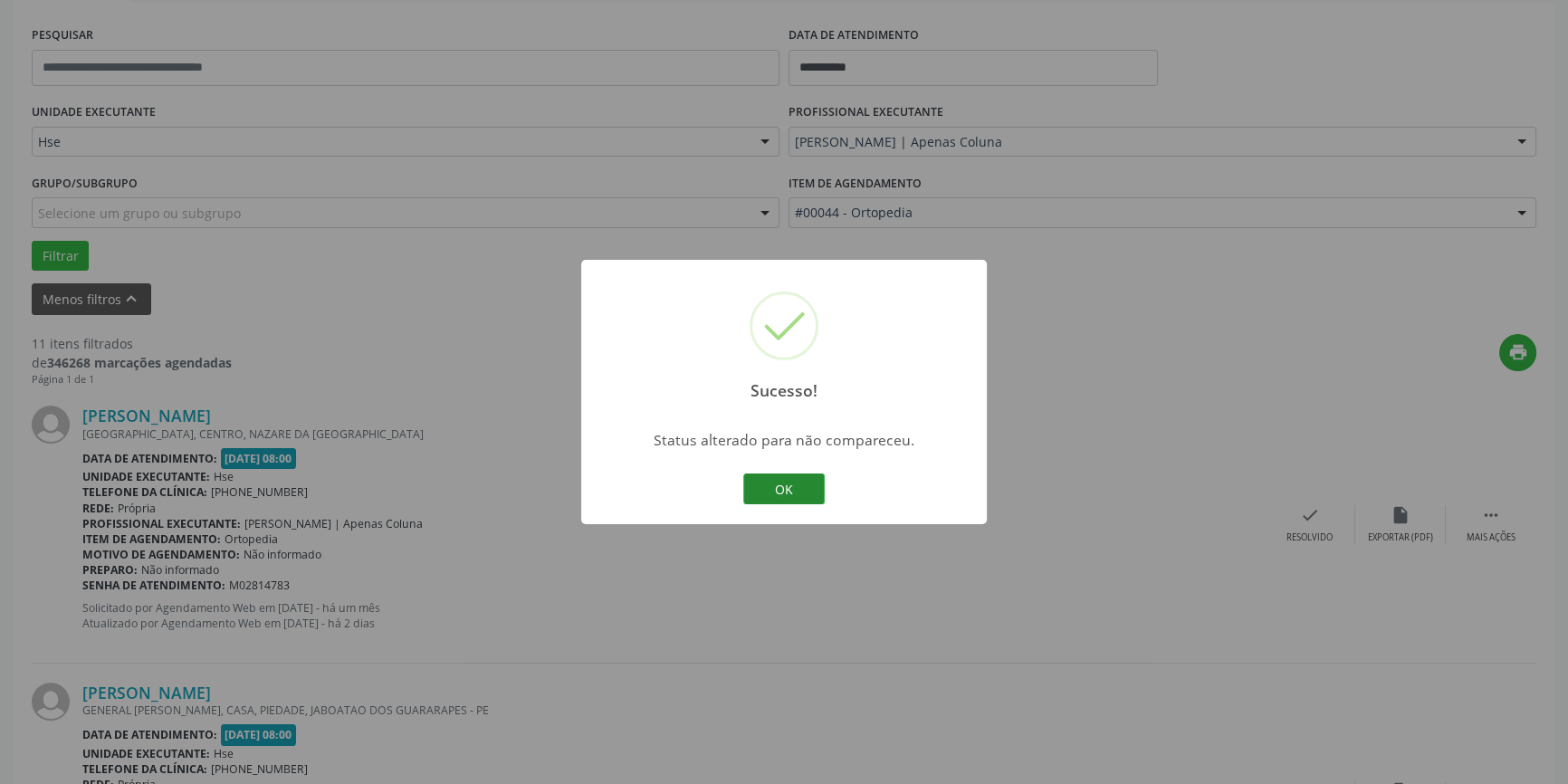
click at [776, 484] on button "OK" at bounding box center [784, 489] width 82 height 31
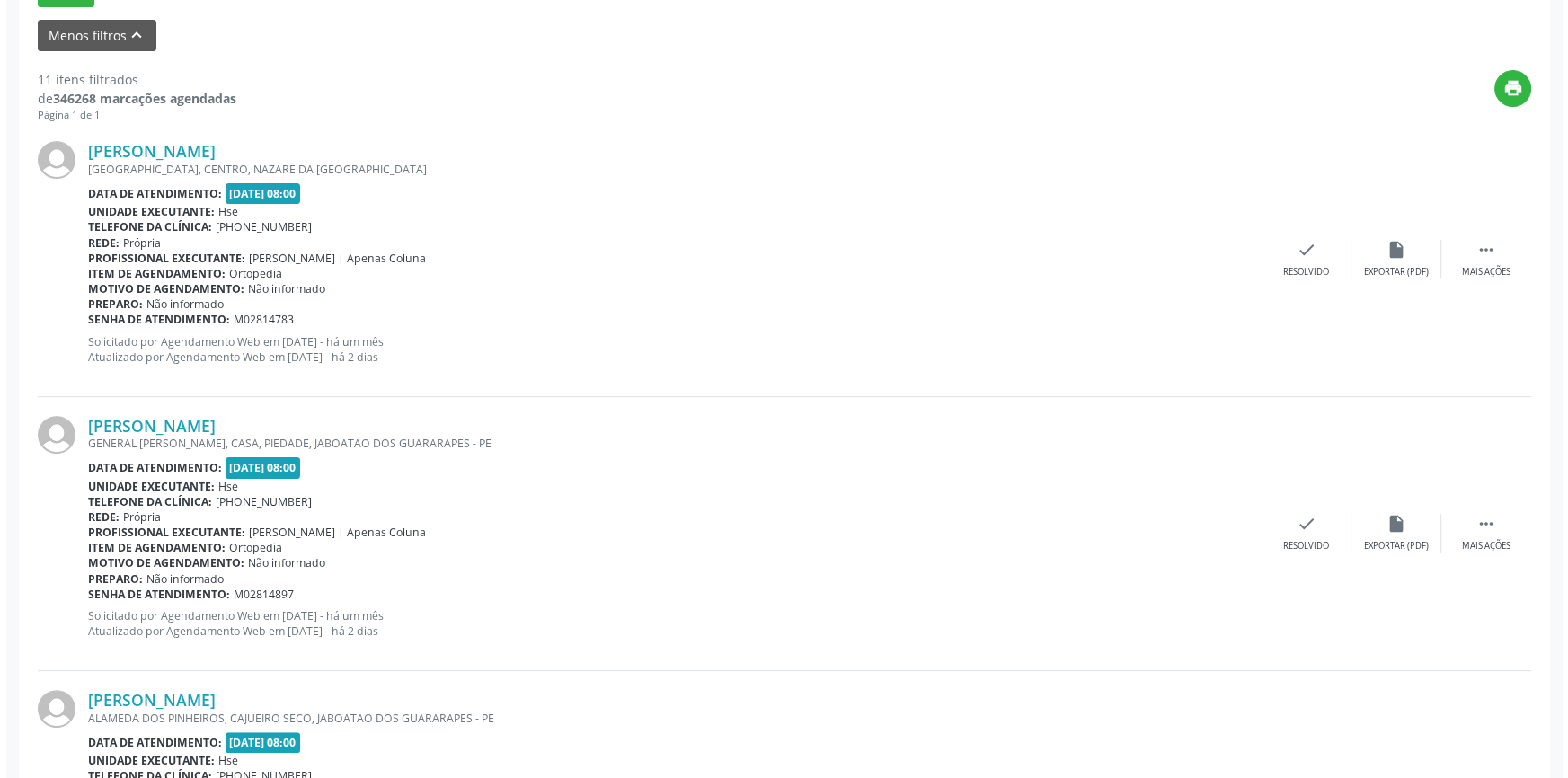
scroll to position [408, 0]
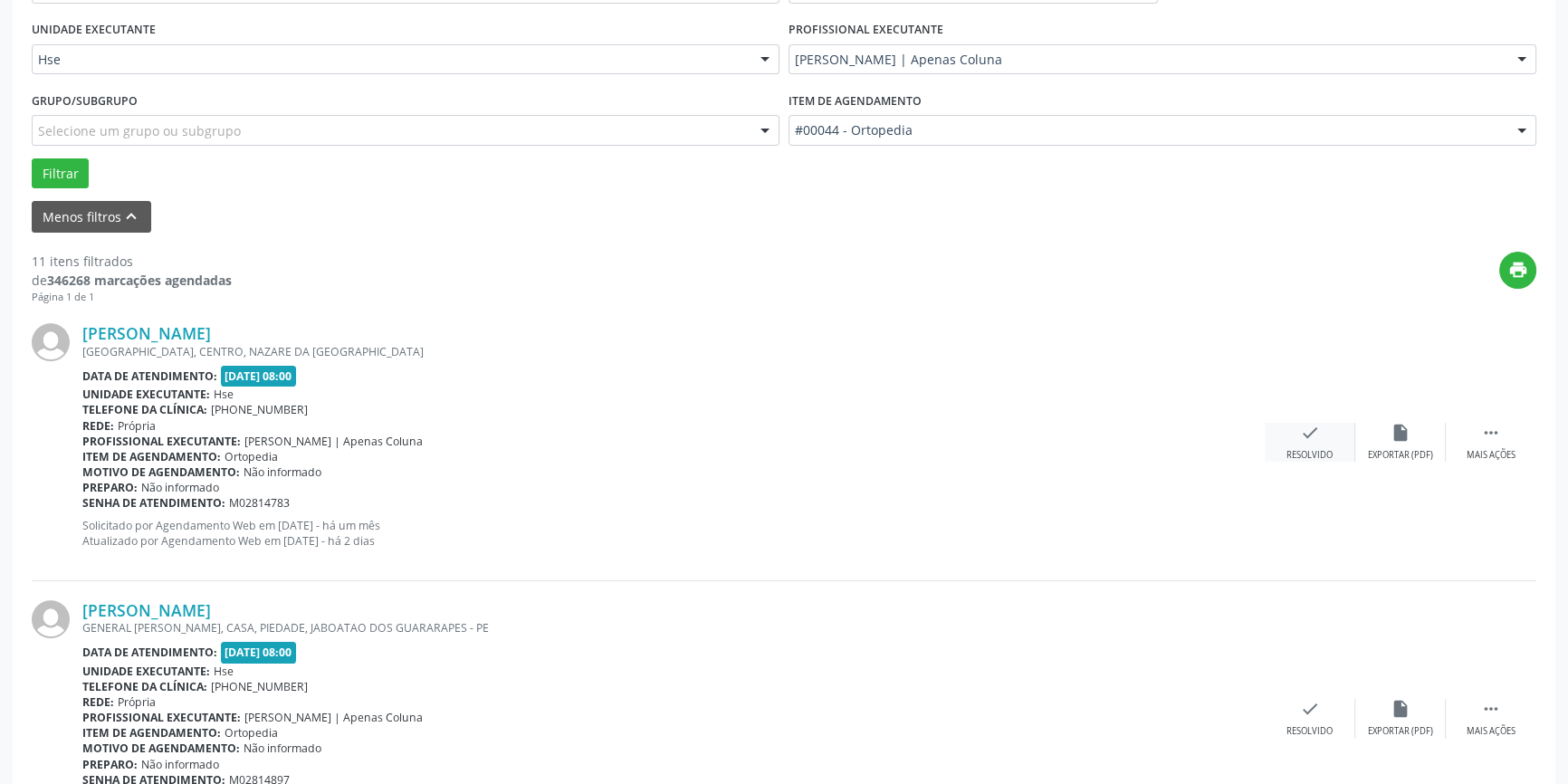
click at [1307, 443] on div "check Resolvido" at bounding box center [1310, 442] width 91 height 39
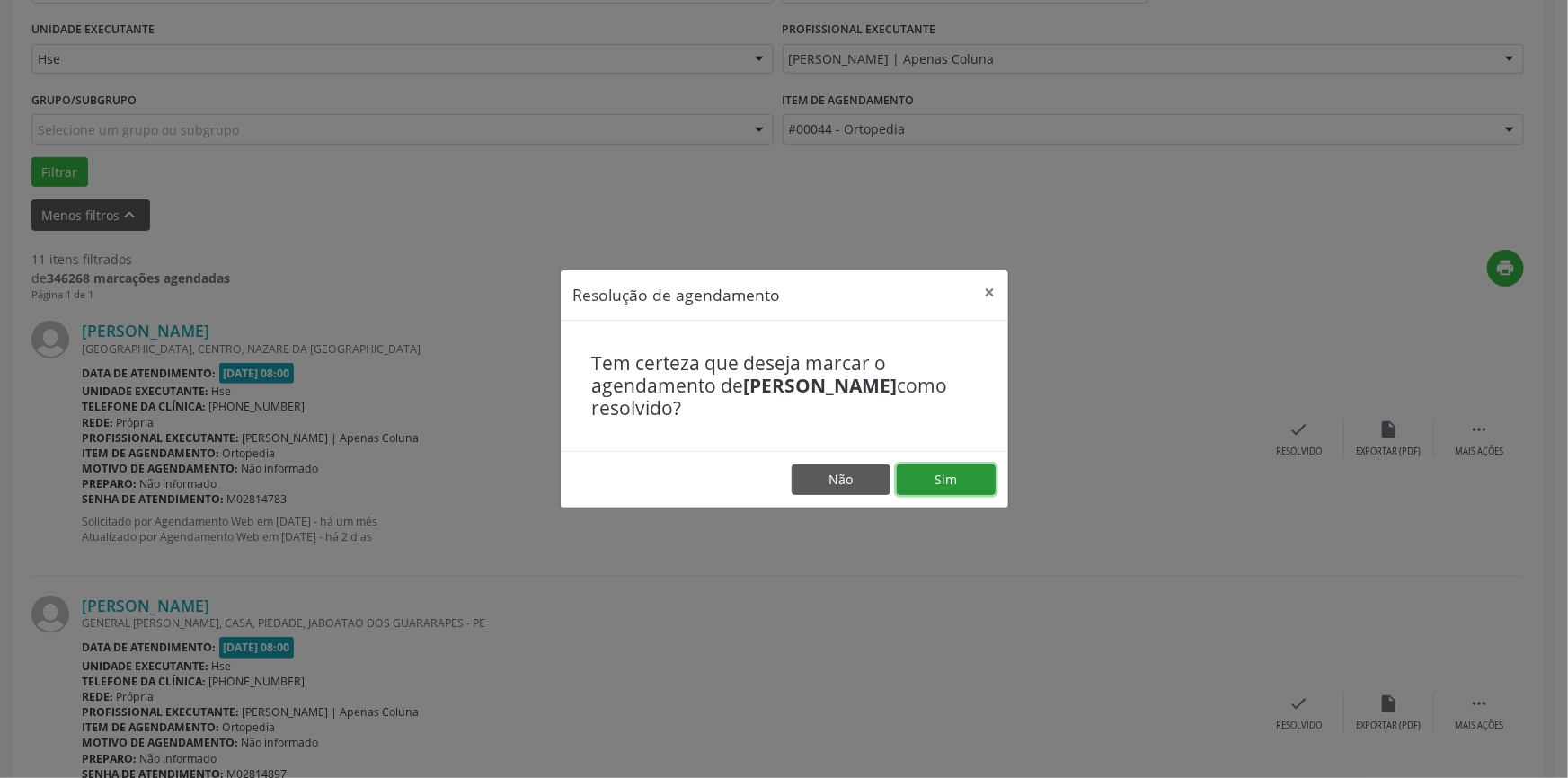
click at [970, 479] on button "Sim" at bounding box center [945, 480] width 98 height 31
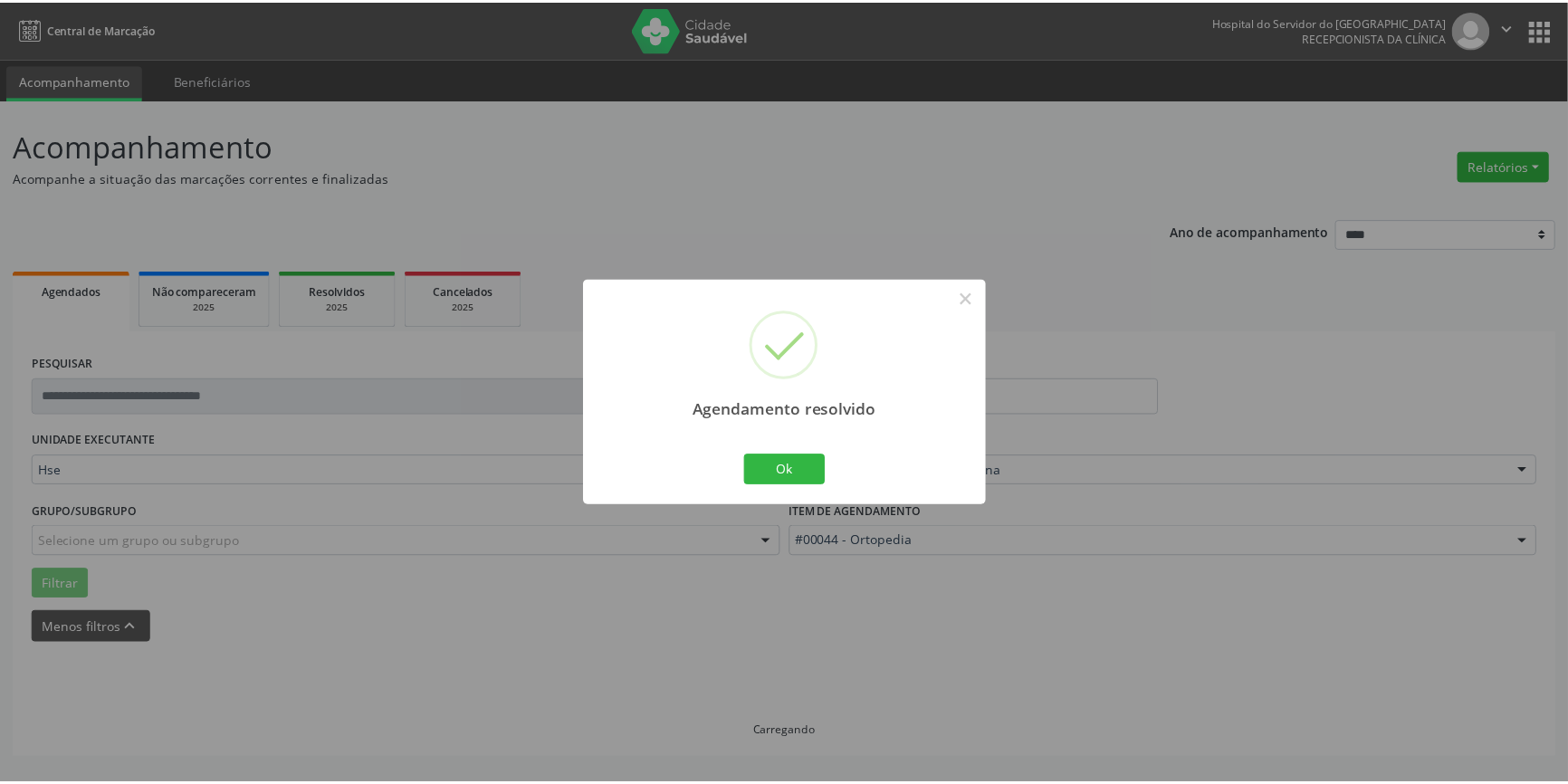
scroll to position [0, 0]
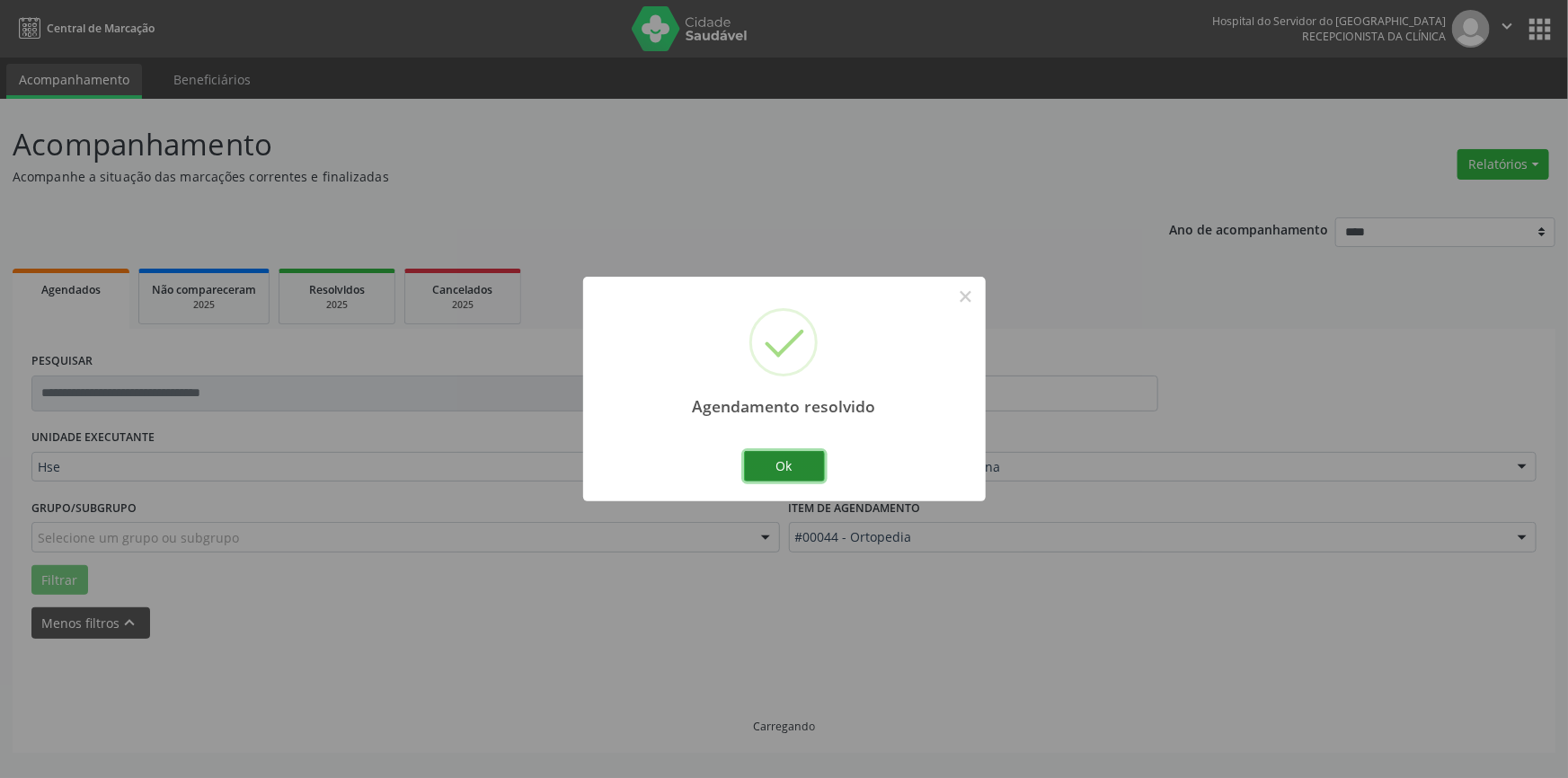
click at [780, 469] on button "Ok" at bounding box center [784, 467] width 81 height 31
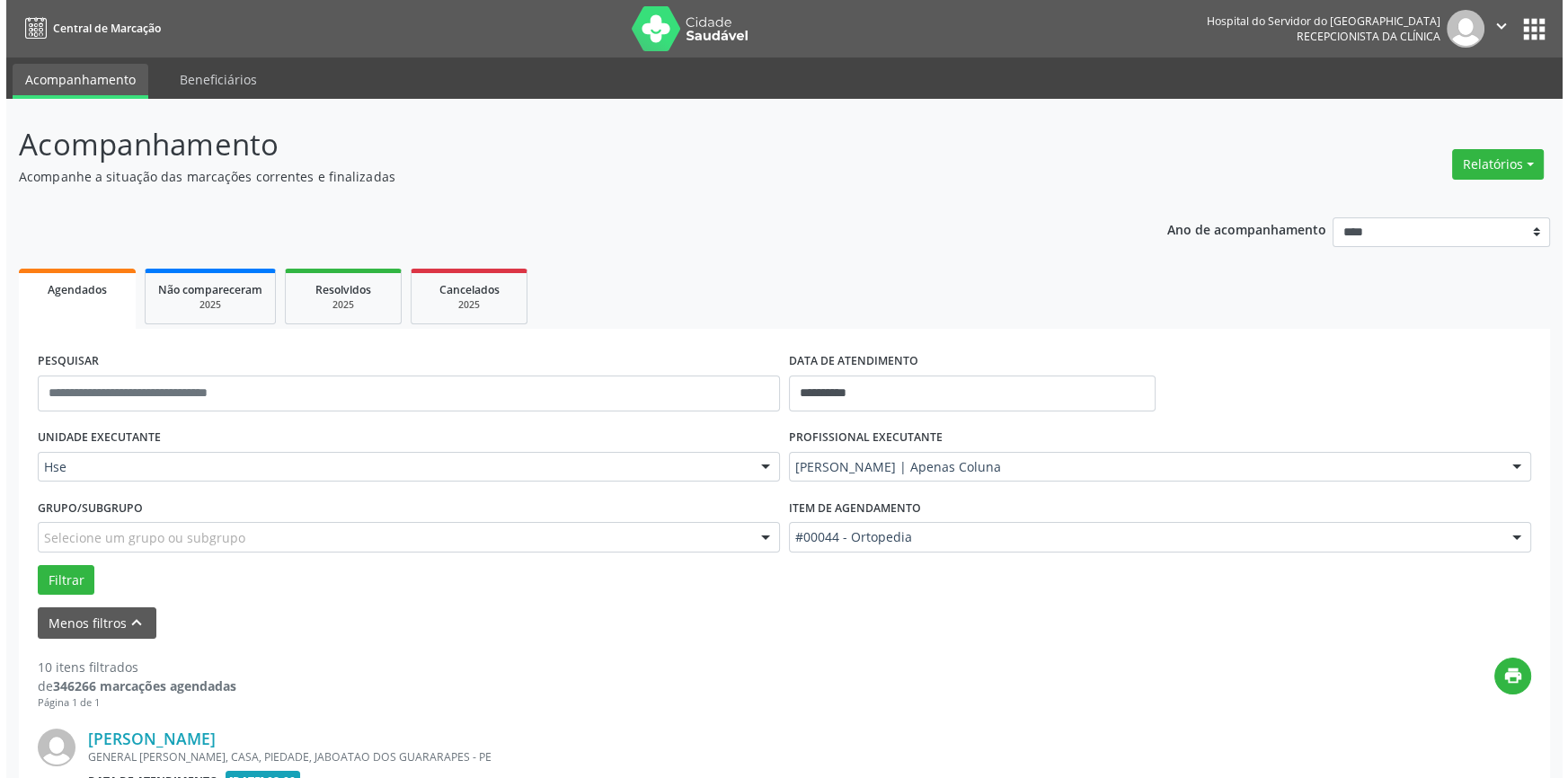
scroll to position [244, 0]
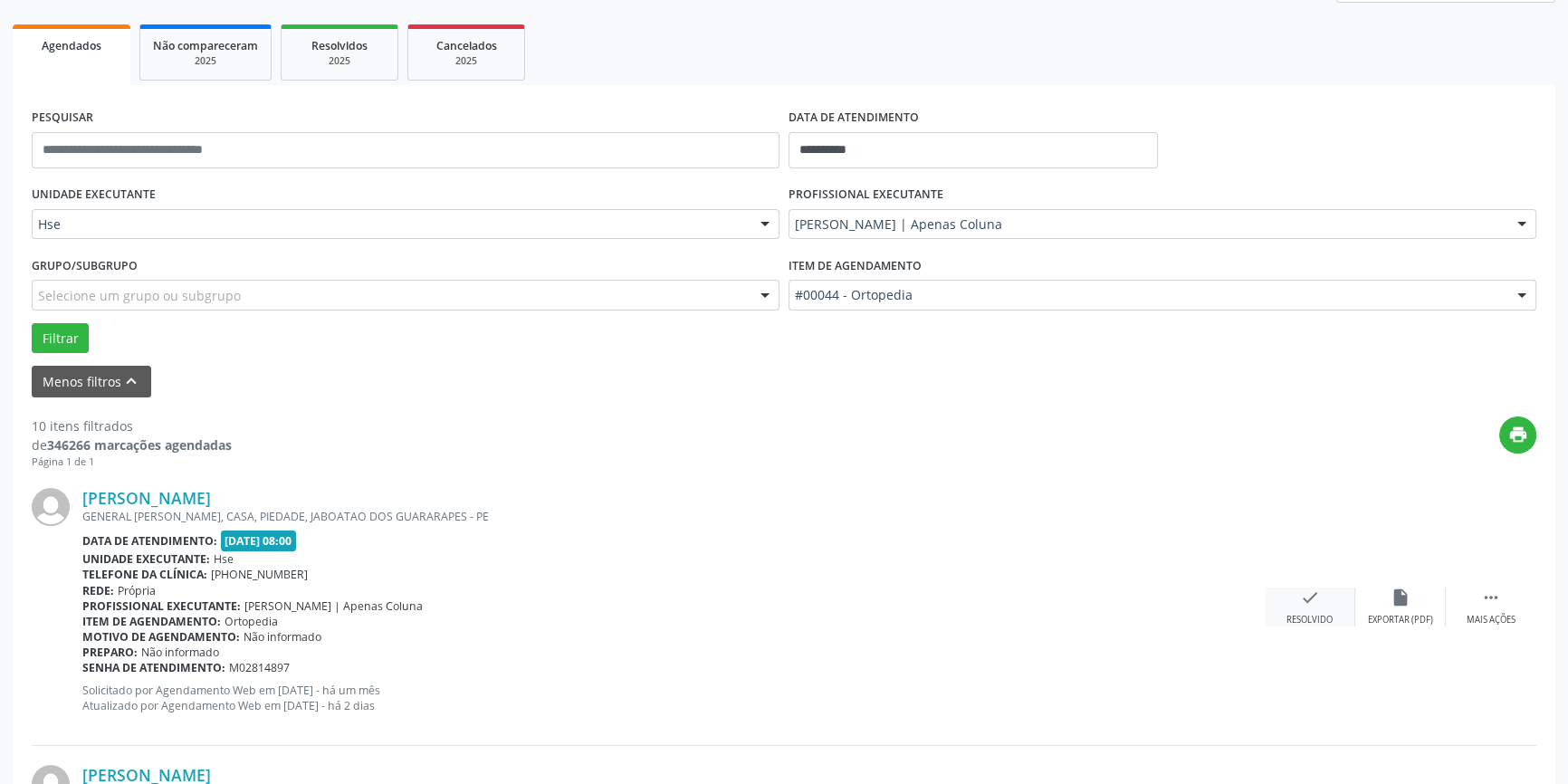
click at [1302, 616] on div "Resolvido" at bounding box center [1309, 620] width 46 height 13
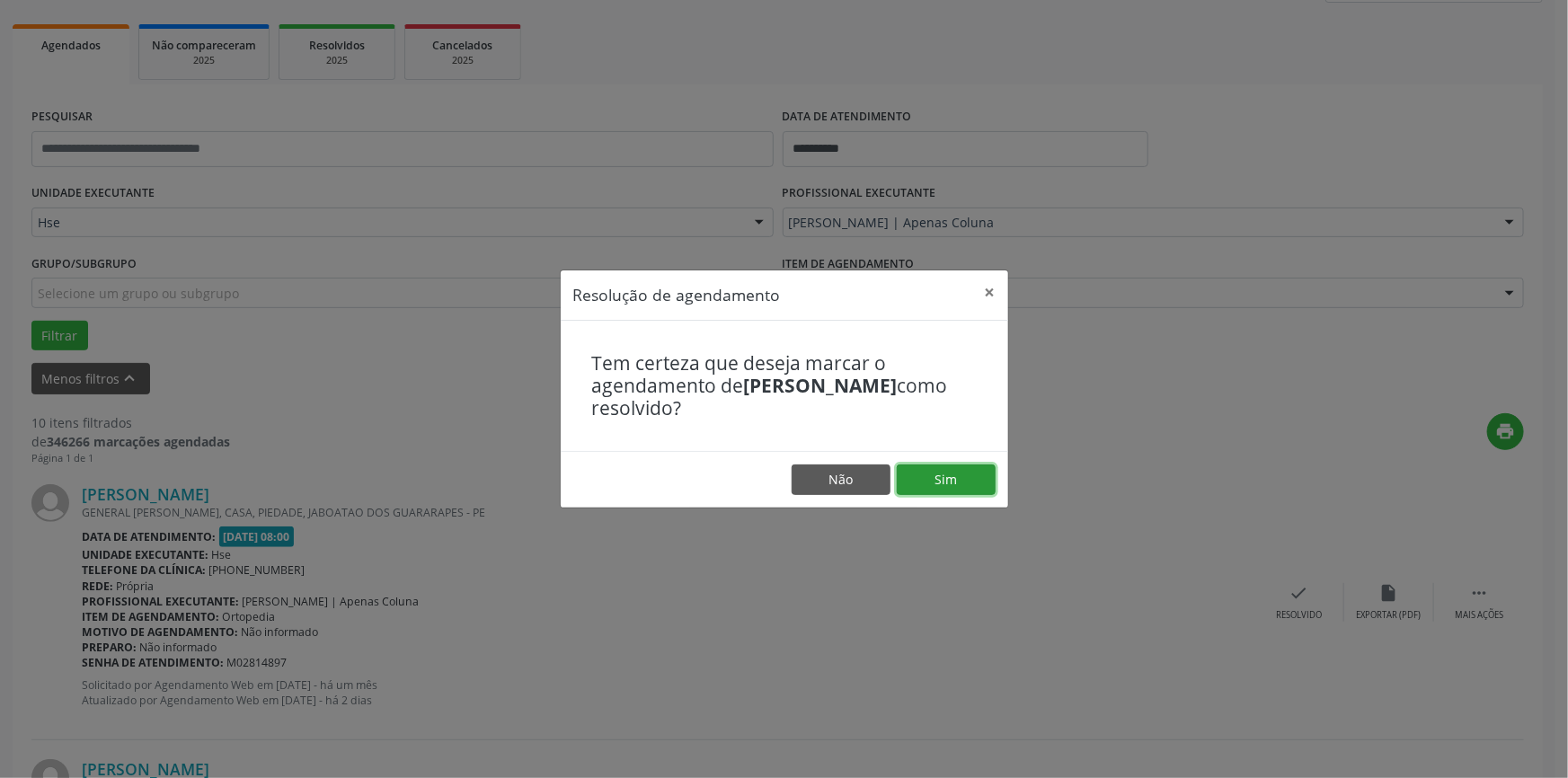
click at [927, 484] on button "Sim" at bounding box center [945, 480] width 98 height 31
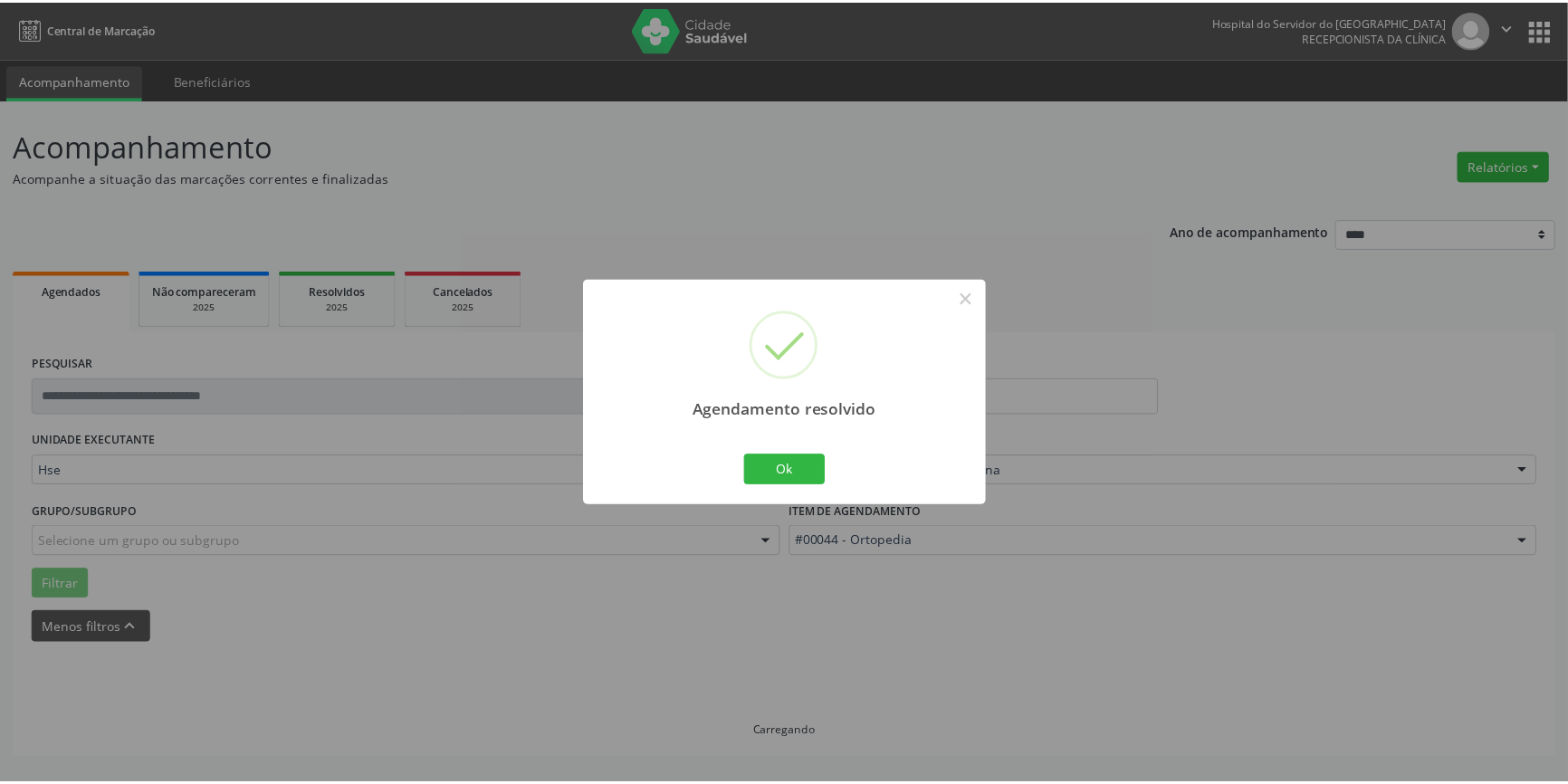
scroll to position [0, 0]
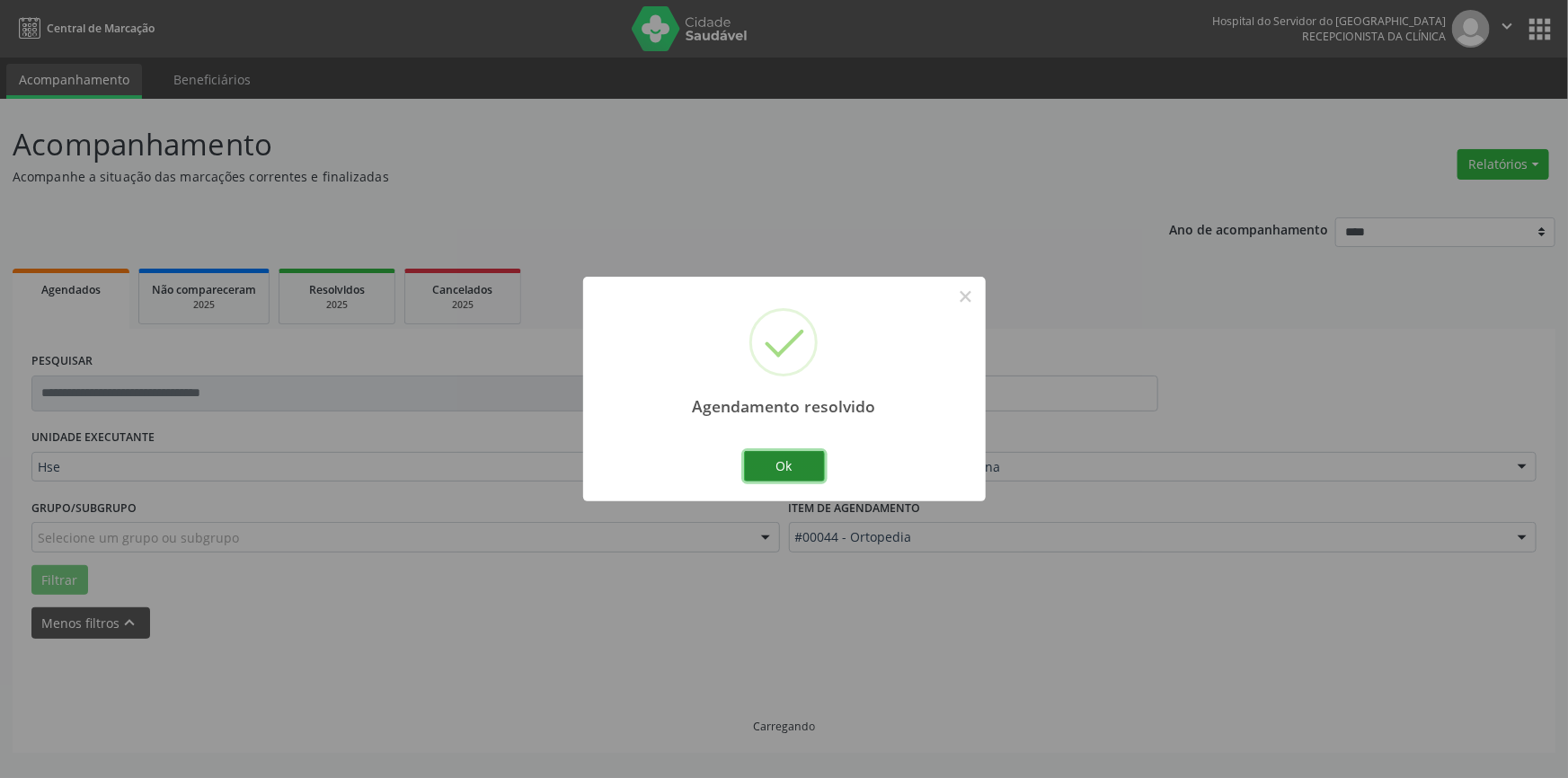
click at [782, 459] on button "Ok" at bounding box center [784, 467] width 81 height 31
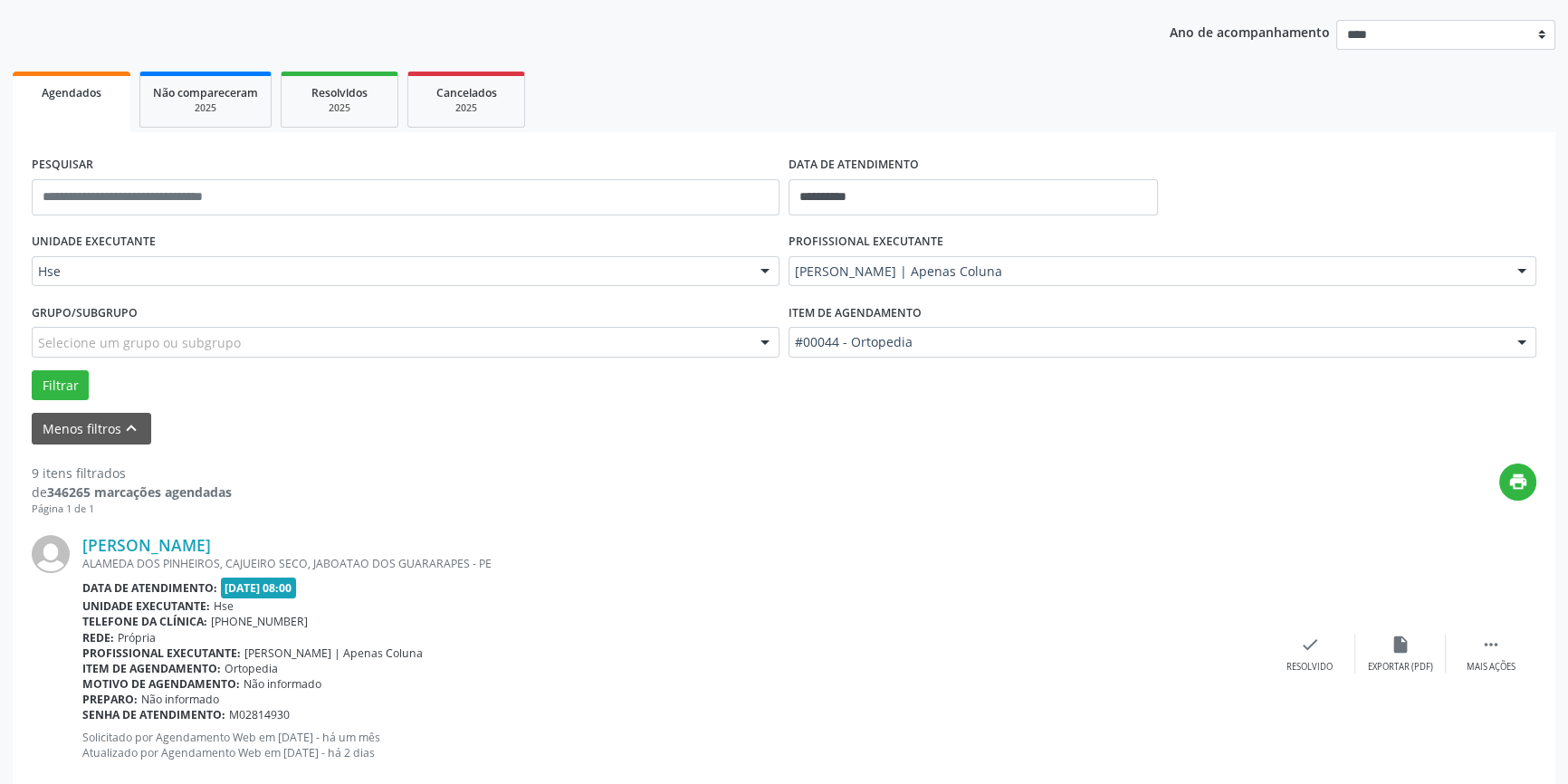
scroll to position [246, 0]
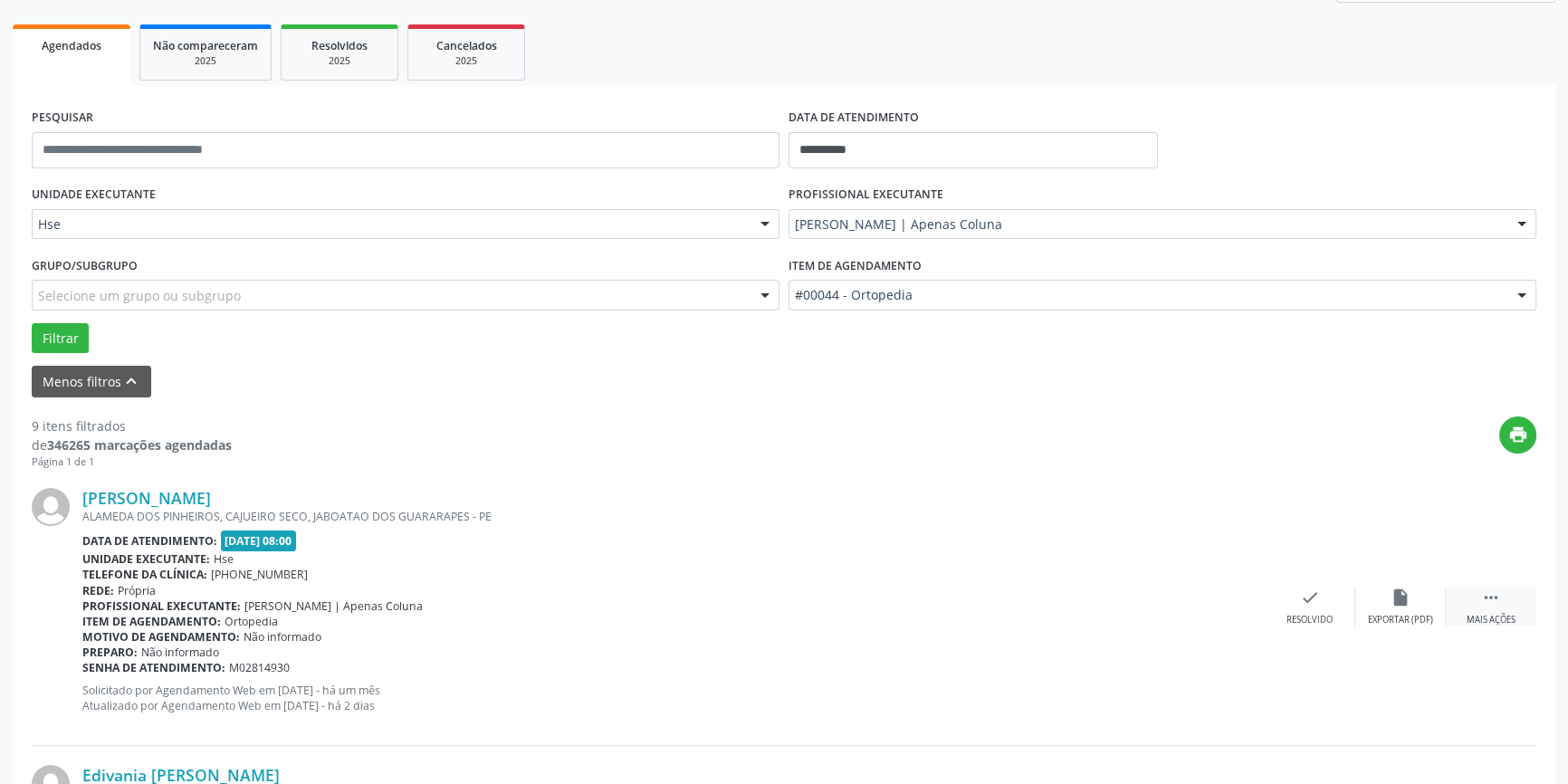
click at [1503, 608] on div " Mais ações" at bounding box center [1491, 608] width 91 height 39
click at [1401, 603] on icon "alarm_off" at bounding box center [1401, 598] width 20 height 20
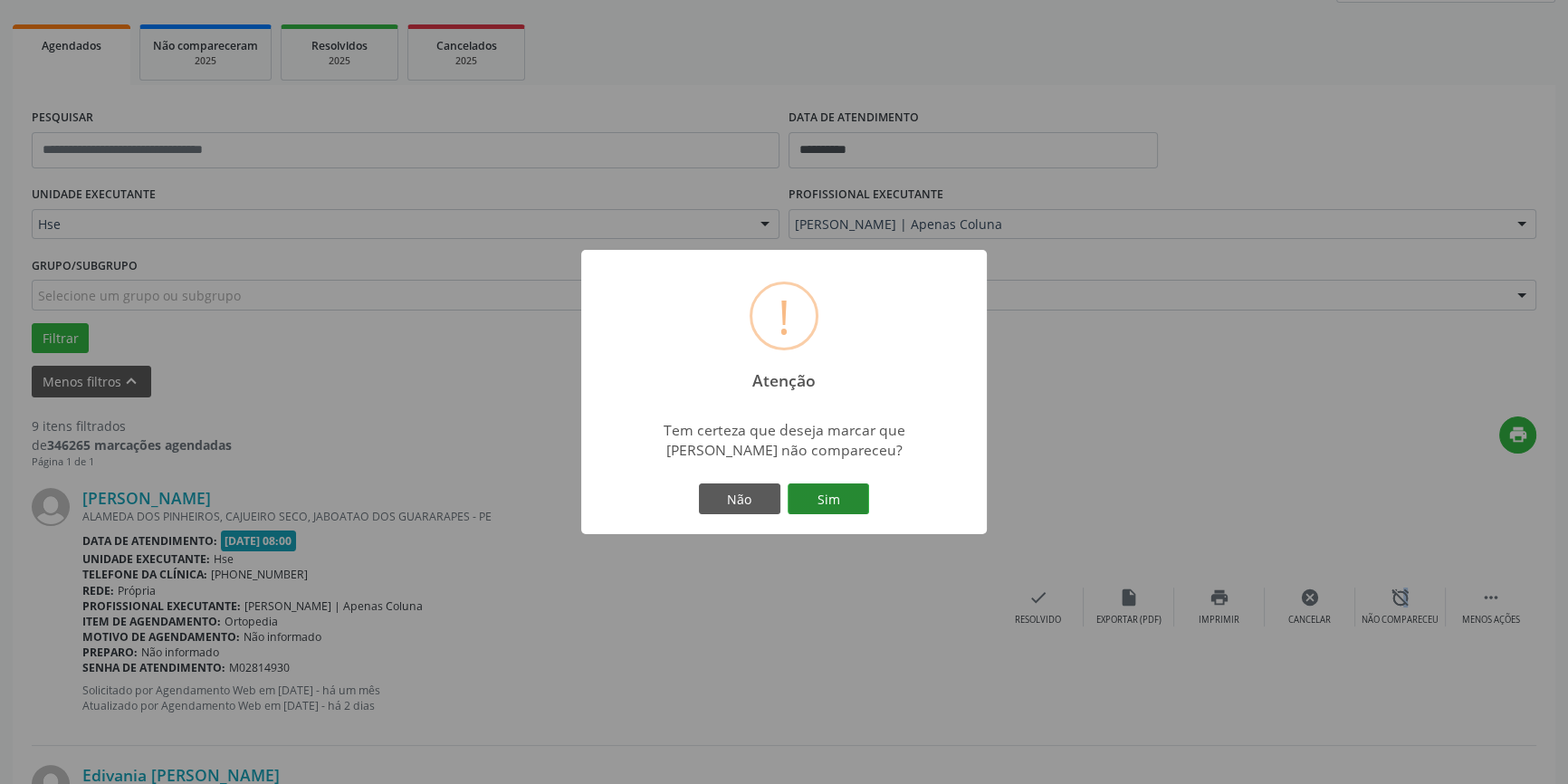
click at [849, 499] on button "Sim" at bounding box center [828, 499] width 82 height 31
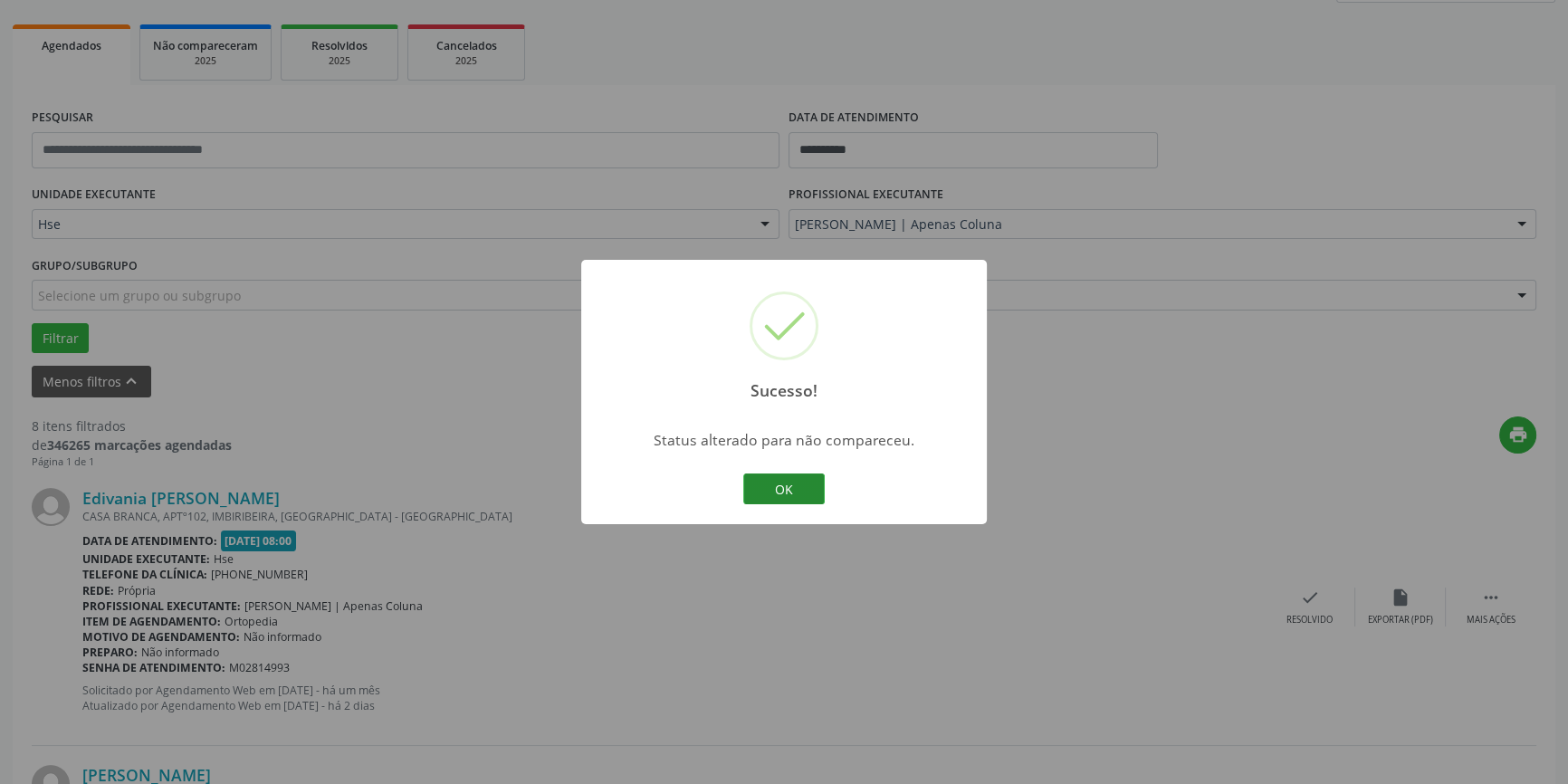
click at [807, 489] on button "OK" at bounding box center [784, 489] width 82 height 31
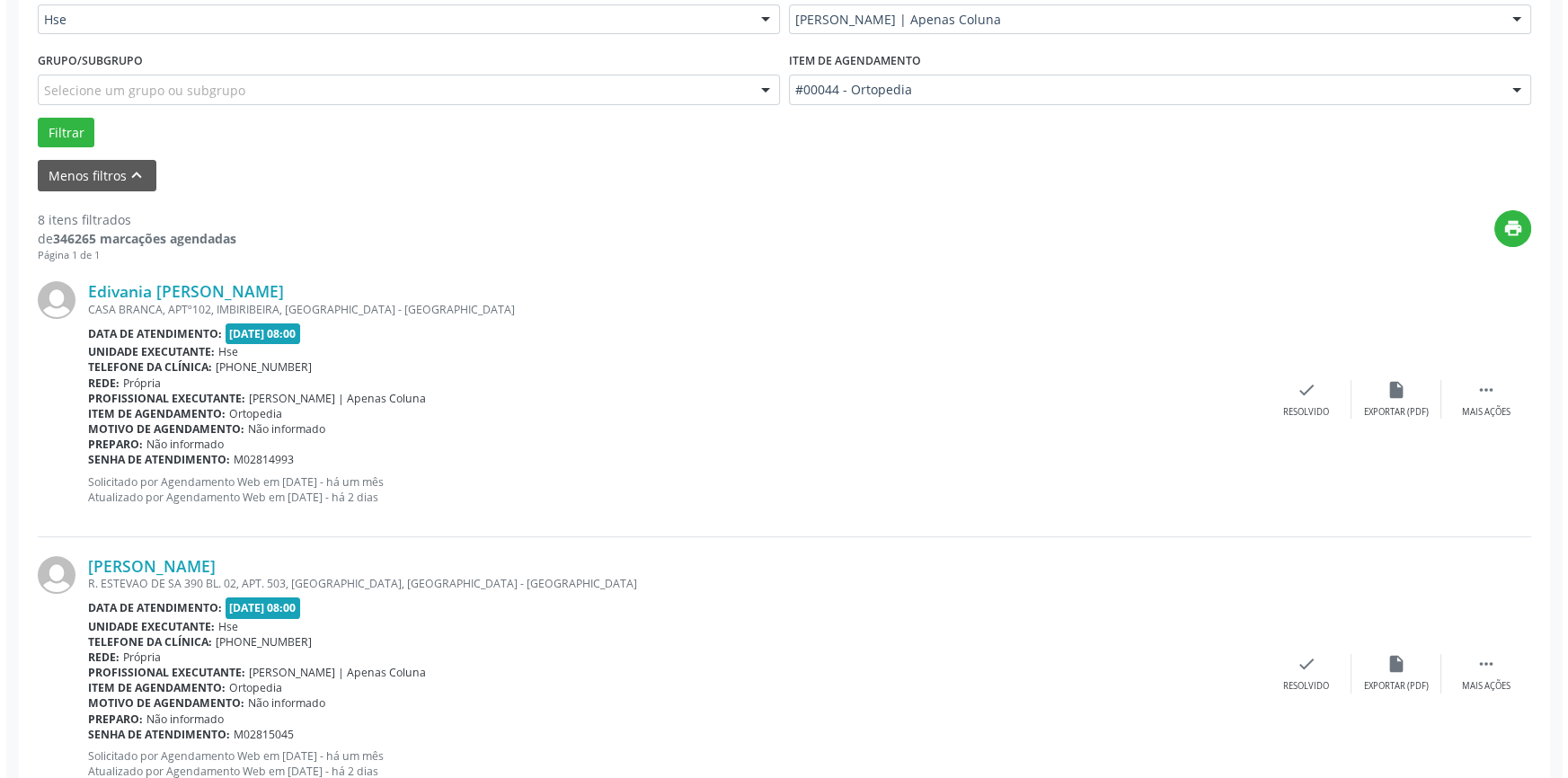
scroll to position [572, 0]
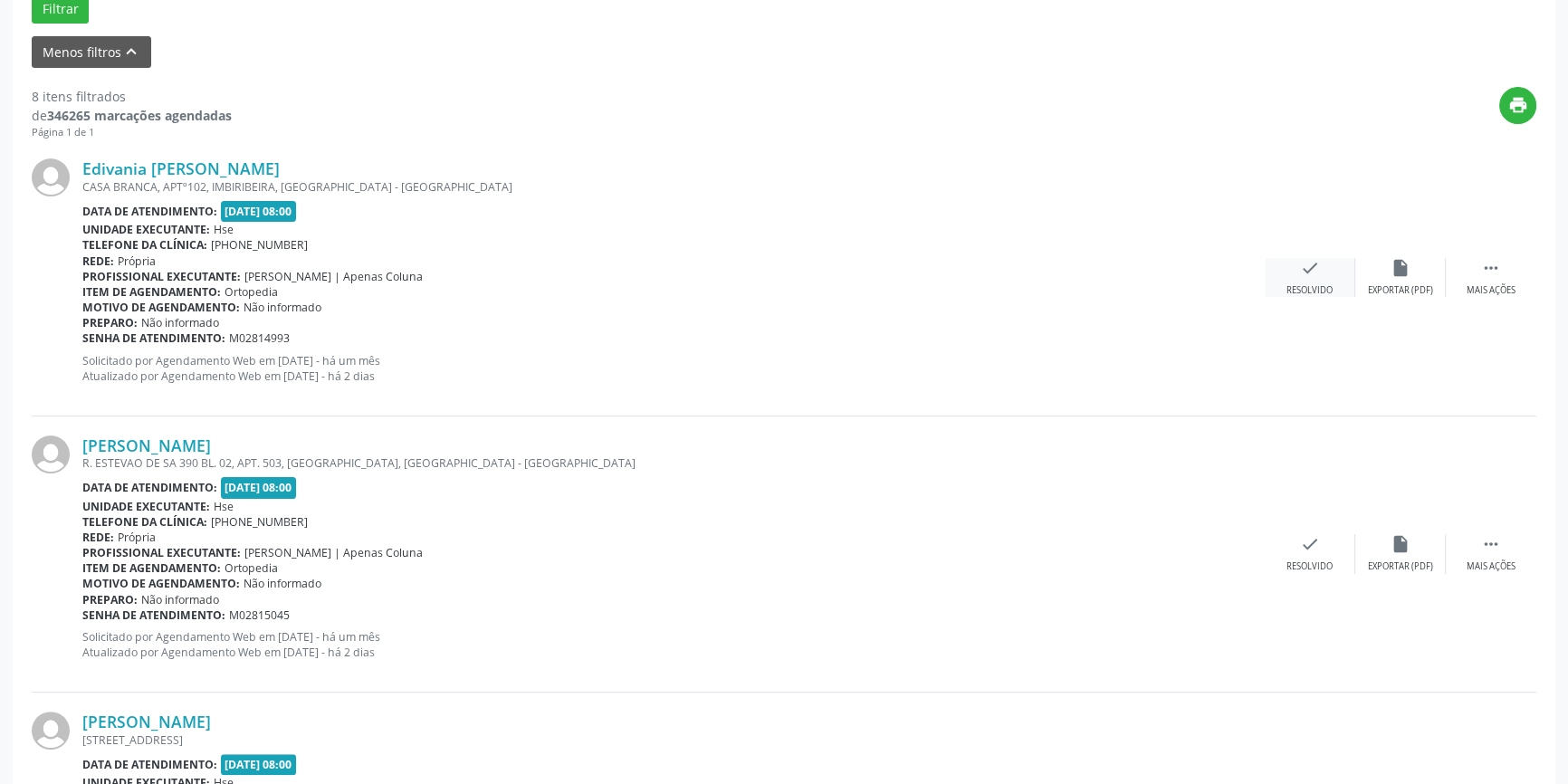
click at [1307, 279] on div "check Resolvido" at bounding box center [1310, 278] width 91 height 39
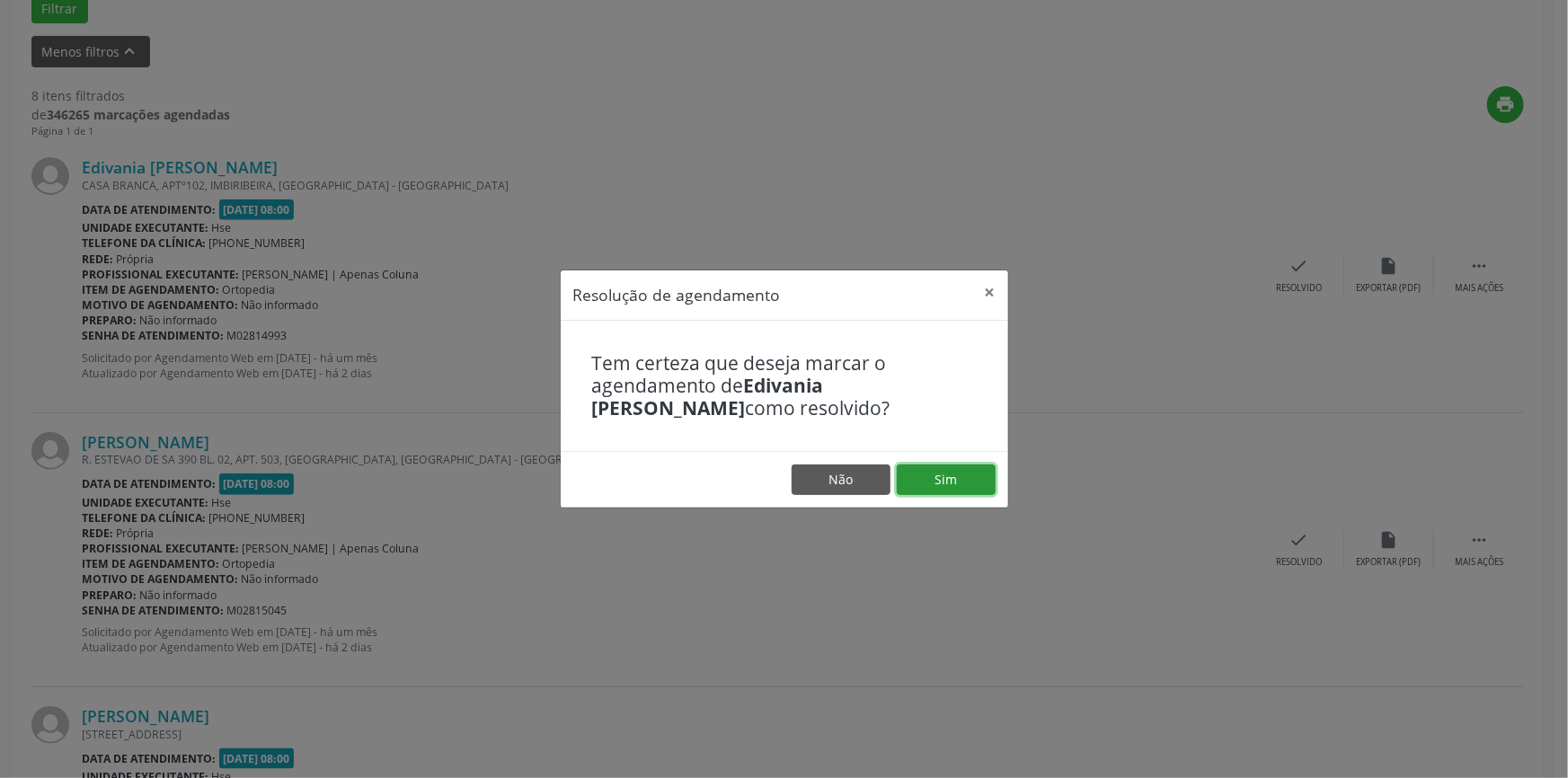
click at [974, 477] on button "Sim" at bounding box center [945, 480] width 98 height 31
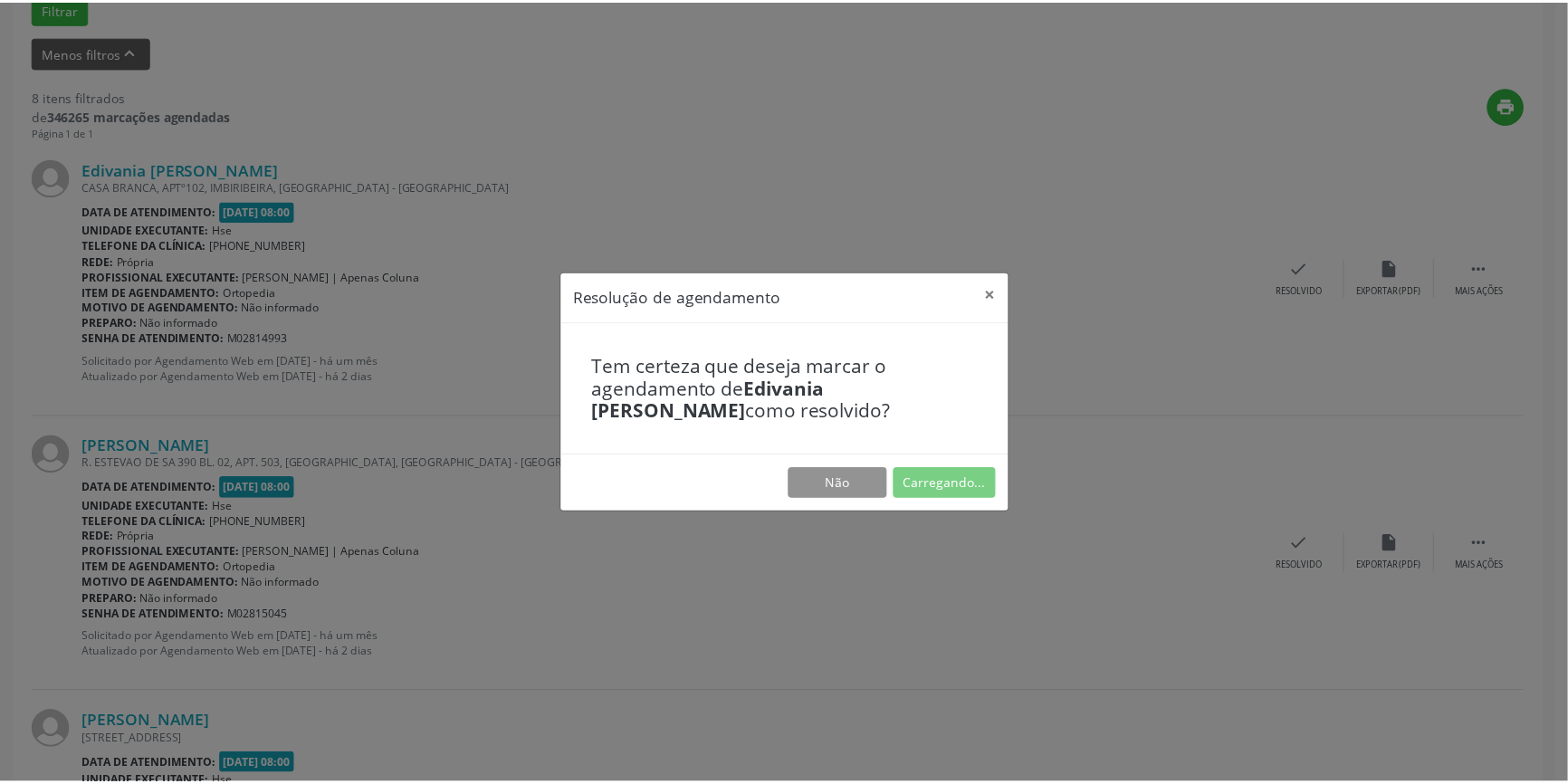
scroll to position [0, 0]
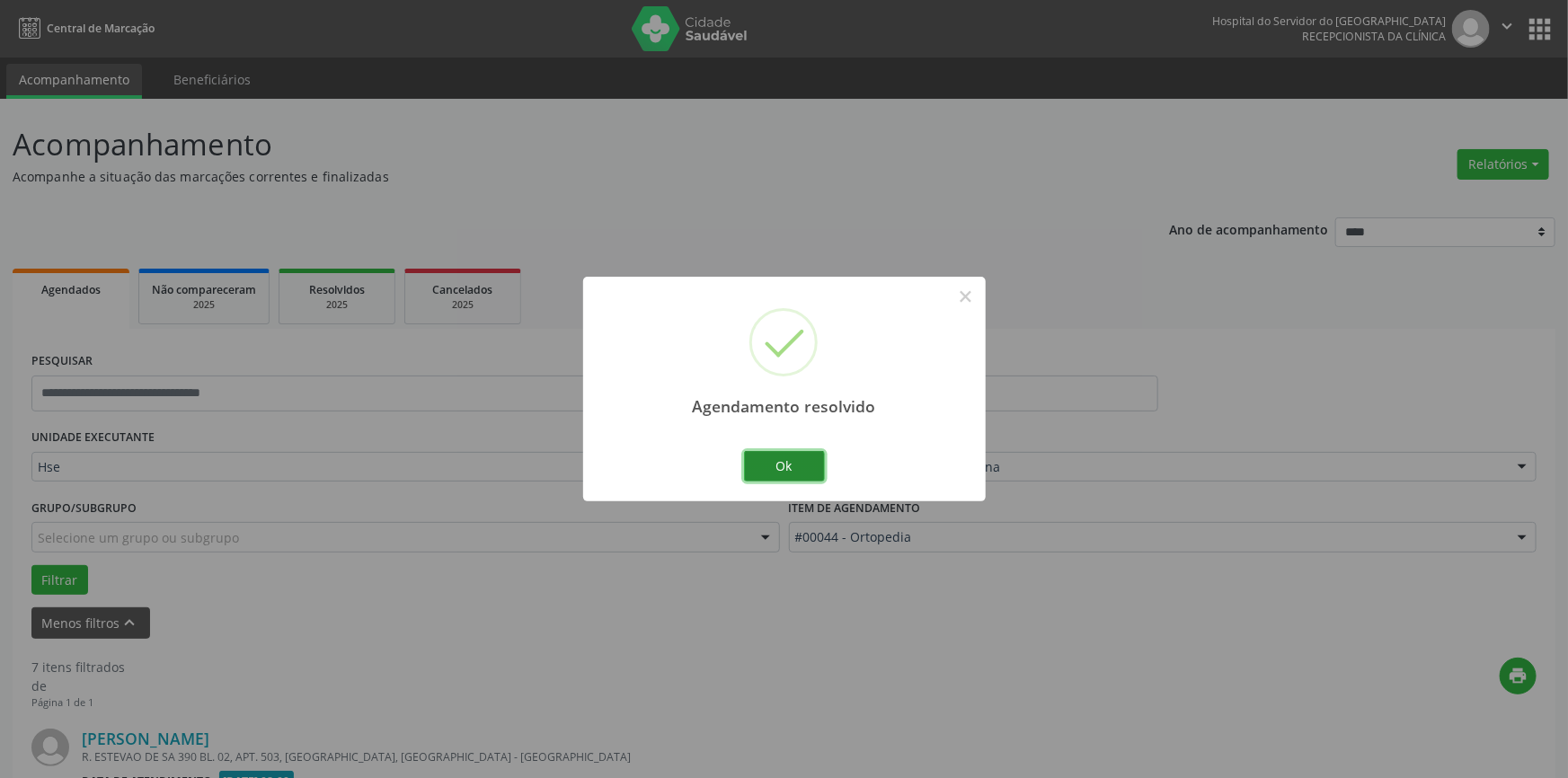
click at [779, 471] on button "Ok" at bounding box center [784, 467] width 81 height 31
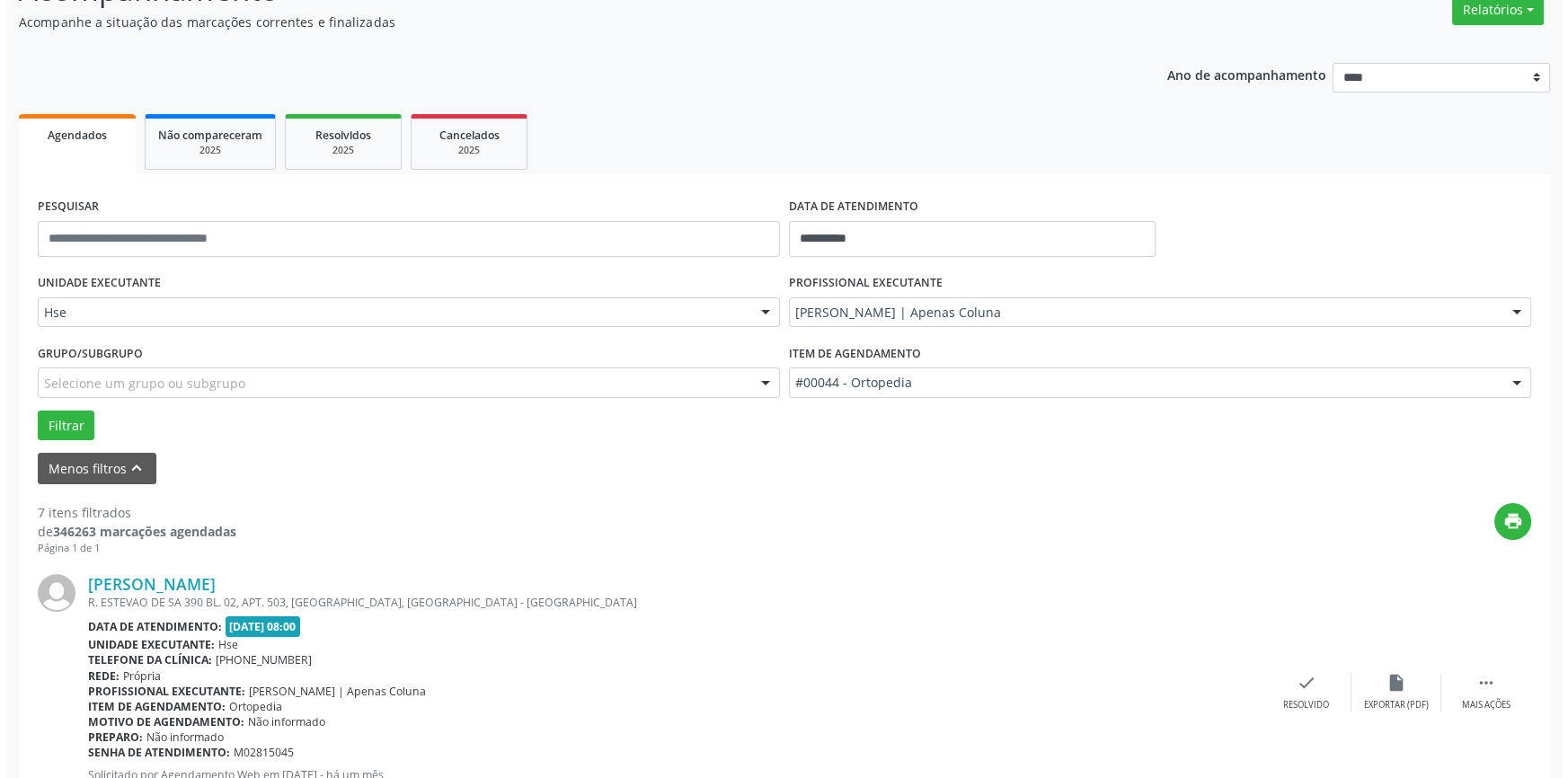
scroll to position [327, 0]
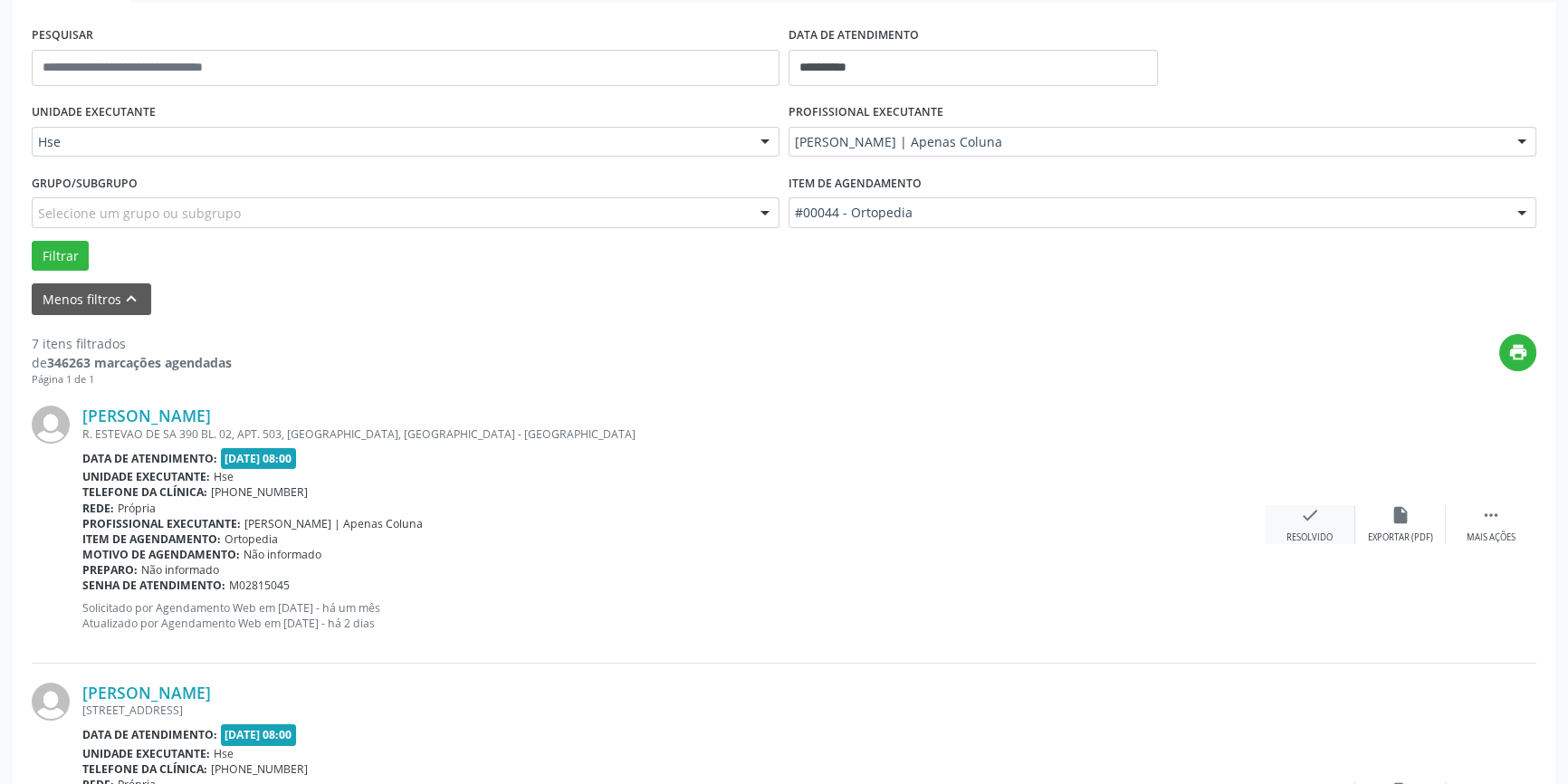
click at [1303, 517] on icon "check" at bounding box center [1310, 516] width 20 height 20
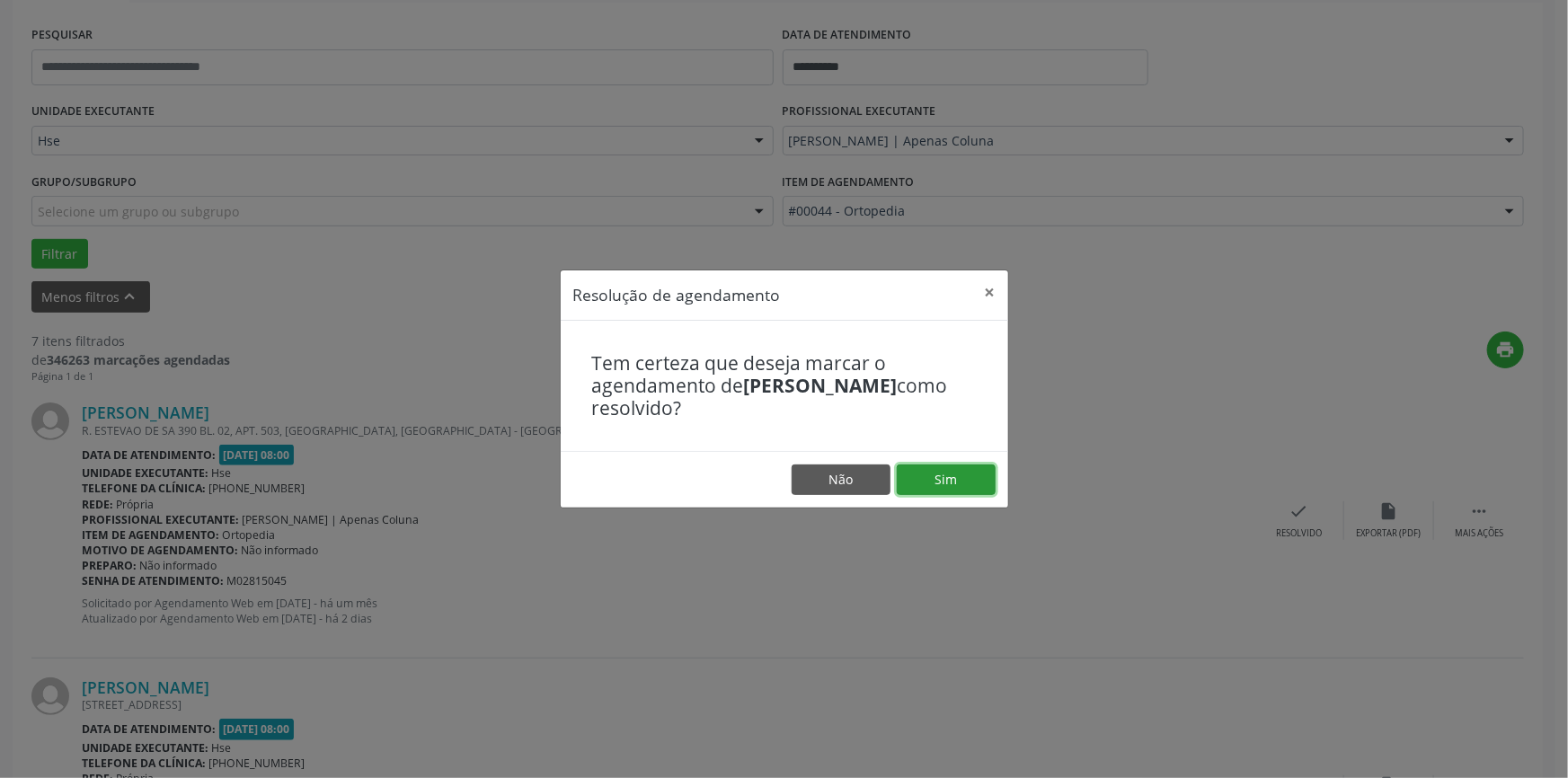
click at [948, 475] on button "Sim" at bounding box center [945, 480] width 98 height 31
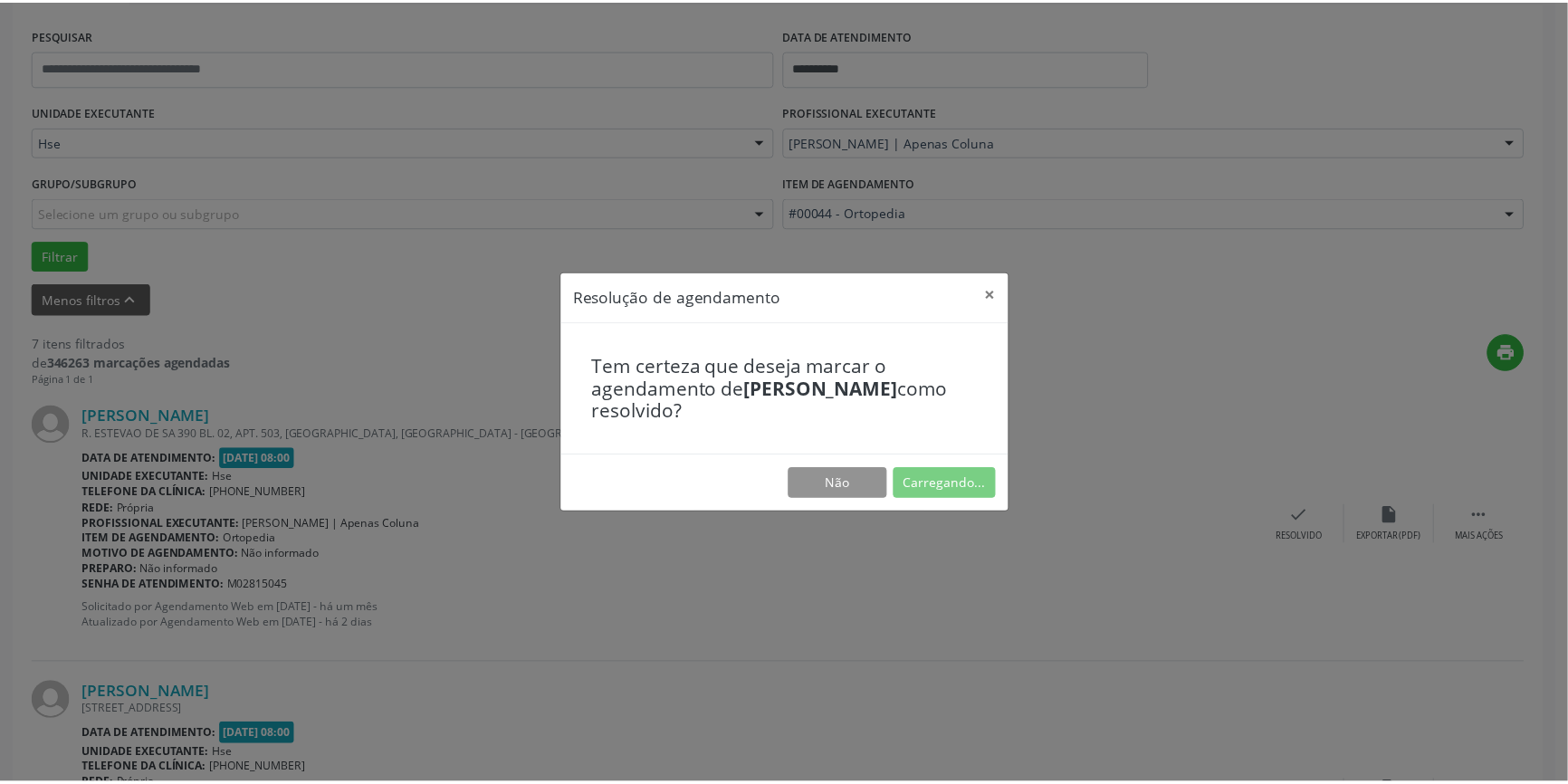
scroll to position [0, 0]
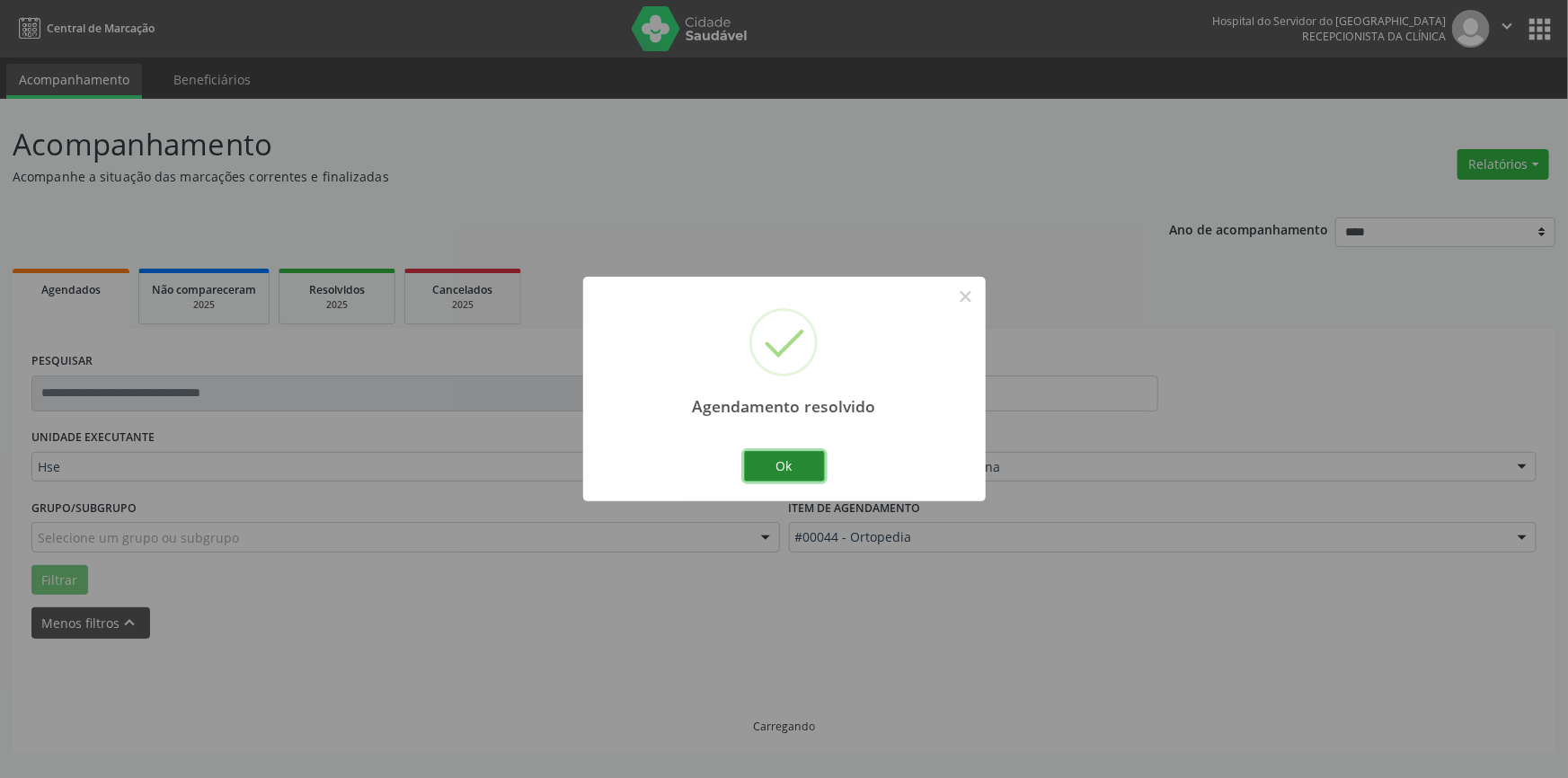
click at [789, 471] on button "Ok" at bounding box center [784, 467] width 81 height 31
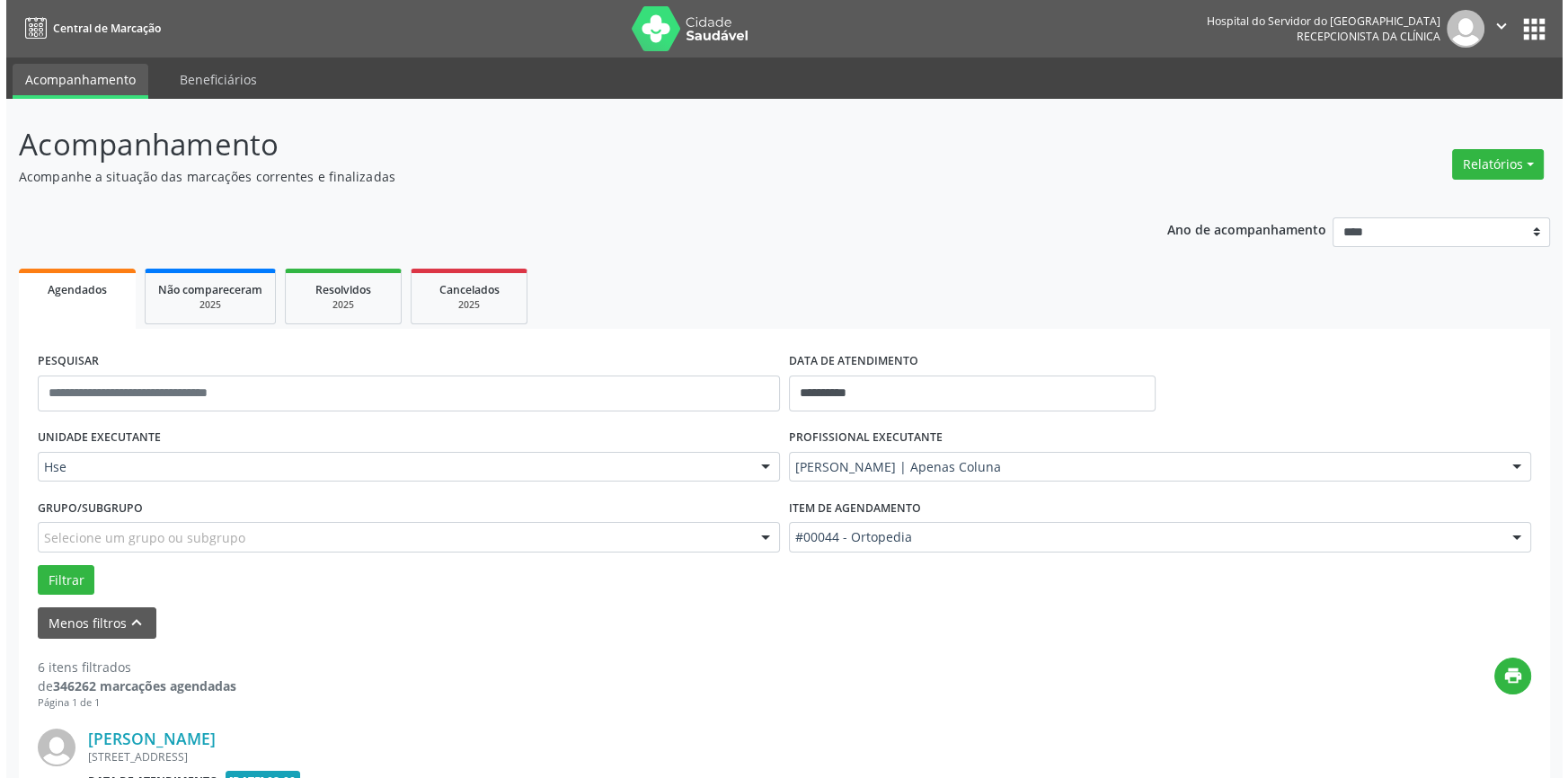
scroll to position [327, 0]
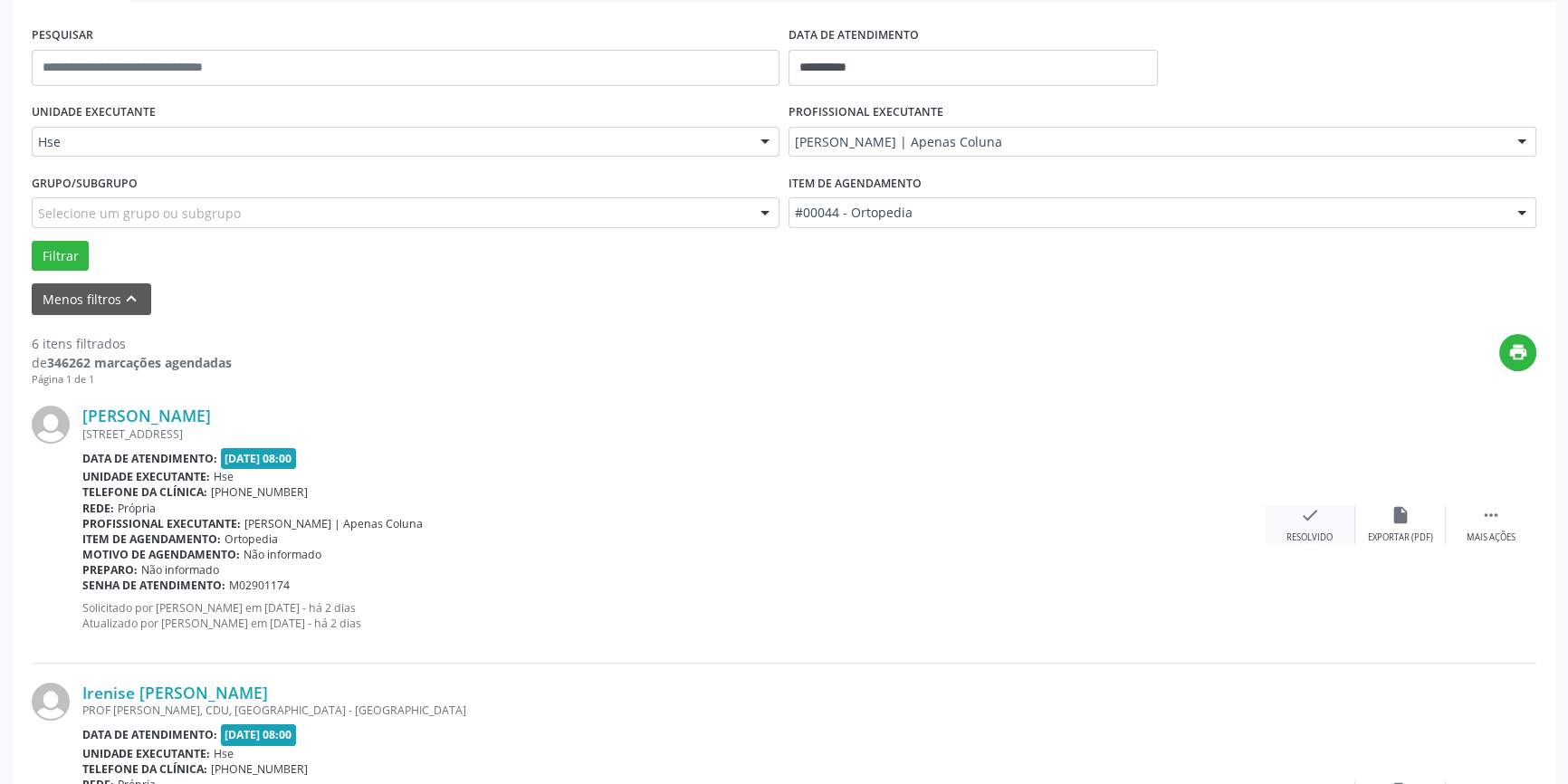
click at [1300, 525] on div "check Resolvido" at bounding box center [1310, 525] width 91 height 39
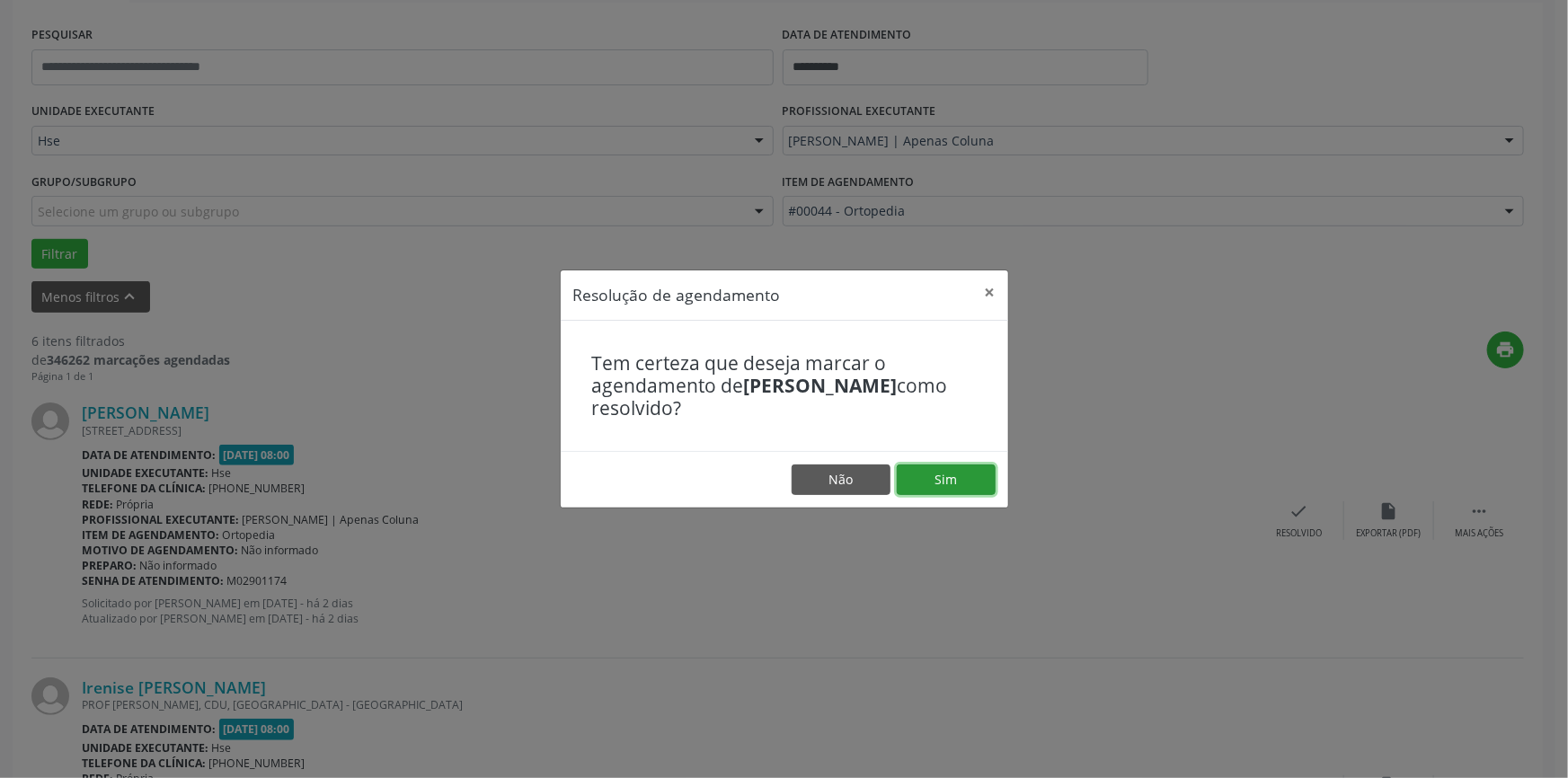
click at [940, 478] on button "Sim" at bounding box center [945, 480] width 98 height 31
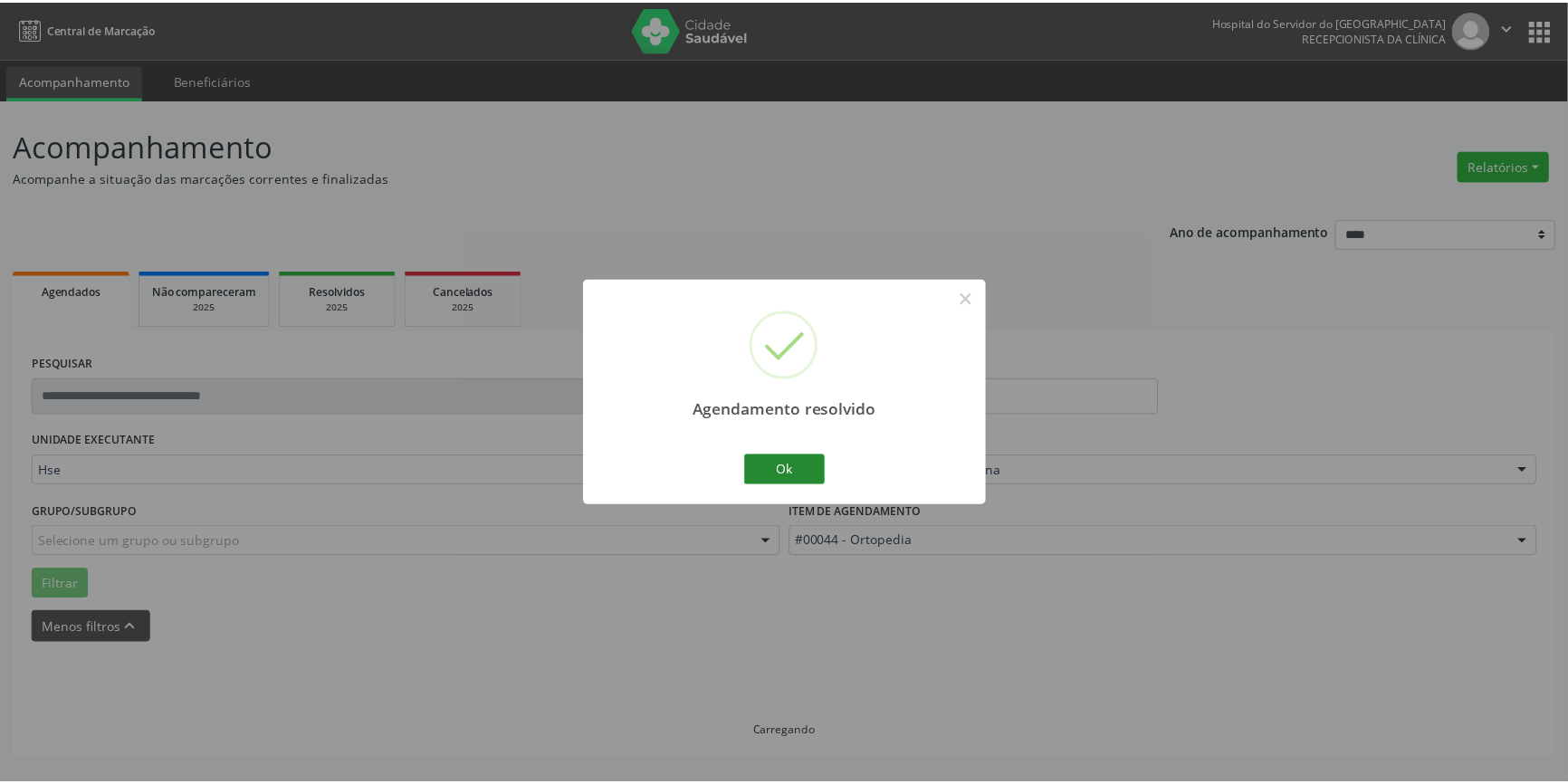
scroll to position [0, 0]
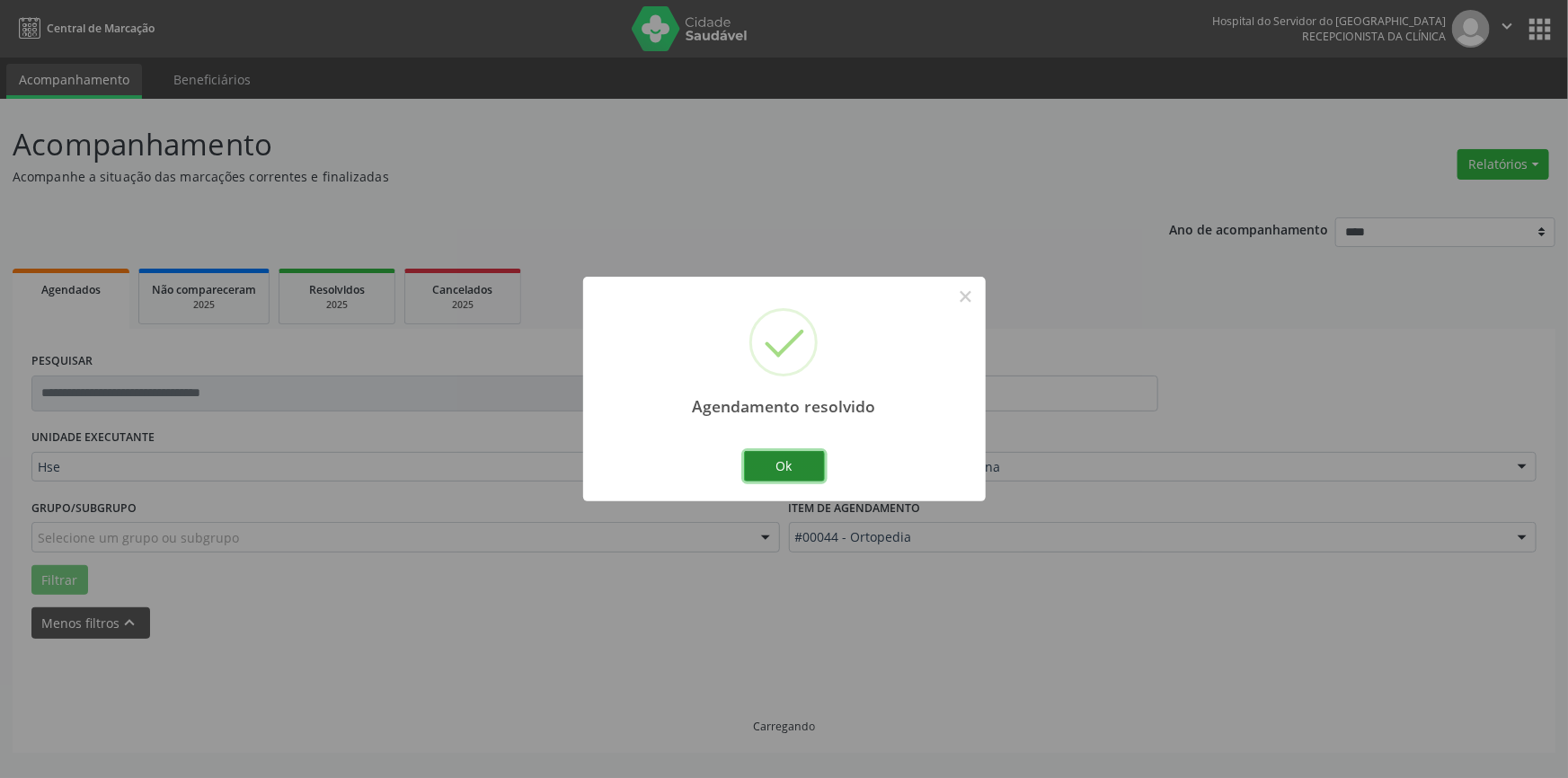
click at [789, 471] on button "Ok" at bounding box center [784, 467] width 81 height 31
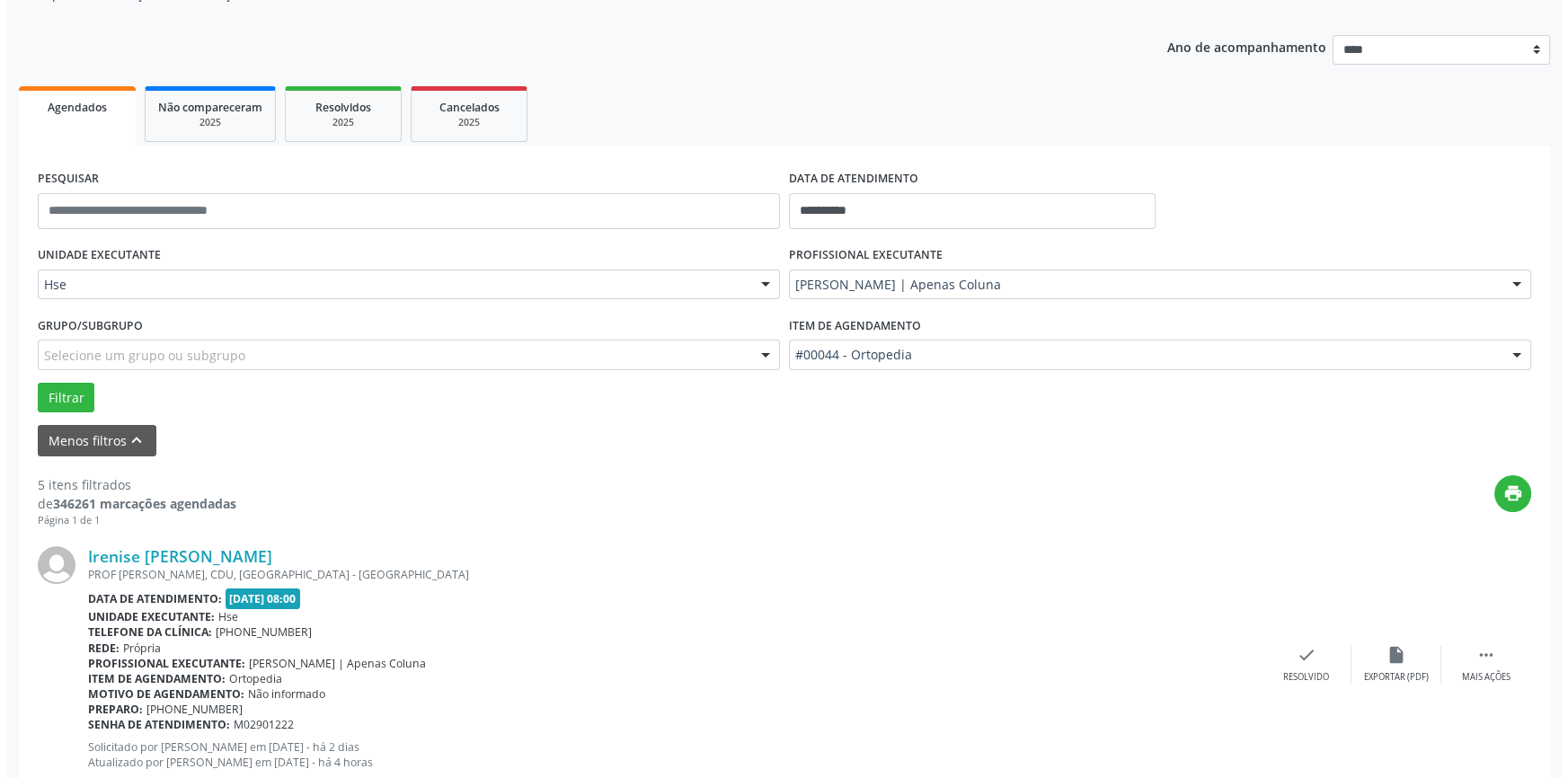
scroll to position [408, 0]
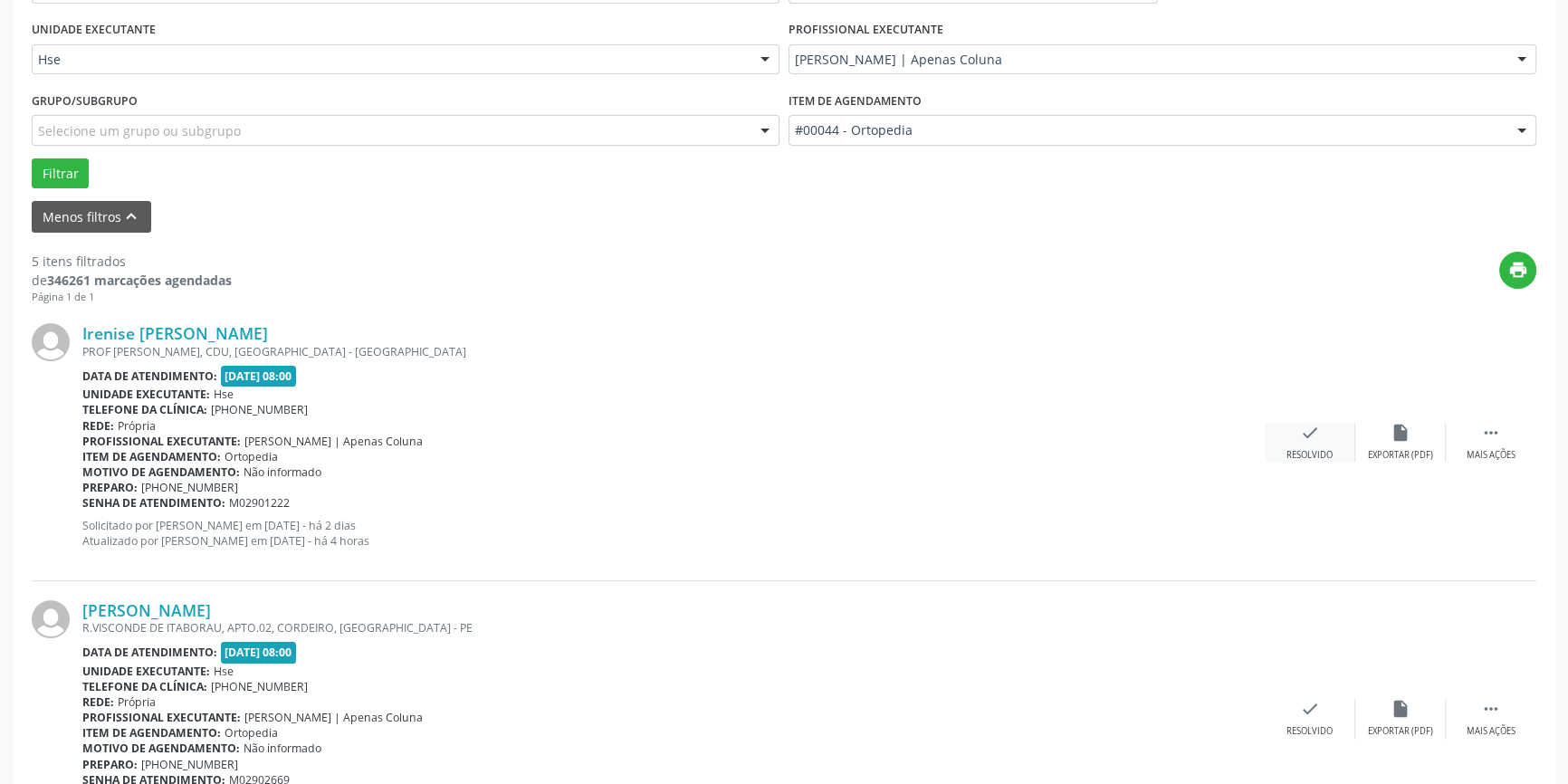
click at [1314, 445] on div "check Resolvido" at bounding box center [1310, 442] width 91 height 39
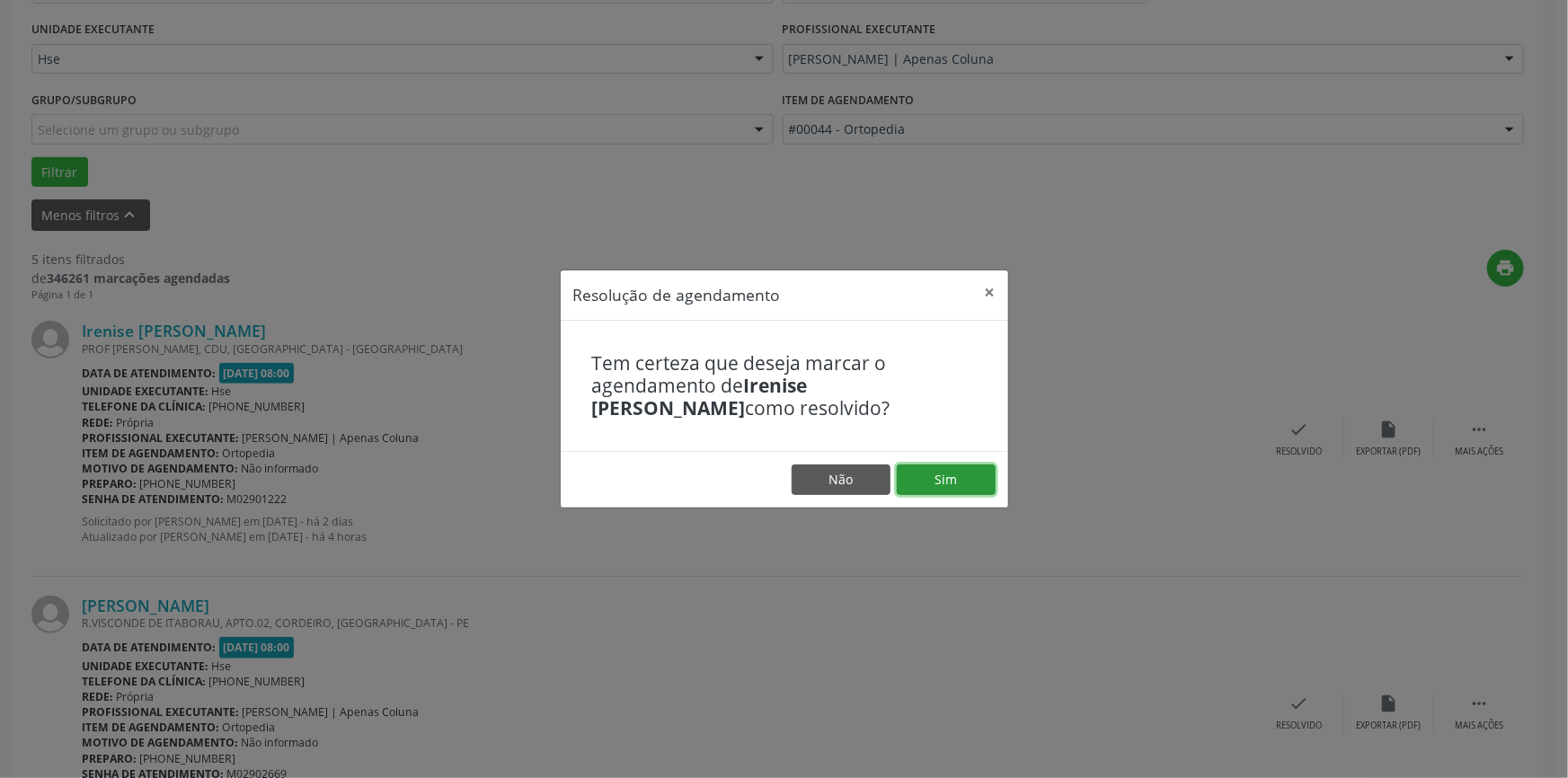
click at [991, 485] on button "Sim" at bounding box center [945, 480] width 98 height 31
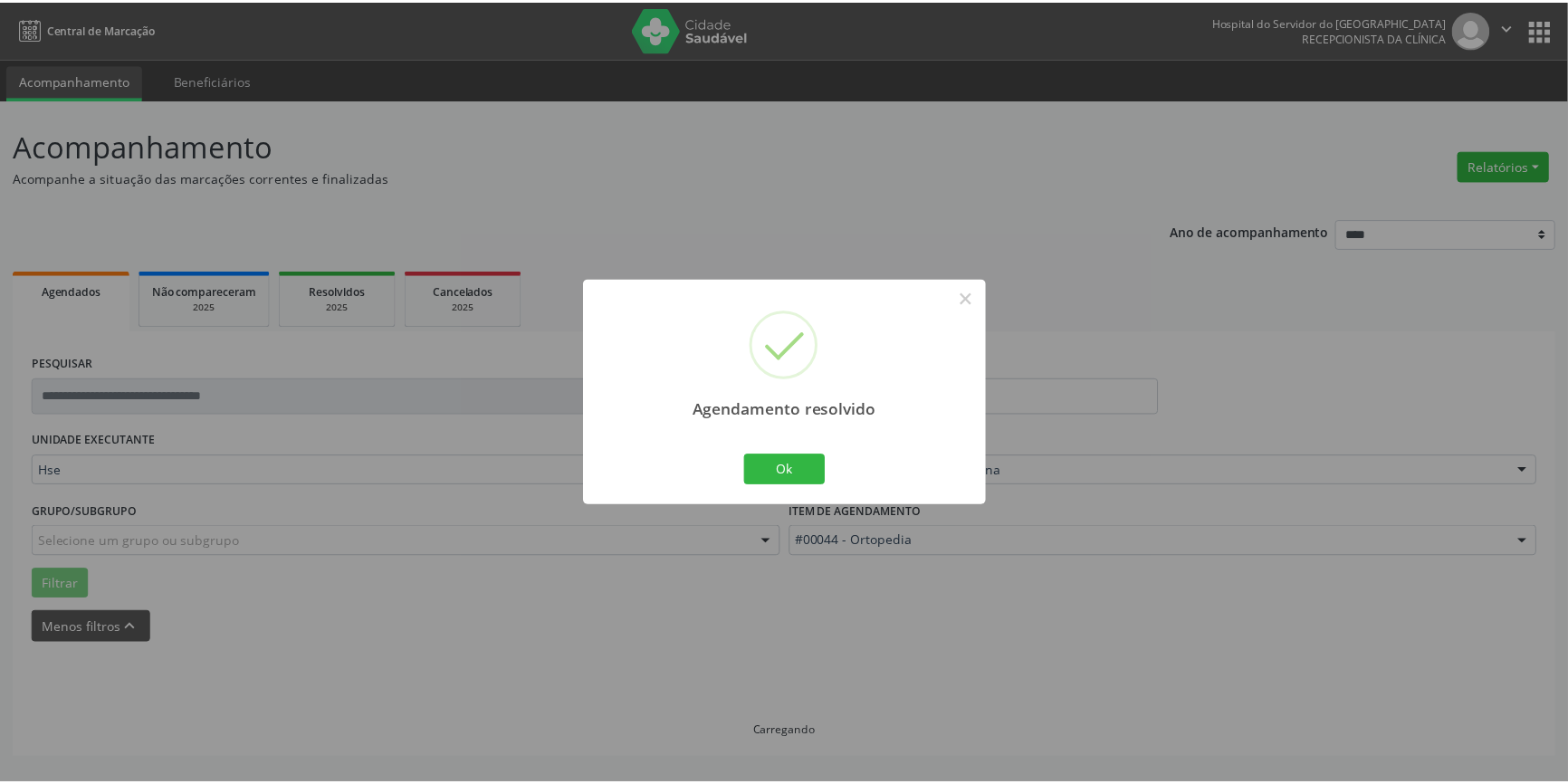
scroll to position [0, 0]
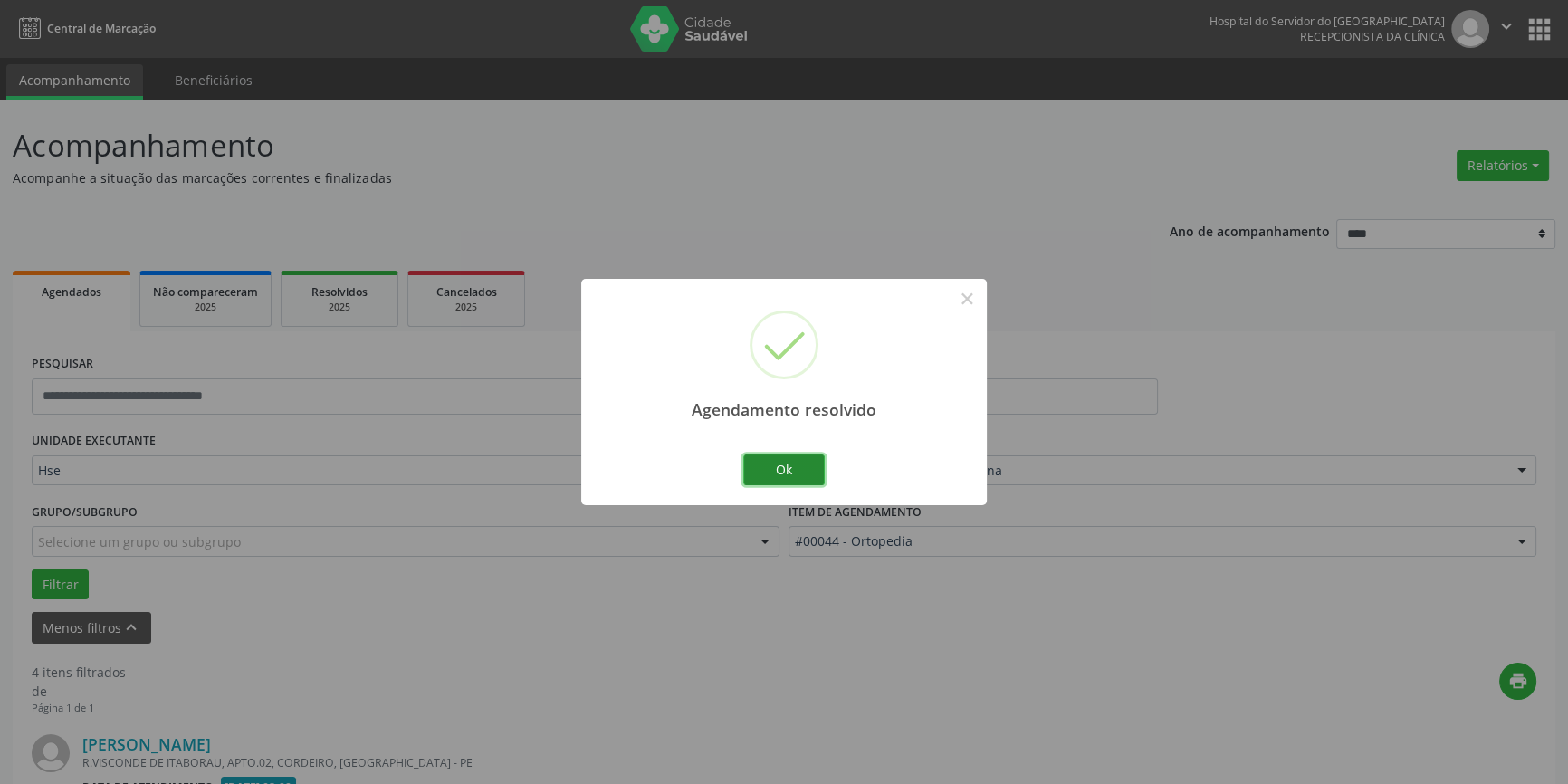
click at [761, 466] on button "Ok" at bounding box center [784, 471] width 82 height 31
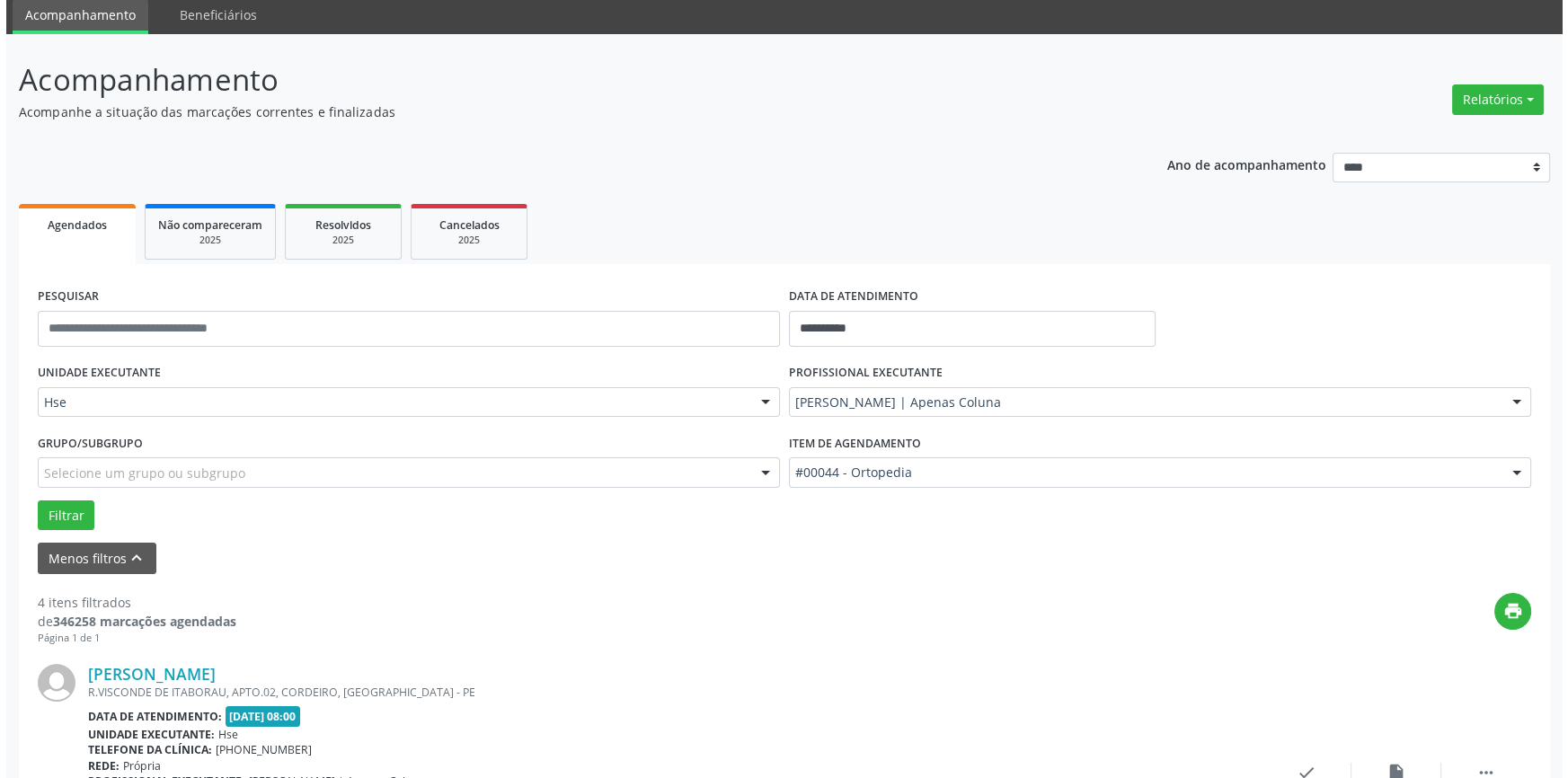
scroll to position [327, 0]
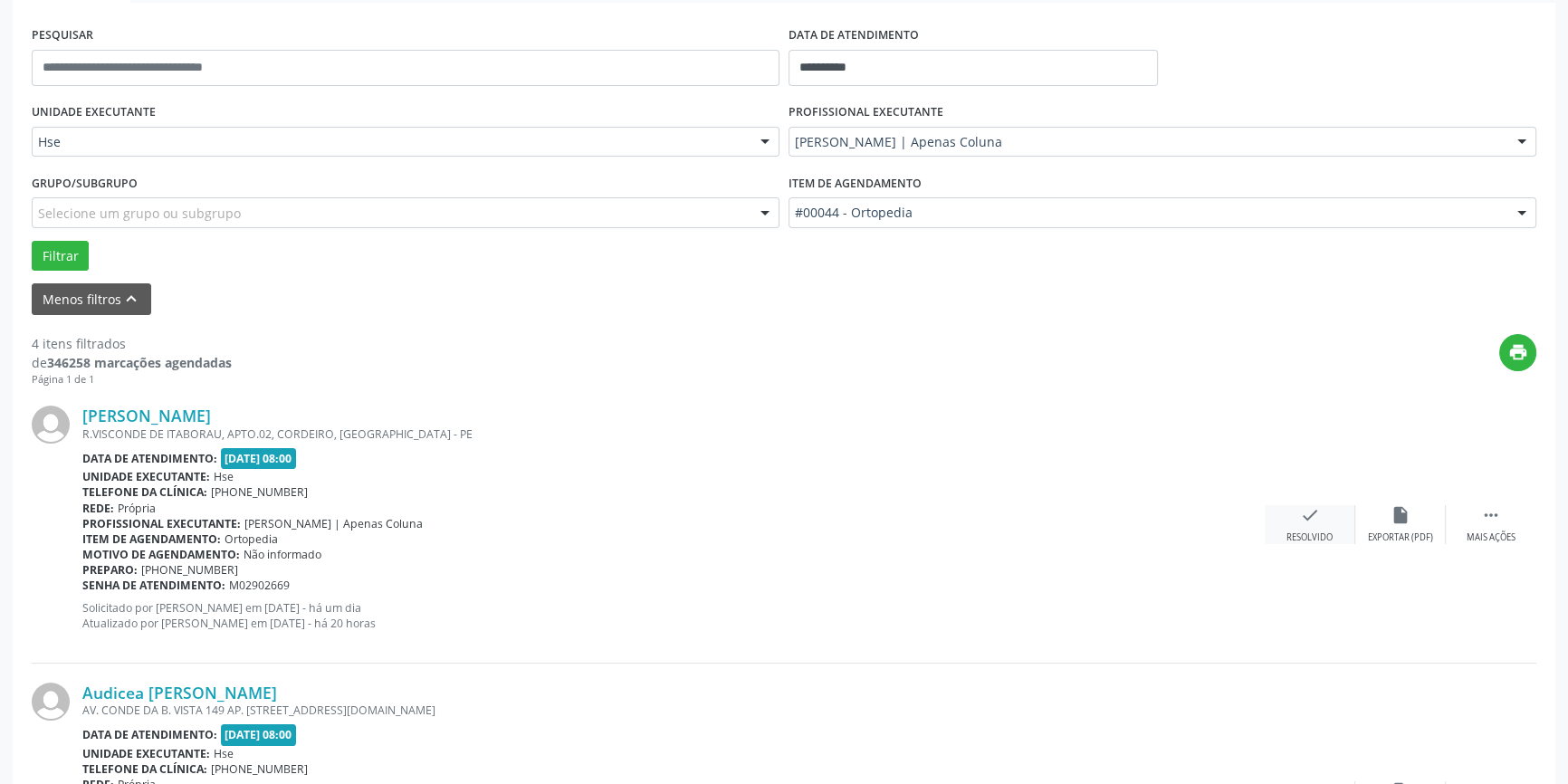
click at [1308, 515] on icon "check" at bounding box center [1310, 516] width 20 height 20
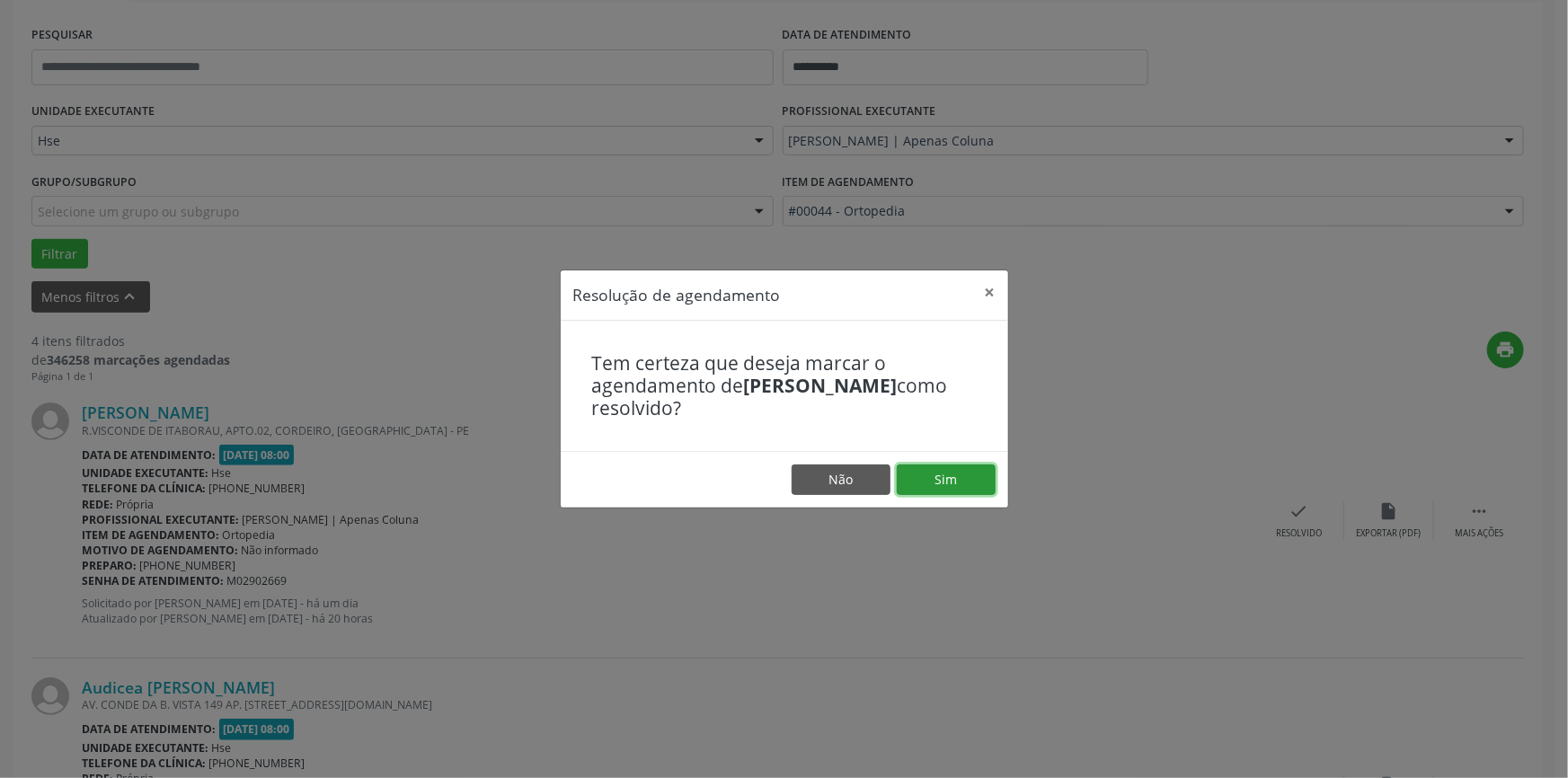
click at [915, 483] on button "Sim" at bounding box center [945, 480] width 98 height 31
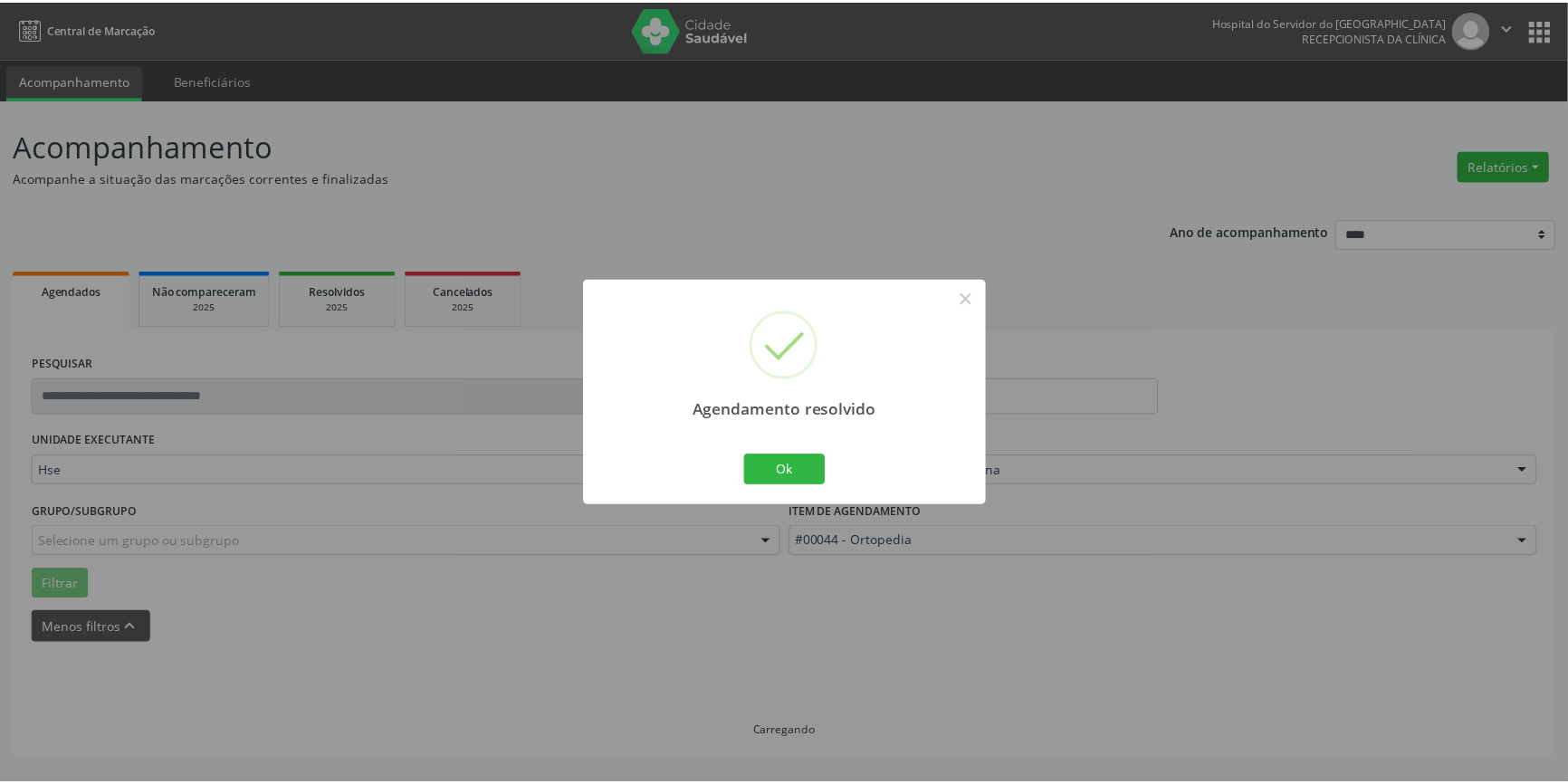
scroll to position [0, 0]
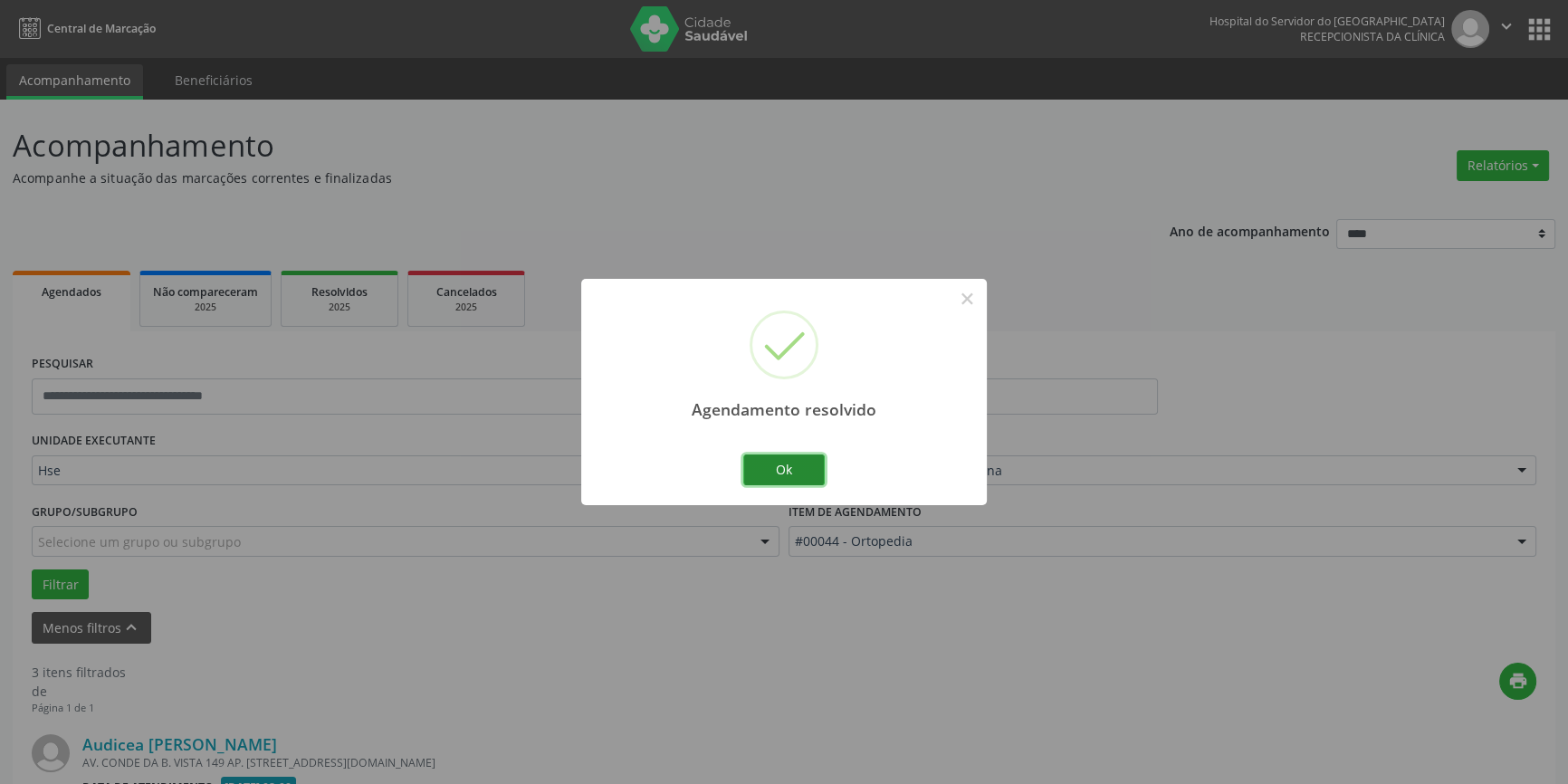
click at [805, 470] on button "Ok" at bounding box center [784, 471] width 82 height 31
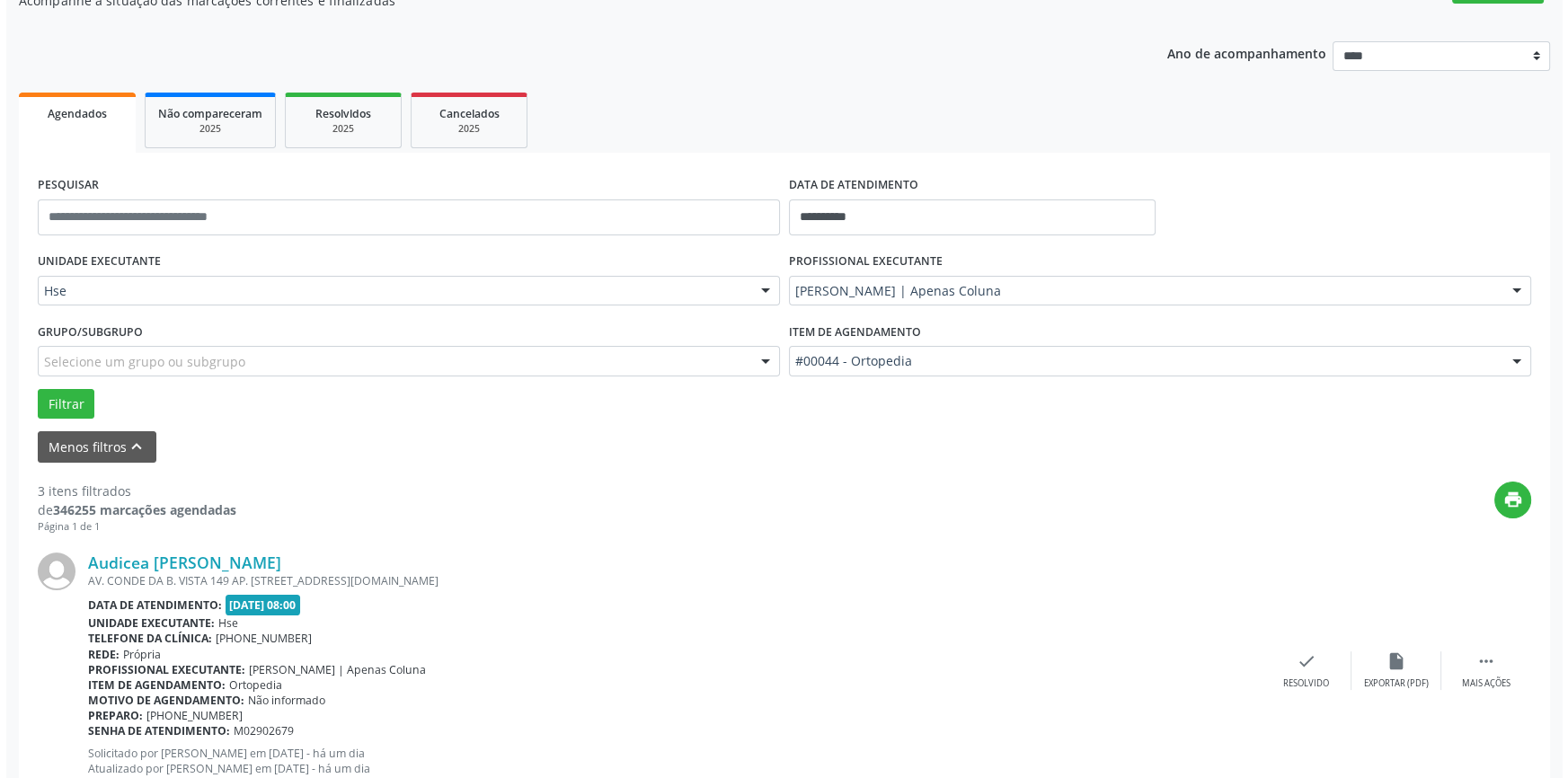
scroll to position [327, 0]
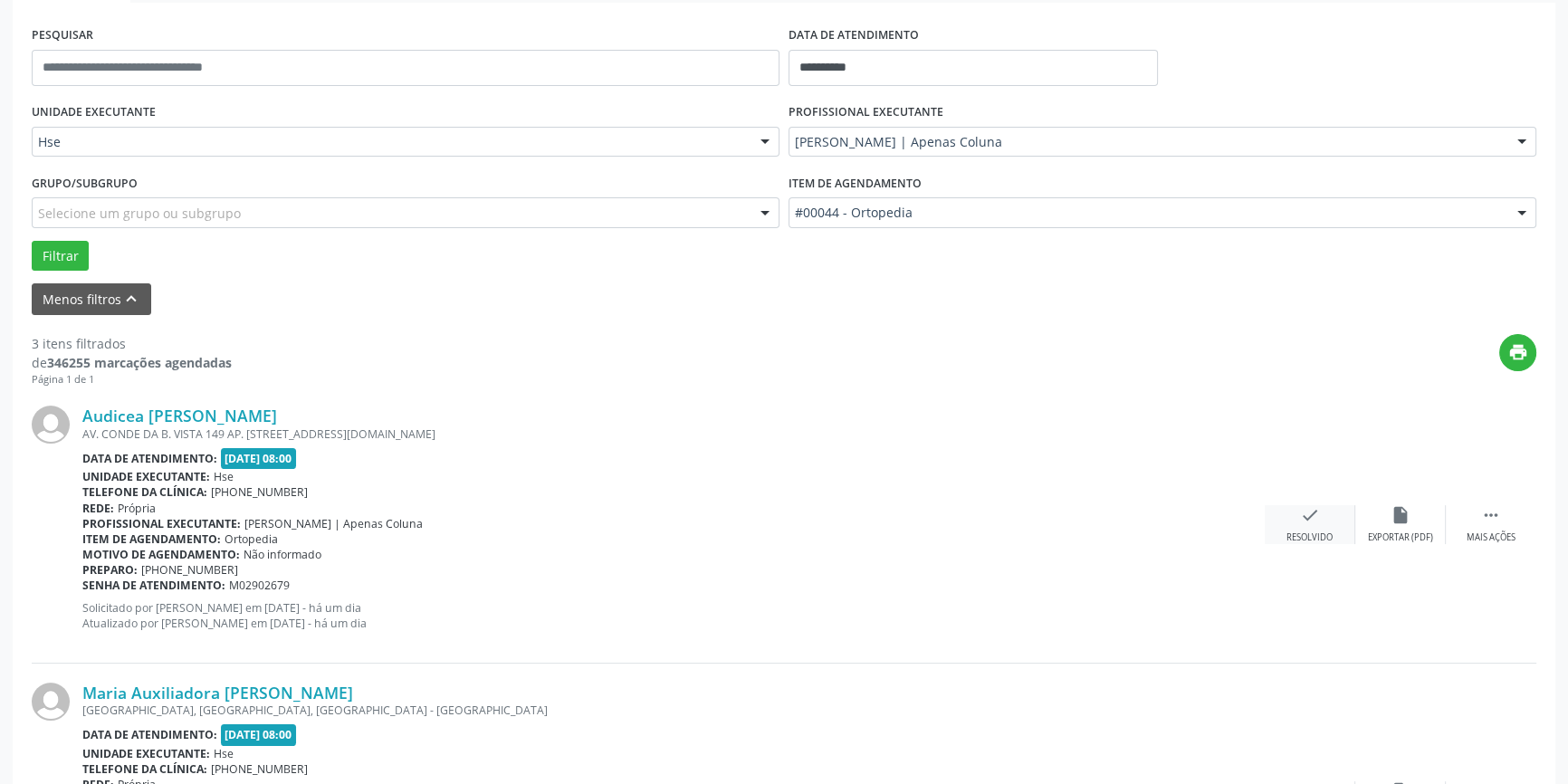
click at [1324, 533] on div "Resolvido" at bounding box center [1309, 538] width 46 height 13
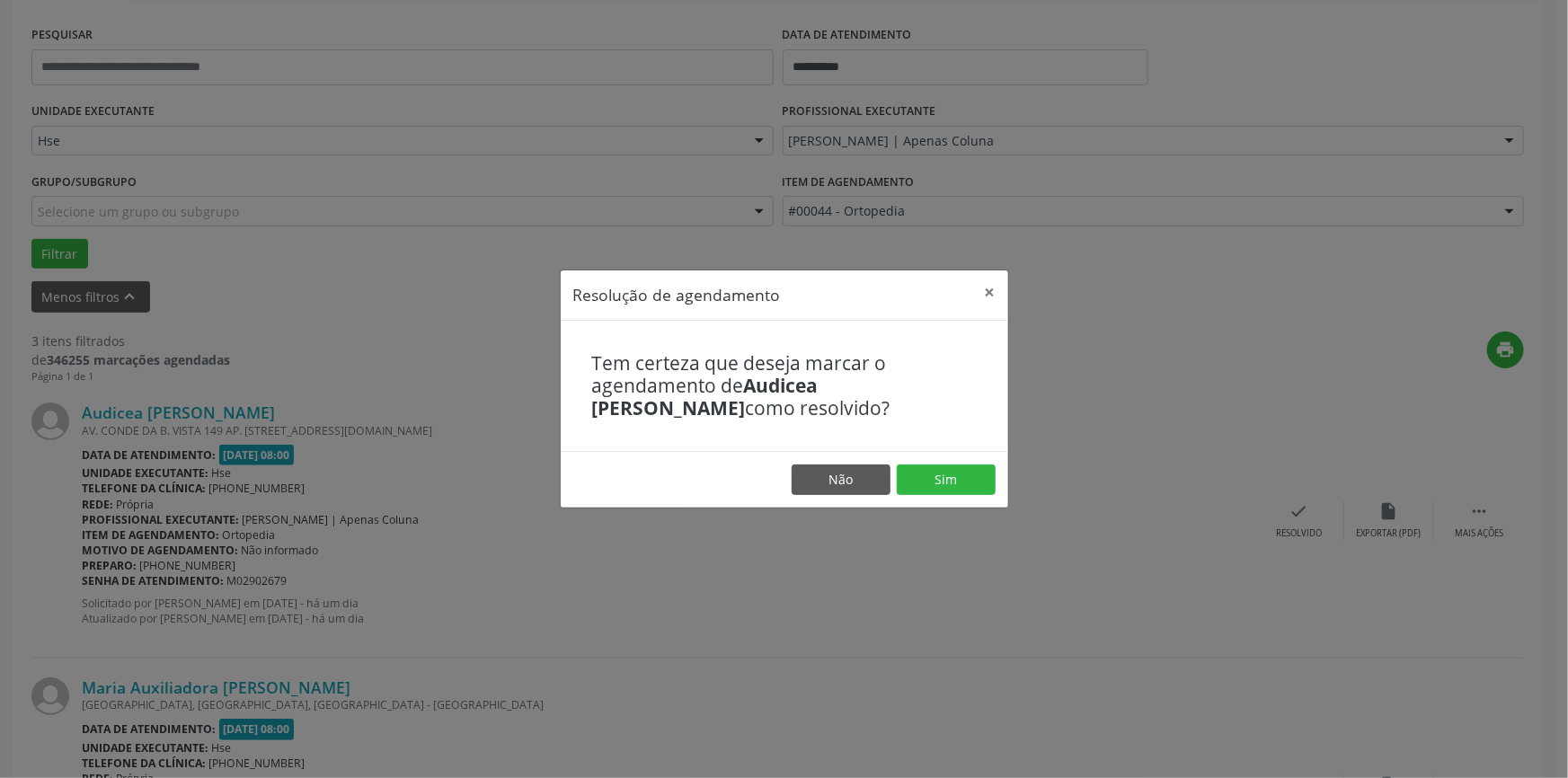
click at [919, 458] on footer "Não Sim" at bounding box center [784, 480] width 448 height 57
click at [941, 485] on button "Sim" at bounding box center [945, 480] width 98 height 31
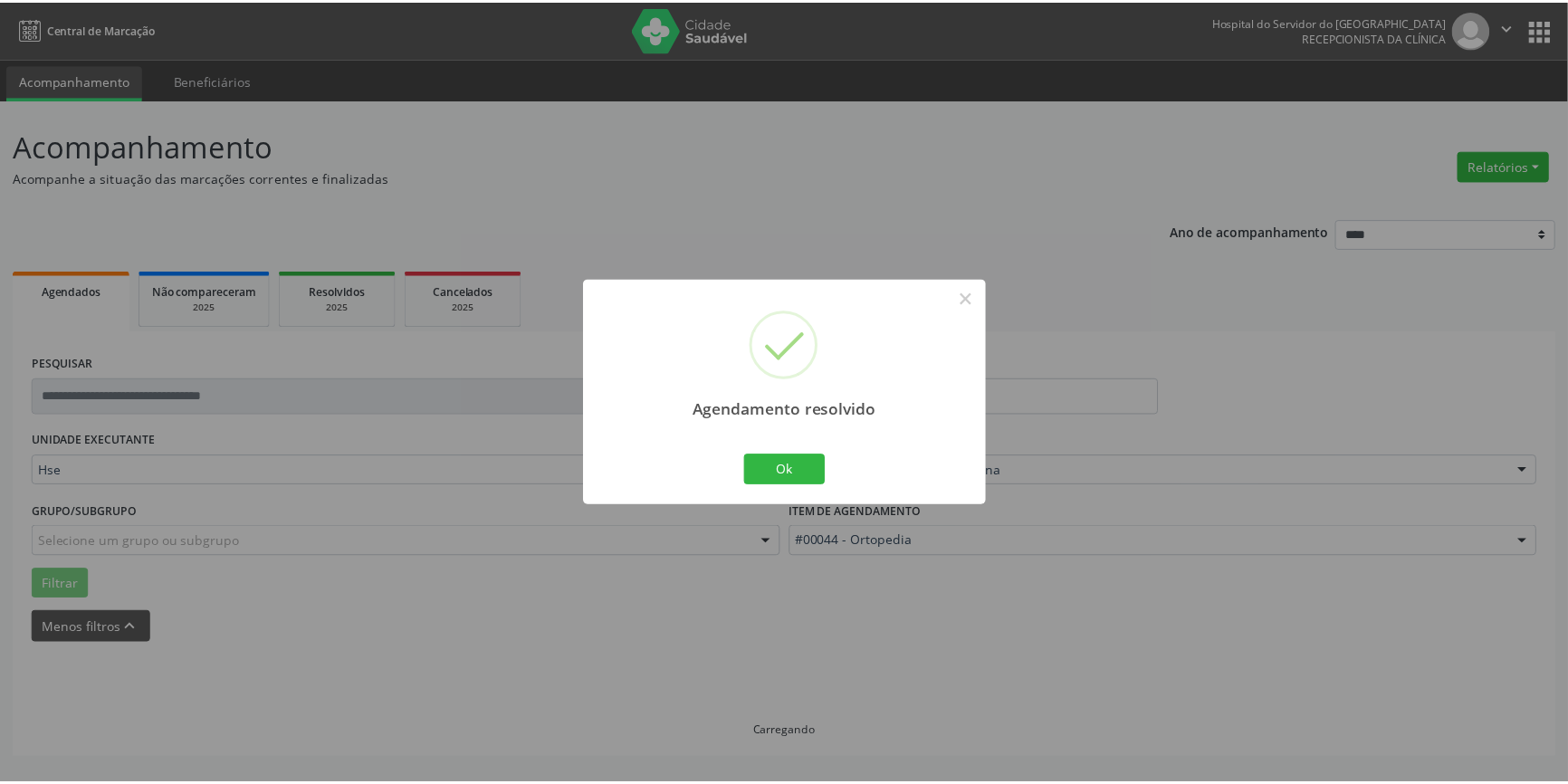
scroll to position [0, 0]
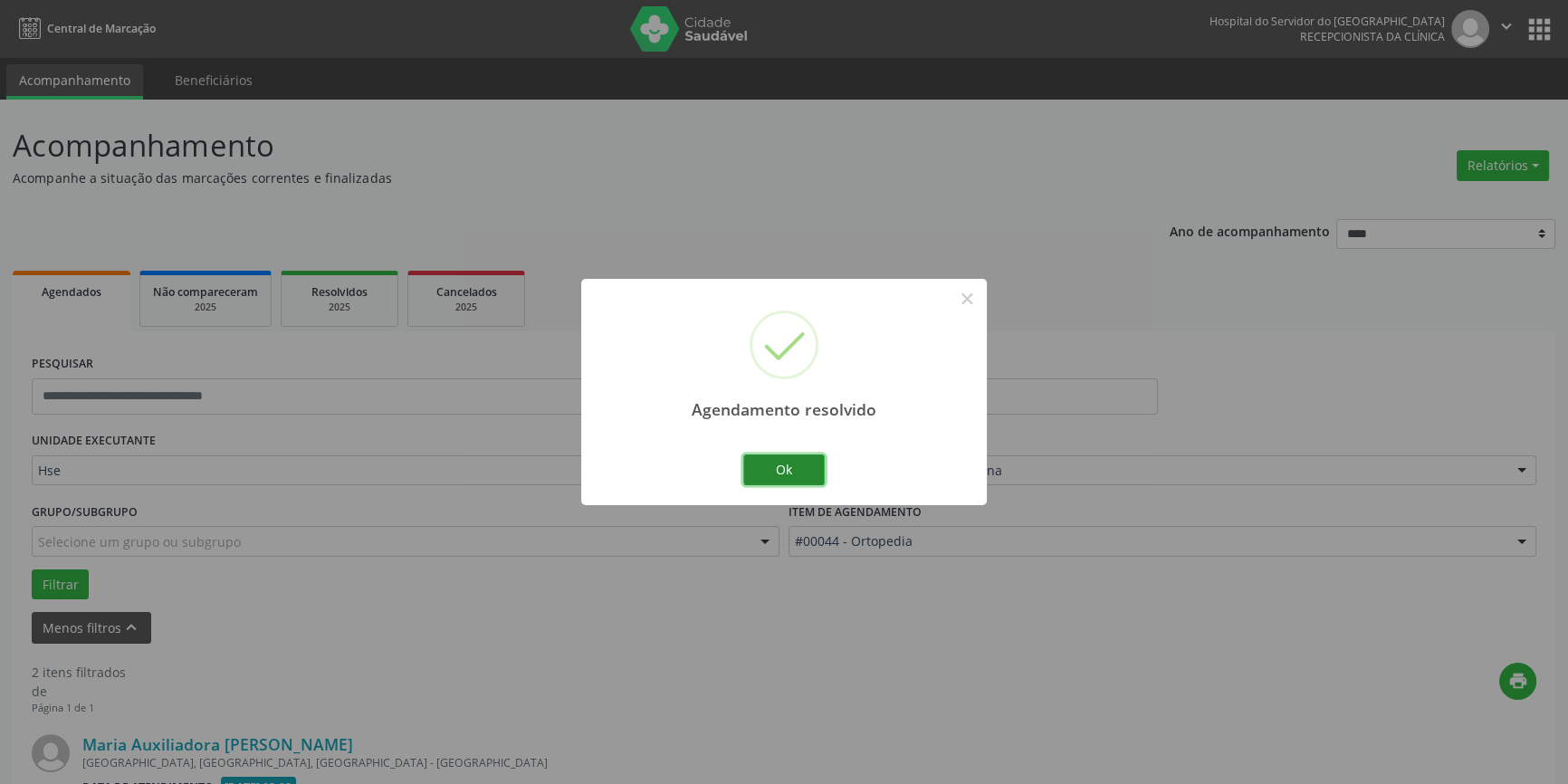
click at [805, 469] on button "Ok" at bounding box center [784, 471] width 82 height 31
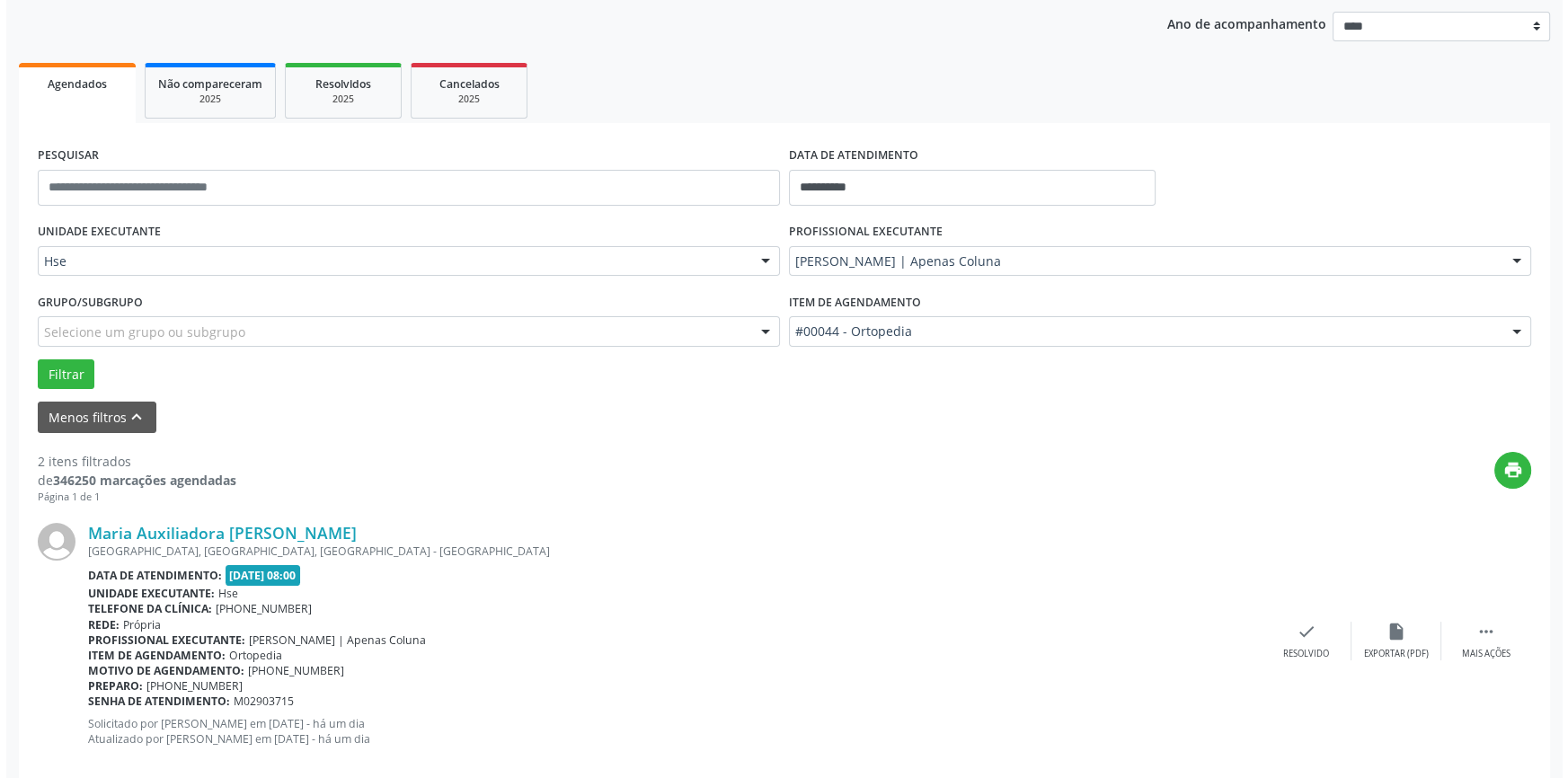
scroll to position [327, 0]
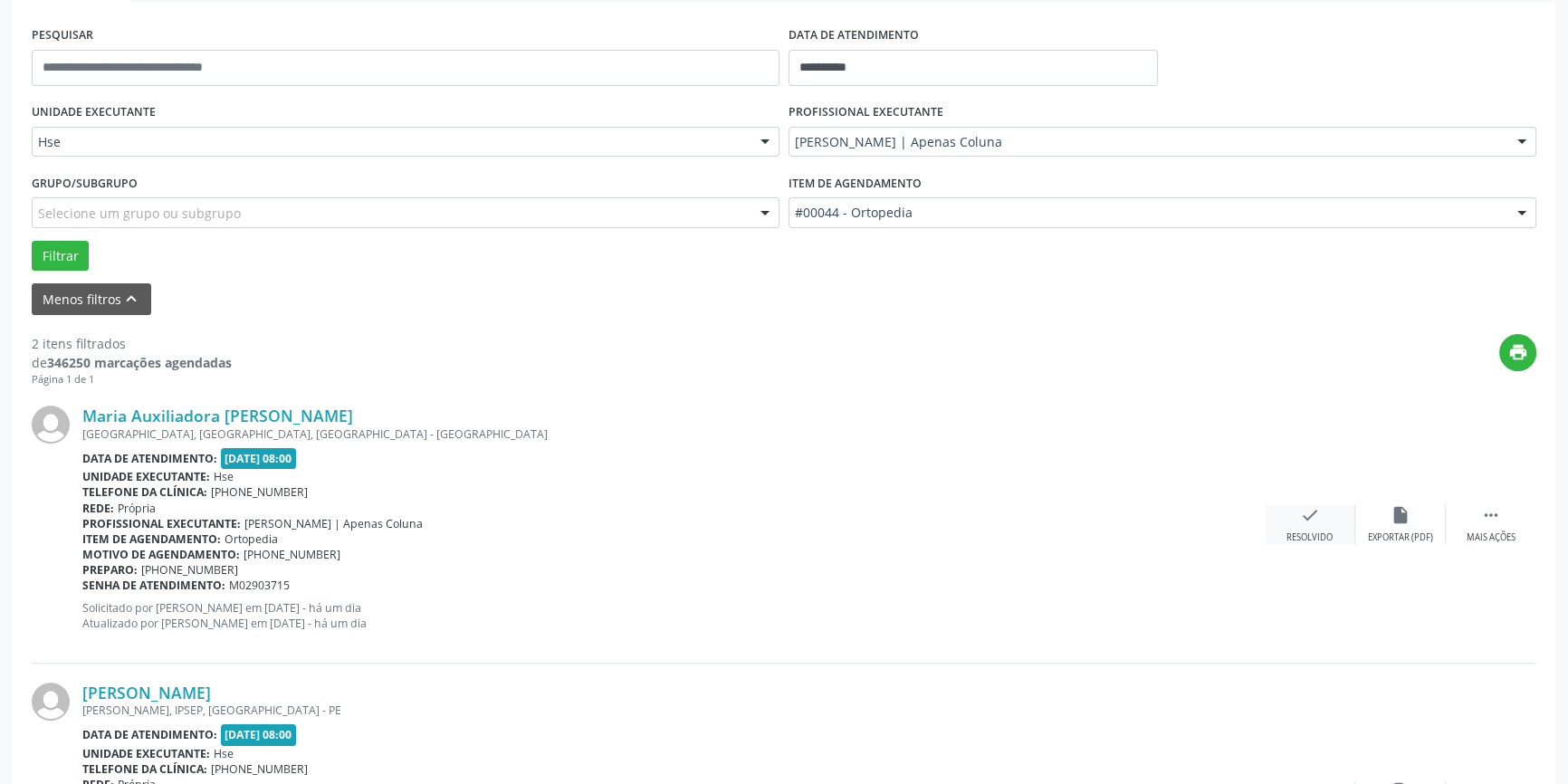
click at [1303, 526] on div "check Resolvido" at bounding box center [1310, 525] width 91 height 39
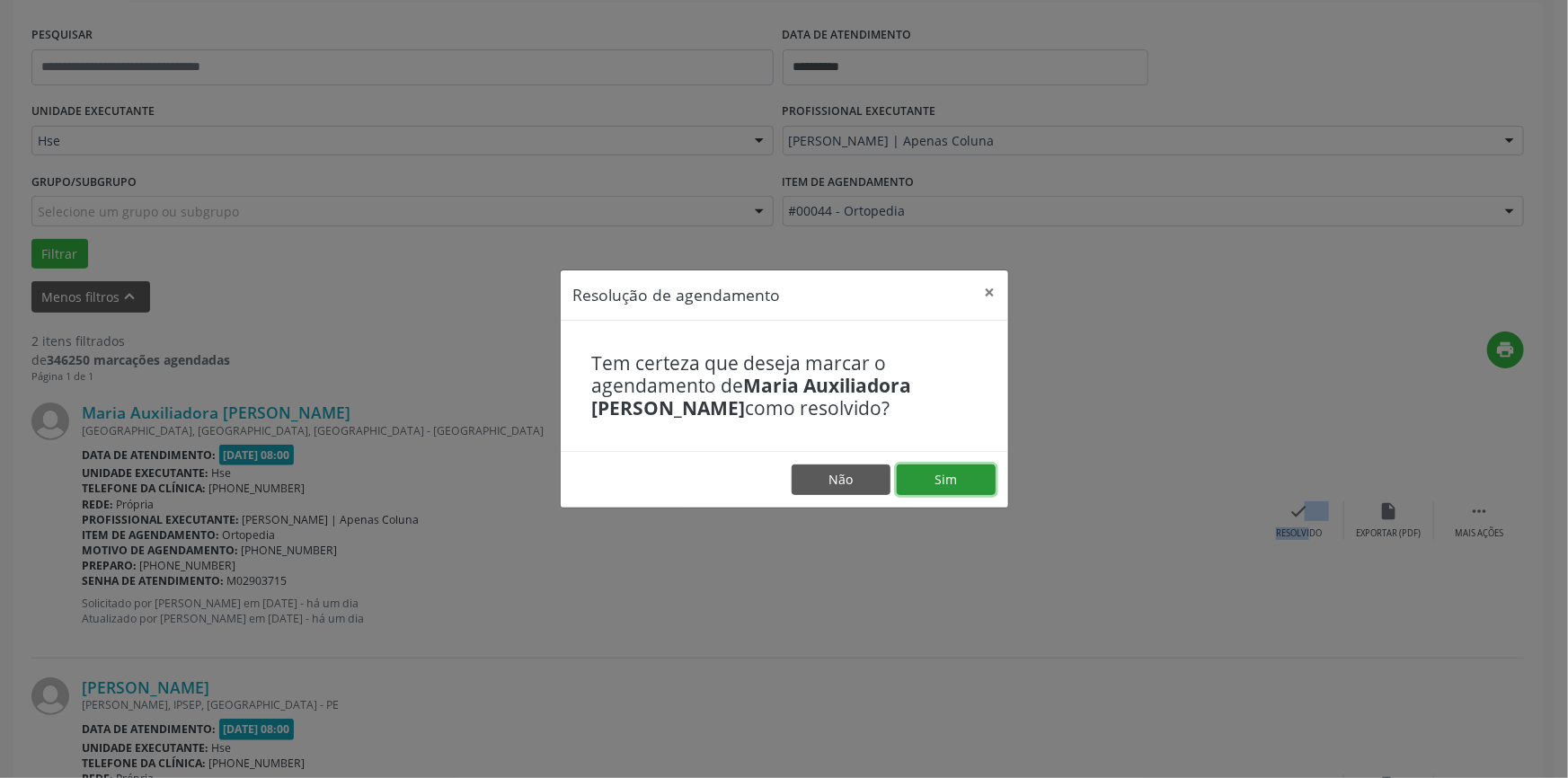
click at [912, 479] on button "Sim" at bounding box center [945, 480] width 98 height 31
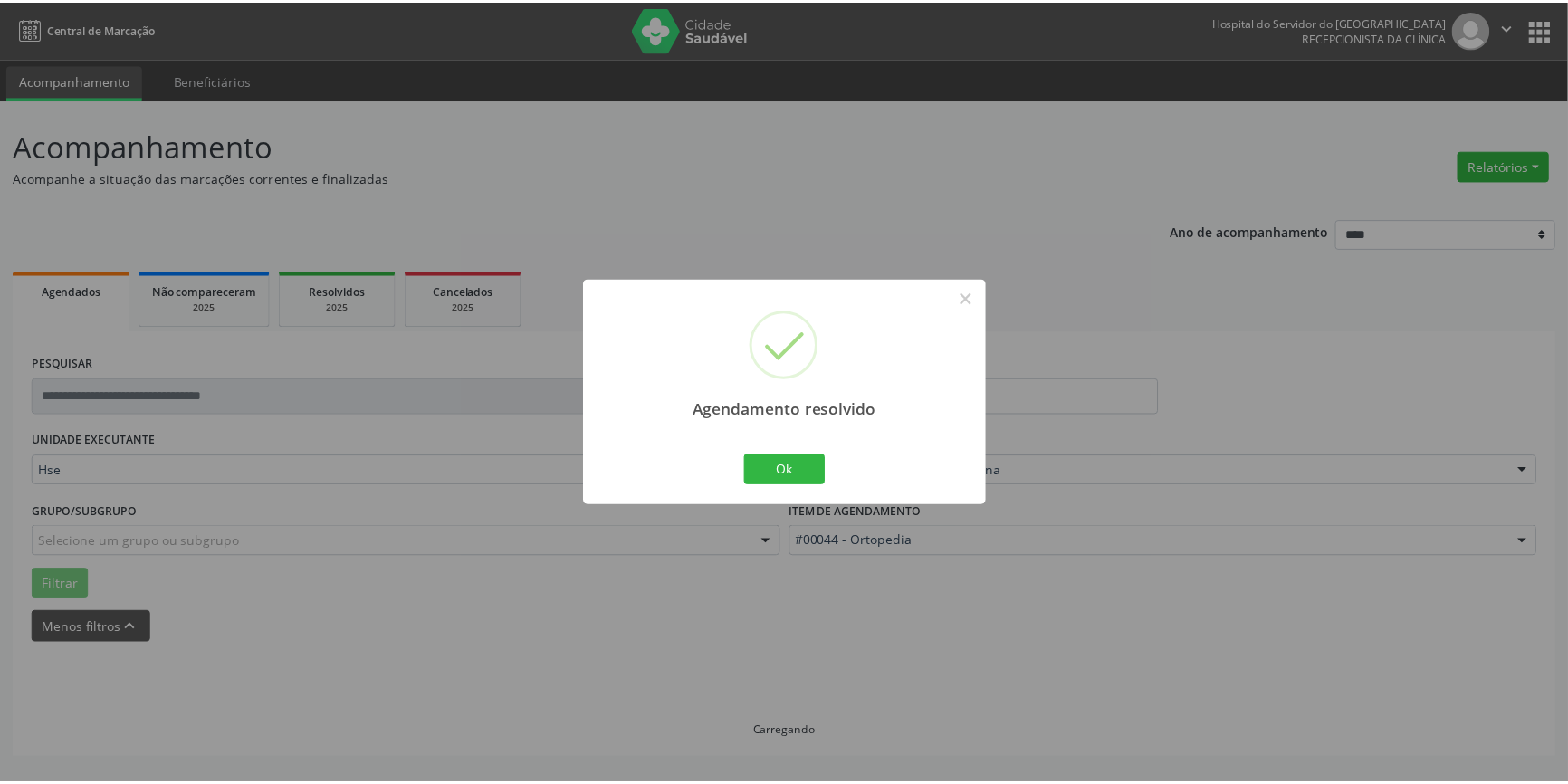
scroll to position [0, 0]
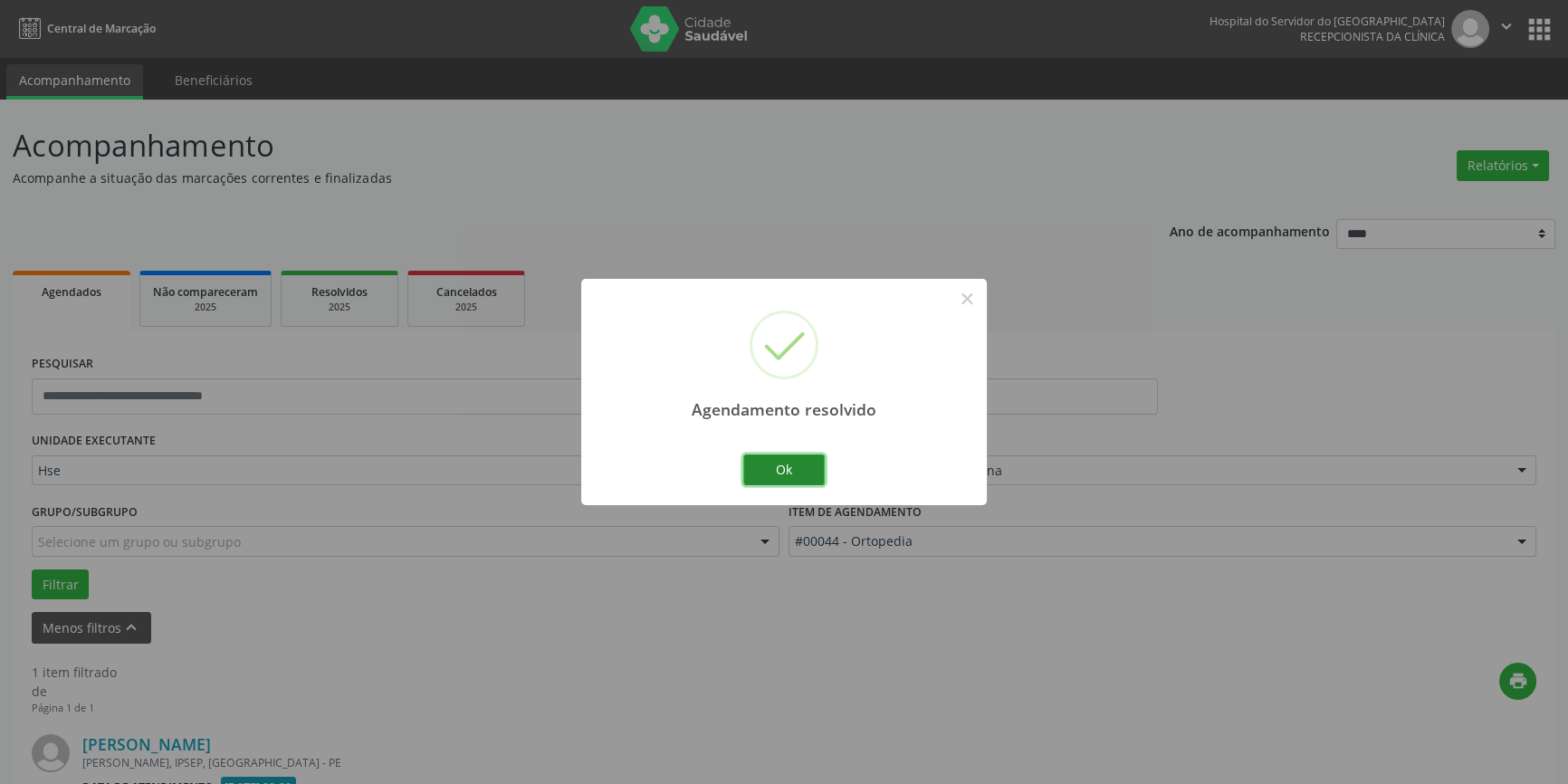
click at [766, 461] on button "Ok" at bounding box center [784, 471] width 82 height 31
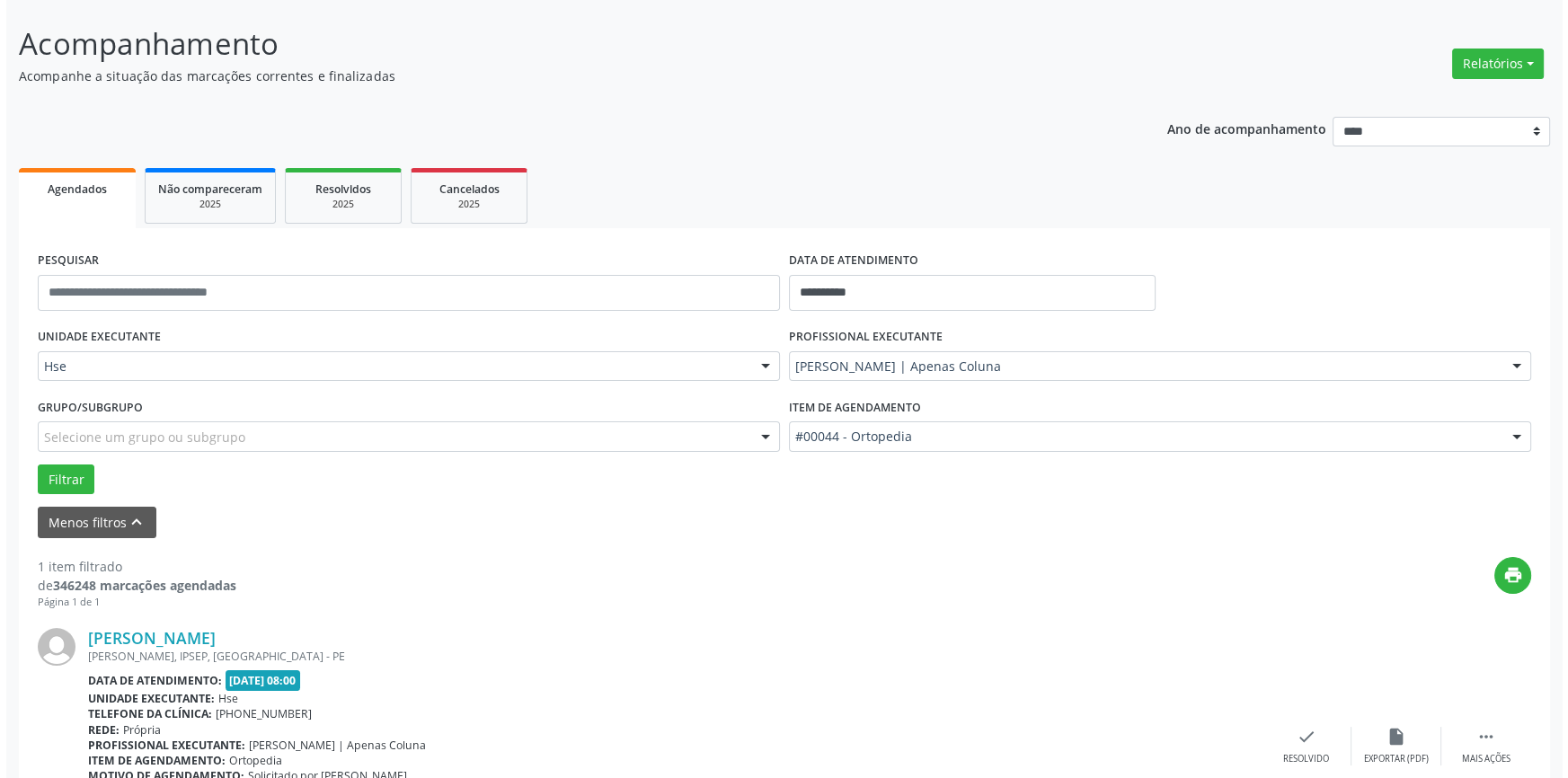
scroll to position [235, 0]
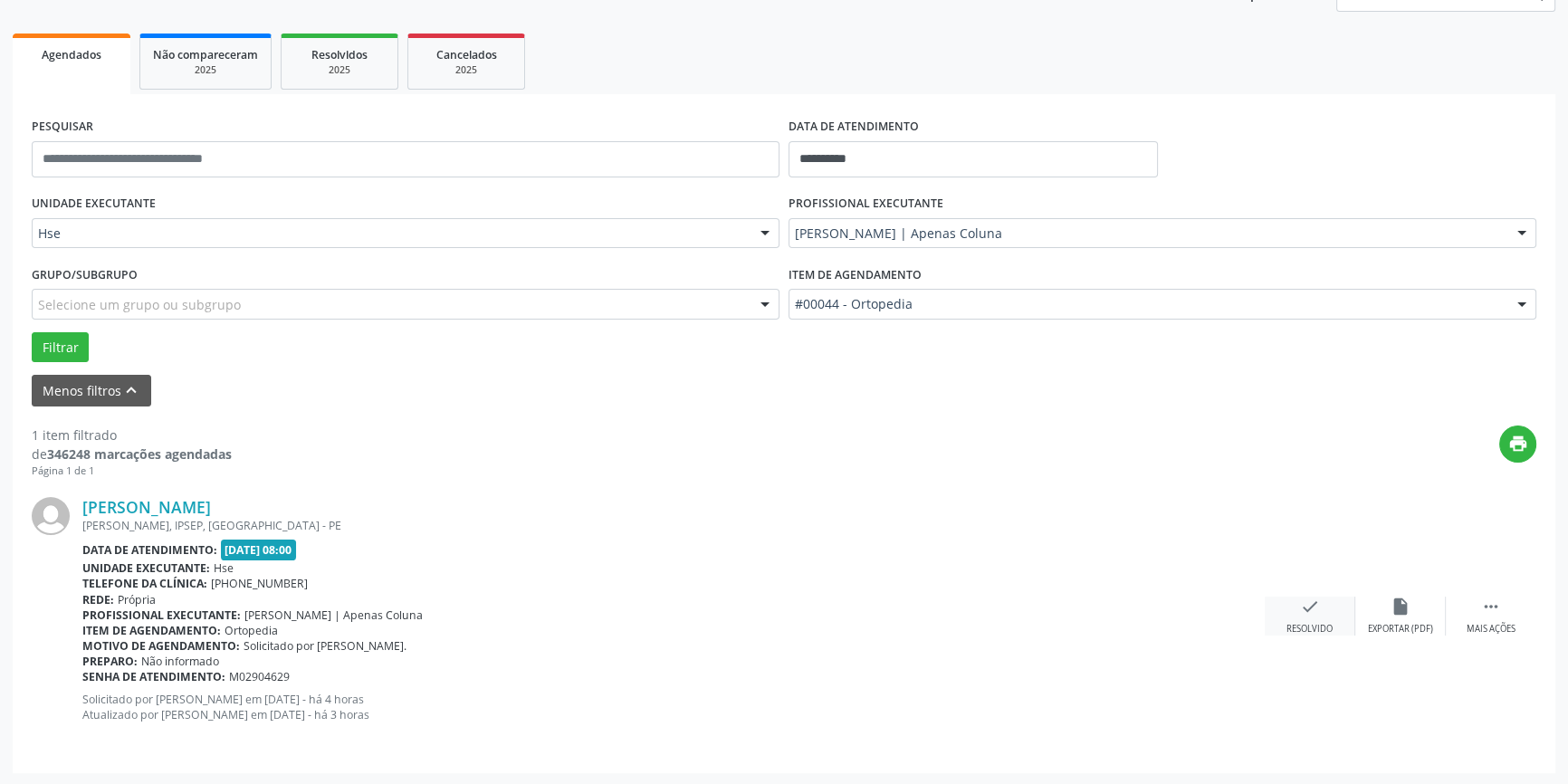
click at [1305, 603] on icon "check" at bounding box center [1310, 607] width 20 height 20
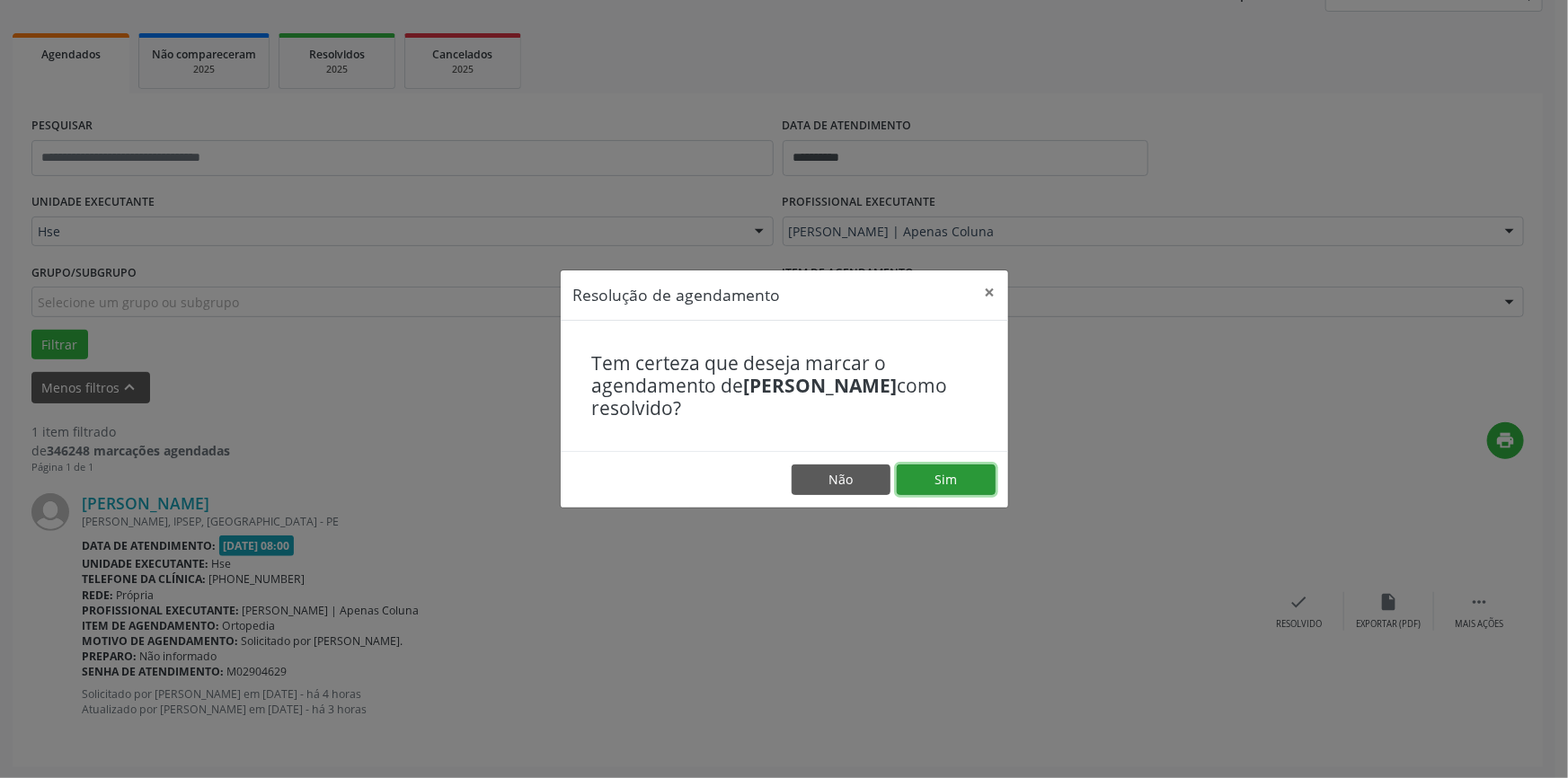
click at [924, 475] on button "Sim" at bounding box center [945, 480] width 98 height 31
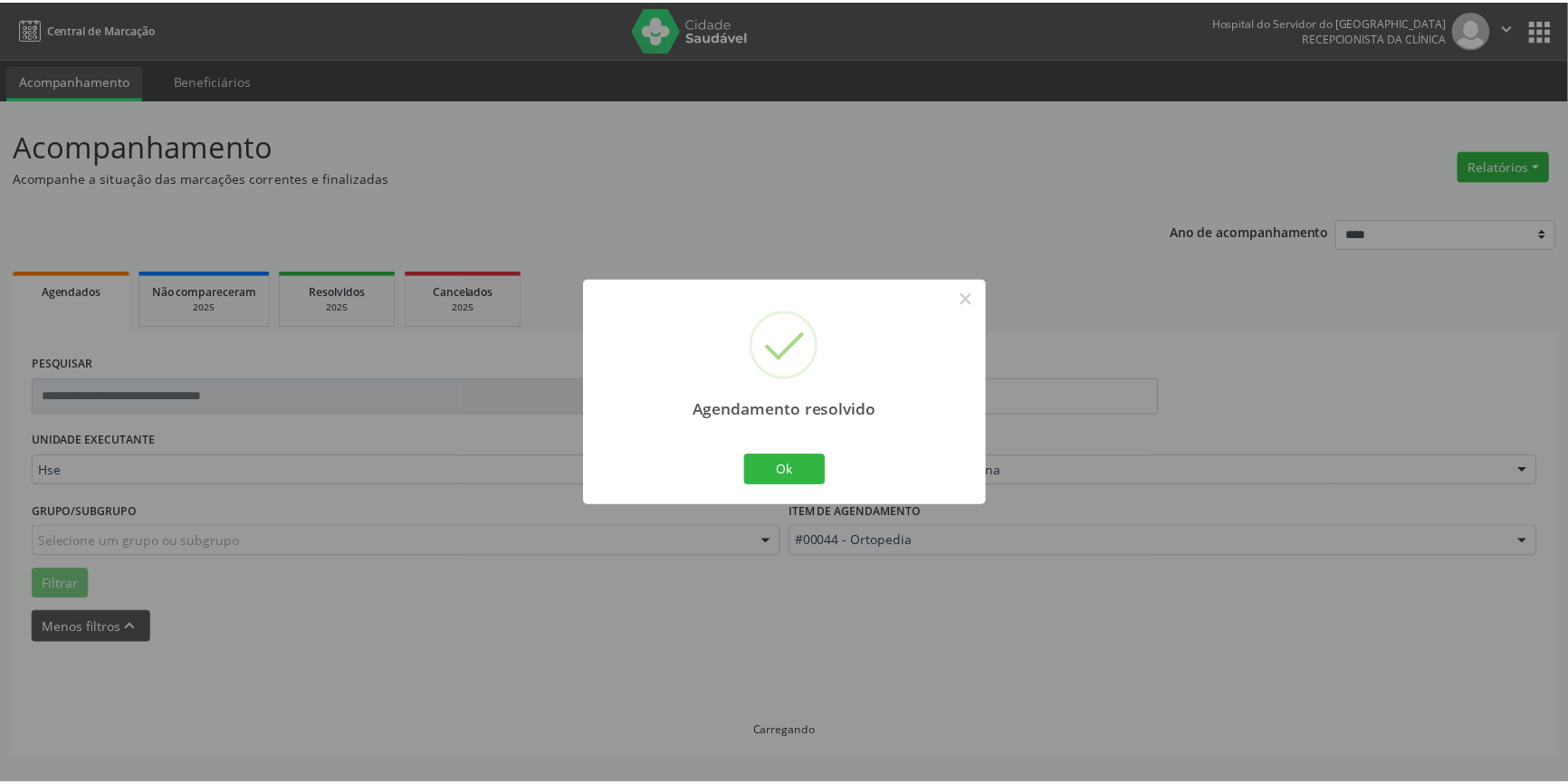
scroll to position [0, 0]
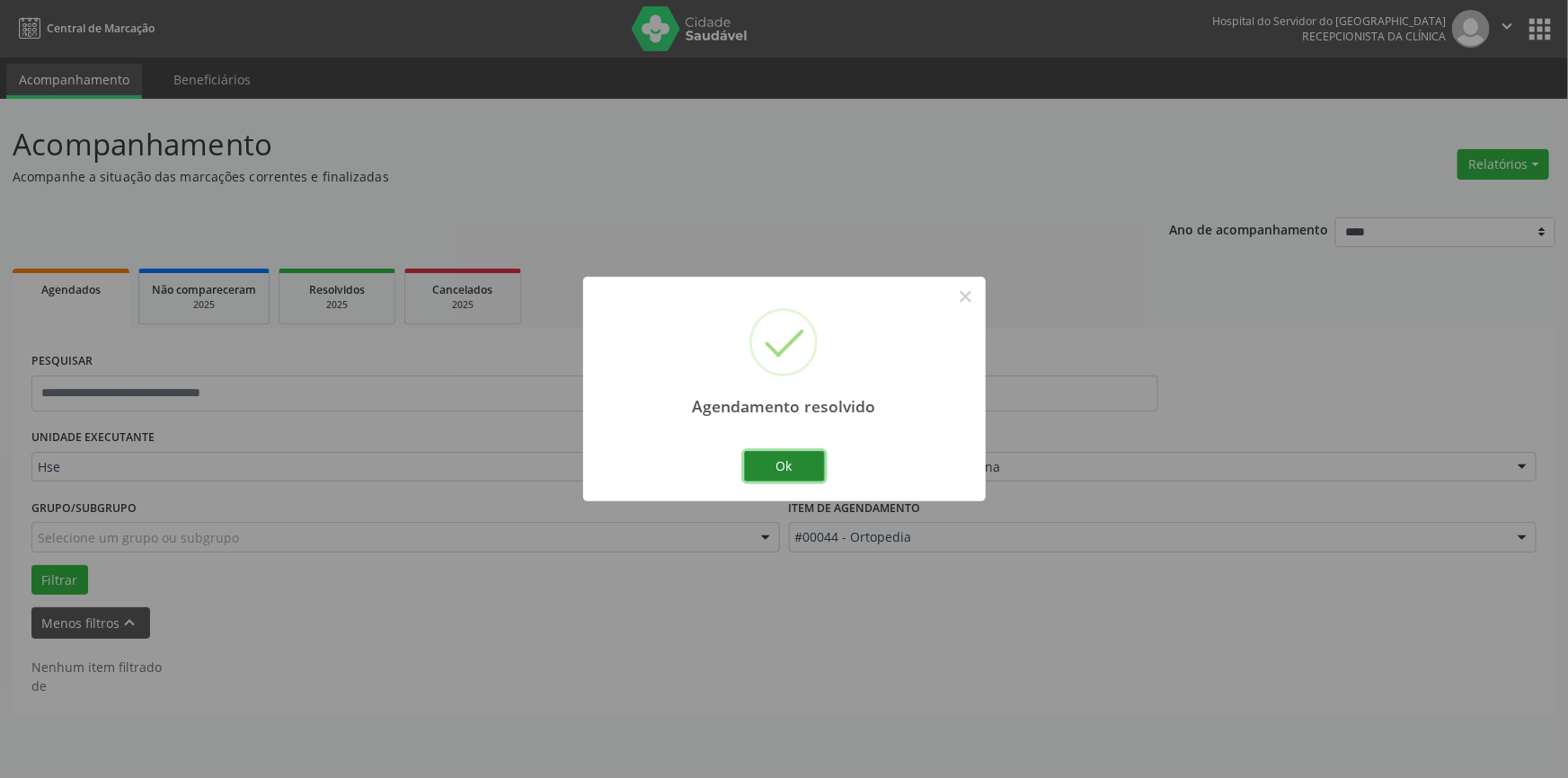
click at [808, 460] on button "Ok" at bounding box center [784, 467] width 81 height 31
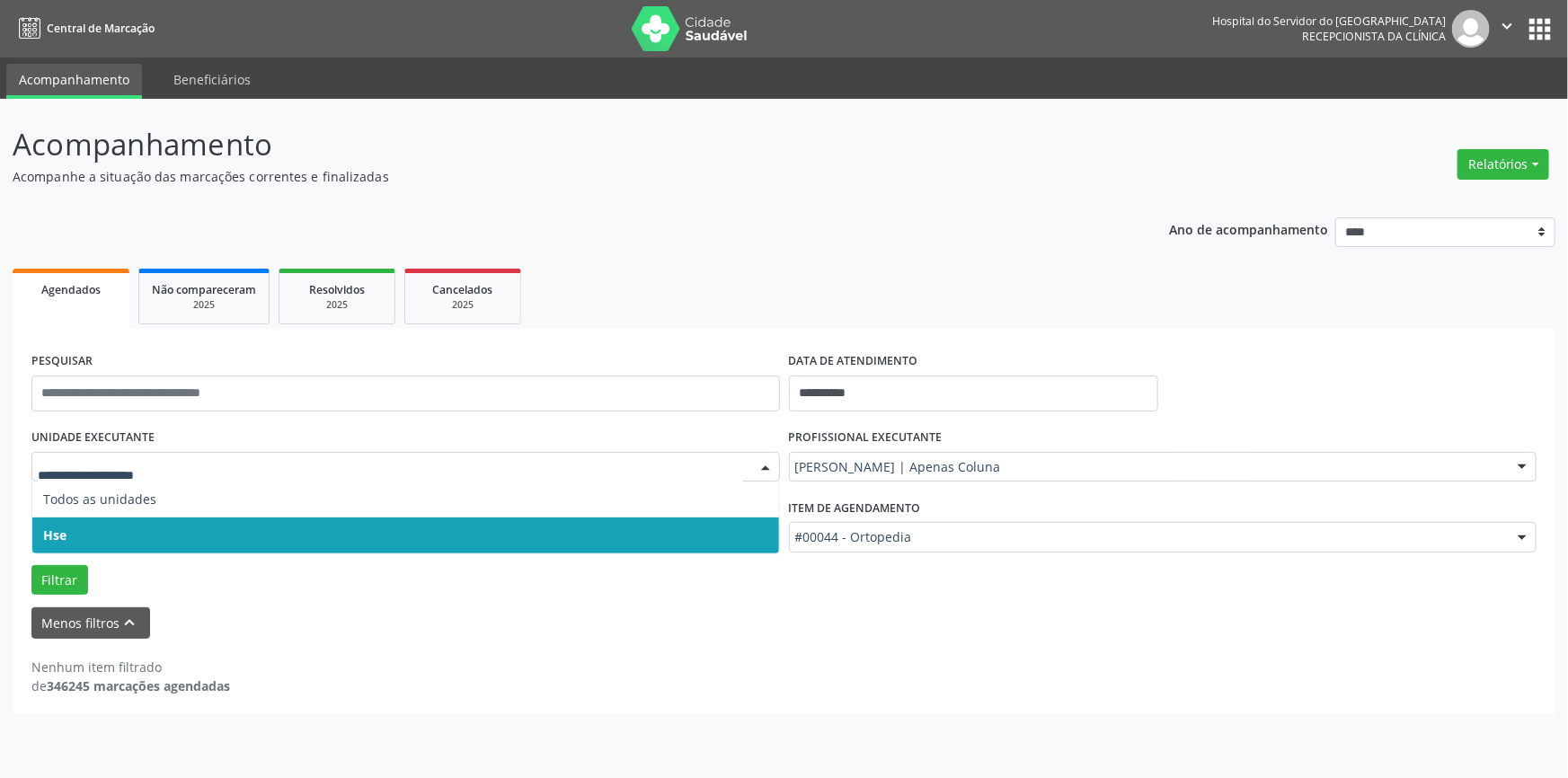
click at [162, 528] on span "Hse" at bounding box center [405, 535] width 747 height 36
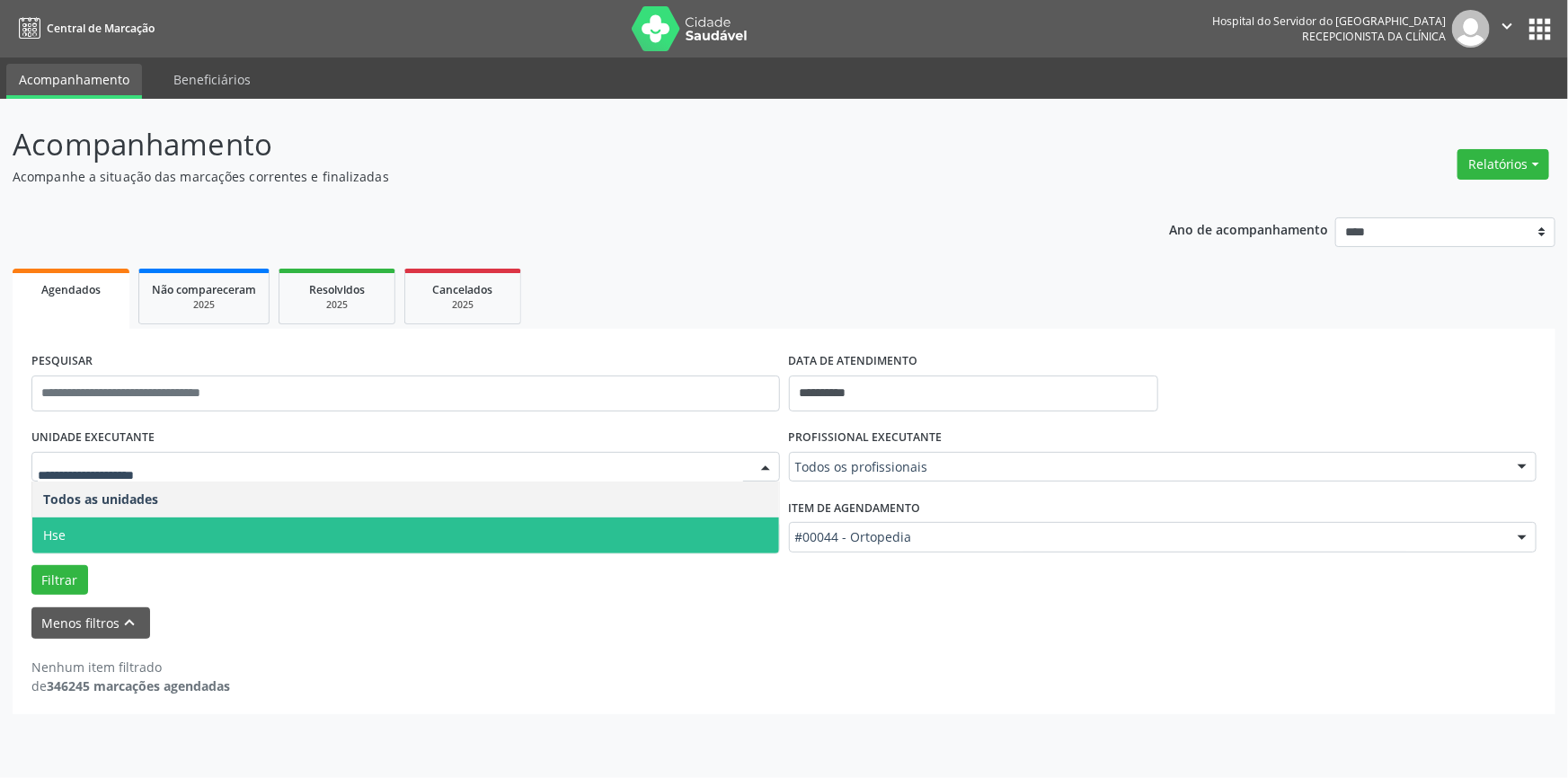
click at [165, 540] on span "Hse" at bounding box center [405, 535] width 747 height 36
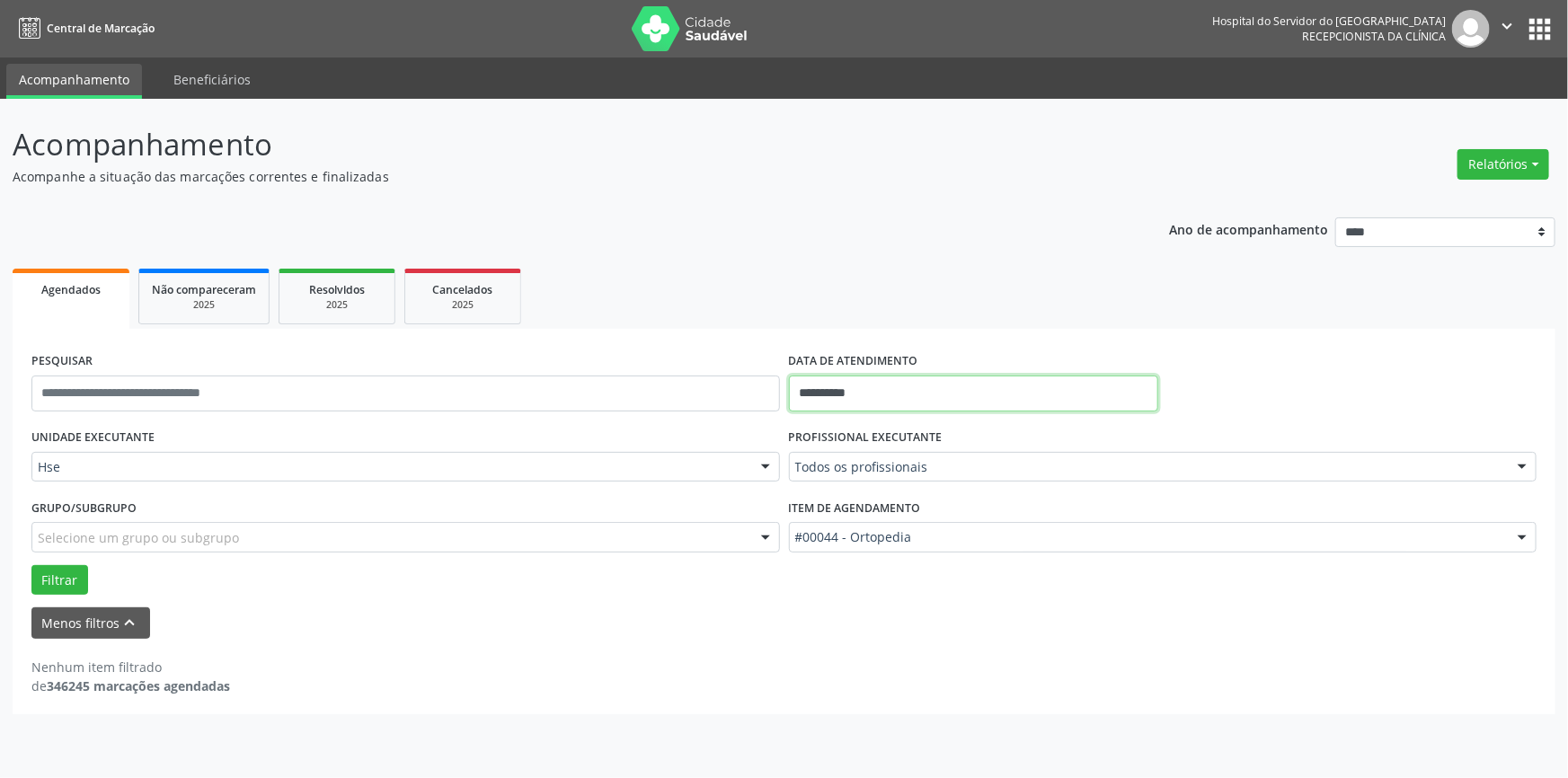
click at [885, 391] on input "**********" at bounding box center [973, 393] width 369 height 36
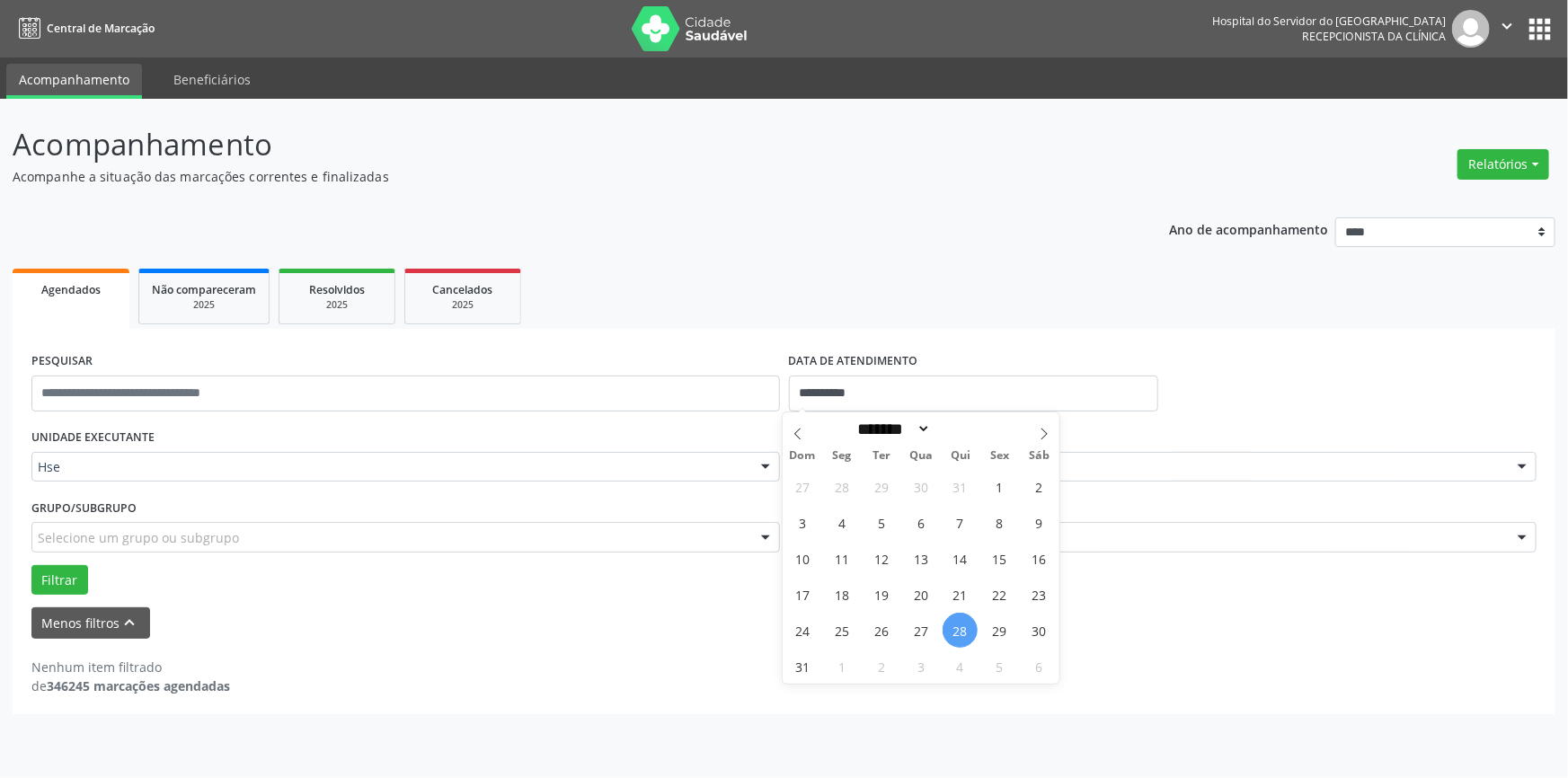
click at [947, 625] on span "28" at bounding box center [960, 630] width 35 height 35
type input "**********"
click at [947, 625] on span "28" at bounding box center [960, 630] width 35 height 35
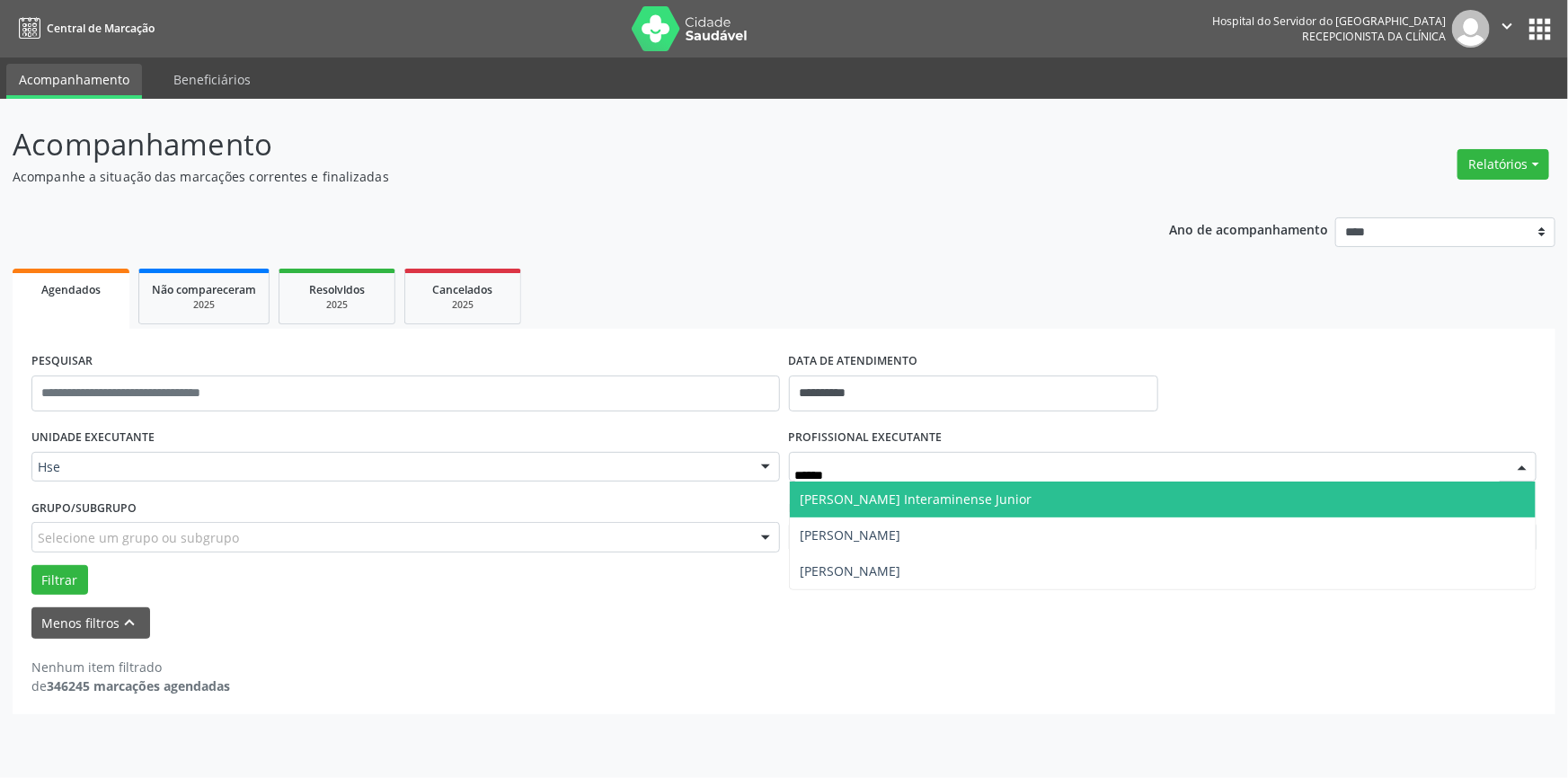
type input "*******"
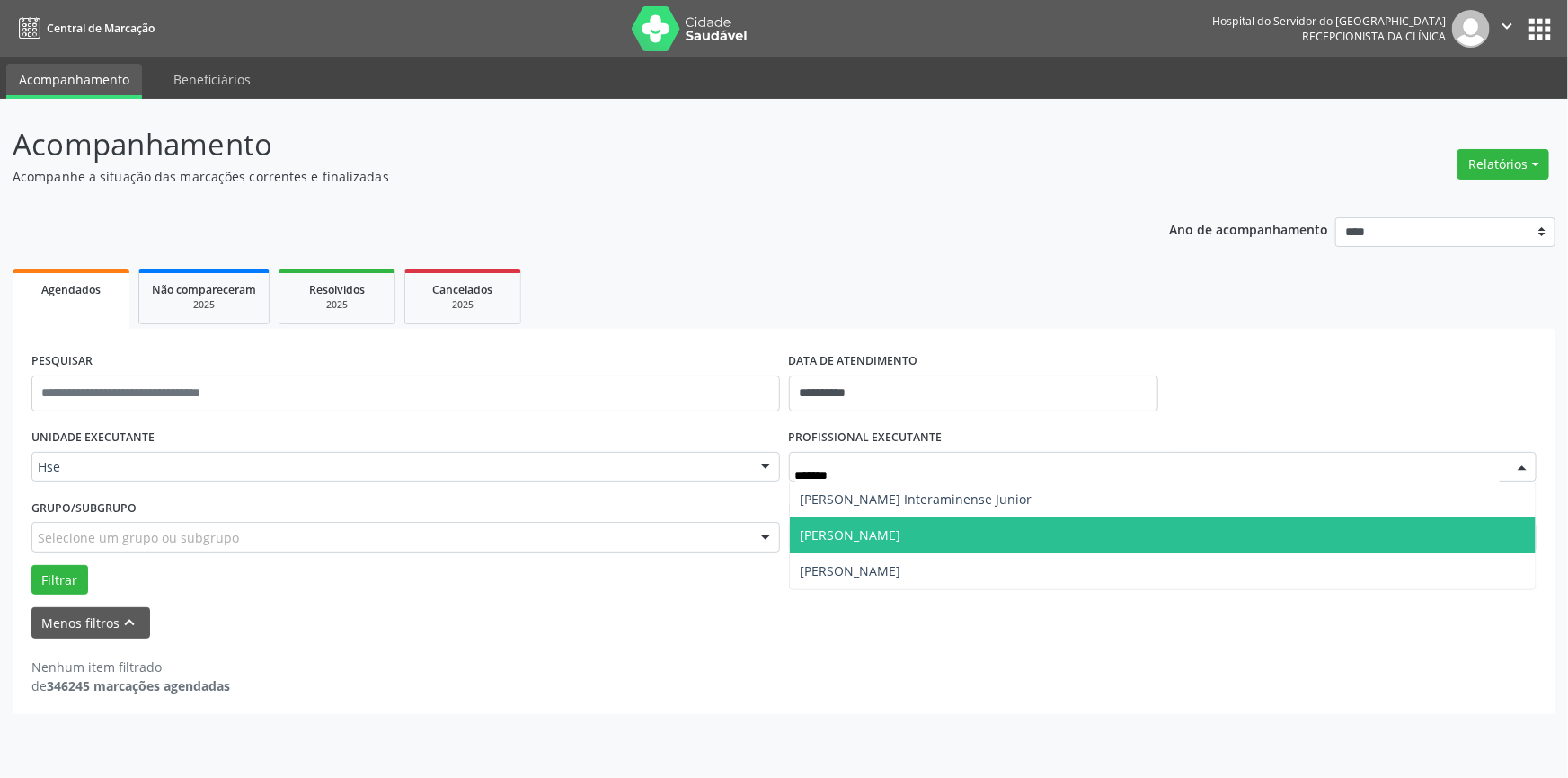
click at [882, 538] on span "[PERSON_NAME]" at bounding box center [851, 534] width 100 height 17
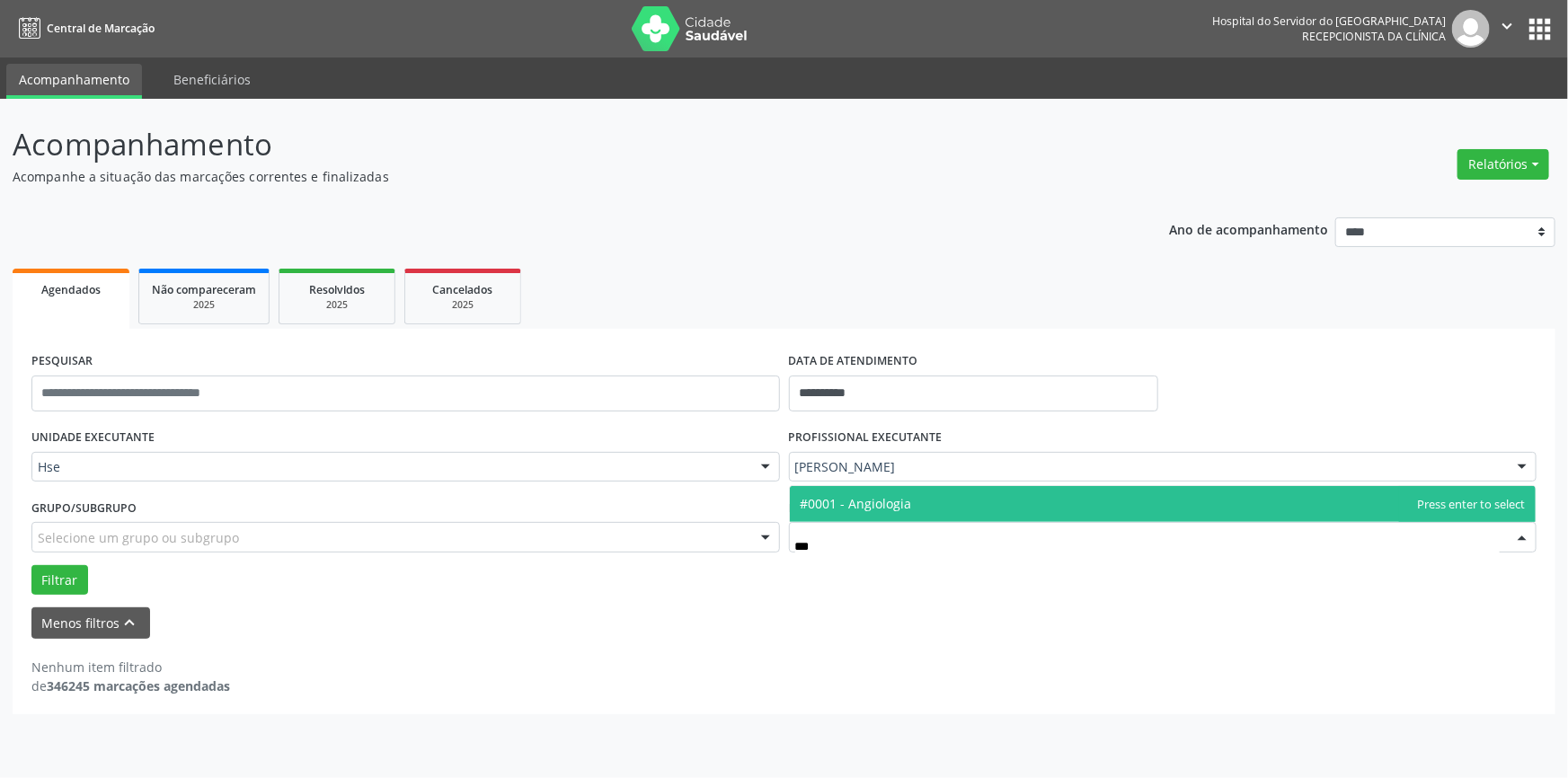
type input "****"
click at [936, 501] on span "#0001 - Angiologia" at bounding box center [1162, 503] width 747 height 36
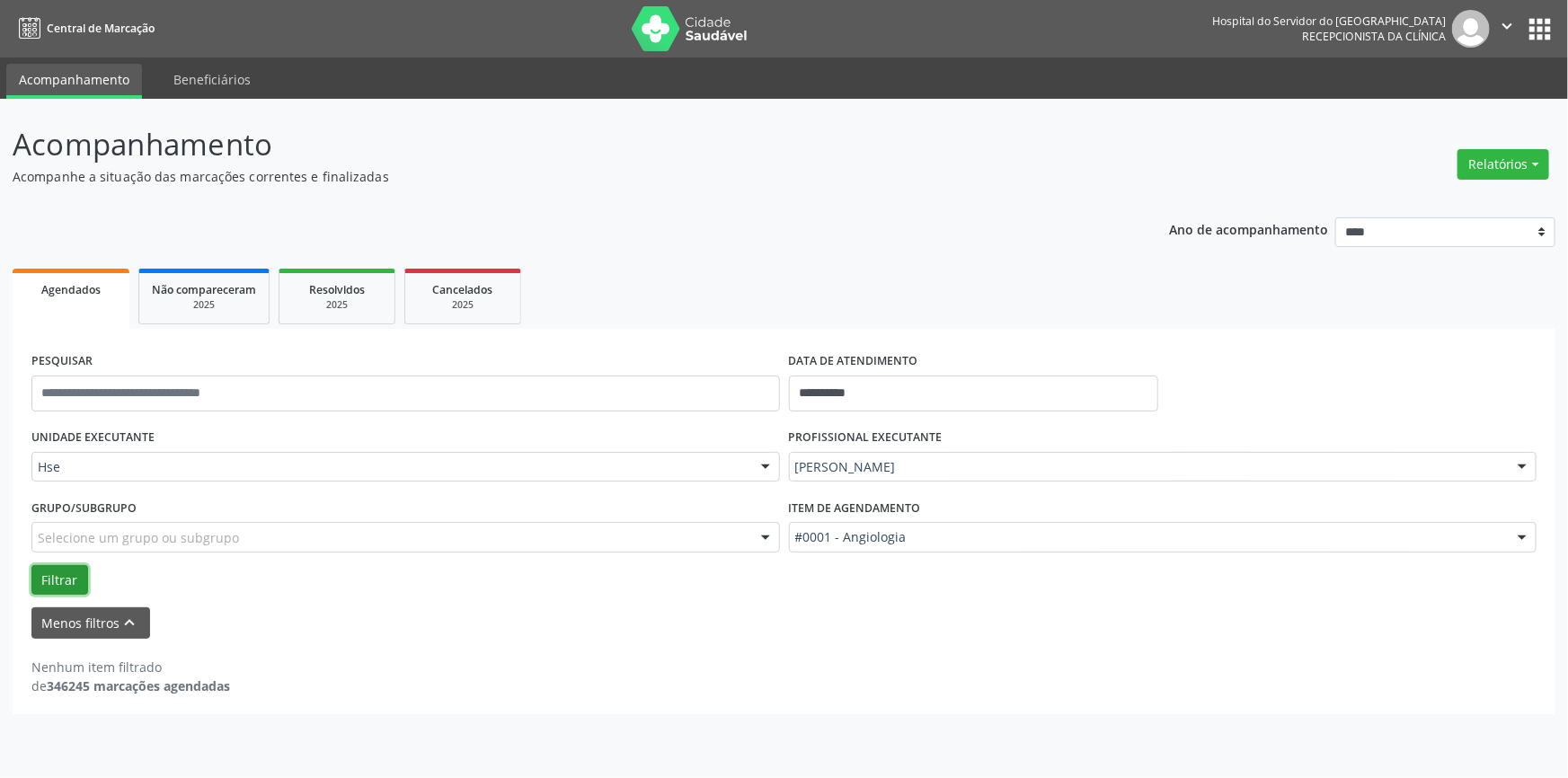
click at [63, 577] on button "Filtrar" at bounding box center [59, 581] width 57 height 31
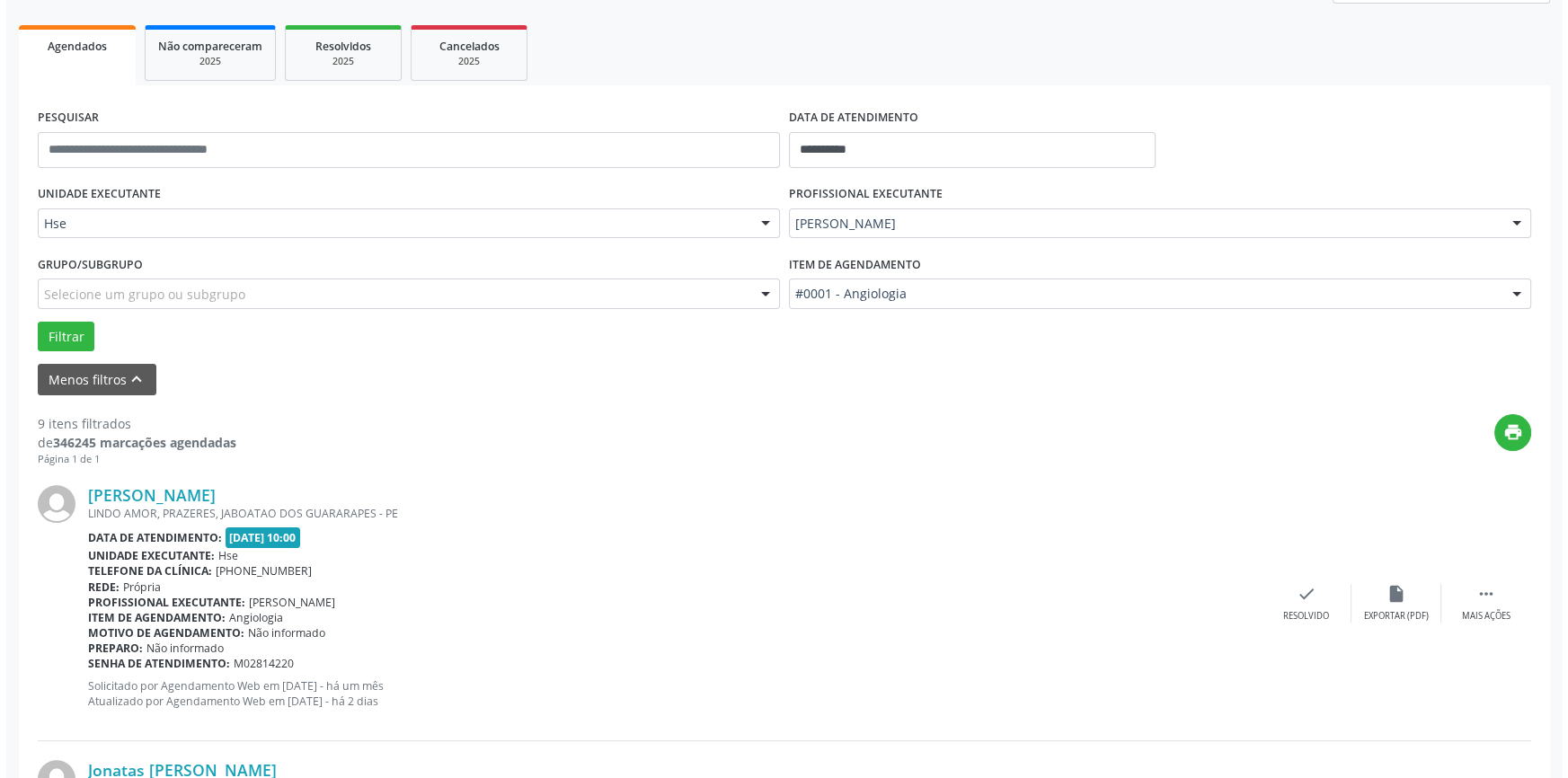
scroll to position [244, 0]
click at [1307, 609] on div "Resolvido" at bounding box center [1299, 616] width 46 height 13
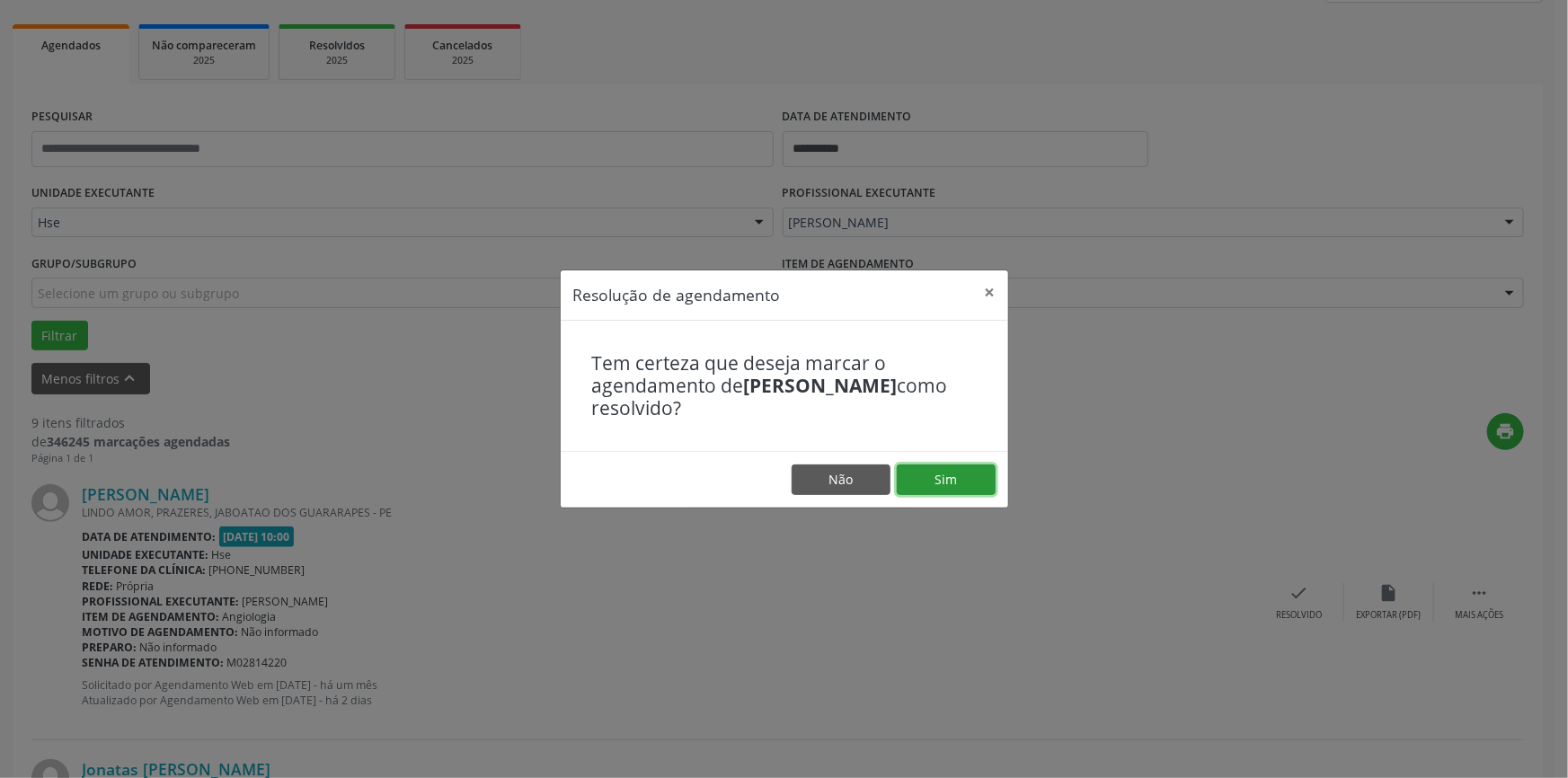
click at [963, 476] on button "Sim" at bounding box center [945, 480] width 98 height 31
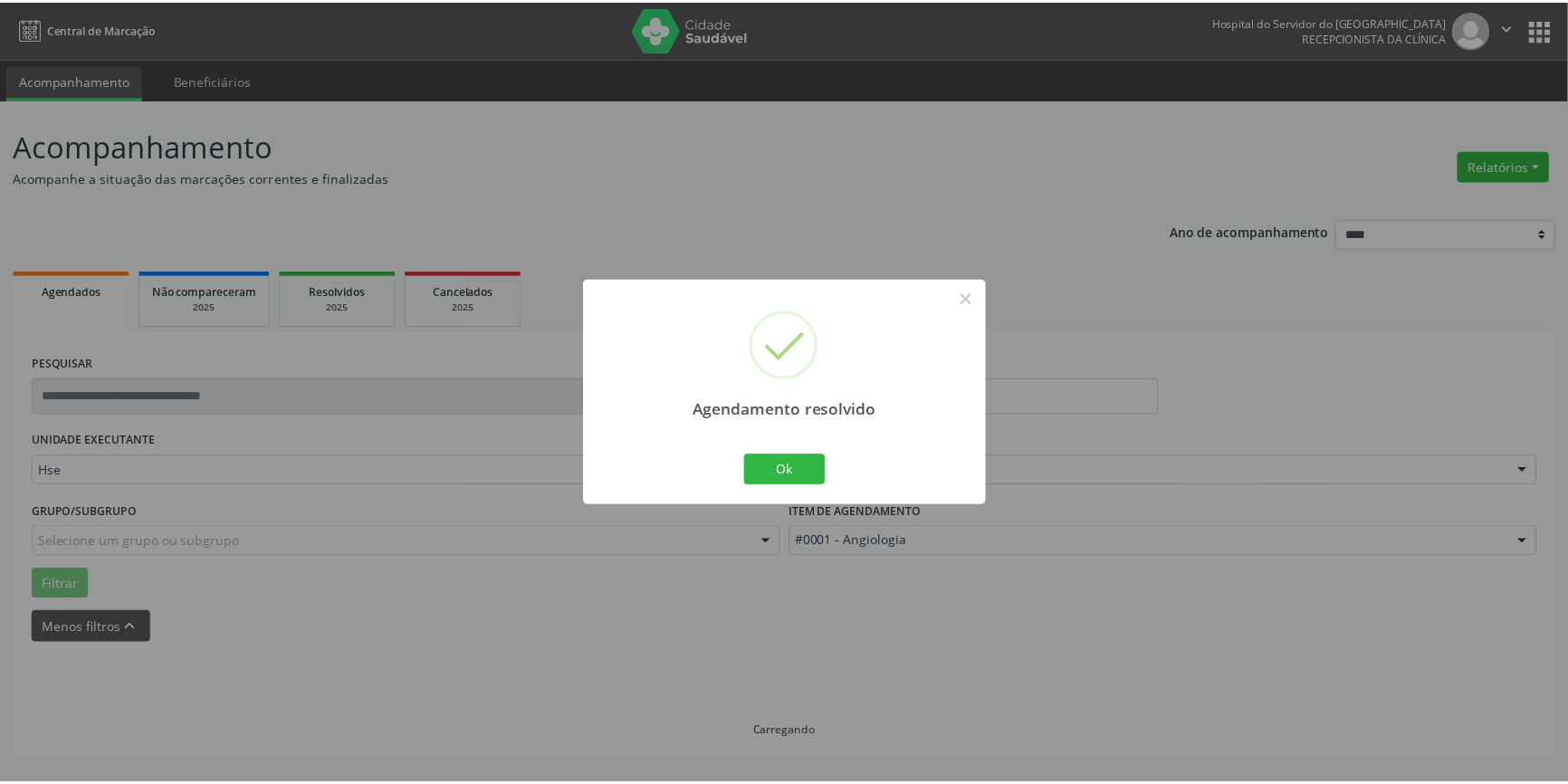
scroll to position [0, 0]
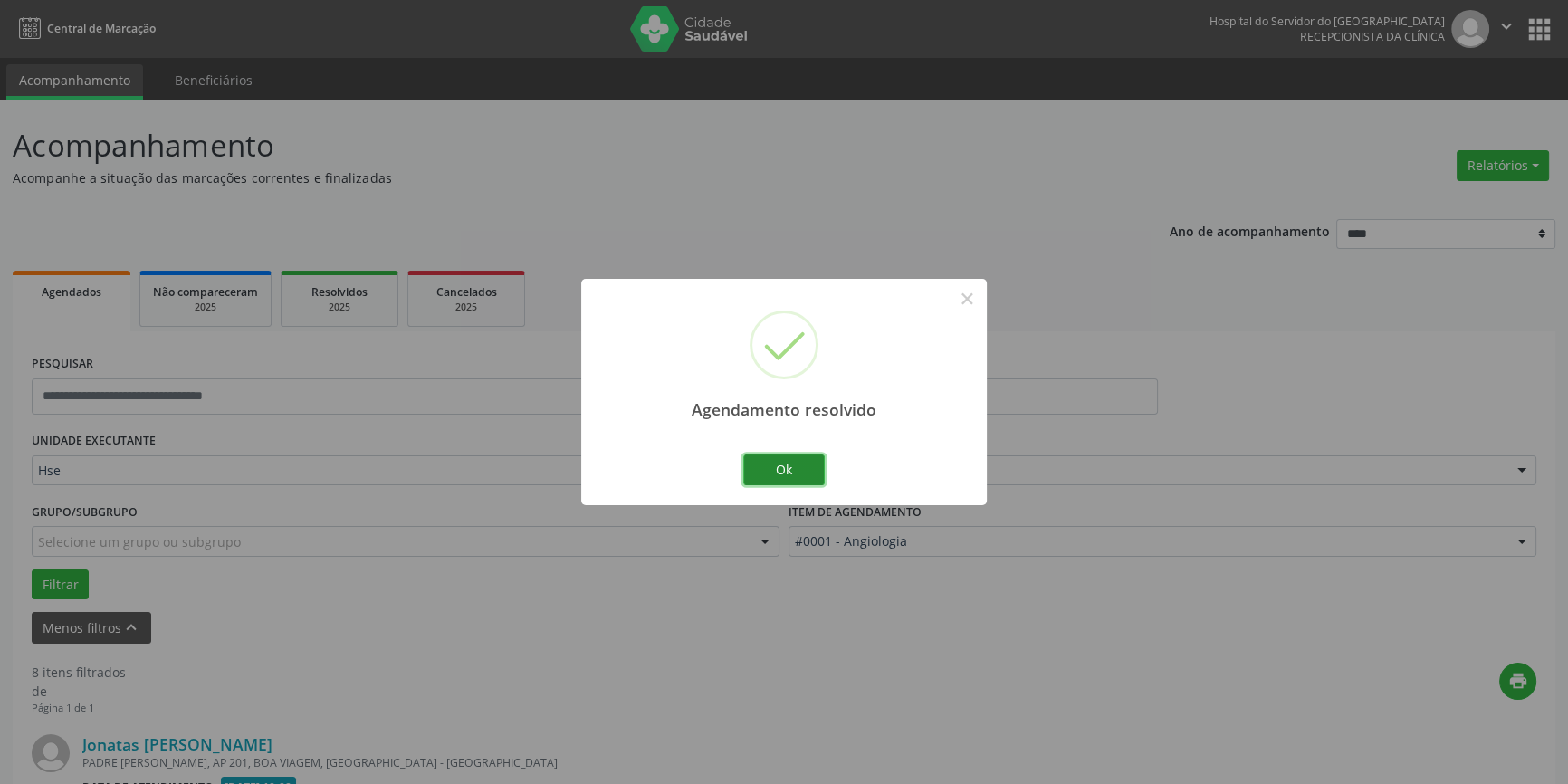
click at [789, 471] on button "Ok" at bounding box center [784, 471] width 82 height 31
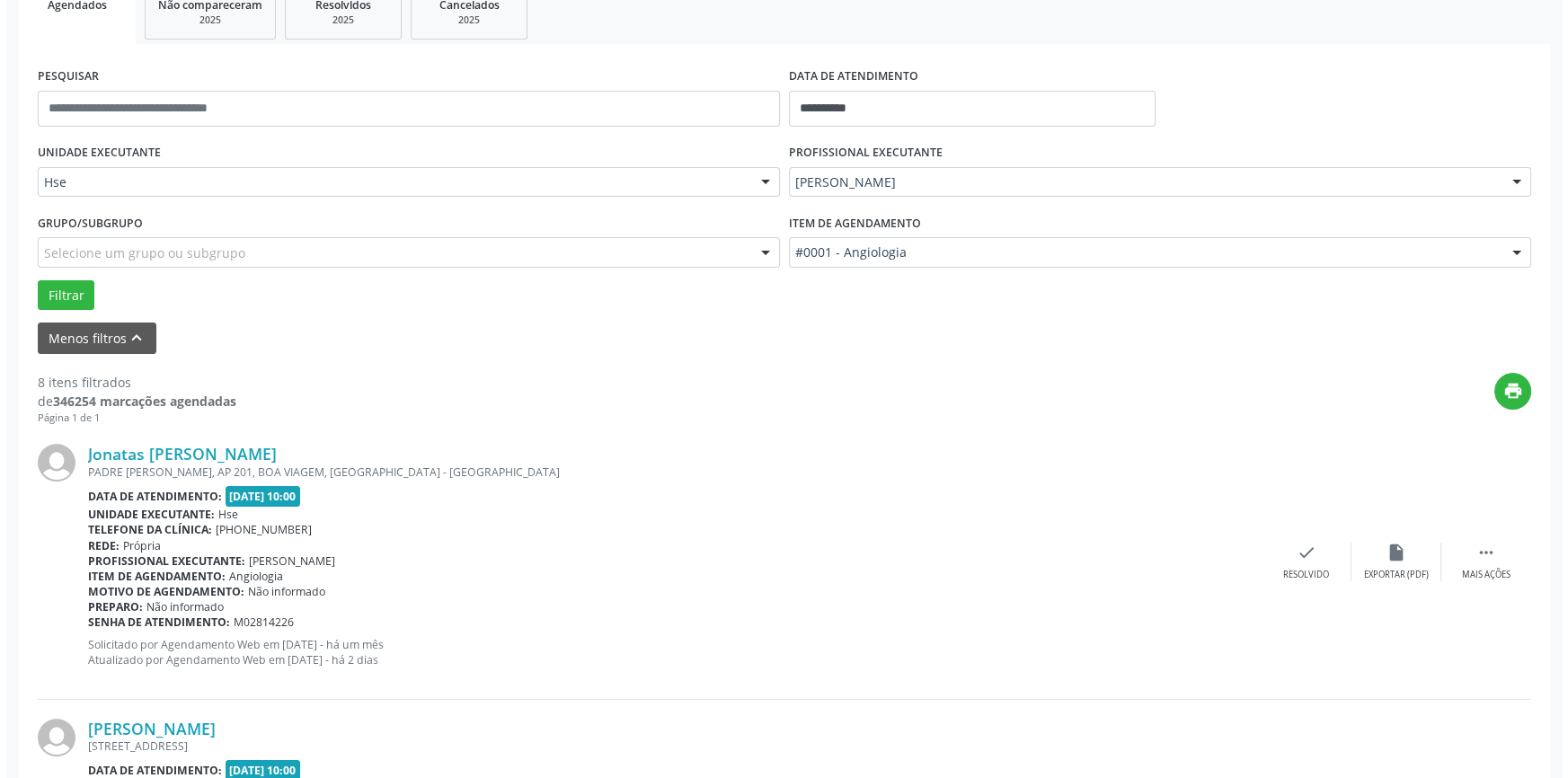
scroll to position [327, 0]
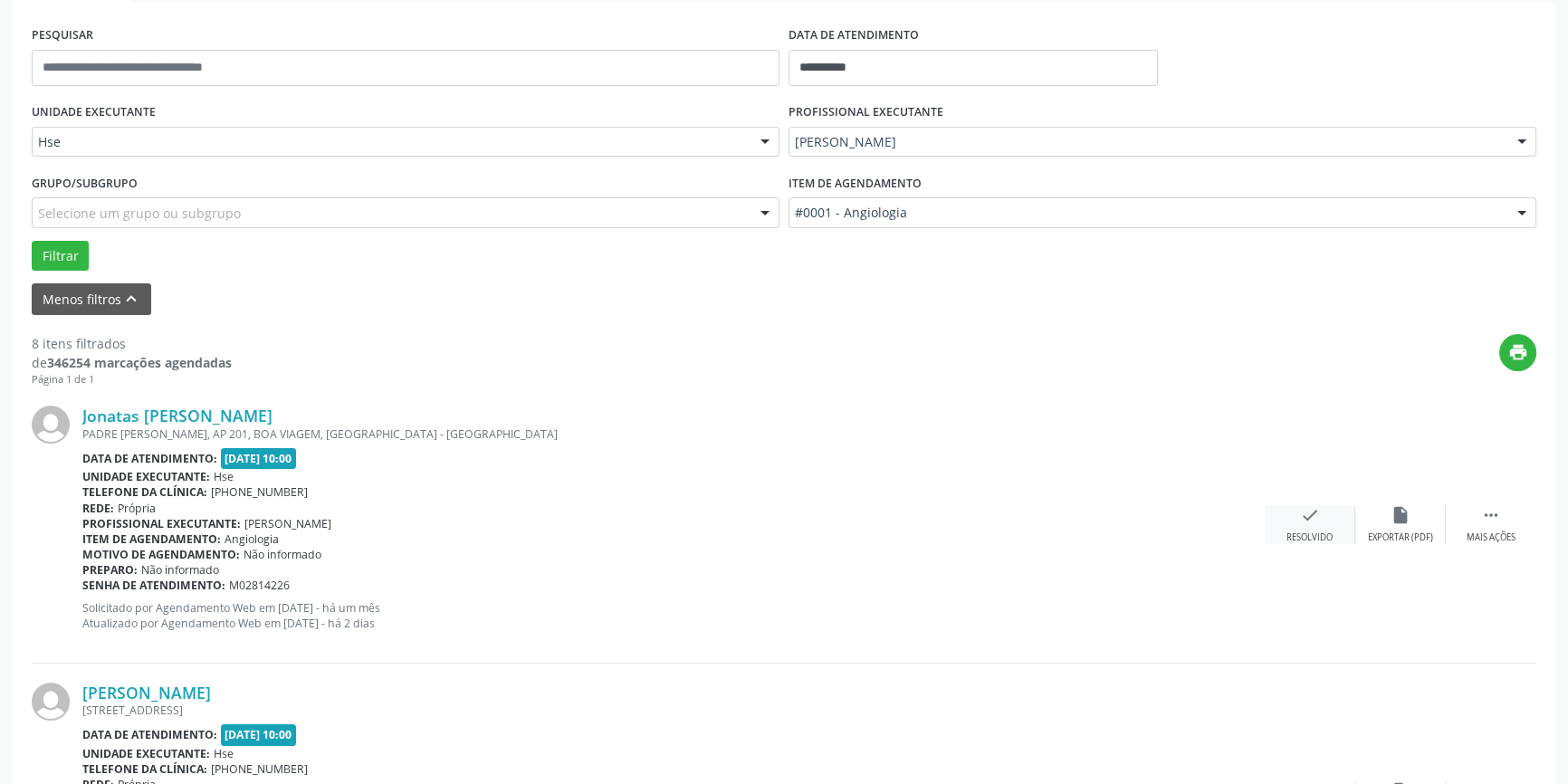
click at [1318, 510] on icon "check" at bounding box center [1310, 516] width 20 height 20
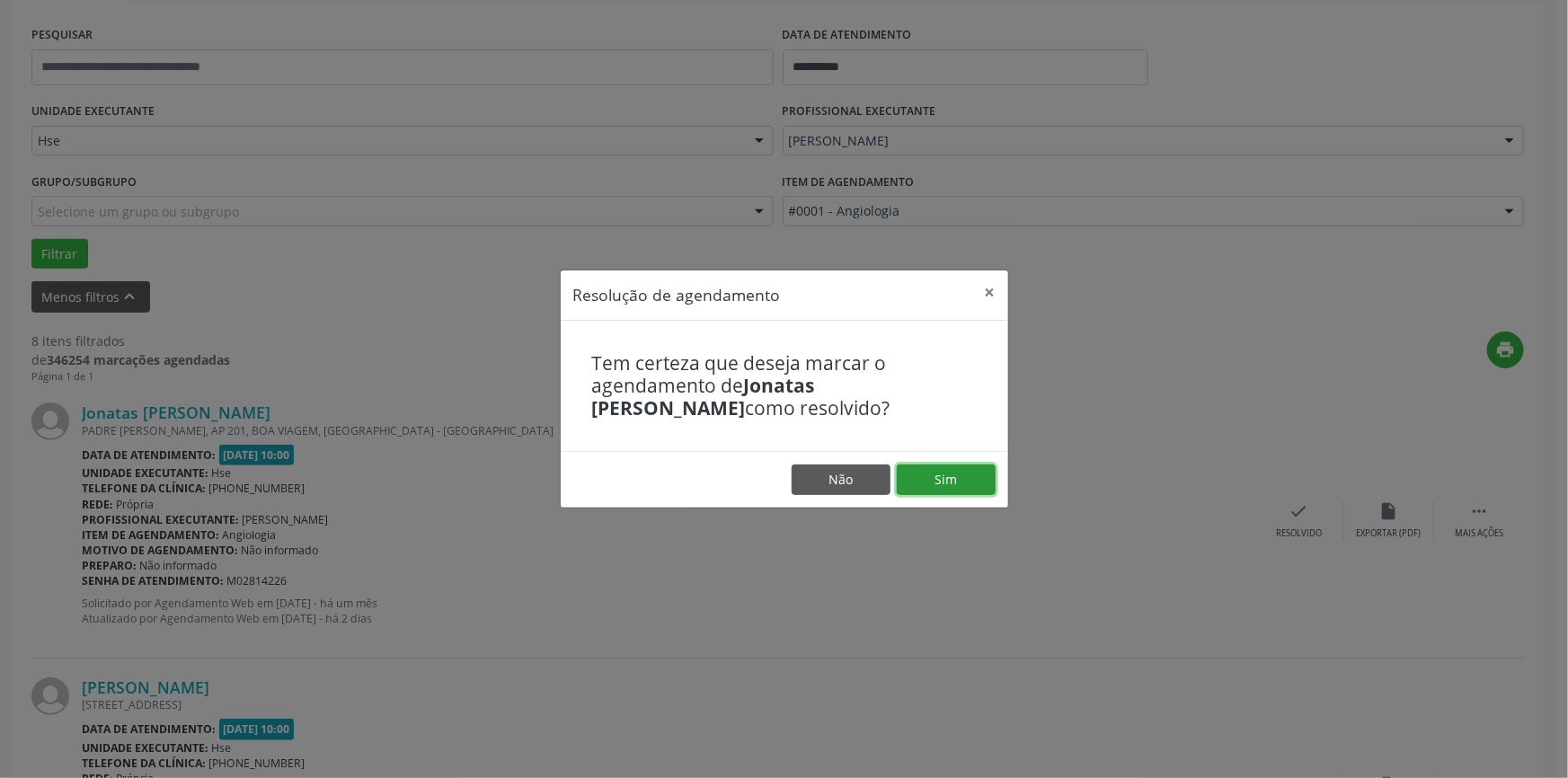
click at [982, 479] on button "Sim" at bounding box center [945, 480] width 98 height 31
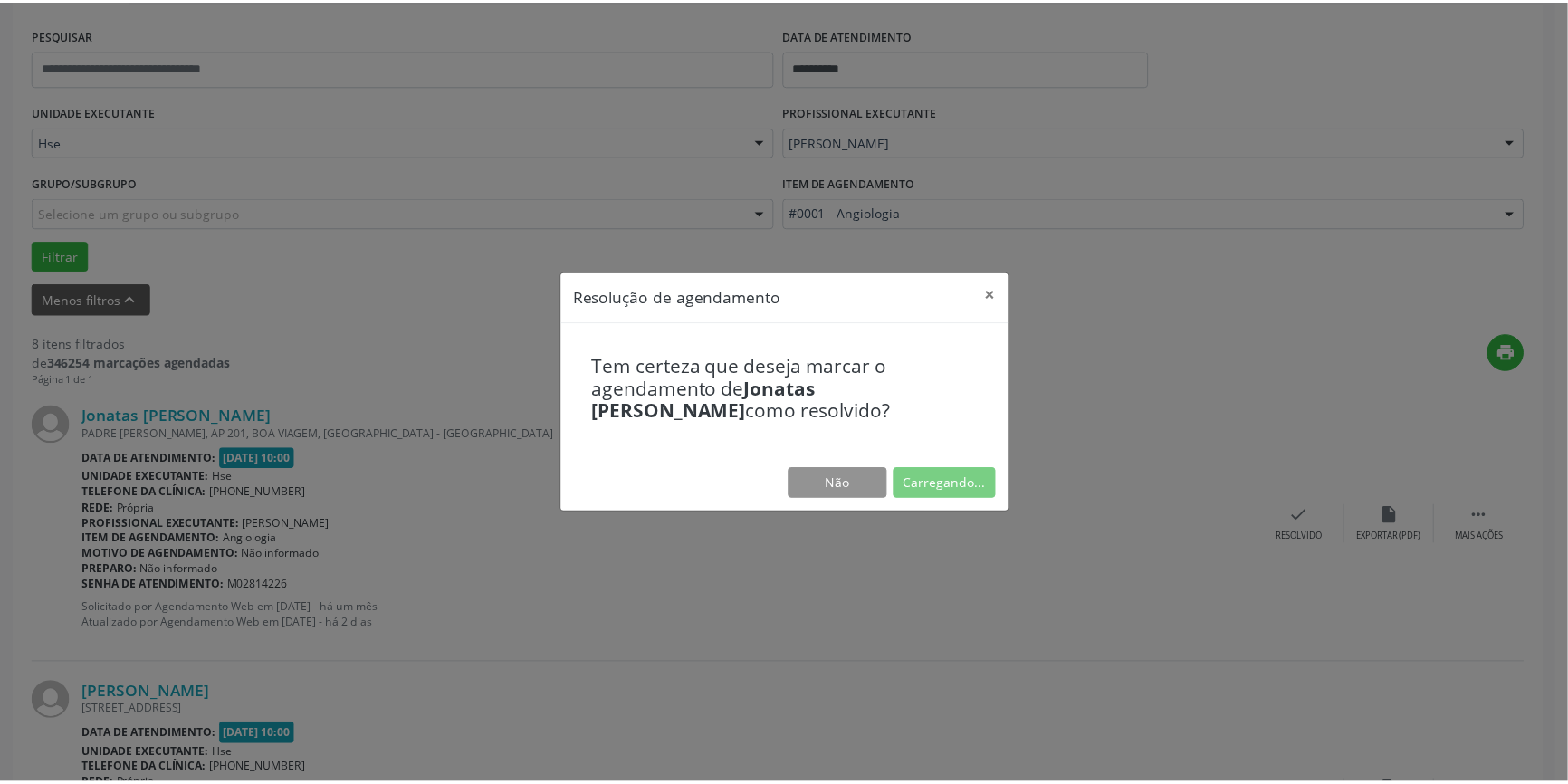
scroll to position [0, 0]
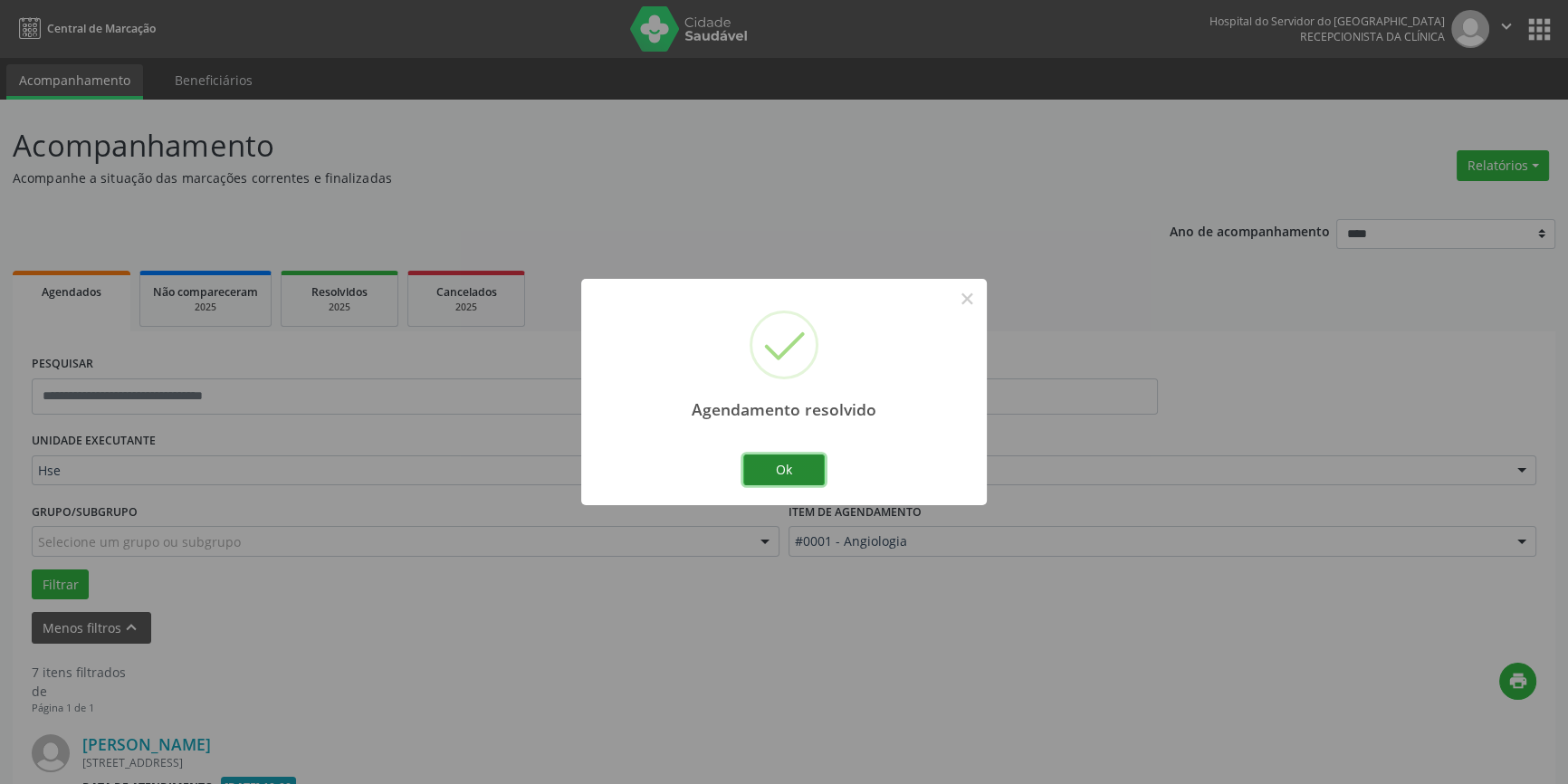
click at [783, 471] on button "Ok" at bounding box center [784, 471] width 82 height 31
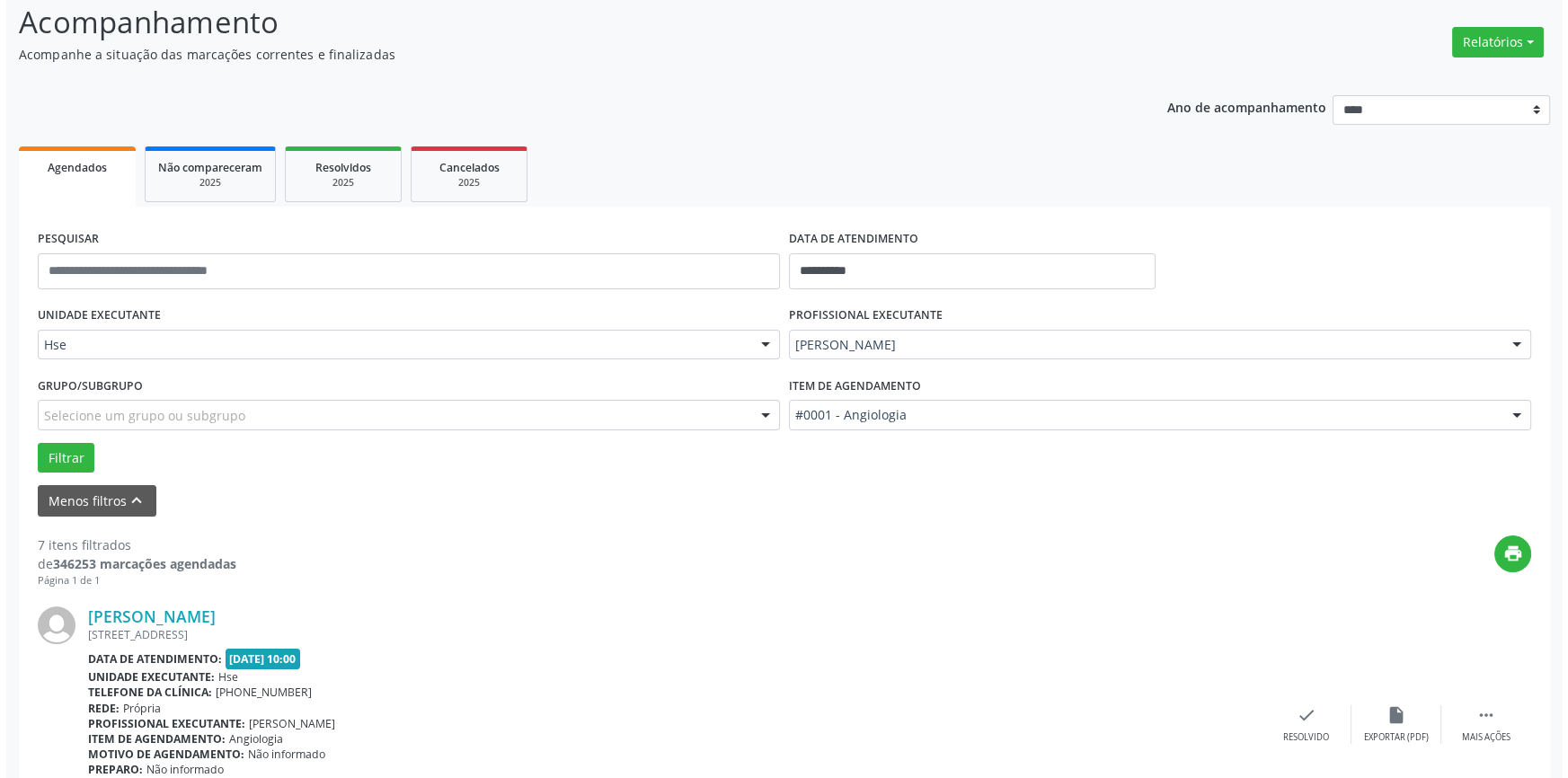
scroll to position [327, 0]
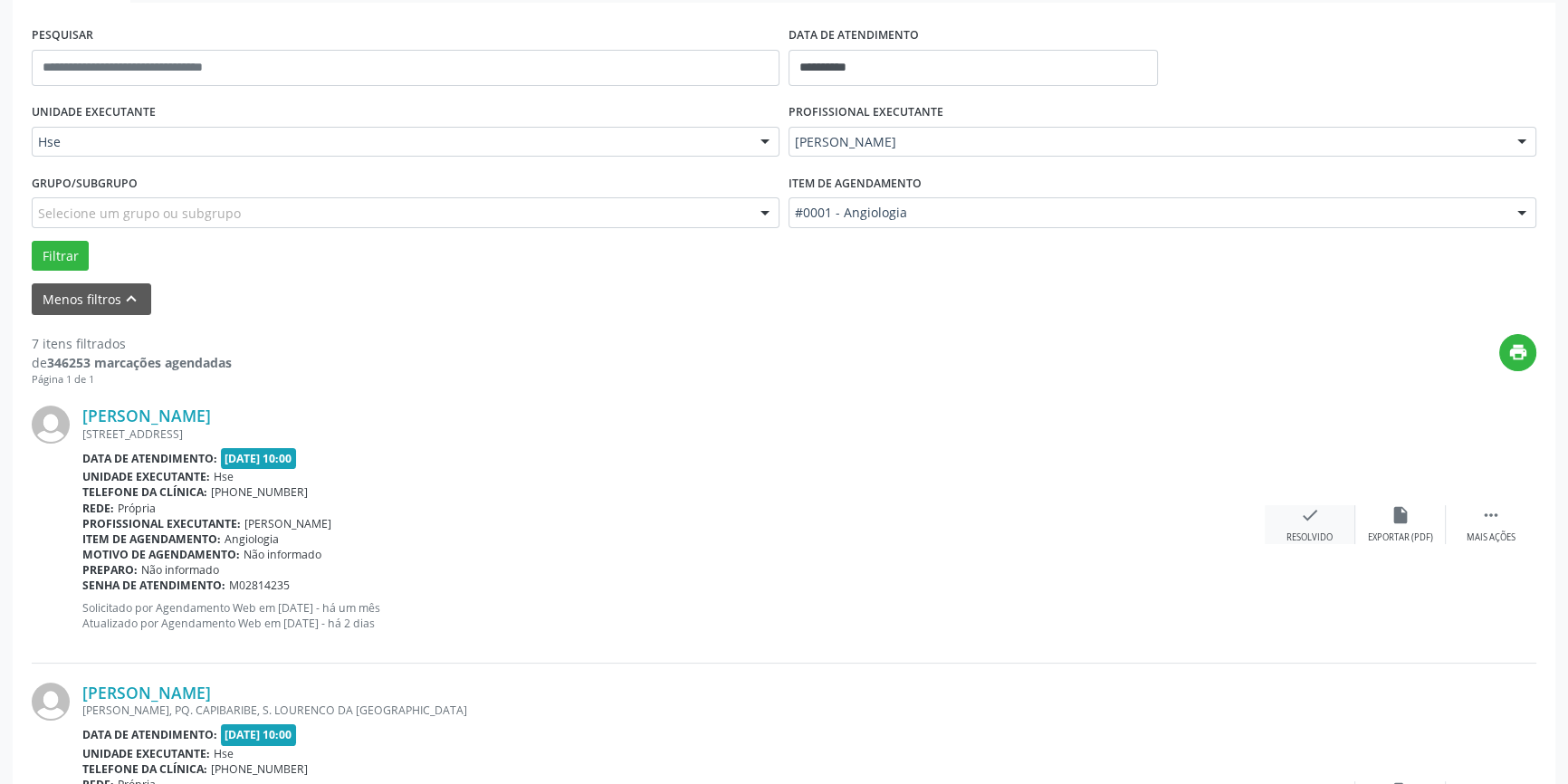
click at [1295, 531] on div "Resolvido" at bounding box center [1309, 538] width 46 height 13
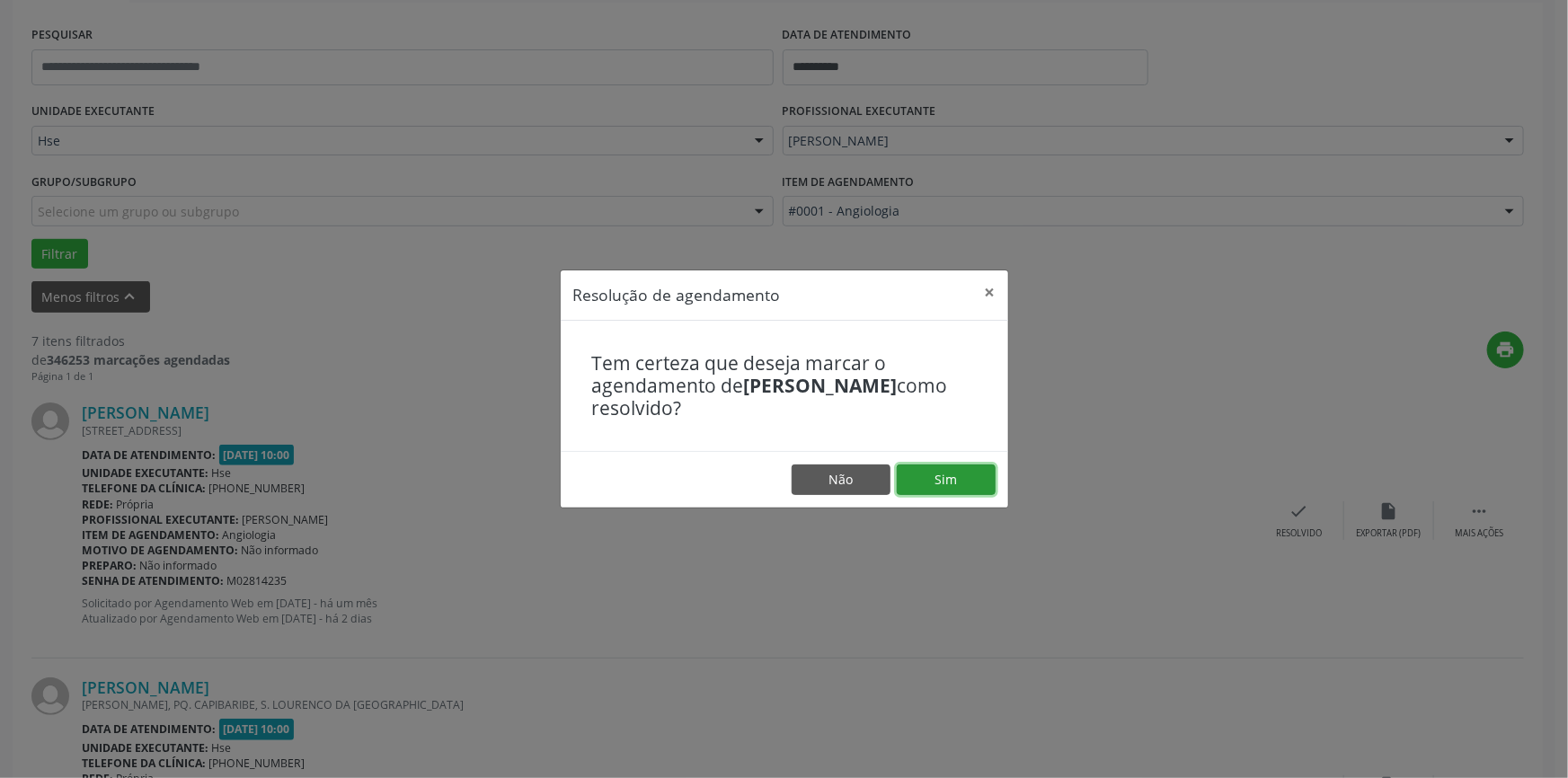
click at [957, 486] on button "Sim" at bounding box center [945, 480] width 98 height 31
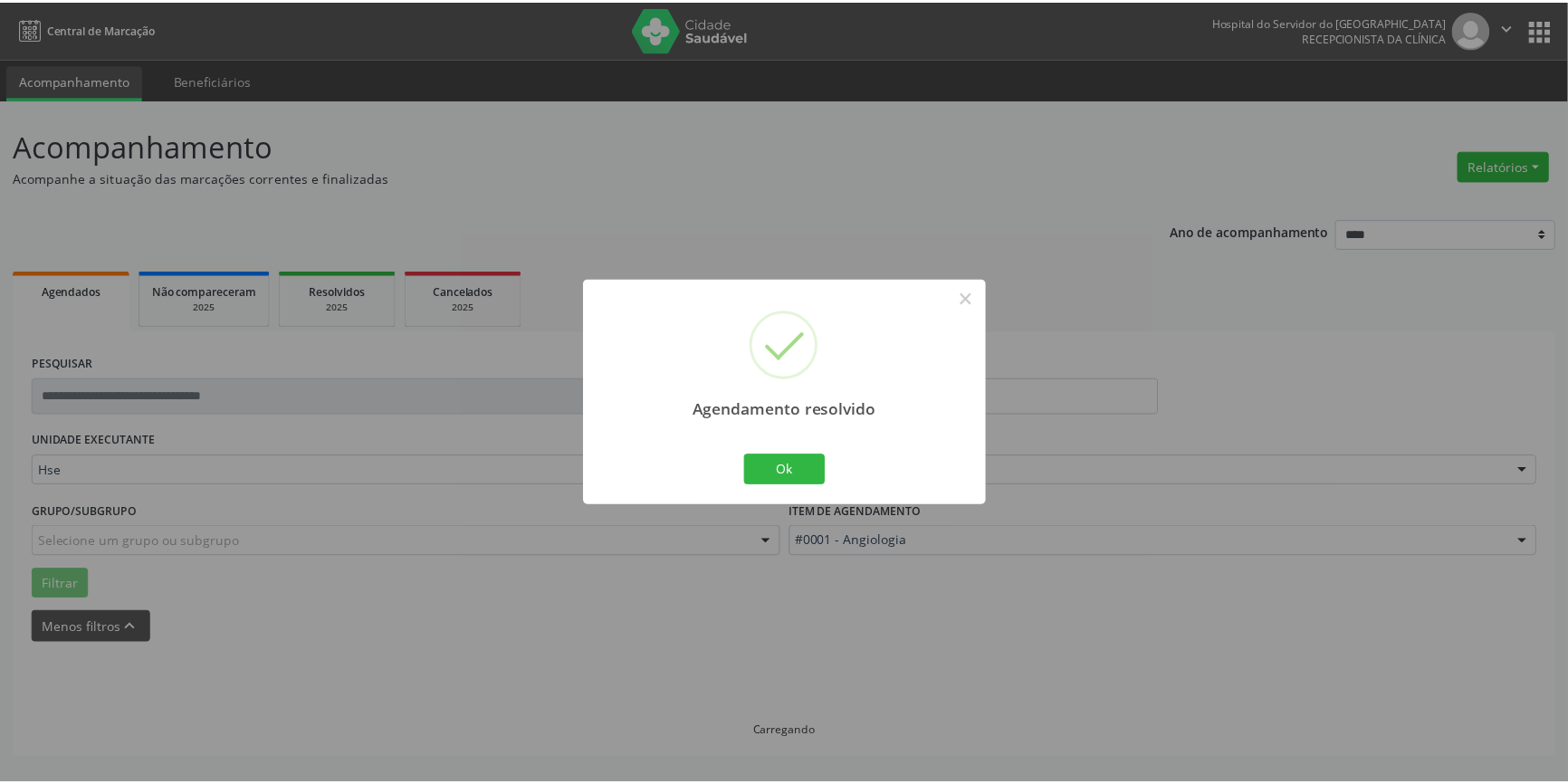
scroll to position [0, 0]
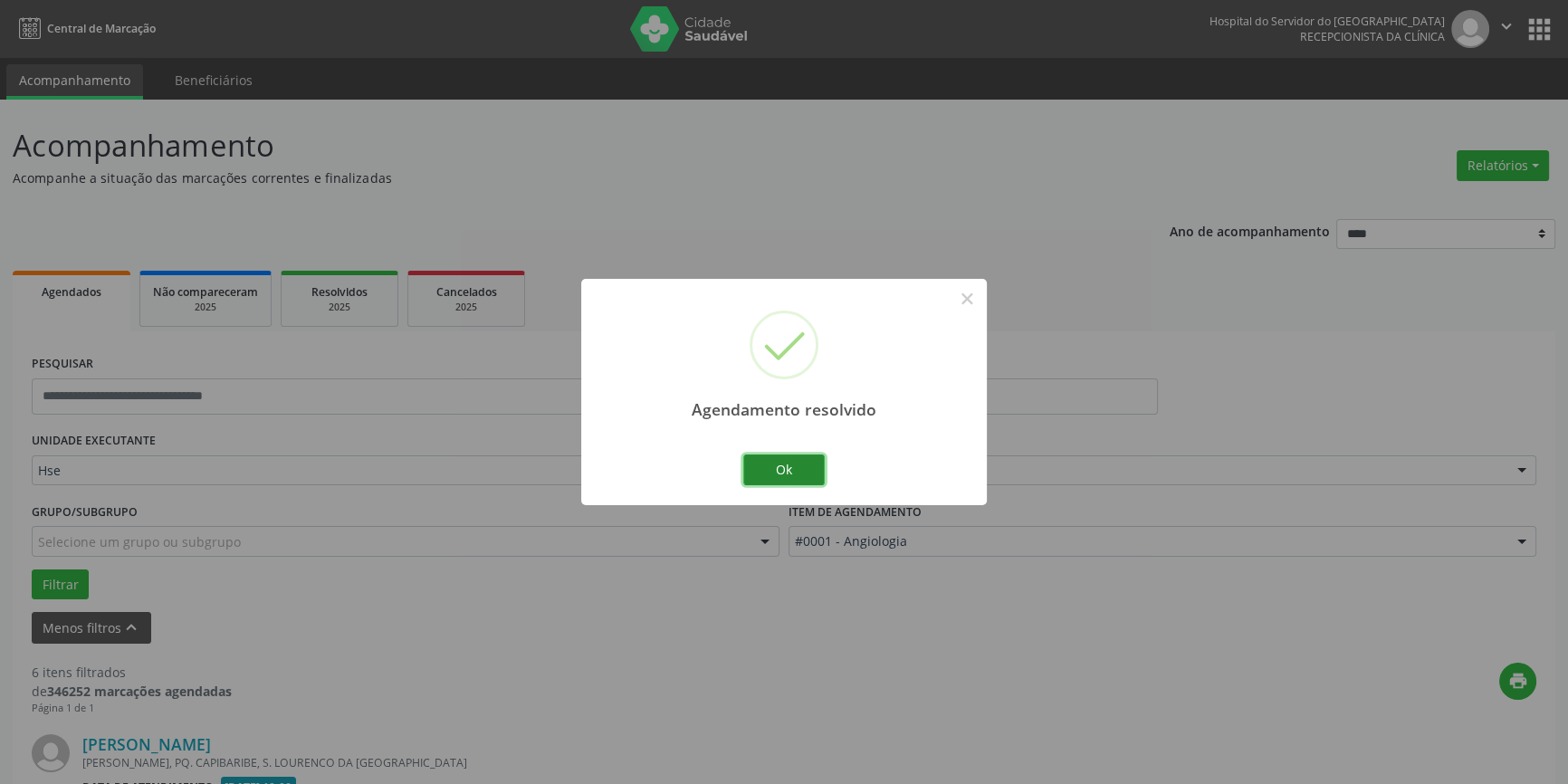
click at [800, 465] on button "Ok" at bounding box center [784, 471] width 82 height 31
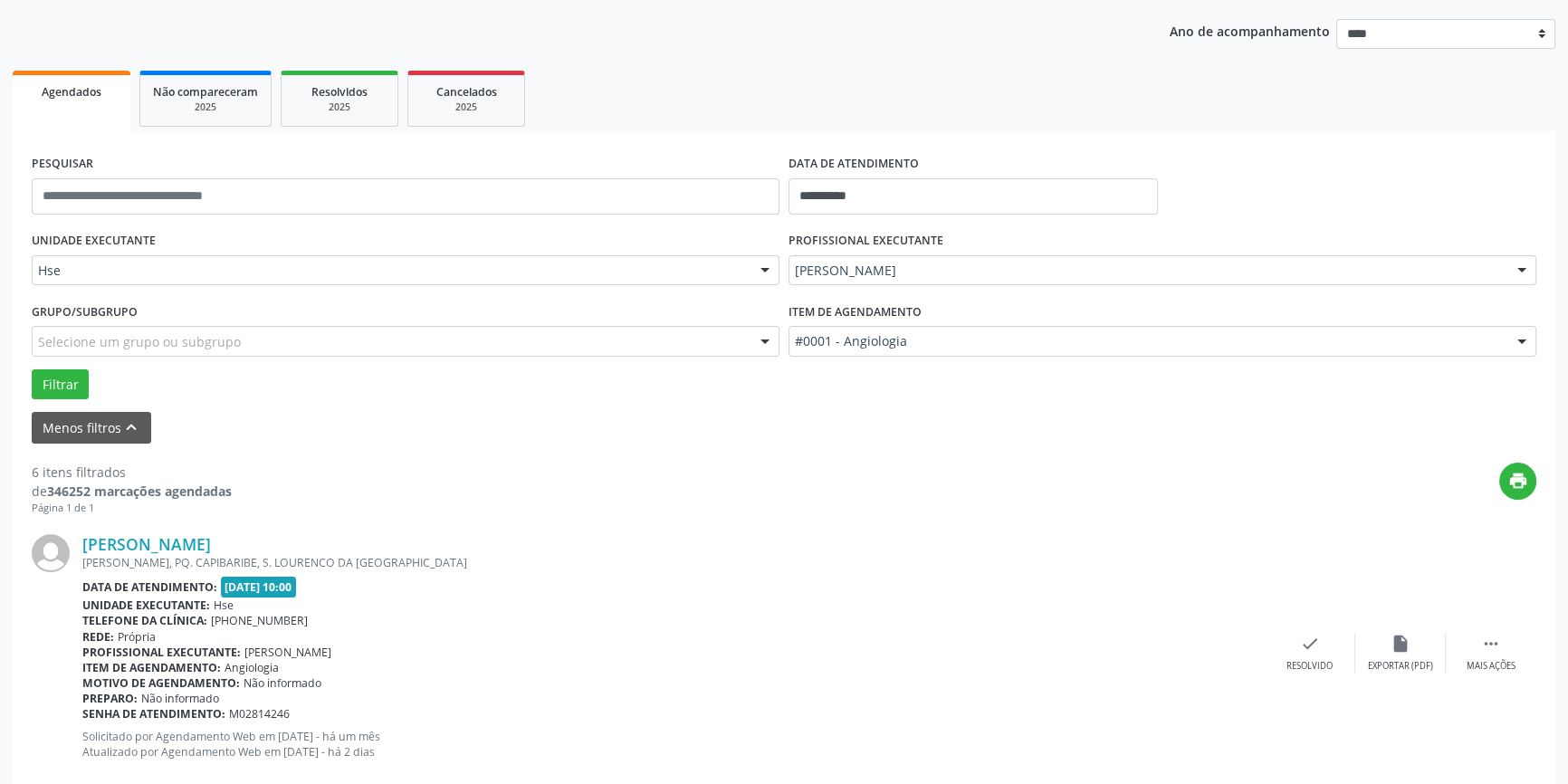
scroll to position [246, 0]
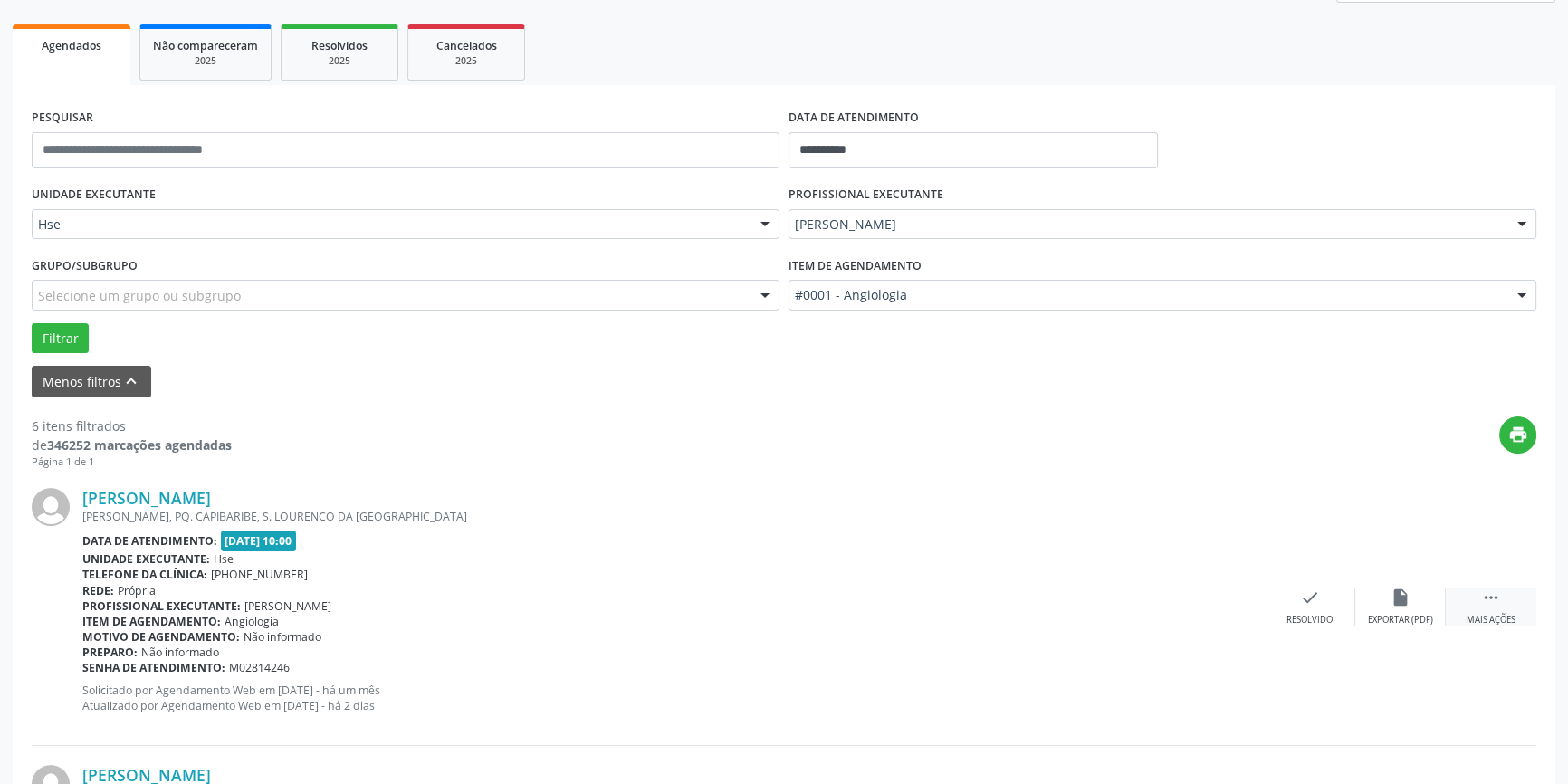
click at [1494, 604] on icon "" at bounding box center [1491, 598] width 20 height 20
click at [1395, 615] on div "Não compareceu" at bounding box center [1400, 620] width 77 height 13
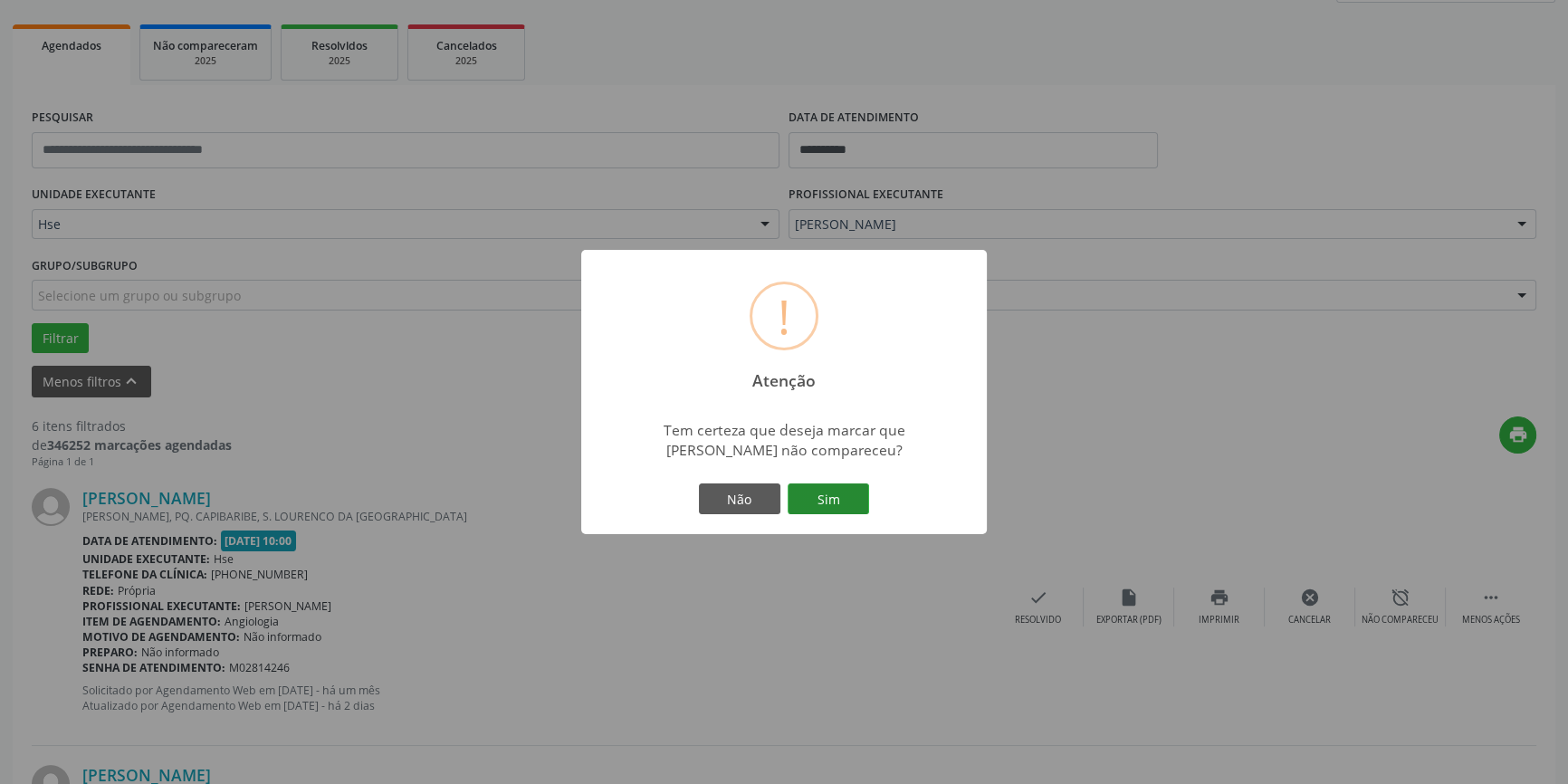
click at [840, 490] on button "Sim" at bounding box center [828, 499] width 82 height 31
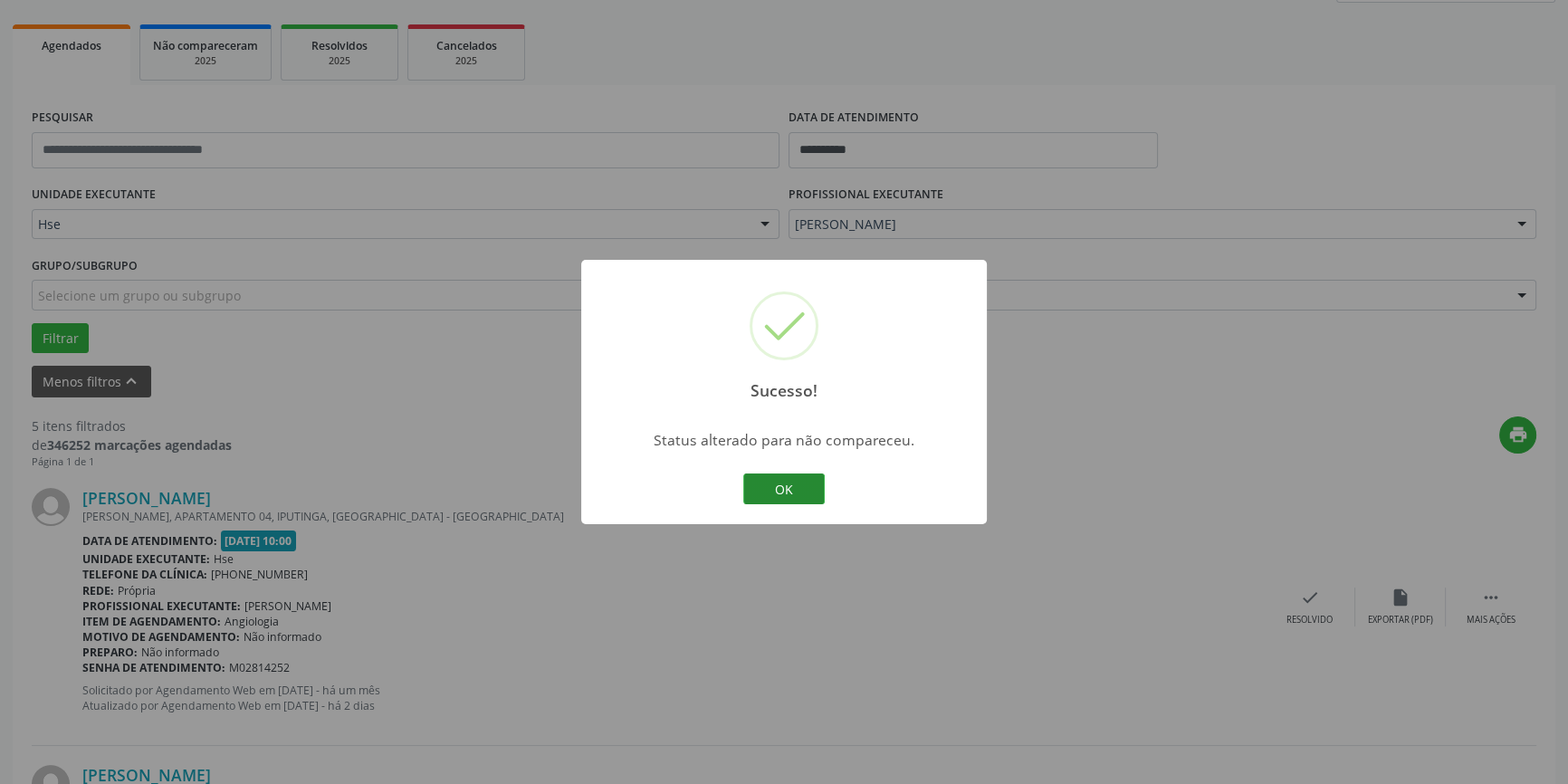
click at [789, 477] on button "OK" at bounding box center [784, 489] width 82 height 31
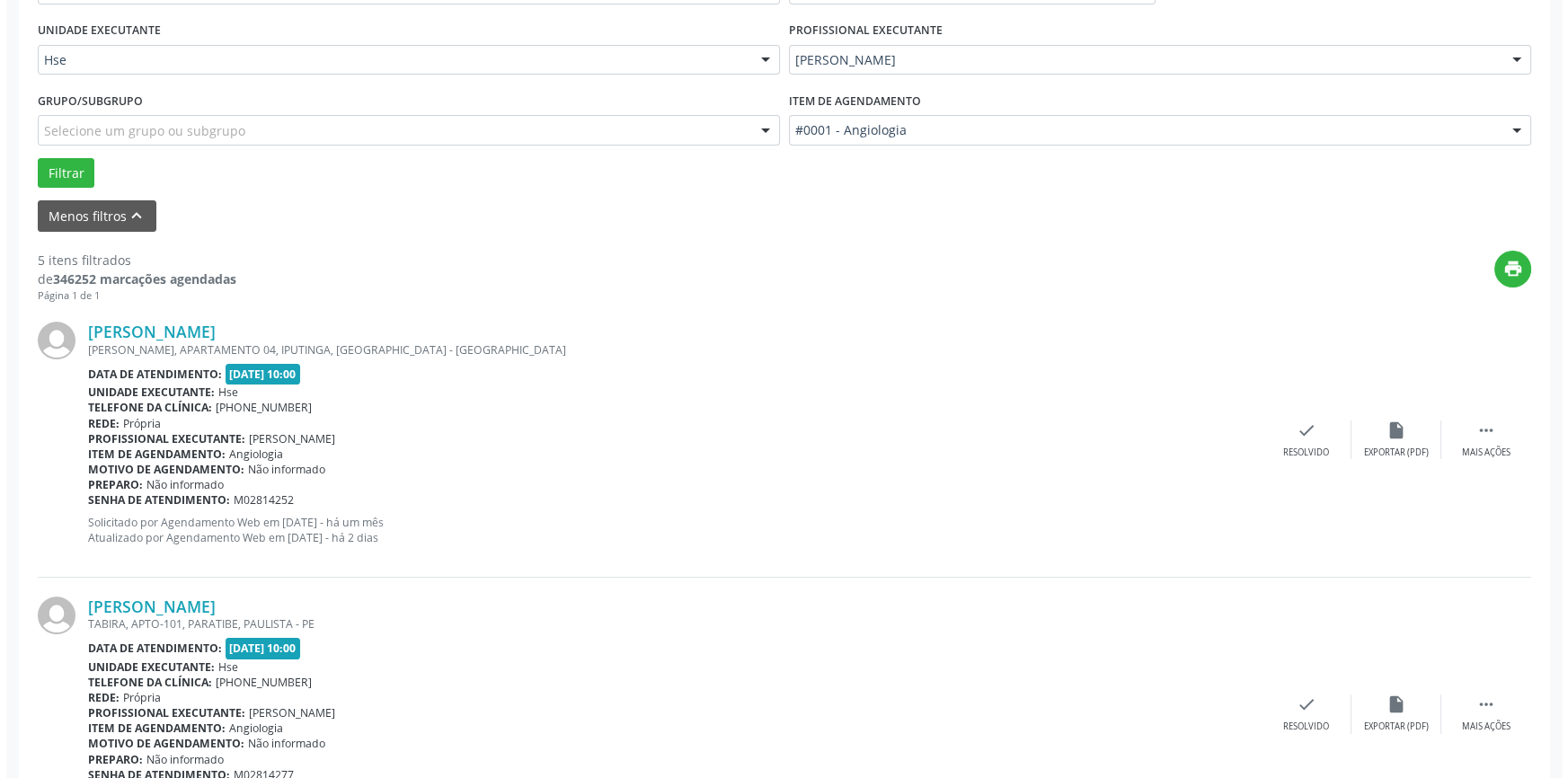
scroll to position [408, 0]
click at [1293, 432] on icon "check" at bounding box center [1300, 430] width 20 height 20
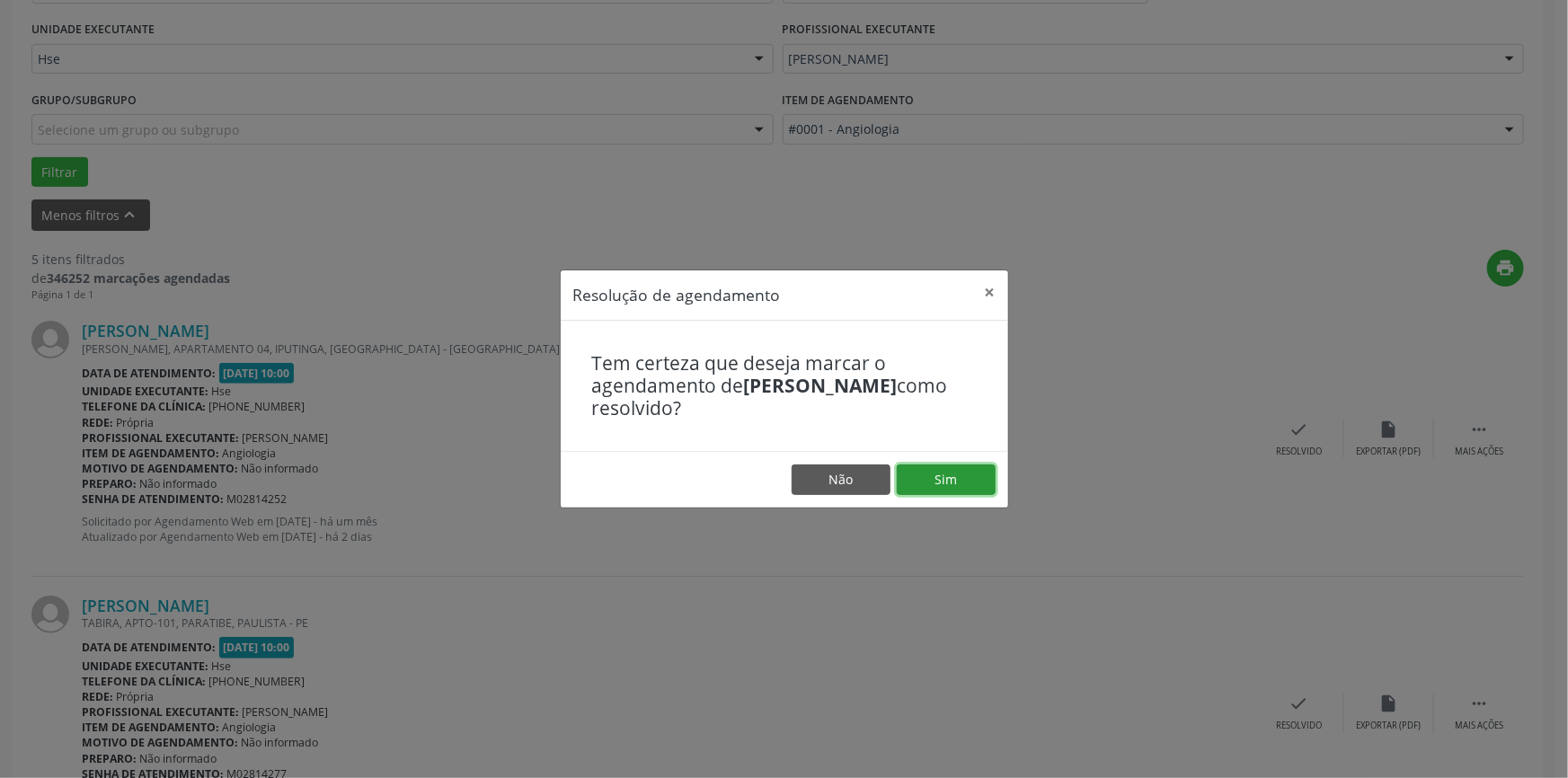
click at [964, 467] on button "Sim" at bounding box center [945, 480] width 98 height 31
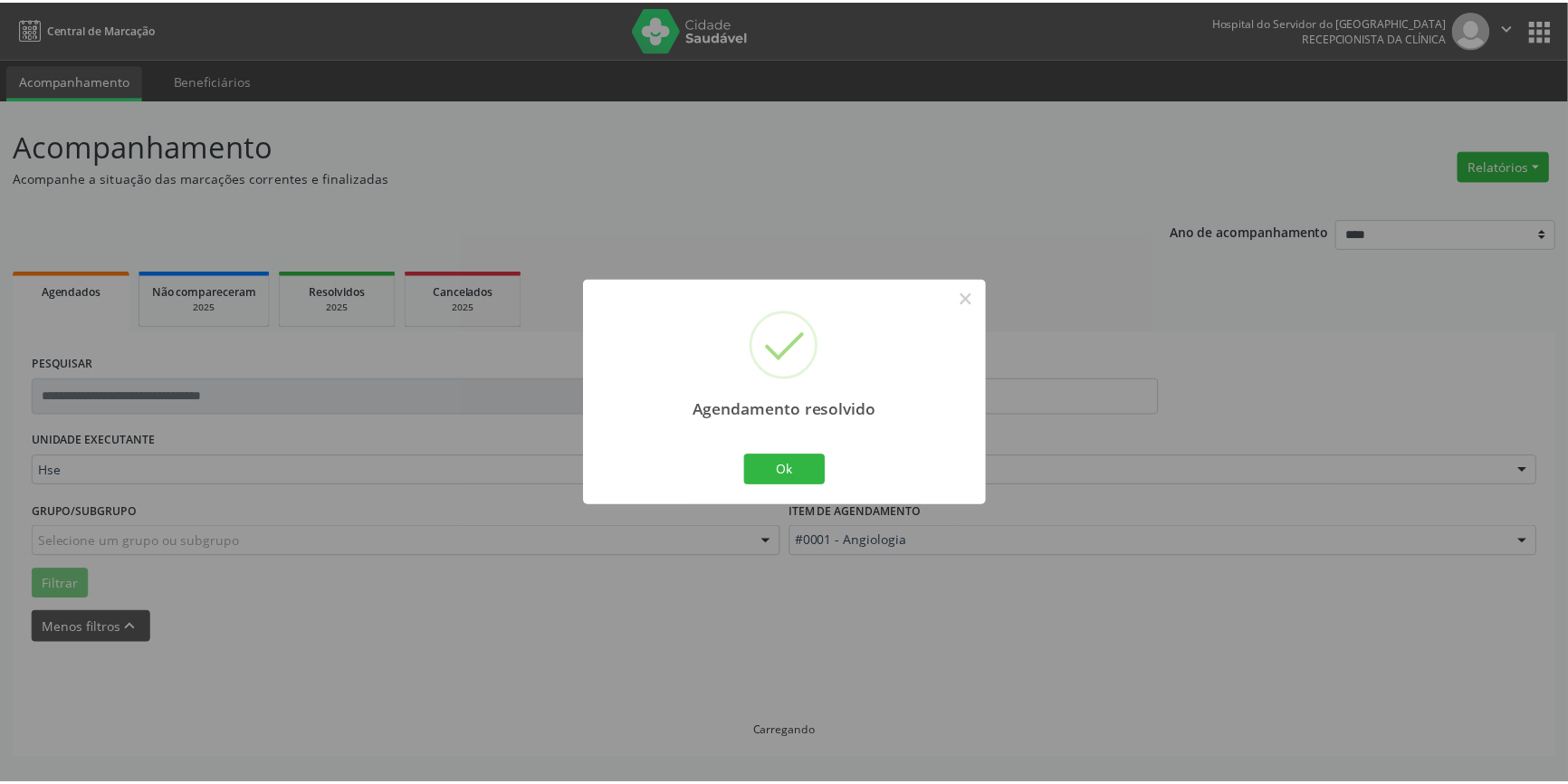
scroll to position [0, 0]
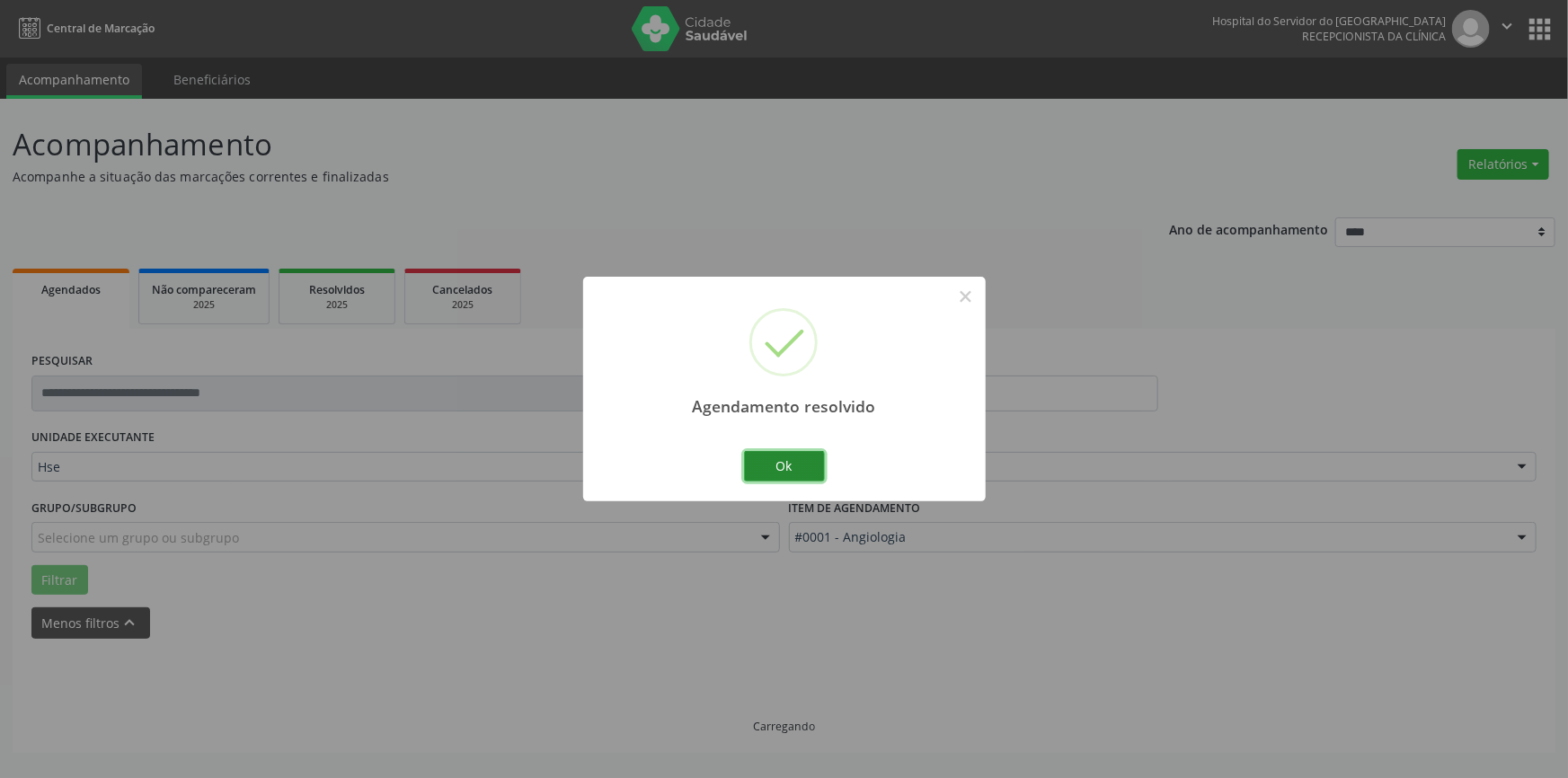
click at [794, 464] on button "Ok" at bounding box center [784, 467] width 81 height 31
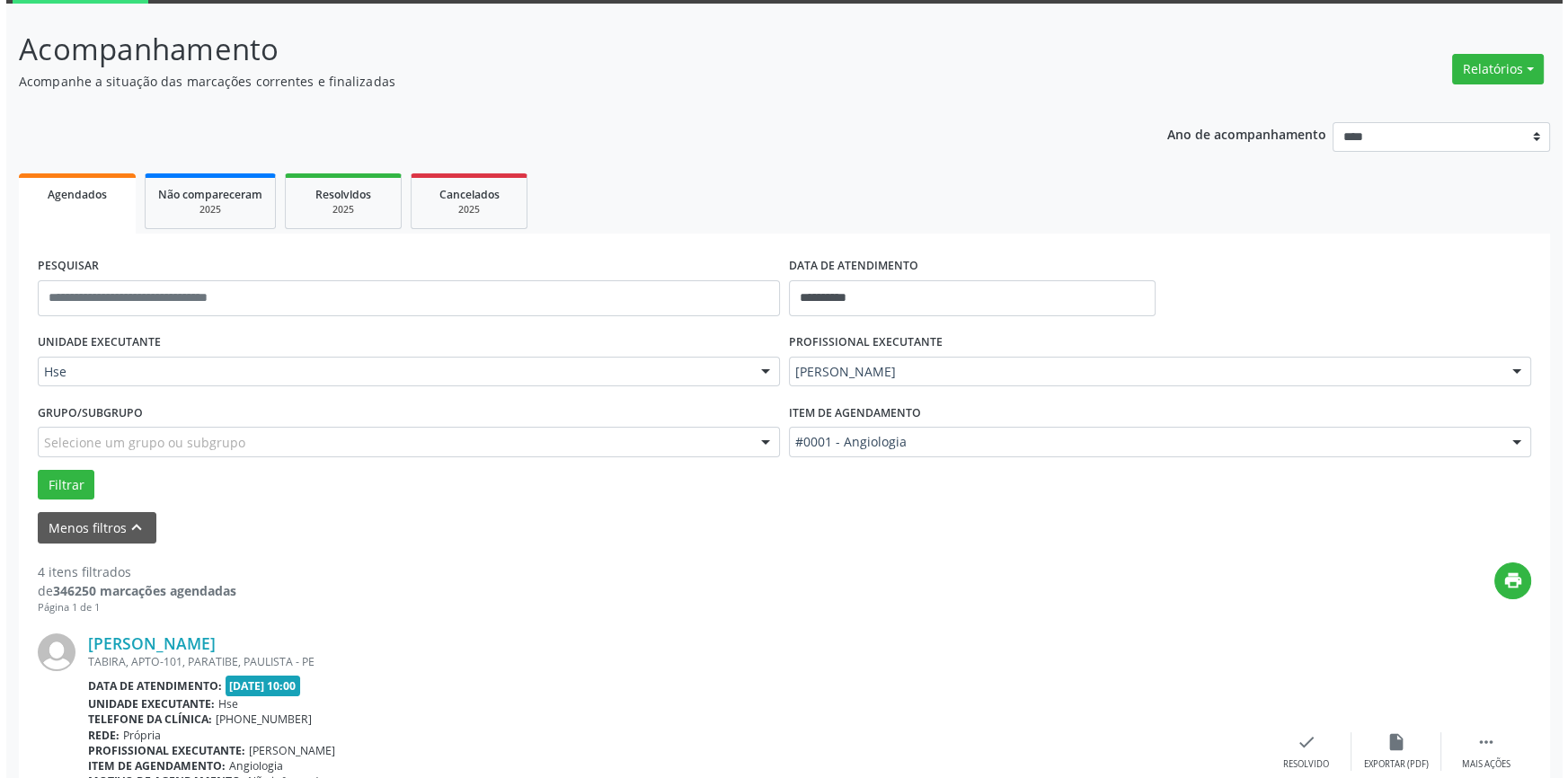
scroll to position [244, 0]
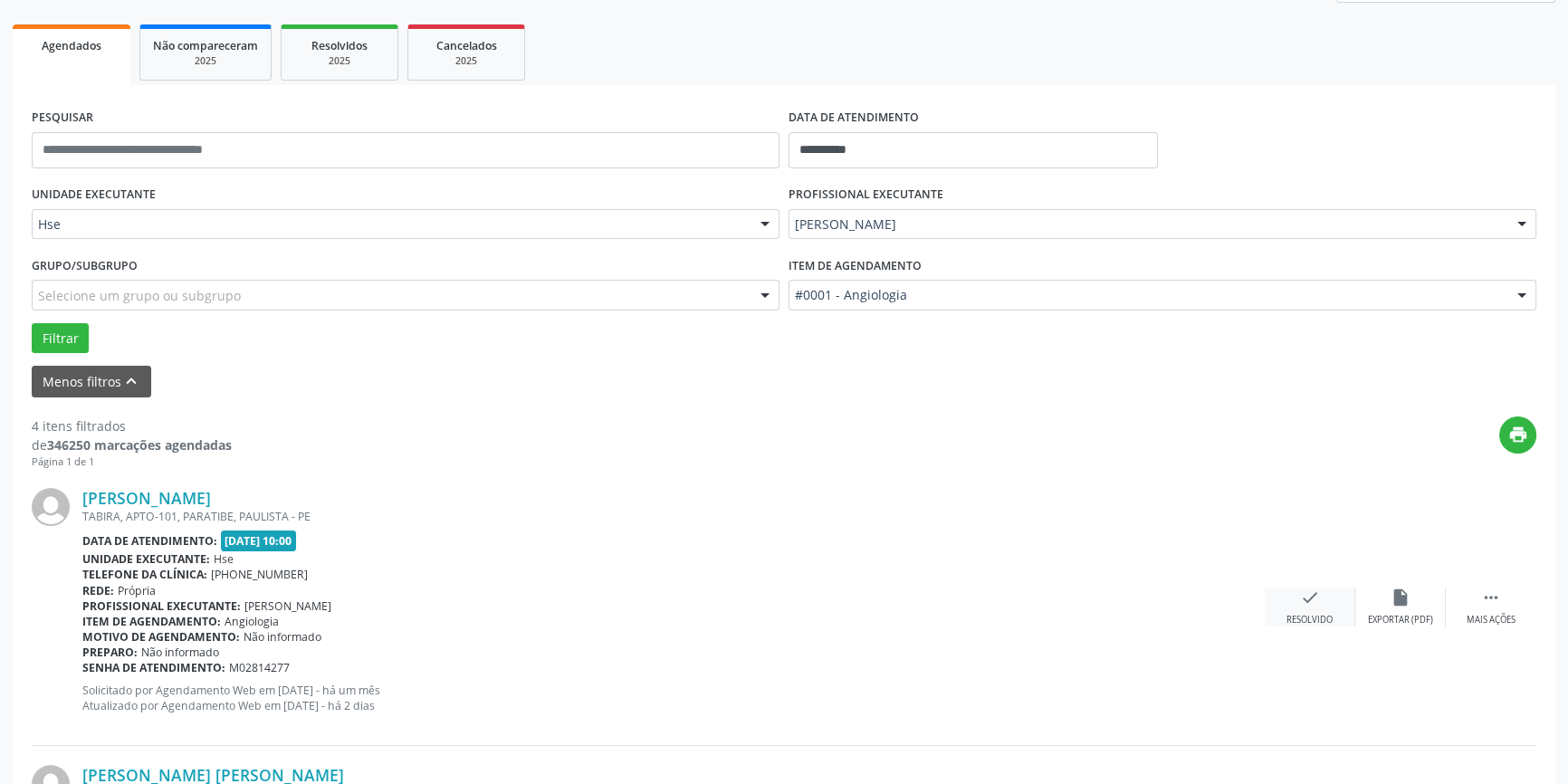
click at [1308, 595] on icon "check" at bounding box center [1310, 598] width 20 height 20
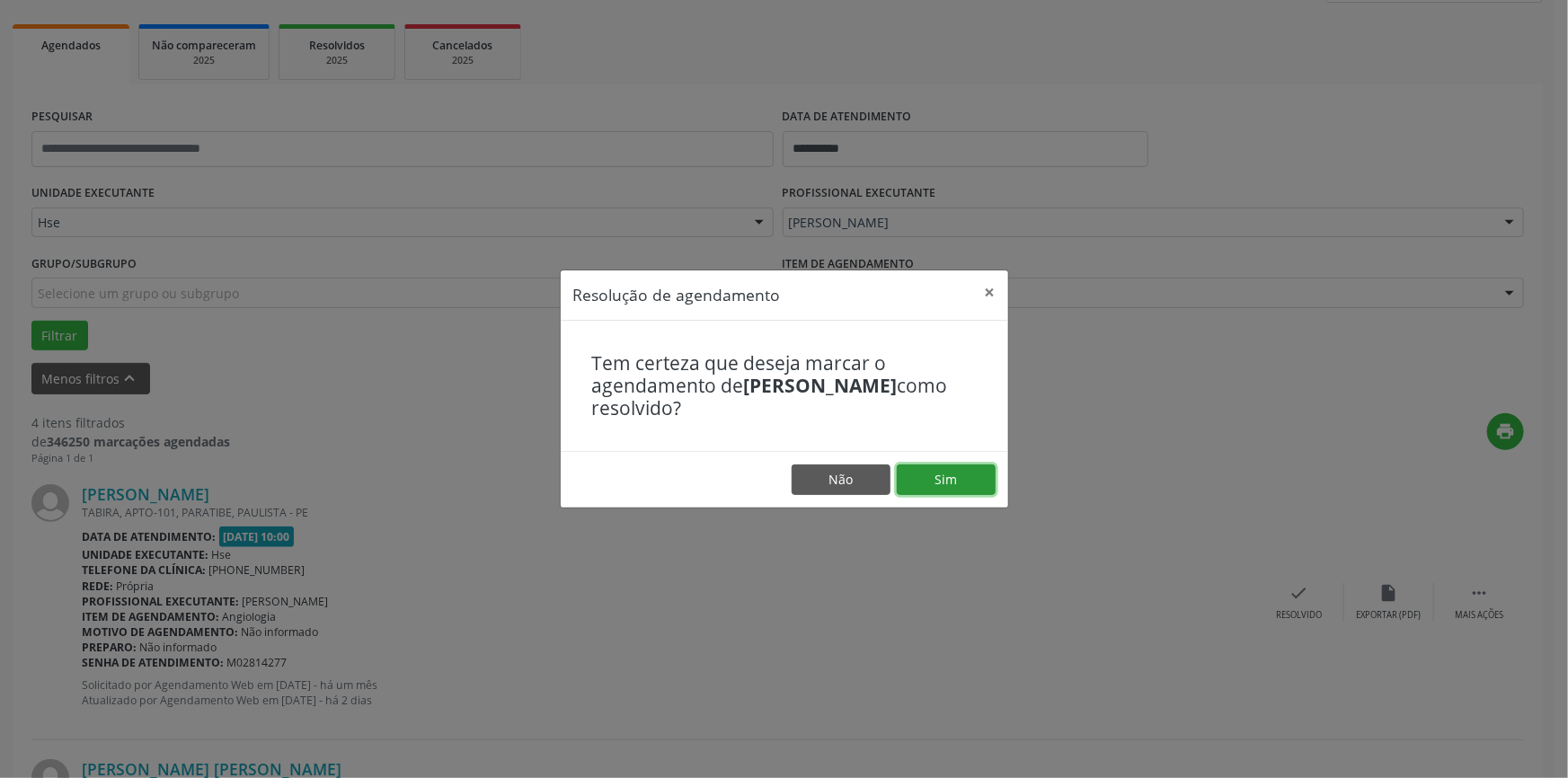
click at [950, 489] on button "Sim" at bounding box center [945, 480] width 98 height 31
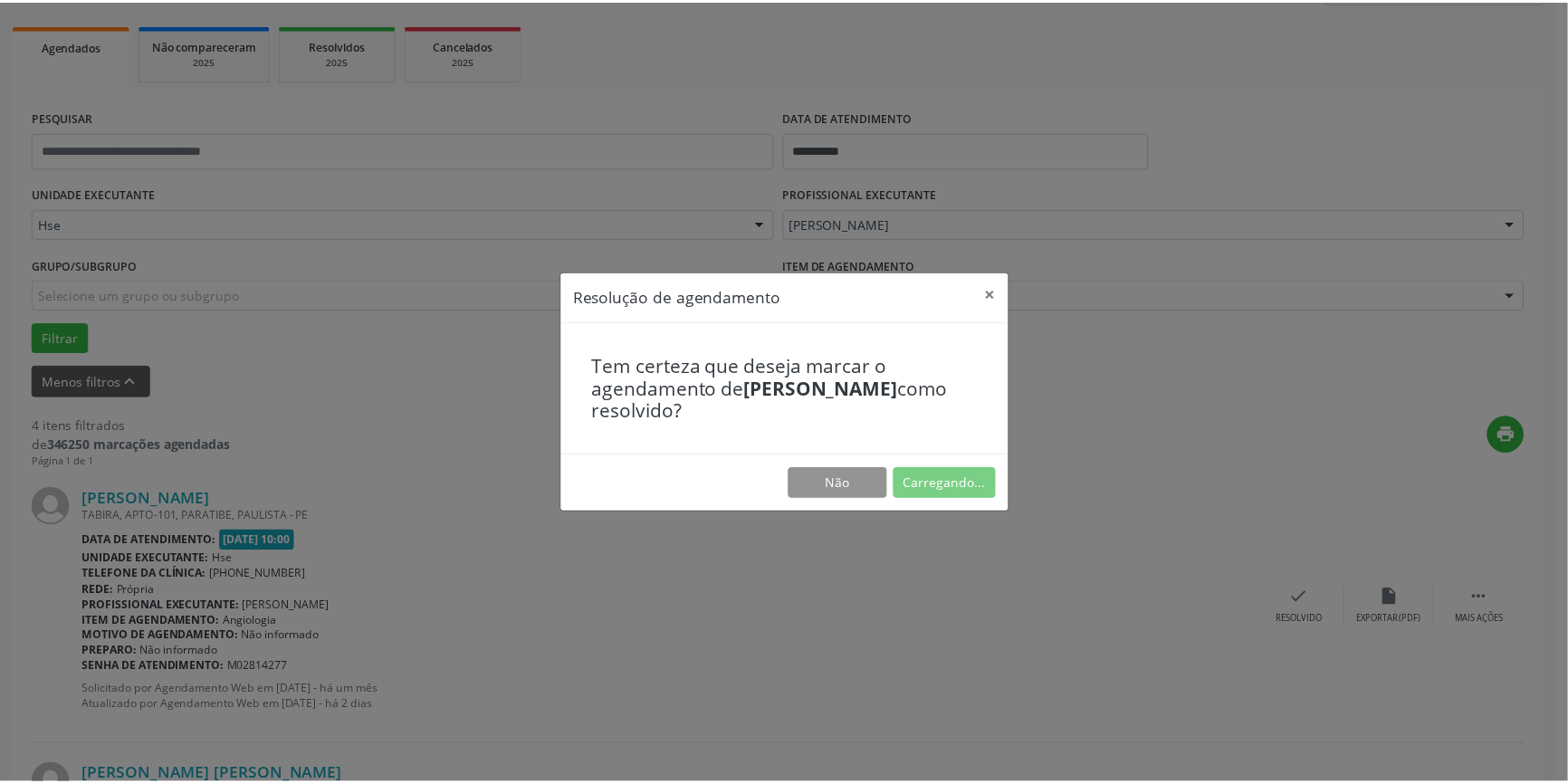
scroll to position [0, 0]
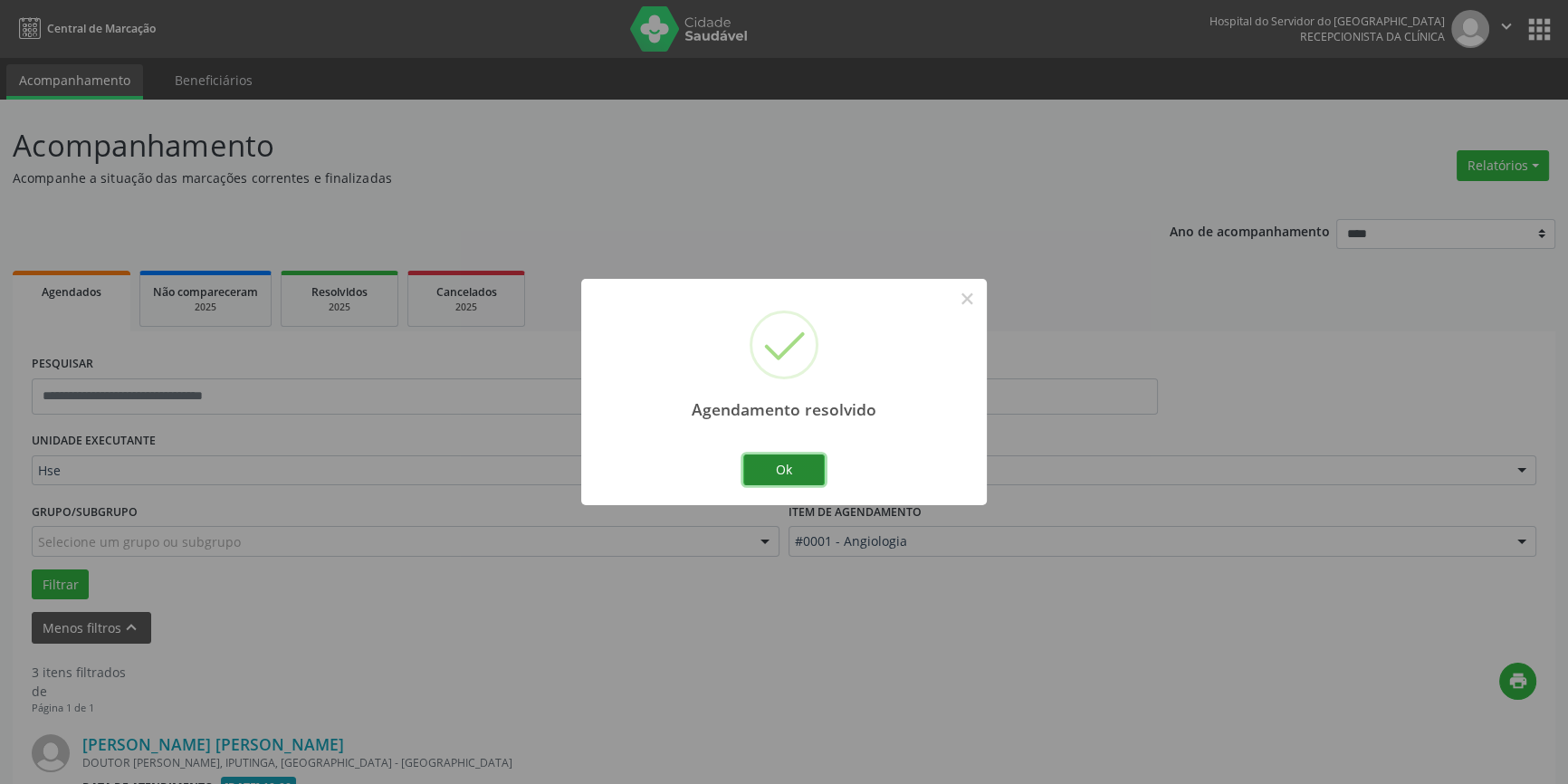
click at [806, 474] on button "Ok" at bounding box center [784, 471] width 82 height 31
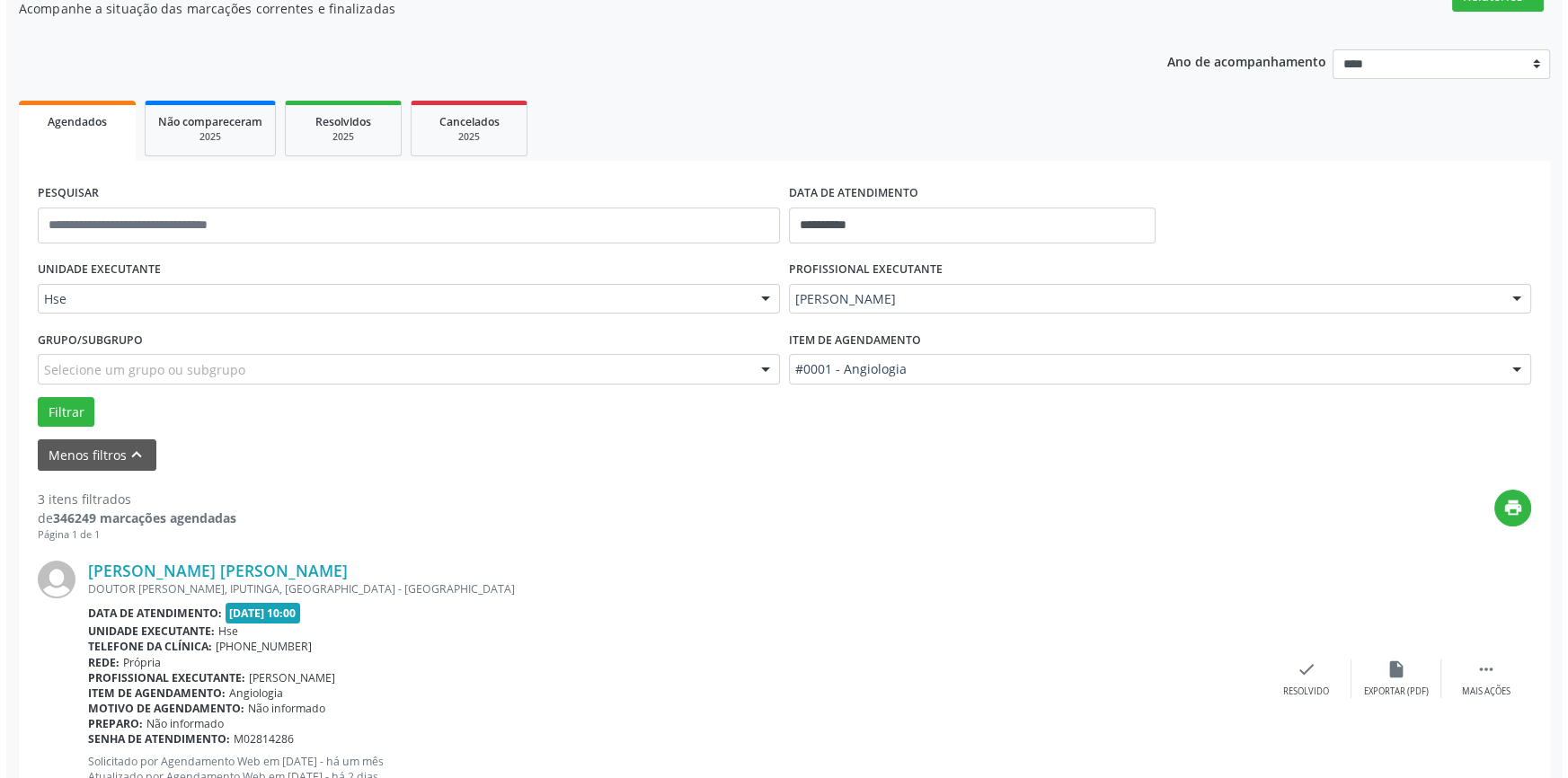
scroll to position [244, 0]
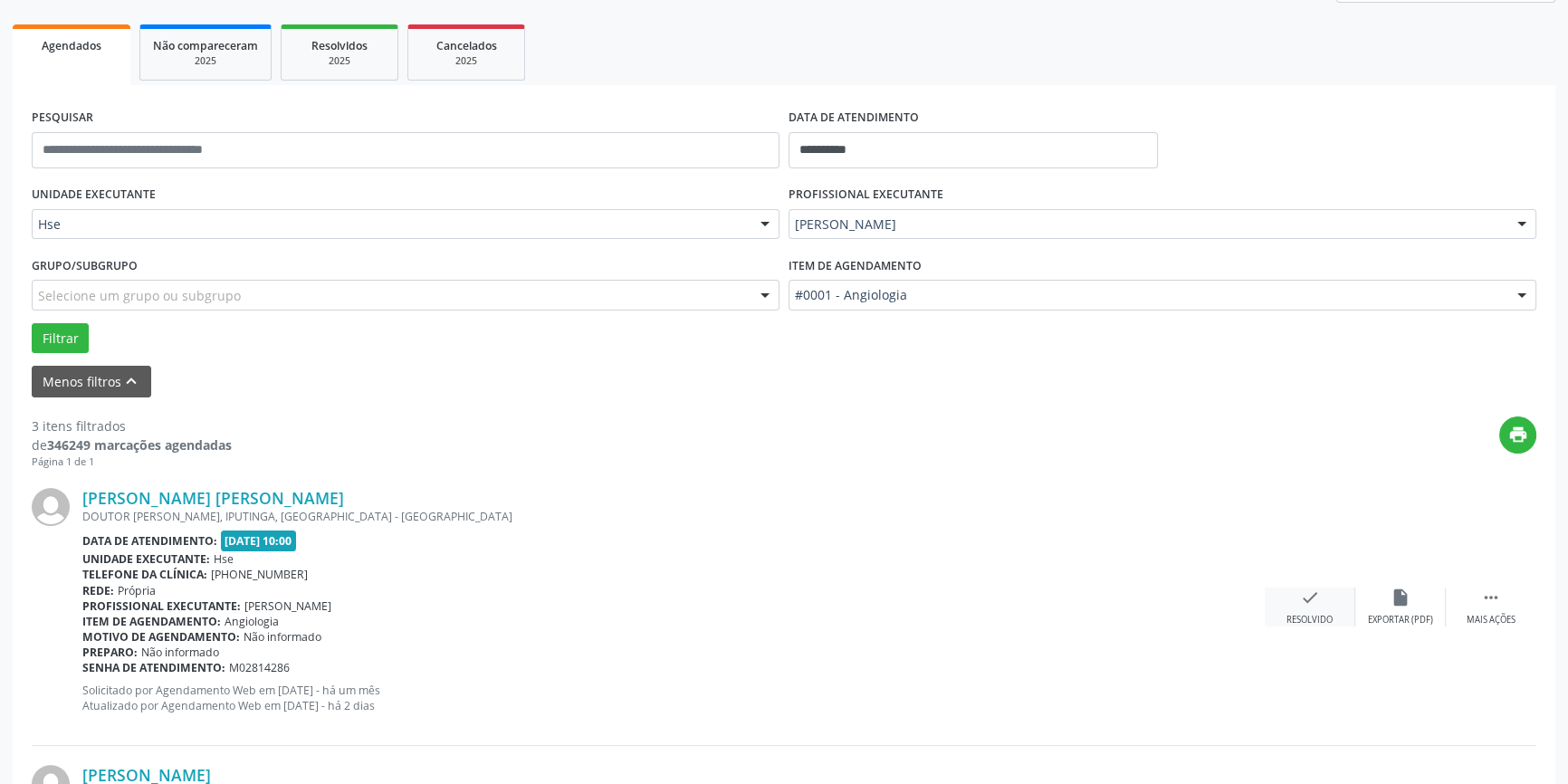
click at [1315, 614] on div "Resolvido" at bounding box center [1309, 620] width 46 height 13
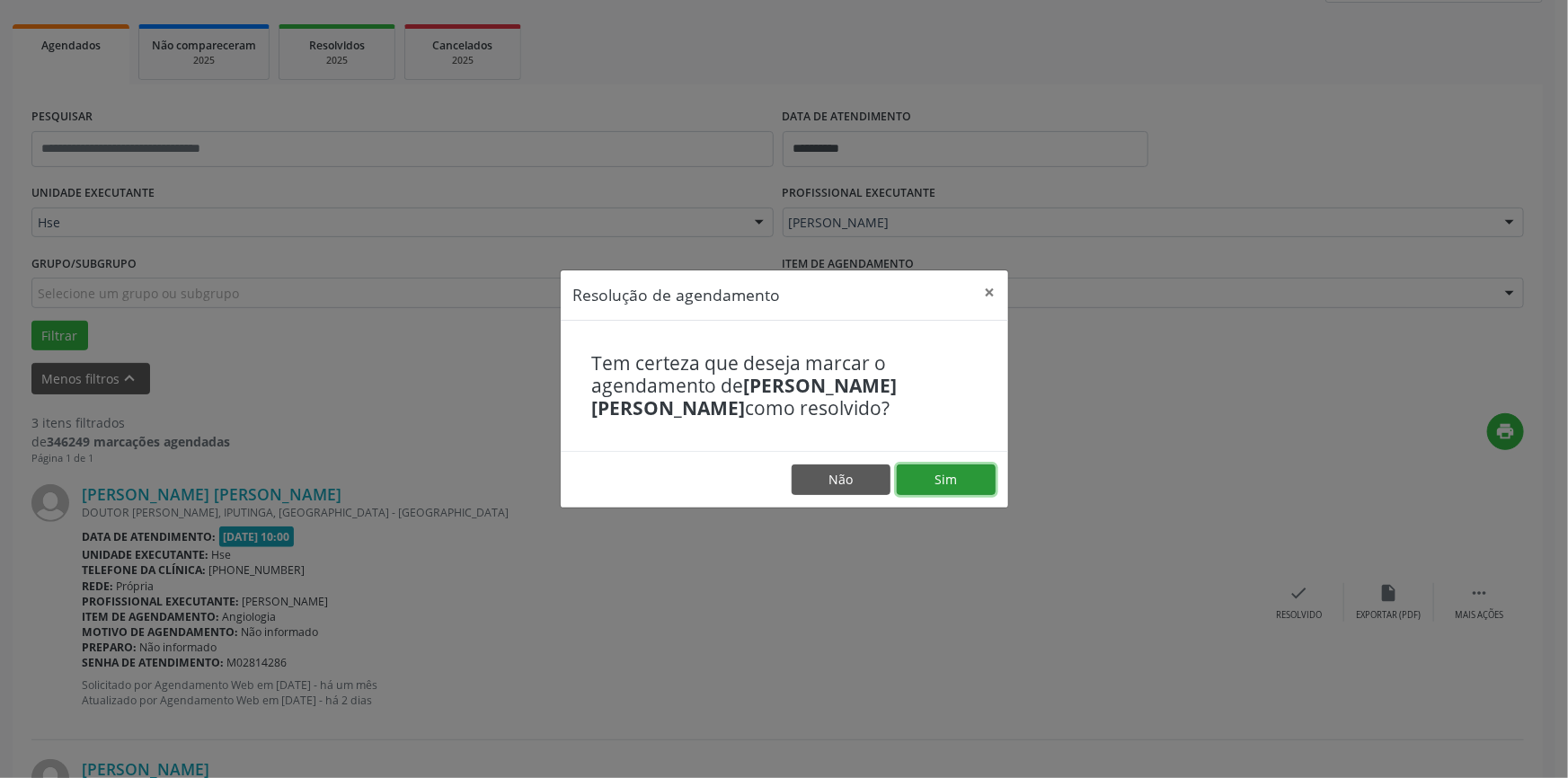
click at [971, 471] on button "Sim" at bounding box center [945, 480] width 98 height 31
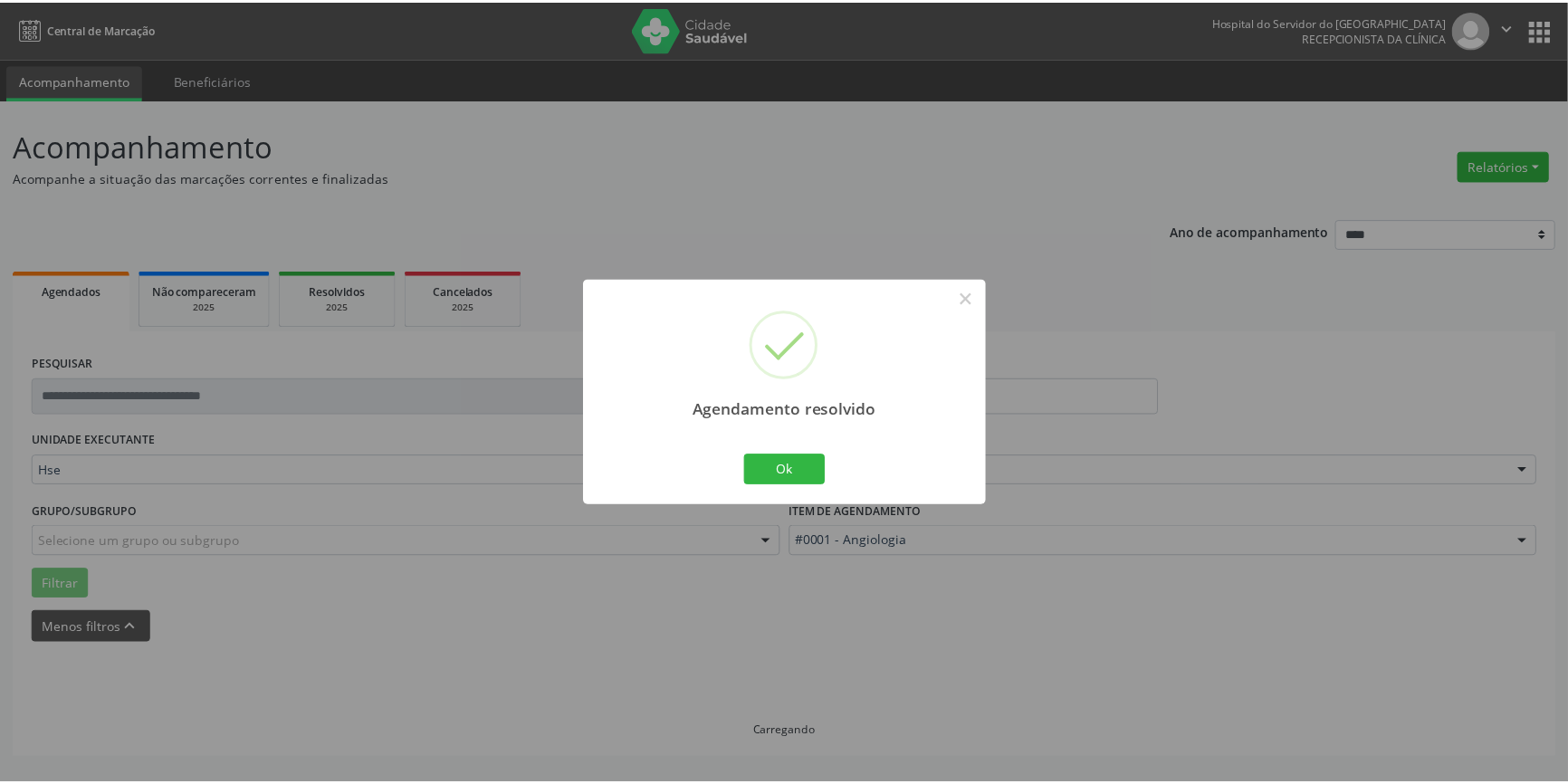
scroll to position [0, 0]
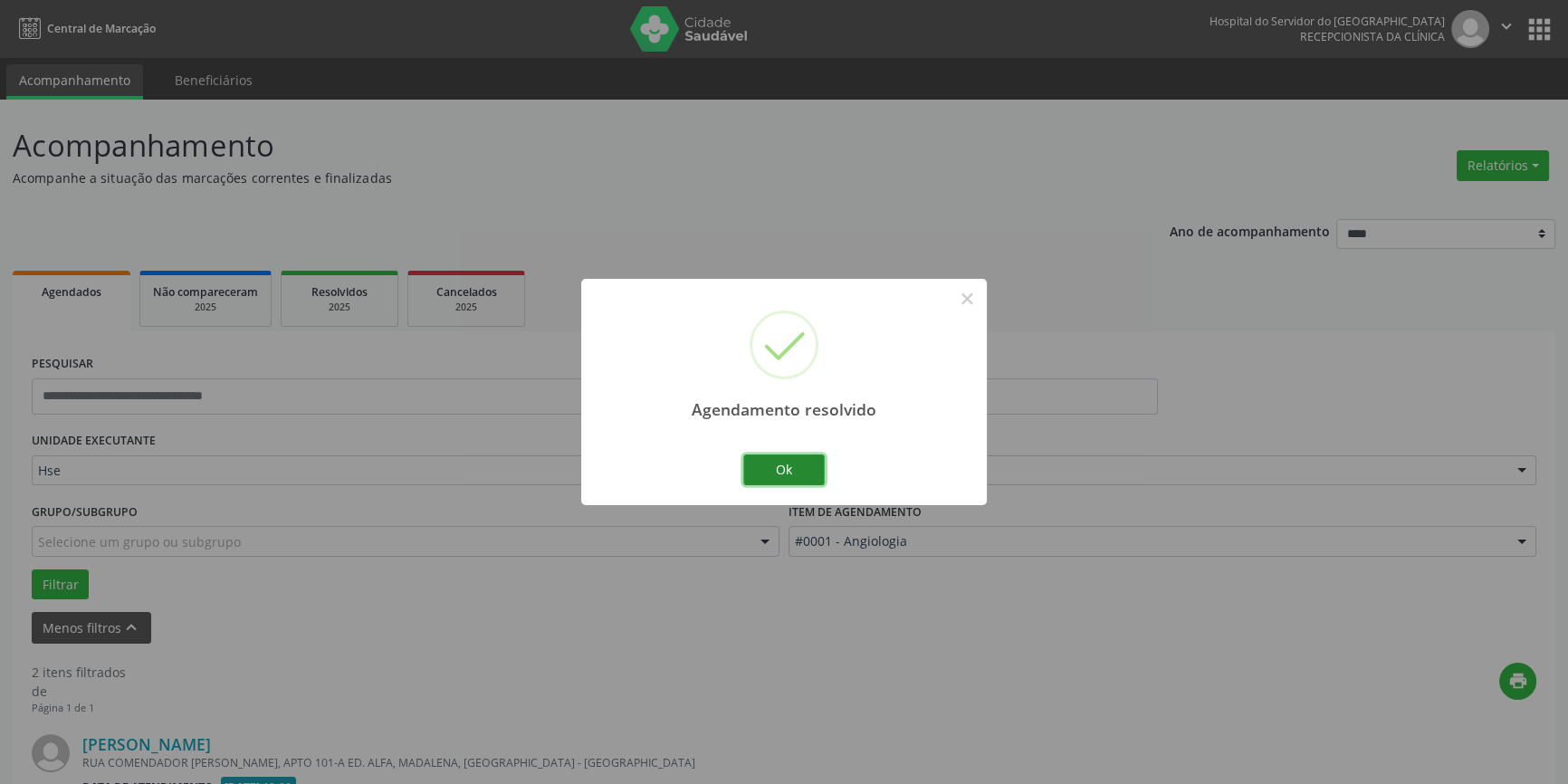
click at [759, 466] on button "Ok" at bounding box center [784, 471] width 82 height 31
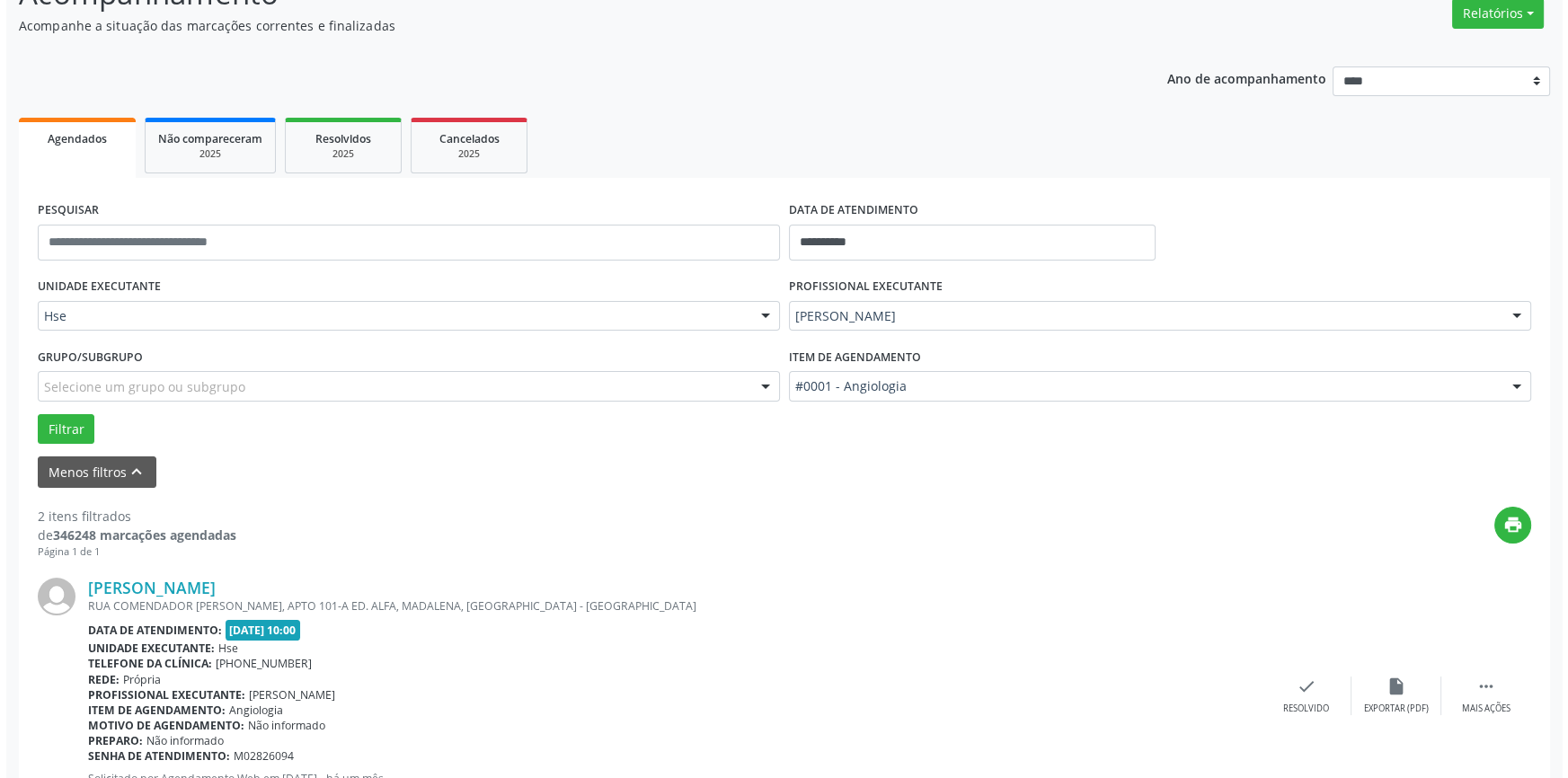
scroll to position [327, 0]
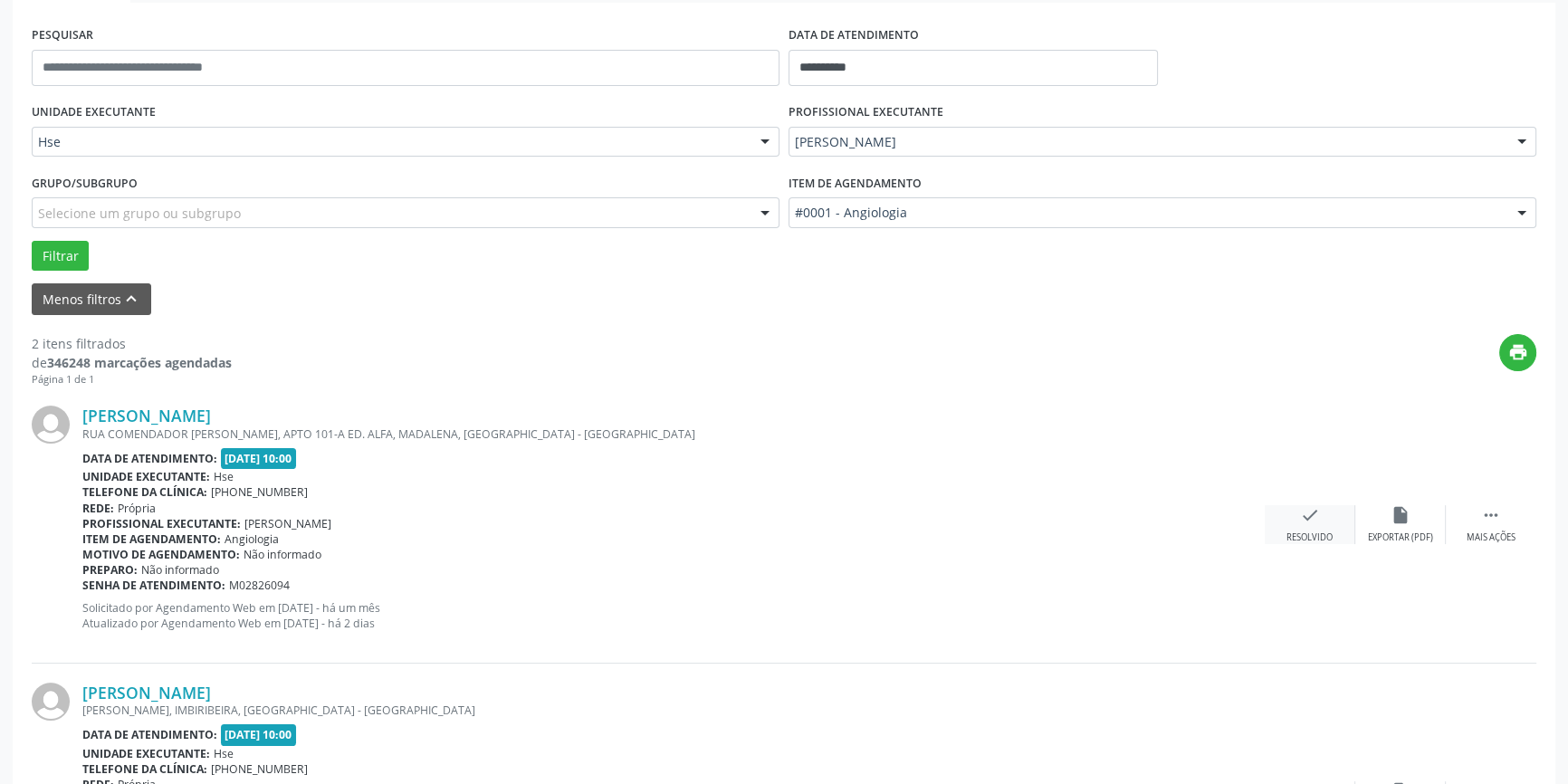
click at [1320, 518] on div "check Resolvido" at bounding box center [1310, 525] width 91 height 39
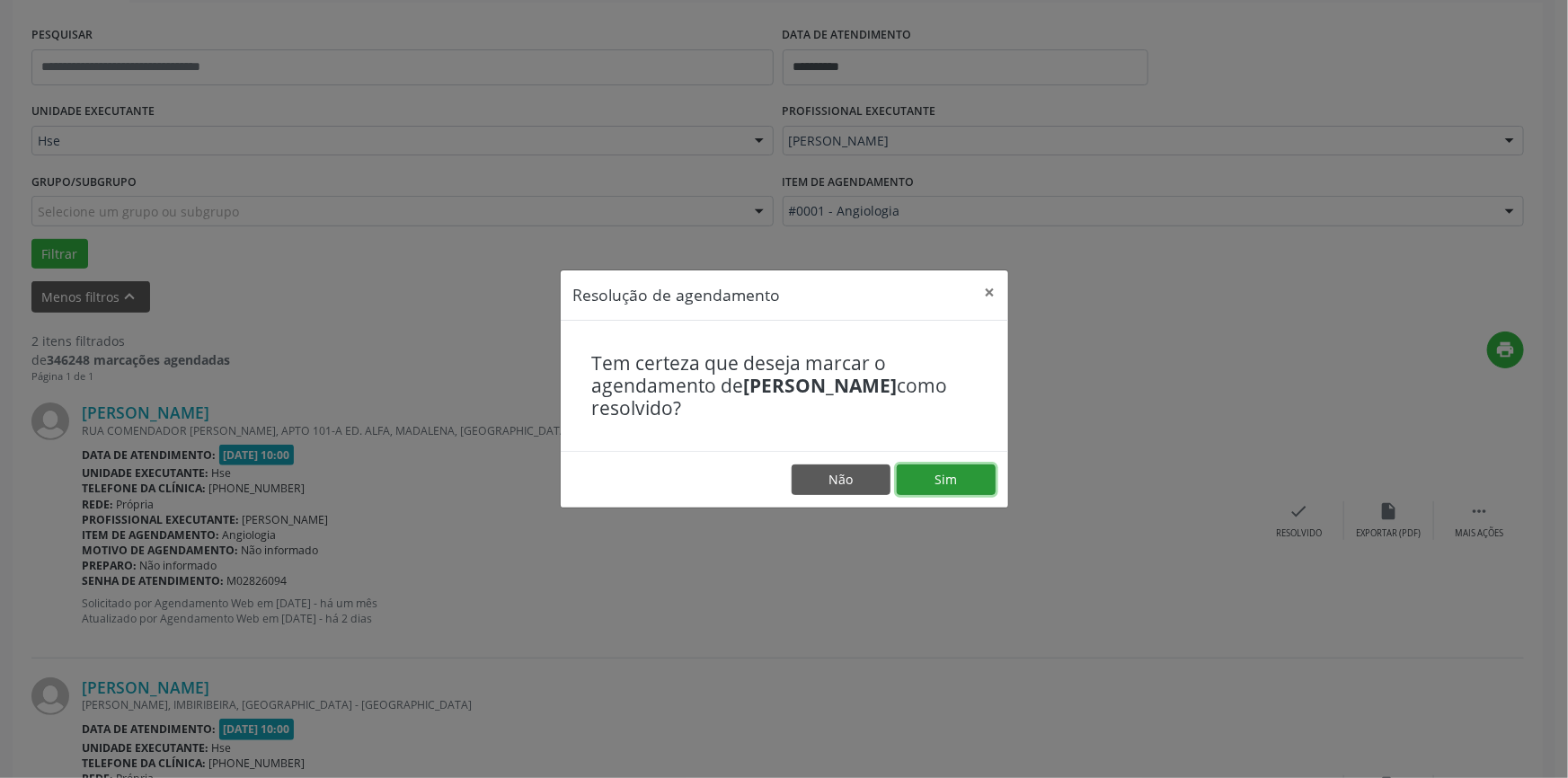
click at [942, 477] on button "Sim" at bounding box center [945, 480] width 98 height 31
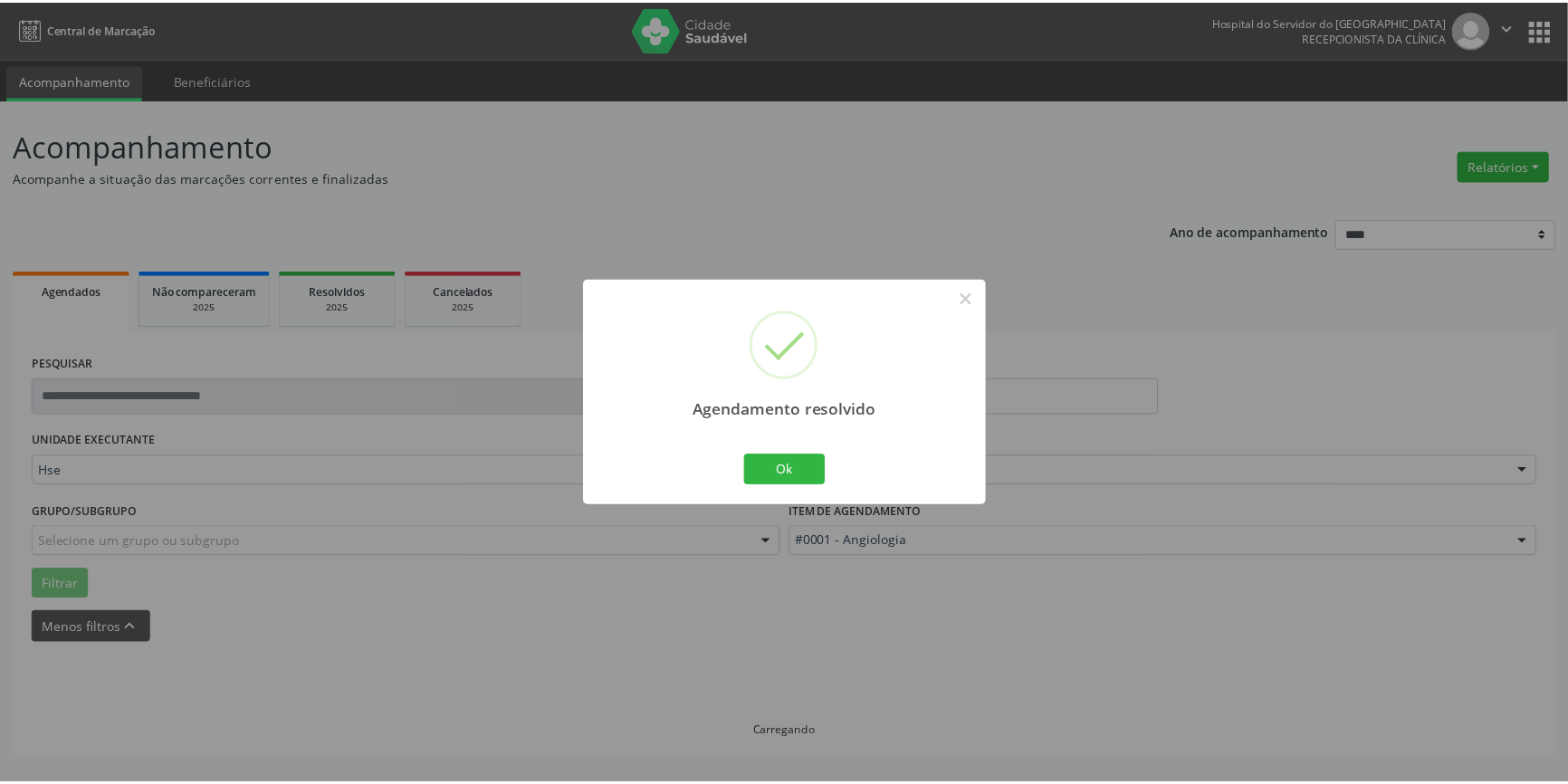
scroll to position [0, 0]
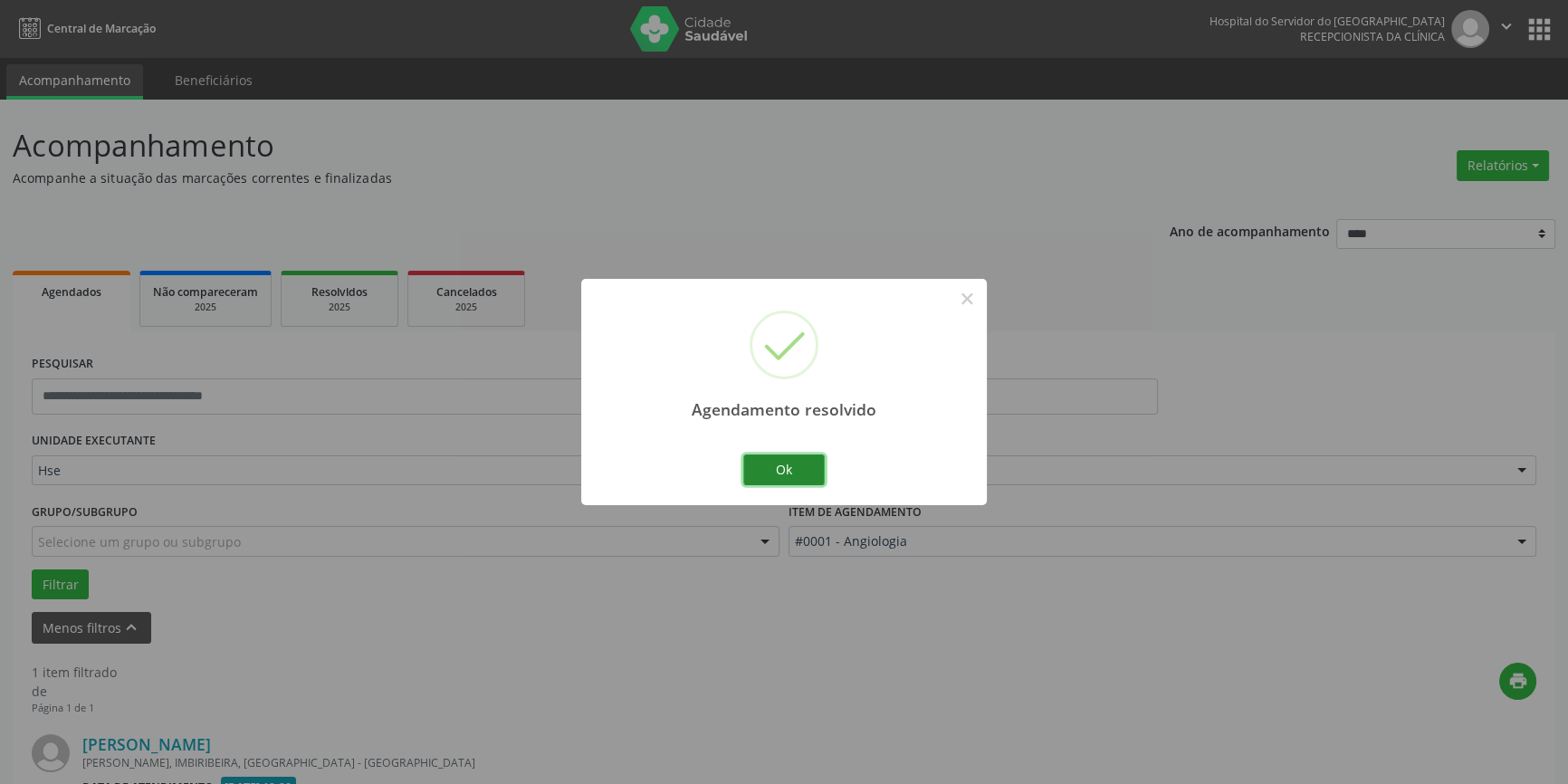
click at [780, 460] on button "Ok" at bounding box center [784, 471] width 82 height 31
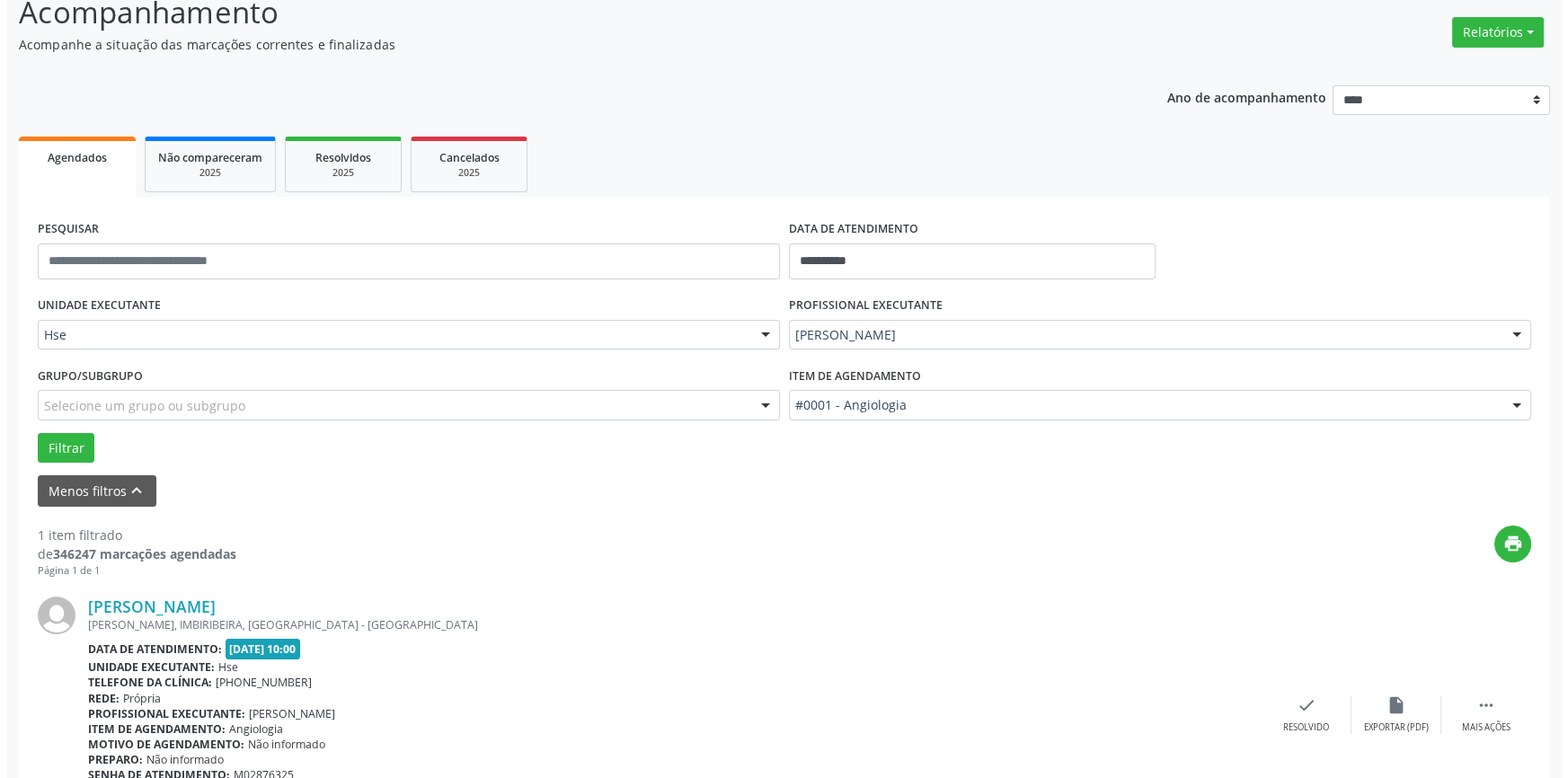
scroll to position [235, 0]
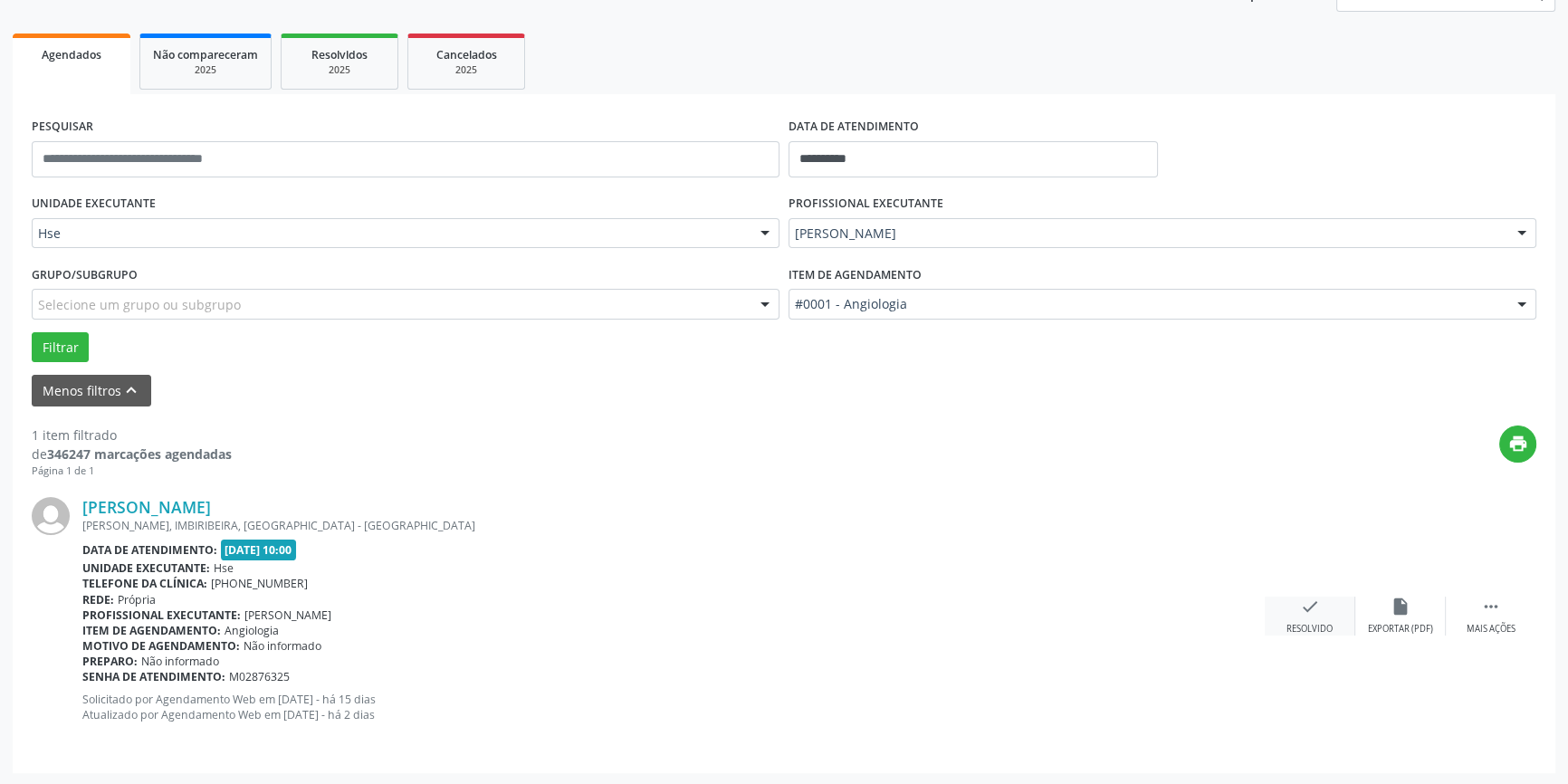
click at [1314, 612] on icon "check" at bounding box center [1310, 607] width 20 height 20
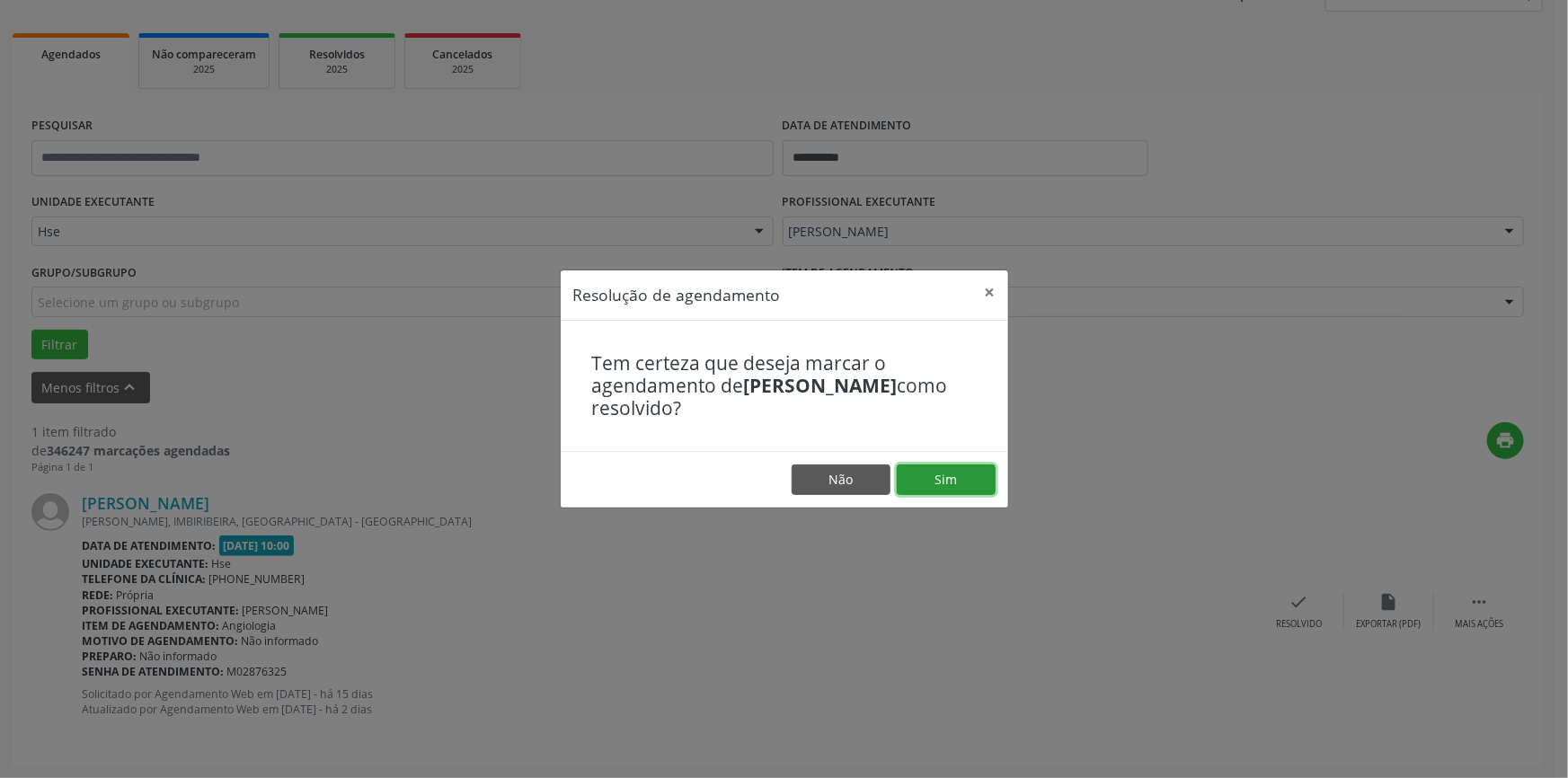
click at [942, 478] on button "Sim" at bounding box center [945, 480] width 98 height 31
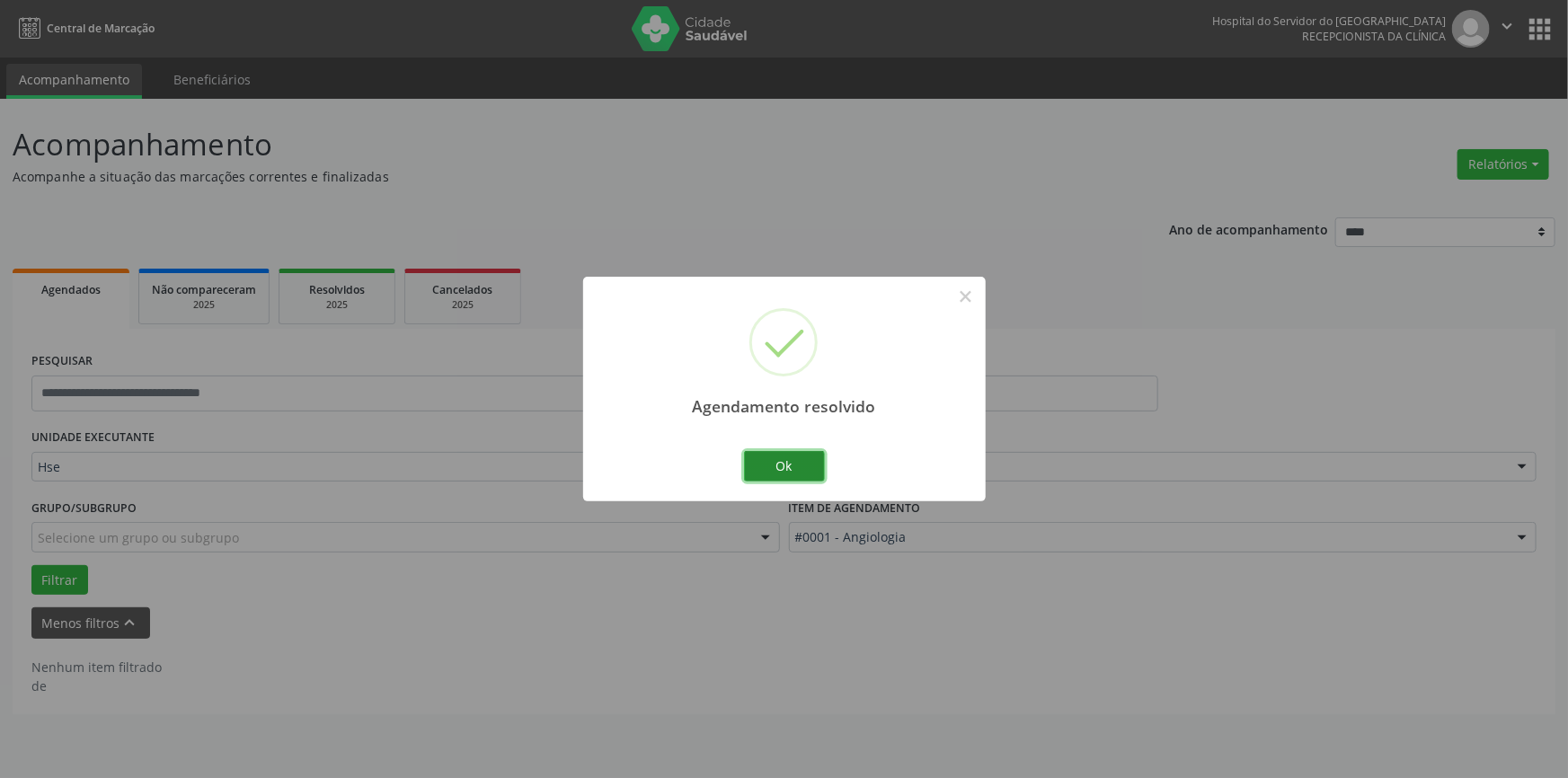
click at [755, 457] on button "Ok" at bounding box center [784, 467] width 81 height 31
